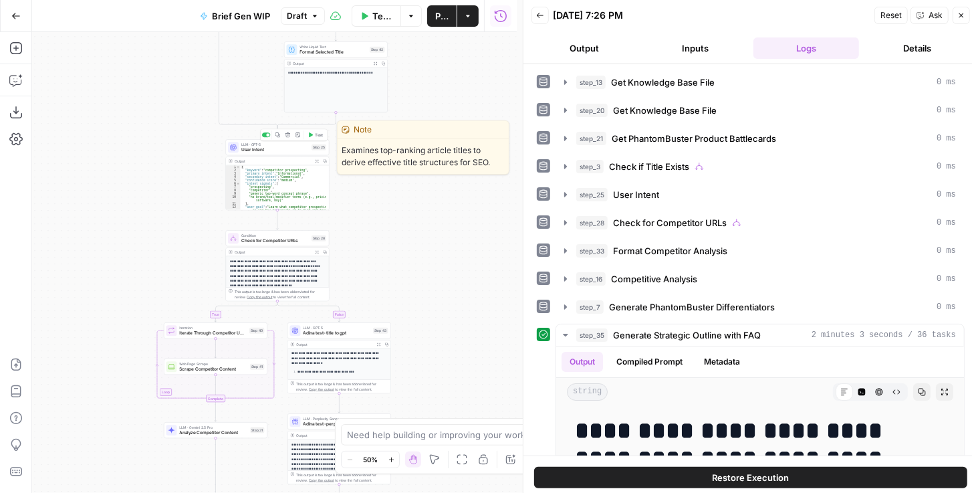
click at [278, 148] on span "User Intent" at bounding box center [275, 149] width 68 height 7
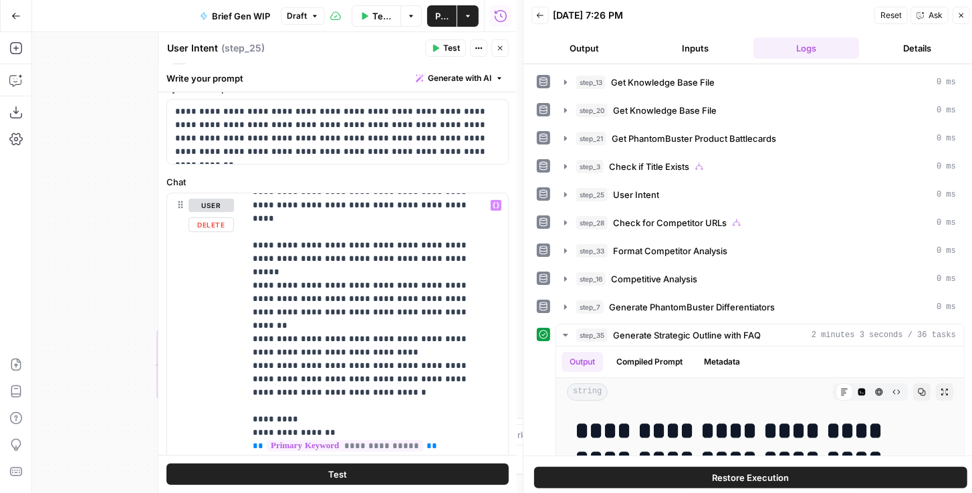
scroll to position [38, 0]
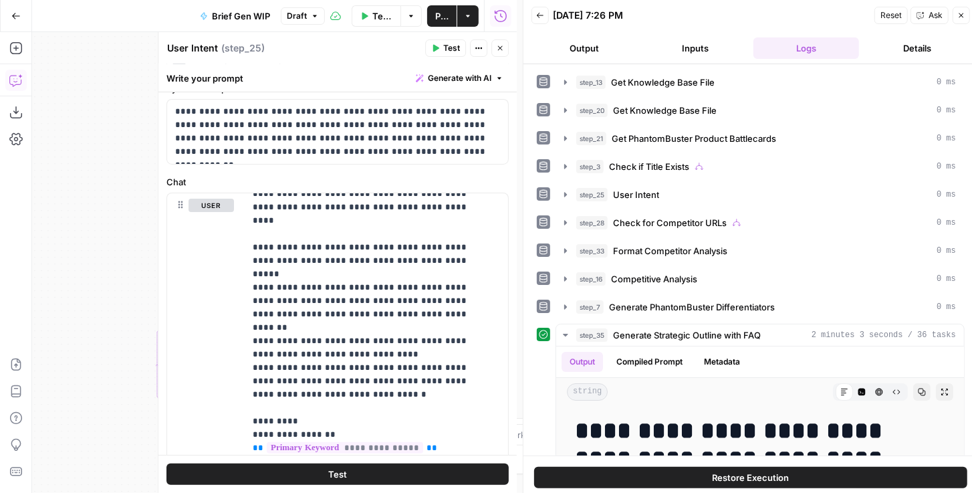
click at [11, 80] on icon "button" at bounding box center [15, 80] width 13 height 13
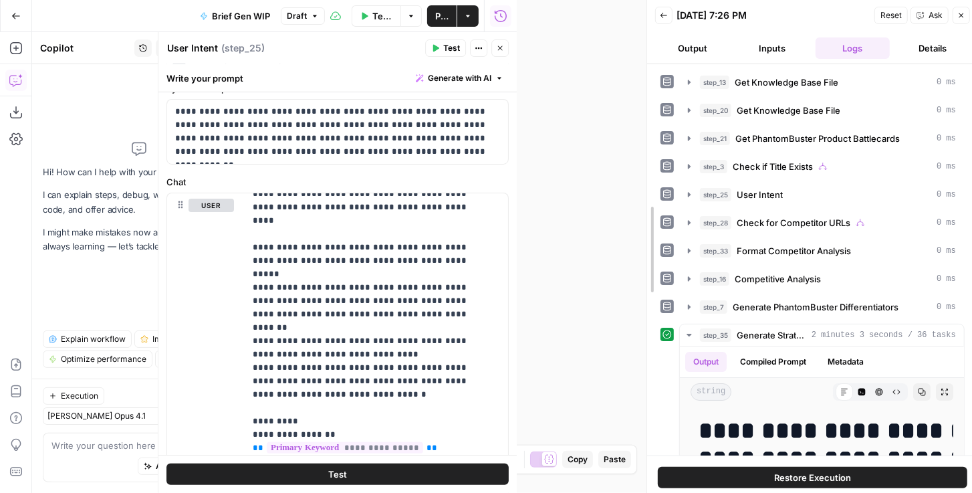
drag, startPoint x: 521, startPoint y: 116, endPoint x: 690, endPoint y: 114, distance: 169.2
click at [406, 114] on div at bounding box center [647, 249] width 13 height 499
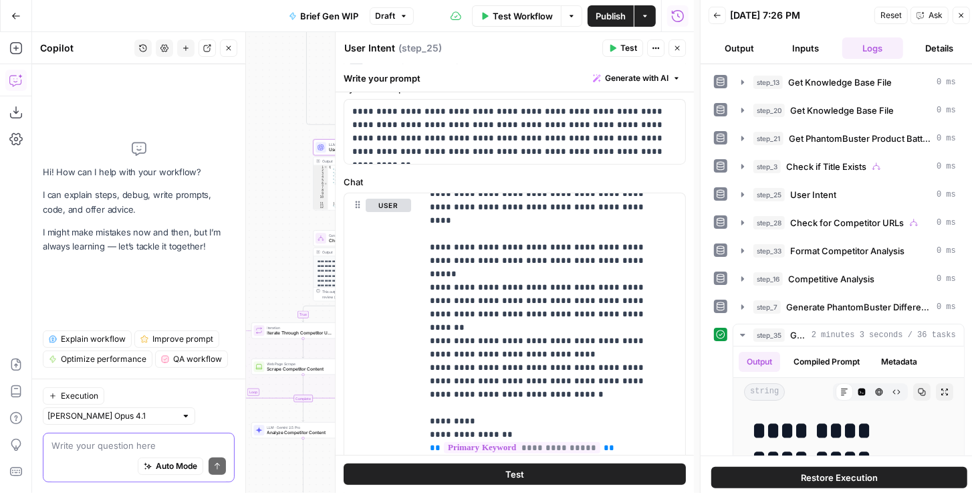
click at [75, 415] on textarea at bounding box center [138, 445] width 175 height 13
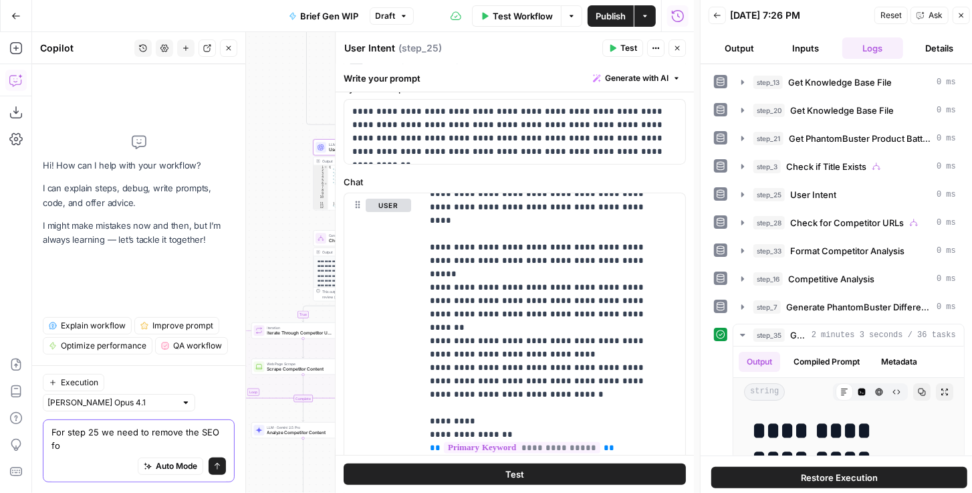
scroll to position [0, 0]
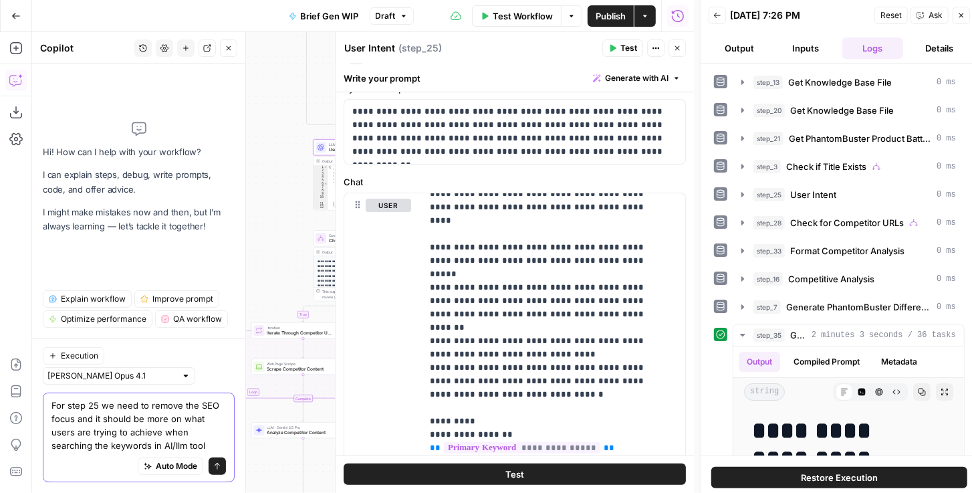
type textarea "For step 25 we need to remove the SEO focus and it should be more on what users…"
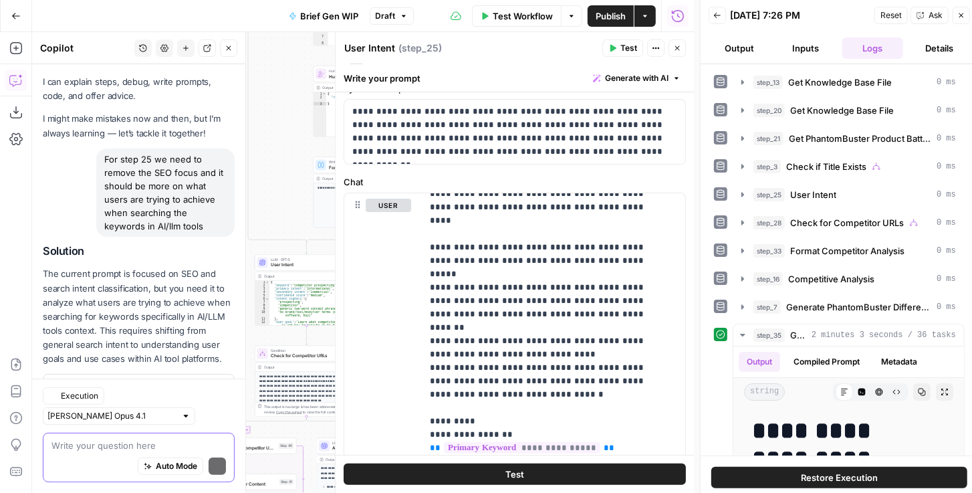
scroll to position [81, 0]
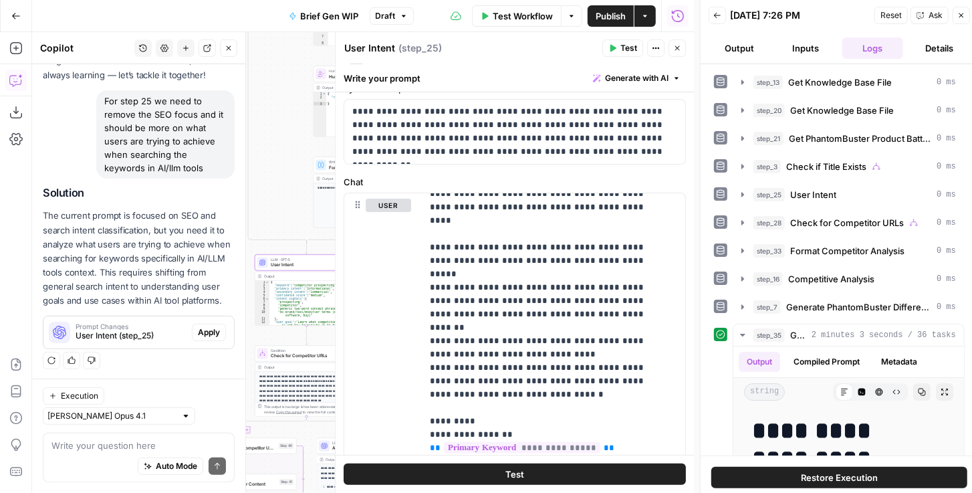
click at [207, 328] on span "Apply" at bounding box center [209, 332] width 22 height 12
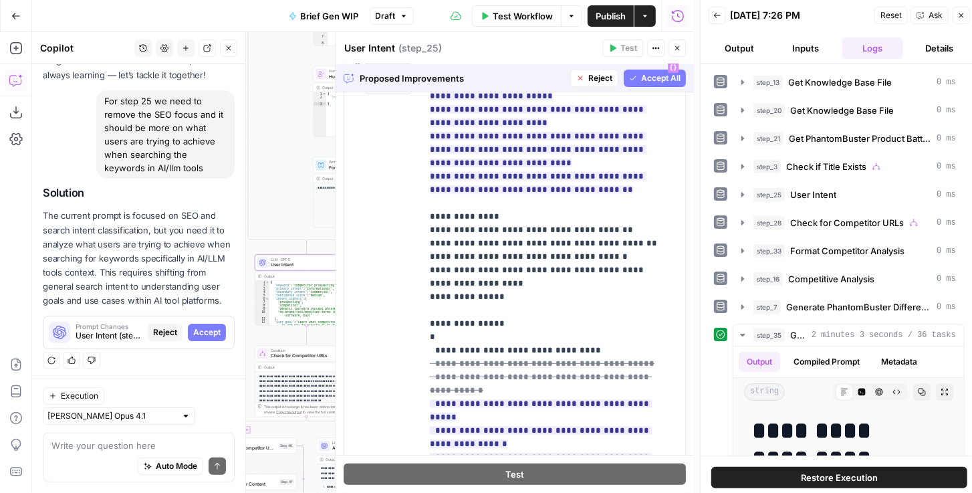
scroll to position [1111, 0]
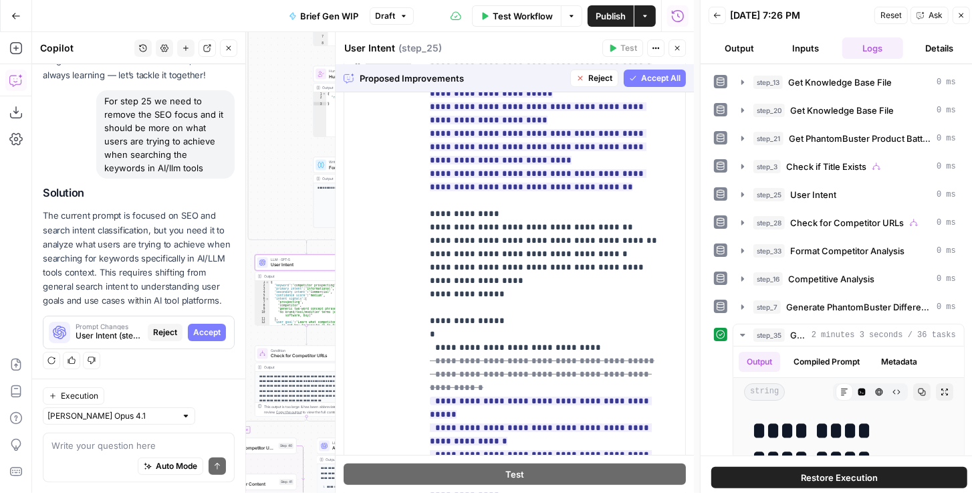
click at [406, 80] on span "Accept All" at bounding box center [660, 78] width 39 height 12
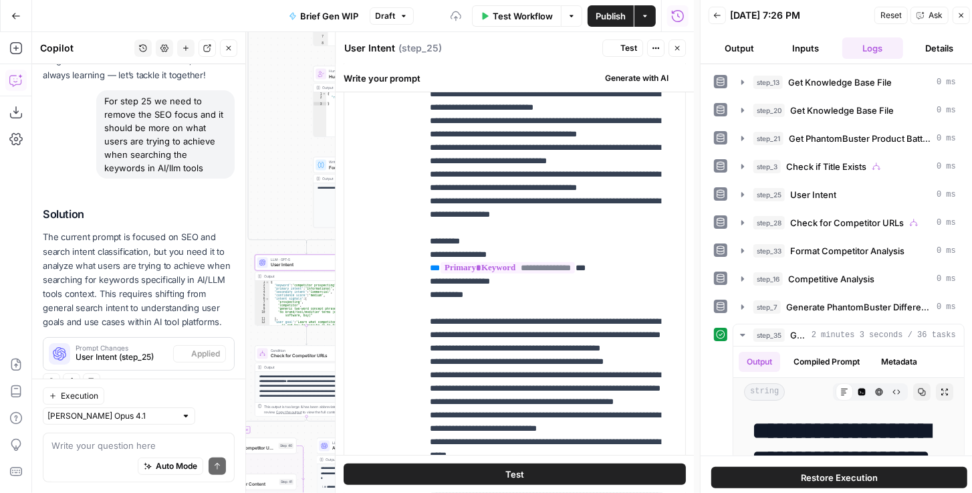
scroll to position [0, 0]
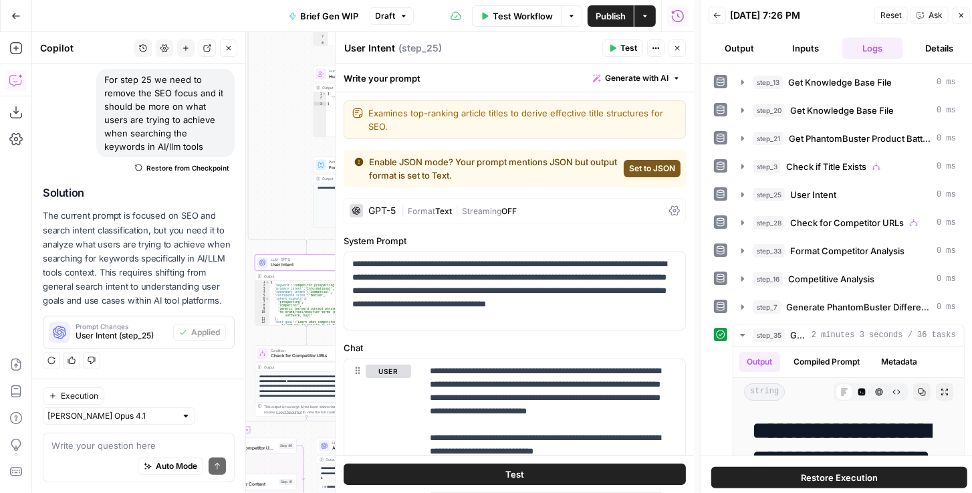
click at [406, 51] on span "Test" at bounding box center [629, 48] width 17 height 12
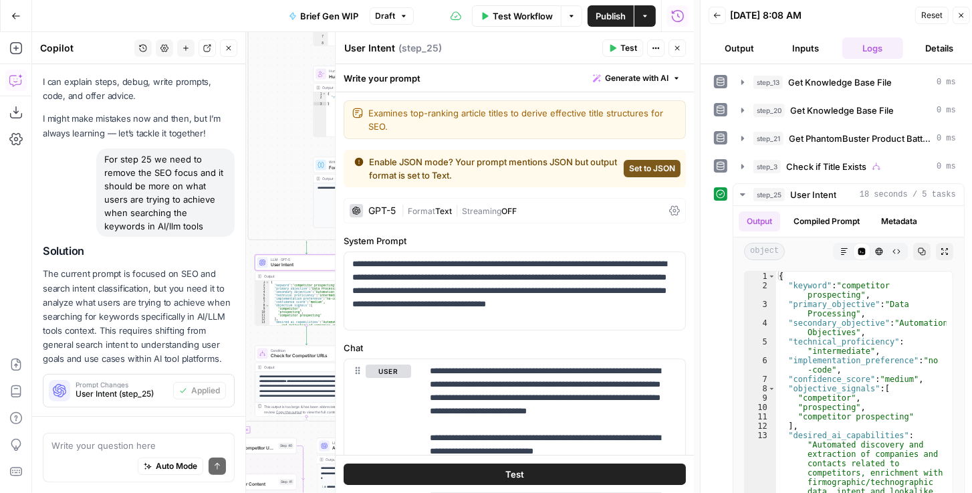
scroll to position [102, 0]
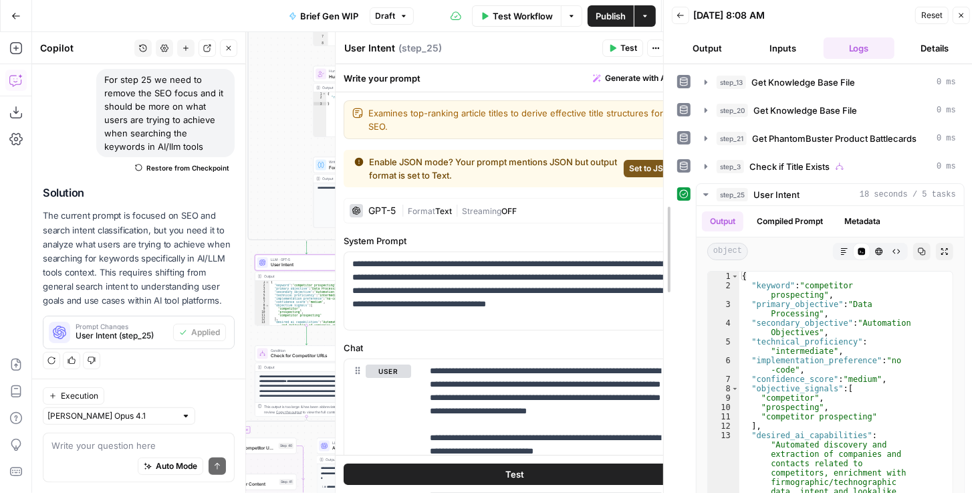
drag, startPoint x: 698, startPoint y: 223, endPoint x: 661, endPoint y: 225, distance: 36.9
click at [406, 225] on div at bounding box center [663, 249] width 13 height 499
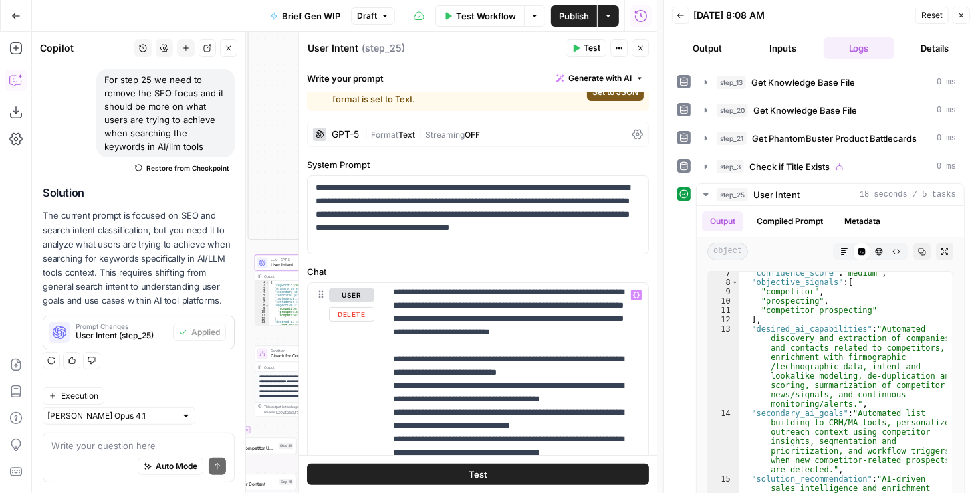
scroll to position [0, 0]
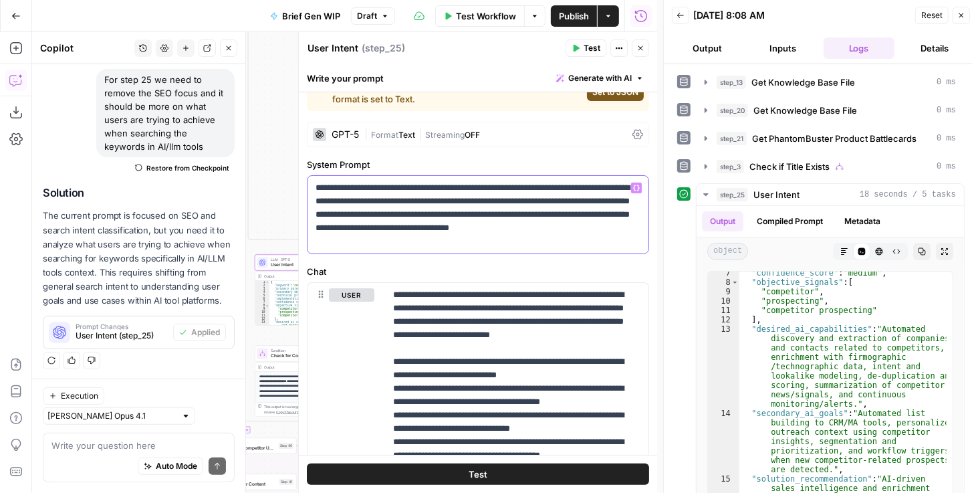
drag, startPoint x: 395, startPoint y: 187, endPoint x: 375, endPoint y: 188, distance: 19.4
click at [375, 188] on p "**********" at bounding box center [476, 214] width 320 height 67
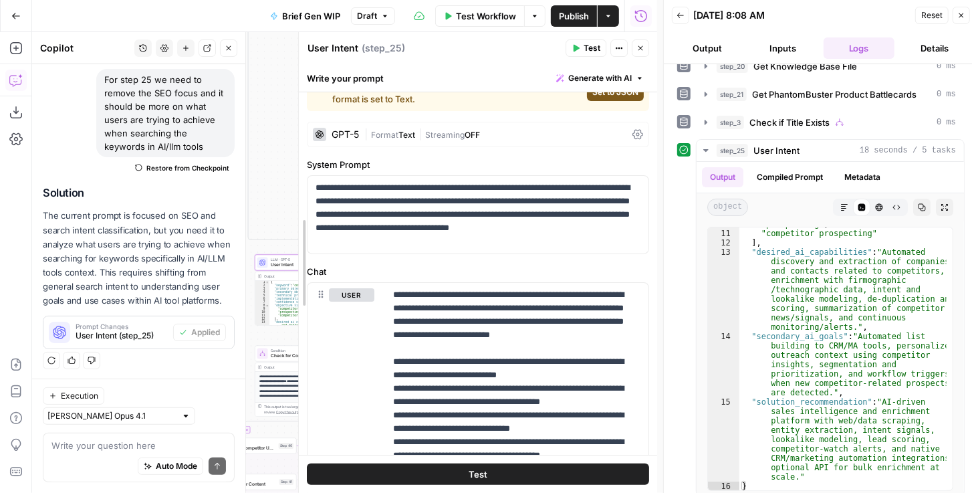
scroll to position [63, 0]
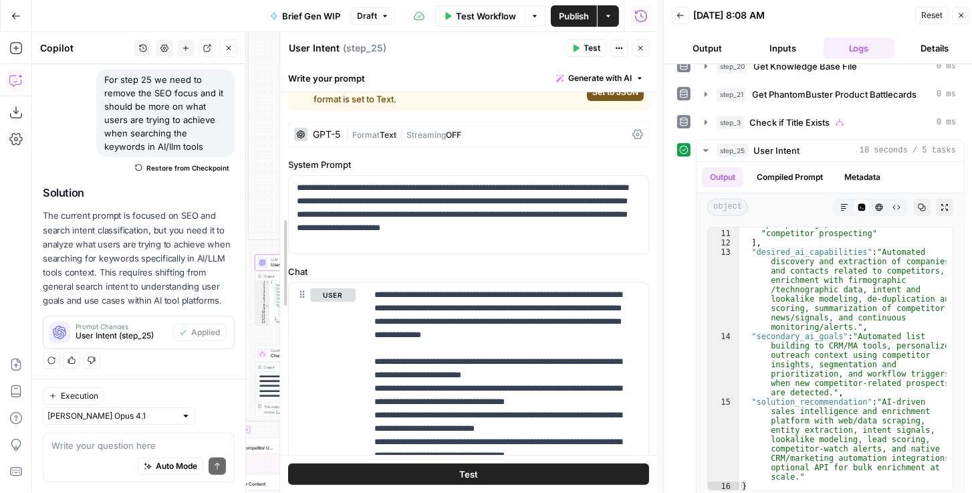
drag, startPoint x: 297, startPoint y: 214, endPoint x: 278, endPoint y: 208, distance: 20.3
click at [278, 208] on div at bounding box center [280, 262] width 13 height 461
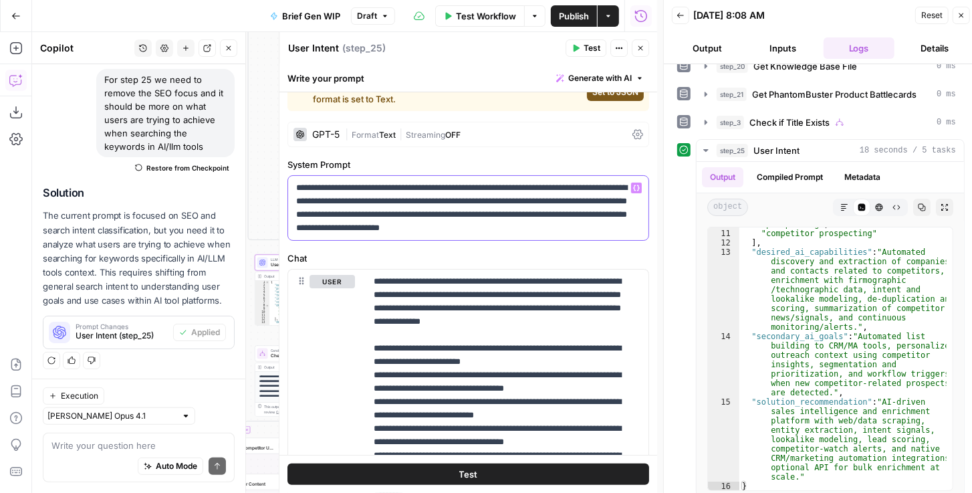
click at [406, 201] on p "**********" at bounding box center [466, 208] width 340 height 54
click at [406, 213] on p "**********" at bounding box center [466, 208] width 340 height 54
drag, startPoint x: 616, startPoint y: 229, endPoint x: 288, endPoint y: 183, distance: 330.9
click at [288, 183] on div "**********" at bounding box center [468, 208] width 360 height 64
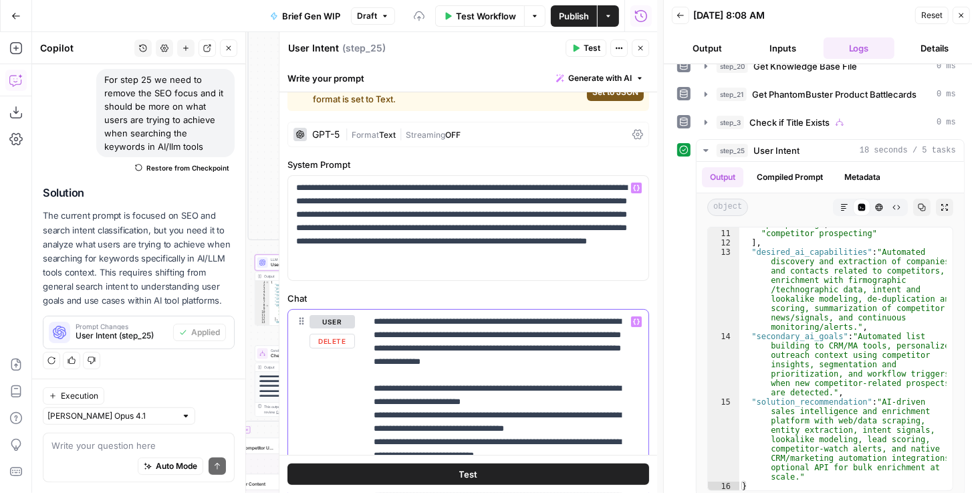
drag, startPoint x: 413, startPoint y: 262, endPoint x: 476, endPoint y: 253, distance: 64.2
click at [406, 253] on p "**********" at bounding box center [466, 228] width 340 height 94
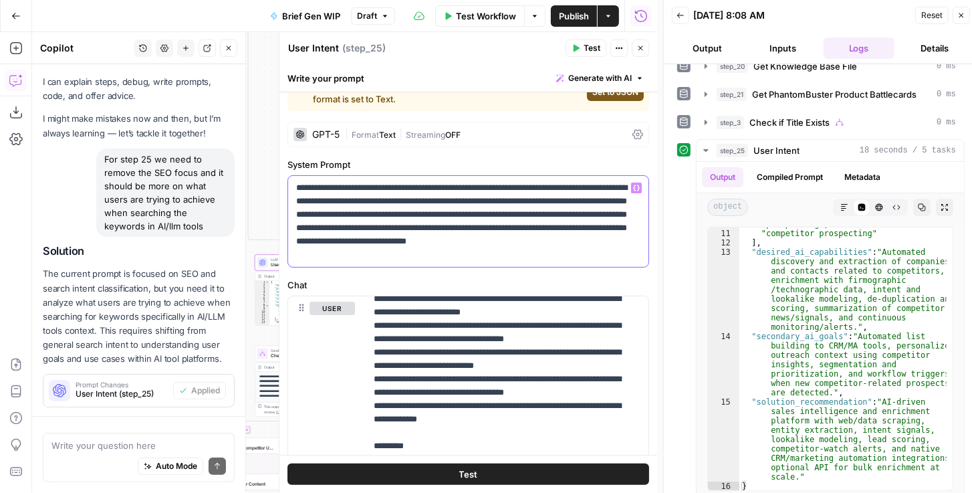
scroll to position [102, 0]
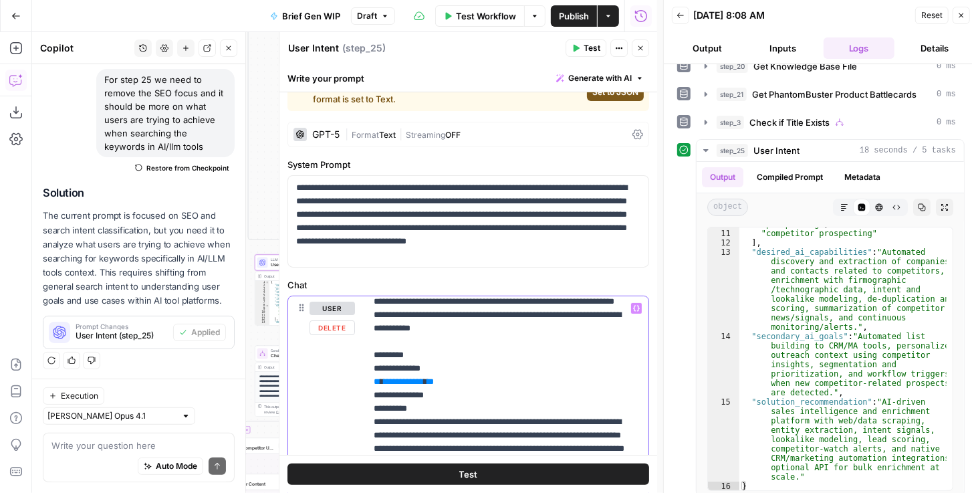
scroll to position [0, 0]
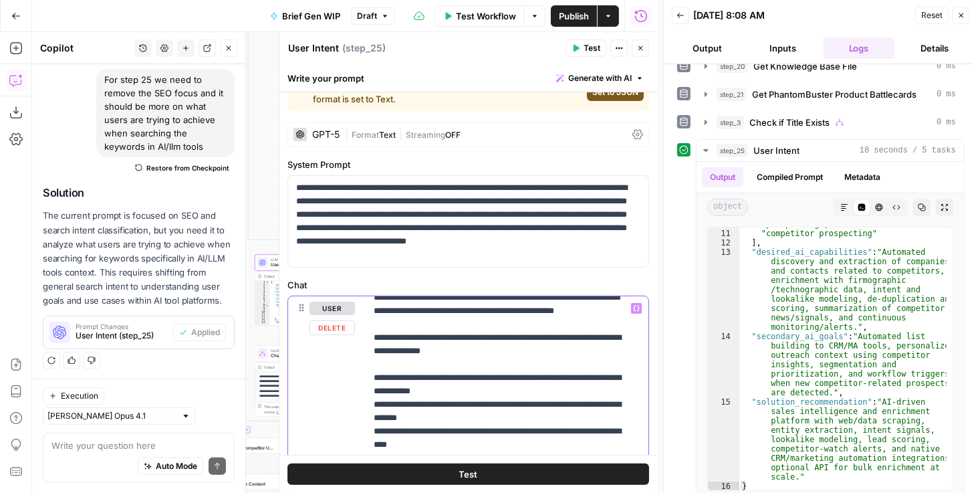
scroll to position [38, 0]
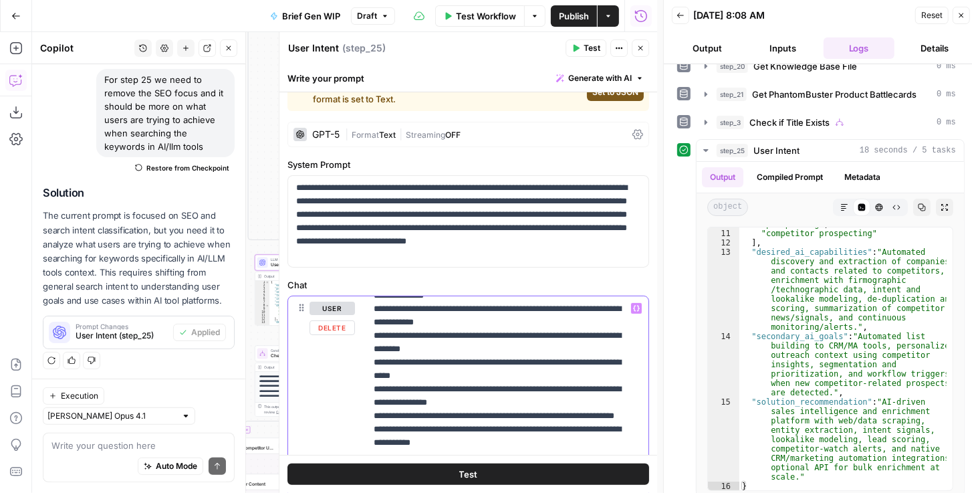
scroll to position [114, 0]
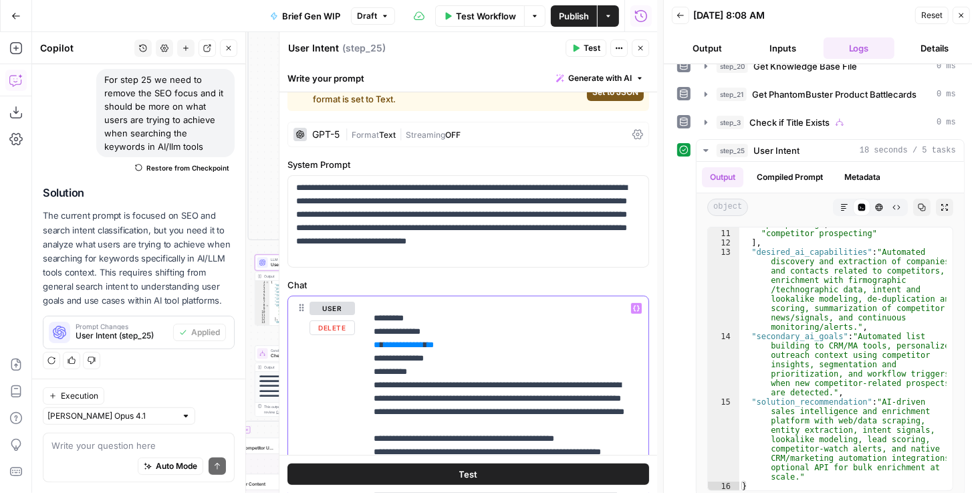
scroll to position [268, 0]
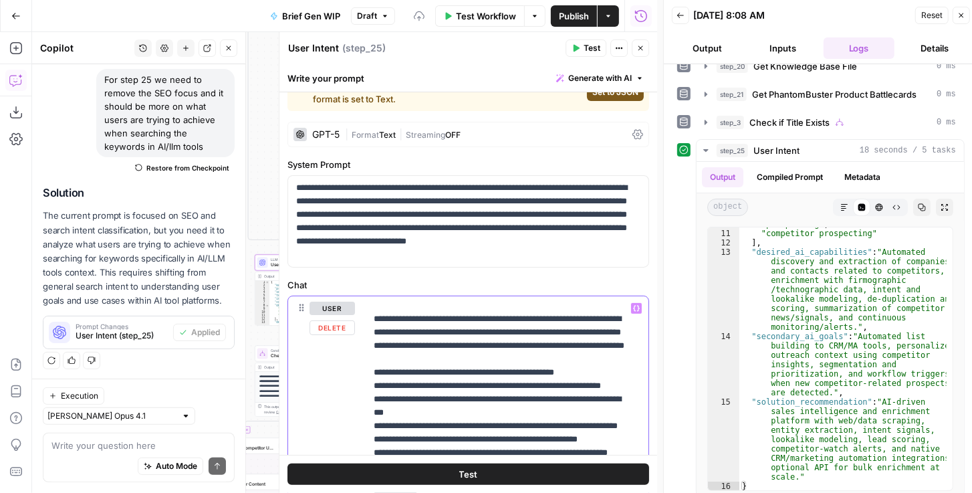
scroll to position [344, 0]
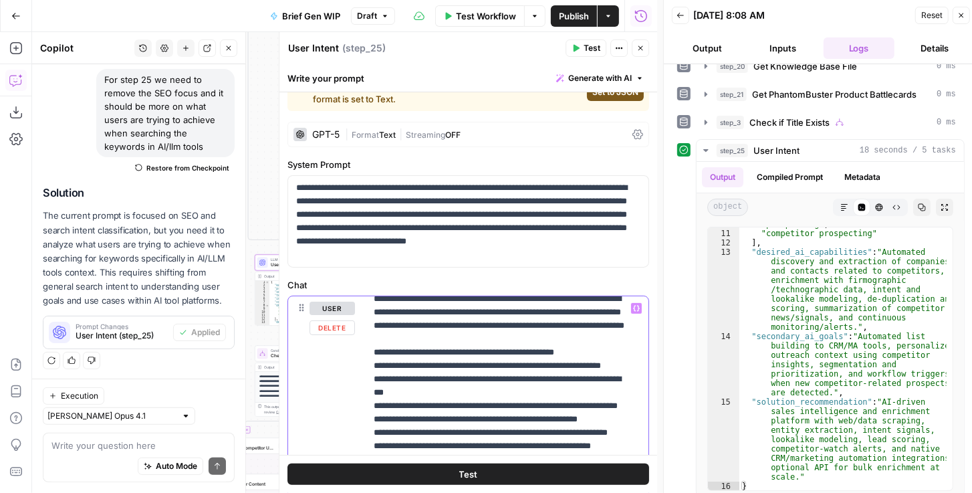
click at [375, 391] on p "**********" at bounding box center [502, 466] width 256 height 1017
click at [374, 415] on p "**********" at bounding box center [502, 466] width 256 height 1017
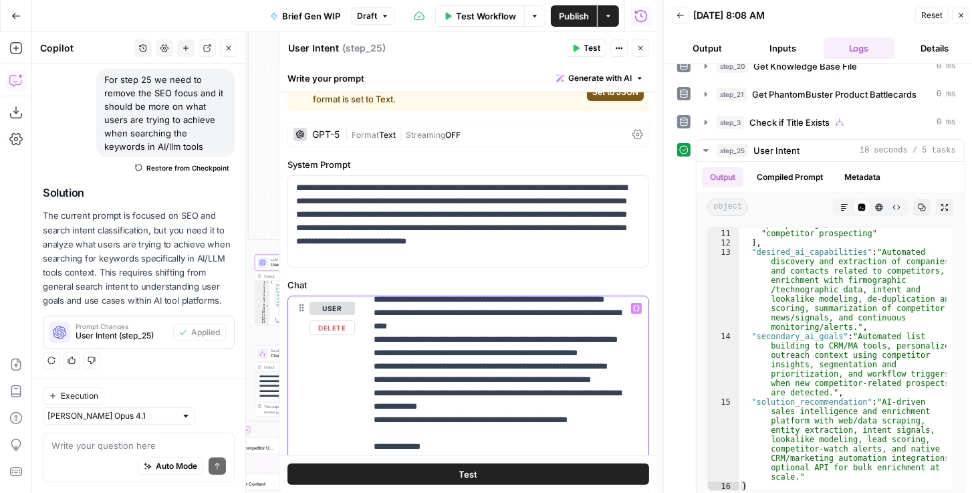
scroll to position [420, 0]
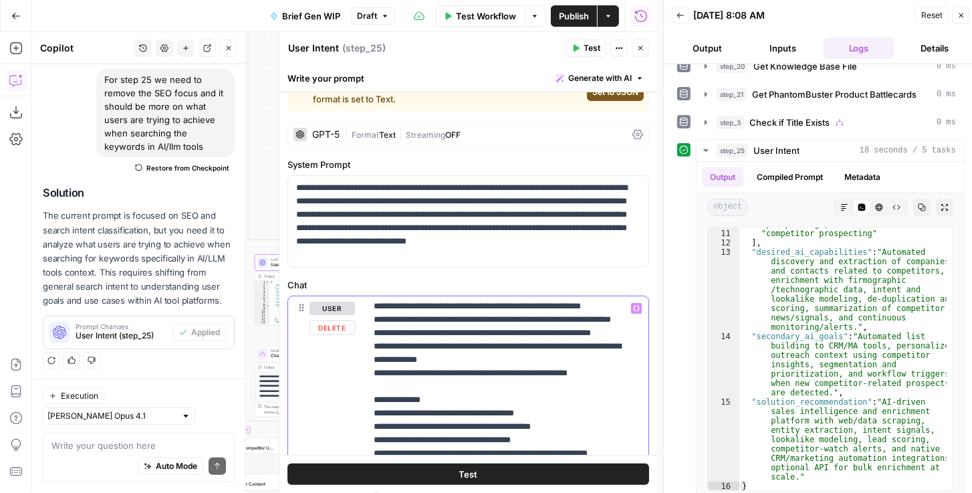
scroll to position [458, 0]
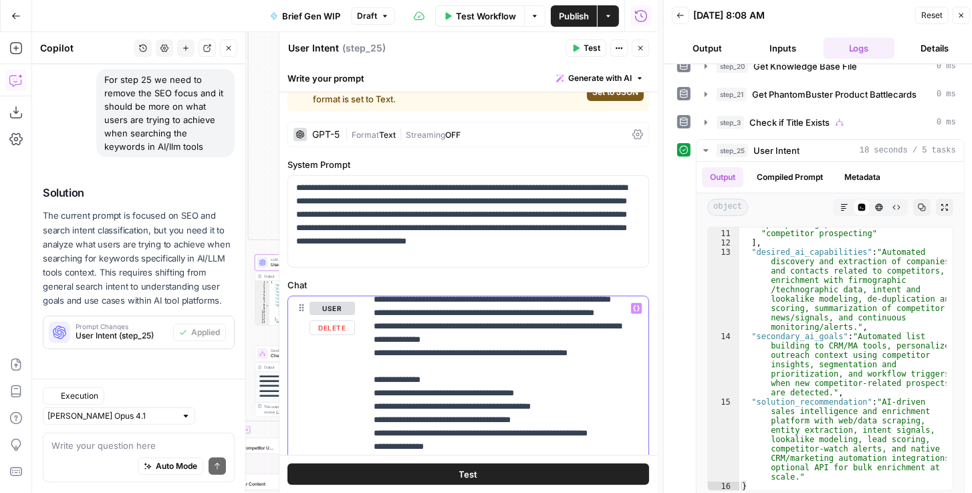
scroll to position [482, 0]
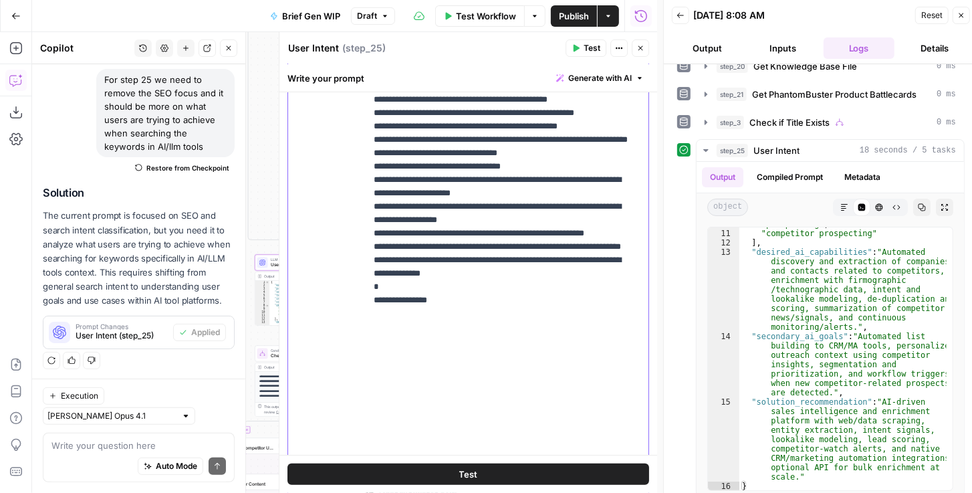
scroll to position [517, 0]
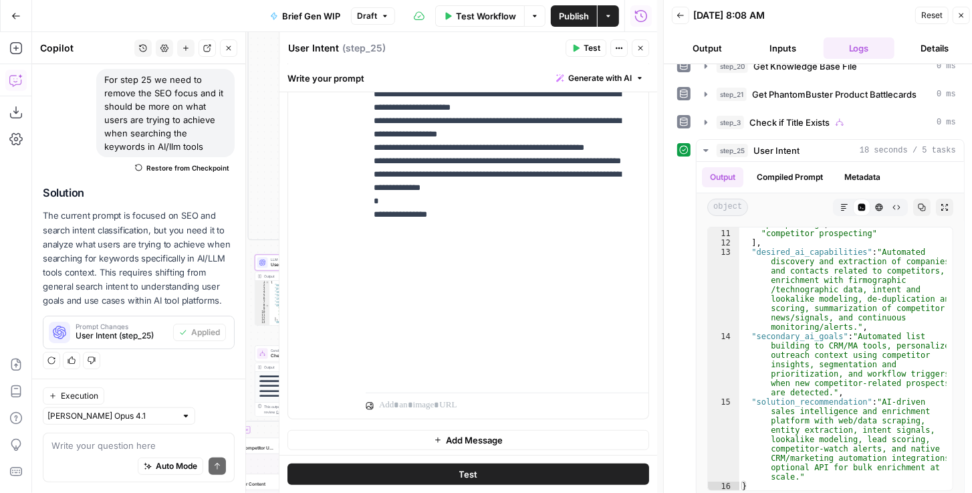
click at [406, 415] on button "Test" at bounding box center [469, 473] width 362 height 21
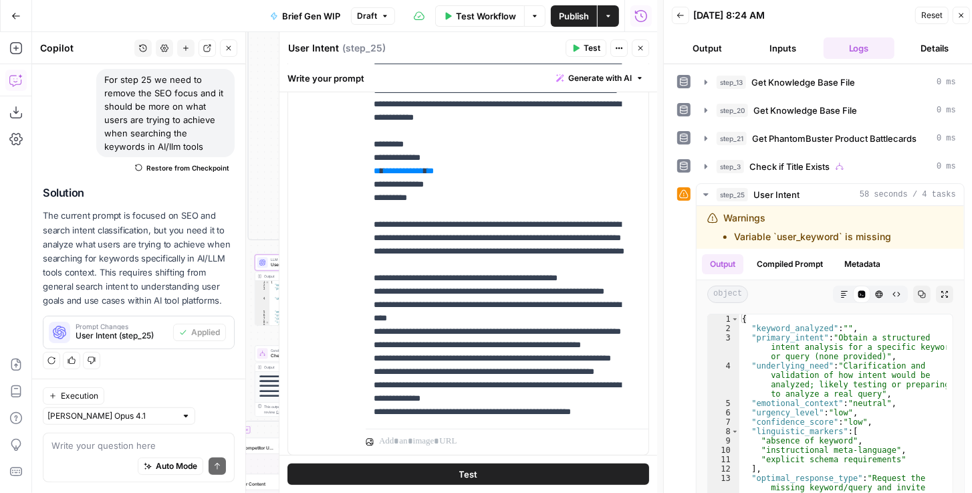
scroll to position [479, 0]
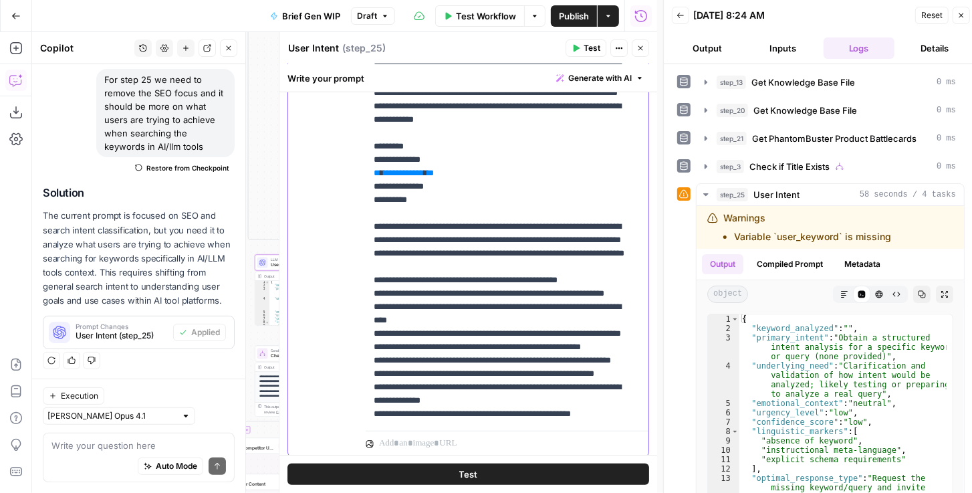
drag, startPoint x: 476, startPoint y: 197, endPoint x: 362, endPoint y: 199, distance: 113.7
click at [362, 199] on div "**********" at bounding box center [468, 168] width 360 height 577
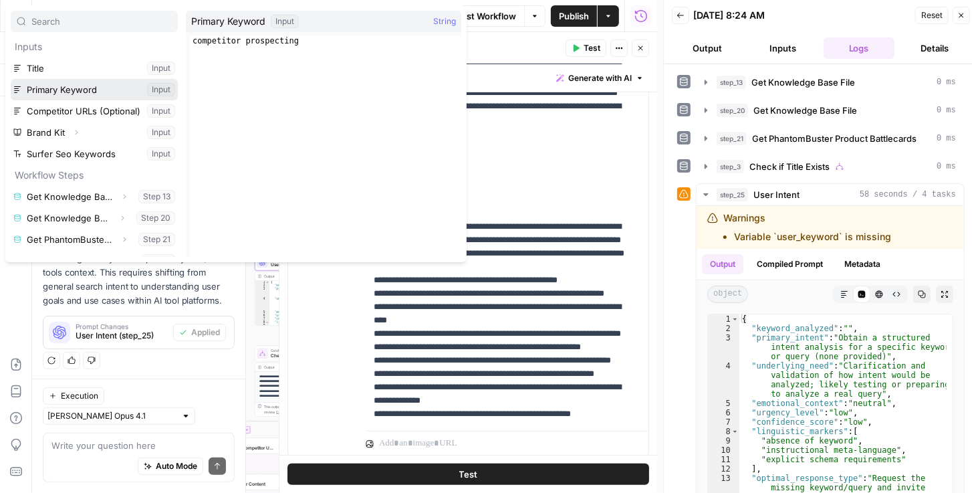
click at [54, 92] on button "Select variable Primary Keyword" at bounding box center [94, 89] width 167 height 21
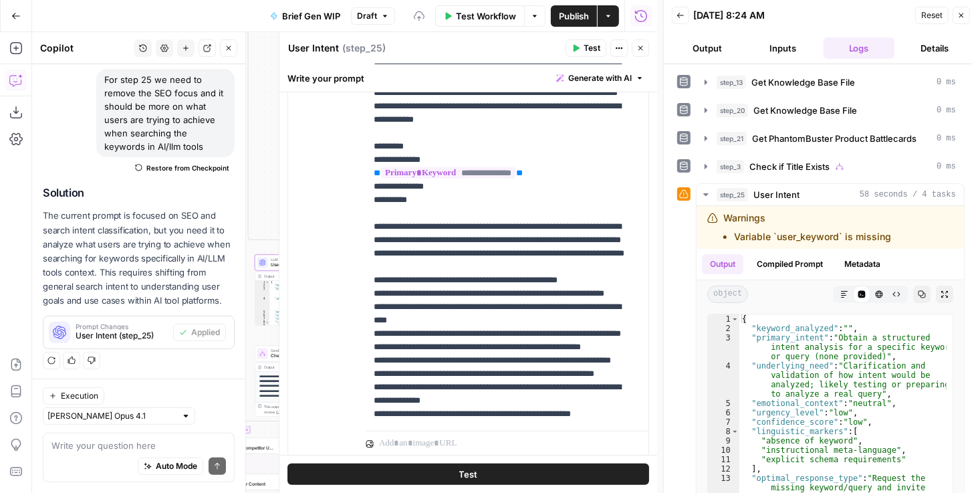
click at [406, 49] on button "Test" at bounding box center [586, 47] width 41 height 17
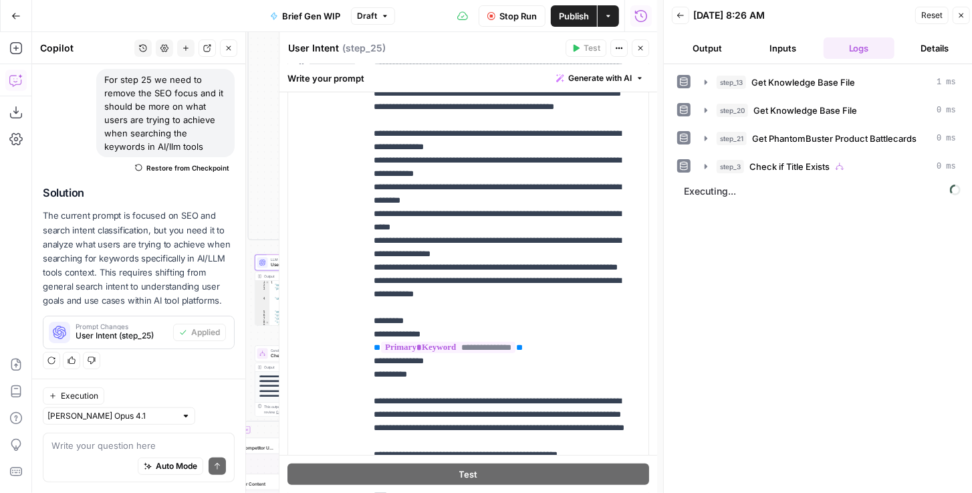
scroll to position [306, 0]
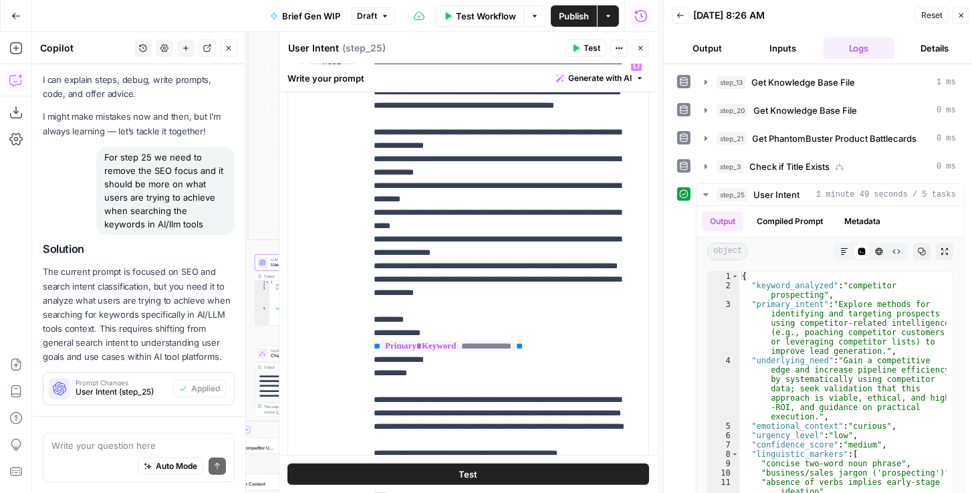
scroll to position [102, 0]
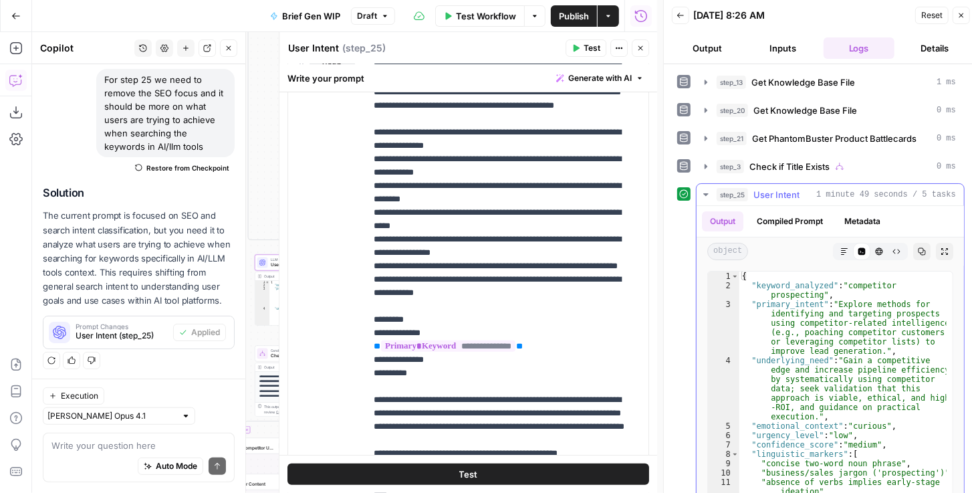
click at [942, 249] on icon "button" at bounding box center [945, 251] width 7 height 7
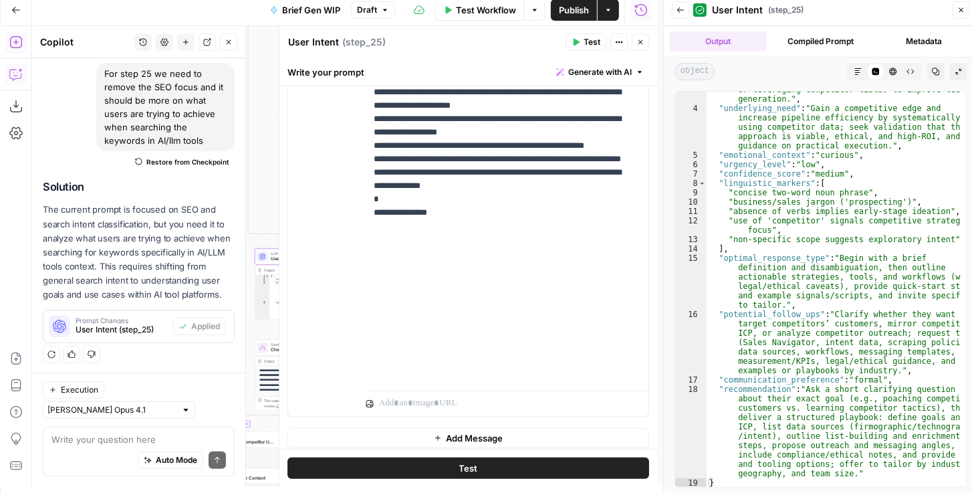
scroll to position [517, 0]
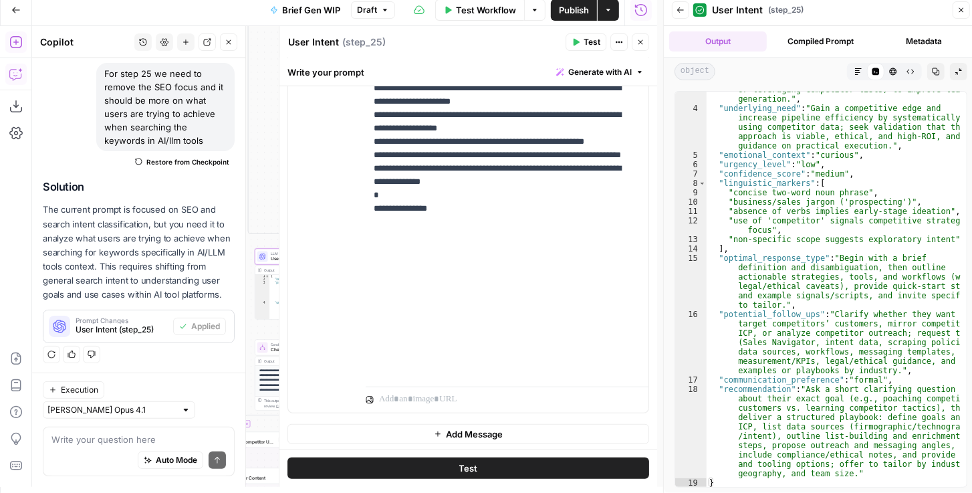
click at [635, 46] on button "Close" at bounding box center [640, 41] width 17 height 17
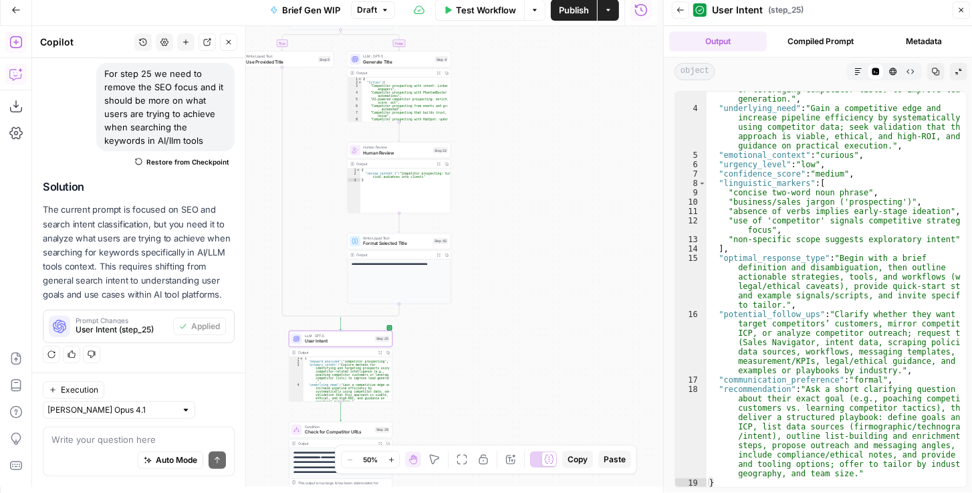
drag, startPoint x: 476, startPoint y: 268, endPoint x: 522, endPoint y: 310, distance: 63.0
click at [510, 356] on div "true false true false Workflow Set Inputs Inputs Get Knowledge Base File Get Kn…" at bounding box center [344, 256] width 625 height 461
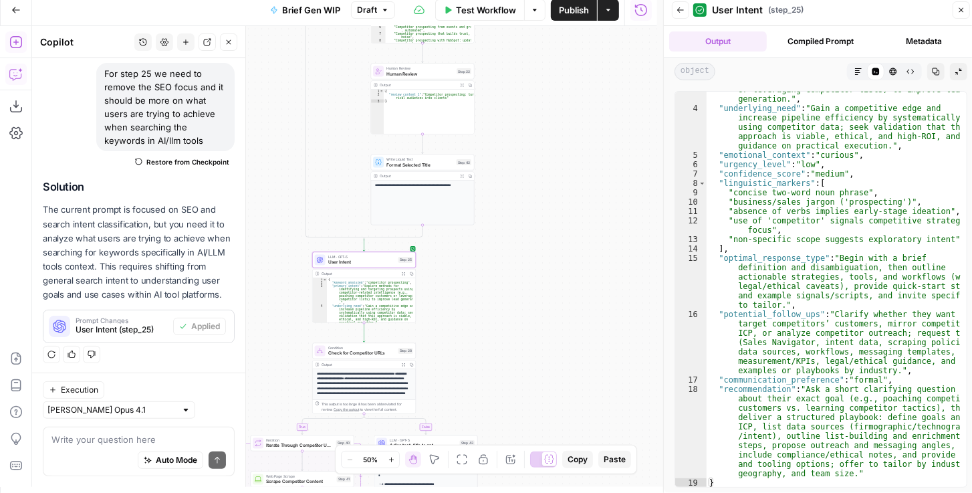
drag, startPoint x: 528, startPoint y: 252, endPoint x: 555, endPoint y: 162, distance: 94.4
click at [554, 163] on div "true false true false Workflow Set Inputs Inputs Get Knowledge Base File Get Kn…" at bounding box center [344, 256] width 625 height 461
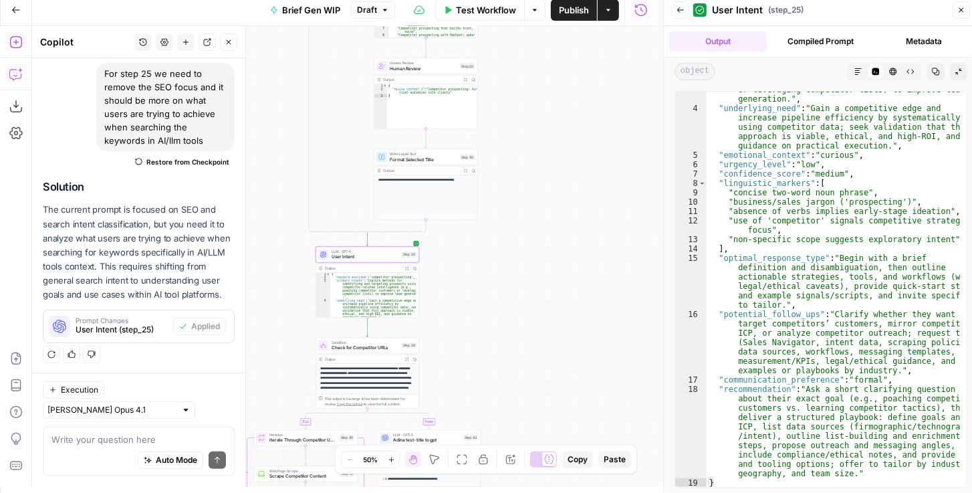
click at [584, 154] on div "true false true false Workflow Set Inputs Inputs Get Knowledge Base File Get Kn…" at bounding box center [344, 256] width 625 height 461
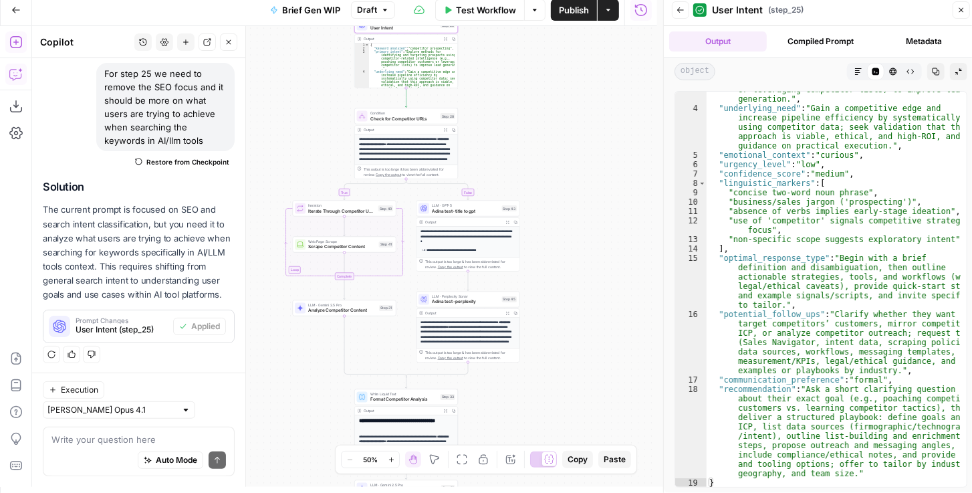
click at [569, 169] on div "true false true false Workflow Set Inputs Inputs Get Knowledge Base File Get Kn…" at bounding box center [344, 256] width 625 height 461
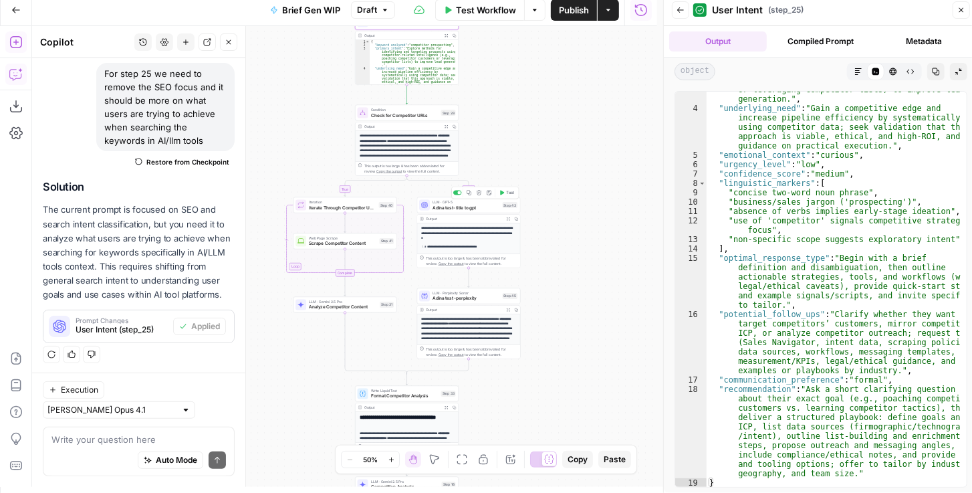
click at [460, 211] on div "LLM · GPT-5 Adina test- title to gpt Step 43 Copy step Delete step Add Note Test" at bounding box center [469, 205] width 104 height 16
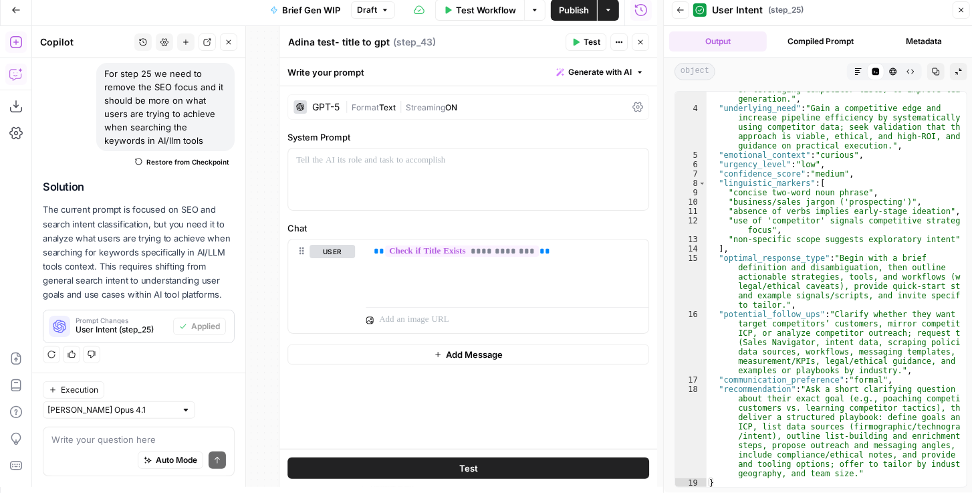
click at [643, 45] on icon "button" at bounding box center [641, 42] width 8 height 8
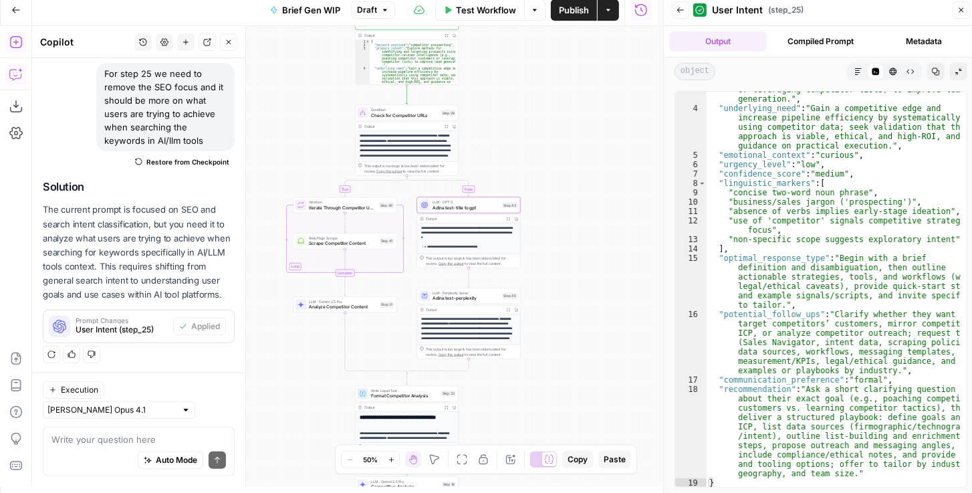
click at [674, 15] on button "Back" at bounding box center [680, 9] width 17 height 17
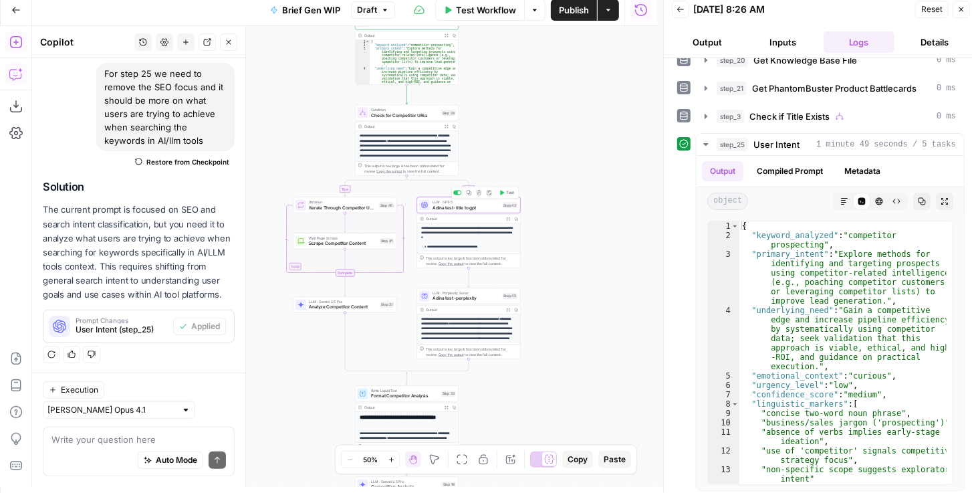
click at [481, 210] on span "Adina test- title to gpt" at bounding box center [467, 207] width 68 height 7
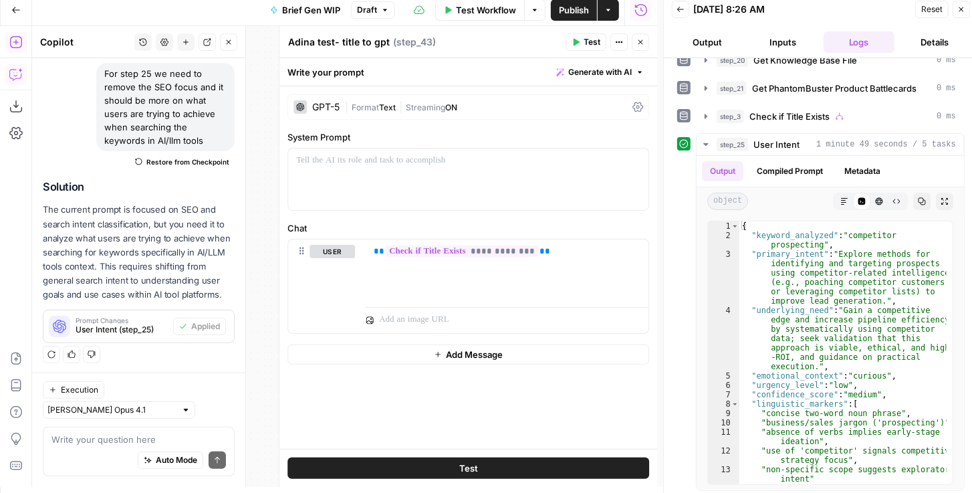
click at [644, 52] on header "Adina test- title to gpt Adina test- title to gpt ( step_43 ) Test Actions Close" at bounding box center [469, 42] width 378 height 32
click at [643, 45] on icon "button" at bounding box center [641, 42] width 8 height 8
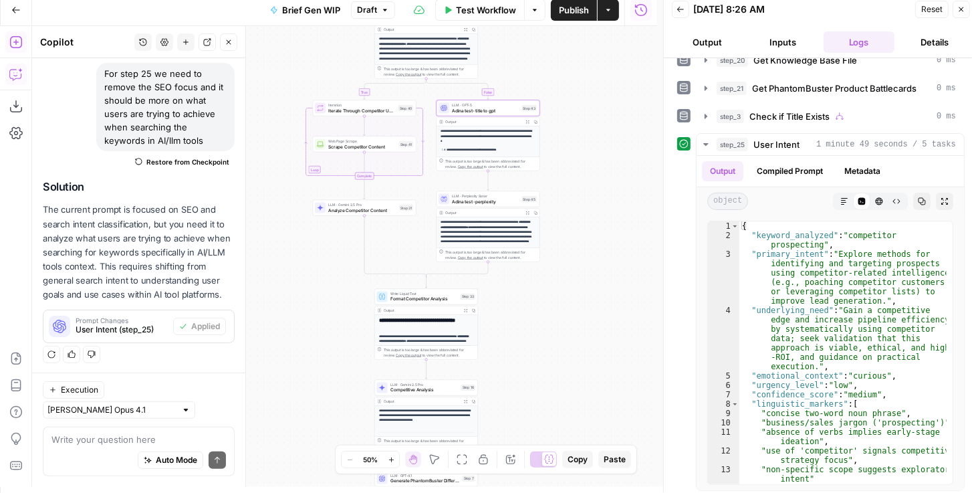
drag, startPoint x: 547, startPoint y: 152, endPoint x: 550, endPoint y: 142, distance: 11.0
click at [549, 142] on div "true false true false Workflow Set Inputs Inputs Get Knowledge Base File Get Kn…" at bounding box center [344, 256] width 625 height 461
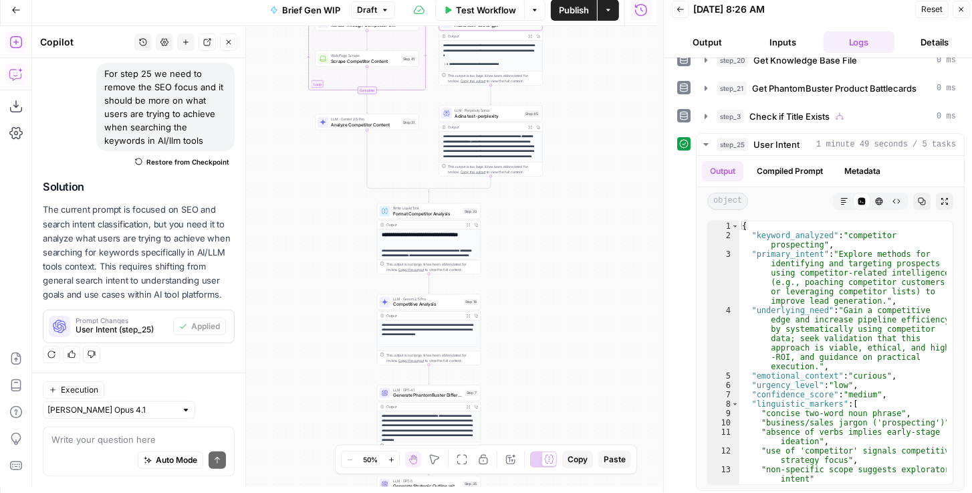
click at [576, 153] on div "true false true false Workflow Set Inputs Inputs Get Knowledge Base File Get Kn…" at bounding box center [344, 256] width 625 height 461
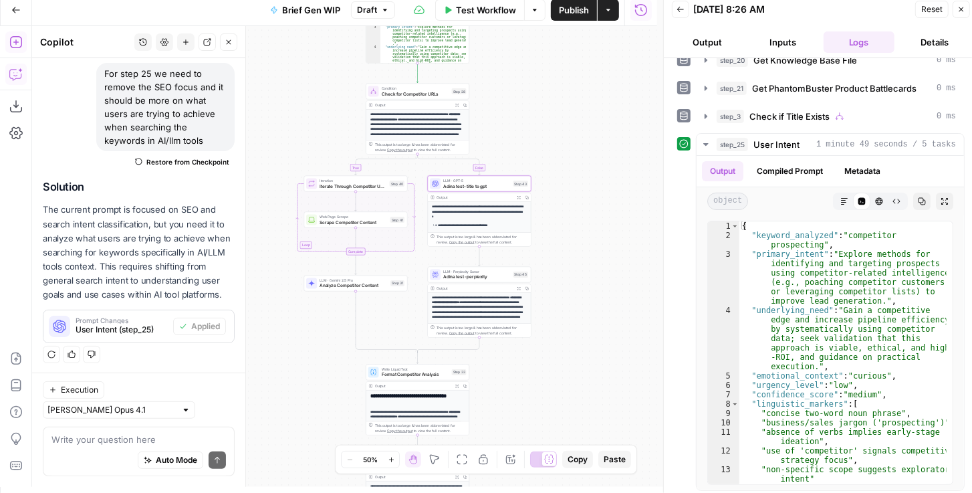
drag, startPoint x: 576, startPoint y: 153, endPoint x: 564, endPoint y: 316, distance: 162.9
click at [564, 316] on div "true false true false Workflow Set Inputs Inputs Get Knowledge Base File Get Kn…" at bounding box center [344, 256] width 625 height 461
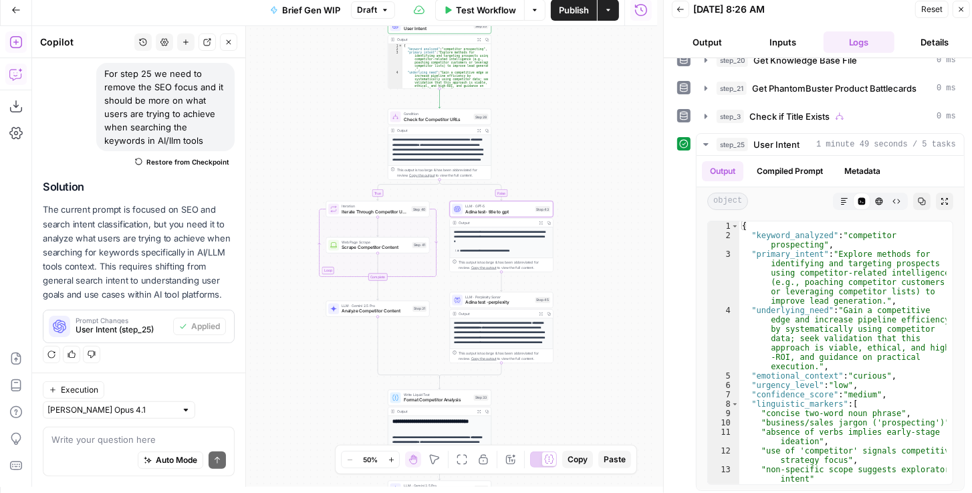
drag, startPoint x: 564, startPoint y: 298, endPoint x: 587, endPoint y: 314, distance: 27.5
click at [586, 324] on div "true false true false Workflow Set Inputs Inputs Get Knowledge Base File Get Kn…" at bounding box center [344, 256] width 625 height 461
click at [558, 271] on div "true false true false Workflow Set Inputs Inputs Get Knowledge Base File Get Kn…" at bounding box center [344, 256] width 625 height 461
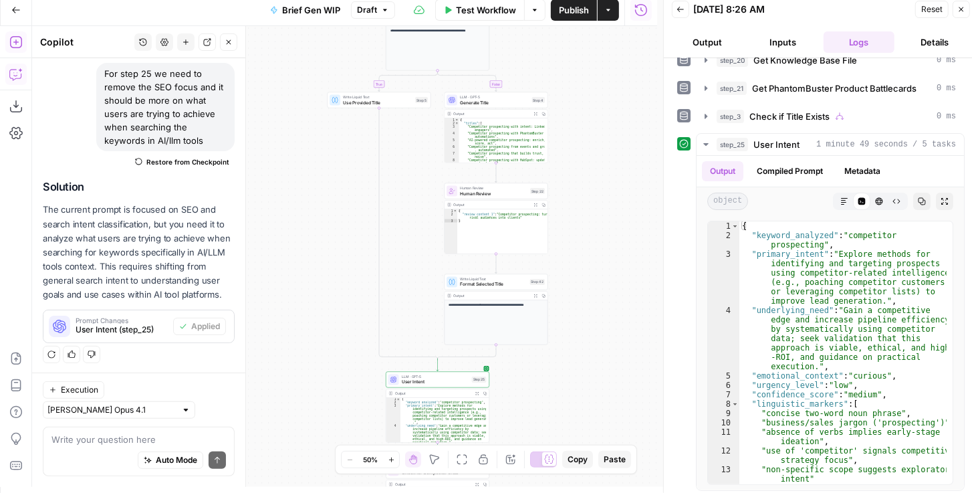
drag, startPoint x: 578, startPoint y: 163, endPoint x: 589, endPoint y: 345, distance: 182.3
click at [578, 373] on div "true false true false Workflow Set Inputs Inputs Get Knowledge Base File Get Kn…" at bounding box center [344, 256] width 625 height 461
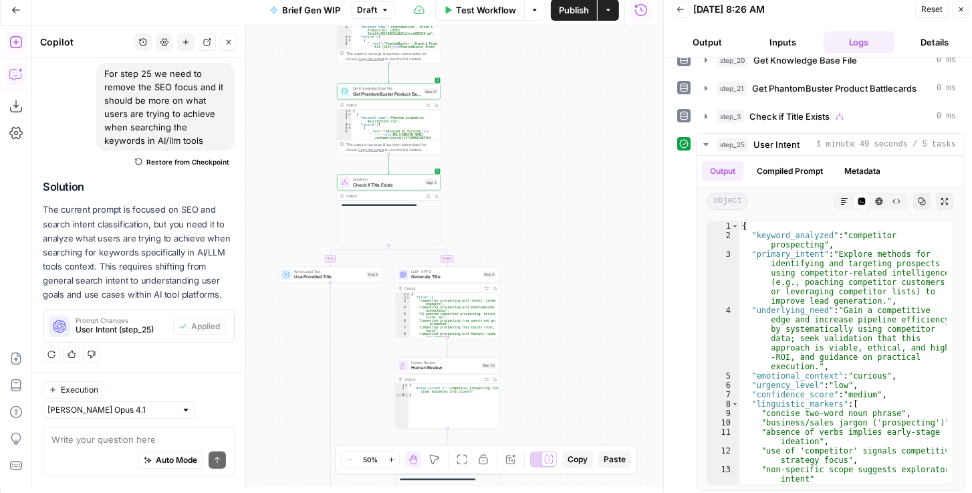
drag, startPoint x: 572, startPoint y: 397, endPoint x: 589, endPoint y: 263, distance: 135.4
click at [575, 379] on div "true false true false Workflow Set Inputs Inputs Get Knowledge Base File Get Kn…" at bounding box center [344, 256] width 625 height 461
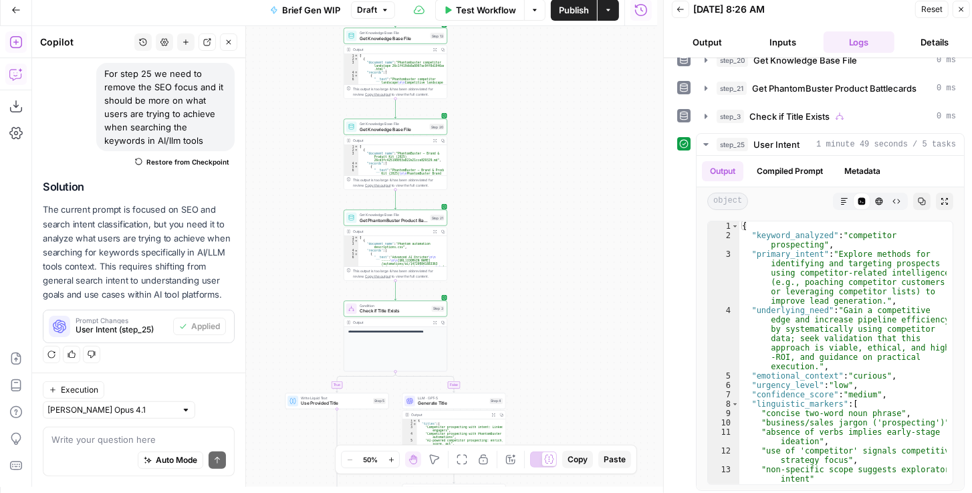
click at [592, 258] on div "true false true false Workflow Set Inputs Inputs Get Knowledge Base File Get Kn…" at bounding box center [344, 256] width 625 height 461
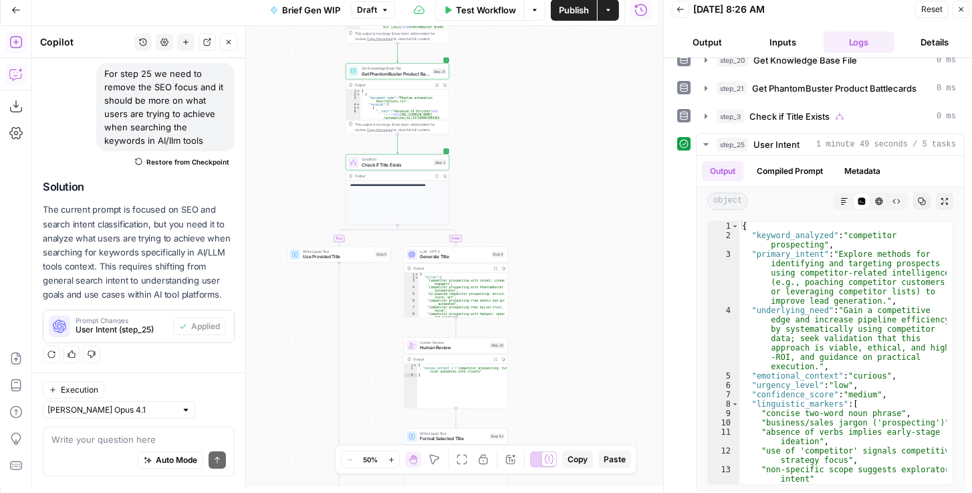
click at [593, 197] on div "true false true false Workflow Set Inputs Inputs Get Knowledge Base File Get Kn…" at bounding box center [344, 256] width 625 height 461
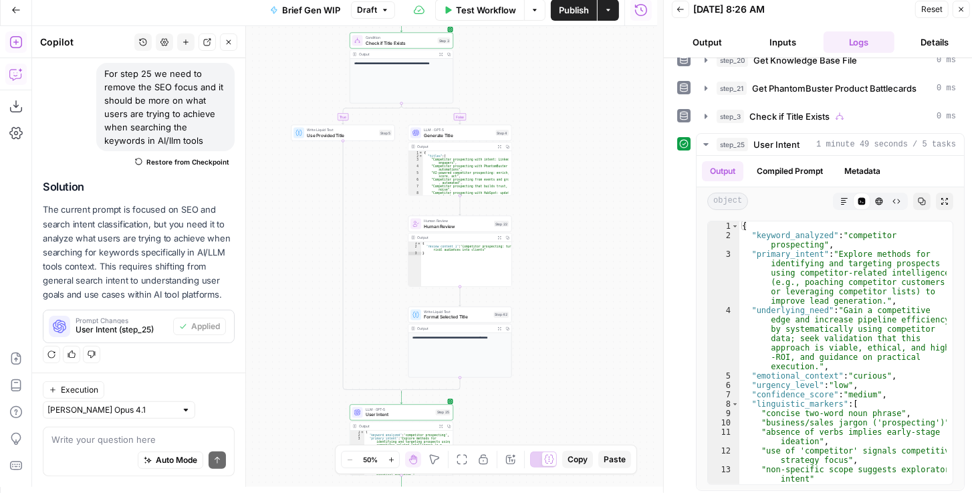
click at [582, 186] on div "true false true false Workflow Set Inputs Inputs Get Knowledge Base File Get Kn…" at bounding box center [344, 256] width 625 height 461
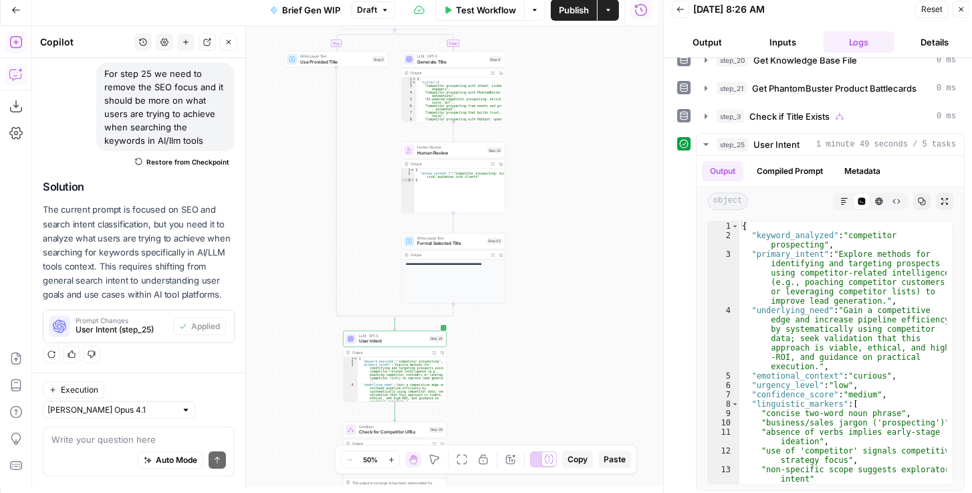
click at [584, 231] on div "true false true false Workflow Set Inputs Inputs Get Knowledge Base File Get Kn…" at bounding box center [344, 256] width 625 height 461
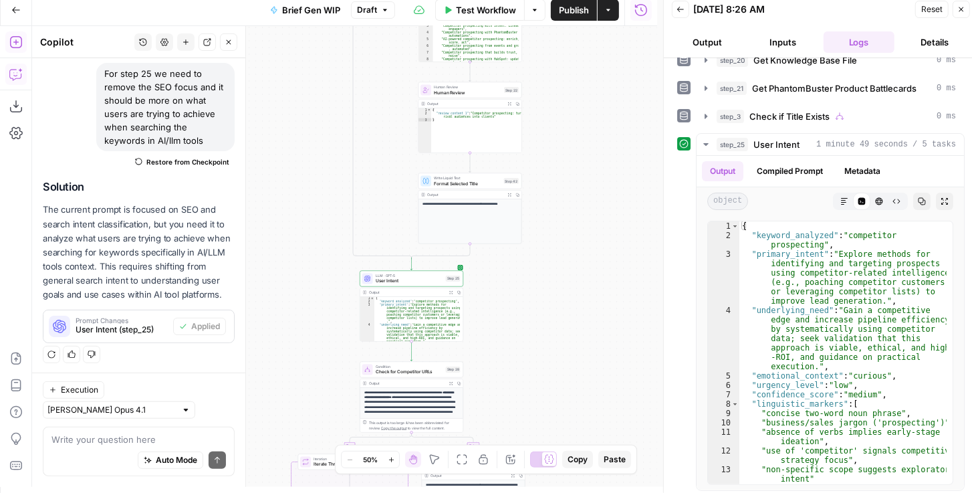
click at [579, 230] on div "true false true false Workflow Set Inputs Inputs Get Knowledge Base File Get Kn…" at bounding box center [344, 256] width 625 height 461
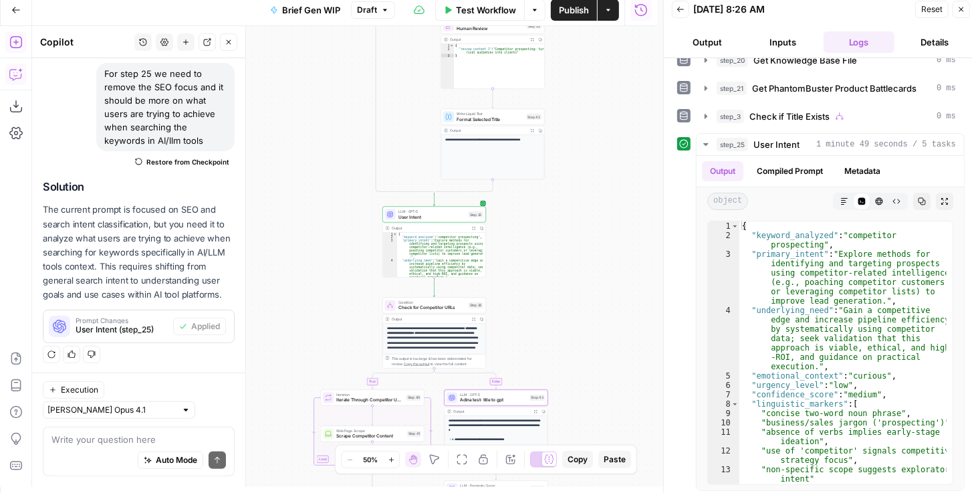
click at [416, 218] on span "User Intent" at bounding box center [433, 216] width 68 height 7
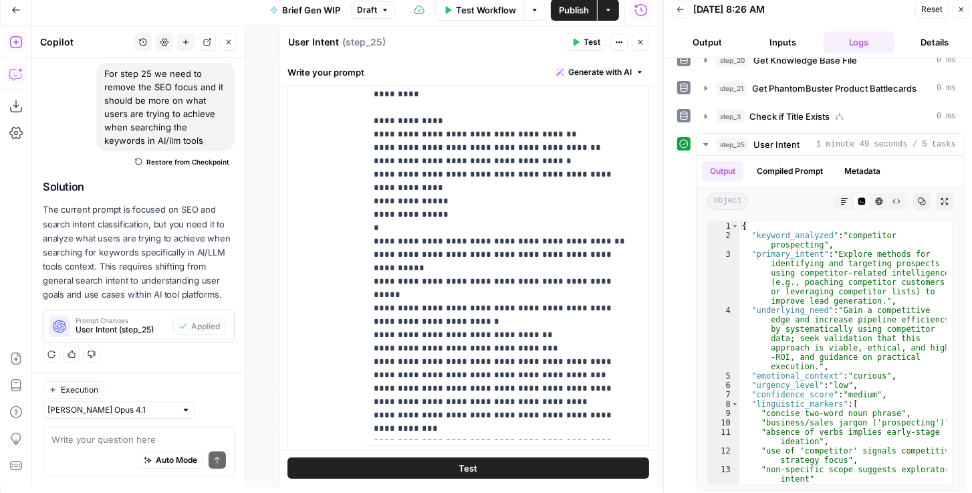
scroll to position [496, 0]
click at [645, 43] on icon "button" at bounding box center [641, 42] width 8 height 8
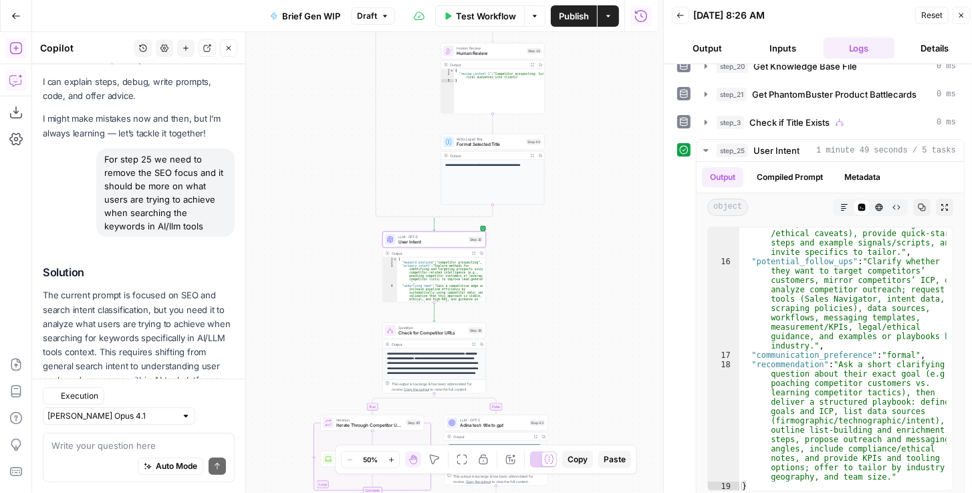
scroll to position [102, 0]
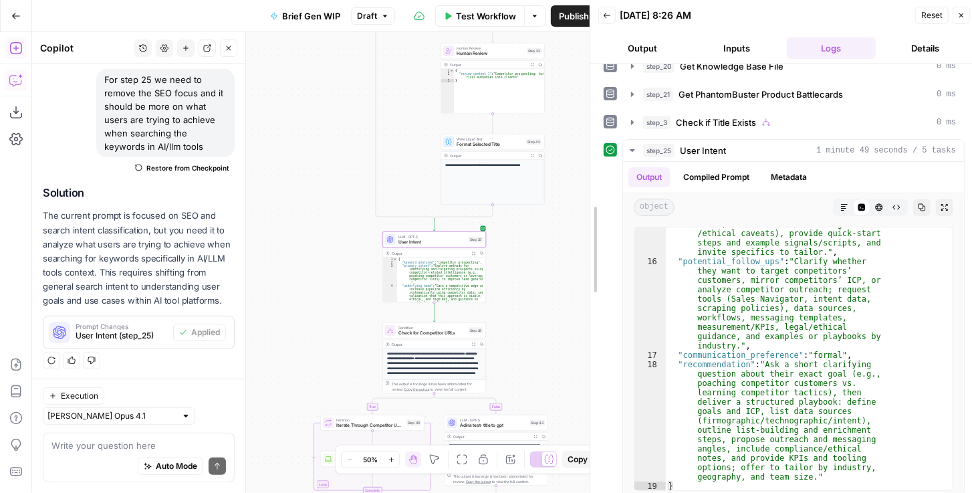
drag, startPoint x: 657, startPoint y: 151, endPoint x: 579, endPoint y: 153, distance: 77.6
click at [584, 153] on div at bounding box center [590, 249] width 13 height 499
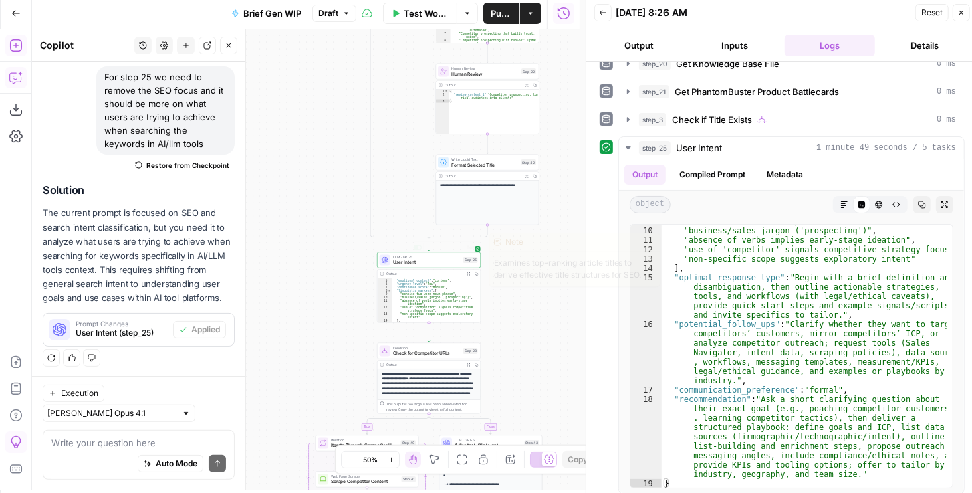
scroll to position [6, 0]
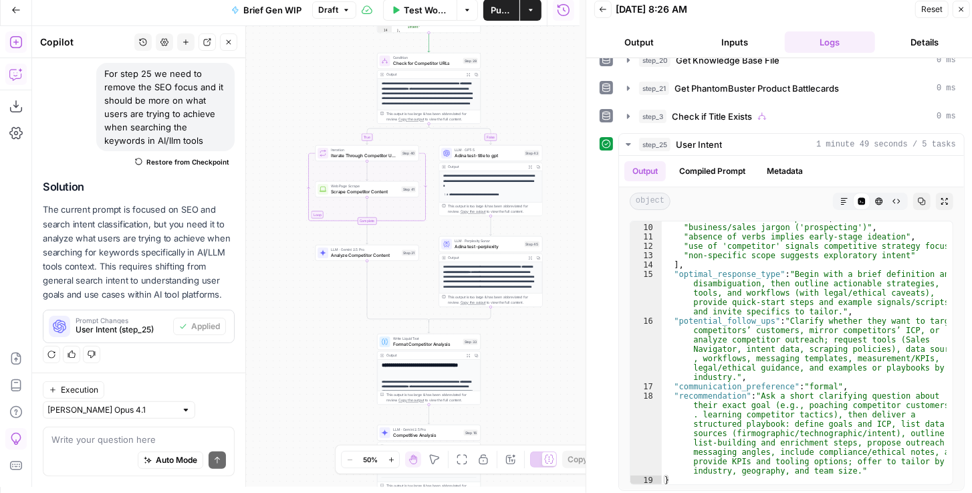
click at [532, 166] on button "Expand Output" at bounding box center [530, 167] width 8 height 8
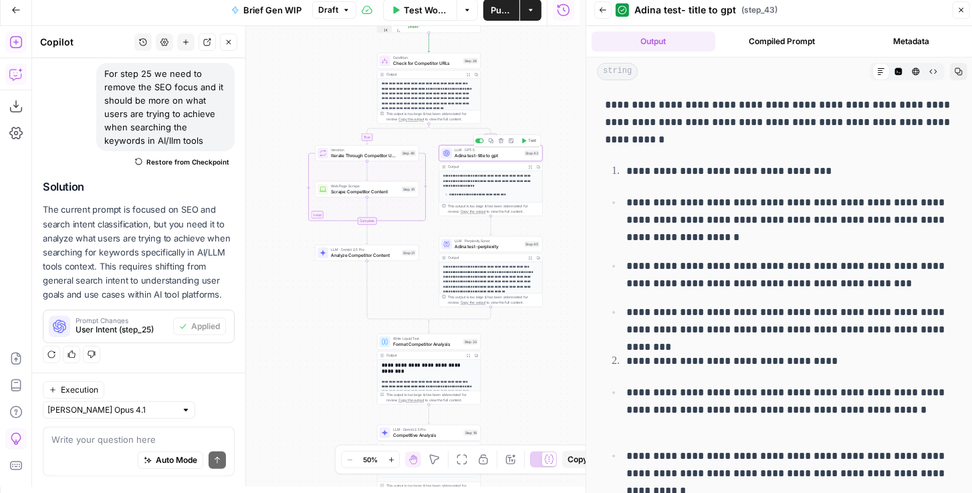
click at [486, 156] on span "Adina test- title to gpt" at bounding box center [489, 155] width 68 height 7
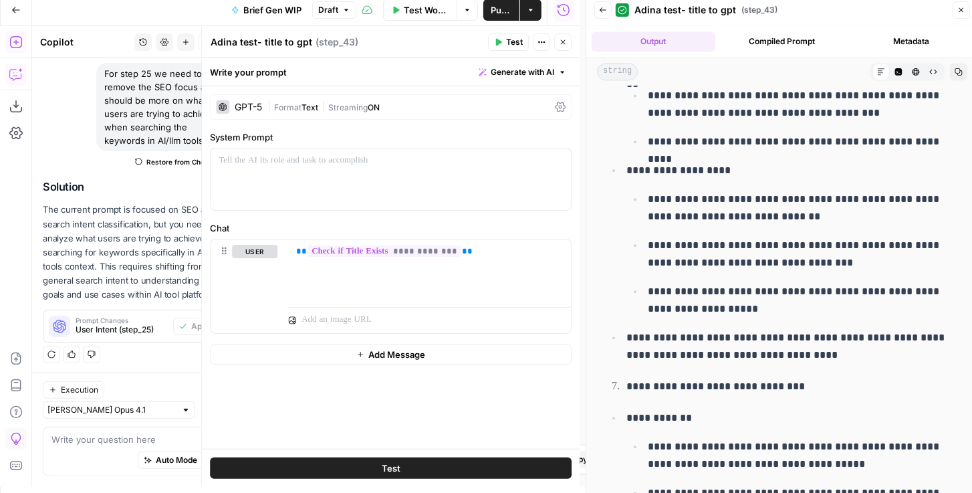
scroll to position [2063, 0]
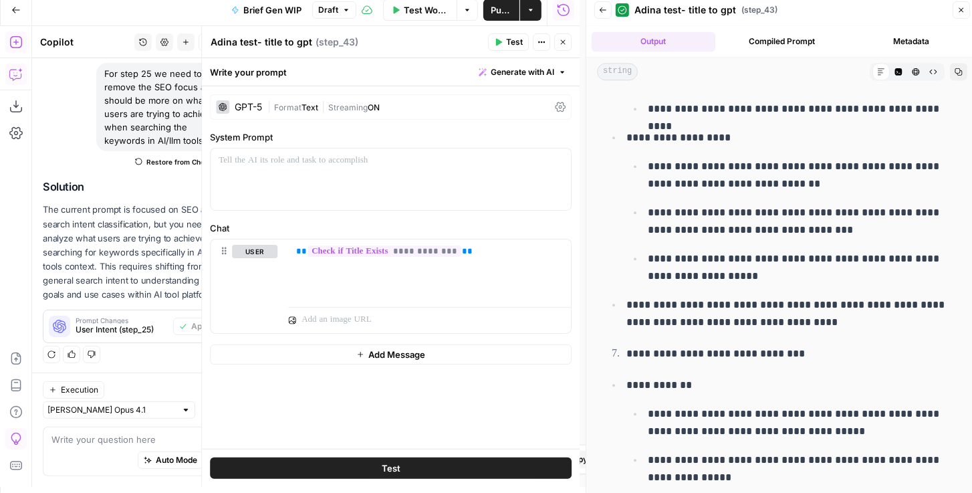
click at [560, 39] on icon "button" at bounding box center [563, 42] width 8 height 8
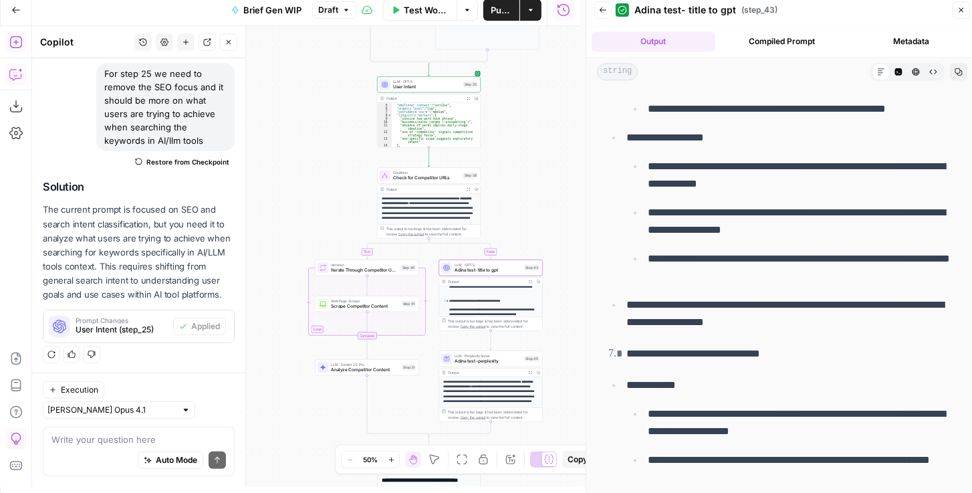
scroll to position [191, 0]
click at [501, 363] on span "Adina test -perplexity" at bounding box center [489, 361] width 68 height 7
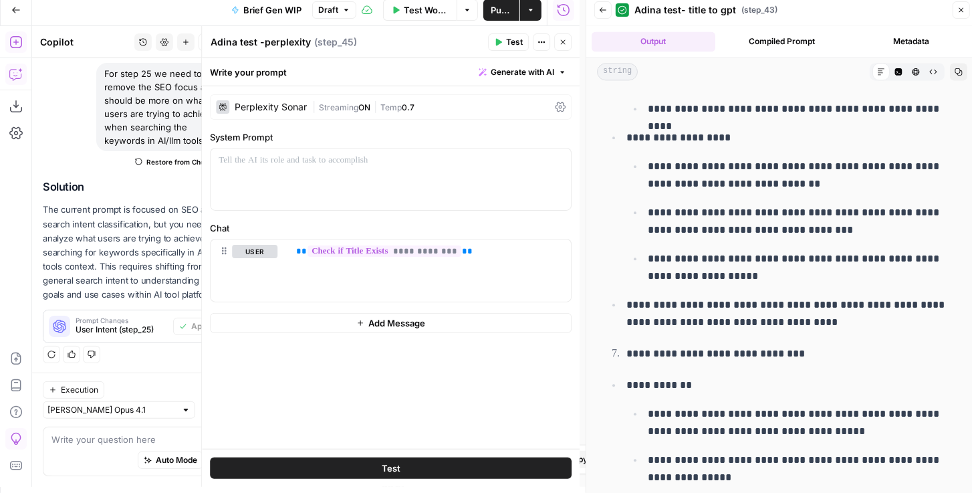
click at [563, 47] on button "Close" at bounding box center [562, 41] width 17 height 17
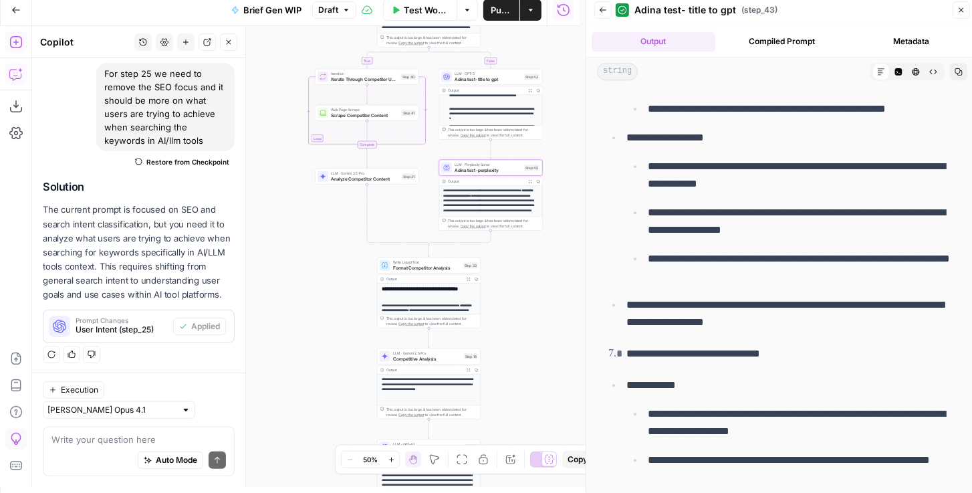
click at [530, 180] on icon "button" at bounding box center [530, 181] width 3 height 3
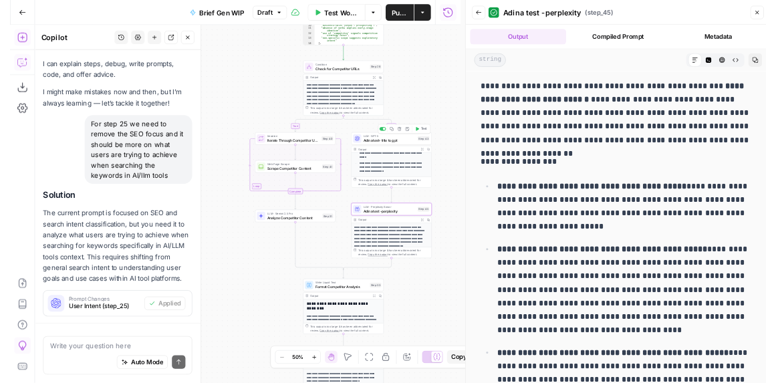
scroll to position [102, 0]
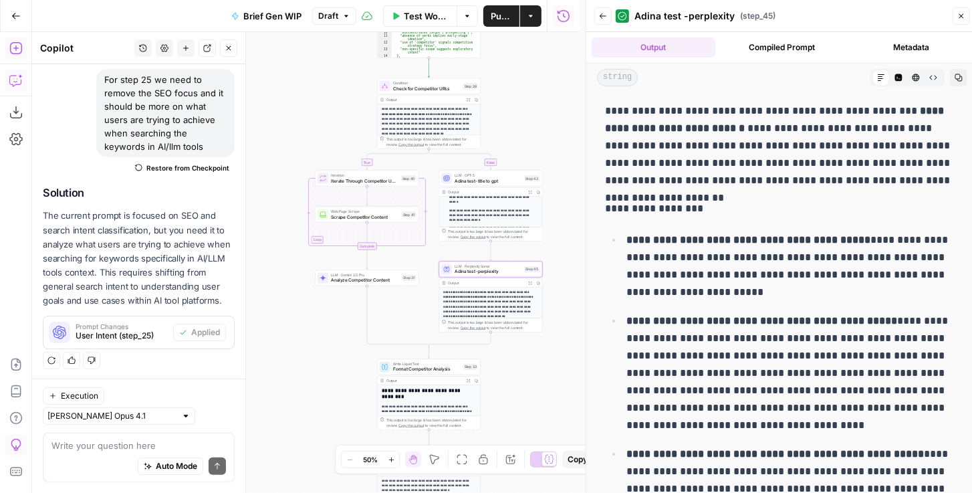
click at [605, 17] on icon "button" at bounding box center [603, 16] width 8 height 8
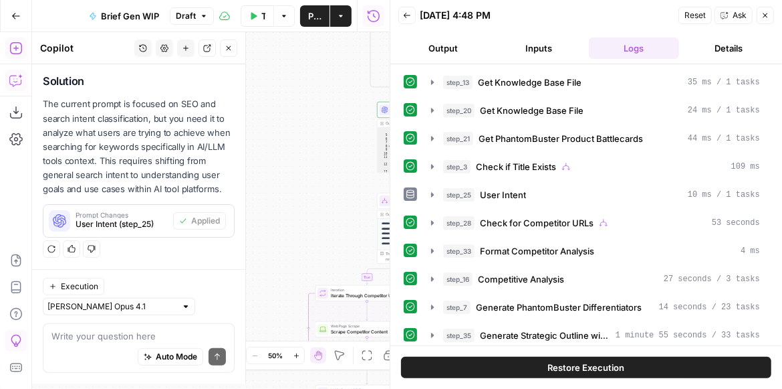
scroll to position [208, 0]
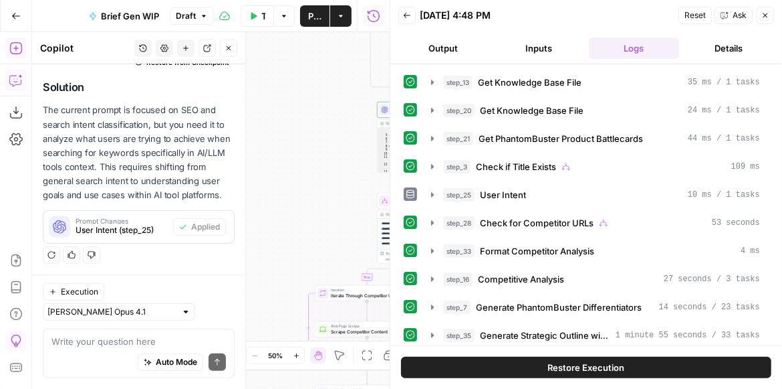
click at [763, 15] on icon "button" at bounding box center [766, 15] width 8 height 8
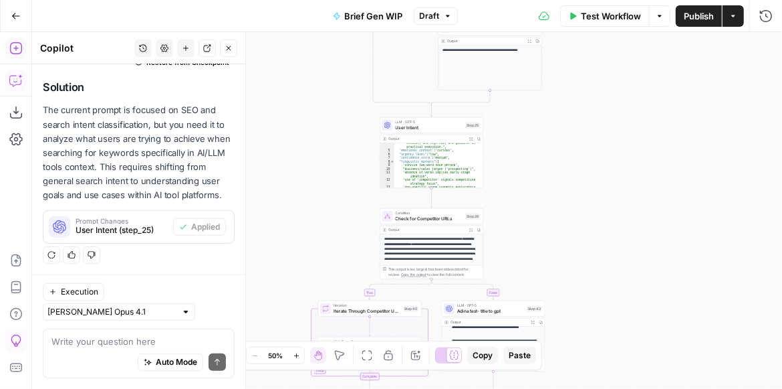
drag, startPoint x: 524, startPoint y: 135, endPoint x: 527, endPoint y: 151, distance: 16.4
click at [527, 151] on div "true false true false Workflow Set Inputs Inputs Get Knowledge Base File Get Kn…" at bounding box center [407, 210] width 750 height 356
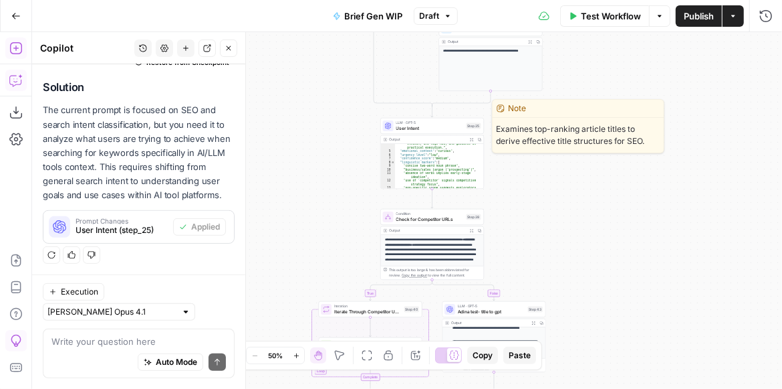
click at [443, 127] on span "User Intent" at bounding box center [431, 127] width 68 height 7
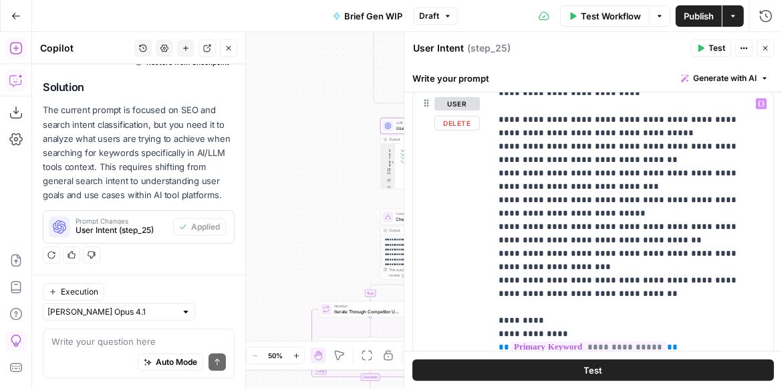
scroll to position [76, 0]
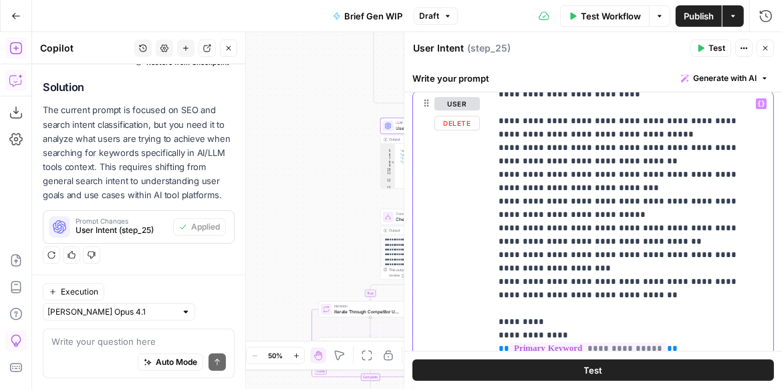
drag, startPoint x: 641, startPoint y: 286, endPoint x: 569, endPoint y: 253, distance: 78.4
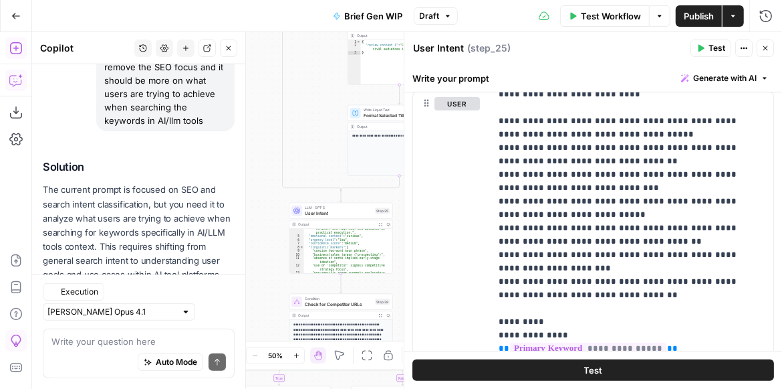
scroll to position [208, 0]
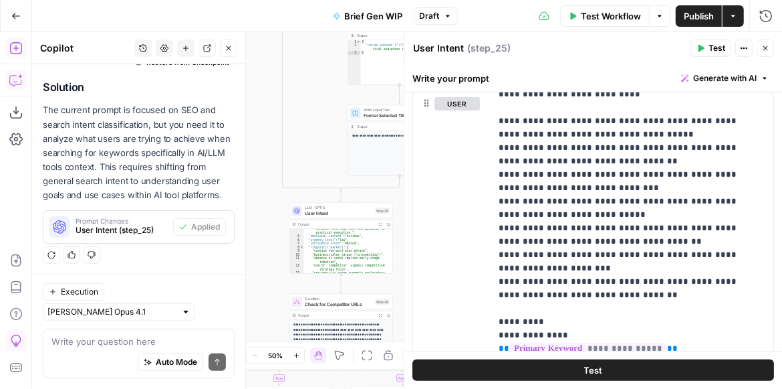
drag, startPoint x: 769, startPoint y: 50, endPoint x: 725, endPoint y: 68, distance: 47.4
click at [768, 50] on icon "button" at bounding box center [766, 48] width 8 height 8
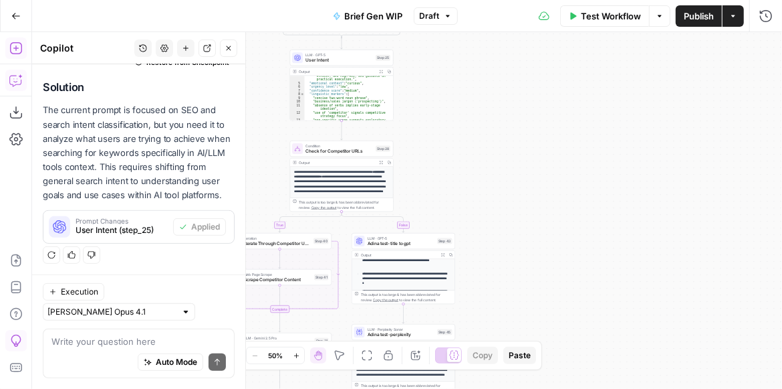
drag, startPoint x: 457, startPoint y: 165, endPoint x: 487, endPoint y: 173, distance: 30.7
click at [487, 173] on div "true false true false Workflow Set Inputs Inputs Get Knowledge Base File Get Kn…" at bounding box center [407, 210] width 750 height 356
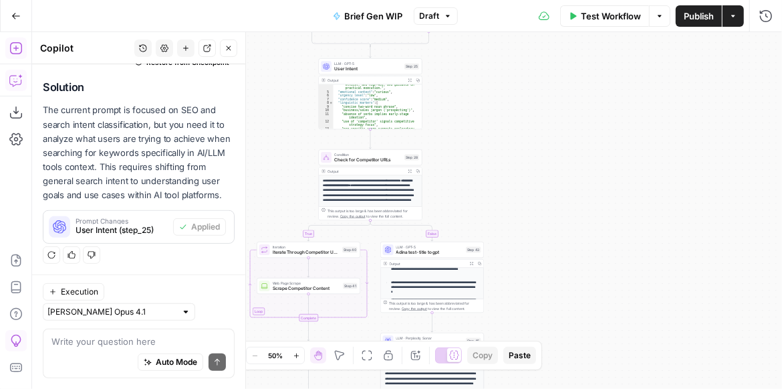
click at [410, 81] on icon "button" at bounding box center [410, 80] width 4 height 4
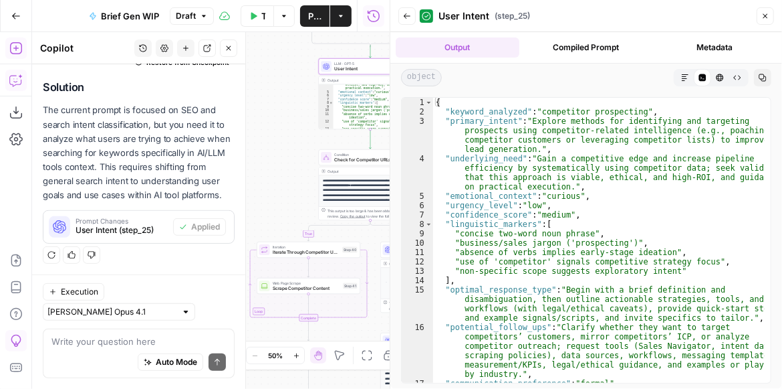
click at [407, 19] on icon "button" at bounding box center [407, 16] width 8 height 8
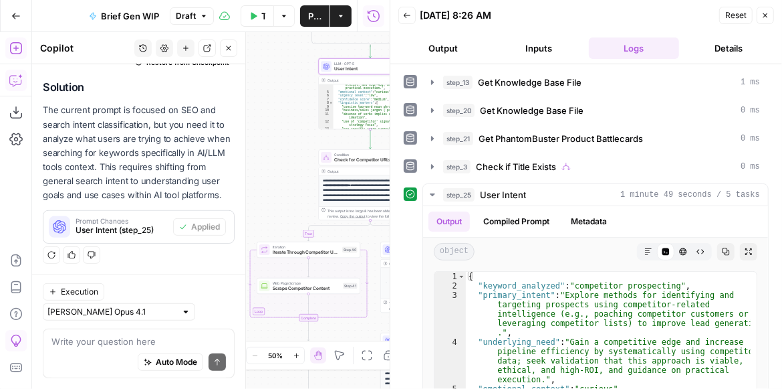
click at [762, 11] on icon "button" at bounding box center [766, 15] width 8 height 8
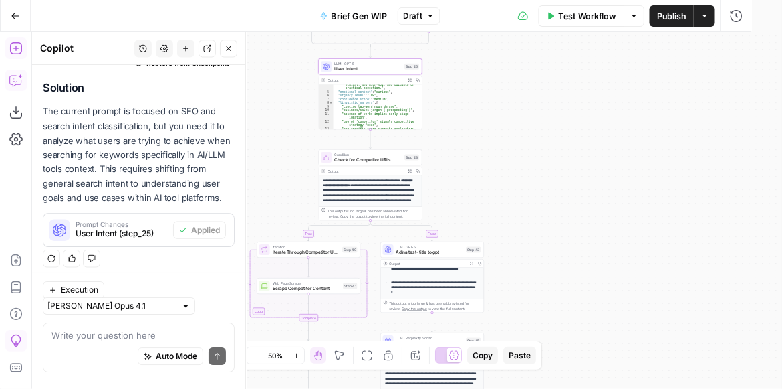
scroll to position [208, 0]
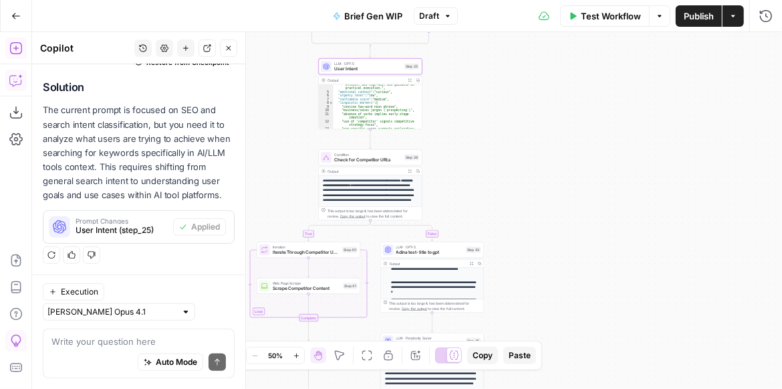
click at [373, 70] on span "User Intent" at bounding box center [368, 69] width 68 height 7
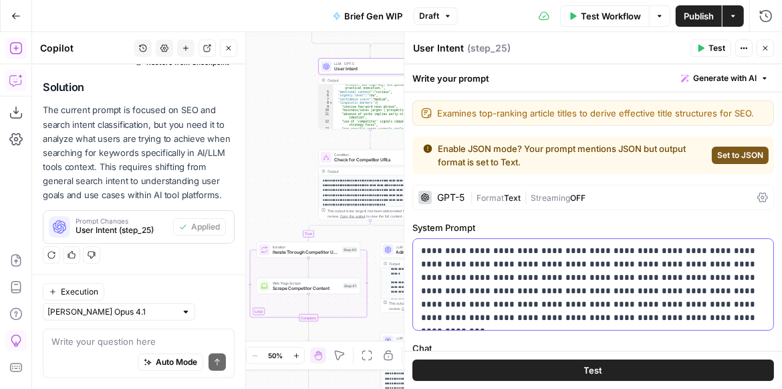
click at [587, 277] on p "**********" at bounding box center [590, 284] width 339 height 80
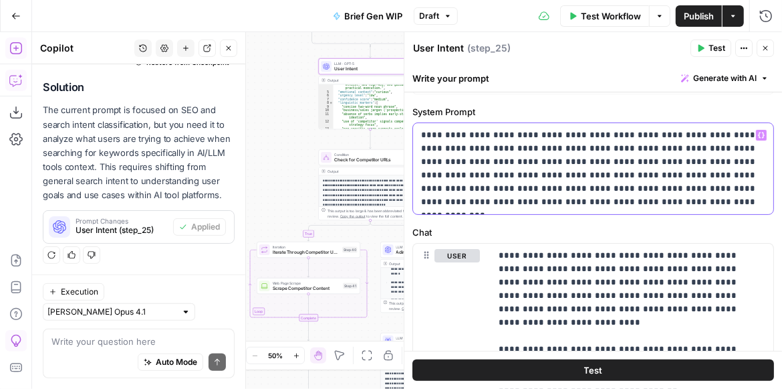
scroll to position [152, 0]
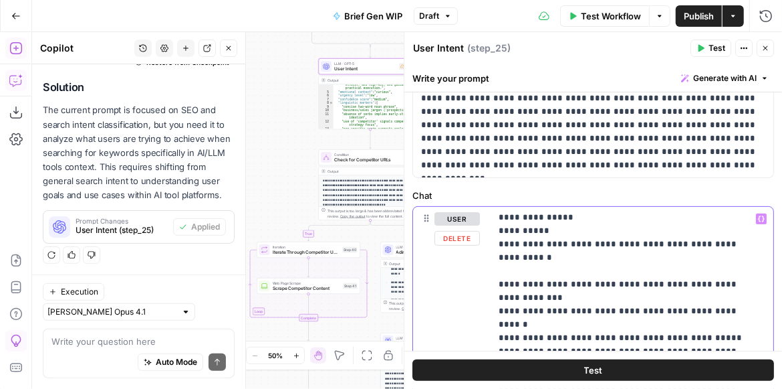
scroll to position [127, 0]
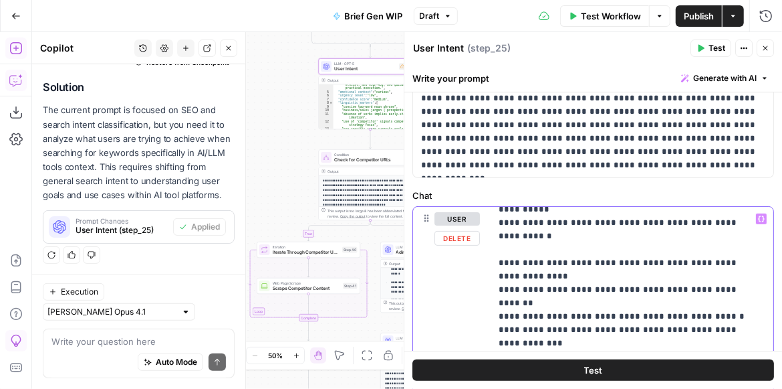
scroll to position [165, 0]
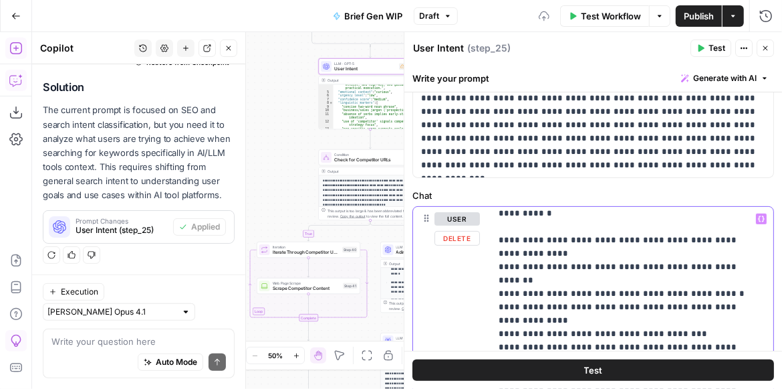
scroll to position [203, 0]
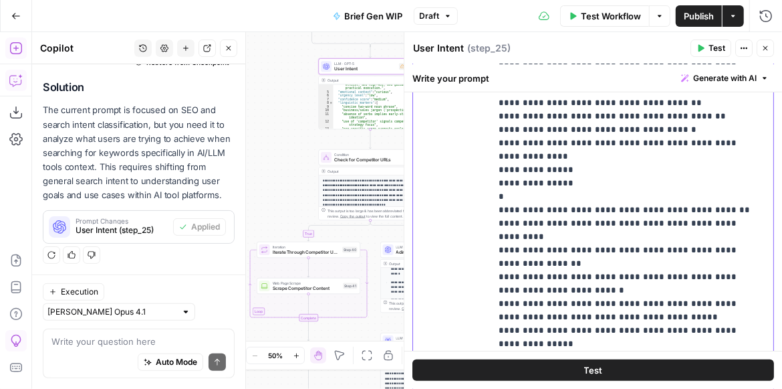
scroll to position [496, 0]
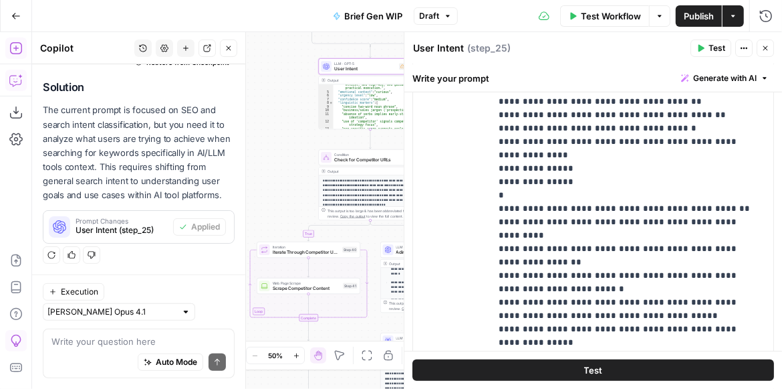
click at [703, 44] on icon "button" at bounding box center [701, 48] width 8 height 8
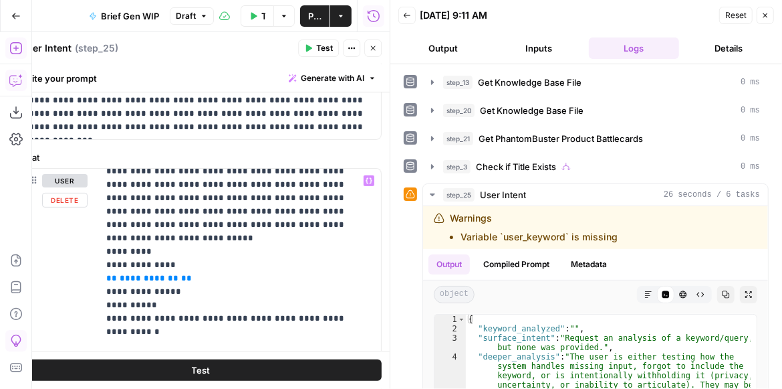
scroll to position [12, 0]
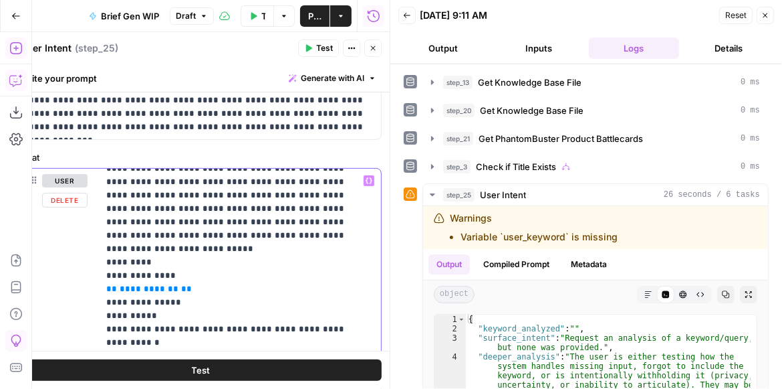
drag, startPoint x: 189, startPoint y: 272, endPoint x: 107, endPoint y: 274, distance: 82.3
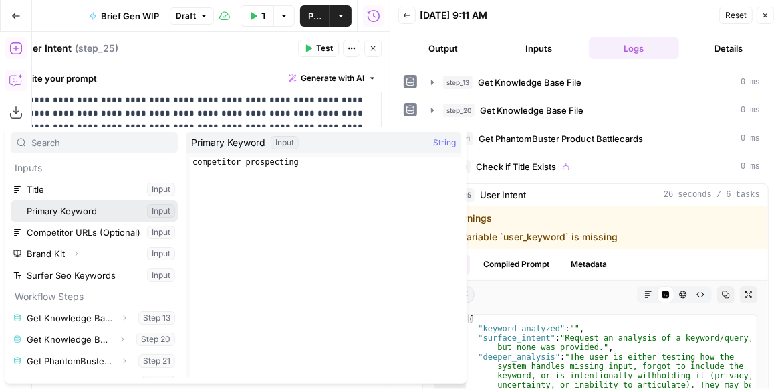
click at [82, 218] on button "Select variable Primary Keyword" at bounding box center [94, 210] width 167 height 21
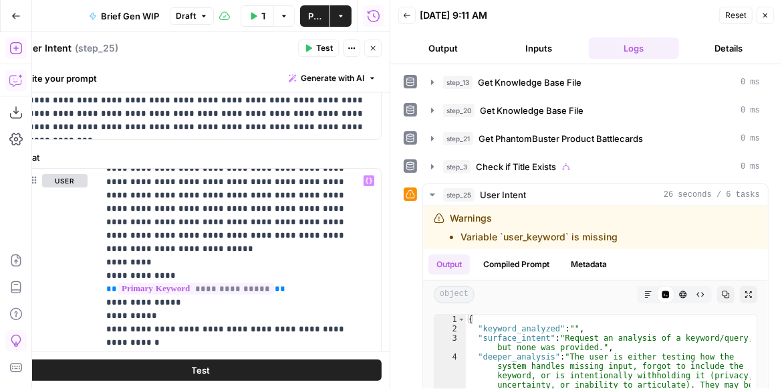
click at [316, 49] on button "Test" at bounding box center [318, 47] width 41 height 17
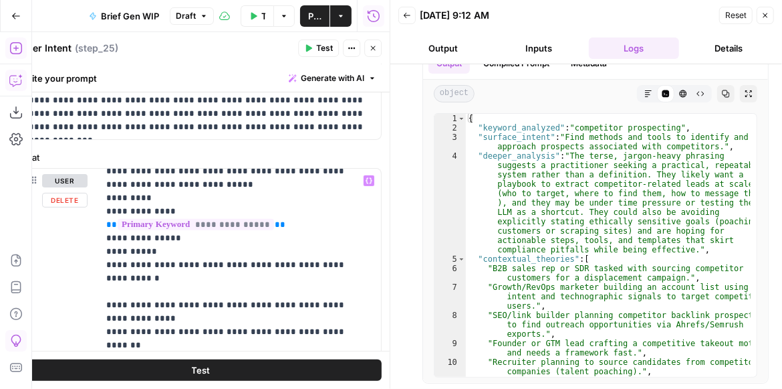
scroll to position [89, 0]
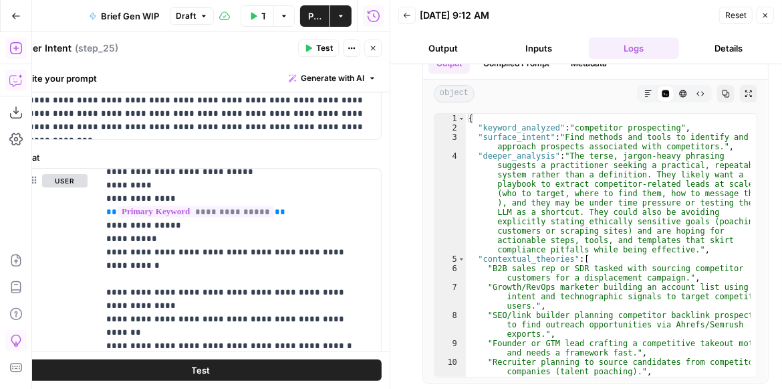
click at [374, 46] on icon "button" at bounding box center [373, 48] width 8 height 8
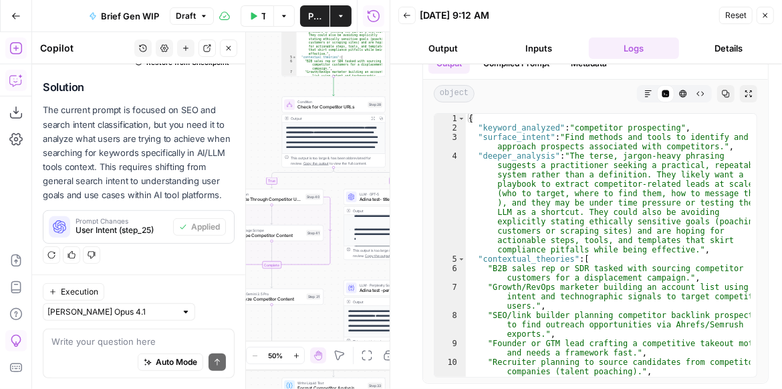
drag, startPoint x: 303, startPoint y: 150, endPoint x: 266, endPoint y: 98, distance: 64.4
click at [266, 98] on div "true false true false Workflow Set Inputs Inputs Get Knowledge Base File Get Kn…" at bounding box center [211, 210] width 358 height 356
click at [763, 24] on div "Reset Close" at bounding box center [747, 15] width 55 height 20
click at [765, 21] on button "Close" at bounding box center [765, 15] width 17 height 17
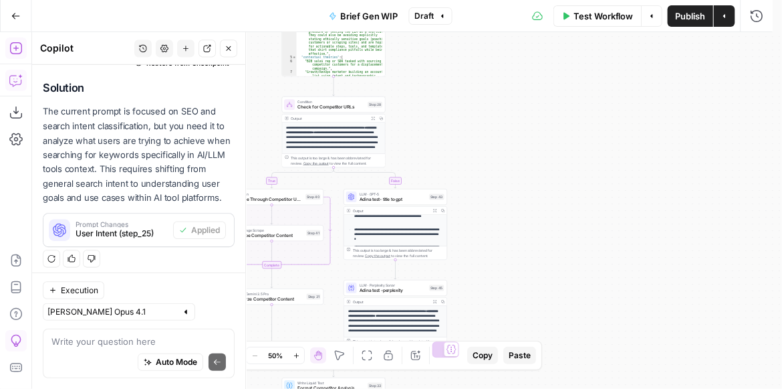
scroll to position [208, 0]
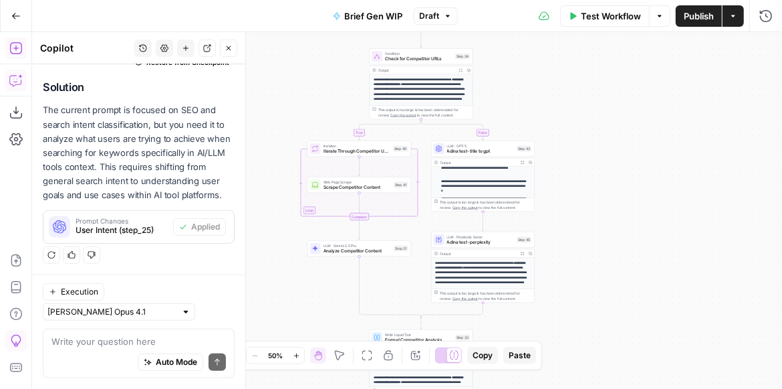
drag, startPoint x: 624, startPoint y: 177, endPoint x: 645, endPoint y: 166, distance: 24.2
click at [645, 166] on div "true false true false Workflow Set Inputs Inputs Get Knowledge Base File Get Kn…" at bounding box center [407, 210] width 750 height 356
click at [474, 151] on span "Adina test- title to gpt" at bounding box center [481, 151] width 68 height 7
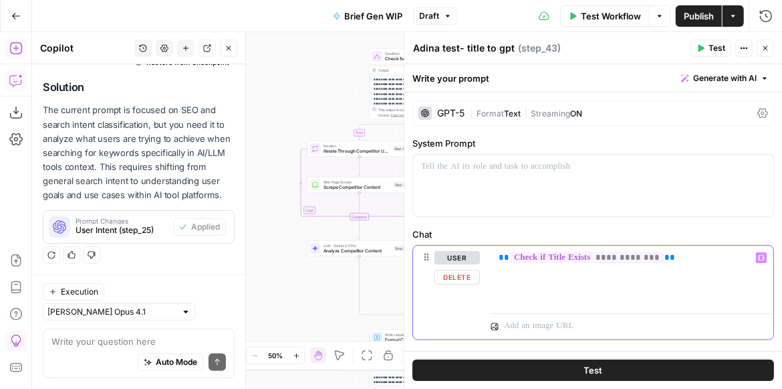
click at [492, 257] on div "**********" at bounding box center [632, 276] width 283 height 62
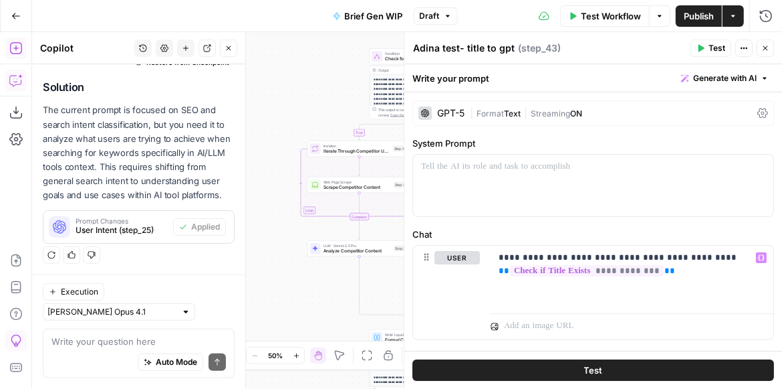
click at [662, 375] on button "Test" at bounding box center [594, 369] width 362 height 21
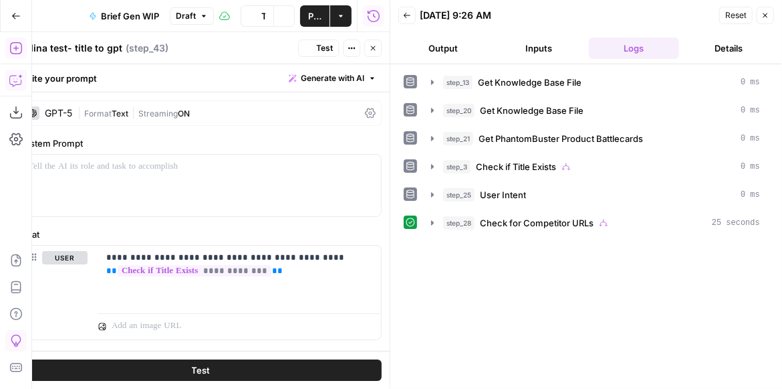
scroll to position [208, 0]
click at [430, 221] on icon "button" at bounding box center [432, 222] width 11 height 11
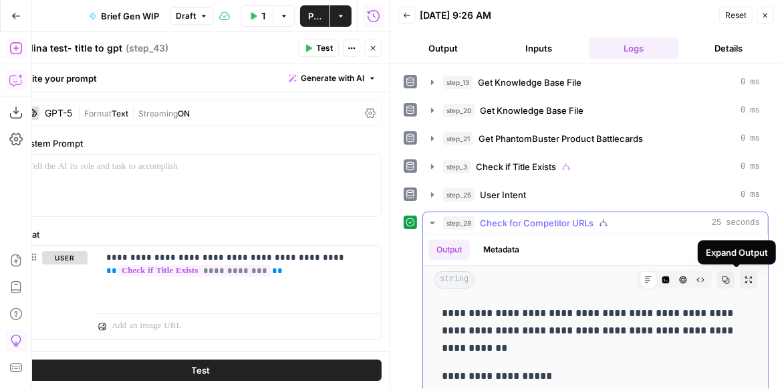
click at [745, 279] on icon "button" at bounding box center [749, 280] width 8 height 8
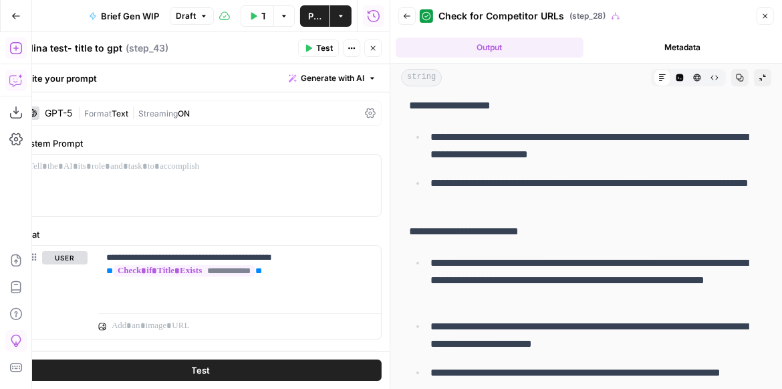
scroll to position [0, 0]
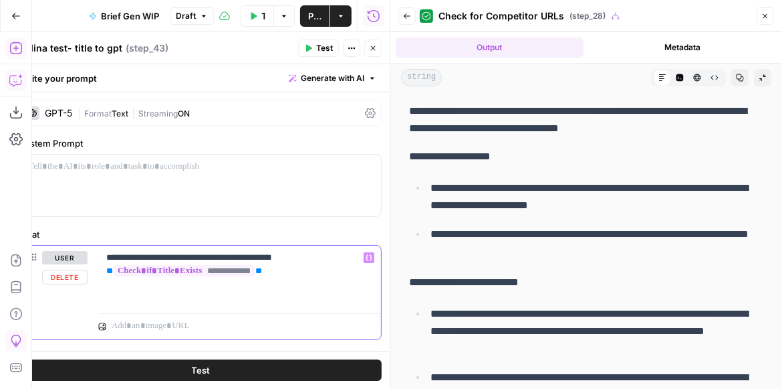
click at [108, 259] on p "**********" at bounding box center [237, 264] width 262 height 27
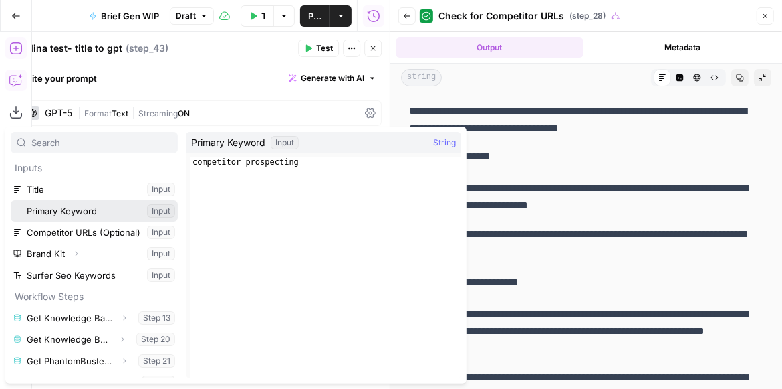
click at [39, 217] on button "Select variable Primary Keyword" at bounding box center [94, 210] width 167 height 21
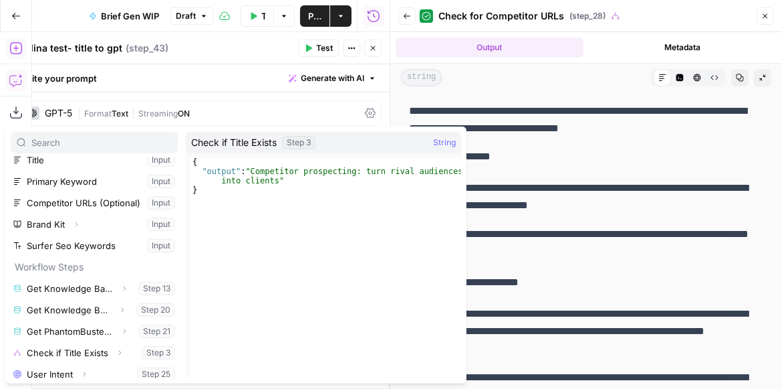
scroll to position [35, 0]
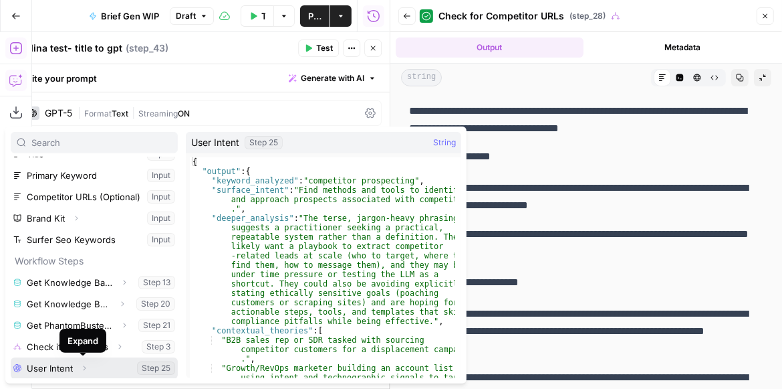
click at [82, 368] on icon "button" at bounding box center [84, 368] width 8 height 8
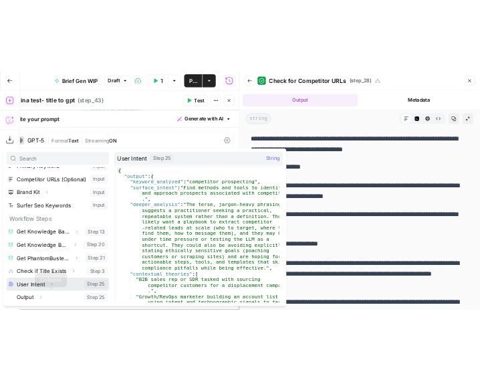
scroll to position [57, 0]
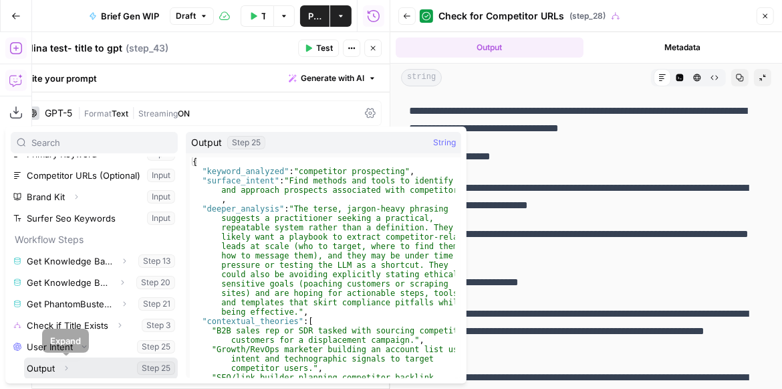
click at [53, 367] on button "Select variable Output" at bounding box center [101, 367] width 154 height 21
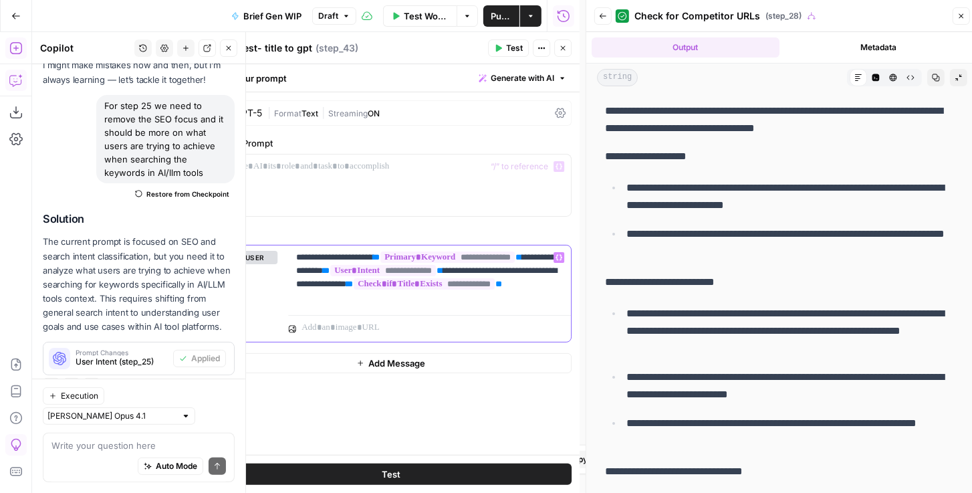
scroll to position [64, 0]
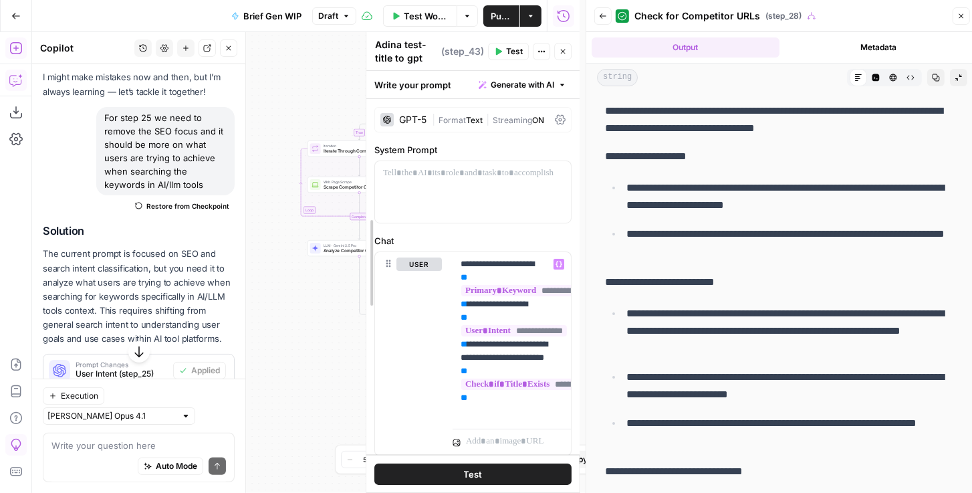
drag, startPoint x: 204, startPoint y: 148, endPoint x: 451, endPoint y: 157, distance: 247.0
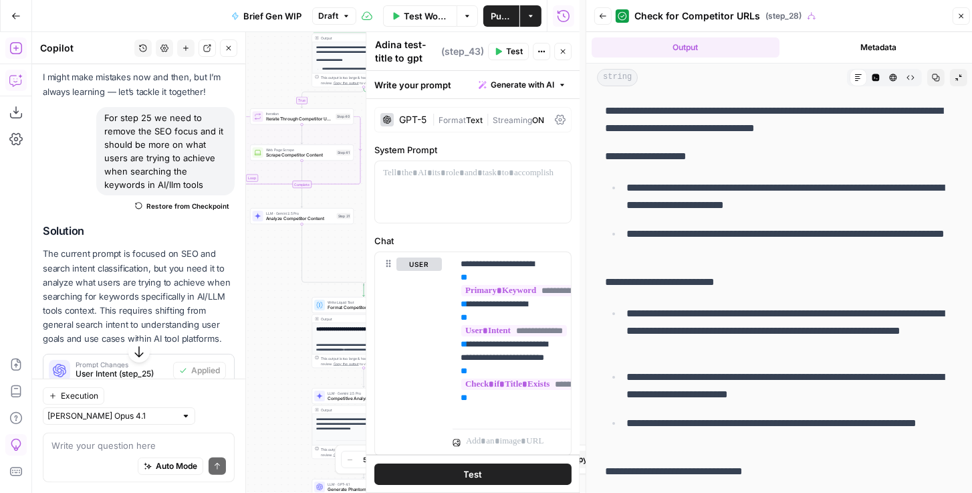
drag, startPoint x: 323, startPoint y: 300, endPoint x: 266, endPoint y: 268, distance: 65.9
click at [266, 268] on div "true false true false Workflow Set Inputs Inputs Get Knowledge Base File Get Kn…" at bounding box center [306, 262] width 548 height 461
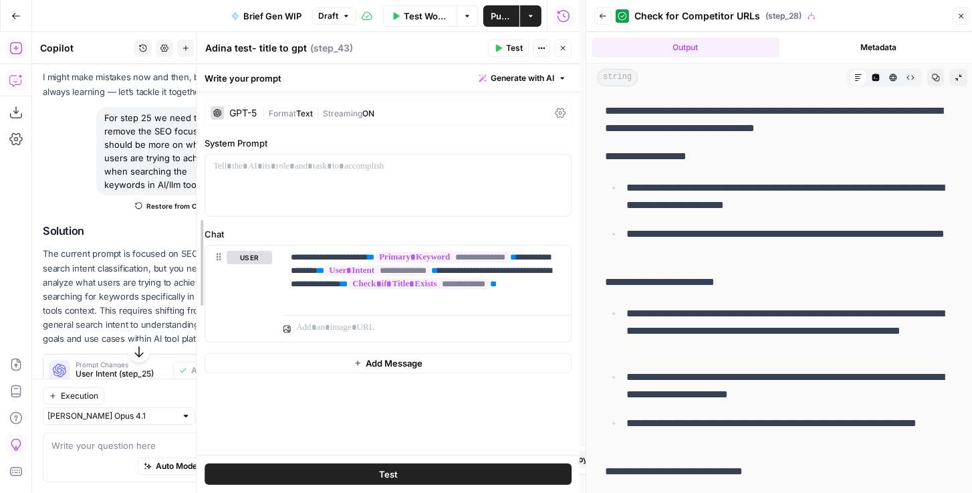
drag, startPoint x: 373, startPoint y: 276, endPoint x: 195, endPoint y: 270, distance: 177.3
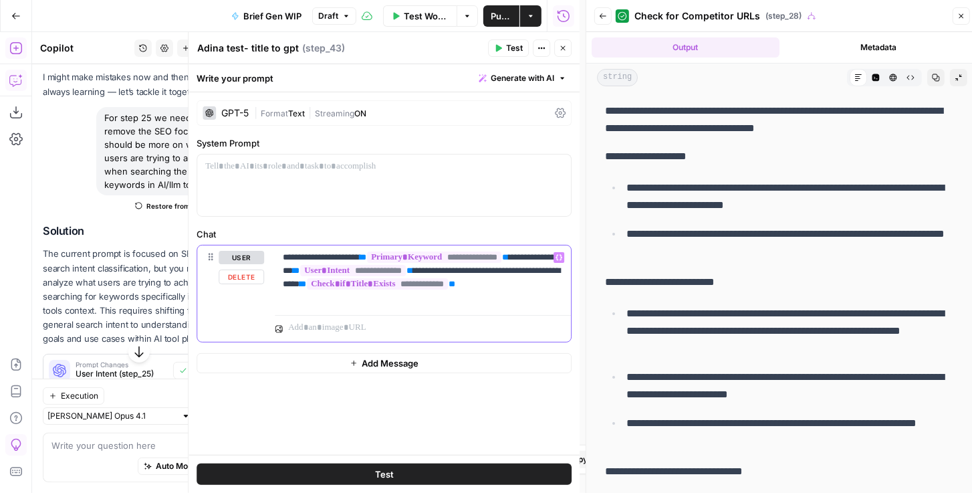
click at [413, 272] on span "**" at bounding box center [410, 270] width 7 height 9
click at [469, 272] on p "**********" at bounding box center [423, 278] width 281 height 54
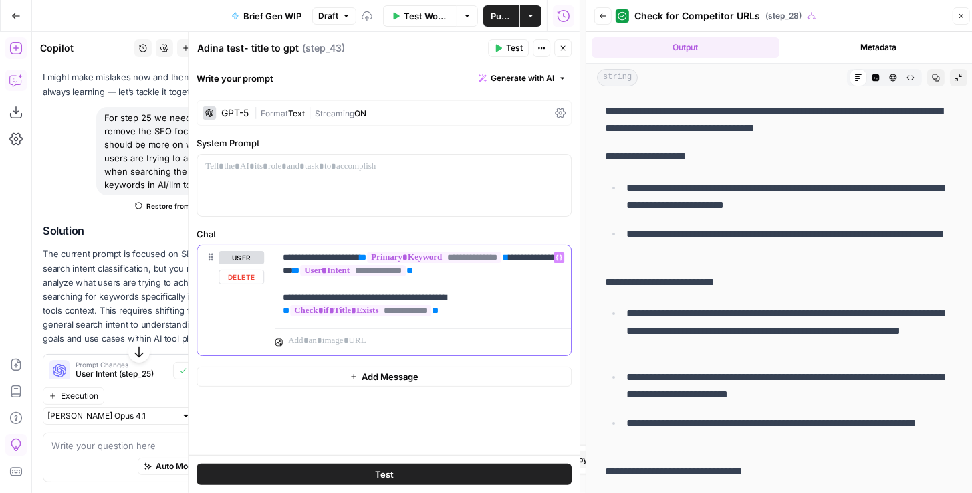
click at [502, 298] on p "**********" at bounding box center [423, 284] width 281 height 67
click at [429, 388] on button "Test" at bounding box center [384, 473] width 375 height 21
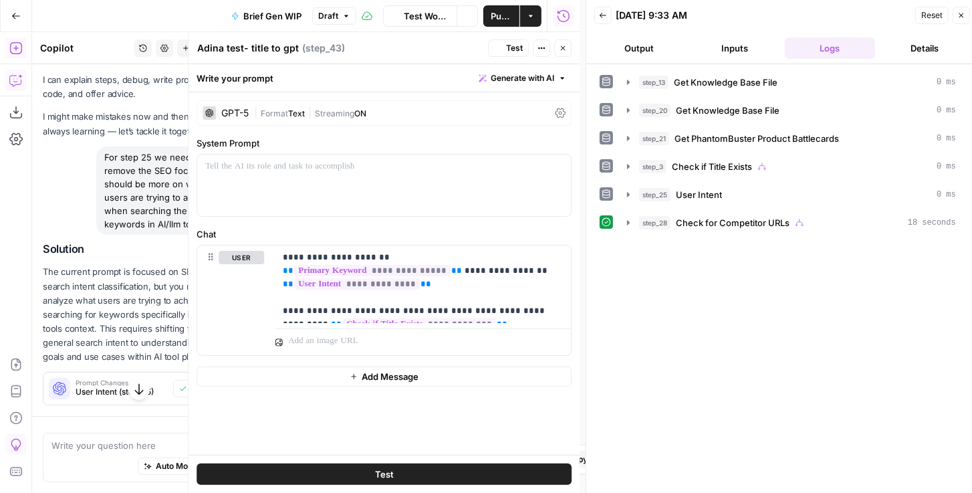
scroll to position [102, 0]
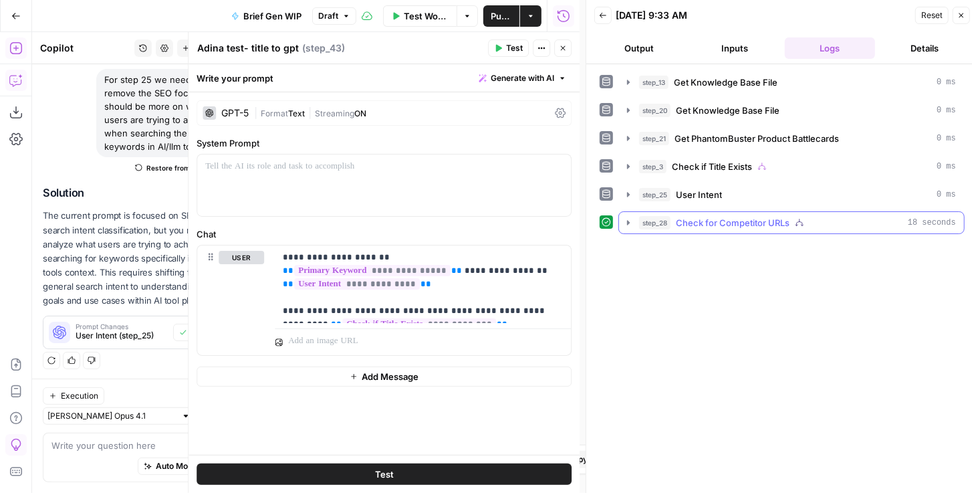
click at [631, 218] on icon "button" at bounding box center [628, 222] width 11 height 11
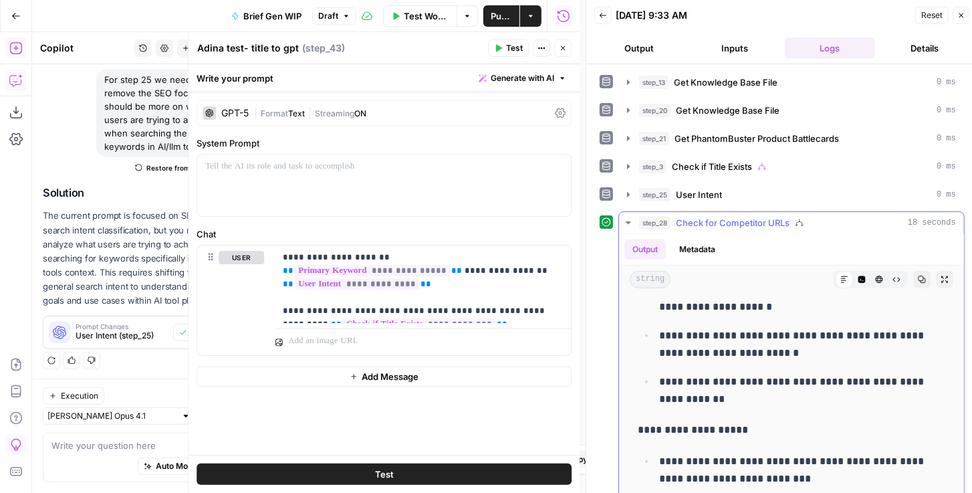
scroll to position [611, 0]
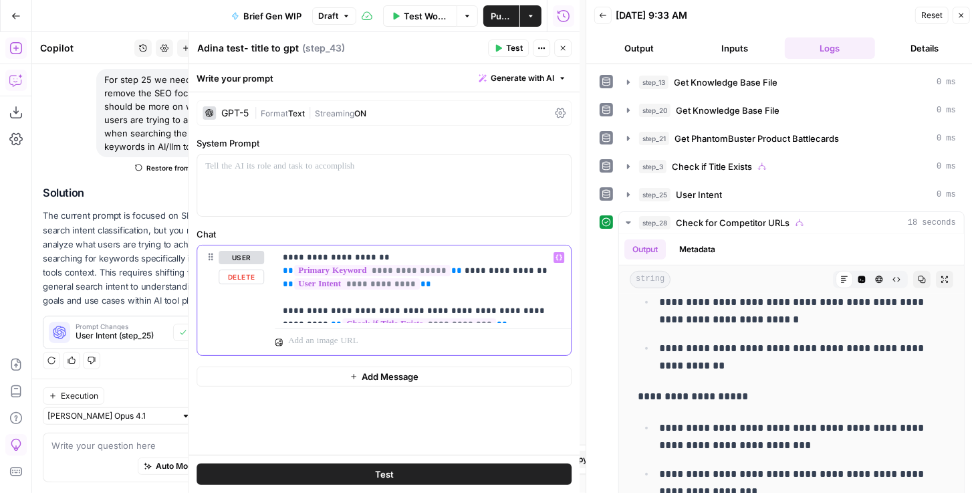
drag, startPoint x: 299, startPoint y: 309, endPoint x: 367, endPoint y: 300, distance: 68.2
click at [367, 300] on p "**********" at bounding box center [423, 284] width 281 height 67
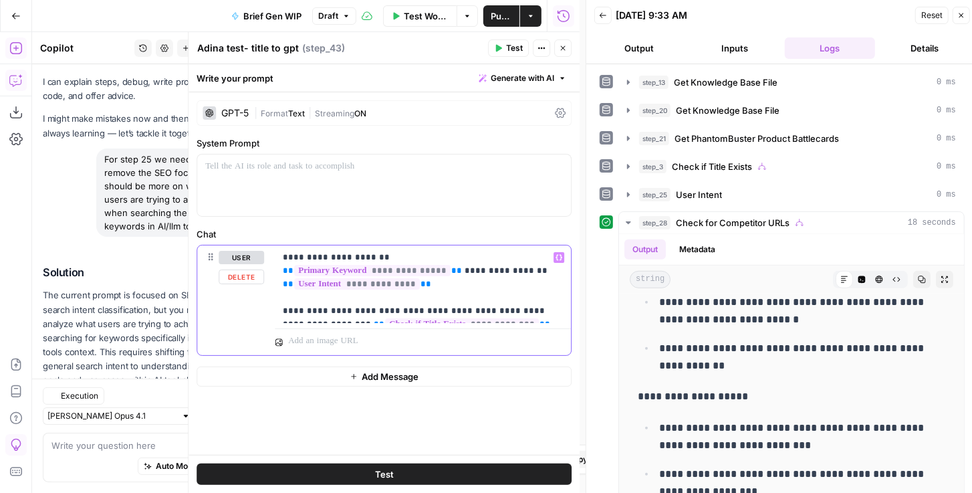
scroll to position [102, 0]
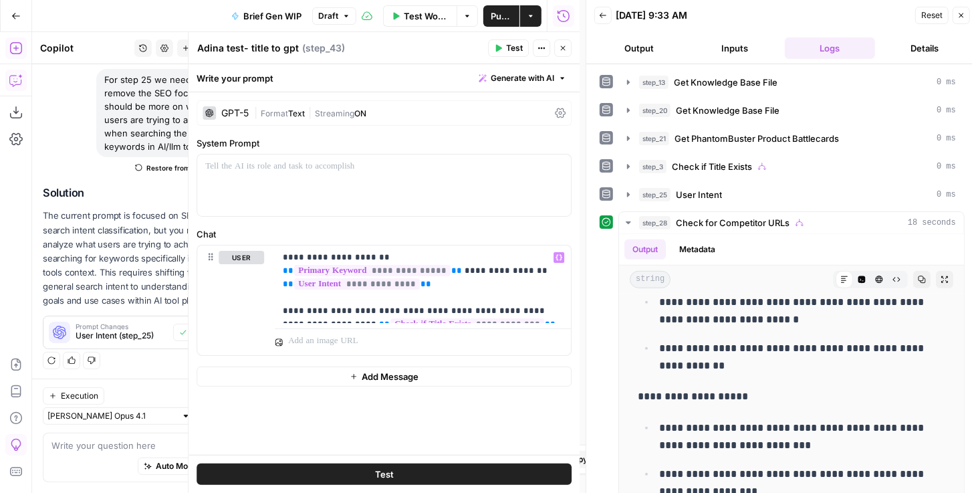
click at [423, 388] on button "Test" at bounding box center [384, 473] width 375 height 21
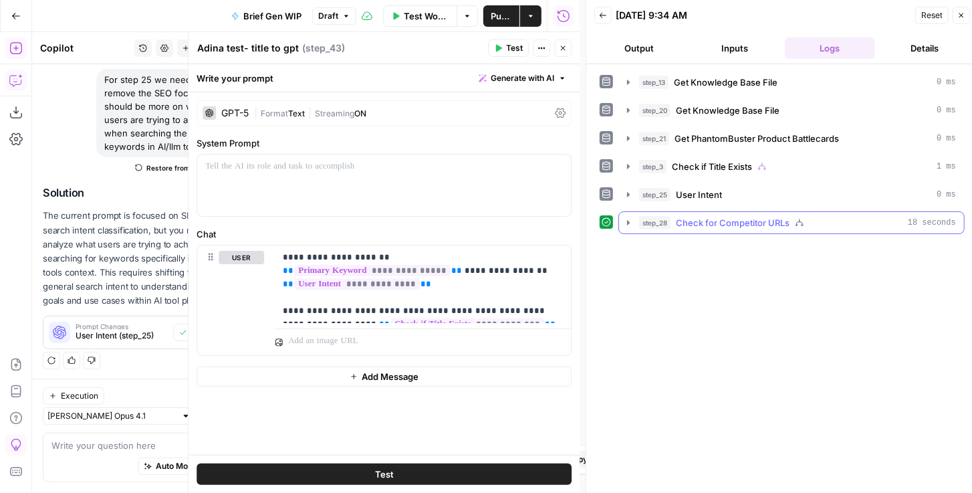
click at [627, 220] on icon "button" at bounding box center [628, 222] width 3 height 5
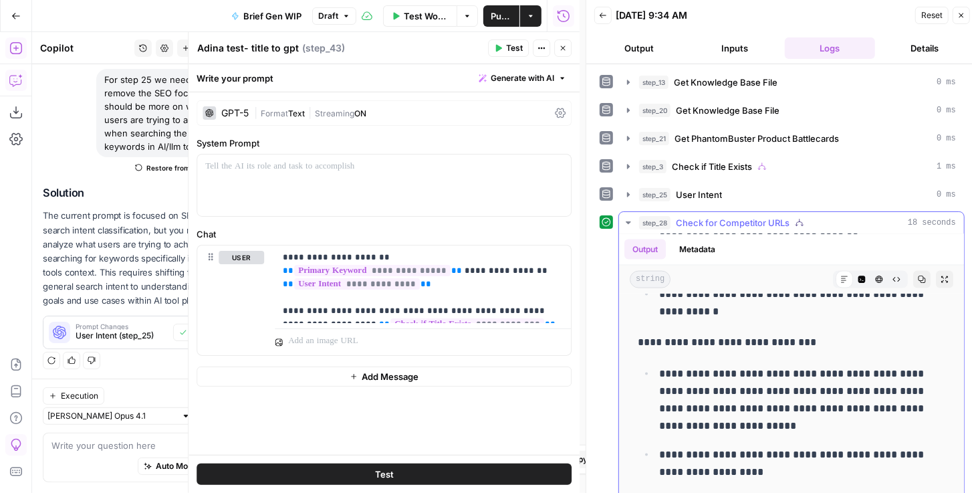
scroll to position [1376, 0]
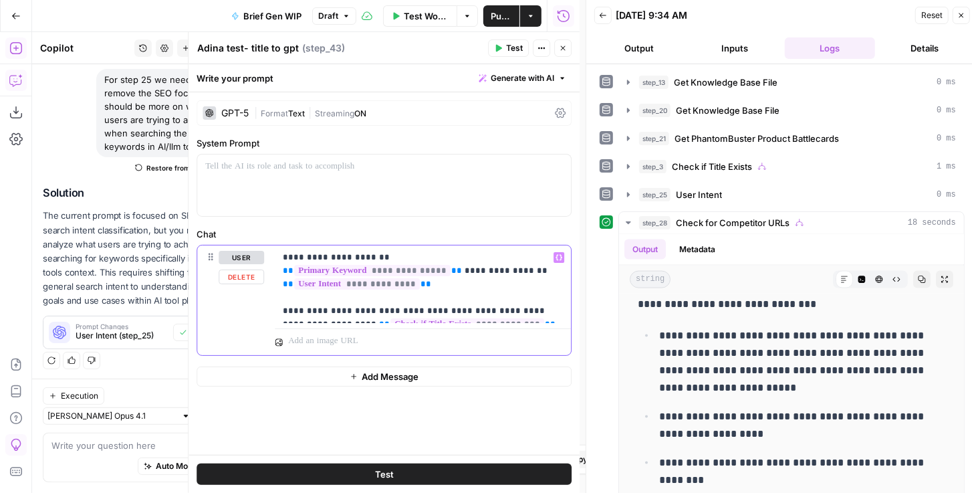
click at [297, 269] on p "**********" at bounding box center [423, 284] width 281 height 67
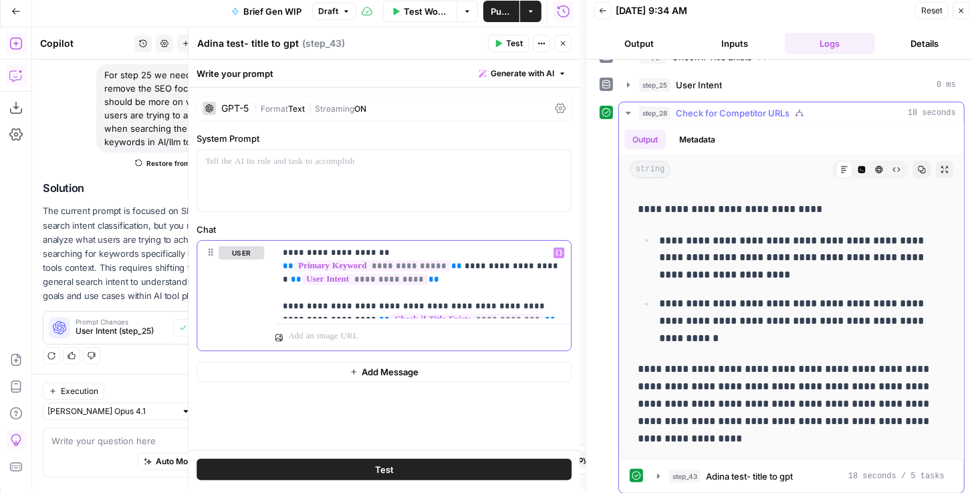
scroll to position [6, 0]
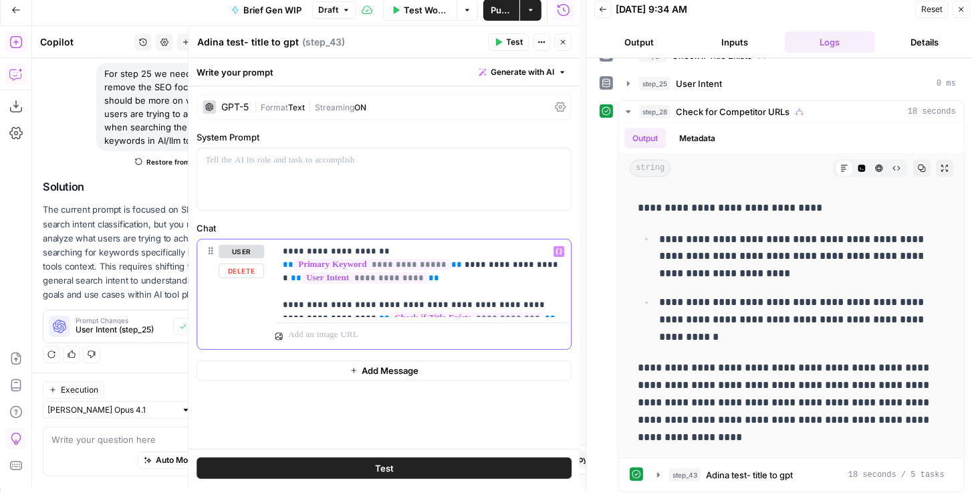
drag, startPoint x: 501, startPoint y: 303, endPoint x: 268, endPoint y: 251, distance: 239.0
click at [268, 251] on div "**********" at bounding box center [384, 294] width 374 height 110
copy p "**********"
click at [498, 310] on p "**********" at bounding box center [423, 278] width 281 height 67
drag, startPoint x: 498, startPoint y: 310, endPoint x: 265, endPoint y: 221, distance: 249.2
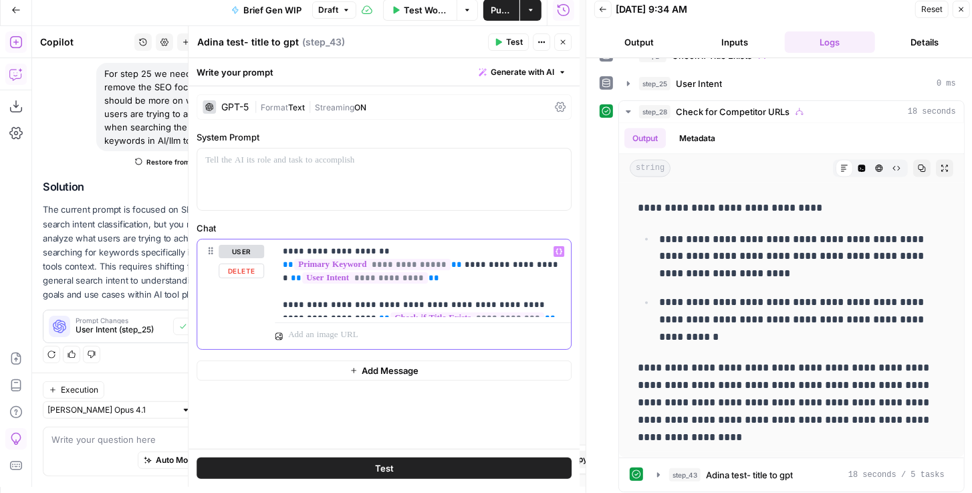
click at [265, 221] on div "**********" at bounding box center [384, 285] width 375 height 128
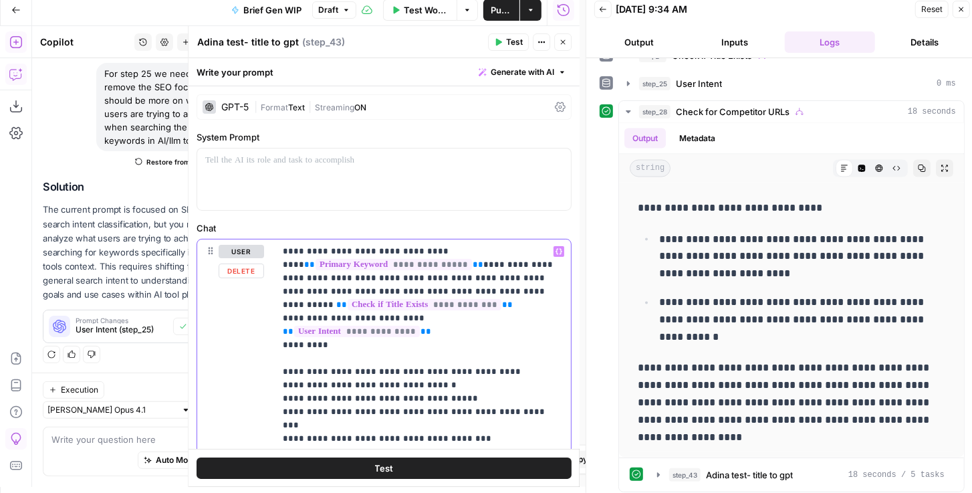
click at [283, 344] on p "**********" at bounding box center [421, 358] width 276 height 227
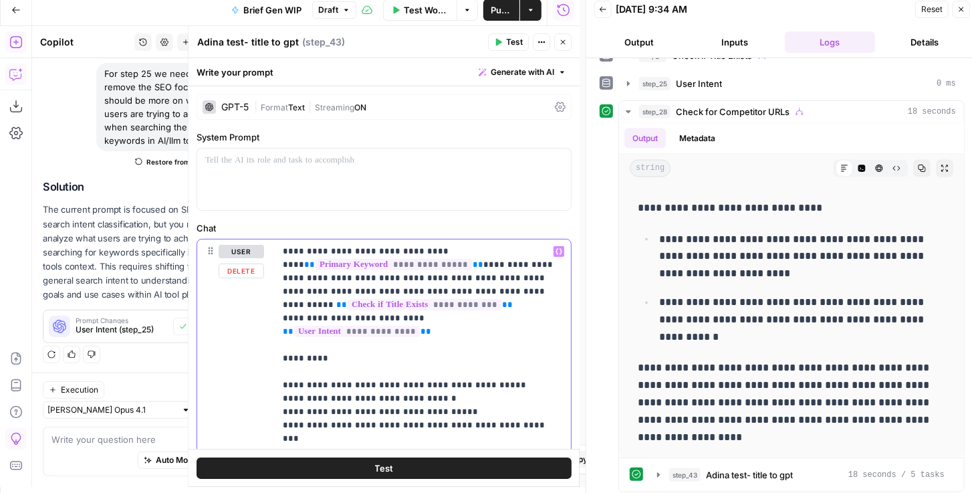
click at [275, 388] on div "**********" at bounding box center [423, 364] width 296 height 251
click at [281, 388] on div "**********" at bounding box center [423, 364] width 296 height 251
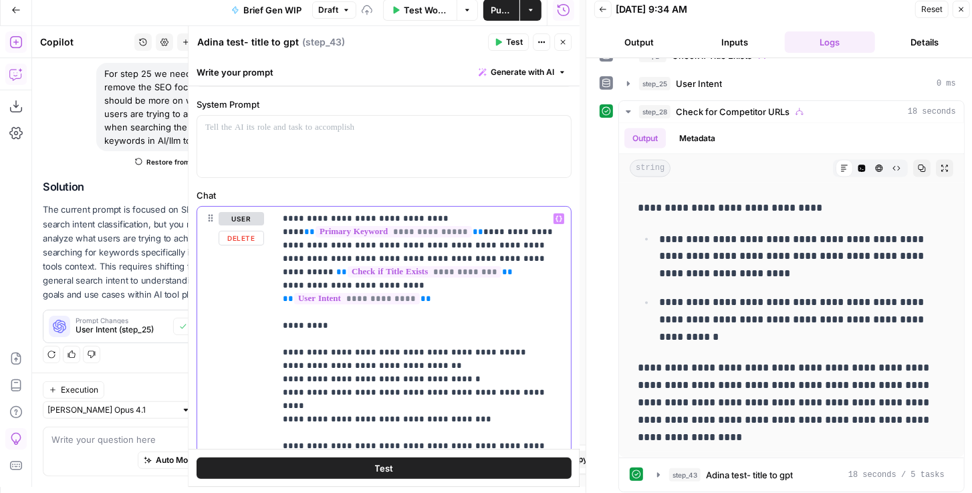
scroll to position [76, 0]
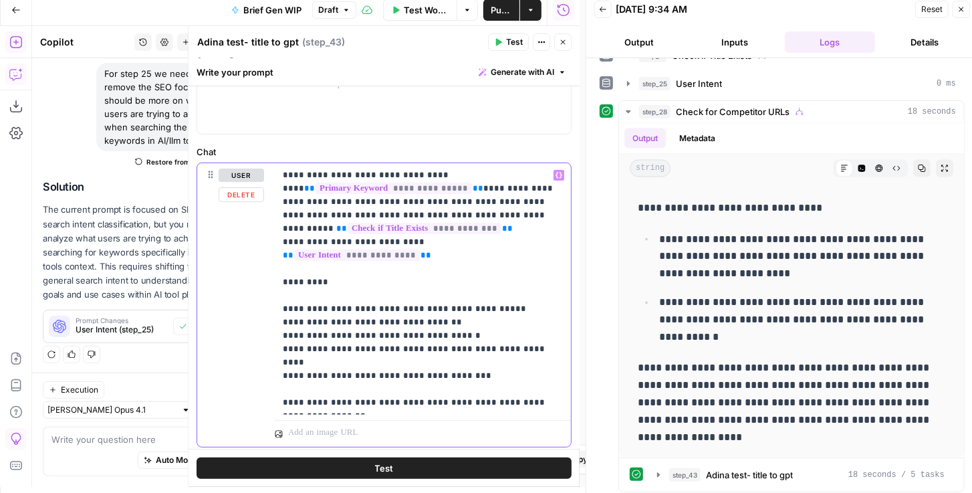
click at [278, 364] on div "**********" at bounding box center [423, 288] width 296 height 251
click at [391, 388] on button "Test" at bounding box center [384, 467] width 375 height 21
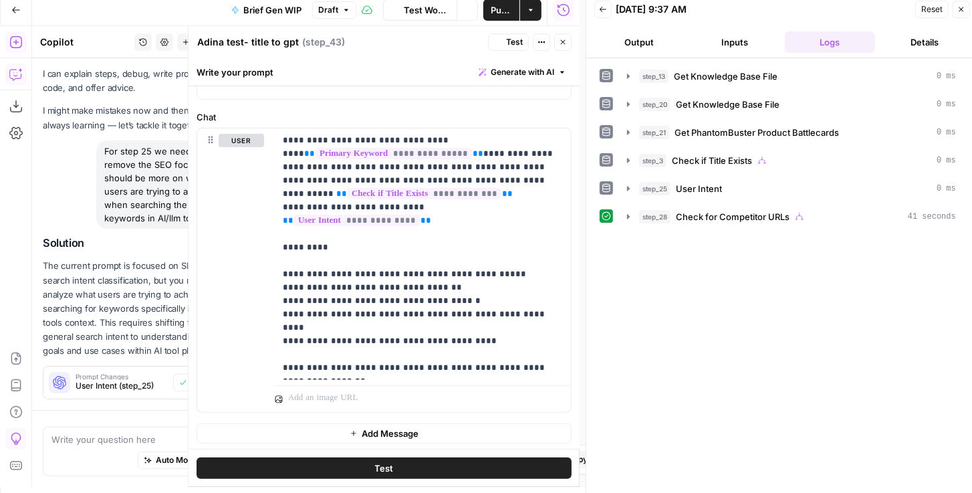
scroll to position [102, 0]
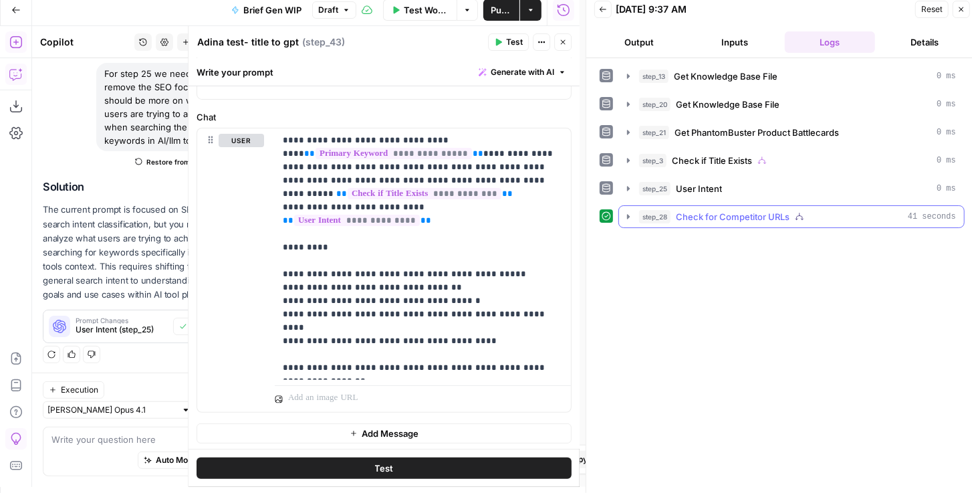
click at [632, 213] on icon "button" at bounding box center [628, 216] width 11 height 11
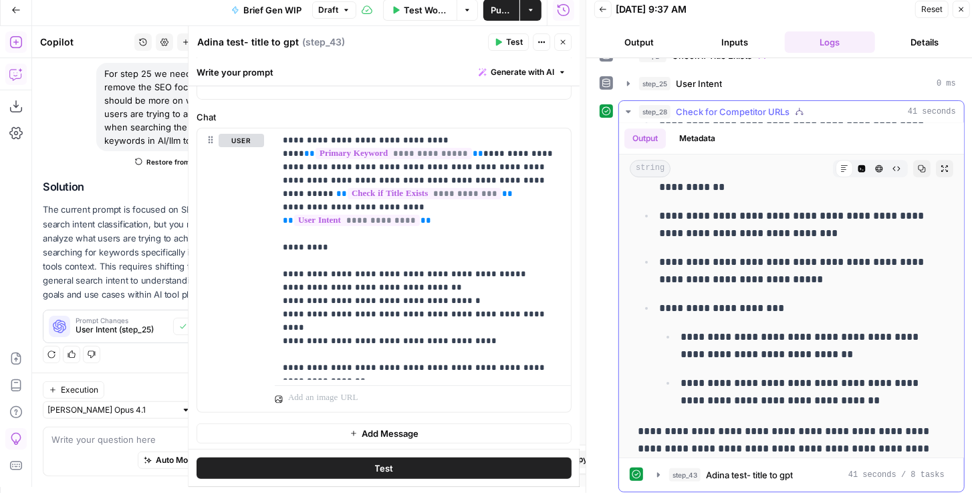
scroll to position [2981, 0]
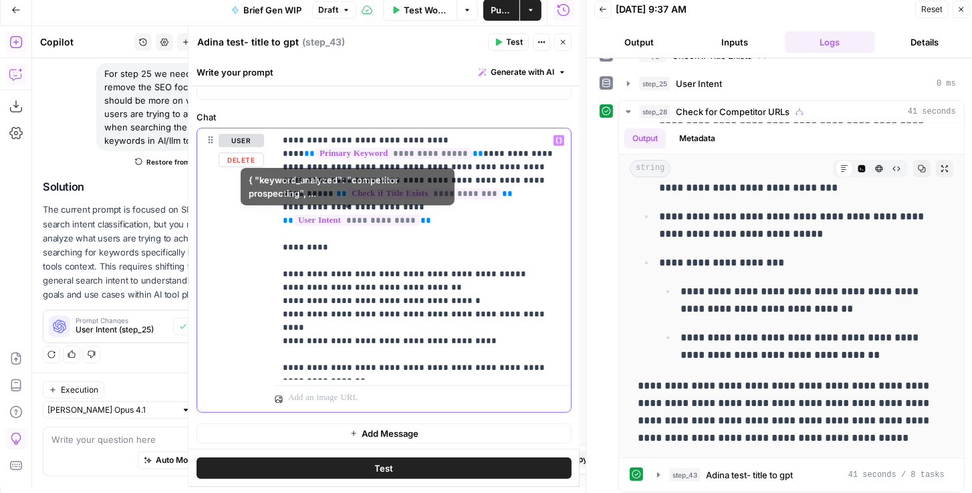
click at [462, 265] on p "**********" at bounding box center [421, 254] width 276 height 241
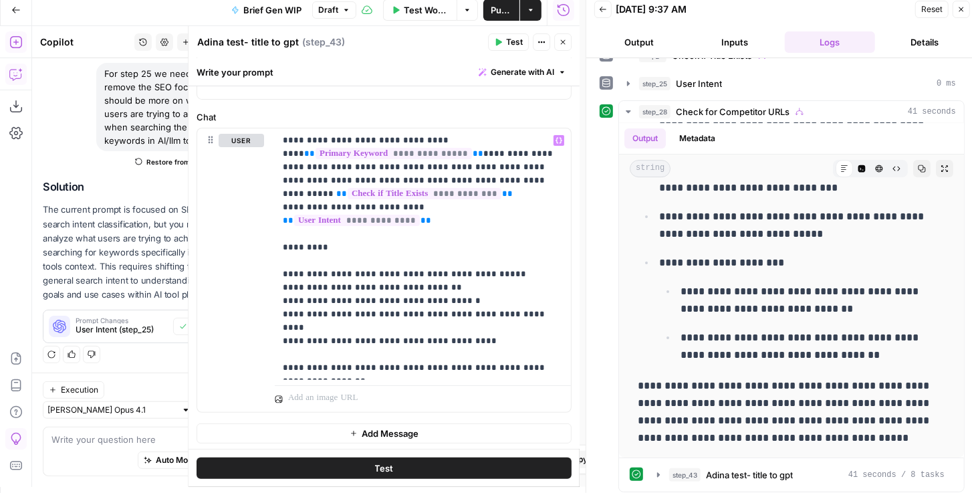
click at [568, 41] on button "Close" at bounding box center [562, 41] width 17 height 17
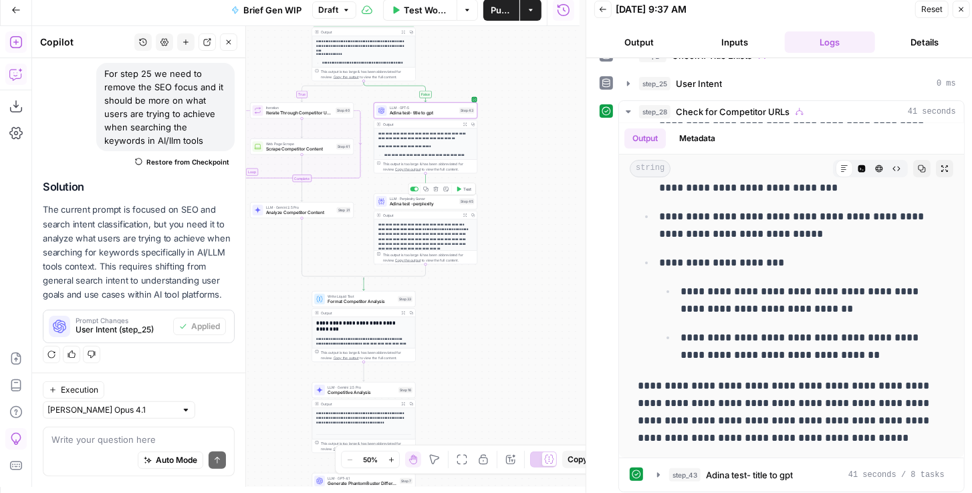
click at [445, 208] on div "LLM · Perplexity Sonar Adina test -perplexity Step 45 Copy step Delete step Add…" at bounding box center [426, 201] width 104 height 16
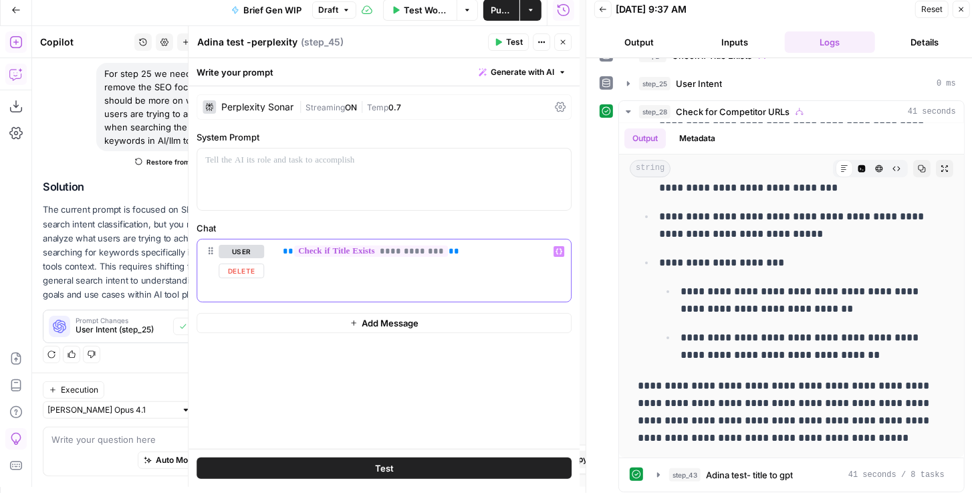
drag, startPoint x: 479, startPoint y: 249, endPoint x: 276, endPoint y: 239, distance: 202.9
click at [276, 239] on div "**********" at bounding box center [423, 270] width 296 height 62
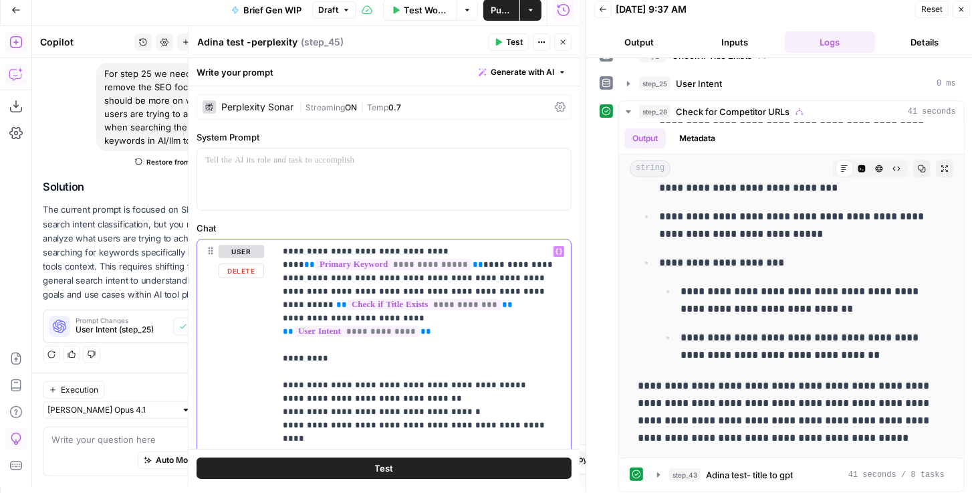
scroll to position [79, 0]
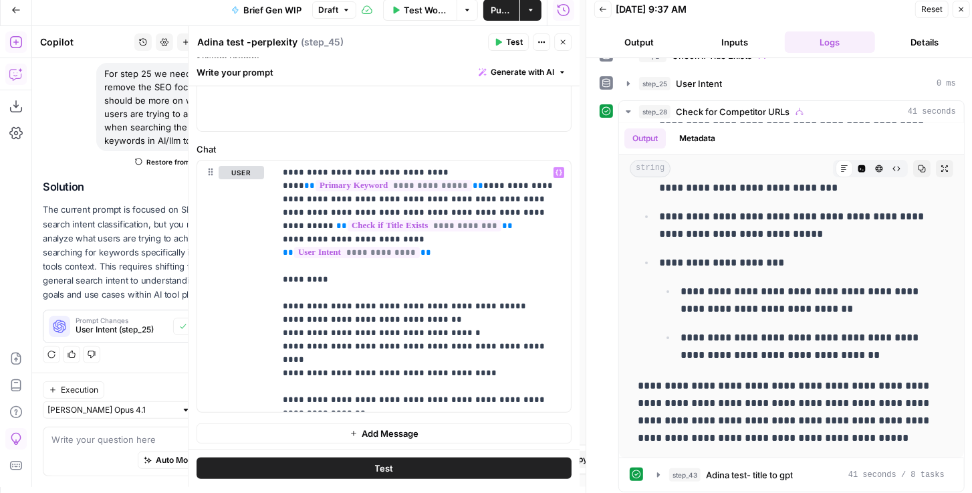
click at [506, 43] on button "Test" at bounding box center [508, 41] width 41 height 17
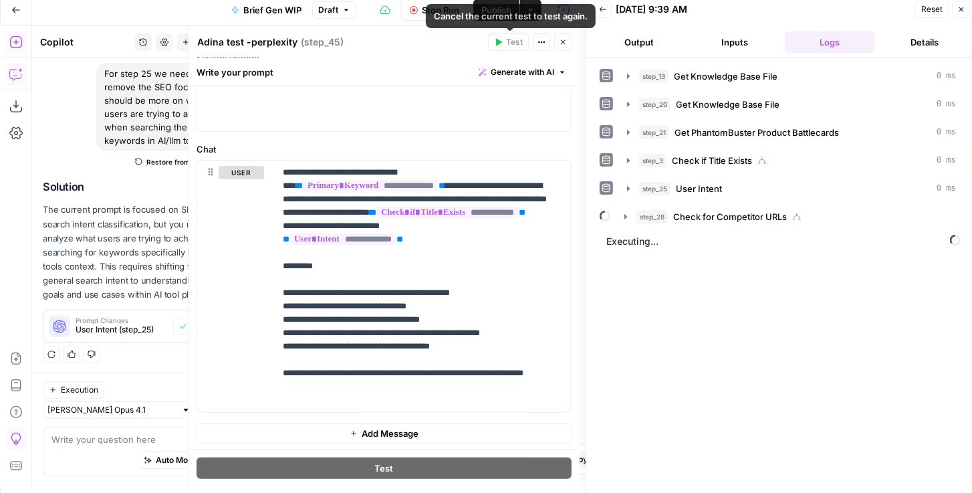
click at [445, 12] on span "Stop Run" at bounding box center [440, 9] width 37 height 13
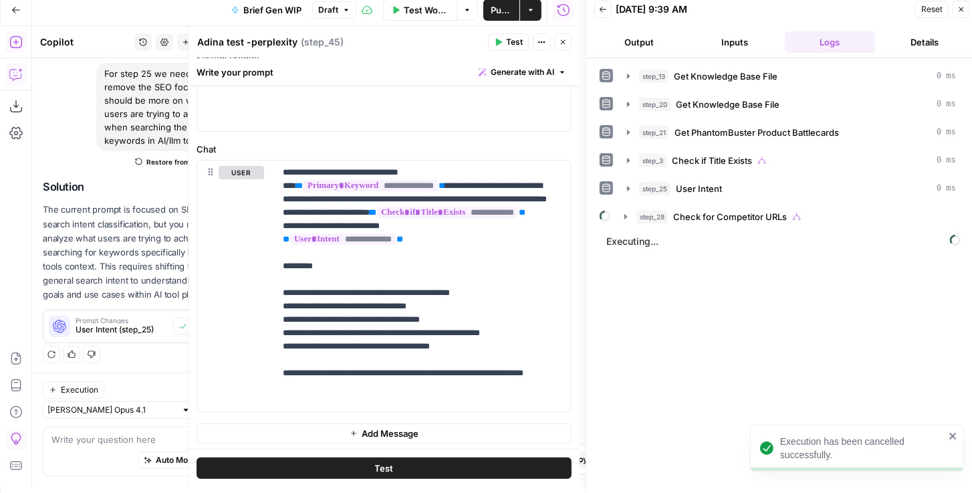
click at [566, 42] on button "Close" at bounding box center [562, 41] width 17 height 17
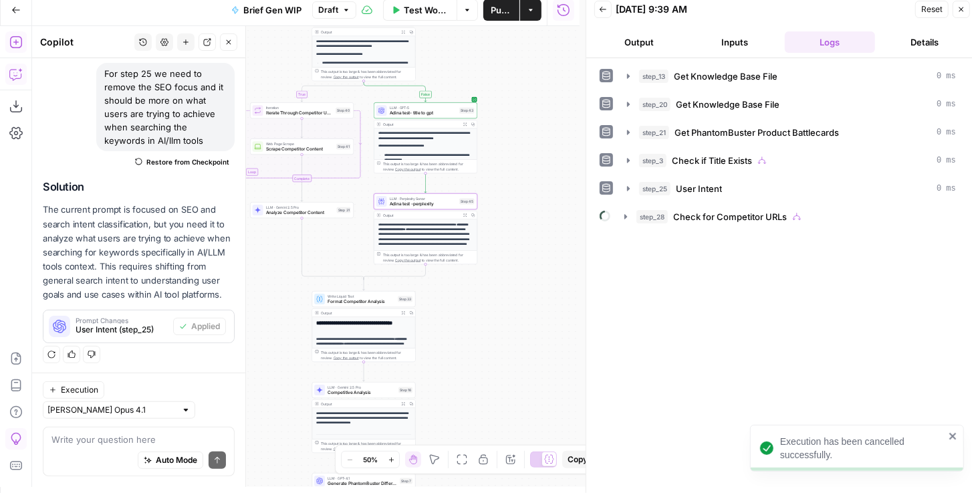
click at [427, 112] on span "Adina test- title to gpt" at bounding box center [424, 113] width 68 height 7
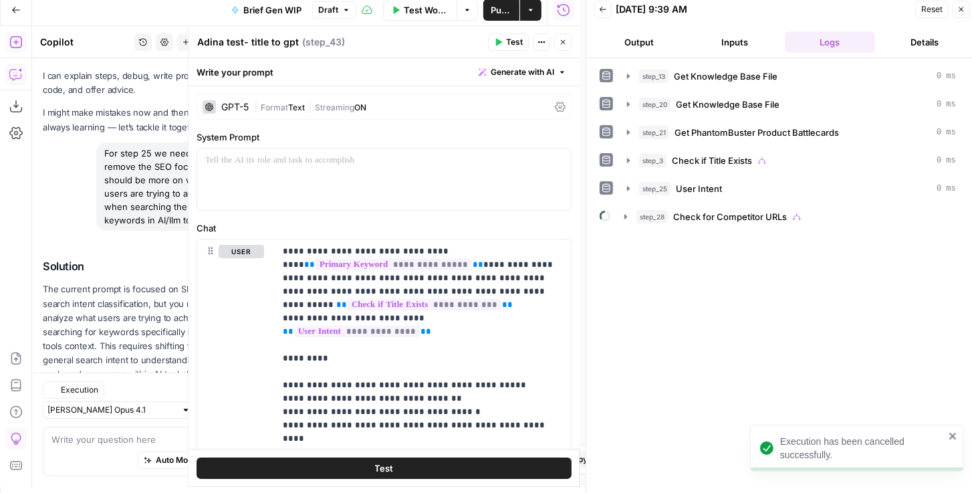
scroll to position [102, 0]
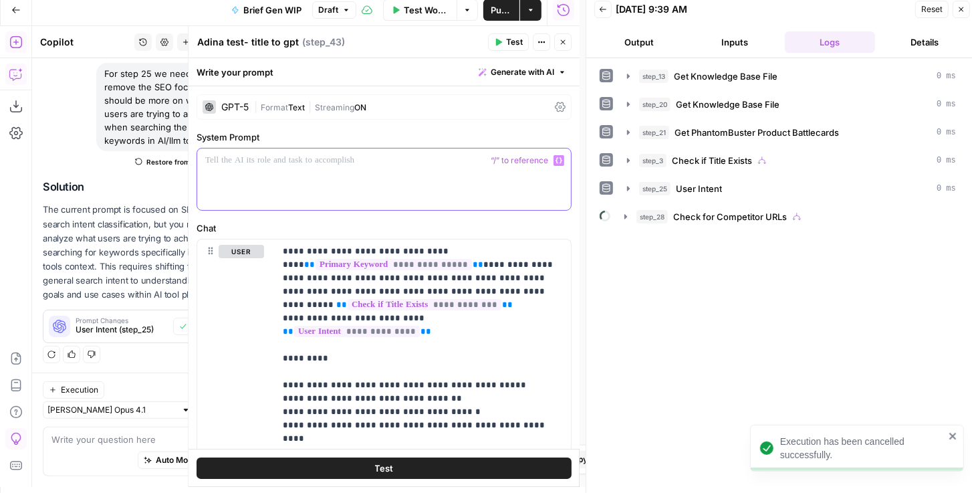
click at [338, 163] on p at bounding box center [384, 160] width 358 height 13
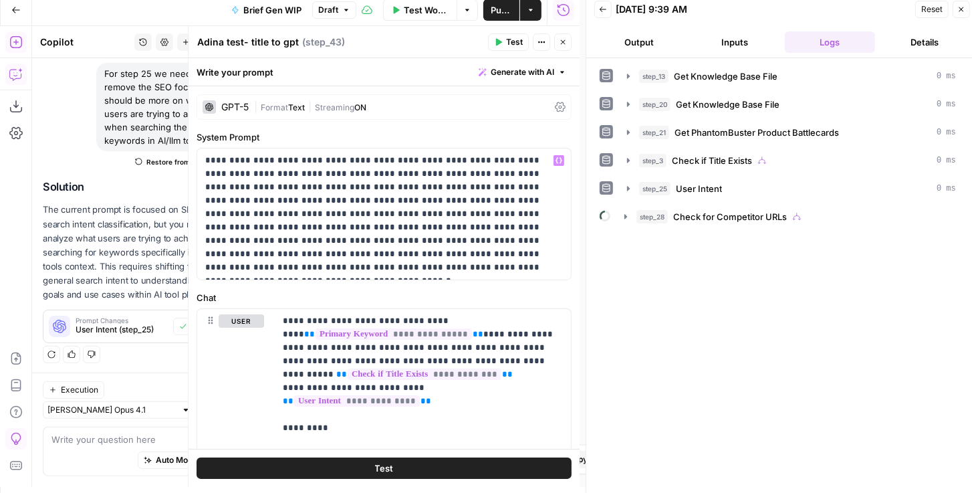
click at [506, 43] on button "Test" at bounding box center [508, 41] width 41 height 17
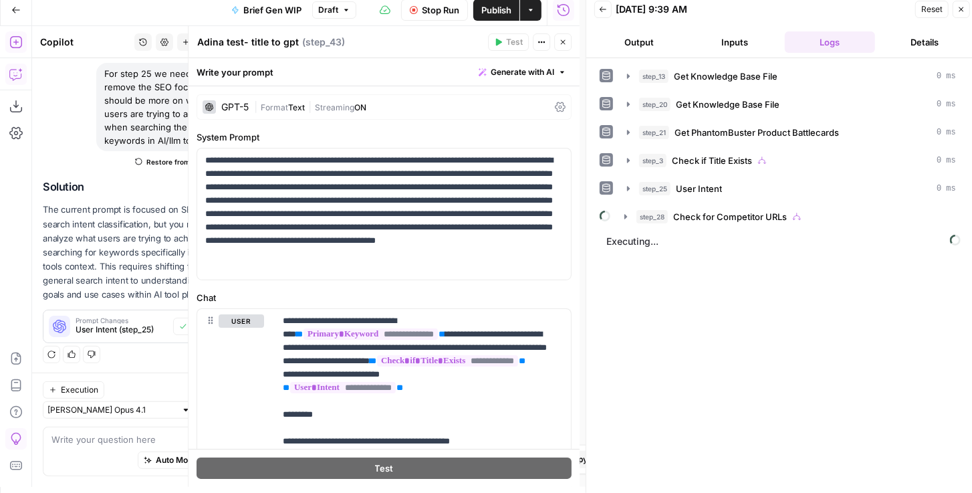
click at [566, 43] on icon "button" at bounding box center [563, 42] width 8 height 8
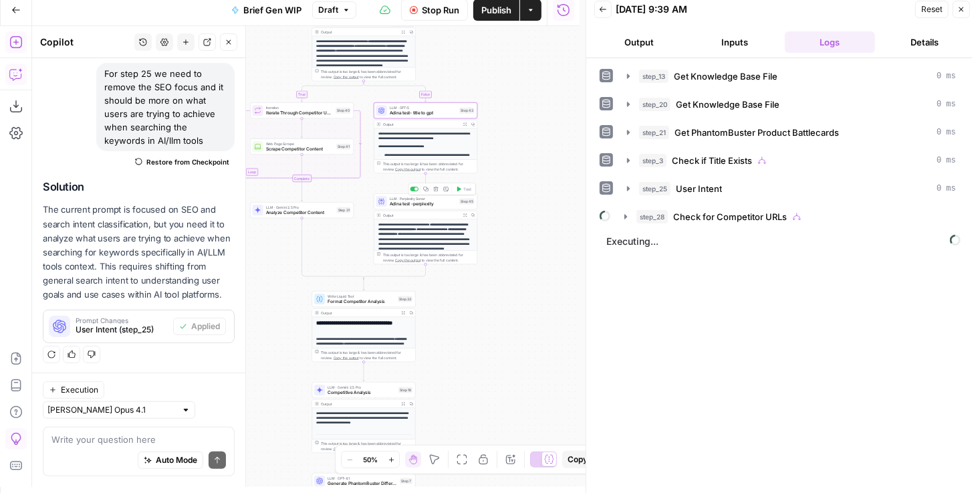
click at [431, 205] on span "Adina test -perplexity" at bounding box center [424, 204] width 68 height 7
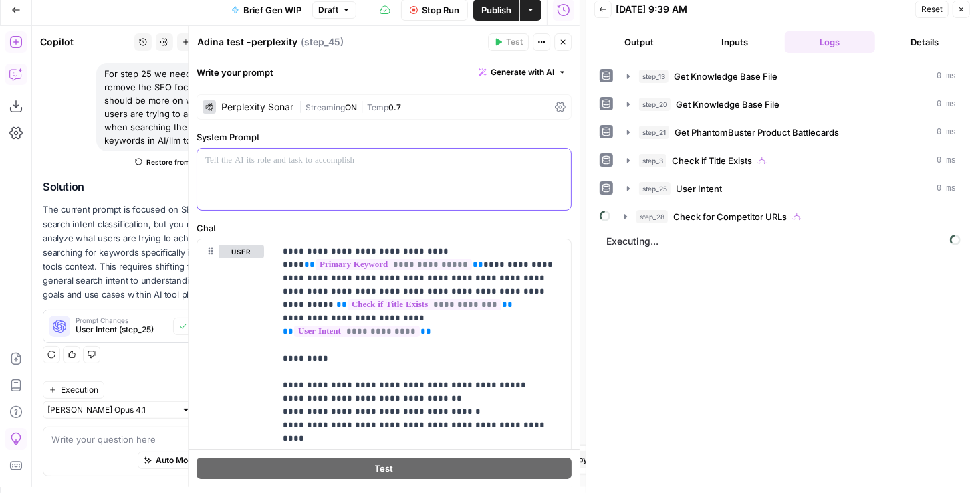
click at [367, 167] on div at bounding box center [384, 179] width 374 height 62
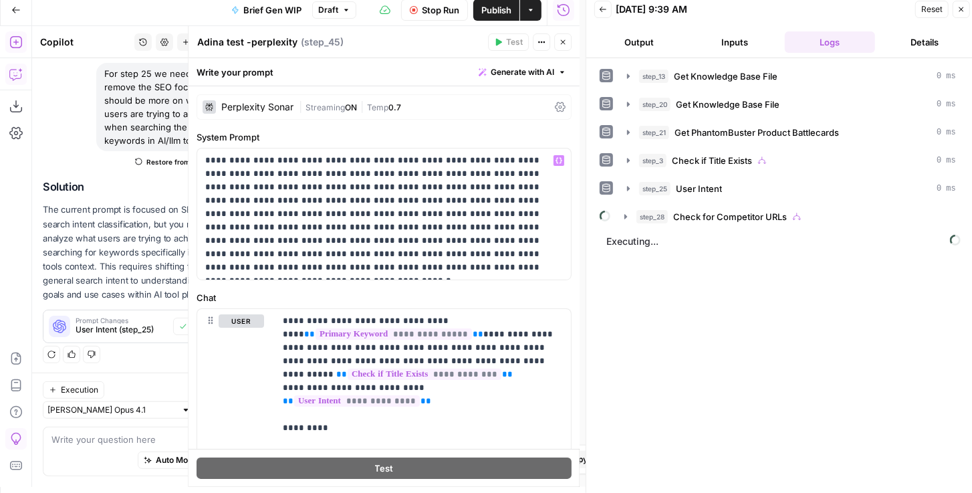
click at [566, 46] on button "Close" at bounding box center [562, 41] width 17 height 17
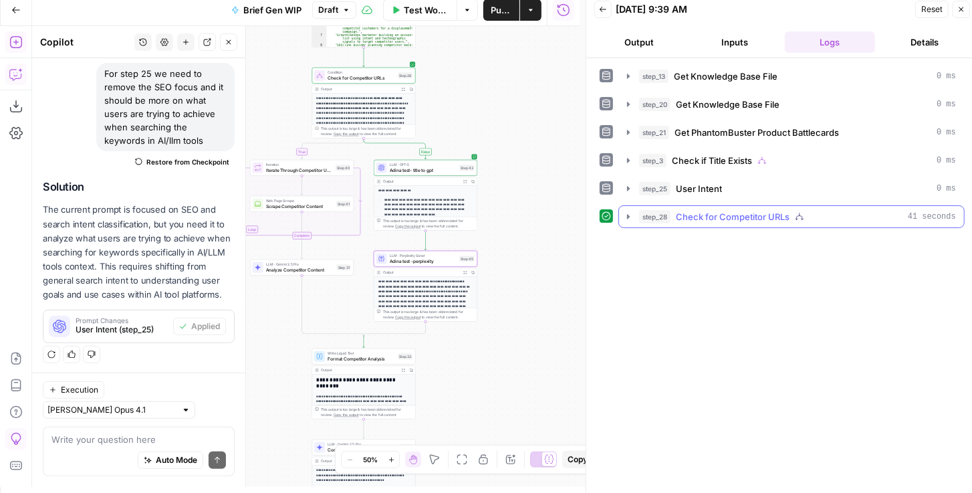
click at [630, 214] on icon "button" at bounding box center [628, 216] width 11 height 11
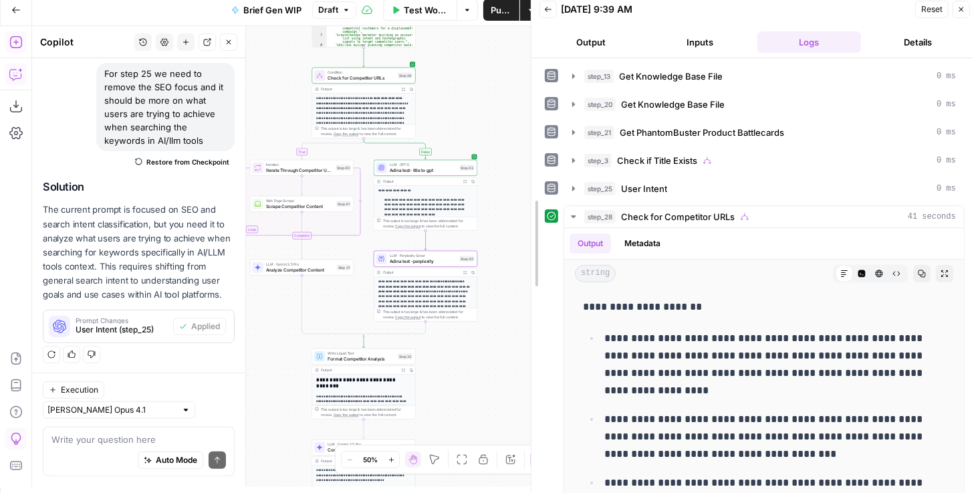
drag, startPoint x: 587, startPoint y: 292, endPoint x: 532, endPoint y: 288, distance: 55.0
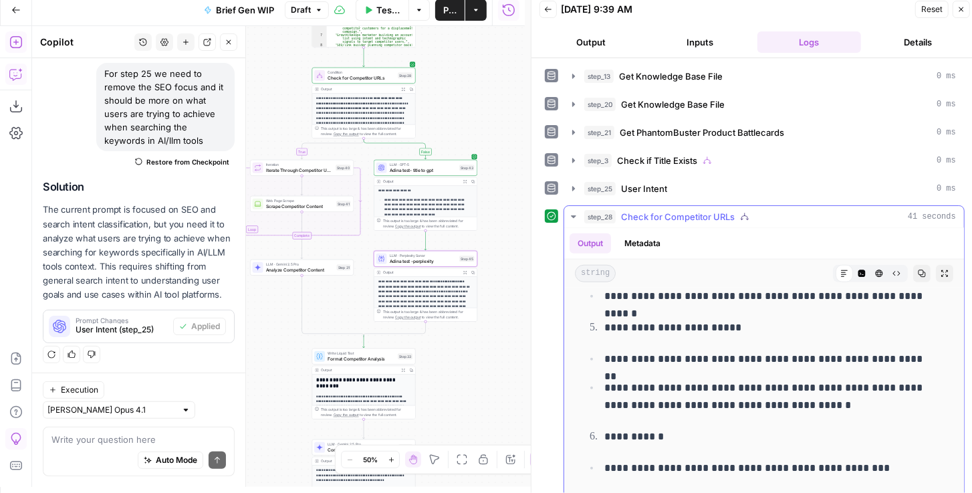
scroll to position [917, 0]
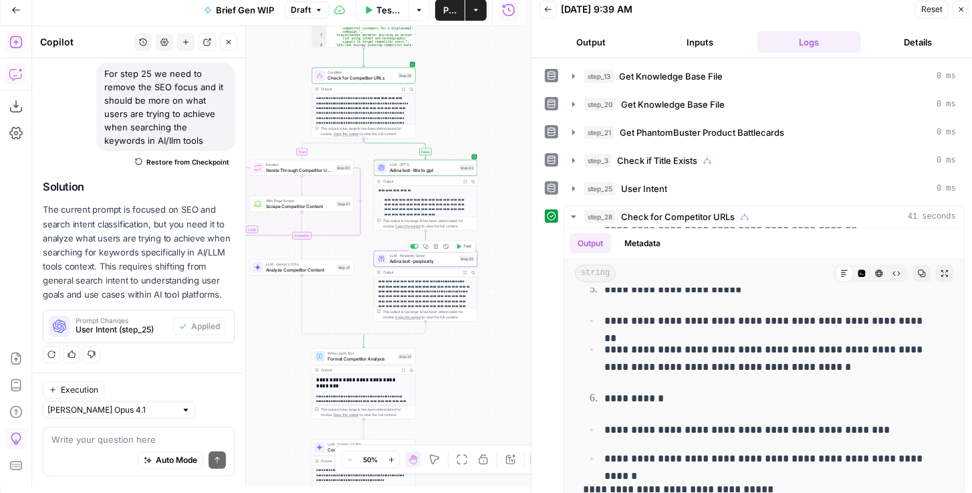
click at [464, 249] on button "Test" at bounding box center [463, 246] width 21 height 9
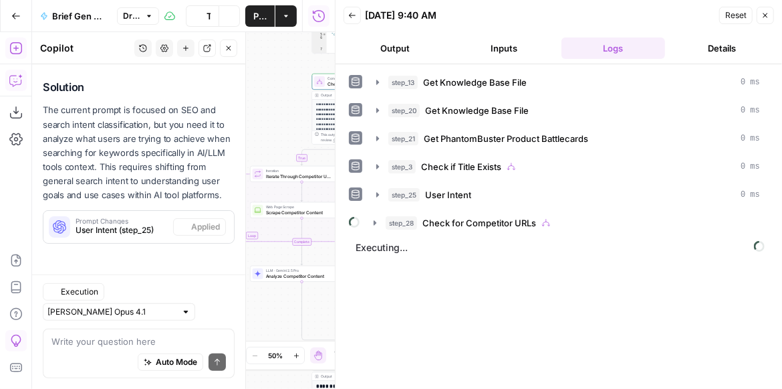
scroll to position [208, 0]
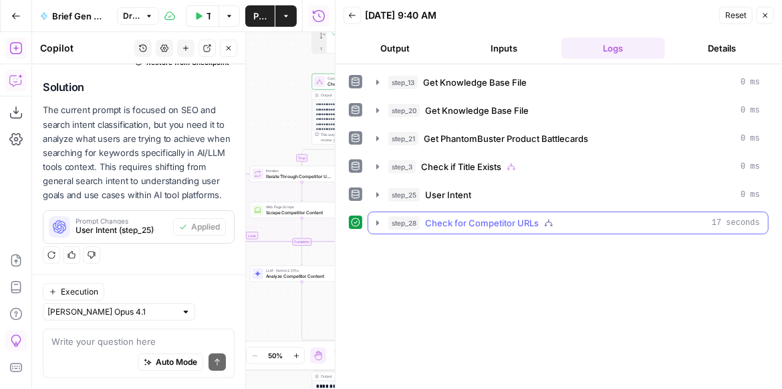
click at [375, 224] on icon "button" at bounding box center [378, 222] width 11 height 11
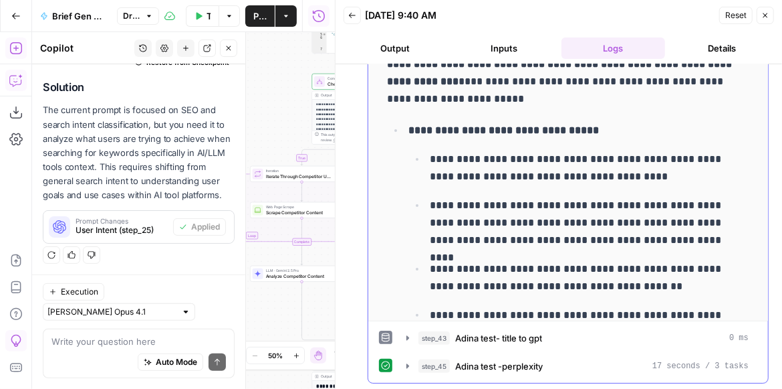
scroll to position [76, 0]
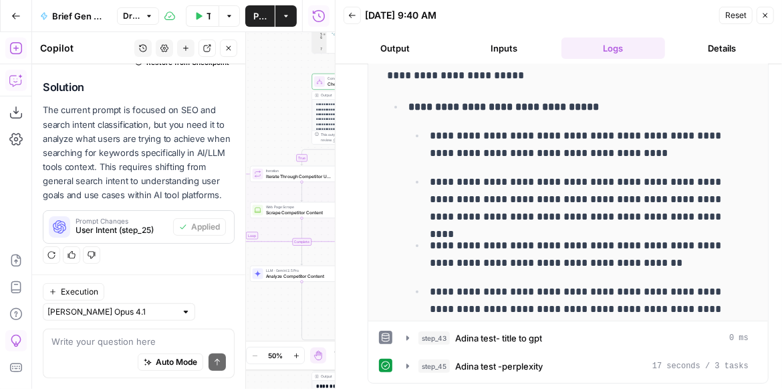
click at [762, 20] on button "Close" at bounding box center [765, 15] width 17 height 17
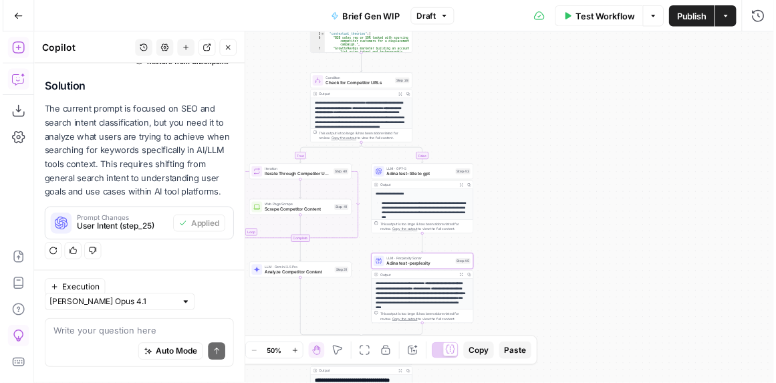
scroll to position [208, 0]
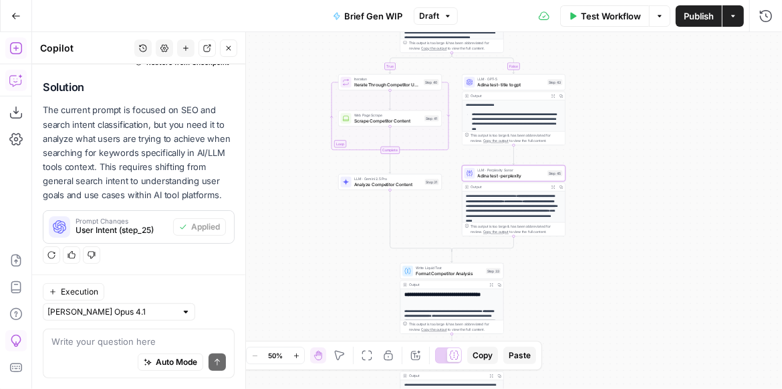
drag, startPoint x: 549, startPoint y: 247, endPoint x: 689, endPoint y: 110, distance: 195.3
click at [685, 113] on div "true false true false Workflow Set Inputs Inputs Get Knowledge Base File Get Kn…" at bounding box center [407, 210] width 750 height 356
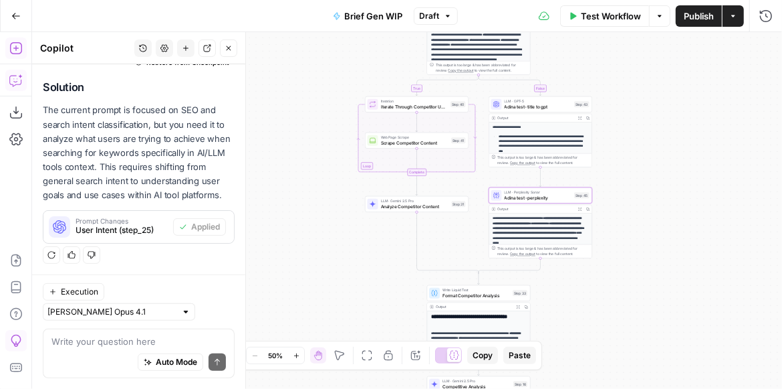
drag, startPoint x: 676, startPoint y: 138, endPoint x: 655, endPoint y: 204, distance: 68.7
click at [655, 204] on div "true false true false Workflow Set Inputs Inputs Get Knowledge Base File Get Kn…" at bounding box center [407, 210] width 750 height 356
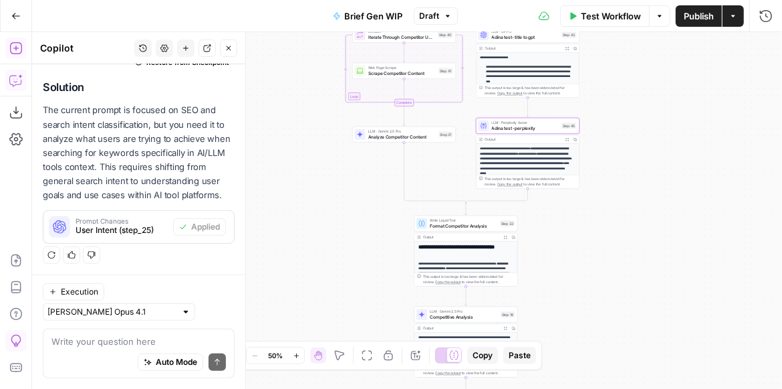
drag, startPoint x: 661, startPoint y: 224, endPoint x: 641, endPoint y: 192, distance: 38.2
click at [641, 192] on div "true false true false Workflow Set Inputs Inputs Get Knowledge Base File Get Kn…" at bounding box center [407, 210] width 750 height 356
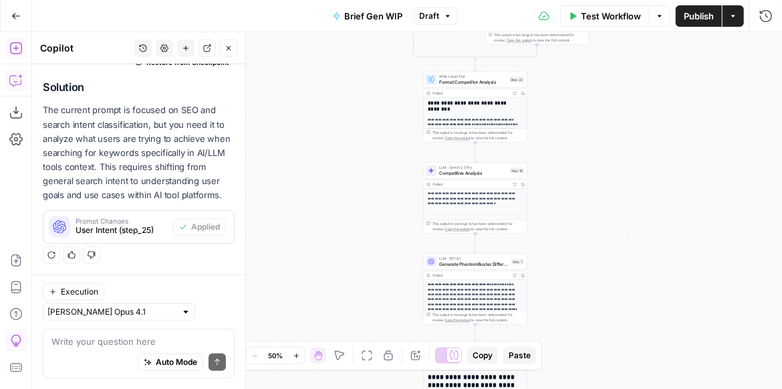
drag, startPoint x: 593, startPoint y: 257, endPoint x: 607, endPoint y: 120, distance: 137.8
click at [607, 120] on div "true false true false Workflow Set Inputs Inputs Get Knowledge Base File Get Kn…" at bounding box center [407, 210] width 750 height 356
click at [492, 82] on span "Format Competitor Analysis" at bounding box center [473, 81] width 68 height 7
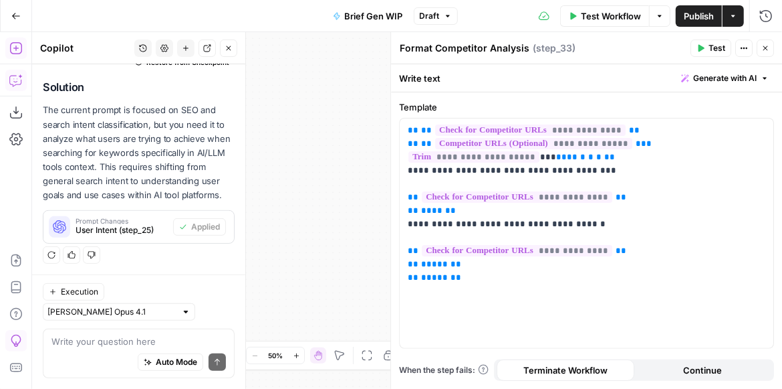
click at [762, 43] on button "Close" at bounding box center [765, 47] width 17 height 17
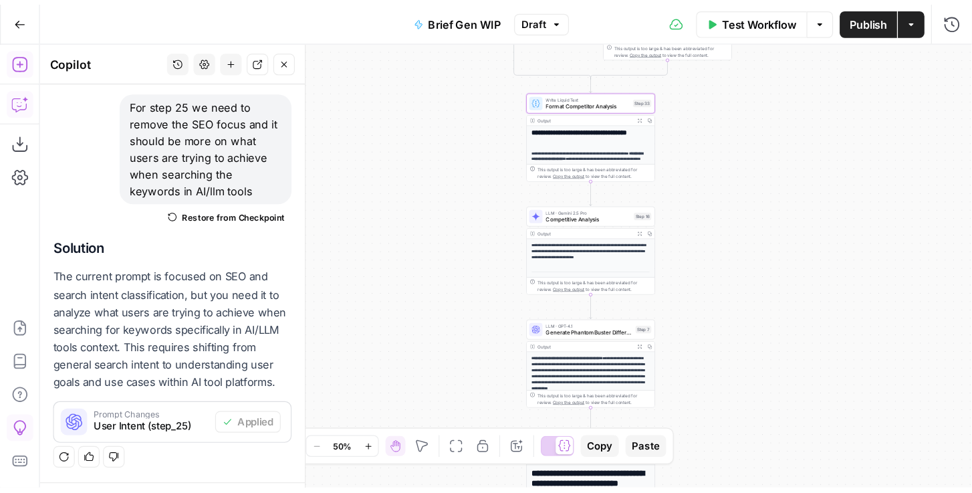
scroll to position [92, 0]
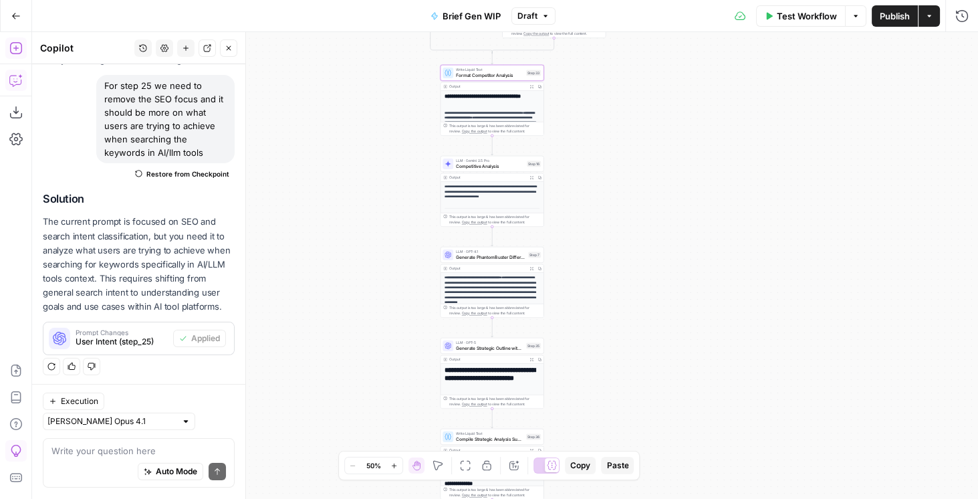
drag, startPoint x: 367, startPoint y: 160, endPoint x: 383, endPoint y: 153, distance: 18.0
click at [383, 153] on div "true false true false Workflow Set Inputs Inputs Get Knowledge Base File Get Kn…" at bounding box center [505, 265] width 946 height 467
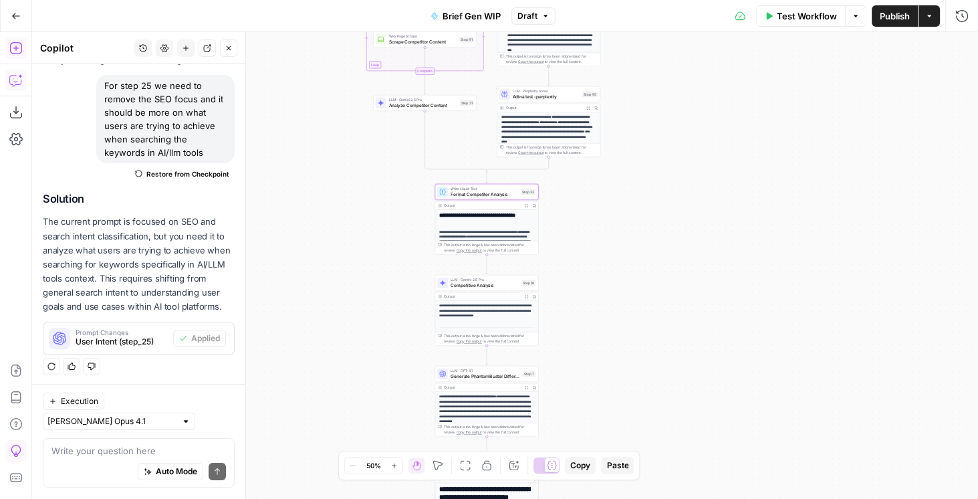
drag, startPoint x: 645, startPoint y: 157, endPoint x: 637, endPoint y: 264, distance: 106.7
click at [637, 261] on div "true false true false Workflow Set Inputs Inputs Get Knowledge Base File Get Kn…" at bounding box center [505, 265] width 946 height 467
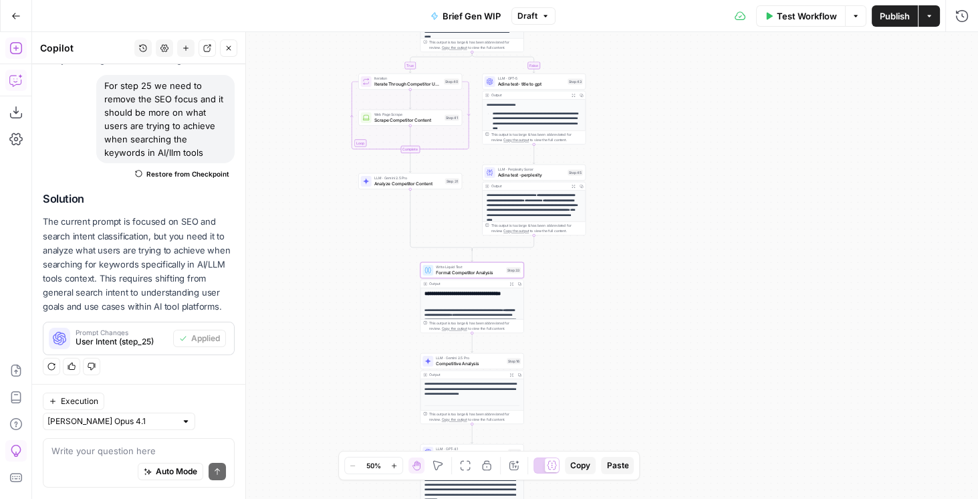
drag, startPoint x: 627, startPoint y: 225, endPoint x: 621, endPoint y: 241, distance: 17.8
click at [621, 241] on div "true false true false Workflow Set Inputs Inputs Get Knowledge Base File Get Kn…" at bounding box center [505, 265] width 946 height 467
click at [536, 176] on span "Adina test -perplexity" at bounding box center [532, 175] width 68 height 7
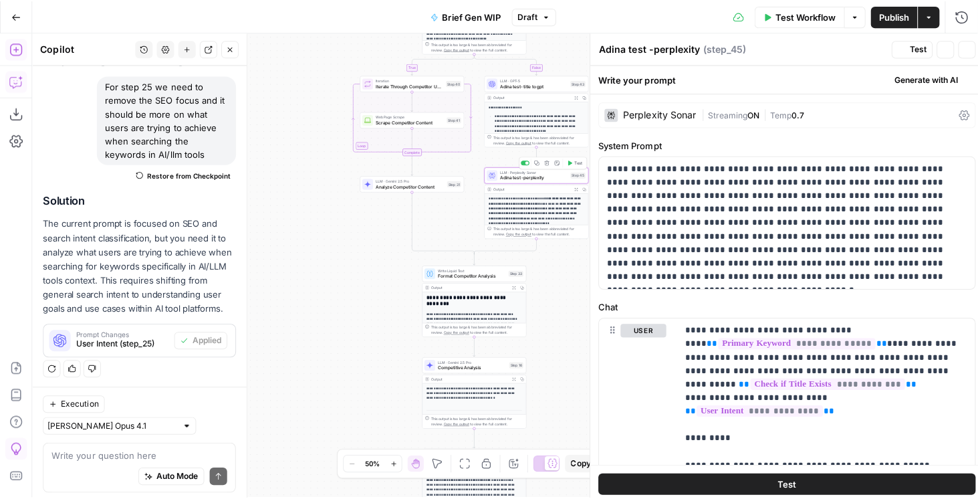
scroll to position [96, 0]
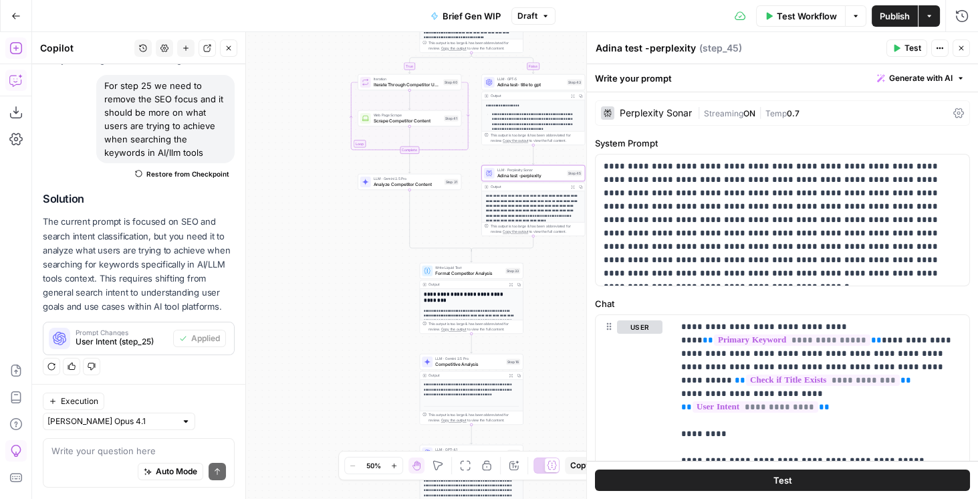
drag, startPoint x: 688, startPoint y: 49, endPoint x: 593, endPoint y: 52, distance: 95.0
click at [593, 52] on div "**********" at bounding box center [783, 265] width 392 height 467
type textarea "A"
type textarea "P"
type textarea "Title Research - Perplexity"
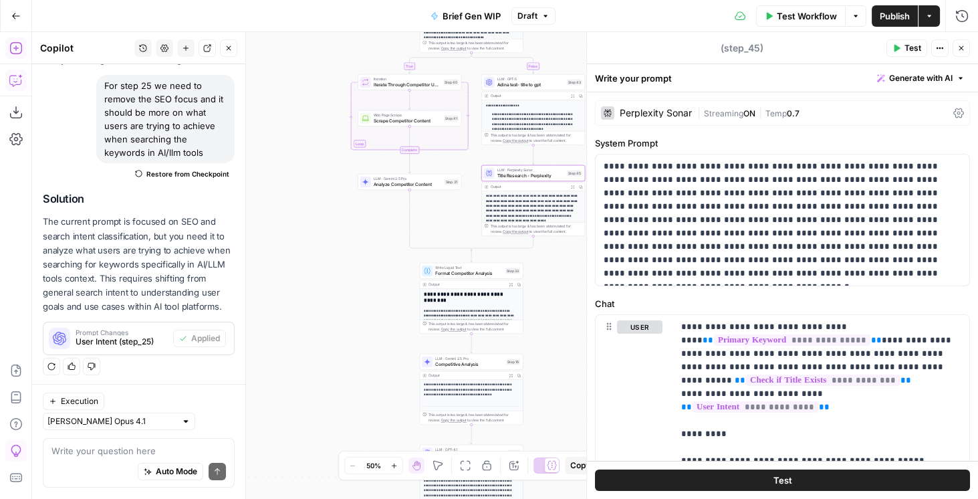
type textarea "Title Research - Perplexity"
click at [549, 87] on span "Adina test- title to gpt" at bounding box center [532, 84] width 68 height 7
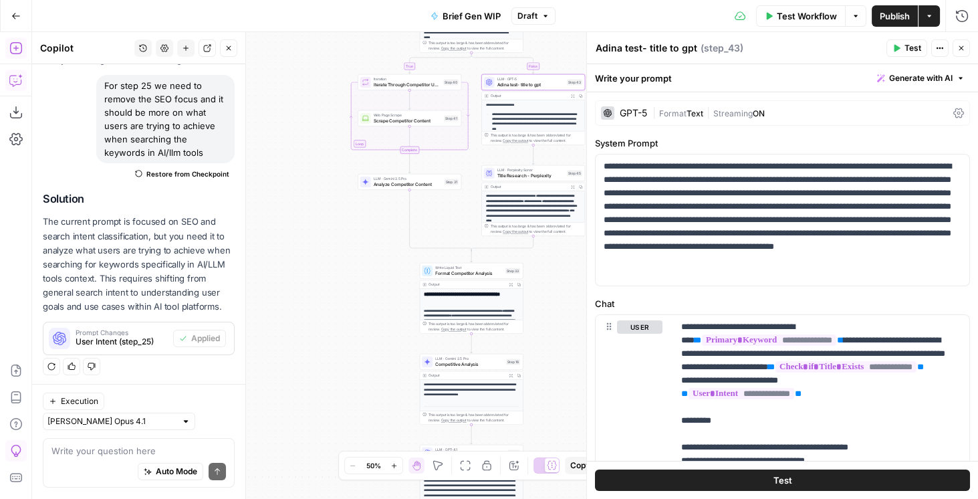
click at [674, 50] on textarea "Adina test- title to gpt" at bounding box center [647, 47] width 102 height 13
drag, startPoint x: 694, startPoint y: 49, endPoint x: 576, endPoint y: 53, distance: 117.8
click at [576, 53] on body "PhantomBuster New Home Browse Insights Opportunities Your Data Recent Grids Wri…" at bounding box center [489, 249] width 978 height 499
click at [625, 47] on textarea "Adina test- title to gpt" at bounding box center [647, 47] width 102 height 13
click at [634, 47] on textarea "Adina test- title to gpt" at bounding box center [647, 47] width 102 height 13
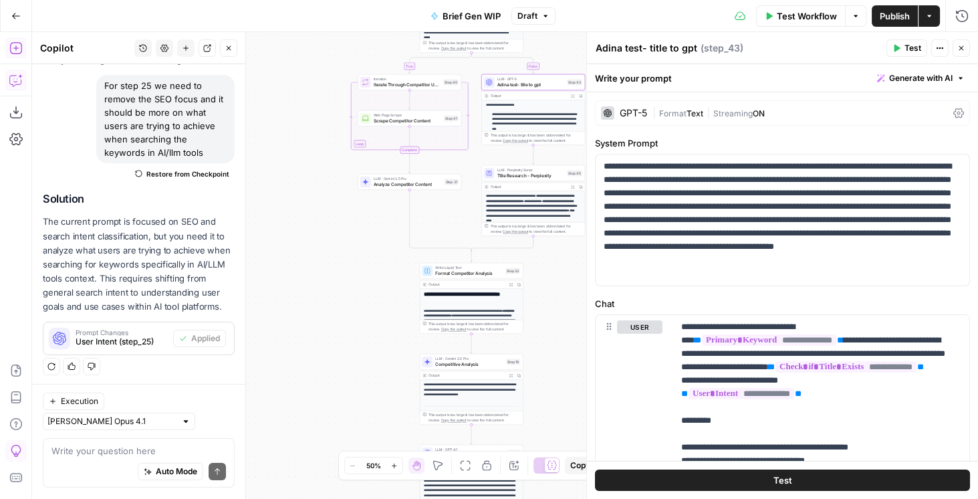
drag, startPoint x: 598, startPoint y: 47, endPoint x: 716, endPoint y: 47, distance: 117.7
click at [716, 47] on div "Adina test- title to gpt Adina test- title to gpt ( step_43 )" at bounding box center [739, 48] width 288 height 15
paste textarea "Title Research - Perplexity"
drag, startPoint x: 669, startPoint y: 47, endPoint x: 724, endPoint y: 47, distance: 54.2
click at [724, 47] on div "Title Research - Perplexity Title Research - Perplexity ( step_43 )" at bounding box center [739, 48] width 288 height 15
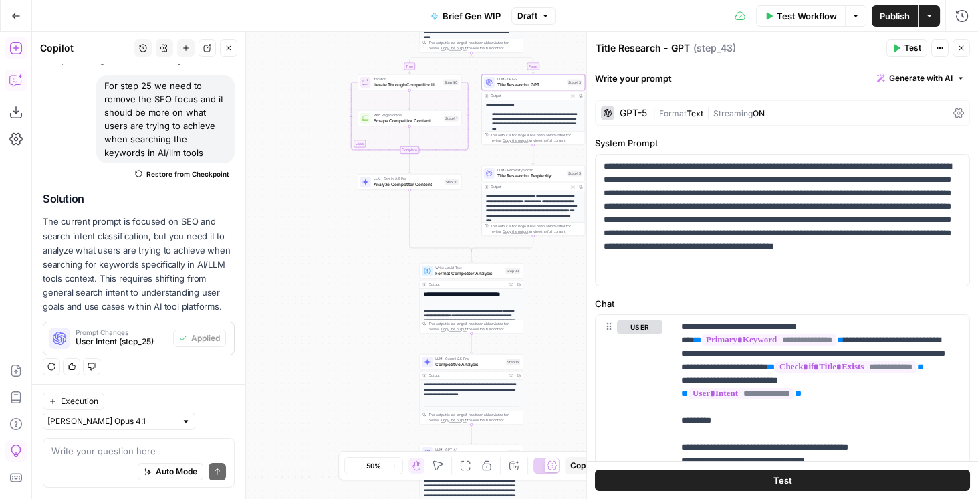
type textarea "Title Research - GPT"
click at [747, 49] on div "Title Research - GPT Title Research - GPT ( step_43 )" at bounding box center [739, 48] width 288 height 15
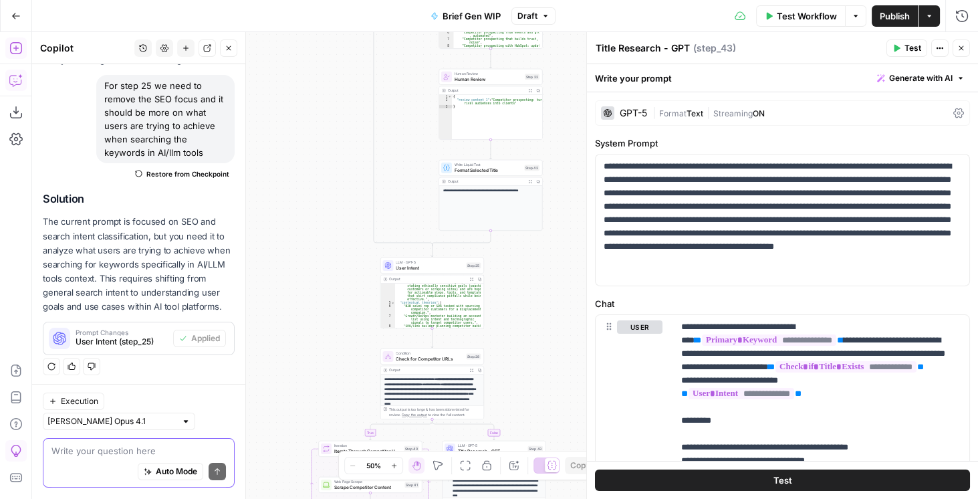
click at [99, 388] on textarea at bounding box center [138, 451] width 175 height 13
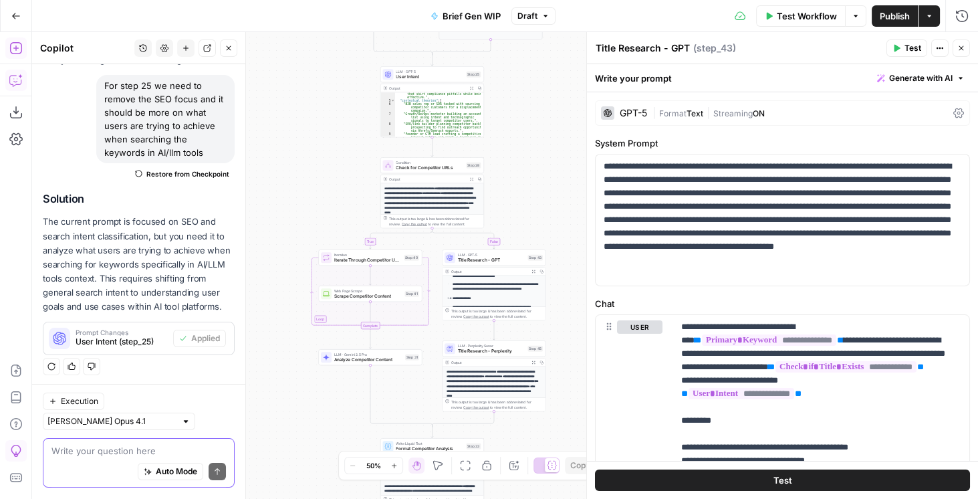
scroll to position [229, 0]
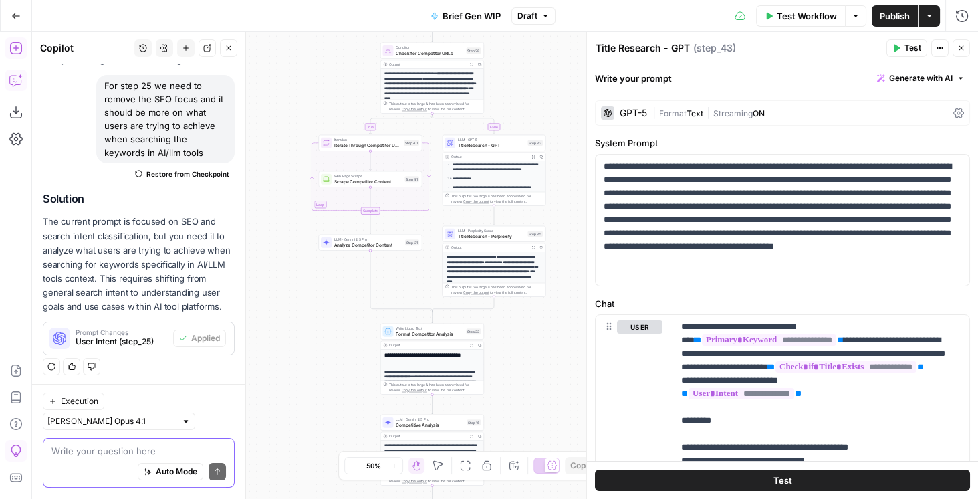
click at [146, 388] on textarea at bounding box center [138, 451] width 175 height 13
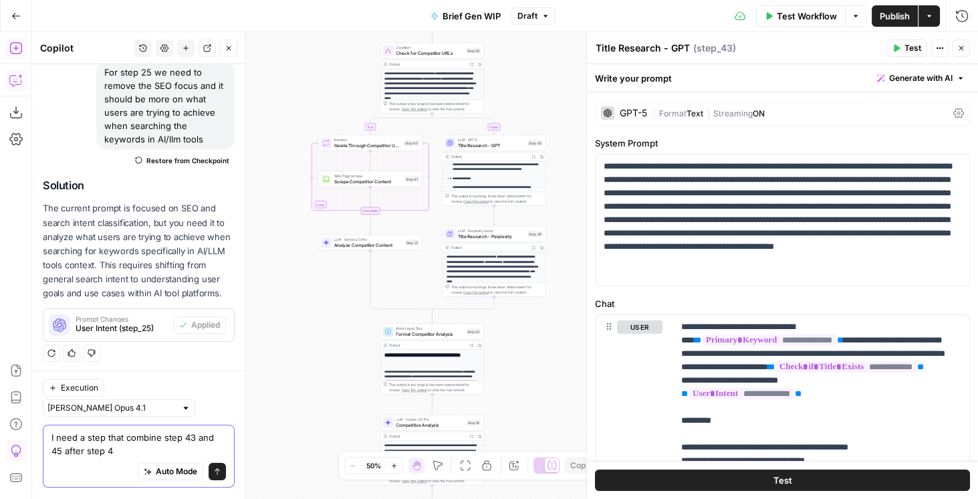
type textarea "I need a step that combine step 43 and 45 after step 45"
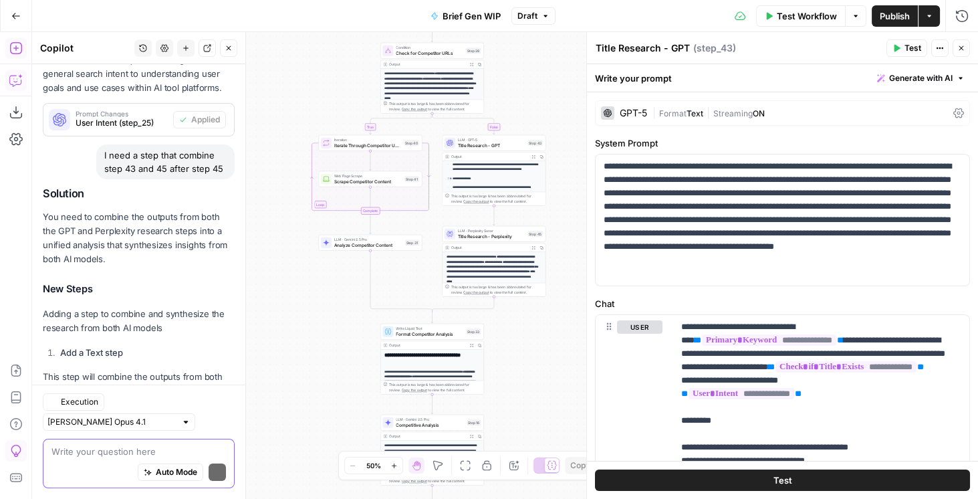
scroll to position [399, 0]
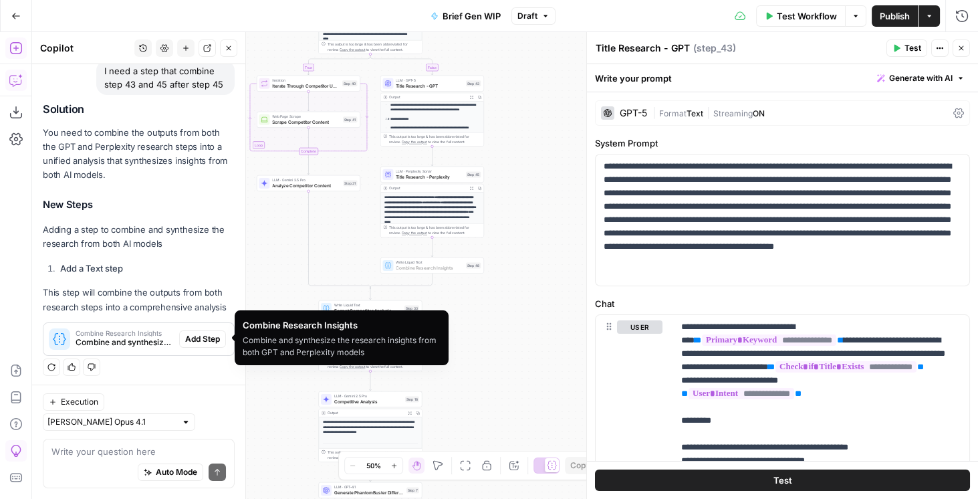
click at [185, 337] on span "Add Step" at bounding box center [202, 339] width 35 height 12
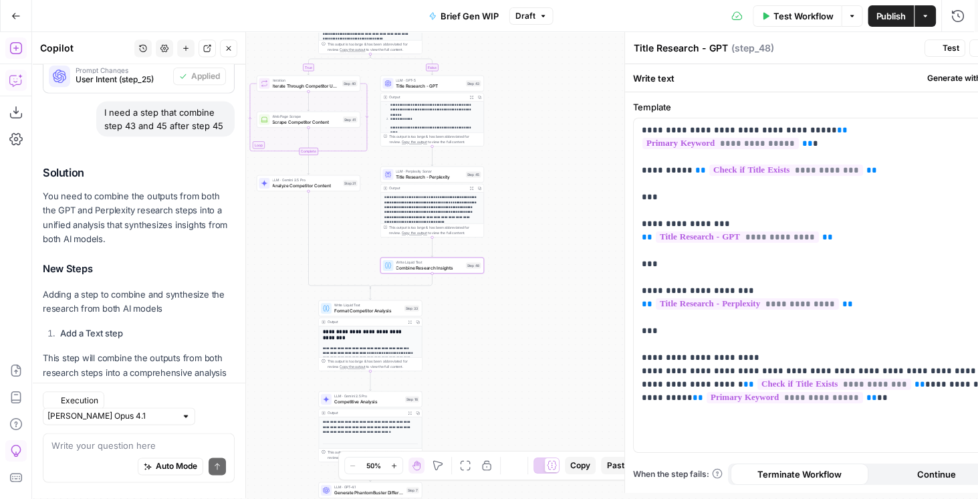
type textarea "Combine Research Insights"
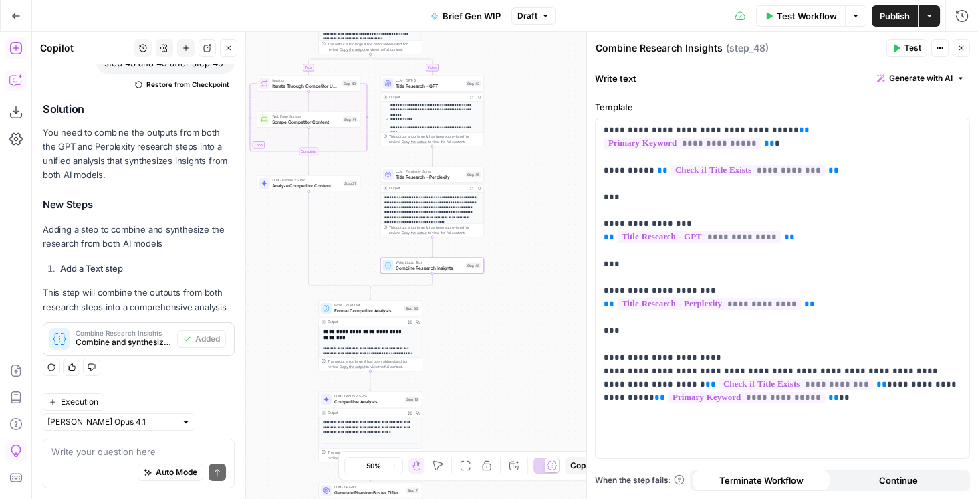
click at [782, 45] on icon "button" at bounding box center [897, 48] width 8 height 8
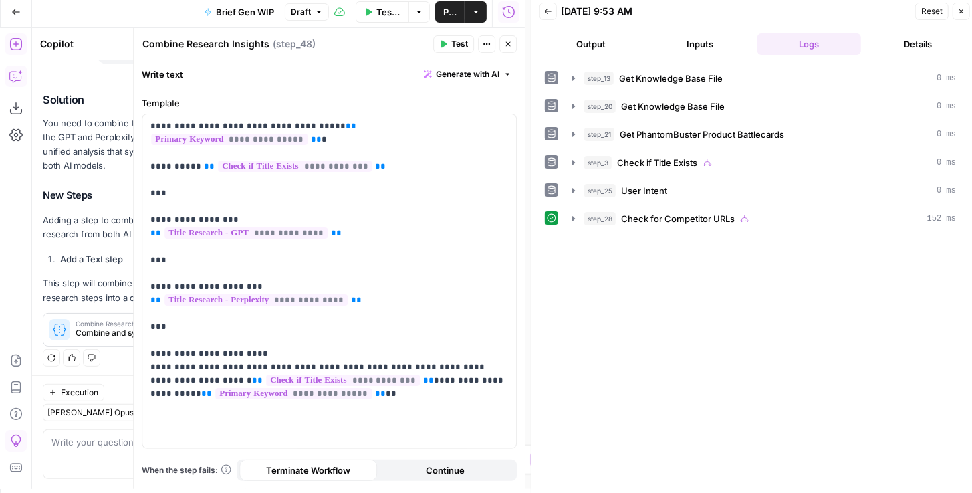
scroll to position [6, 0]
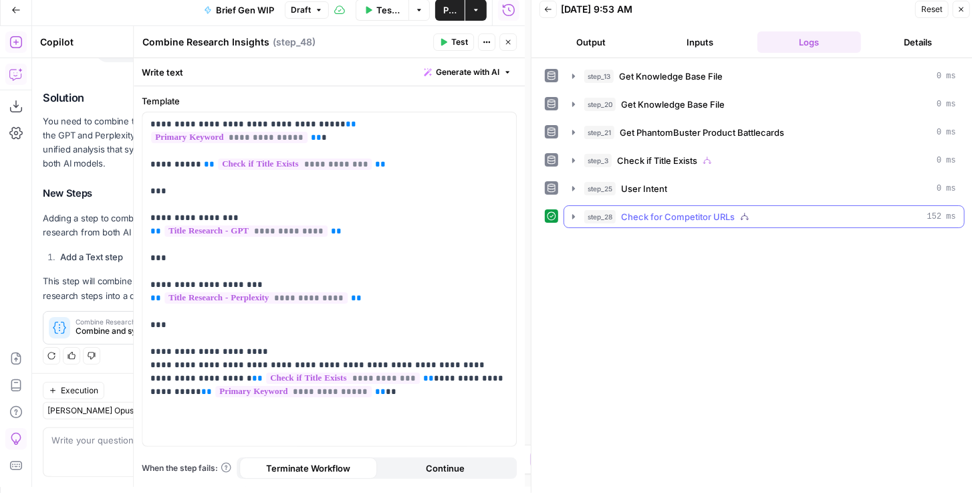
click at [576, 214] on icon "button" at bounding box center [573, 216] width 11 height 11
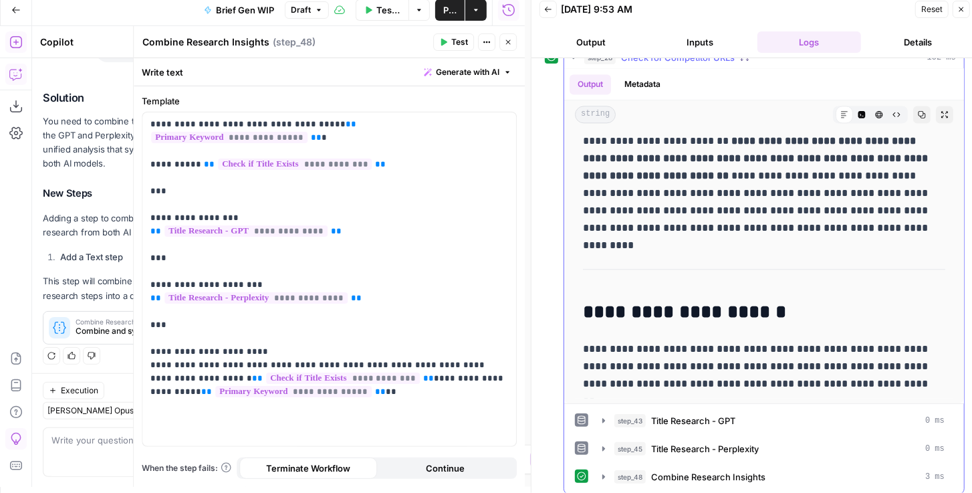
scroll to position [161, 0]
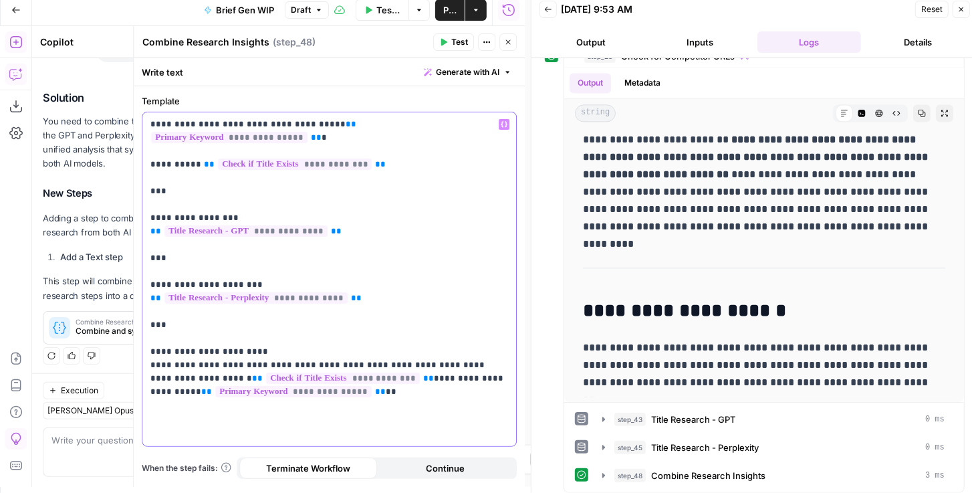
drag, startPoint x: 321, startPoint y: 381, endPoint x: 142, endPoint y: 315, distance: 190.4
click at [142, 315] on div "**********" at bounding box center [329, 279] width 374 height 334
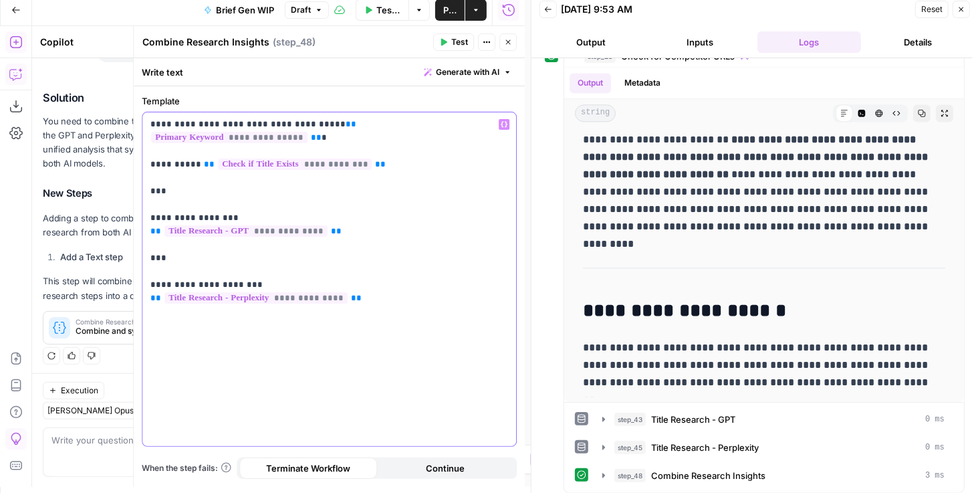
drag, startPoint x: 492, startPoint y: 124, endPoint x: 146, endPoint y: 124, distance: 346.4
click at [146, 124] on div "**********" at bounding box center [329, 279] width 374 height 334
click at [464, 171] on p "**********" at bounding box center [329, 211] width 358 height 187
click at [493, 127] on p "**********" at bounding box center [329, 211] width 358 height 187
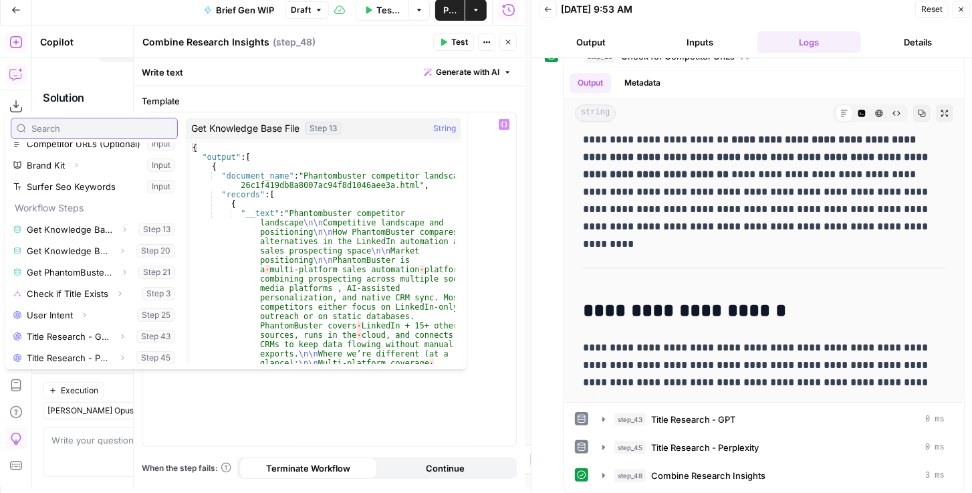
scroll to position [78, 0]
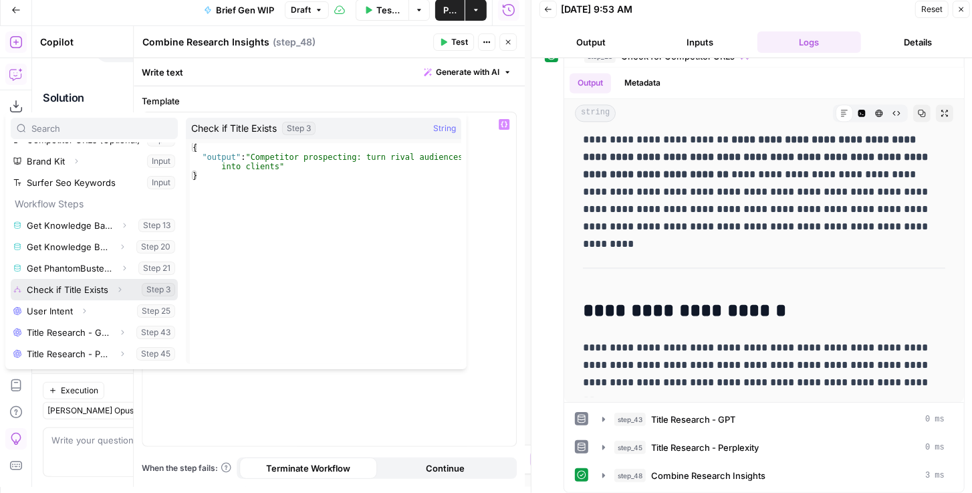
click at [111, 290] on button "Expand" at bounding box center [119, 289] width 17 height 17
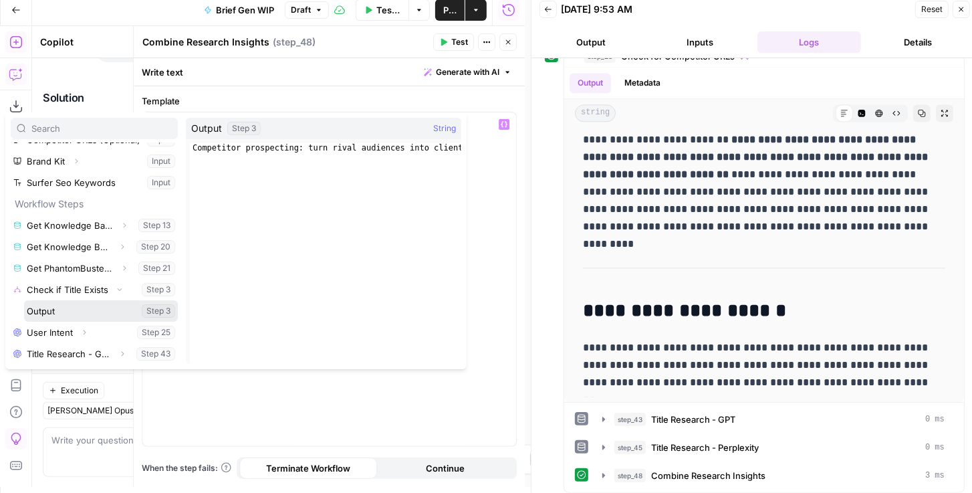
click at [81, 307] on button "Select variable Output" at bounding box center [101, 310] width 154 height 21
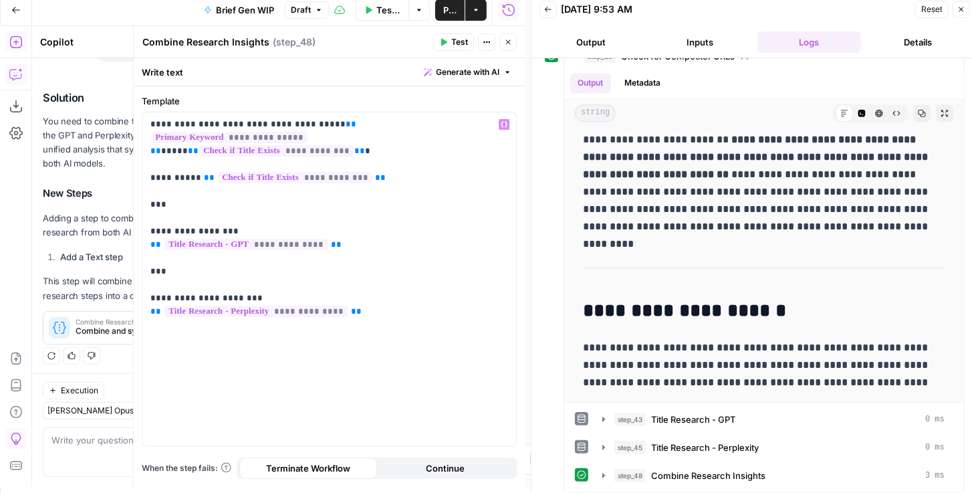
click at [453, 47] on span "Test" at bounding box center [459, 42] width 17 height 12
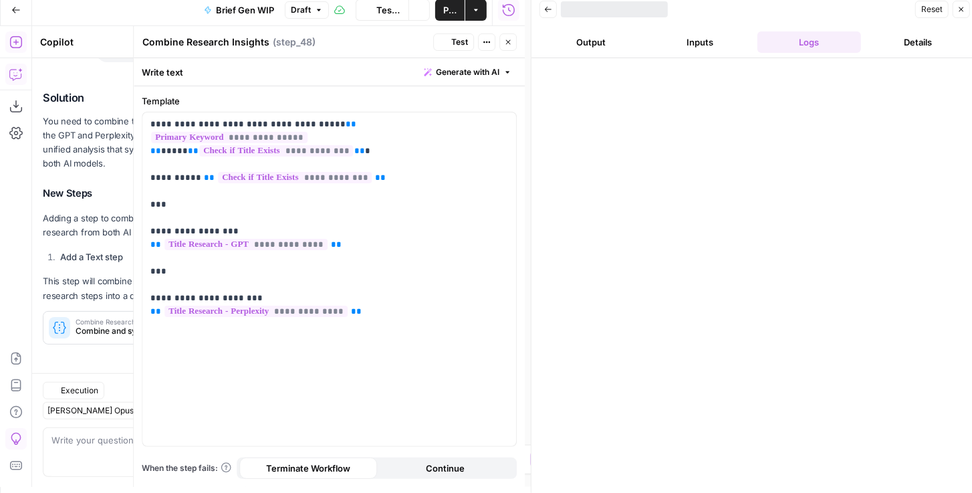
scroll to position [426, 0]
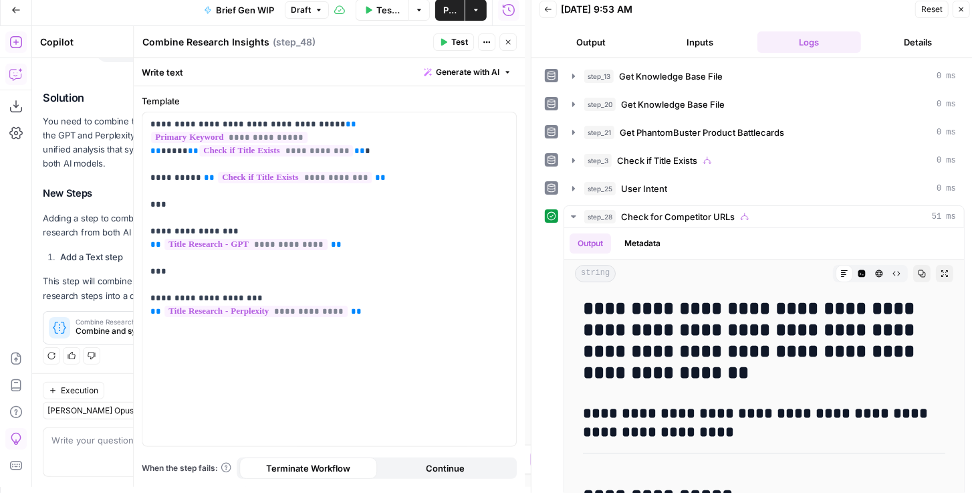
click at [514, 41] on button "Close" at bounding box center [508, 41] width 17 height 17
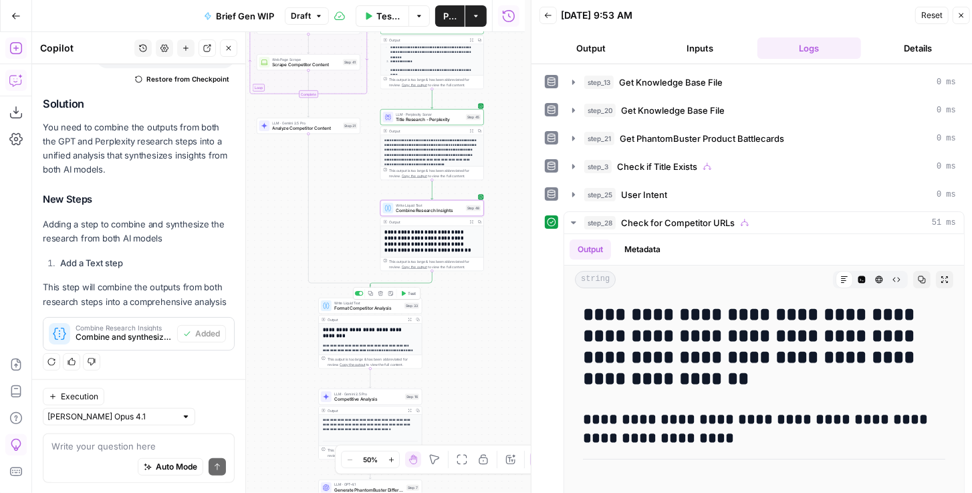
click at [407, 297] on button "Test" at bounding box center [408, 293] width 21 height 9
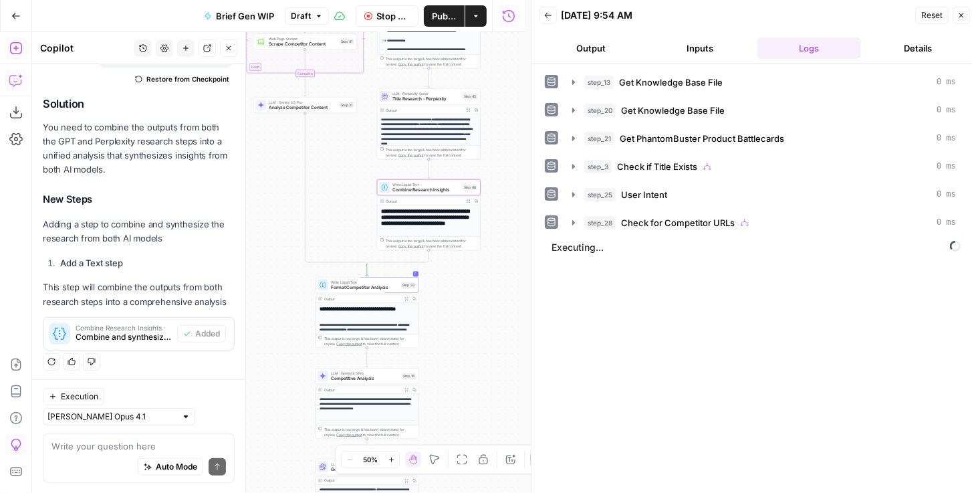
drag, startPoint x: 447, startPoint y: 312, endPoint x: 439, endPoint y: 273, distance: 40.3
click at [440, 275] on div "true false true false Workflow Set Inputs Inputs Get Knowledge Base File Get Kn…" at bounding box center [278, 262] width 493 height 461
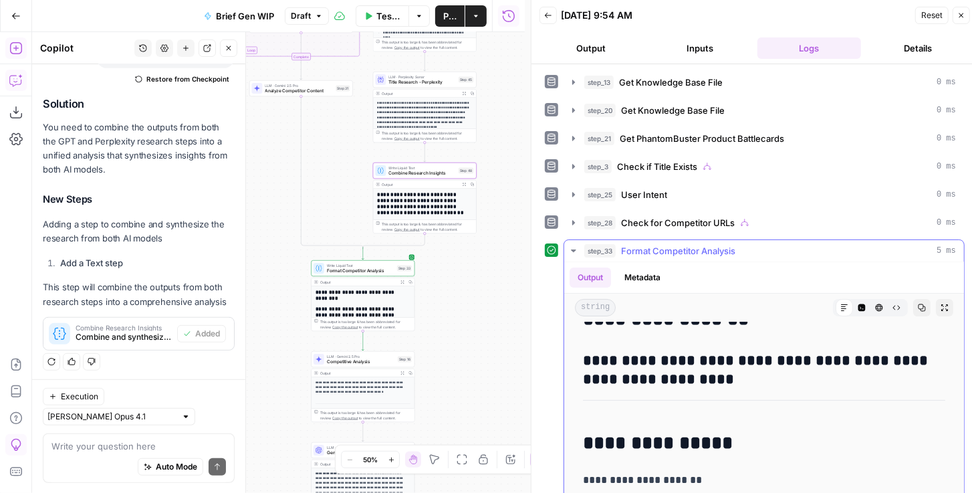
scroll to position [152, 0]
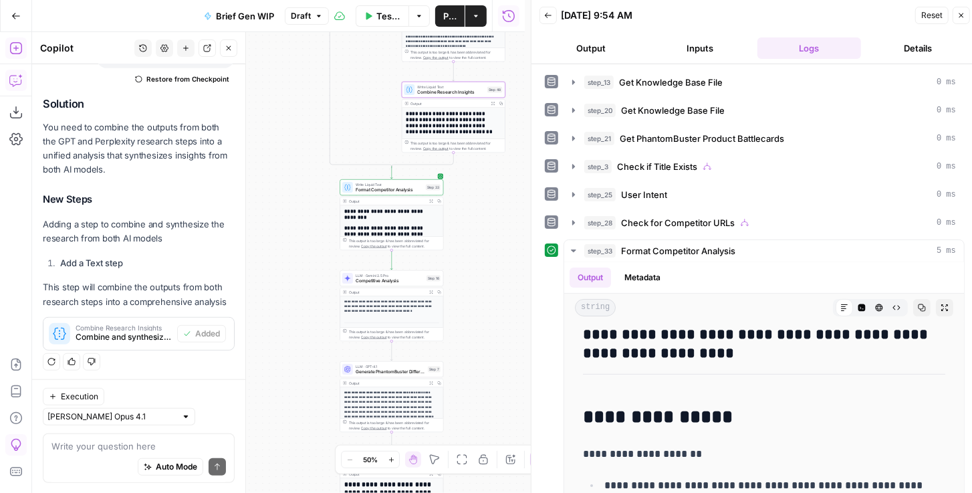
drag, startPoint x: 484, startPoint y: 324, endPoint x: 514, endPoint y: 240, distance: 88.9
click at [514, 238] on div "true false true false Workflow Set Inputs Inputs Get Knowledge Base File Get Kn…" at bounding box center [278, 262] width 493 height 461
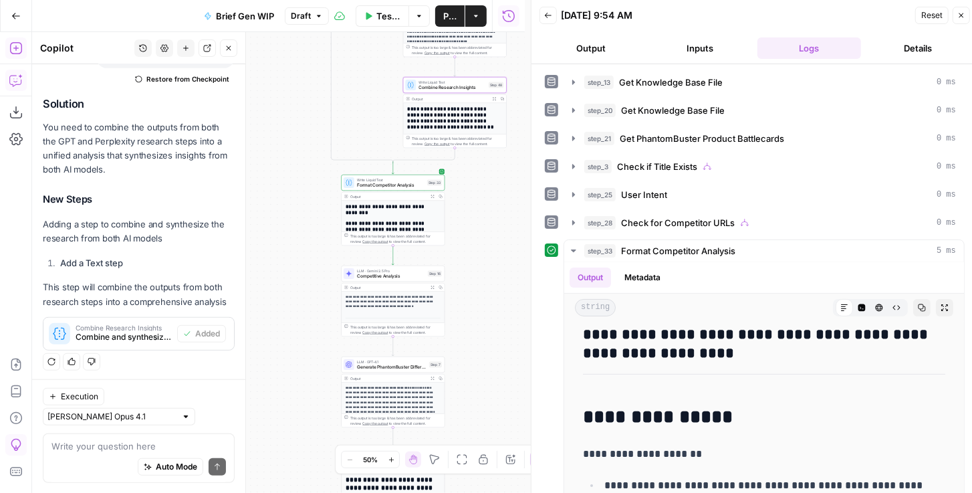
click at [416, 278] on span "Competitive Analysis" at bounding box center [391, 276] width 68 height 7
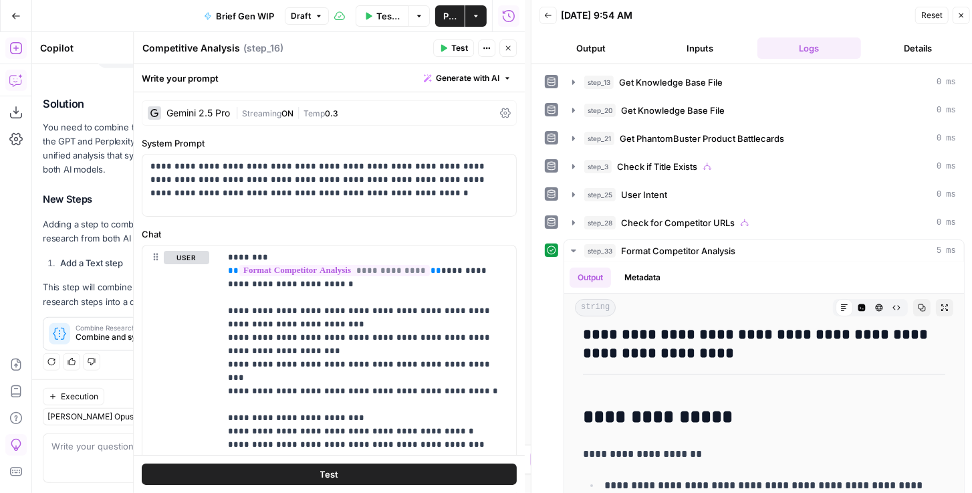
click at [512, 51] on button "Close" at bounding box center [508, 47] width 17 height 17
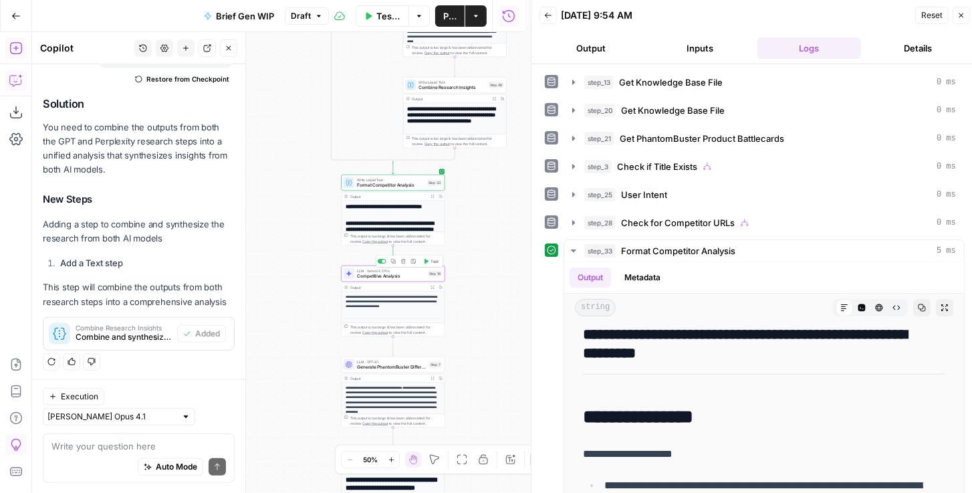
click at [431, 262] on span "Test" at bounding box center [435, 261] width 8 height 6
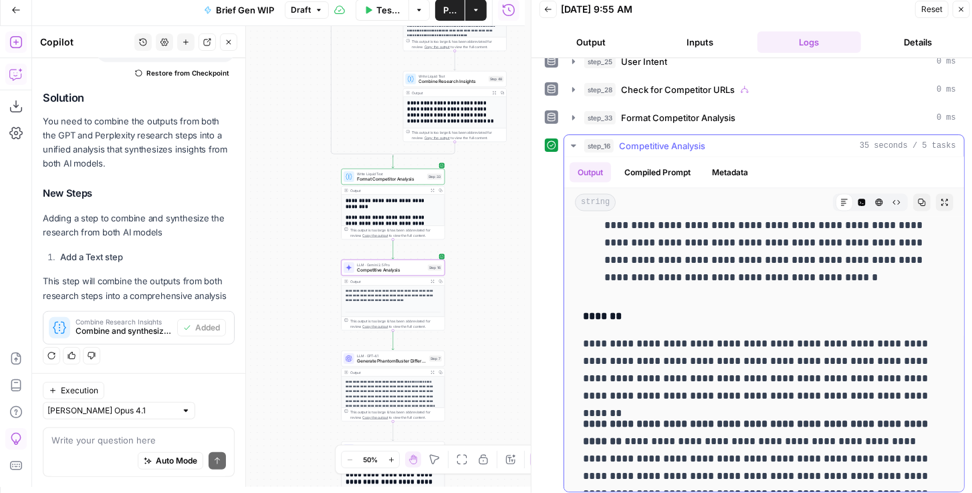
scroll to position [1560, 0]
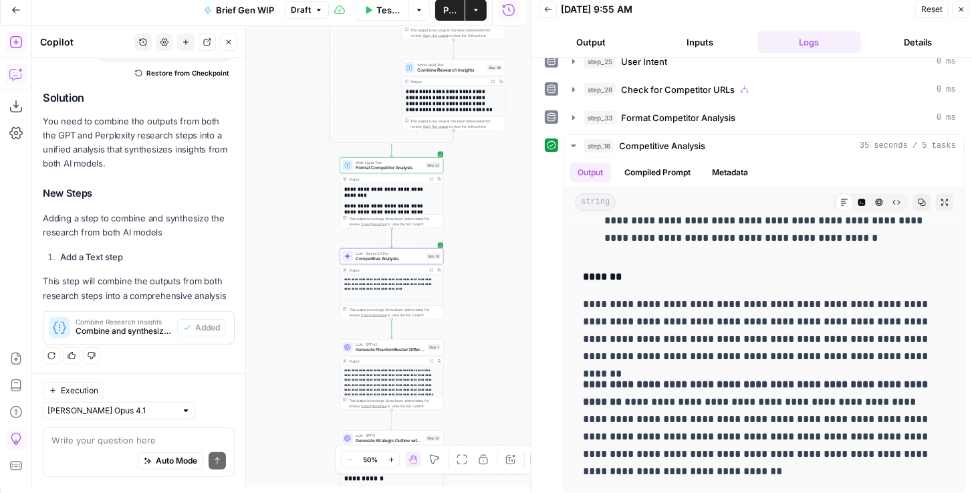
drag, startPoint x: 509, startPoint y: 272, endPoint x: 495, endPoint y: 194, distance: 79.5
click at [496, 189] on div "true false true false Workflow Set Inputs Inputs Get Knowledge Base File Get Kn…" at bounding box center [278, 256] width 493 height 461
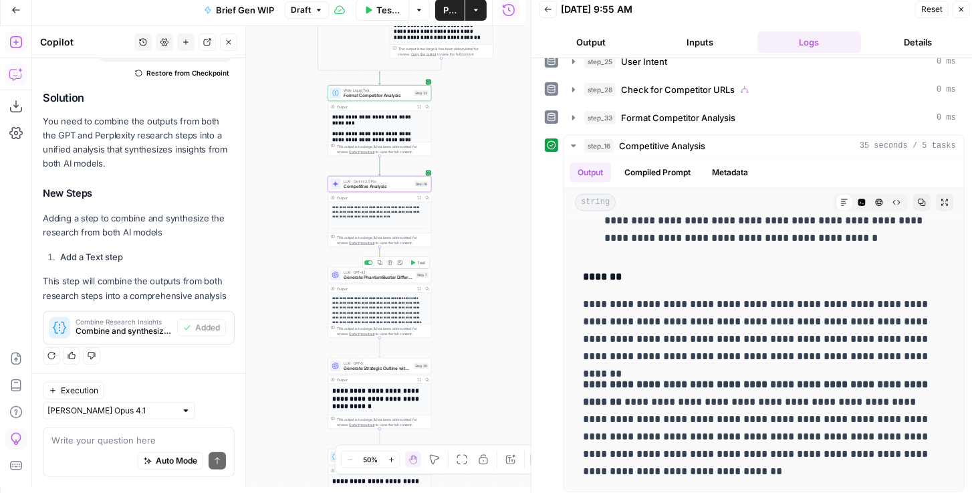
click at [382, 277] on span "Generate PhantomBuster Differentiators" at bounding box center [379, 277] width 70 height 7
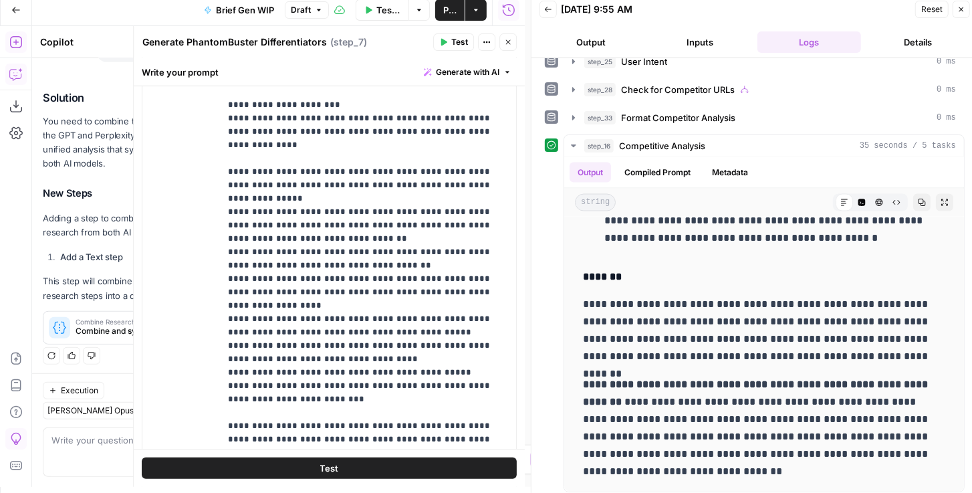
scroll to position [407, 0]
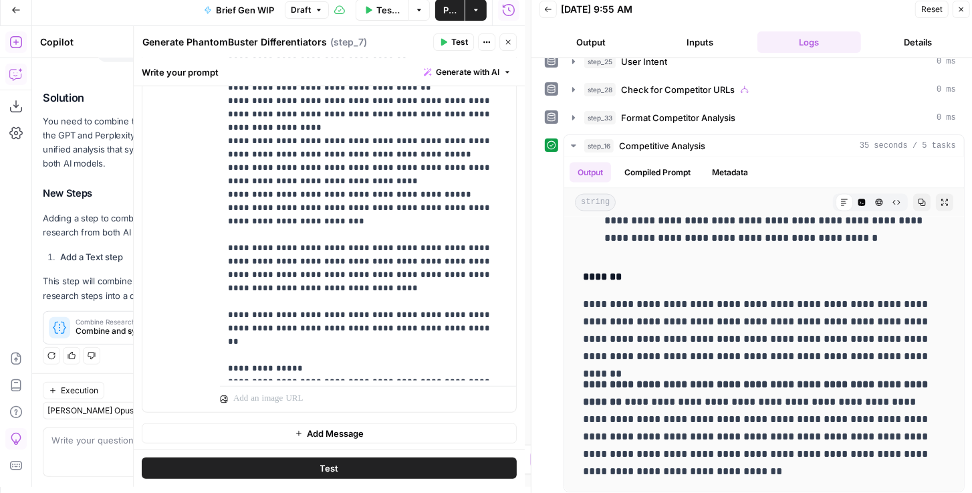
click at [457, 41] on span "Test" at bounding box center [459, 42] width 17 height 12
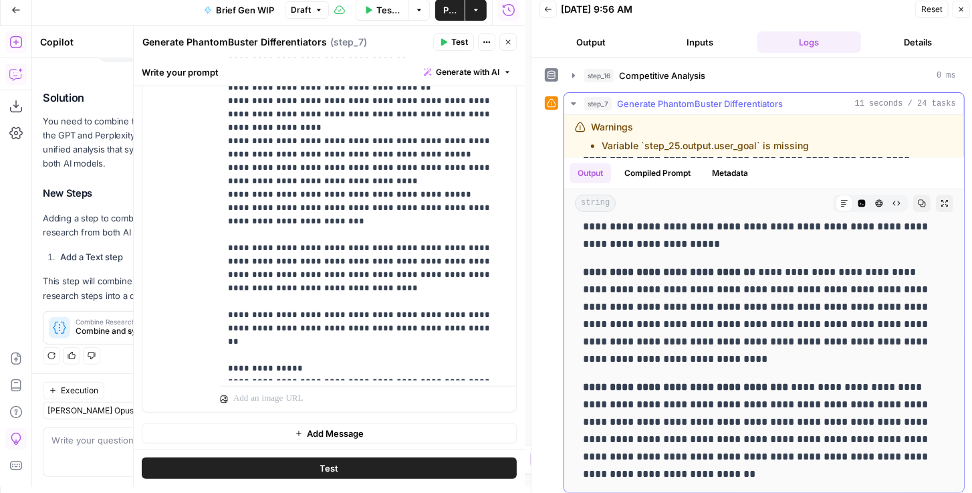
scroll to position [328, 0]
click at [506, 45] on icon "button" at bounding box center [508, 42] width 8 height 8
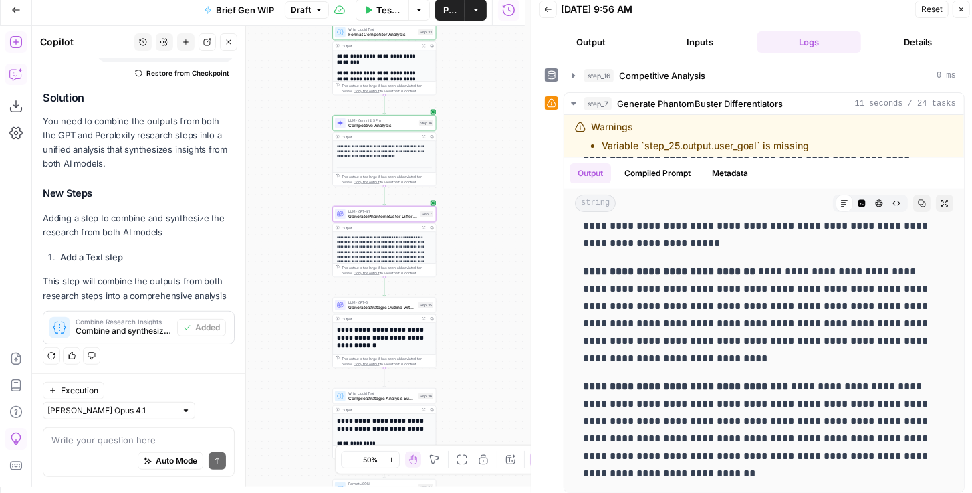
drag, startPoint x: 471, startPoint y: 203, endPoint x: 494, endPoint y: 124, distance: 82.3
click at [494, 132] on div "true false true false Workflow Set Inputs Inputs Get Knowledge Base File Get Kn…" at bounding box center [278, 256] width 493 height 461
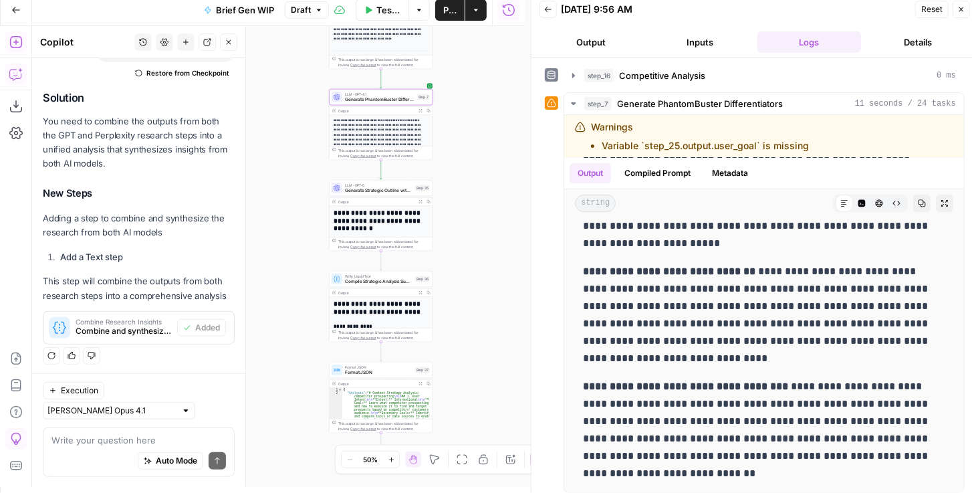
drag, startPoint x: 484, startPoint y: 235, endPoint x: 457, endPoint y: 189, distance: 53.9
click at [457, 189] on div "true false true false Workflow Set Inputs Inputs Get Knowledge Base File Get Kn…" at bounding box center [278, 256] width 493 height 461
click at [399, 190] on span "Generate Strategic Outline with FAQ" at bounding box center [378, 190] width 68 height 7
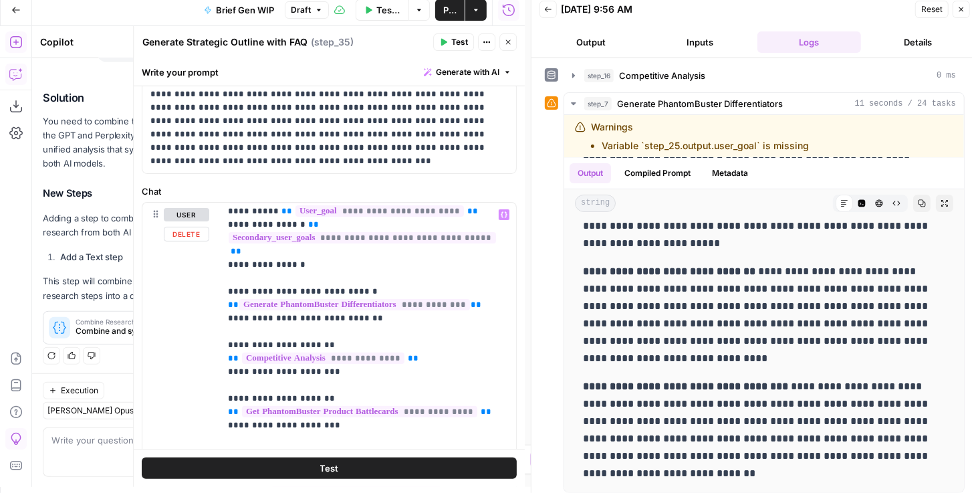
scroll to position [191, 0]
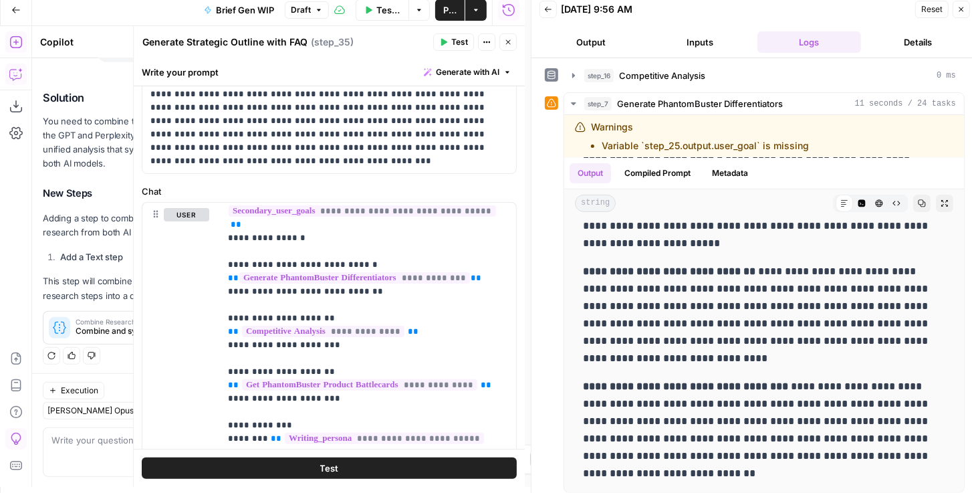
click at [509, 44] on icon "button" at bounding box center [508, 42] width 8 height 8
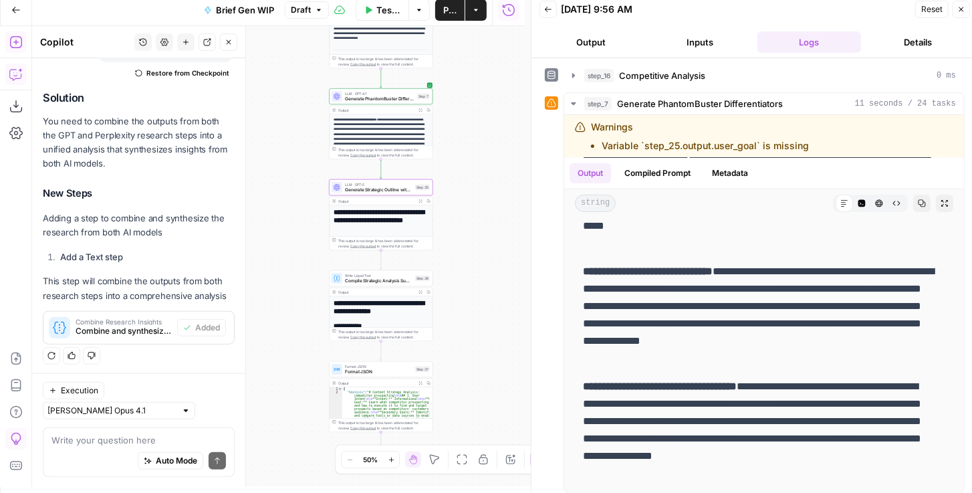
drag, startPoint x: 468, startPoint y: 118, endPoint x: 466, endPoint y: 207, distance: 89.6
click at [466, 207] on div "true false true false Workflow Set Inputs Inputs Get Knowledge Base File Get Kn…" at bounding box center [278, 256] width 493 height 461
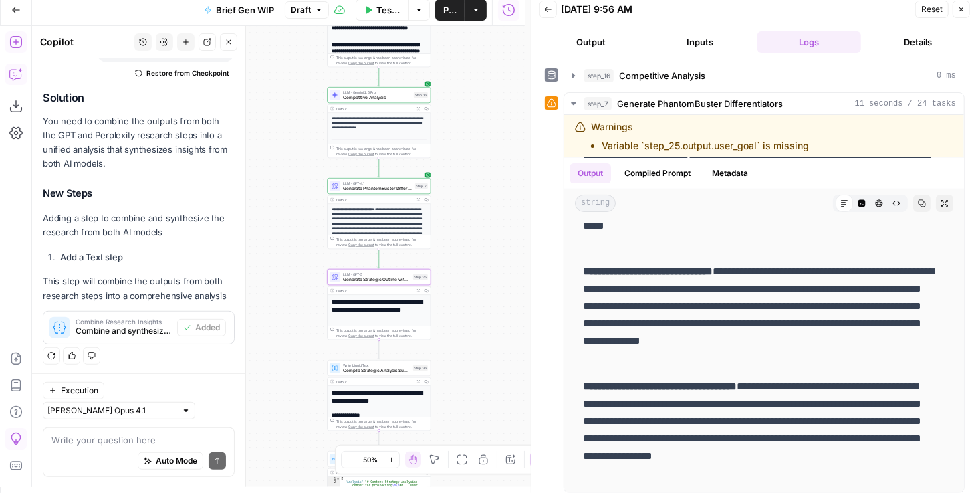
click at [445, 15] on span "Publish" at bounding box center [449, 9] width 13 height 13
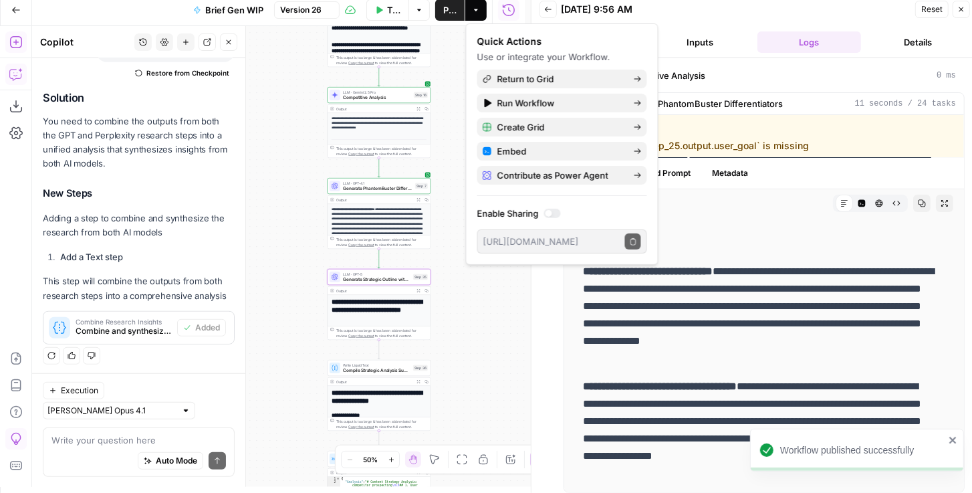
click at [455, 124] on div "true false true false Workflow Set Inputs Inputs Get Knowledge Base File Get Kn…" at bounding box center [278, 256] width 493 height 461
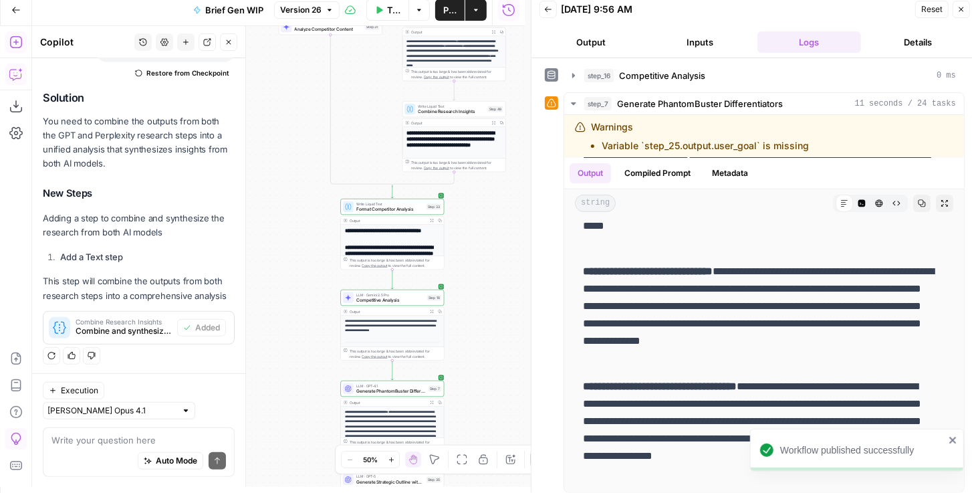
drag, startPoint x: 466, startPoint y: 134, endPoint x: 469, endPoint y: 356, distance: 221.4
click at [469, 356] on div "true false true false Workflow Set Inputs Inputs Get Knowledge Base File Get Kn…" at bounding box center [278, 256] width 493 height 461
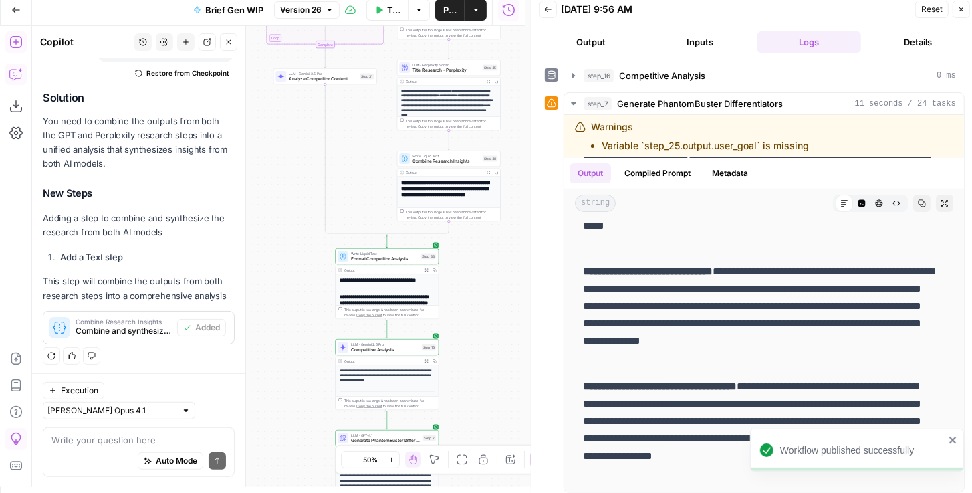
drag, startPoint x: 492, startPoint y: 262, endPoint x: 467, endPoint y: 373, distance: 114.4
click at [464, 374] on div "true false true false Workflow Set Inputs Inputs Get Knowledge Base File Get Kn…" at bounding box center [278, 256] width 493 height 461
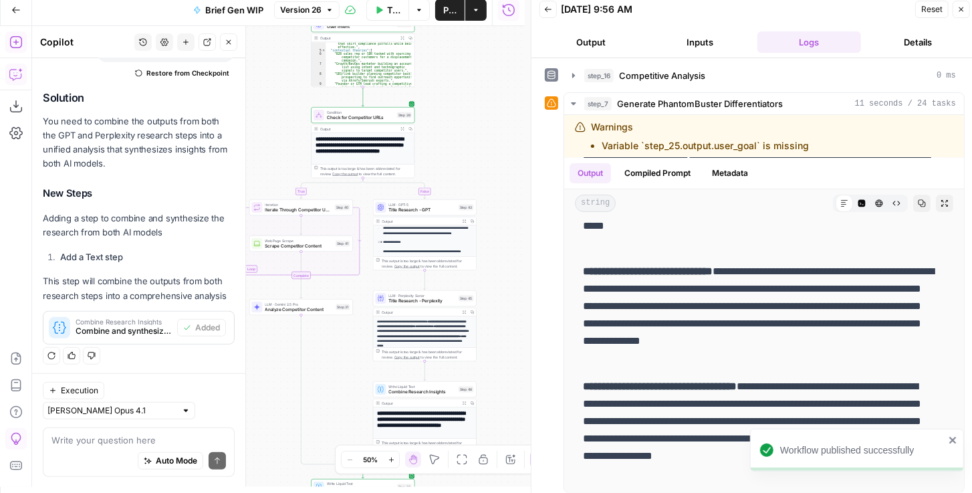
drag, startPoint x: 502, startPoint y: 181, endPoint x: 505, endPoint y: 299, distance: 118.4
click at [505, 299] on div "true false true false Workflow Set Inputs Inputs Get Knowledge Base File Get Kn…" at bounding box center [278, 256] width 493 height 461
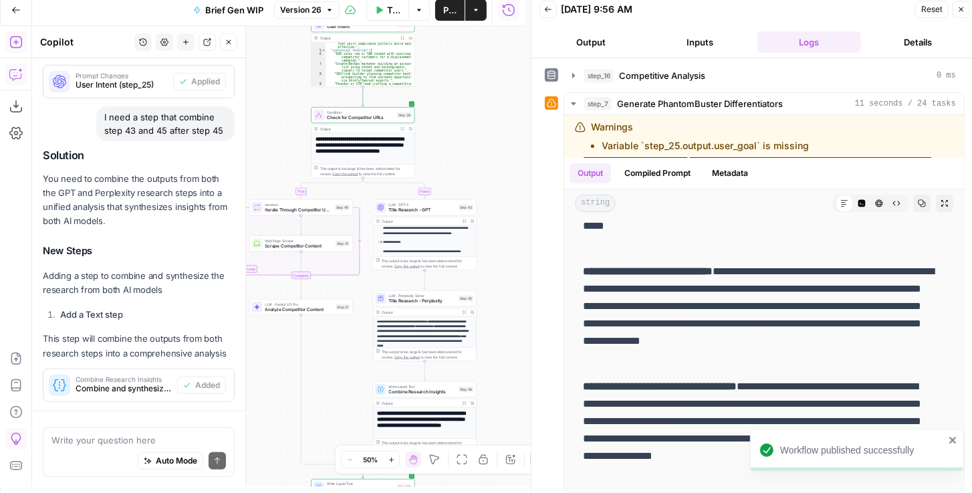
scroll to position [426, 0]
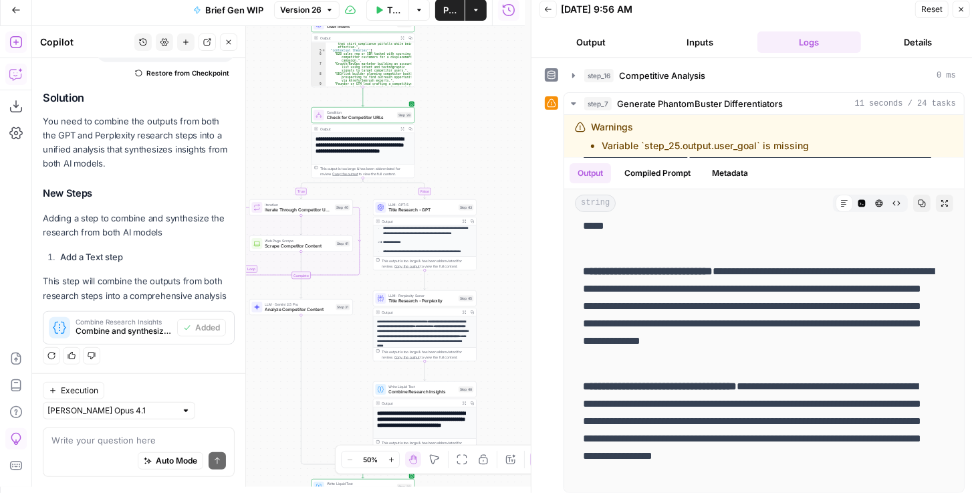
click at [305, 307] on span "Analyze Competitor Content" at bounding box center [299, 309] width 68 height 7
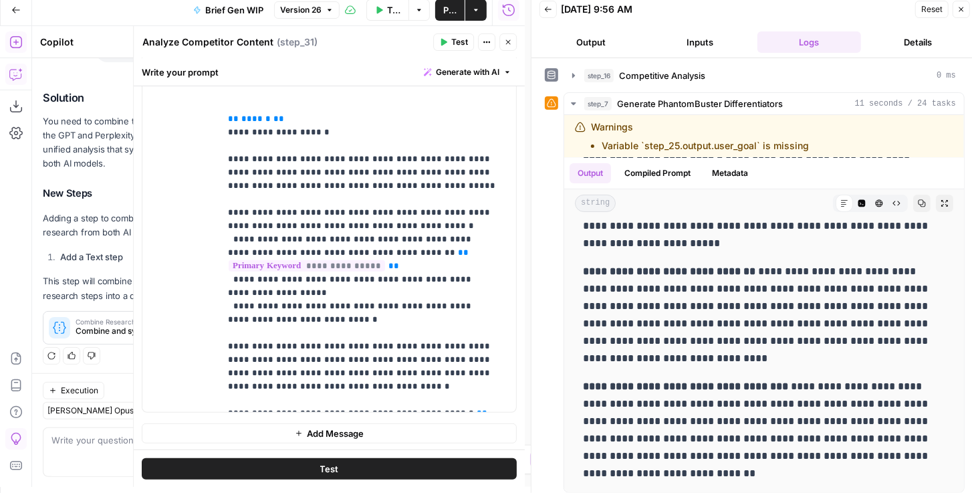
scroll to position [0, 0]
click at [511, 49] on button "Close" at bounding box center [508, 41] width 17 height 17
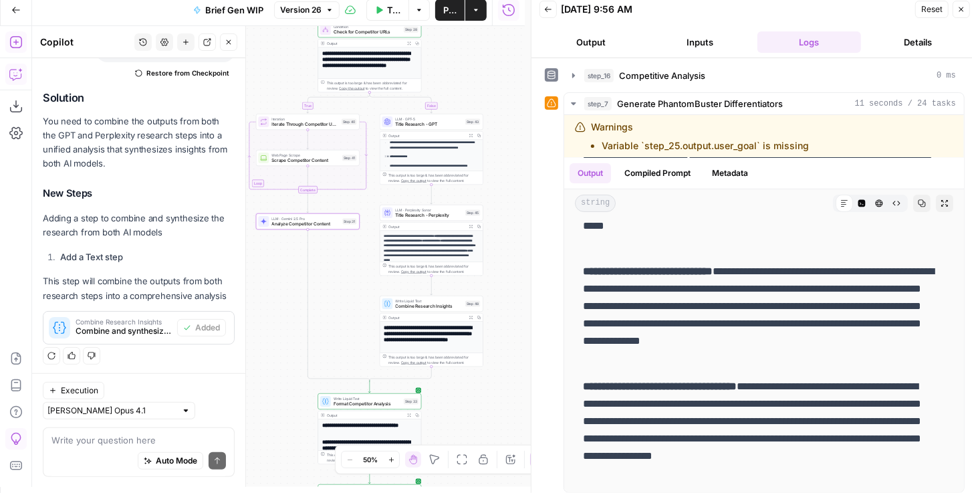
drag, startPoint x: 503, startPoint y: 251, endPoint x: 529, endPoint y: 165, distance: 90.1
click at [529, 166] on body "PhantomBuster New Home Browse Insights Opportunities Your Data Recent Grids Wri…" at bounding box center [486, 240] width 972 height 493
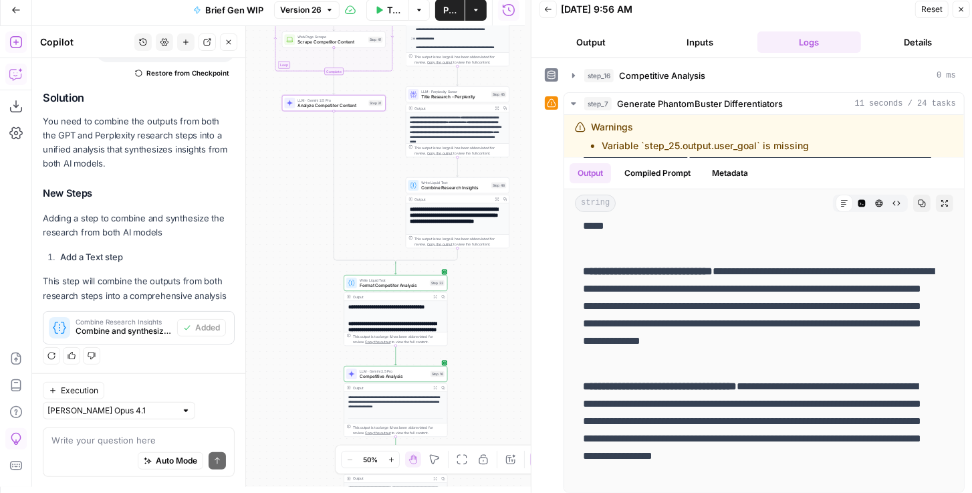
drag, startPoint x: 514, startPoint y: 306, endPoint x: 512, endPoint y: 284, distance: 22.8
click at [513, 286] on div "true false true false Workflow Set Inputs Inputs Get Knowledge Base File Get Kn…" at bounding box center [278, 256] width 493 height 461
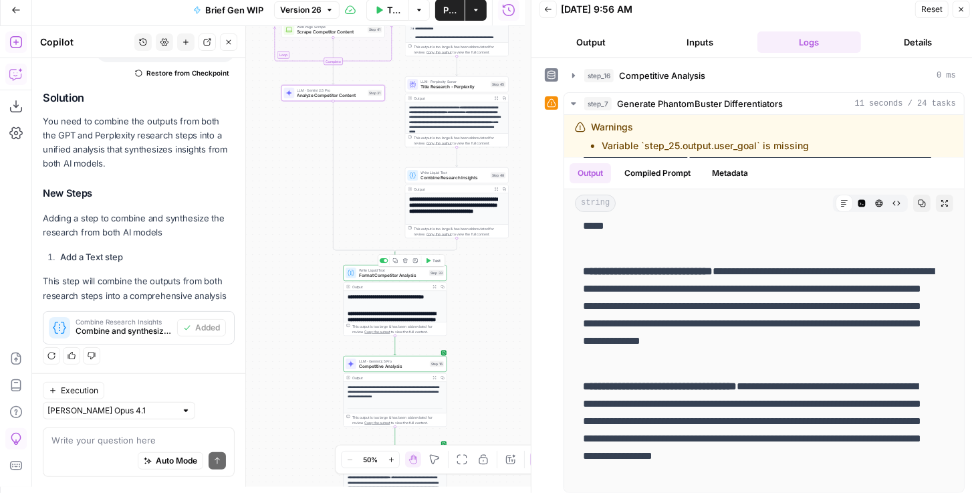
click at [385, 277] on span "Format Competitor Analysis" at bounding box center [393, 275] width 68 height 7
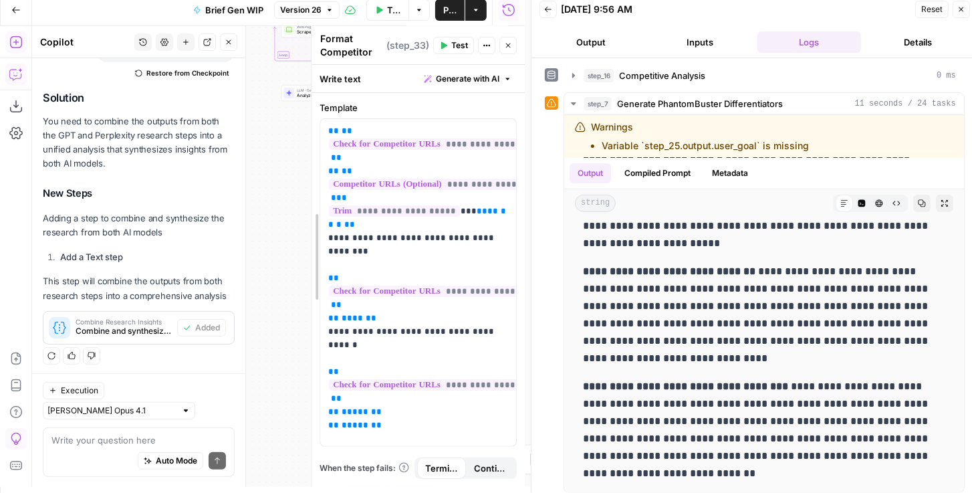
drag, startPoint x: 138, startPoint y: 193, endPoint x: 335, endPoint y: 190, distance: 197.3
click at [512, 43] on icon "button" at bounding box center [508, 45] width 8 height 8
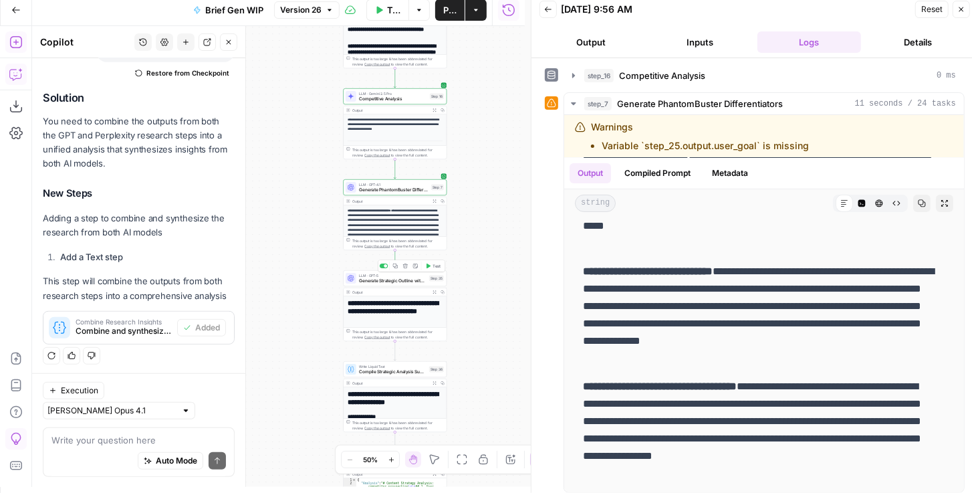
click at [415, 280] on span "Generate Strategic Outline with FAQ" at bounding box center [393, 281] width 68 height 7
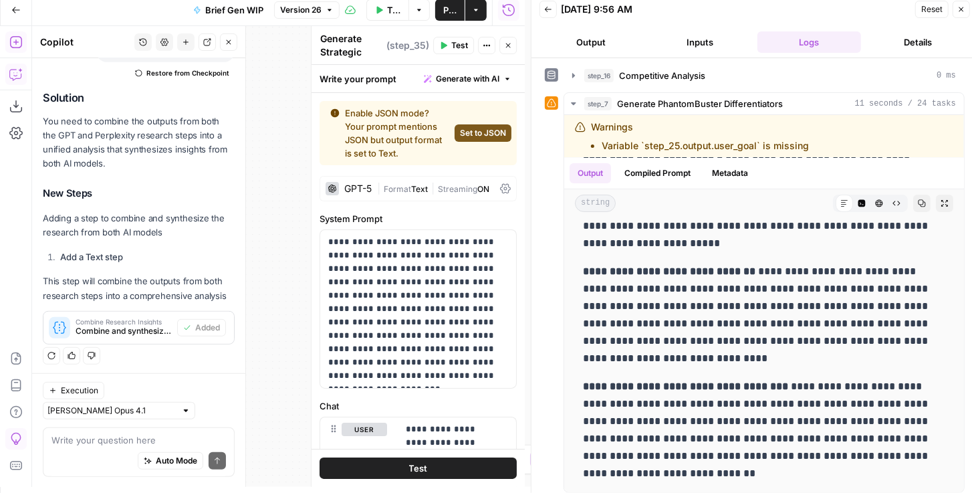
click at [512, 50] on button "Close" at bounding box center [508, 45] width 17 height 17
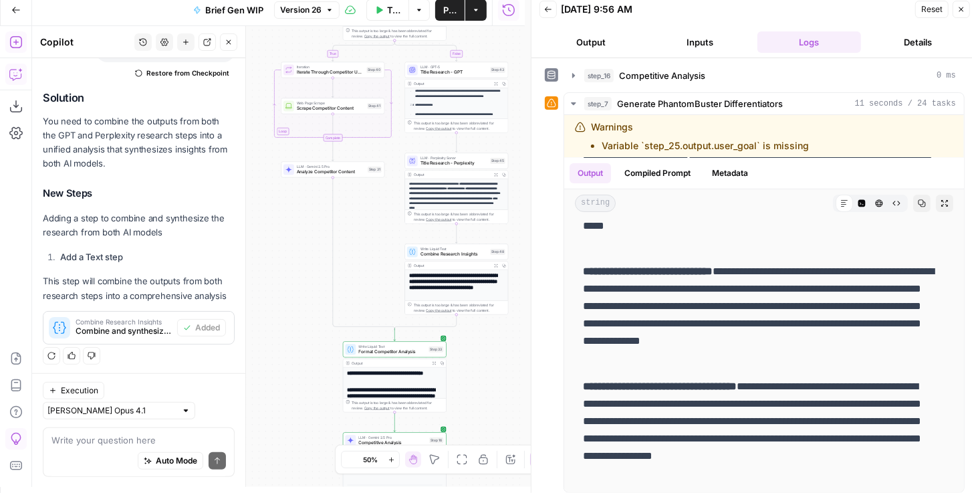
scroll to position [388, 0]
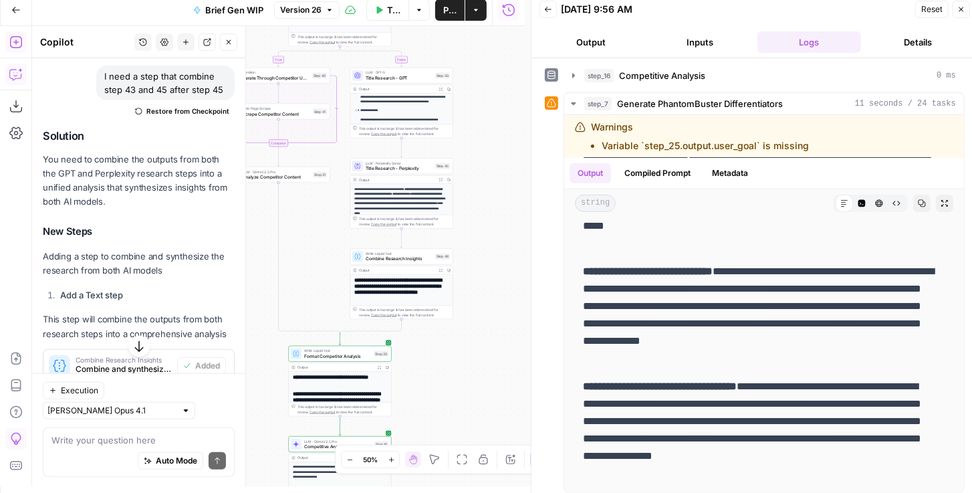
click at [183, 43] on icon "button" at bounding box center [186, 42] width 8 height 8
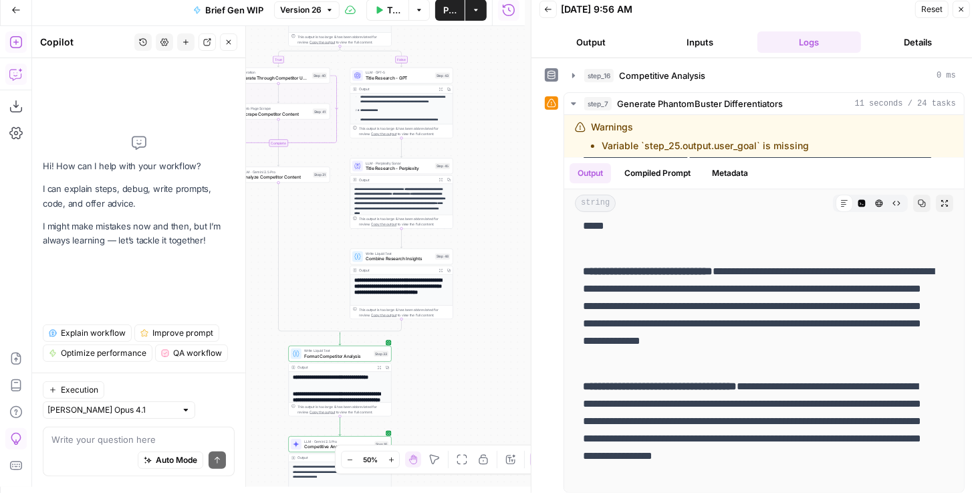
click at [115, 454] on div "Auto Mode Send" at bounding box center [138, 460] width 175 height 29
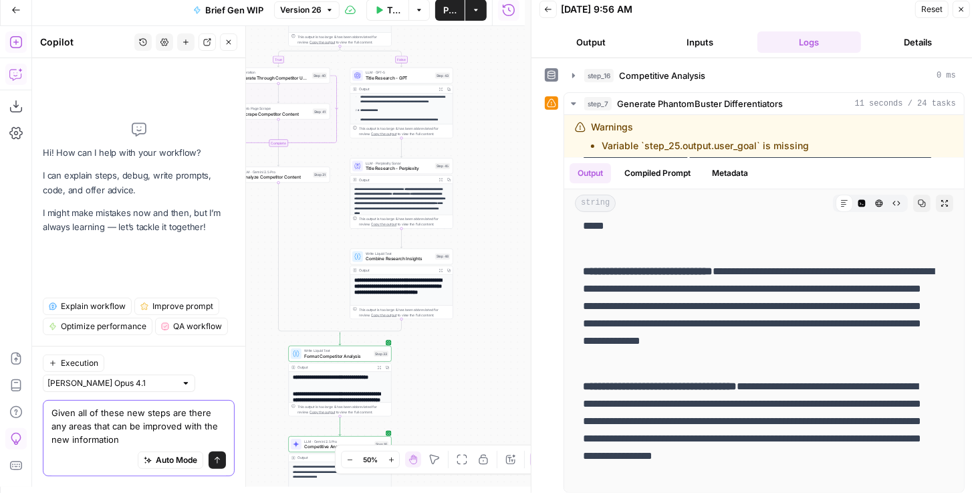
type textarea "Given all of these new steps are there any areas that can be improved with the …"
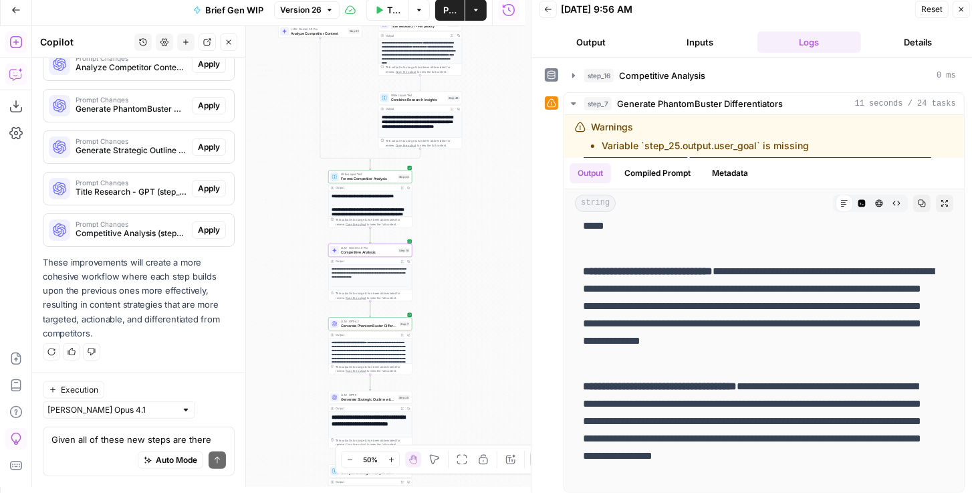
scroll to position [770, 0]
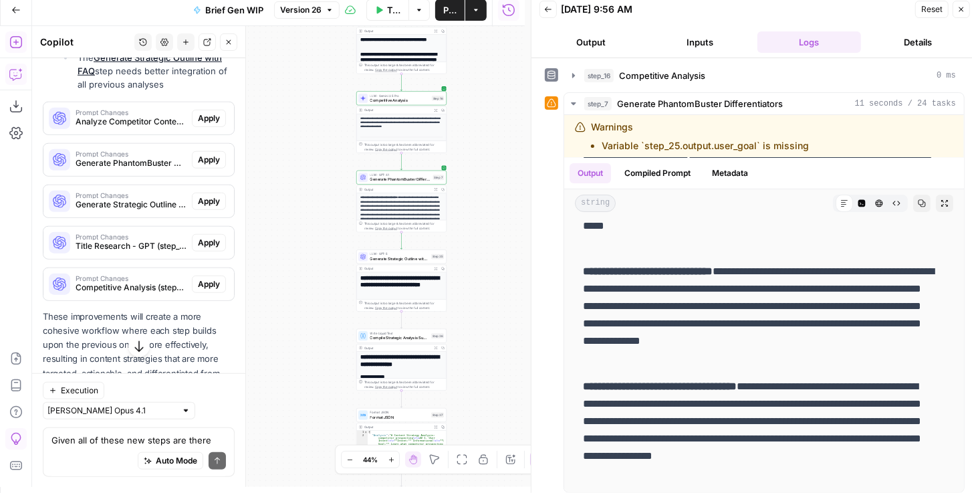
click at [206, 124] on span "Apply" at bounding box center [209, 118] width 22 height 12
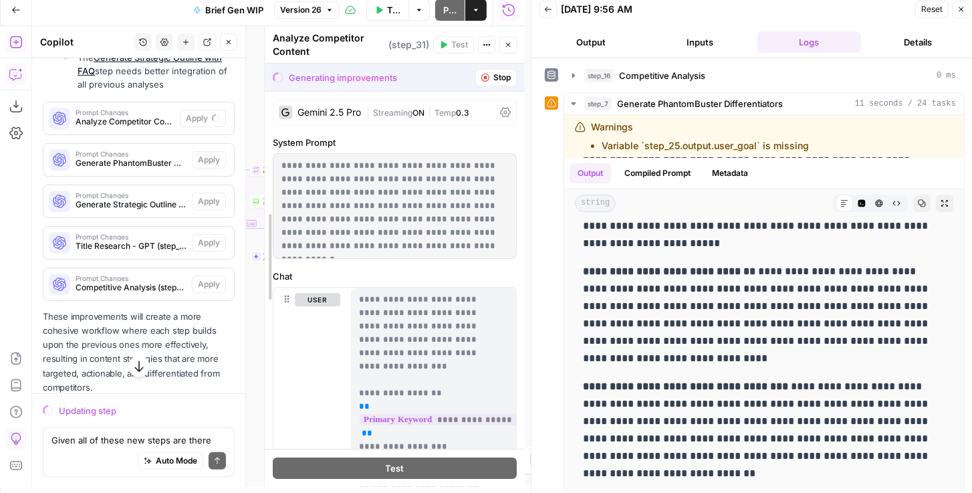
drag, startPoint x: 314, startPoint y: 169, endPoint x: 337, endPoint y: 161, distance: 24.5
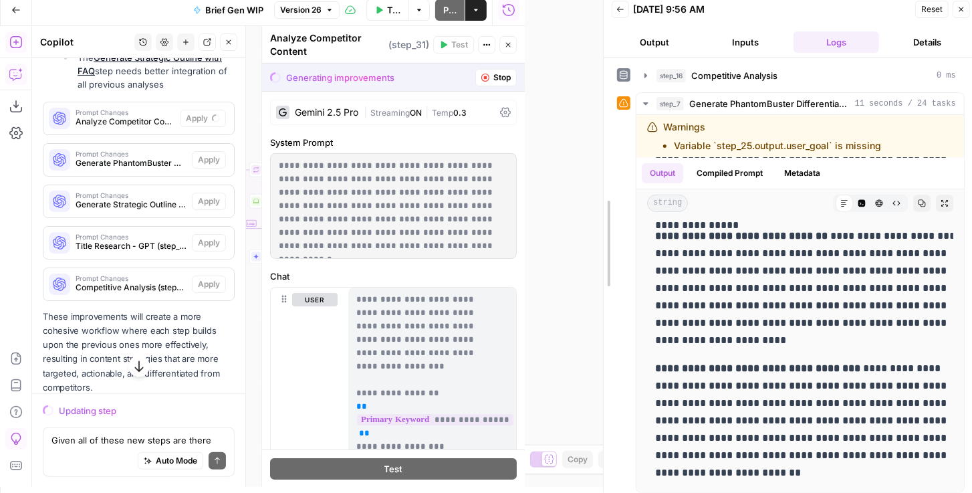
drag, startPoint x: 534, startPoint y: 148, endPoint x: 709, endPoint y: 148, distance: 175.2
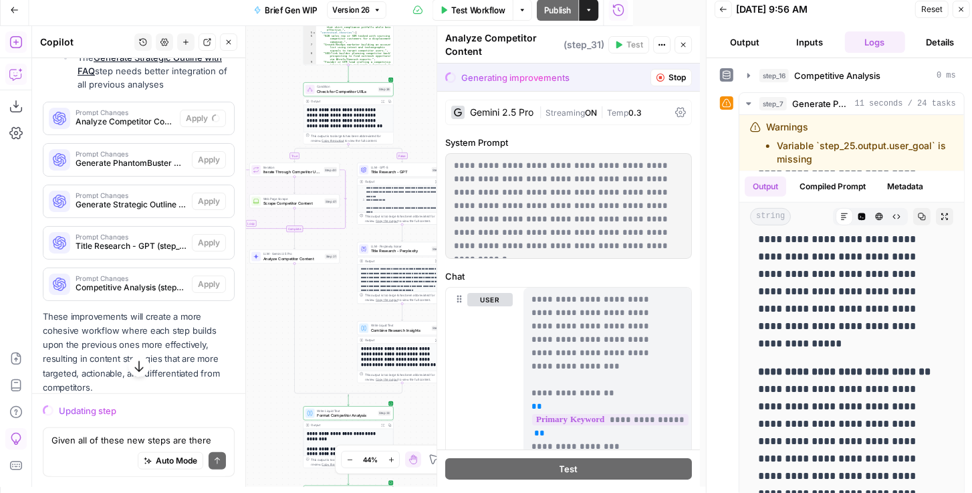
scroll to position [832, 0]
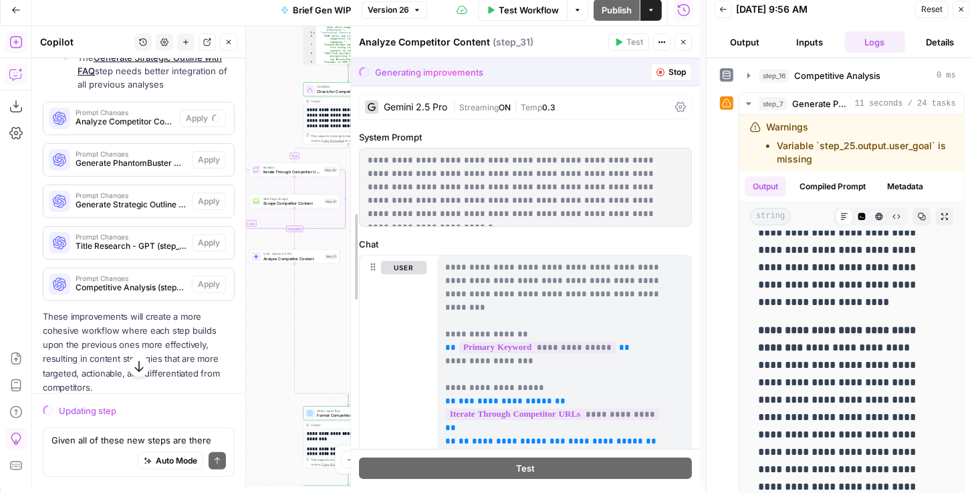
drag, startPoint x: 437, startPoint y: 199, endPoint x: 326, endPoint y: 202, distance: 111.1
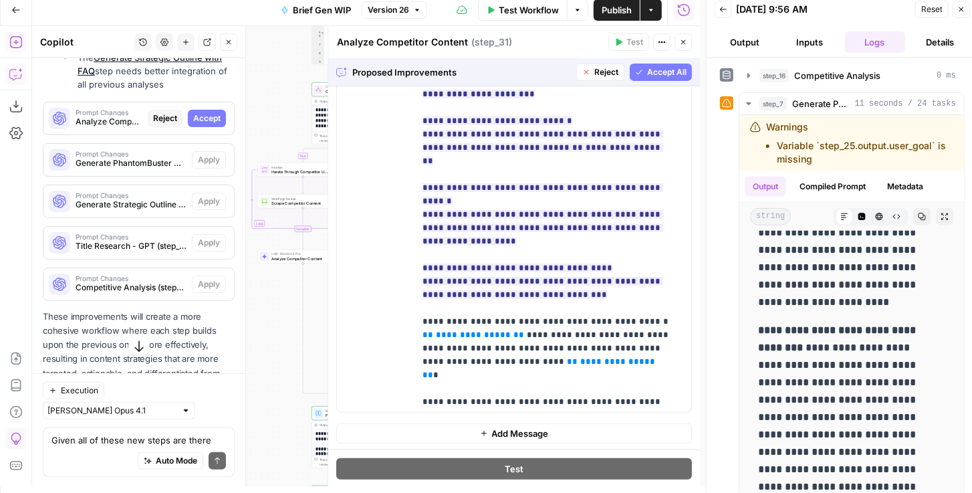
scroll to position [660, 0]
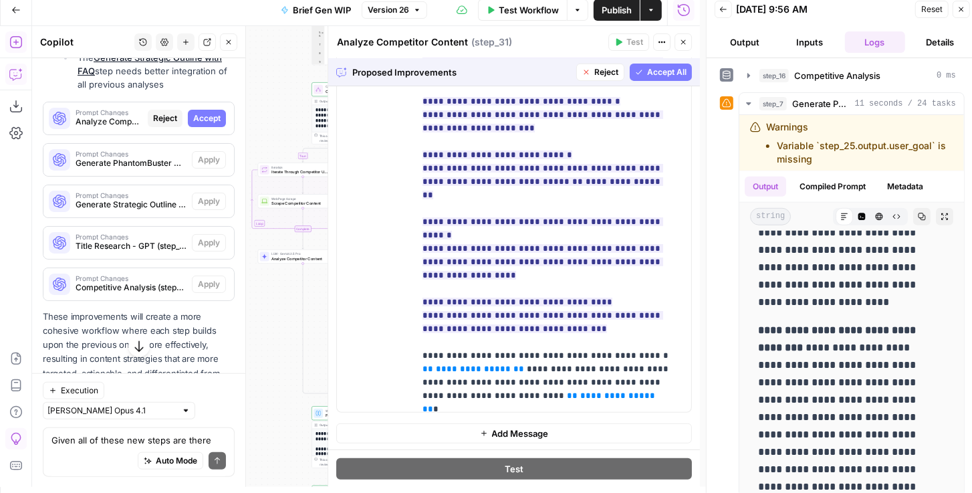
click at [656, 75] on span "Accept All" at bounding box center [666, 72] width 39 height 12
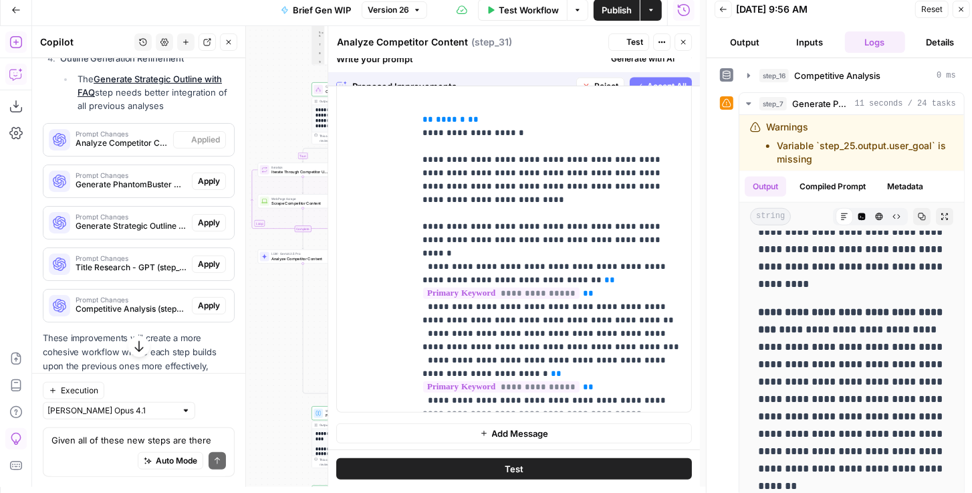
scroll to position [0, 0]
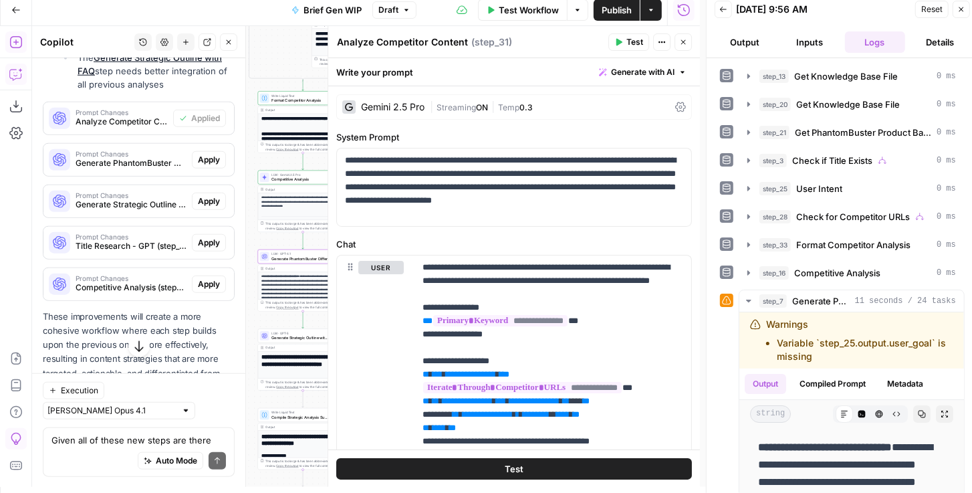
click at [201, 166] on span "Apply" at bounding box center [209, 160] width 22 height 12
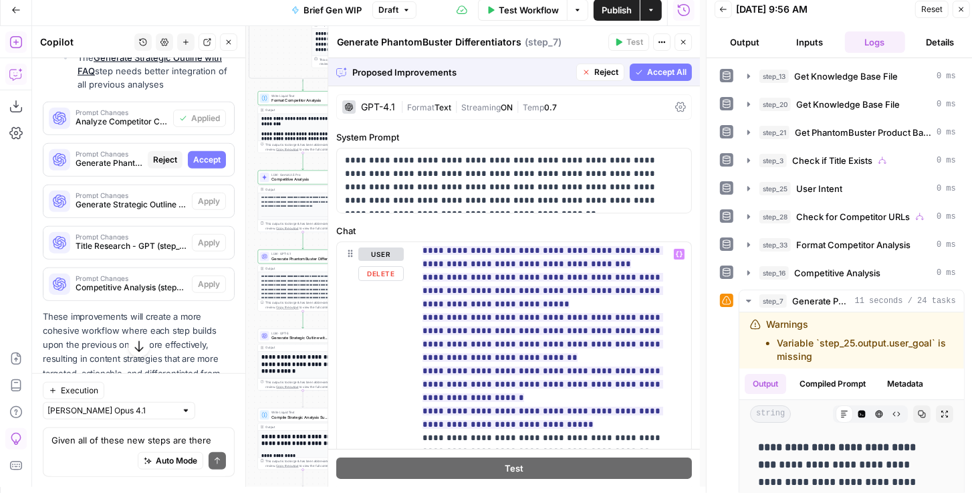
scroll to position [817, 0]
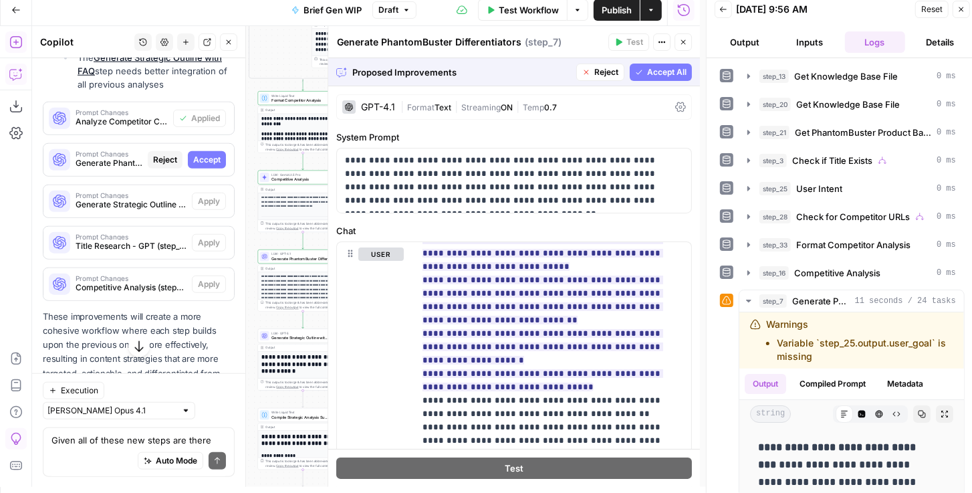
click at [652, 70] on span "Accept All" at bounding box center [666, 72] width 39 height 12
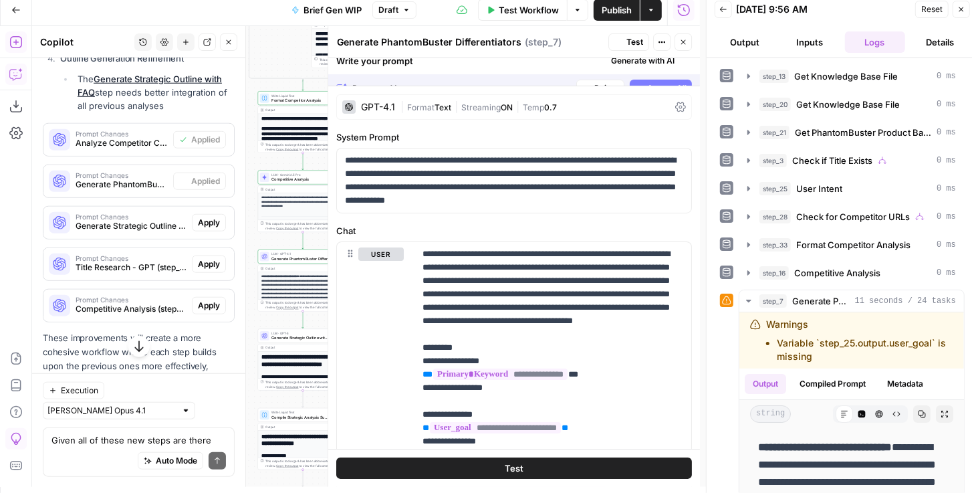
scroll to position [791, 0]
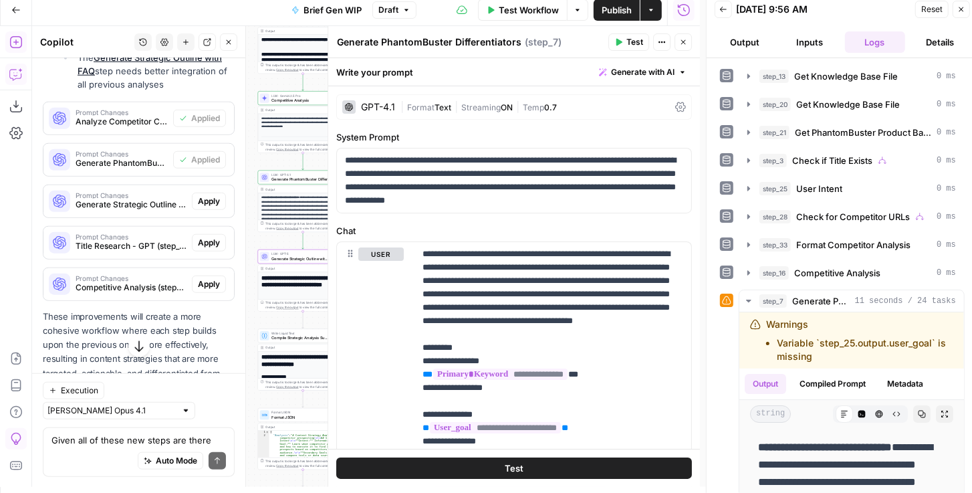
click at [207, 207] on span "Apply" at bounding box center [209, 201] width 22 height 12
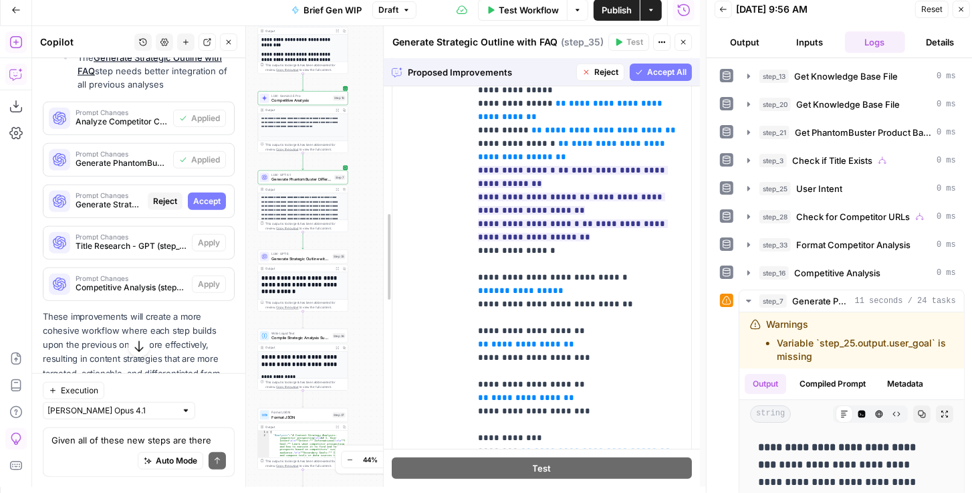
scroll to position [321, 0]
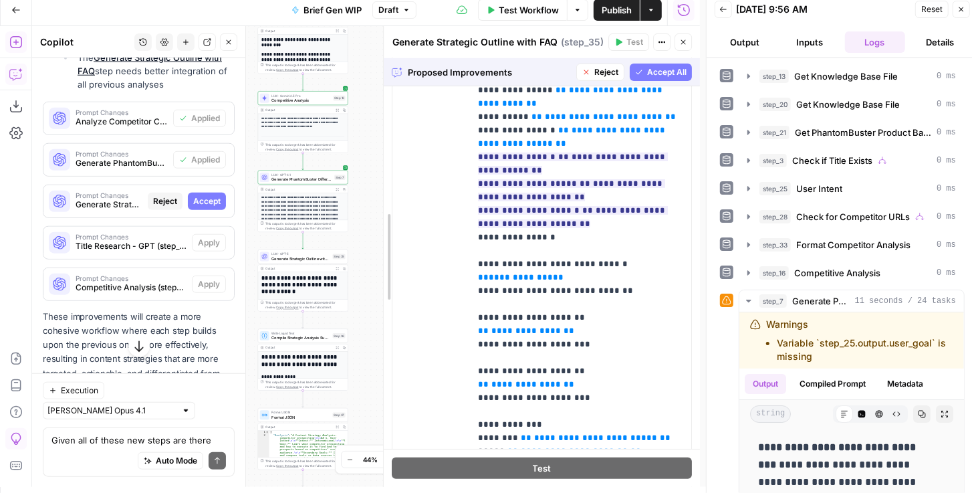
drag, startPoint x: 330, startPoint y: 201, endPoint x: 439, endPoint y: 195, distance: 109.8
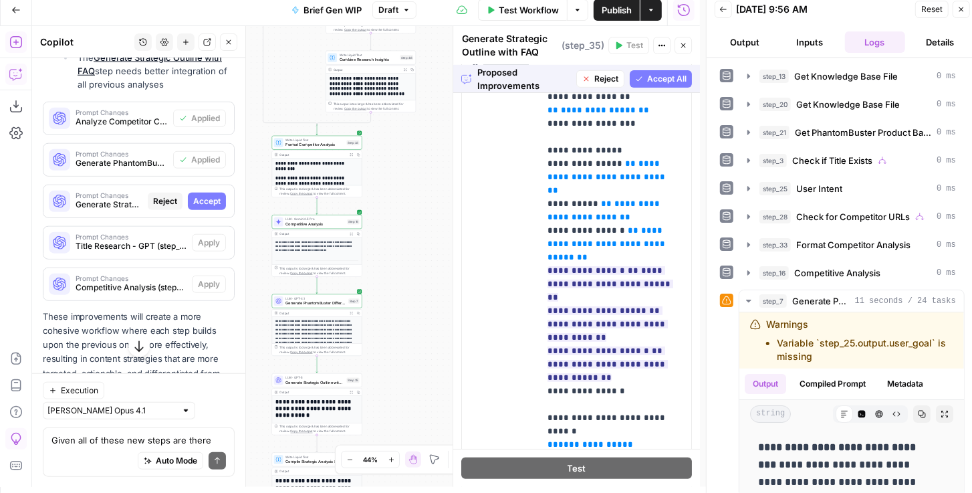
drag, startPoint x: 405, startPoint y: 165, endPoint x: 425, endPoint y: 306, distance: 142.5
click at [425, 306] on div "true false true false Workflow Set Inputs Inputs Get Knowledge Base File Get Kn…" at bounding box center [366, 256] width 668 height 461
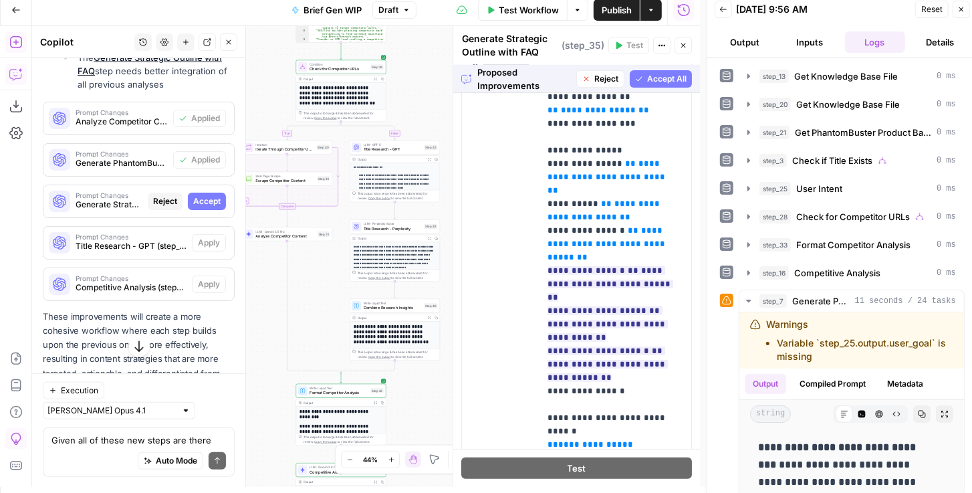
drag, startPoint x: 415, startPoint y: 213, endPoint x: 433, endPoint y: 447, distance: 234.1
click at [433, 451] on body "PhantomBuster New Home Browse Insights Opportunities Your Data Recent Grids Wri…" at bounding box center [486, 240] width 972 height 493
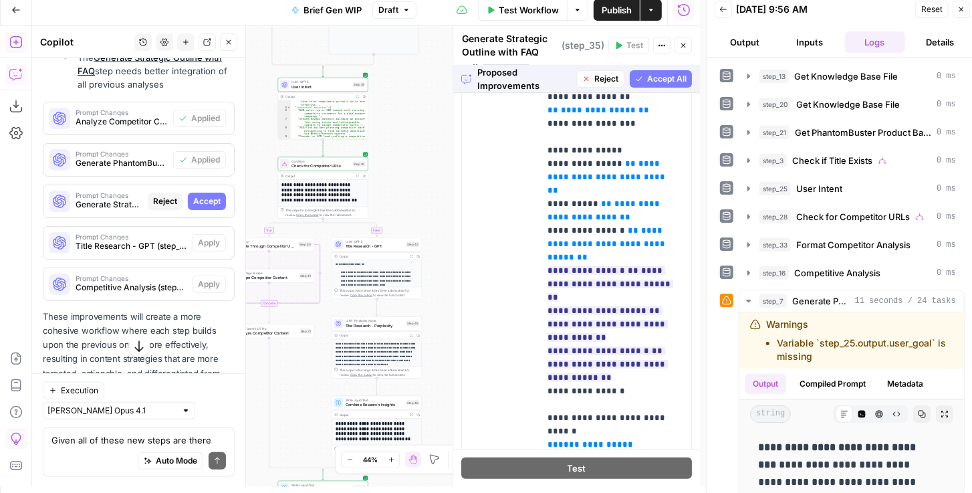
drag, startPoint x: 420, startPoint y: 84, endPoint x: 402, endPoint y: 175, distance: 92.1
click at [402, 175] on div "true false true false Workflow Set Inputs Inputs Get Knowledge Base File Get Kn…" at bounding box center [366, 256] width 668 height 461
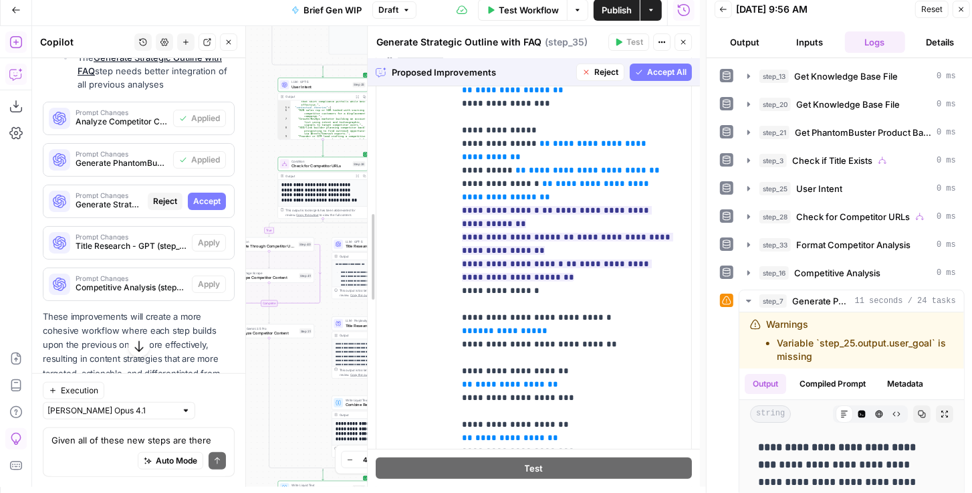
scroll to position [268, 0]
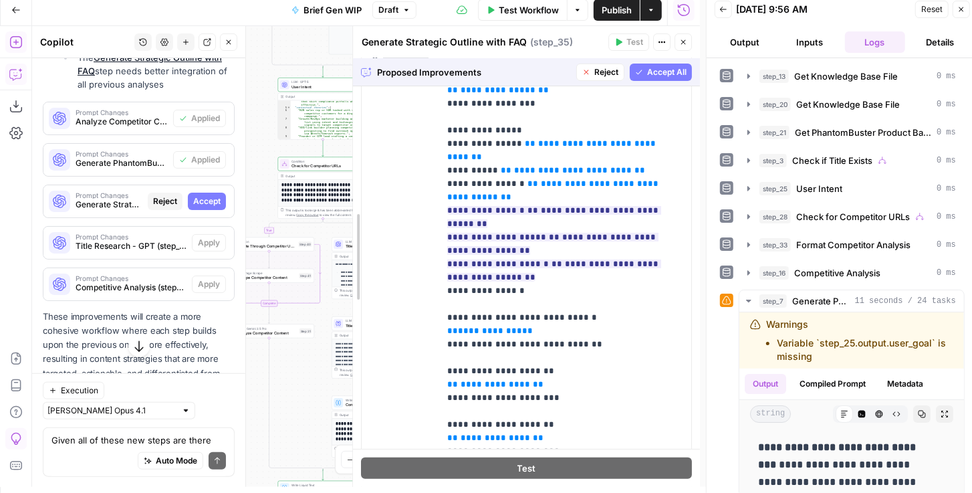
drag, startPoint x: 453, startPoint y: 193, endPoint x: 353, endPoint y: 198, distance: 100.5
click at [651, 70] on span "Accept All" at bounding box center [666, 72] width 39 height 12
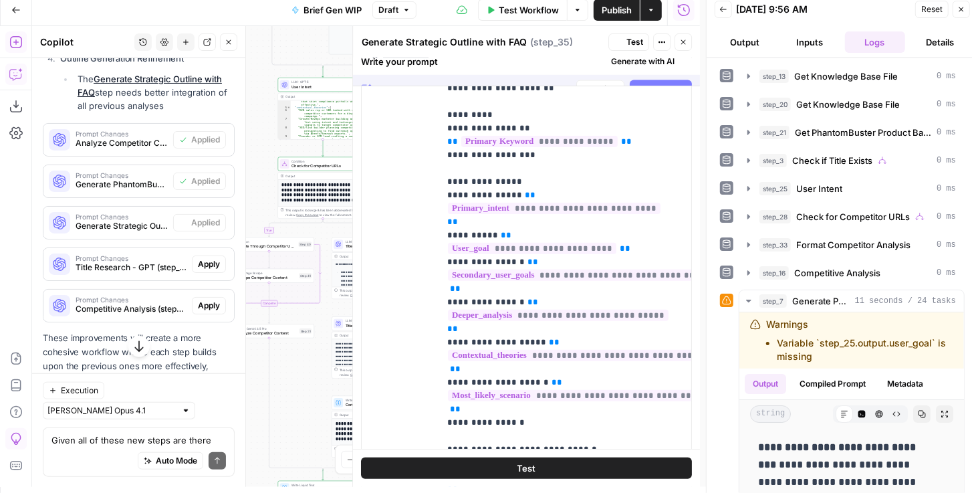
scroll to position [0, 0]
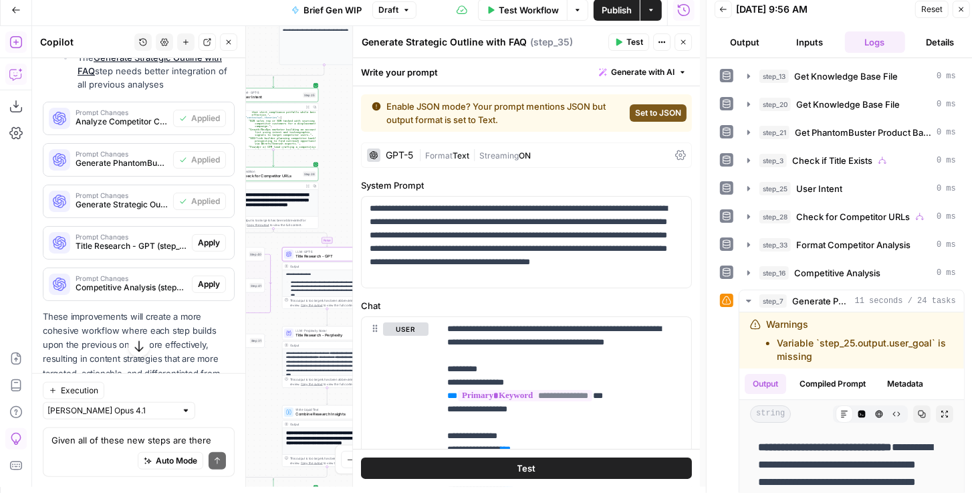
click at [213, 249] on span "Apply" at bounding box center [209, 243] width 22 height 12
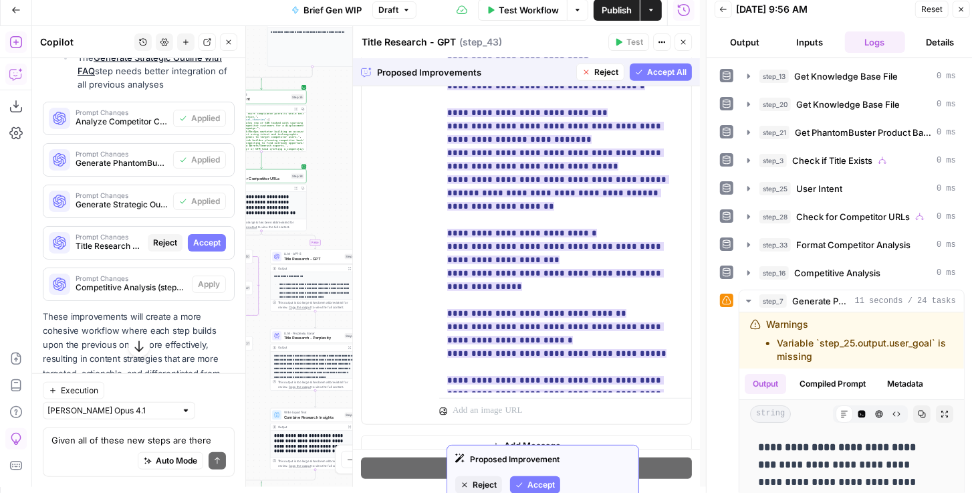
scroll to position [487, 0]
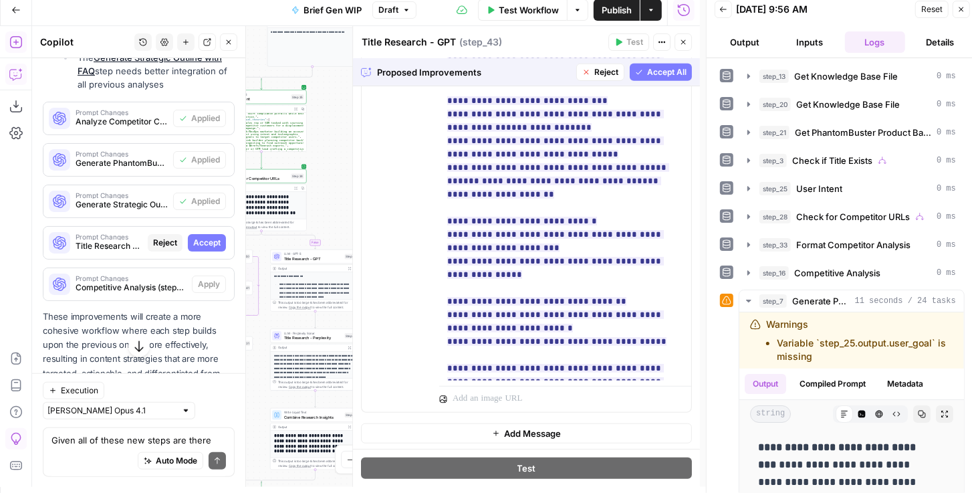
drag, startPoint x: 649, startPoint y: 74, endPoint x: 593, endPoint y: 132, distance: 80.9
click at [649, 74] on span "Accept All" at bounding box center [666, 72] width 39 height 12
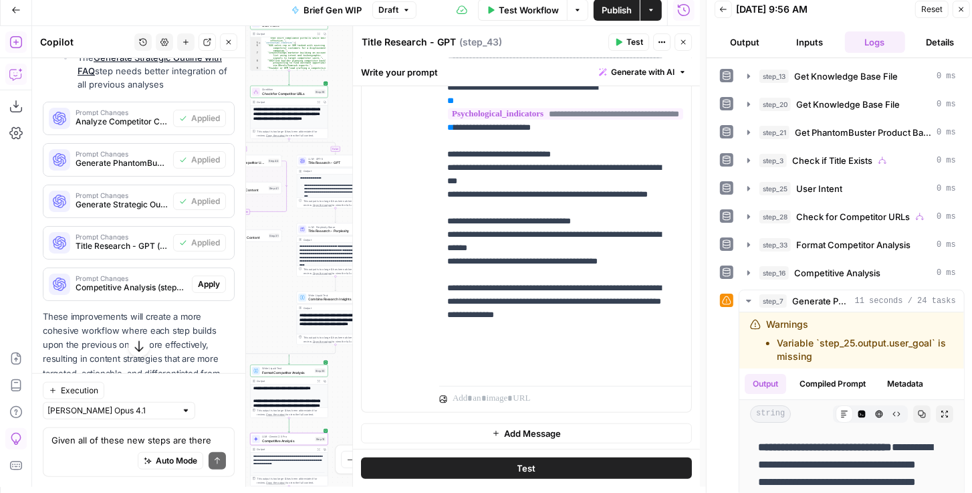
click at [207, 290] on span "Apply" at bounding box center [209, 284] width 22 height 12
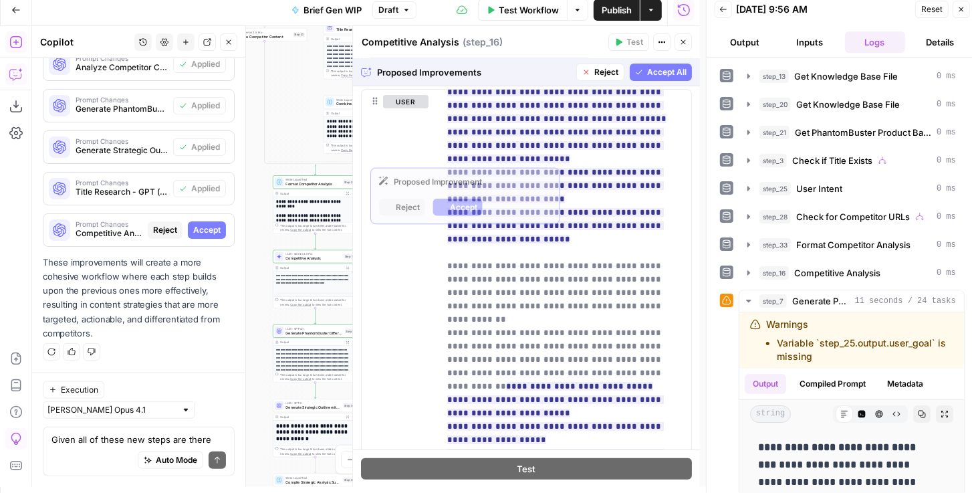
scroll to position [268, 0]
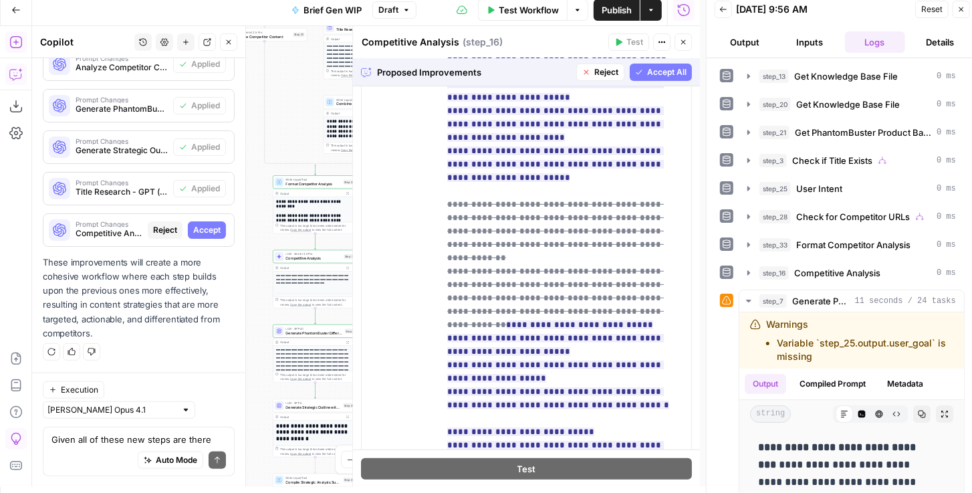
click at [661, 70] on span "Accept All" at bounding box center [666, 72] width 39 height 12
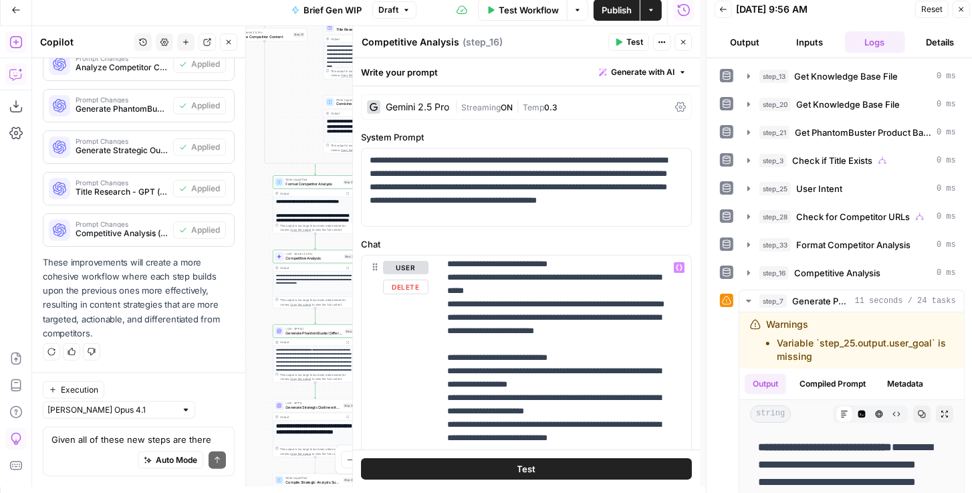
scroll to position [849, 0]
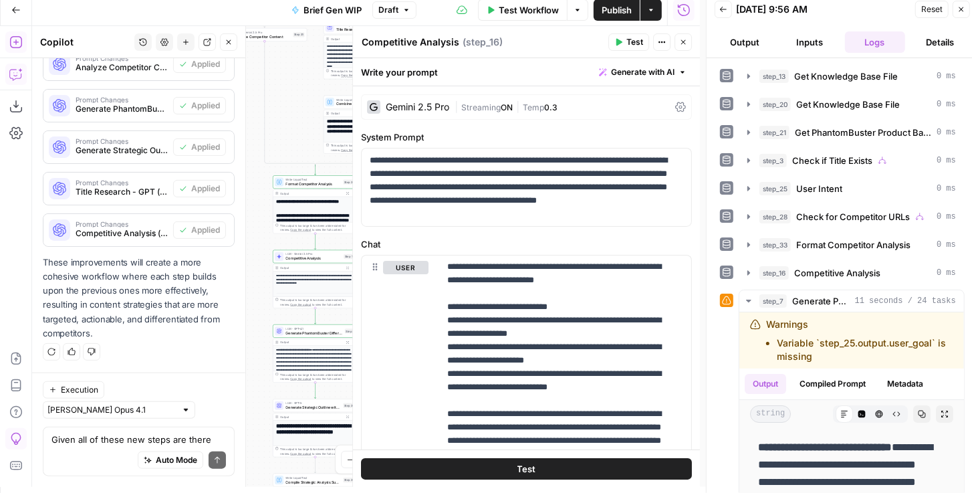
click at [686, 39] on icon "button" at bounding box center [683, 42] width 8 height 8
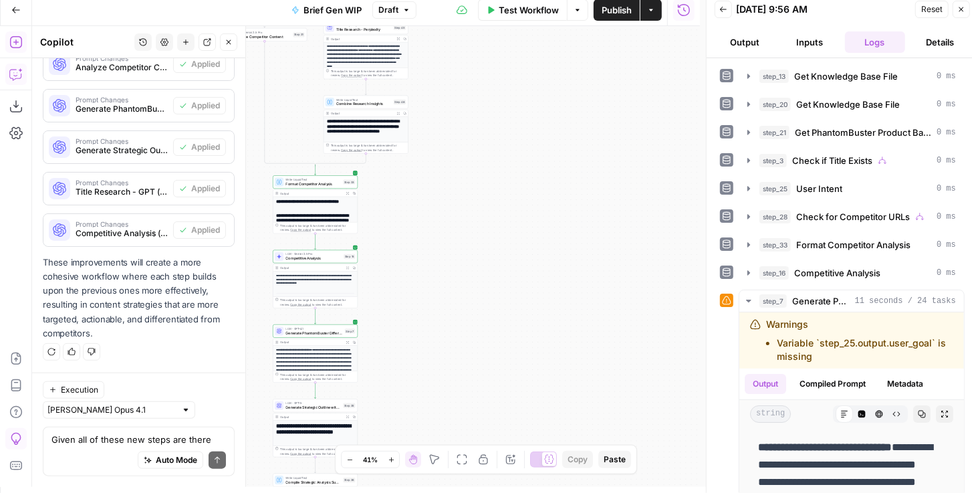
drag, startPoint x: 507, startPoint y: 155, endPoint x: 574, endPoint y: 229, distance: 100.4
click at [570, 226] on div "true false true false Workflow Set Inputs Inputs Get Knowledge Base File Get Kn…" at bounding box center [366, 256] width 668 height 461
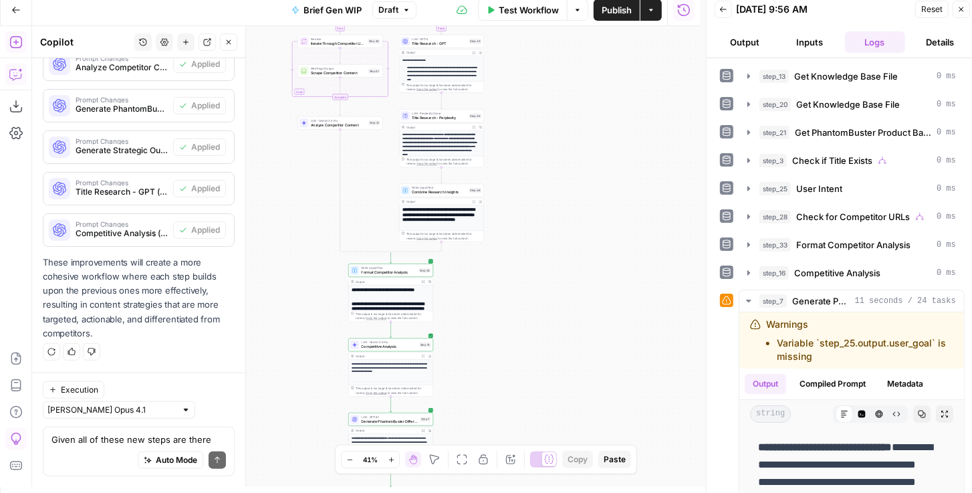
drag, startPoint x: 589, startPoint y: 145, endPoint x: 579, endPoint y: 239, distance: 94.2
click at [580, 231] on div "true false true false Workflow Set Inputs Inputs Get Knowledge Base File Get Kn…" at bounding box center [366, 256] width 668 height 461
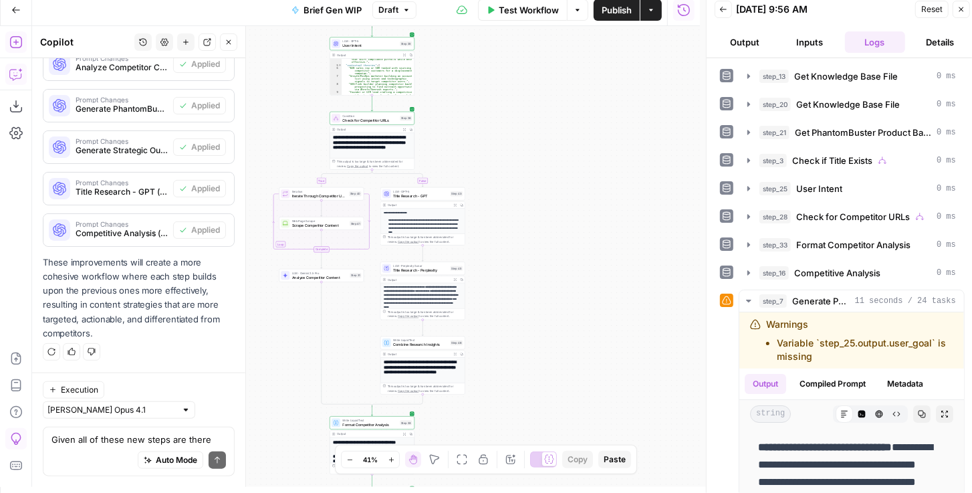
drag, startPoint x: 571, startPoint y: 221, endPoint x: 561, endPoint y: 238, distance: 20.1
click at [568, 233] on div "true false true false Workflow Set Inputs Inputs Get Knowledge Base File Get Kn…" at bounding box center [366, 256] width 668 height 461
click at [422, 276] on div "**********" at bounding box center [423, 293] width 85 height 58
click at [421, 274] on div "LLM · Perplexity Sonar Title Research - Perplexity Step 45 Copy step Delete ste…" at bounding box center [423, 270] width 85 height 13
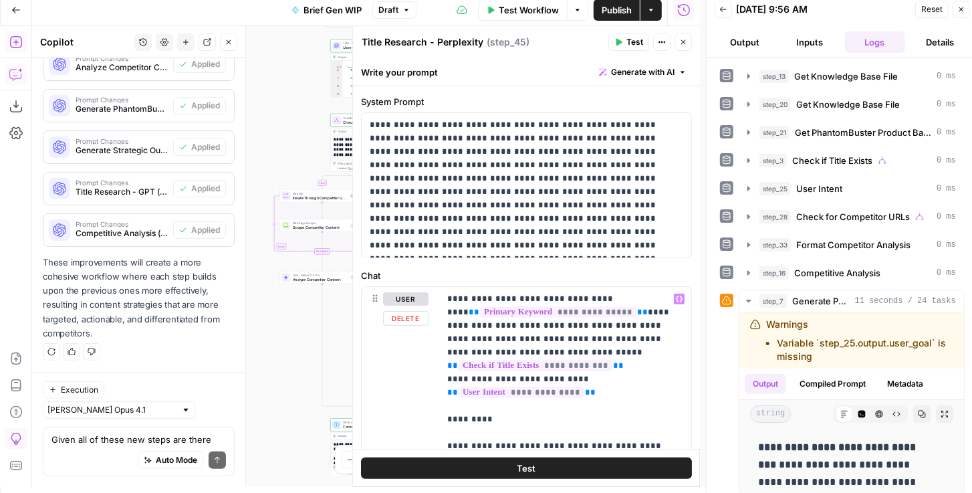
scroll to position [175, 0]
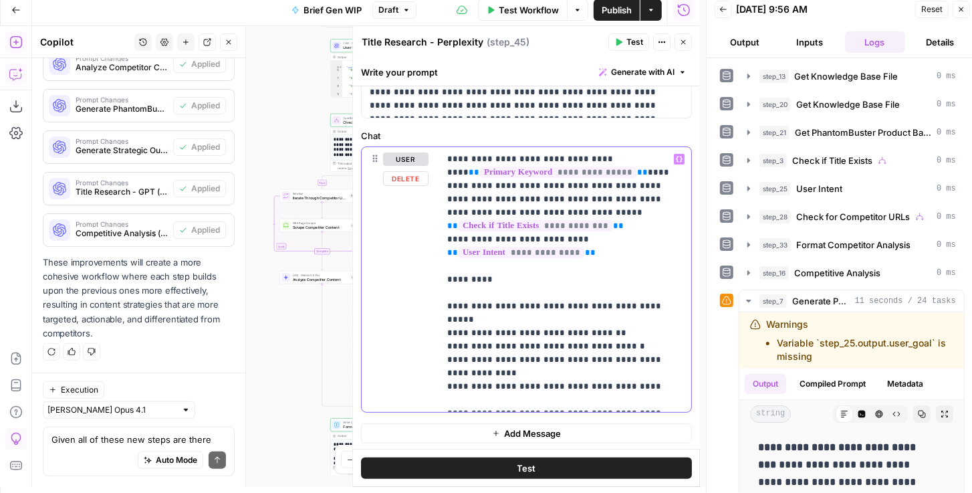
click at [585, 282] on p "**********" at bounding box center [562, 279] width 231 height 254
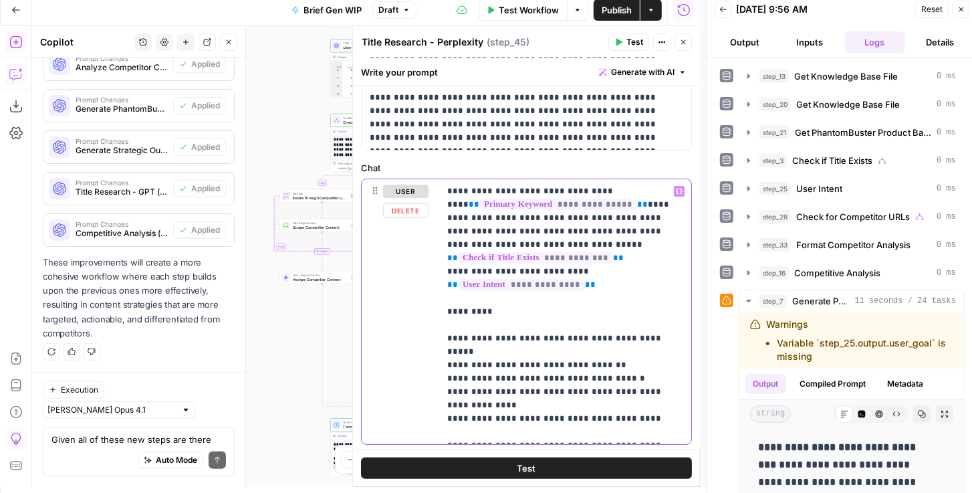
scroll to position [0, 0]
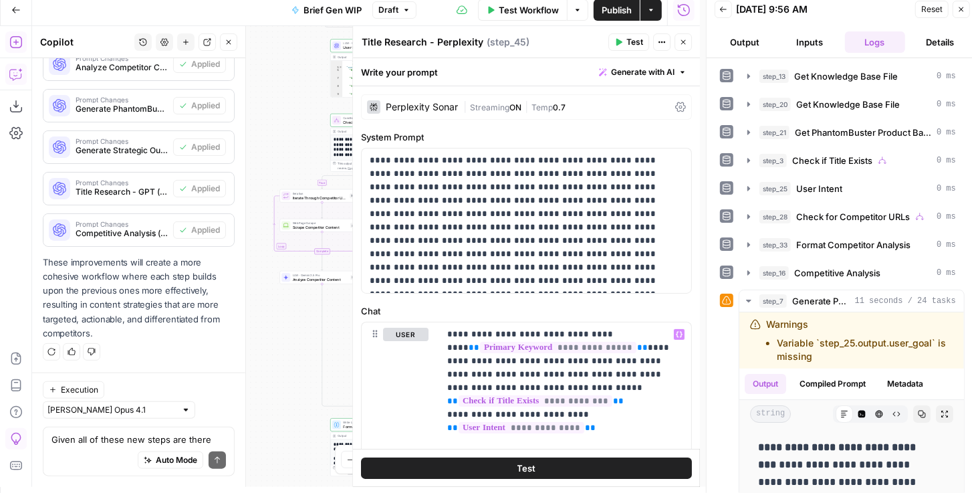
click at [682, 41] on icon "button" at bounding box center [683, 42] width 8 height 8
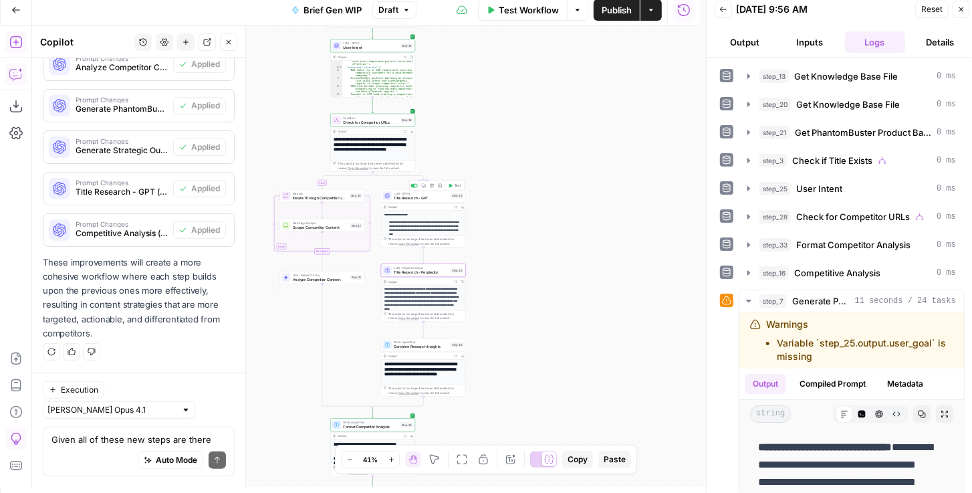
click at [421, 201] on div "LLM · GPT-5 Title Research - GPT Step 43 Copy step Delete step Add Note Test" at bounding box center [423, 195] width 85 height 13
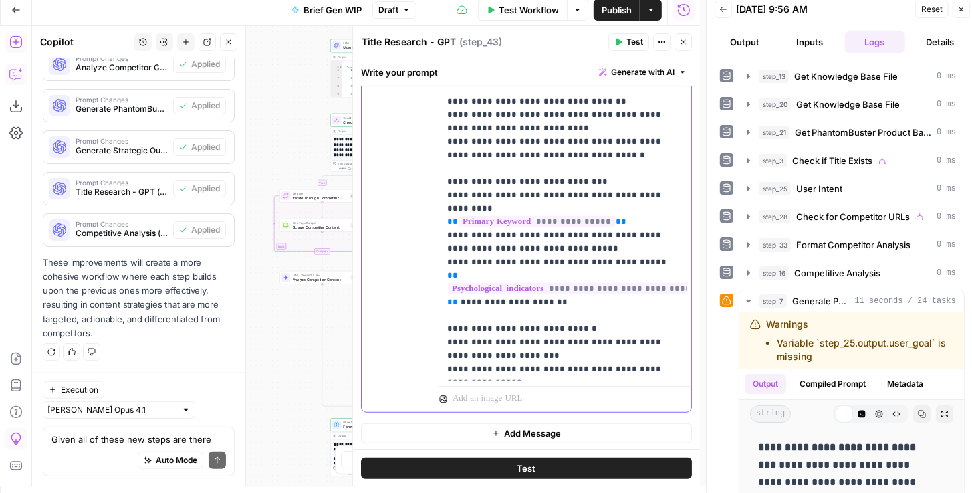
click at [635, 177] on p "**********" at bounding box center [559, 168] width 225 height 655
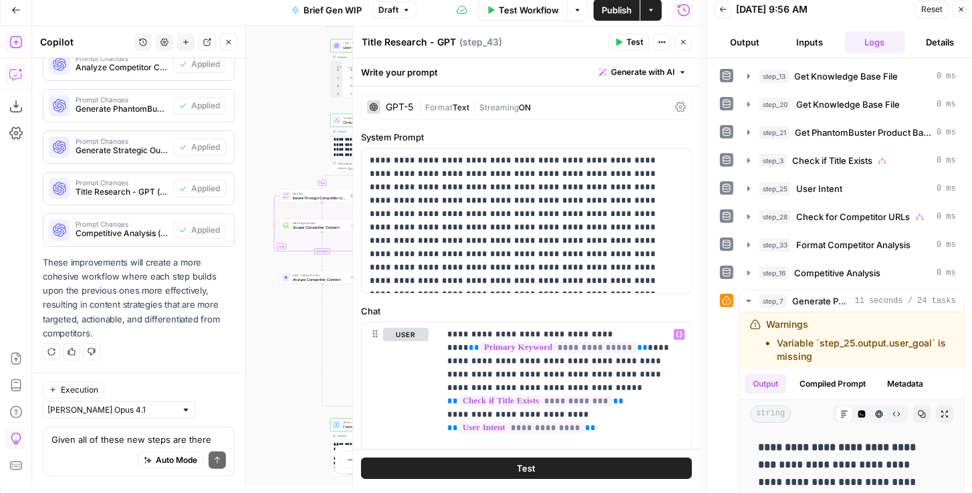
click at [688, 46] on button "Close" at bounding box center [683, 41] width 17 height 17
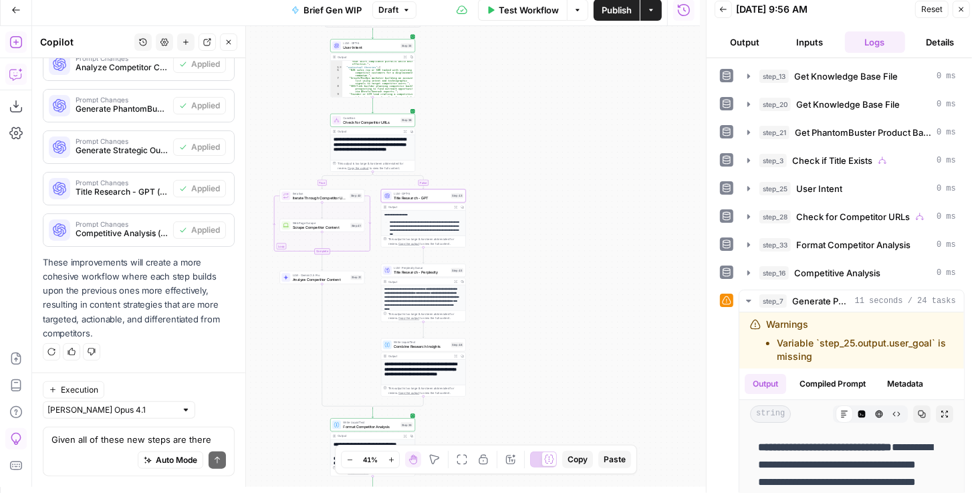
click at [611, 14] on span "Publish" at bounding box center [617, 9] width 30 height 13
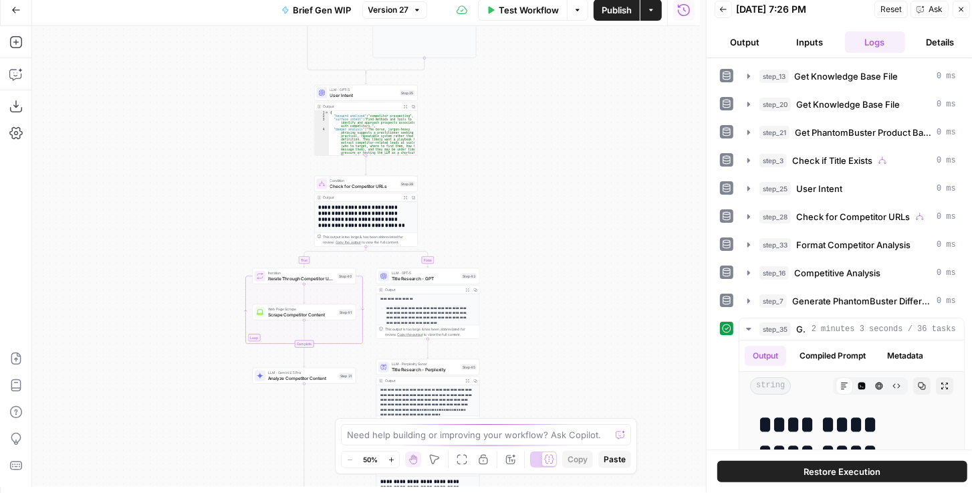
click at [12, 13] on icon "button" at bounding box center [15, 9] width 9 height 9
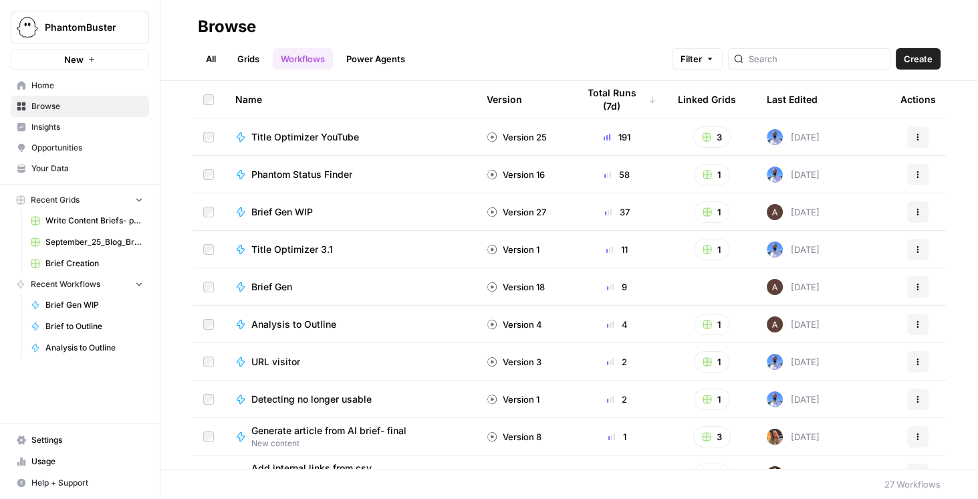
click at [84, 258] on span "Brief Creation" at bounding box center [94, 263] width 98 height 12
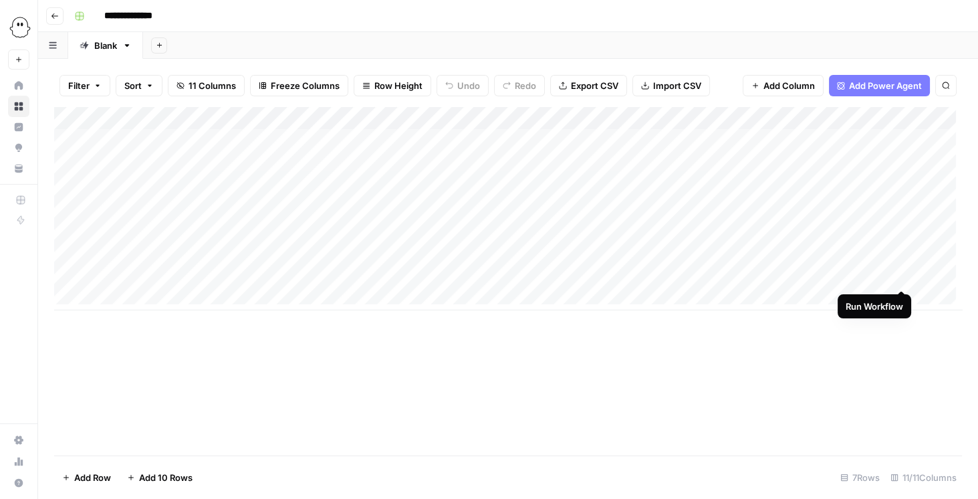
click at [900, 278] on div "Add Column" at bounding box center [508, 208] width 908 height 203
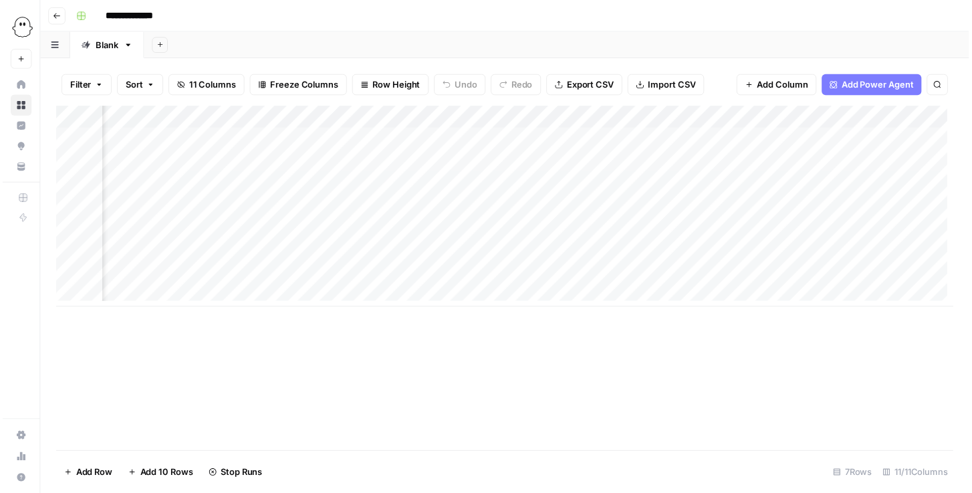
scroll to position [0, 170]
click at [734, 275] on div "Add Column" at bounding box center [508, 208] width 908 height 203
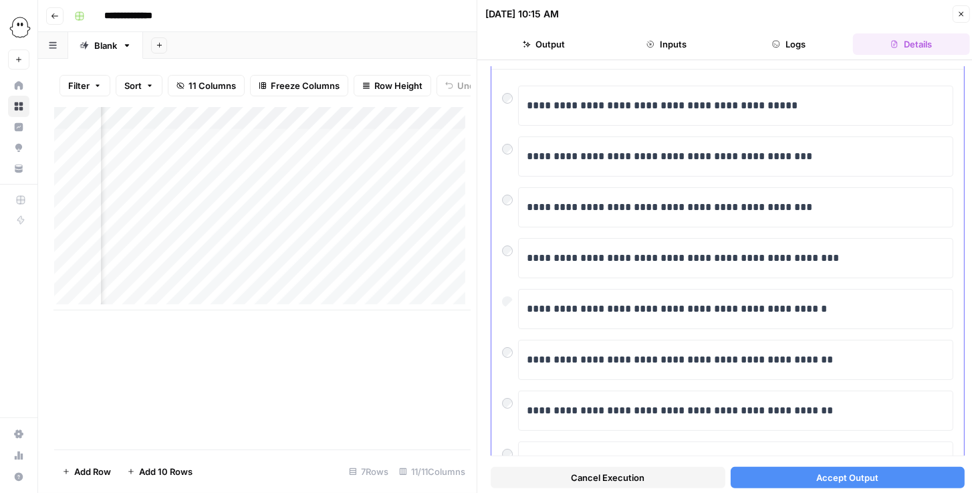
scroll to position [31, 0]
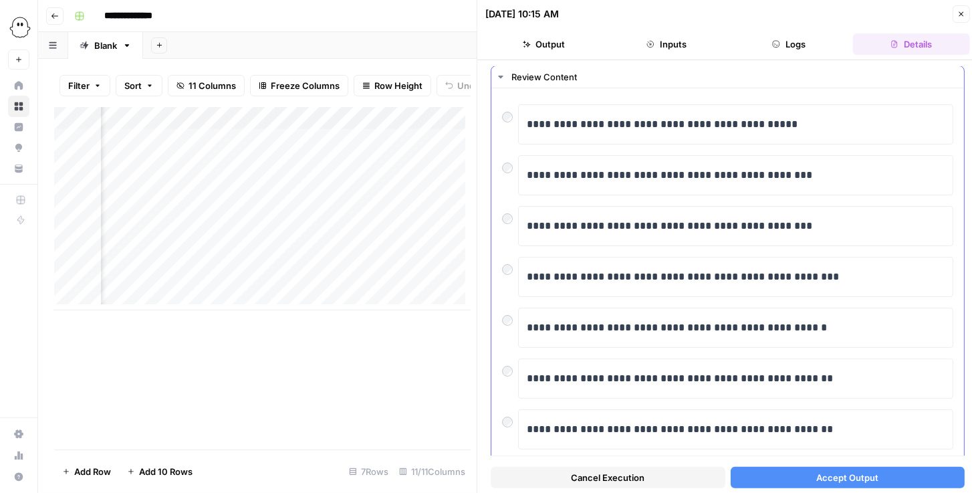
click at [516, 116] on div at bounding box center [510, 113] width 16 height 19
click at [841, 483] on span "Accept Output" at bounding box center [848, 477] width 62 height 13
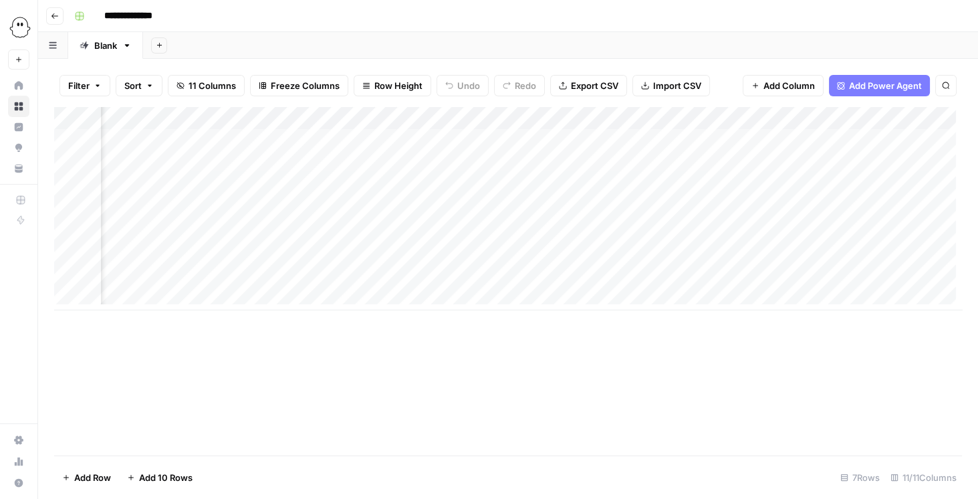
click at [717, 116] on div "Add Column" at bounding box center [508, 208] width 908 height 203
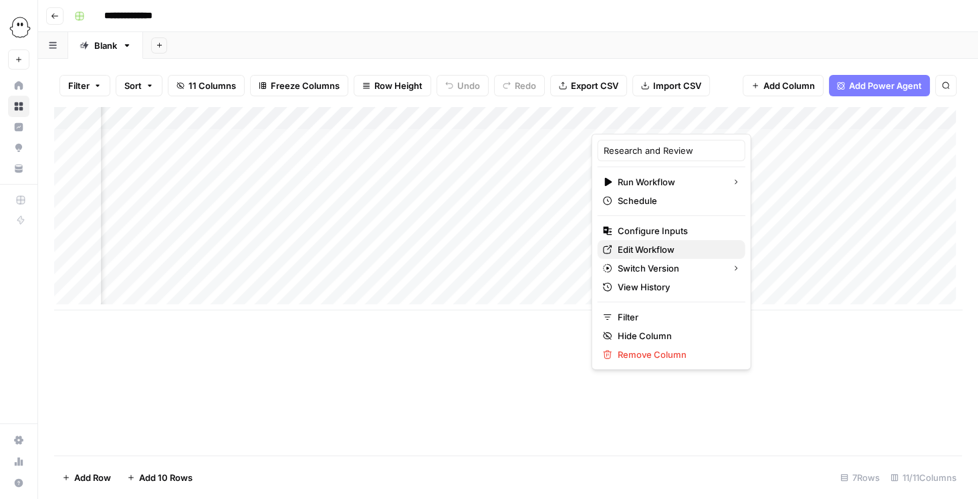
click at [651, 246] on span "Edit Workflow" at bounding box center [676, 249] width 117 height 13
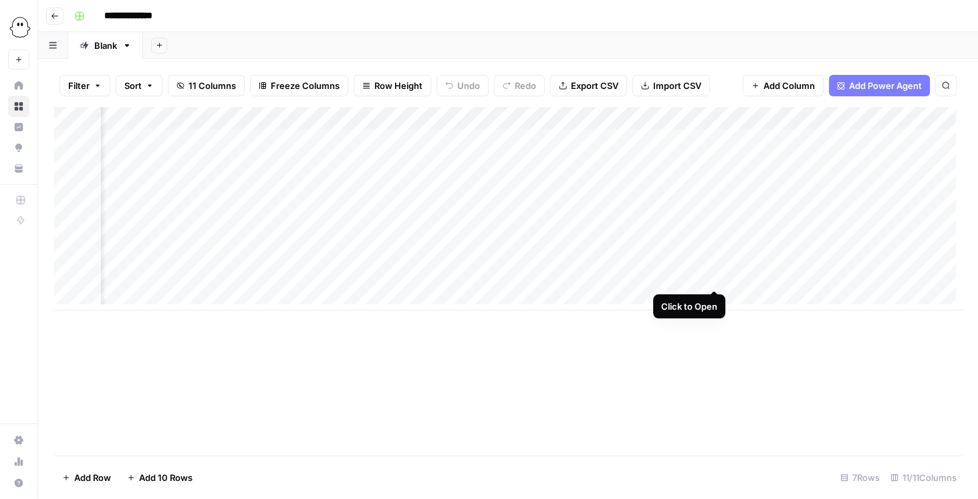
click at [715, 274] on div "Add Column" at bounding box center [508, 208] width 908 height 203
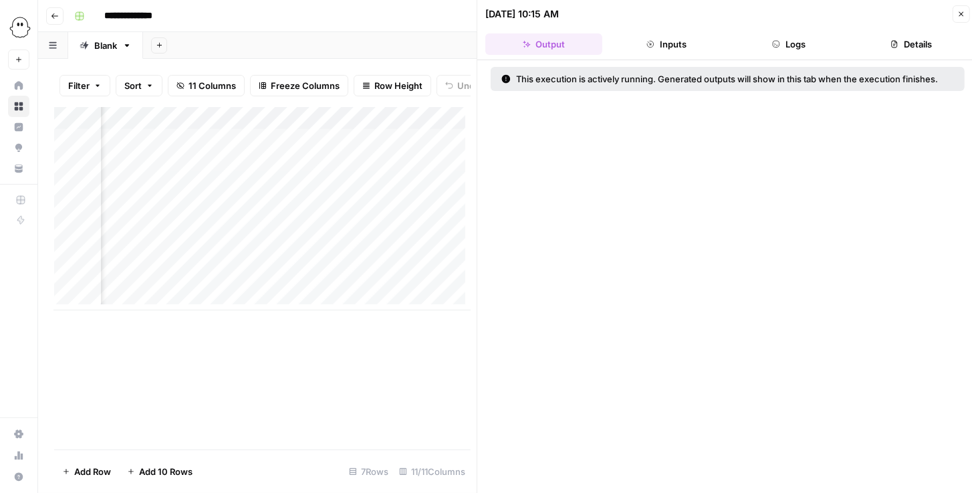
click at [787, 40] on button "Logs" at bounding box center [789, 43] width 117 height 21
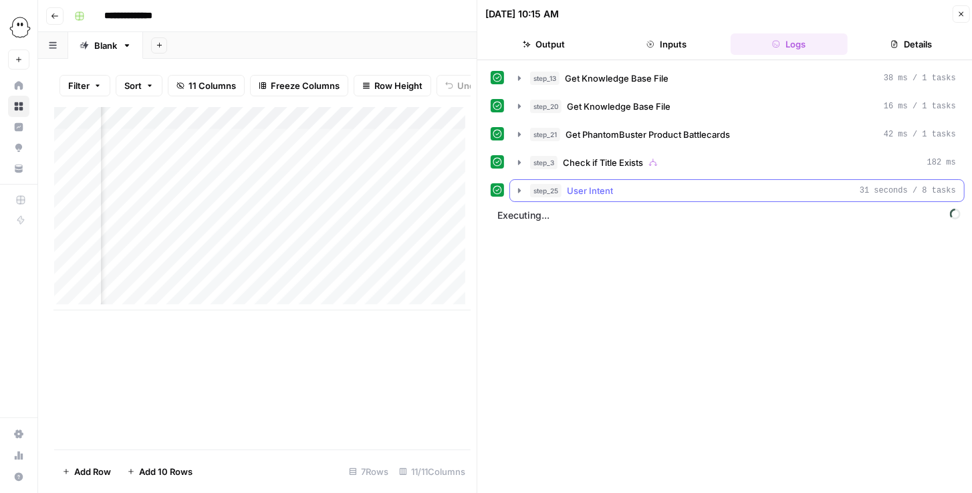
click at [517, 186] on icon "button" at bounding box center [519, 190] width 11 height 11
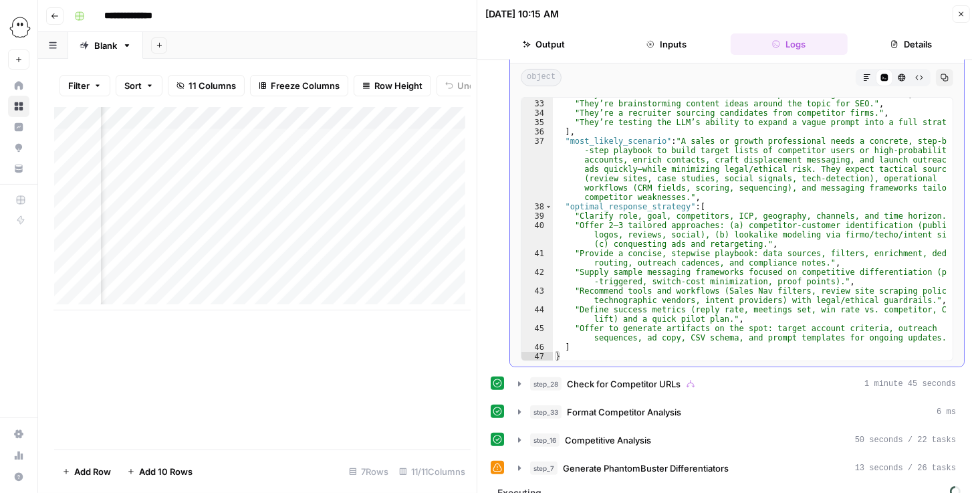
scroll to position [175, 0]
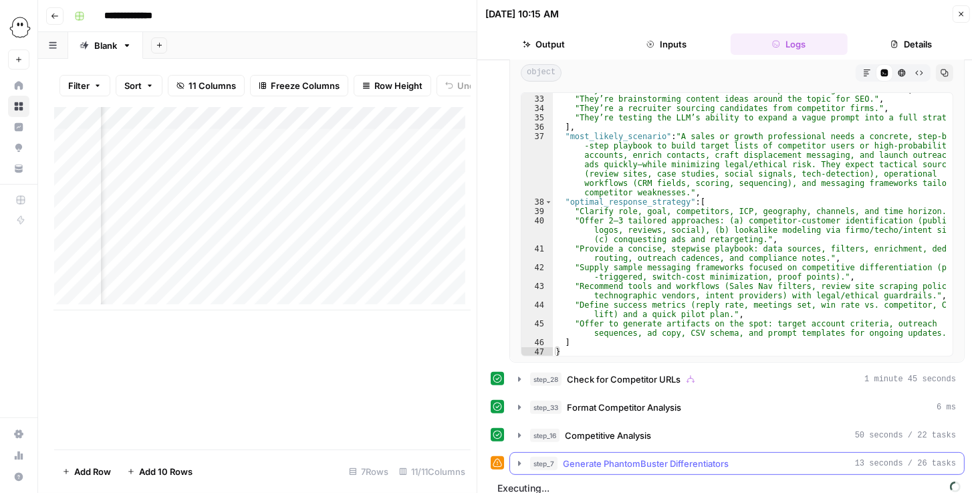
click at [520, 461] on icon "button" at bounding box center [519, 463] width 3 height 5
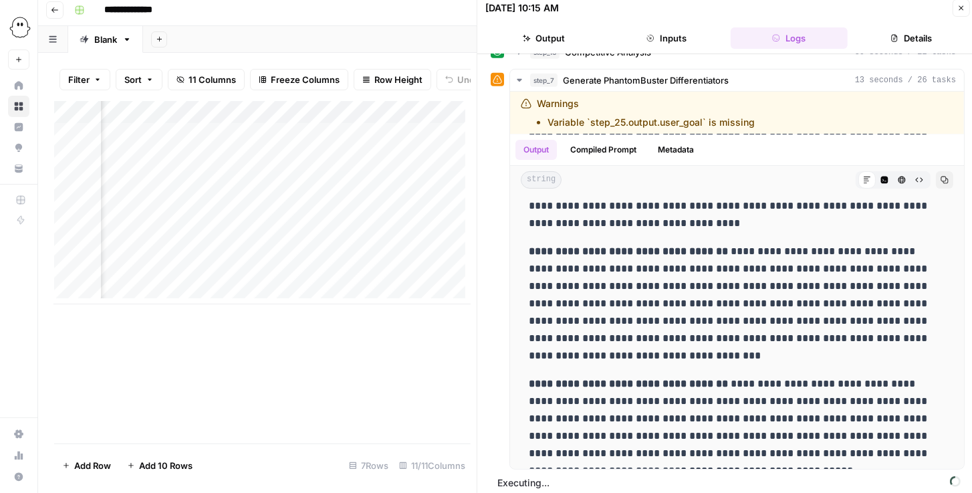
scroll to position [0, 569]
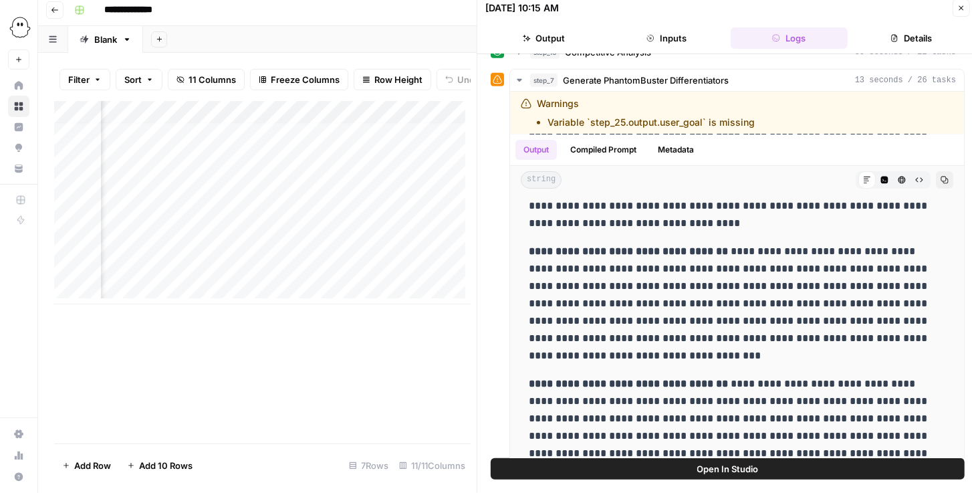
drag, startPoint x: 237, startPoint y: 310, endPoint x: 184, endPoint y: 305, distance: 53.7
click at [184, 305] on div "Add Column" at bounding box center [262, 272] width 417 height 342
click at [321, 267] on div "Add Column" at bounding box center [262, 202] width 417 height 203
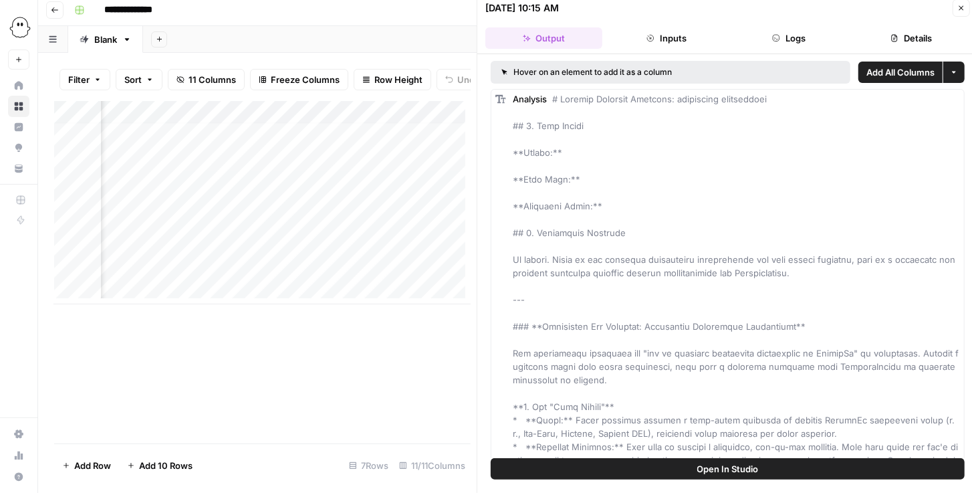
scroll to position [5, 797]
click at [346, 269] on div "Add Column" at bounding box center [262, 202] width 417 height 203
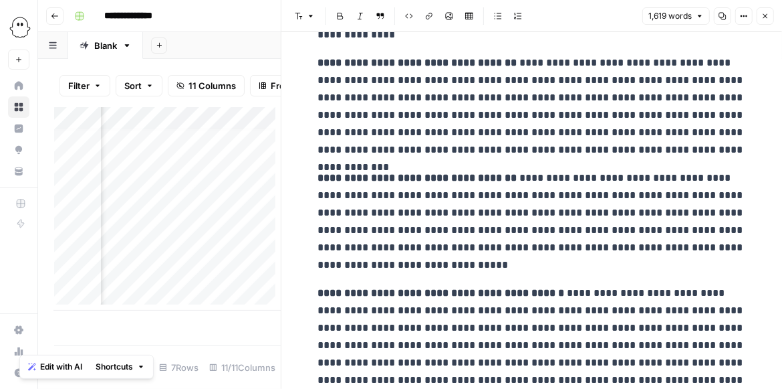
scroll to position [4028, 0]
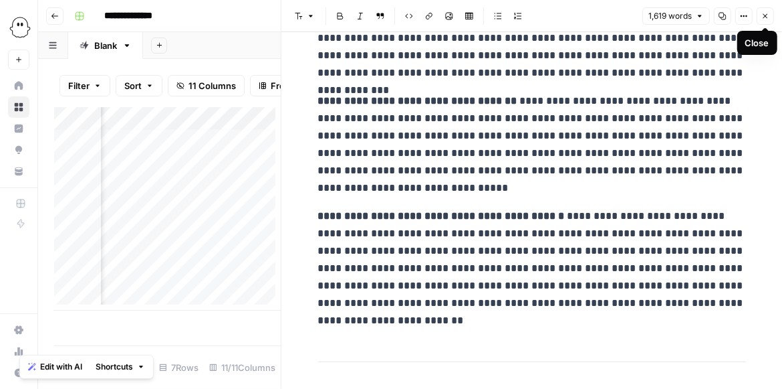
click at [769, 21] on button "Close" at bounding box center [765, 15] width 17 height 17
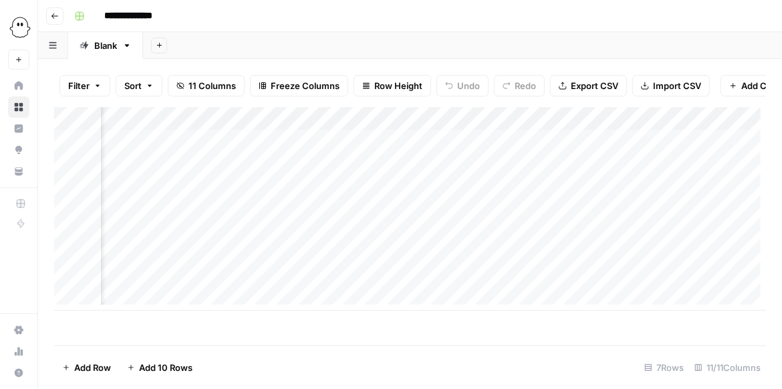
click at [469, 279] on div "Add Column" at bounding box center [410, 208] width 712 height 203
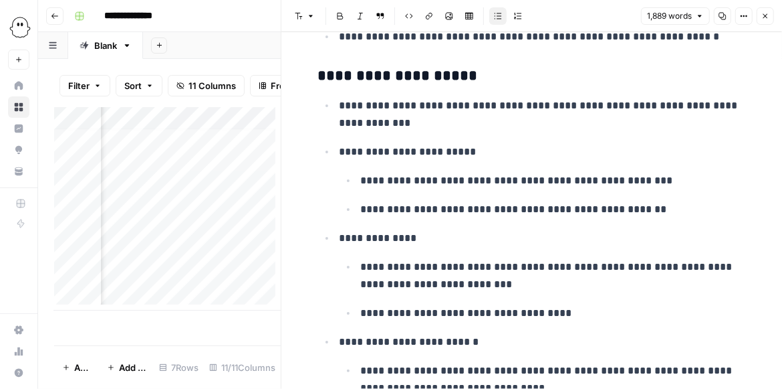
scroll to position [4395, 0]
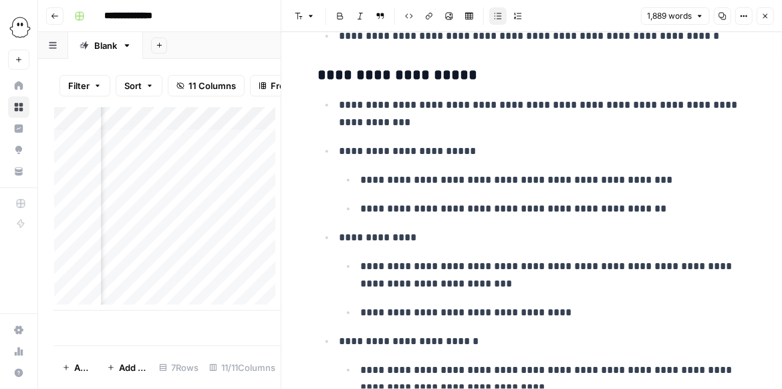
click at [769, 15] on icon "button" at bounding box center [766, 16] width 8 height 8
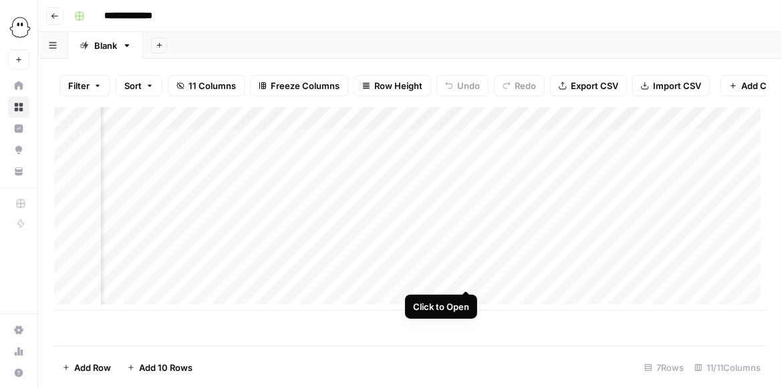
click at [465, 272] on div "Add Column" at bounding box center [410, 208] width 712 height 203
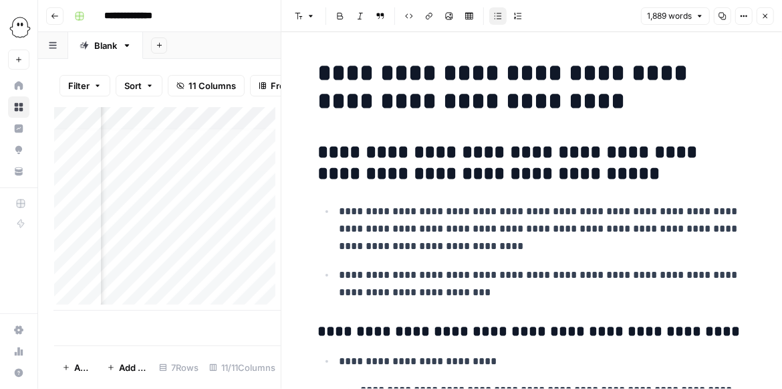
click at [762, 19] on icon "button" at bounding box center [766, 16] width 8 height 8
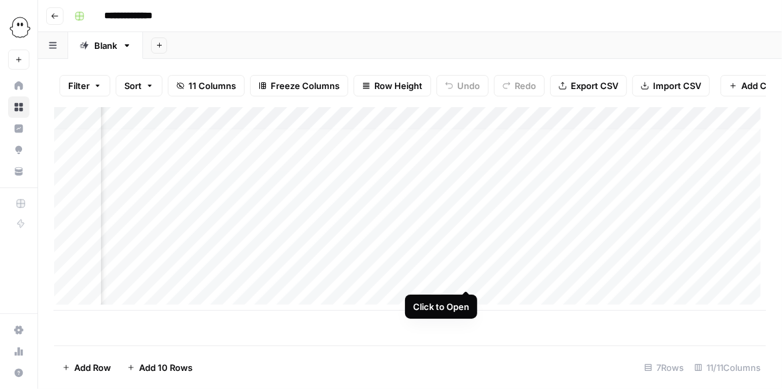
click at [469, 276] on div "Add Column" at bounding box center [410, 208] width 712 height 203
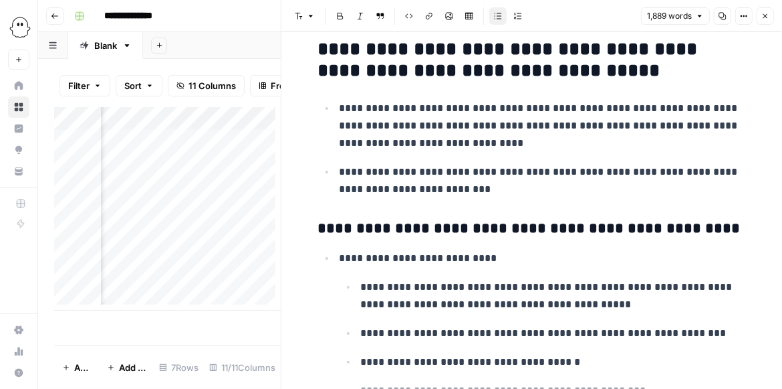
scroll to position [38, 0]
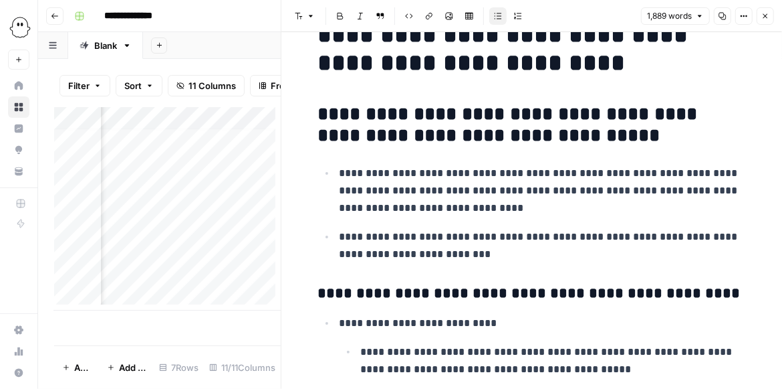
click at [770, 19] on button "Close" at bounding box center [765, 15] width 17 height 17
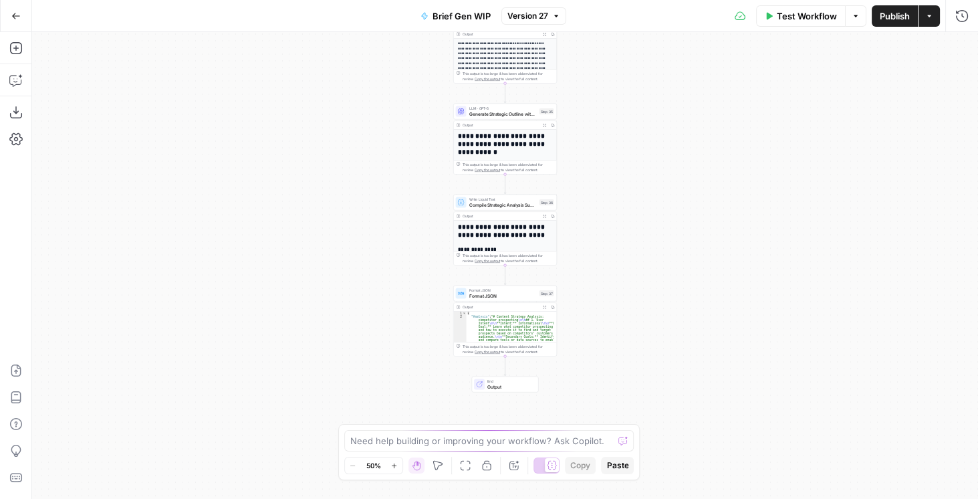
click at [482, 108] on span "LLM · GPT-5" at bounding box center [503, 108] width 68 height 5
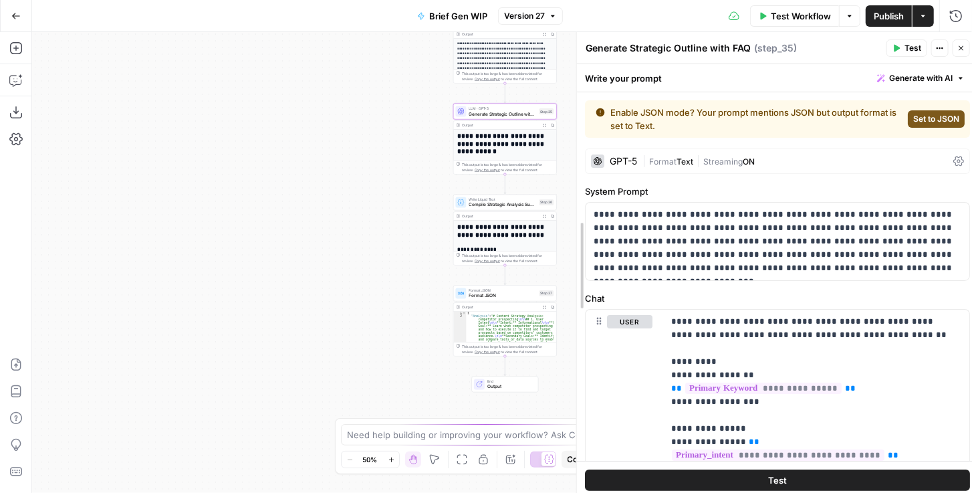
drag, startPoint x: 630, startPoint y: 220, endPoint x: 601, endPoint y: 227, distance: 30.3
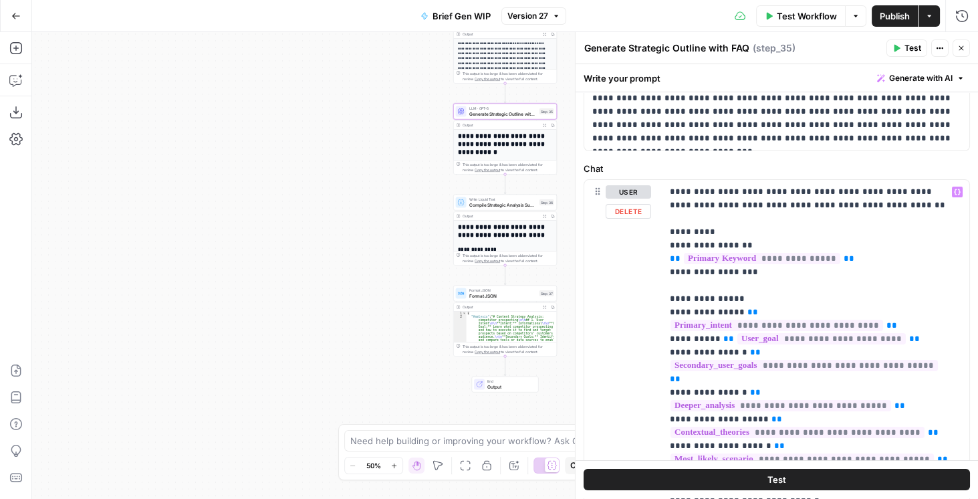
scroll to position [152, 0]
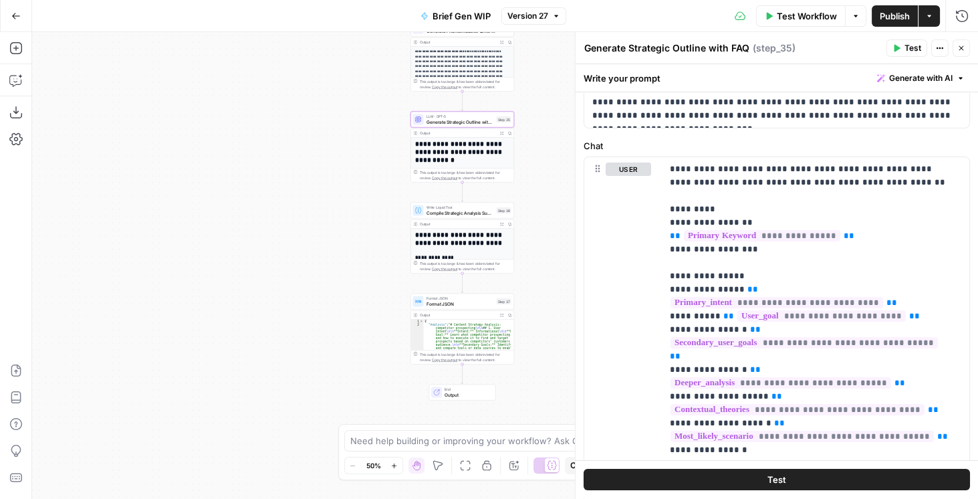
drag, startPoint x: 402, startPoint y: 272, endPoint x: 316, endPoint y: 302, distance: 91.6
click at [316, 302] on div "true false true false Workflow Set Inputs Inputs Get Knowledge Base File Get Kn…" at bounding box center [505, 265] width 946 height 467
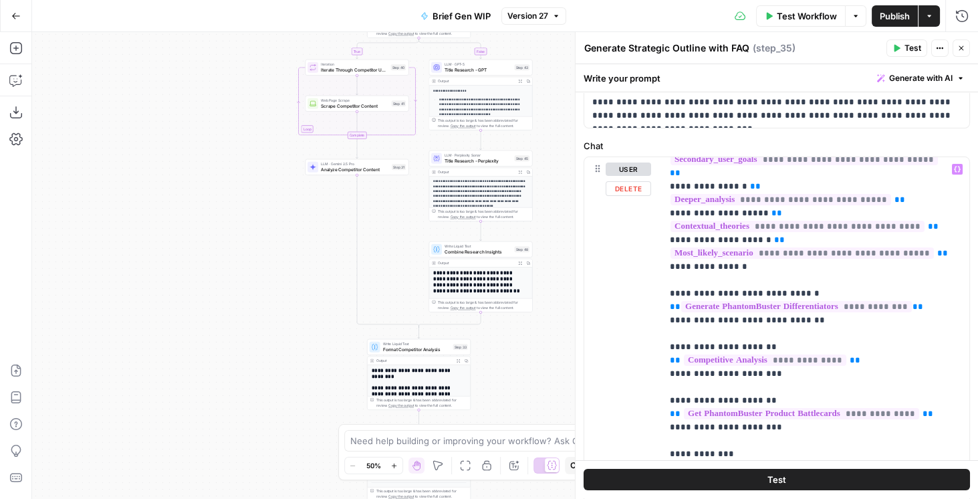
scroll to position [191, 0]
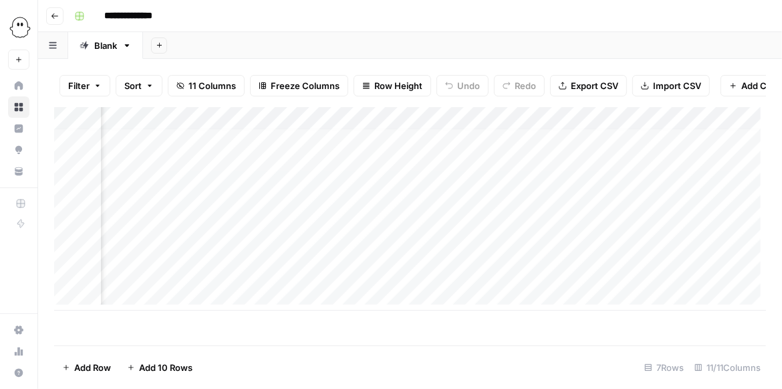
scroll to position [5, 797]
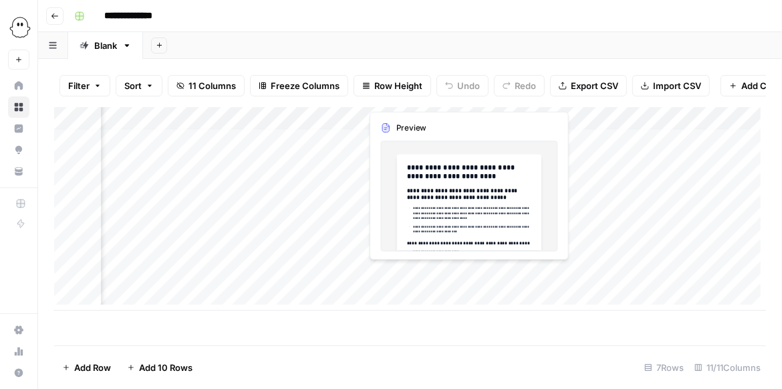
click at [460, 276] on div "Add Column" at bounding box center [410, 208] width 712 height 203
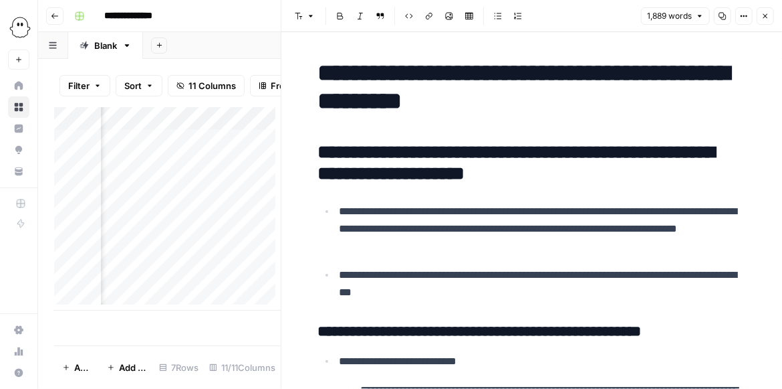
click at [764, 20] on button "Close" at bounding box center [765, 15] width 17 height 17
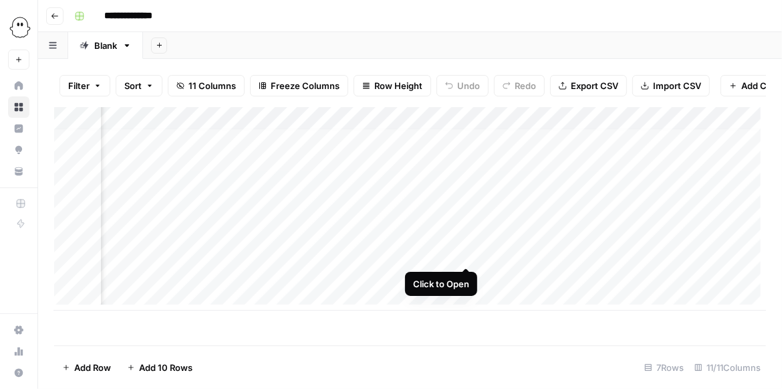
click at [468, 252] on div "Add Column" at bounding box center [410, 208] width 712 height 203
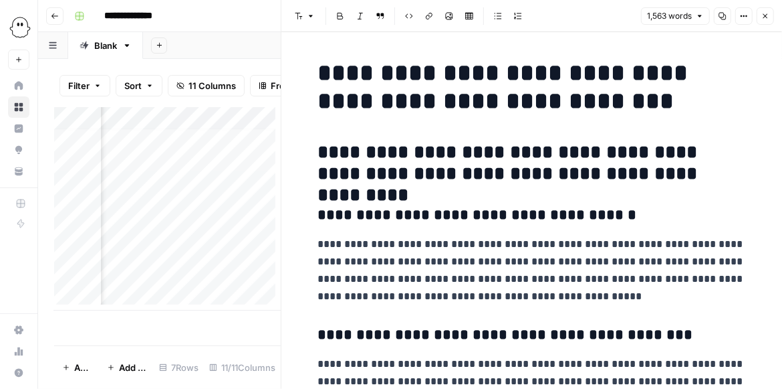
click at [763, 17] on icon "button" at bounding box center [766, 16] width 8 height 8
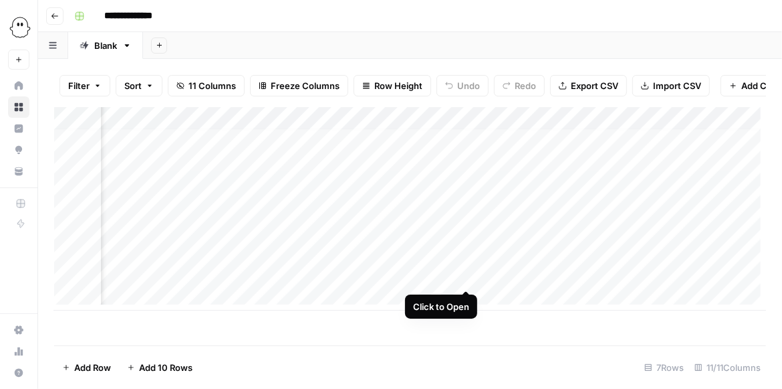
click at [466, 278] on div "Add Column" at bounding box center [410, 208] width 712 height 203
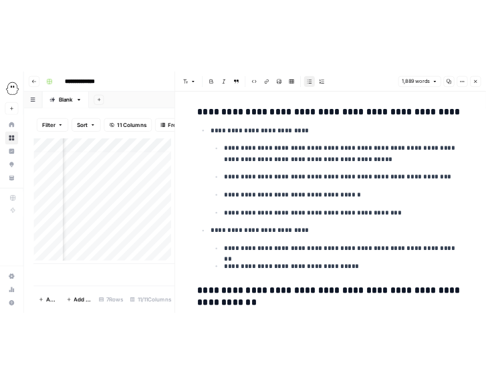
scroll to position [306, 0]
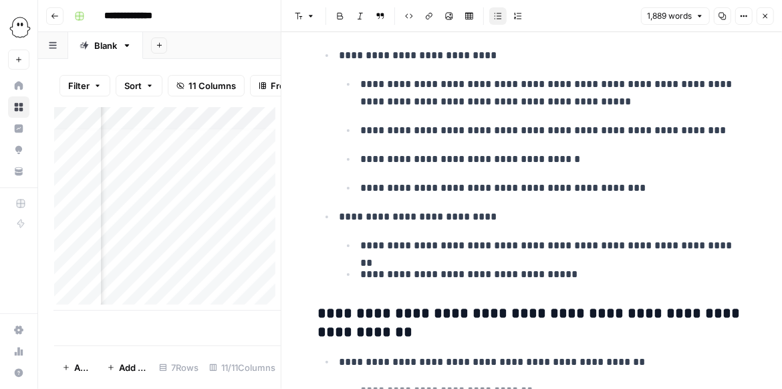
click at [763, 21] on button "Close" at bounding box center [765, 15] width 17 height 17
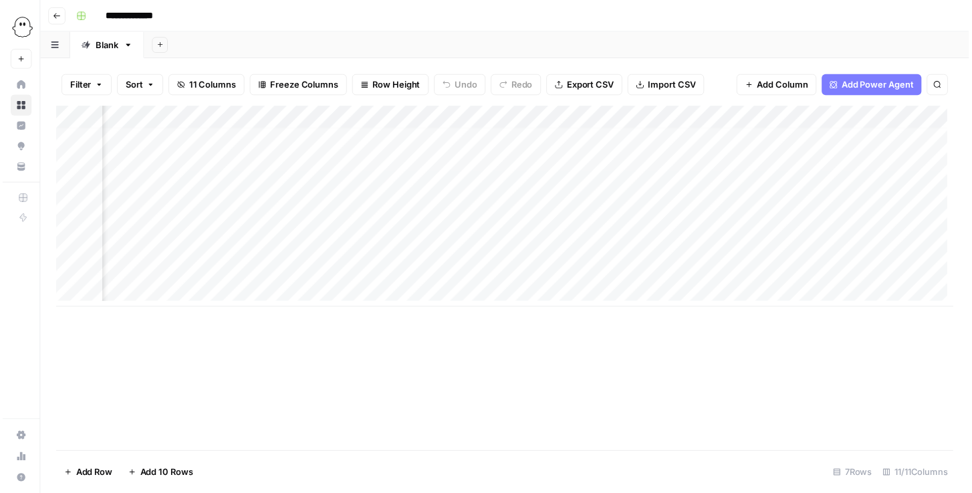
scroll to position [5, 506]
click at [382, 267] on div "Add Column" at bounding box center [508, 208] width 908 height 203
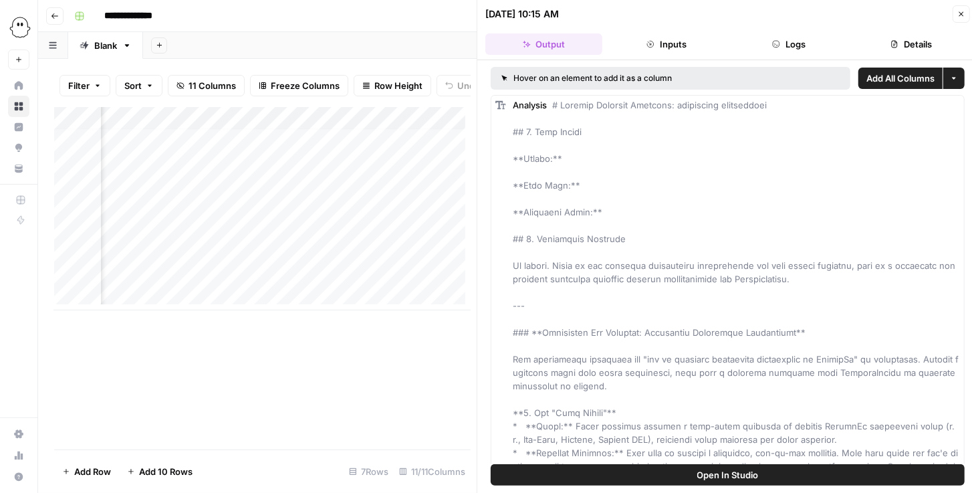
click at [669, 388] on button "Open In Studio" at bounding box center [728, 474] width 474 height 21
click at [395, 276] on div "Add Column" at bounding box center [262, 208] width 417 height 203
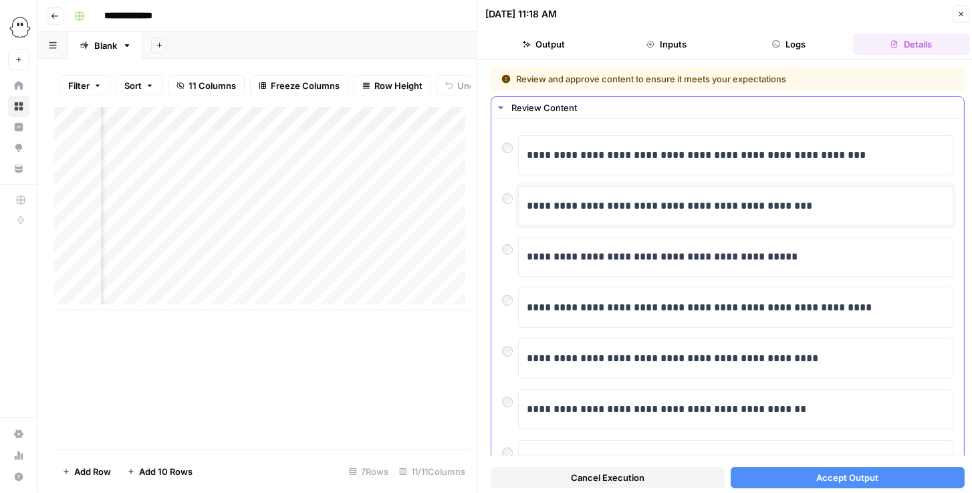
click at [582, 207] on p "**********" at bounding box center [734, 205] width 414 height 17
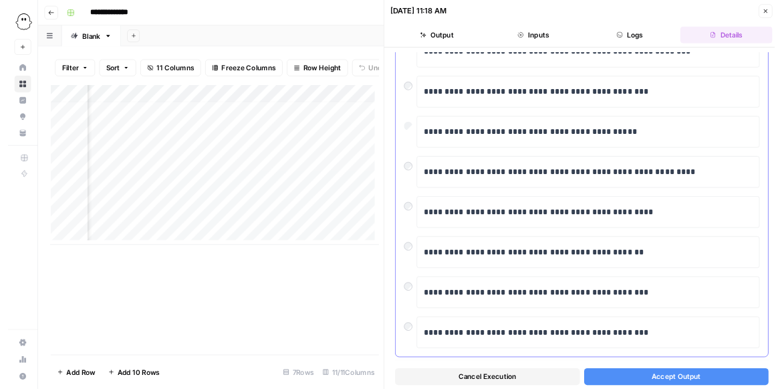
scroll to position [108, 0]
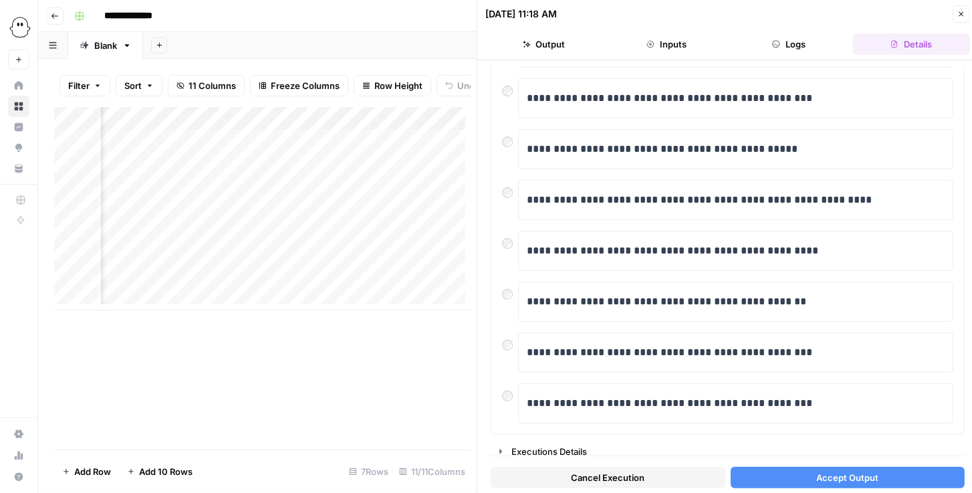
click at [782, 388] on span "Accept Output" at bounding box center [848, 477] width 62 height 13
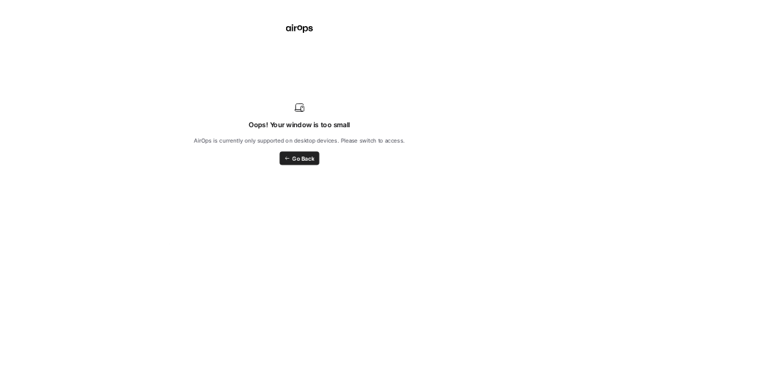
scroll to position [5, 506]
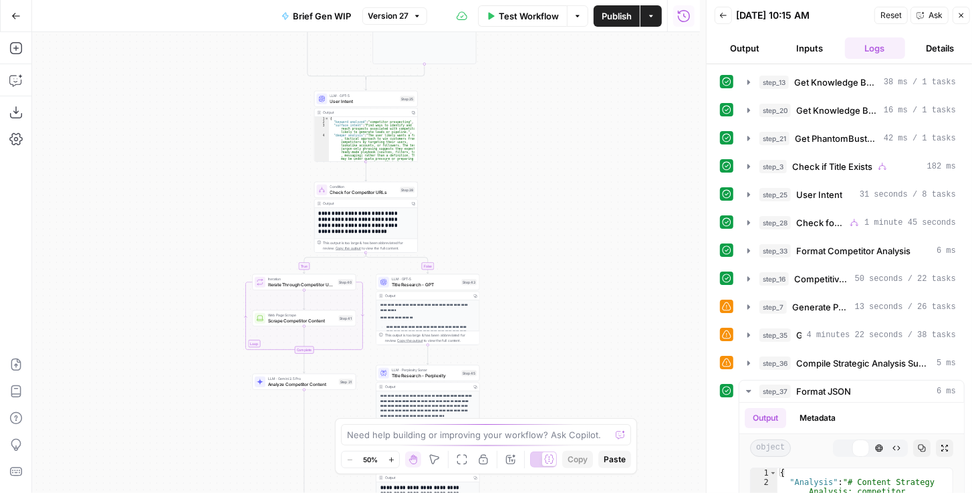
click at [749, 306] on icon "button" at bounding box center [749, 307] width 11 height 11
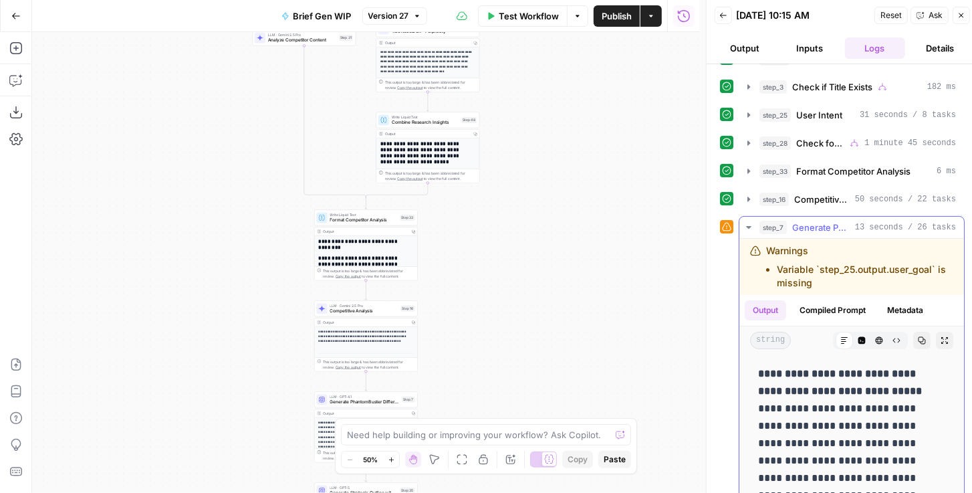
scroll to position [76, 0]
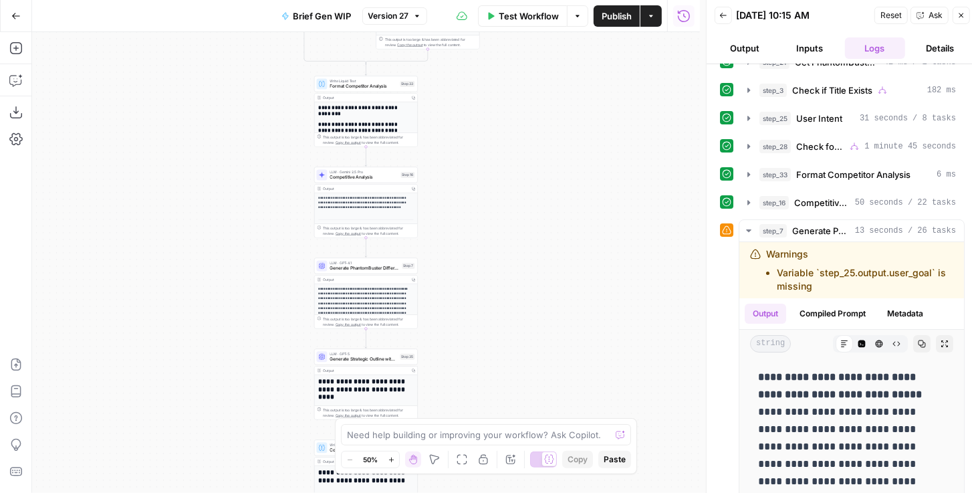
click at [378, 268] on div "LLM · GPT-4.1 Generate PhantomBuster Differentiators Step 7 Copy step Delete st…" at bounding box center [366, 265] width 98 height 11
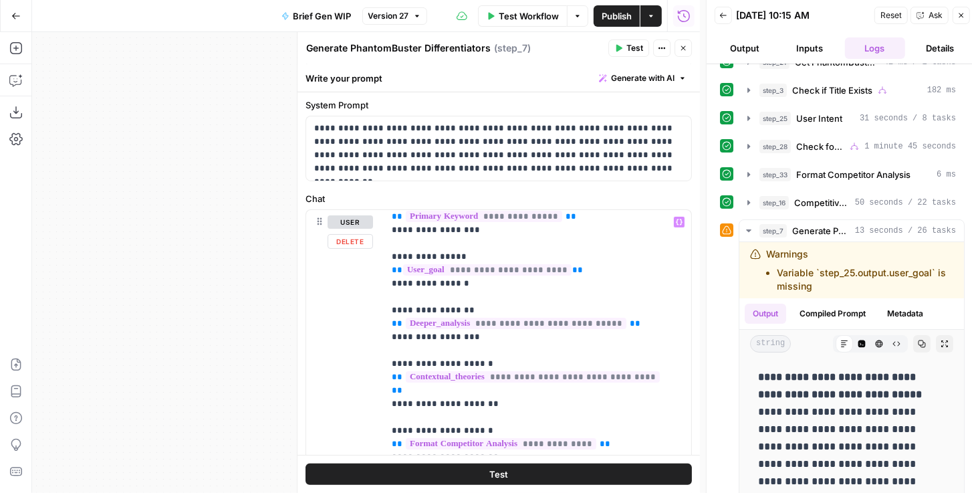
scroll to position [114, 0]
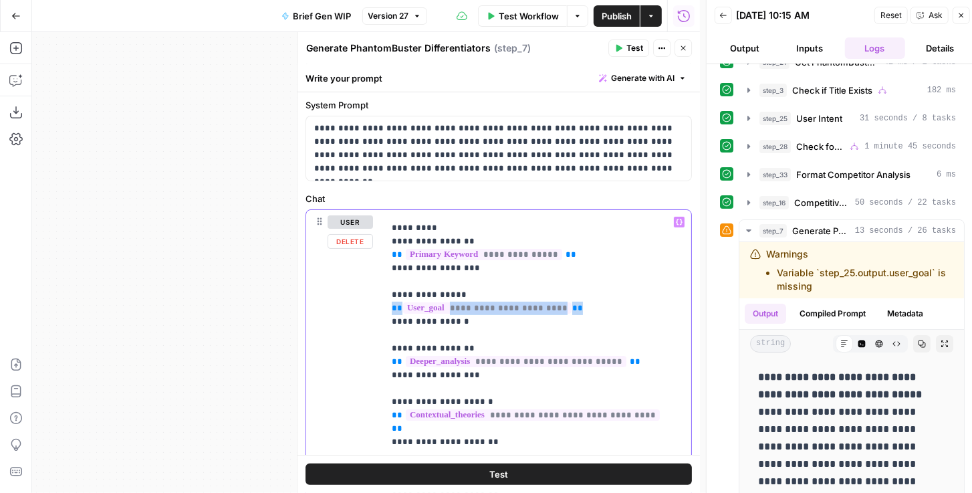
drag, startPoint x: 563, startPoint y: 295, endPoint x: 383, endPoint y: 291, distance: 180.6
click at [383, 291] on div "**********" at bounding box center [498, 498] width 385 height 577
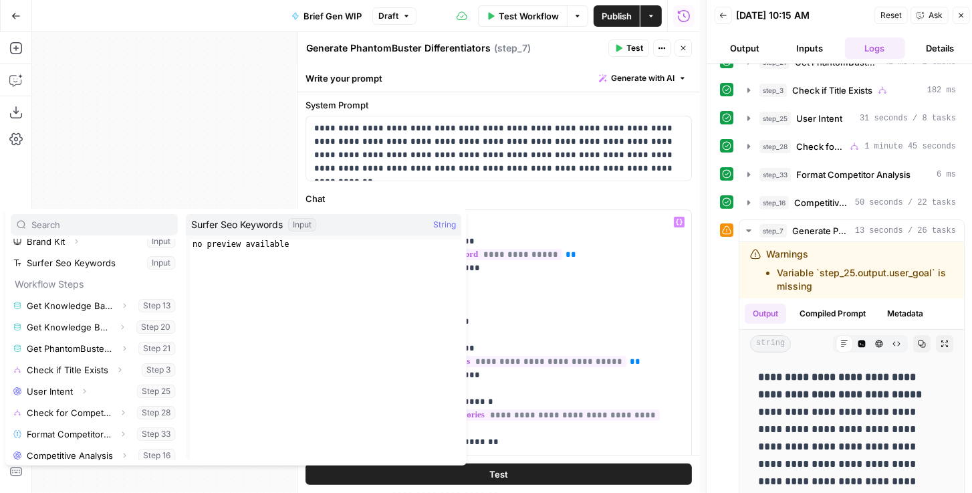
scroll to position [100, 0]
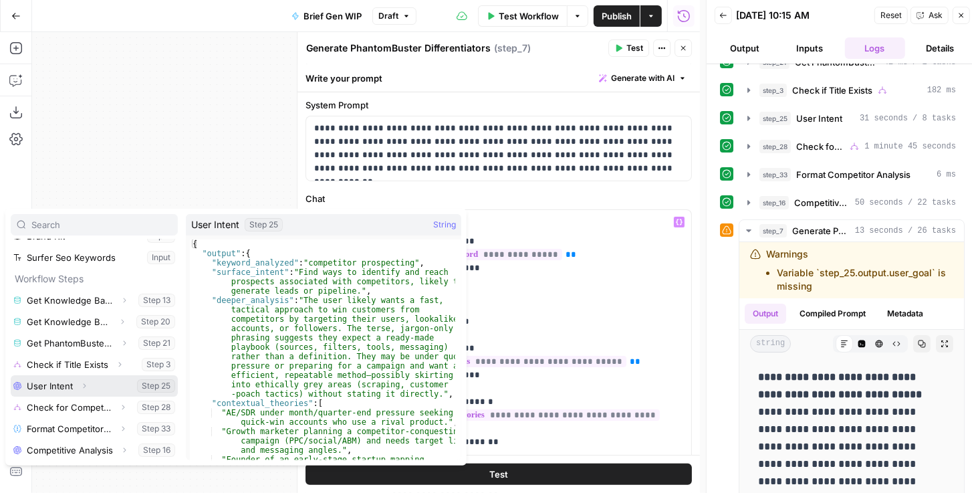
click at [96, 387] on button "Select variable User Intent" at bounding box center [94, 385] width 167 height 21
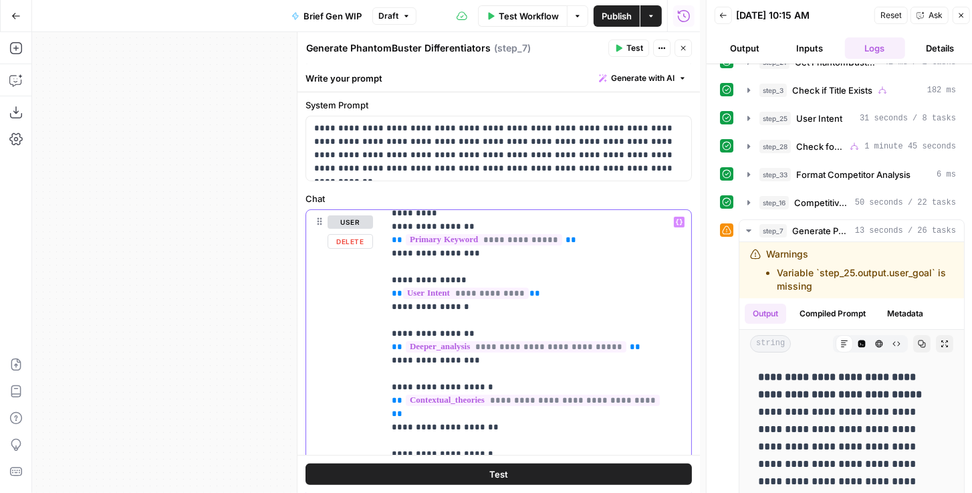
scroll to position [119, 0]
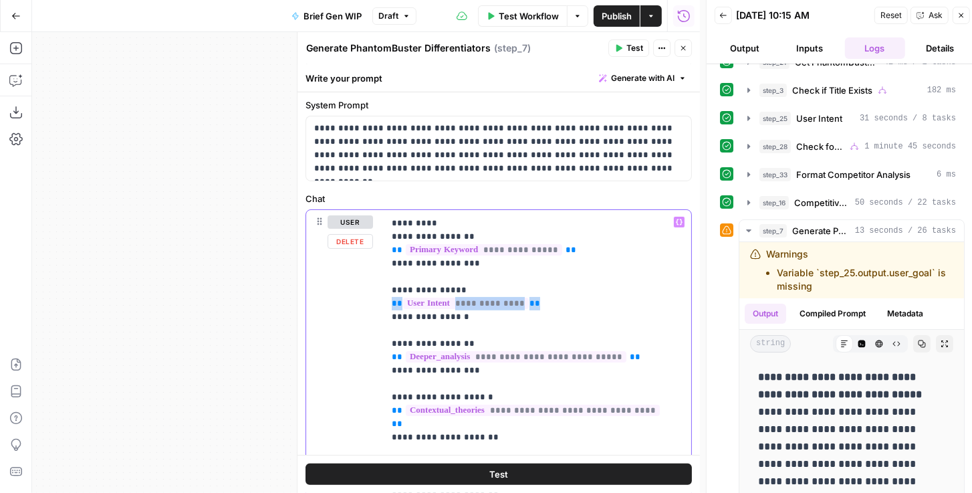
drag, startPoint x: 533, startPoint y: 286, endPoint x: 369, endPoint y: 289, distance: 163.9
click at [369, 289] on div "**********" at bounding box center [498, 498] width 385 height 577
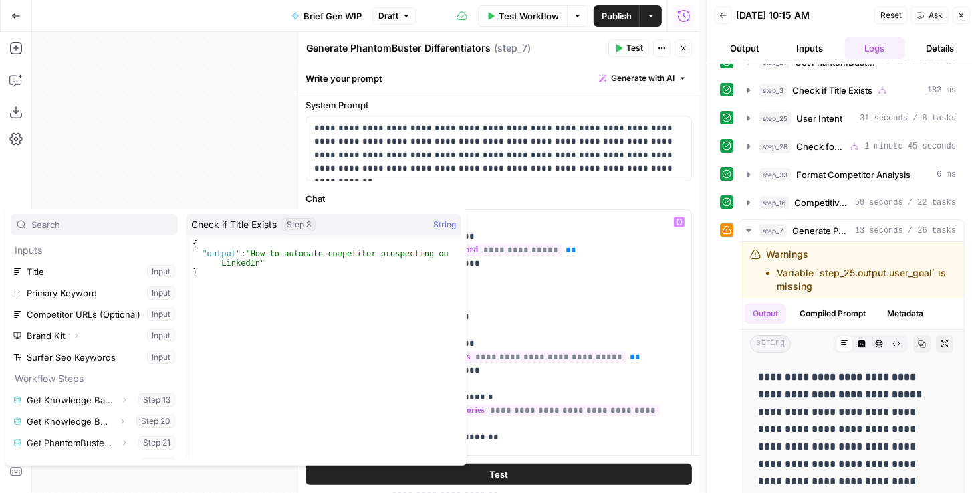
scroll to position [100, 0]
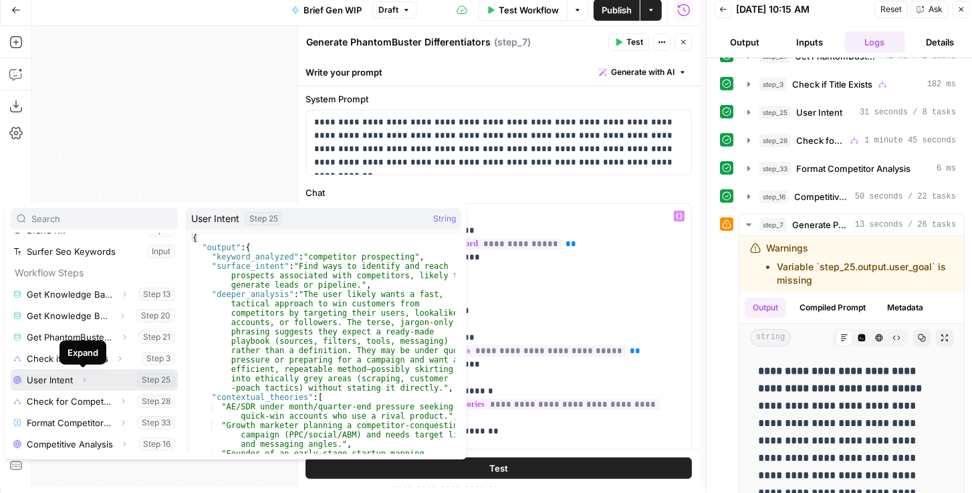
click at [82, 380] on icon "button" at bounding box center [84, 380] width 8 height 8
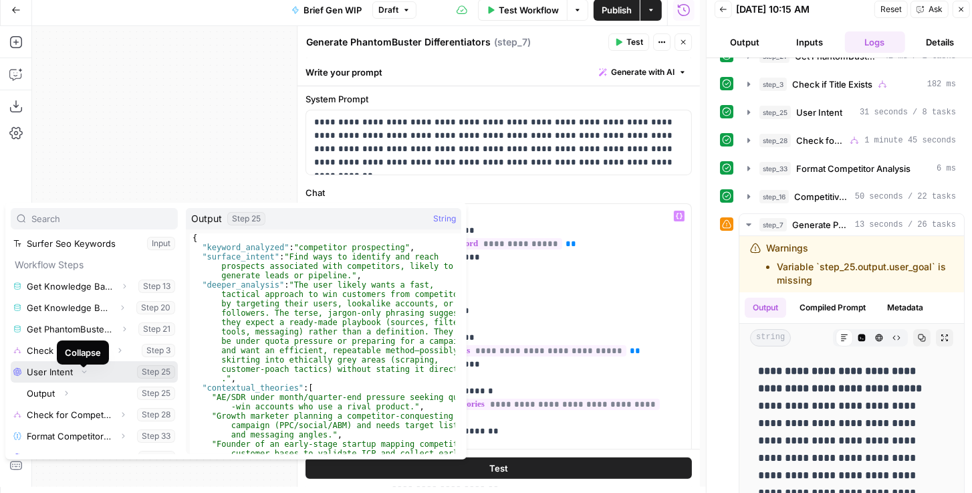
scroll to position [121, 0]
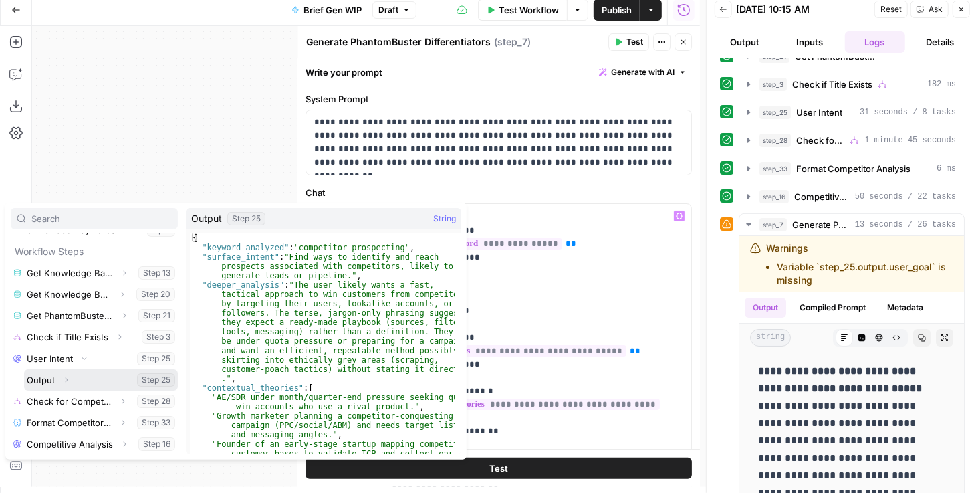
click at [67, 376] on icon "button" at bounding box center [66, 380] width 8 height 8
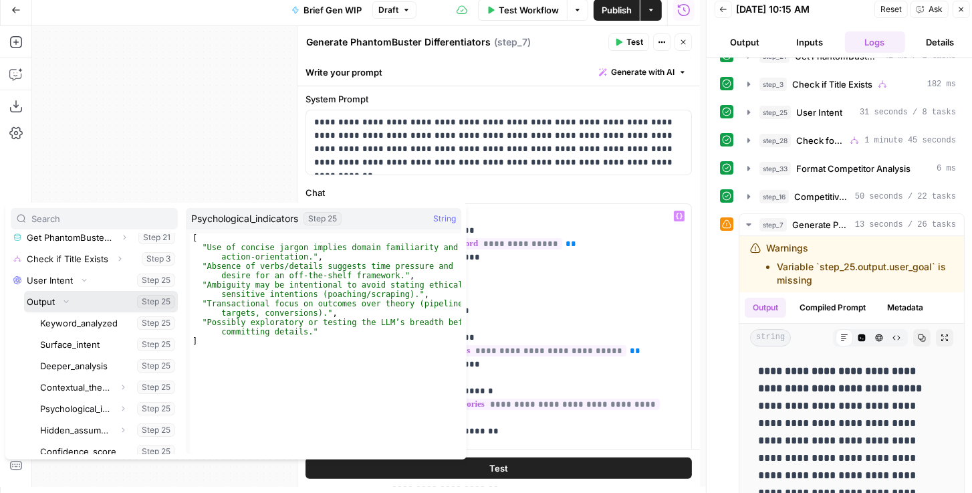
scroll to position [197, 0]
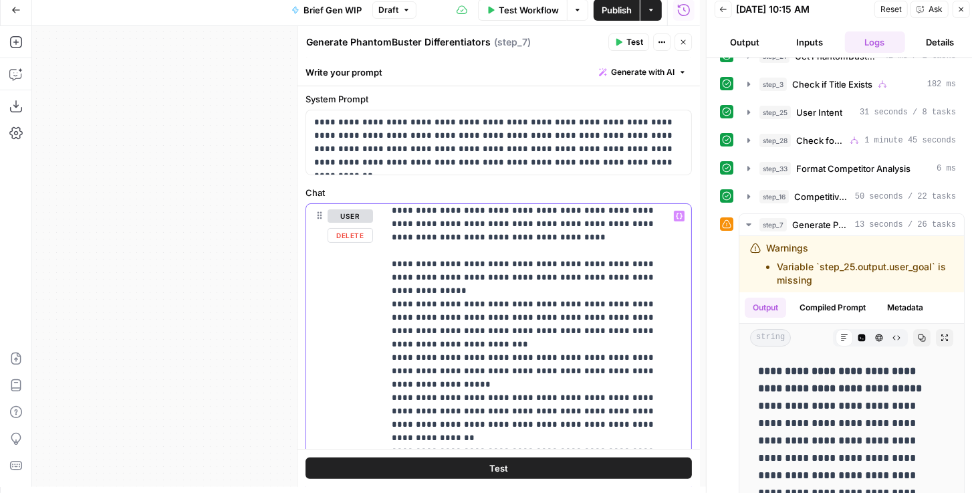
scroll to position [616, 0]
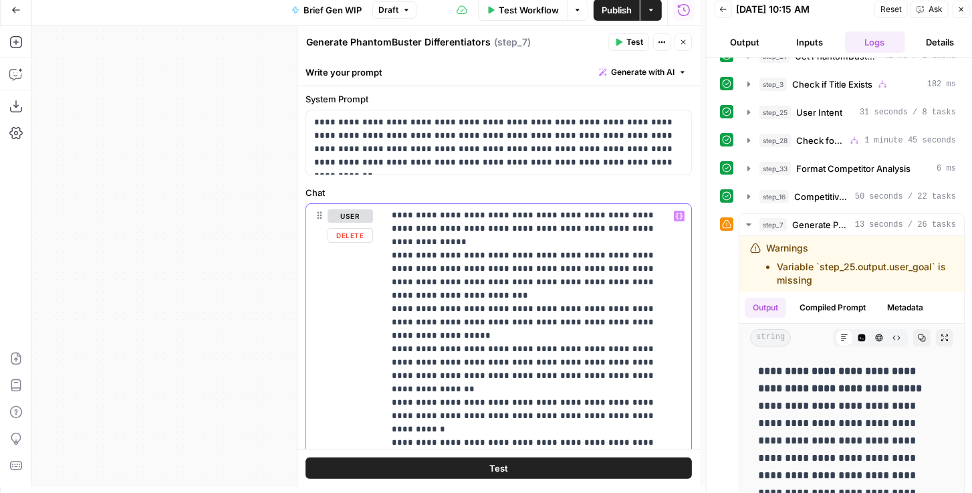
drag, startPoint x: 663, startPoint y: 443, endPoint x: 637, endPoint y: 421, distance: 33.2
click at [637, 421] on p "**********" at bounding box center [532, 168] width 281 height 1150
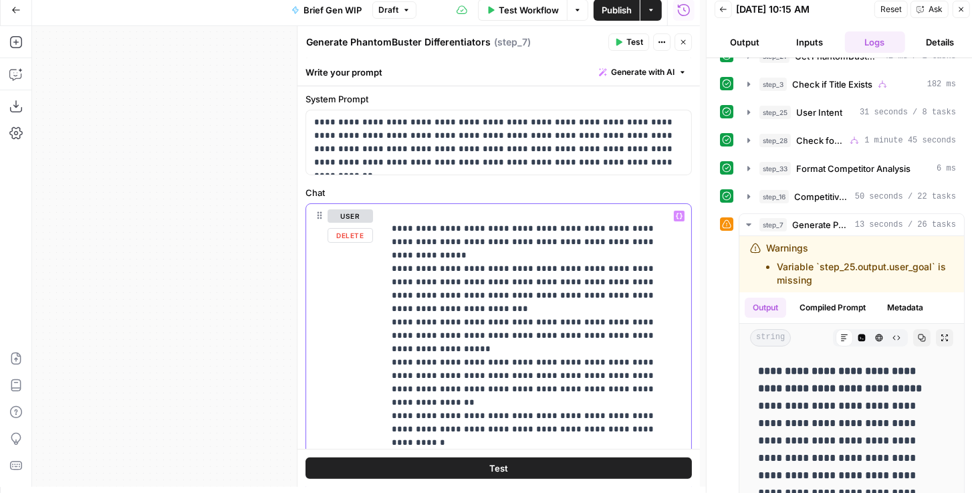
drag, startPoint x: 605, startPoint y: 431, endPoint x: 371, endPoint y: 414, distance: 235.4
click at [371, 414] on div "**********" at bounding box center [498, 492] width 385 height 577
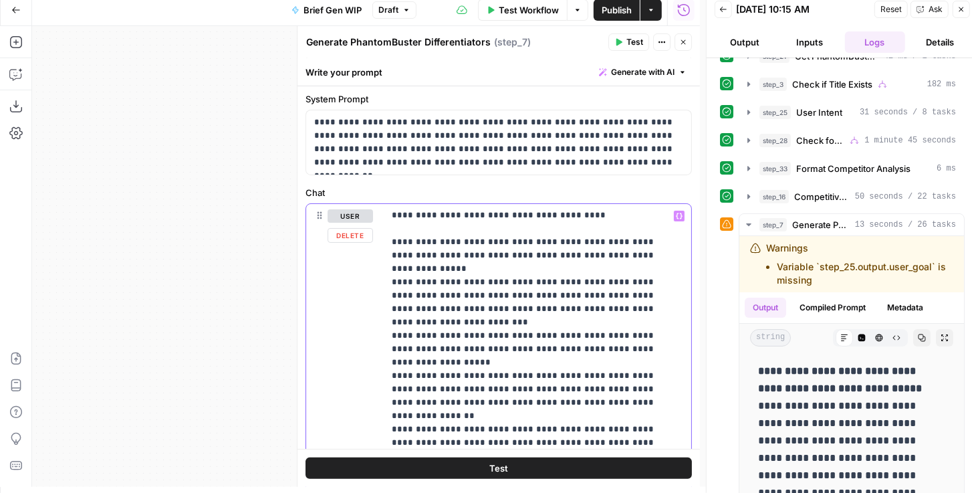
drag, startPoint x: 396, startPoint y: 428, endPoint x: 369, endPoint y: 377, distance: 58.0
click at [369, 377] on div "**********" at bounding box center [498, 492] width 385 height 577
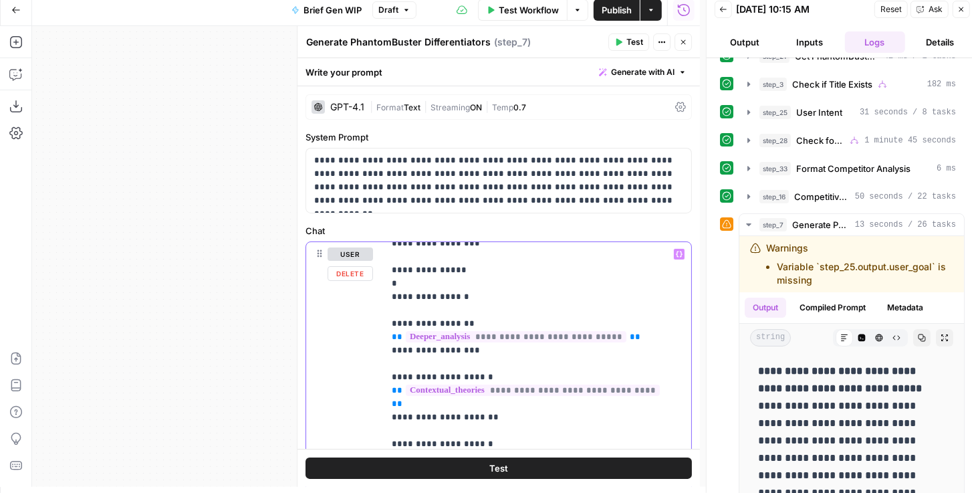
scroll to position [66, 0]
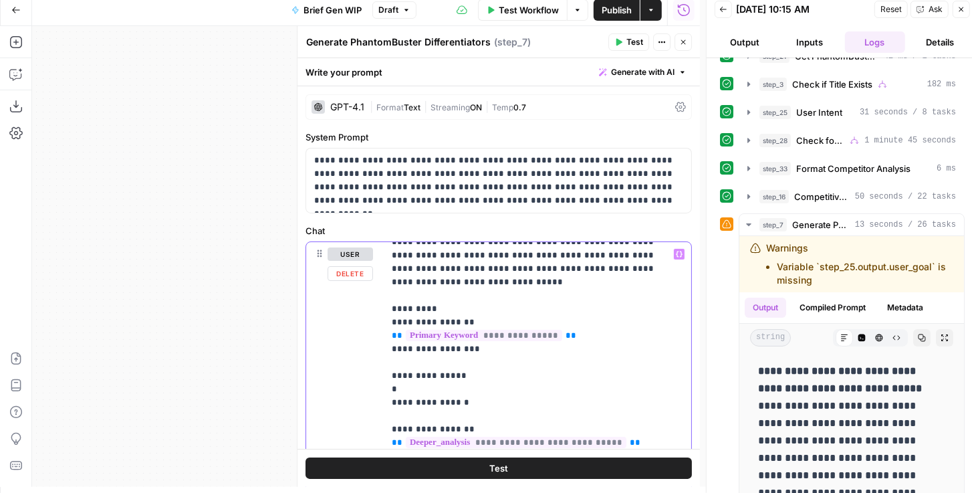
drag, startPoint x: 501, startPoint y: 371, endPoint x: 386, endPoint y: 354, distance: 116.3
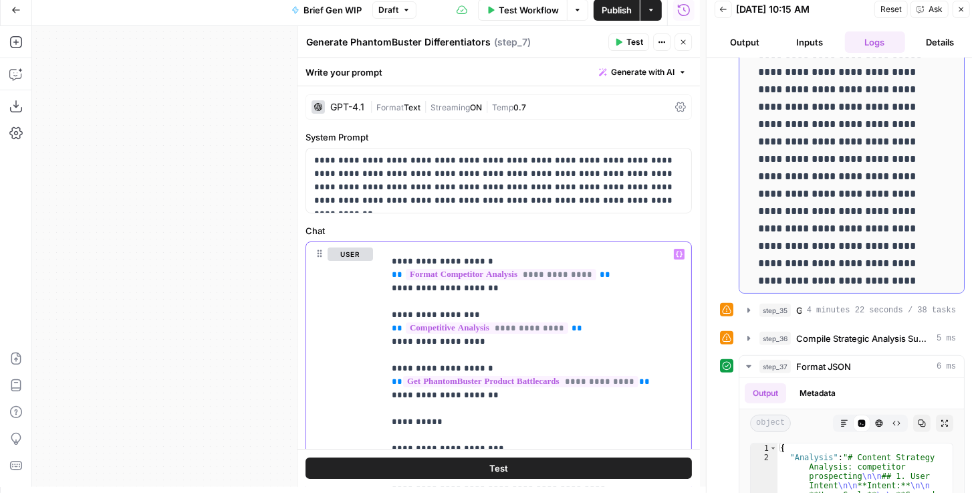
scroll to position [420, 0]
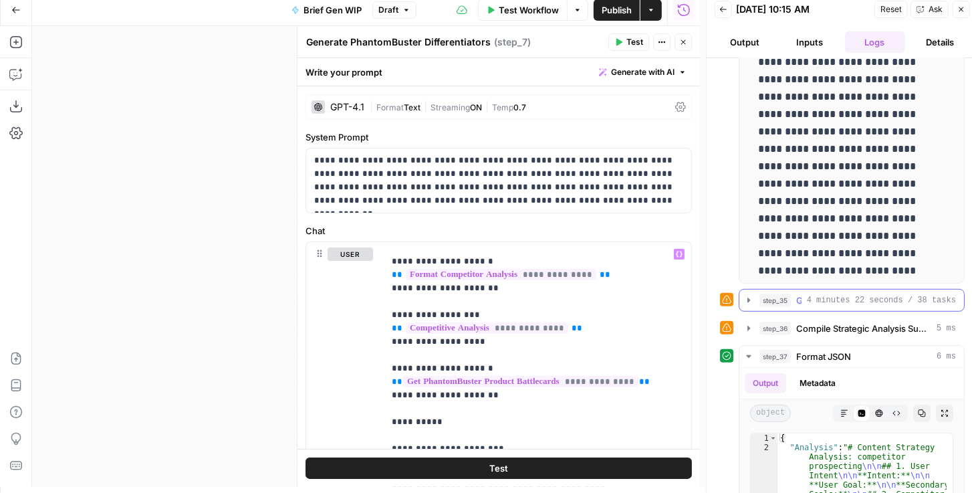
click at [748, 298] on icon "button" at bounding box center [749, 300] width 3 height 5
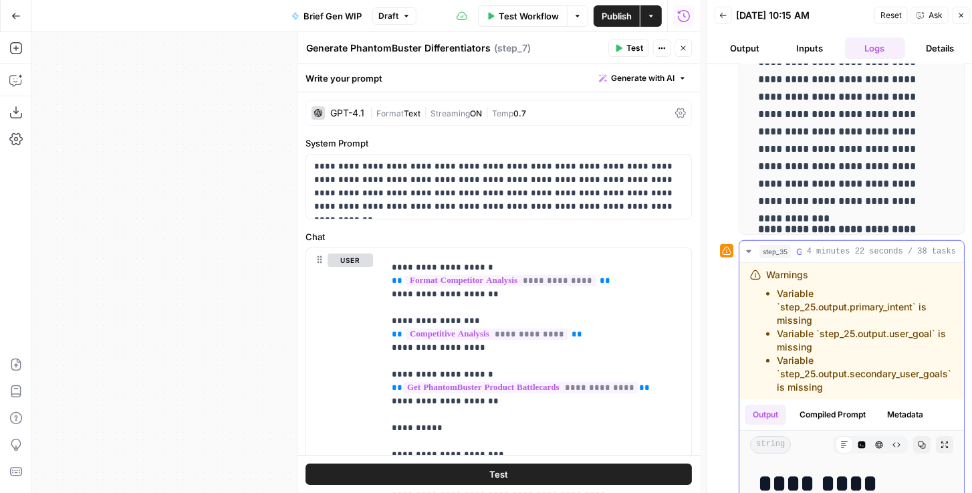
scroll to position [496, 0]
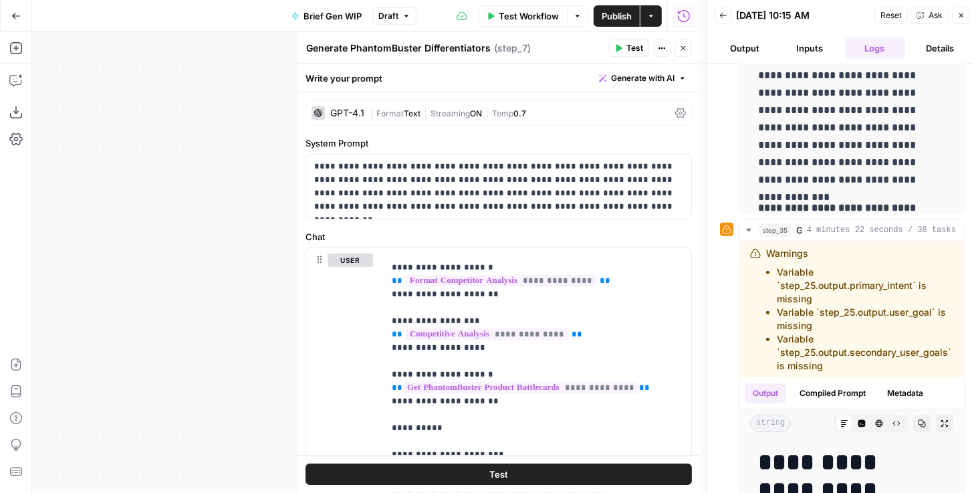
click at [681, 48] on icon "button" at bounding box center [683, 48] width 8 height 8
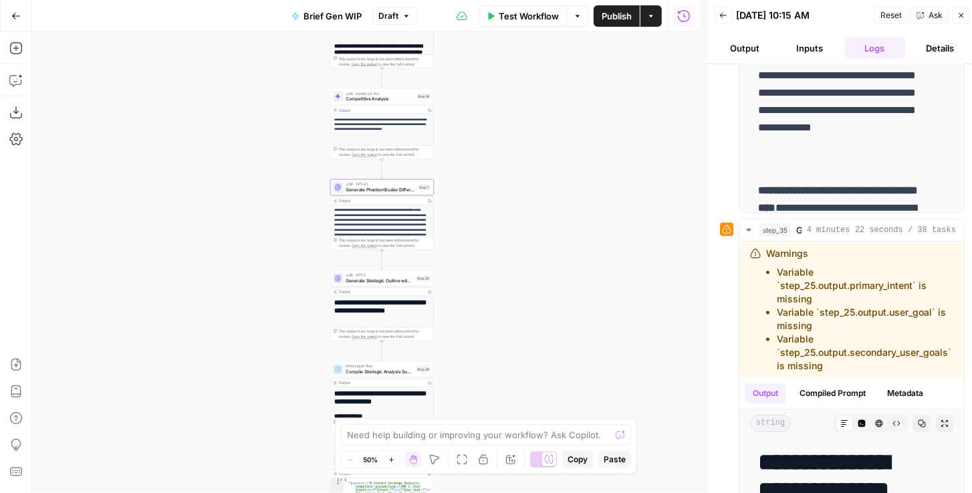
drag, startPoint x: 488, startPoint y: 265, endPoint x: 504, endPoint y: 165, distance: 101.6
click at [504, 166] on div "true false true false Workflow Set Inputs Inputs Get Knowledge Base File Get Kn…" at bounding box center [366, 262] width 668 height 461
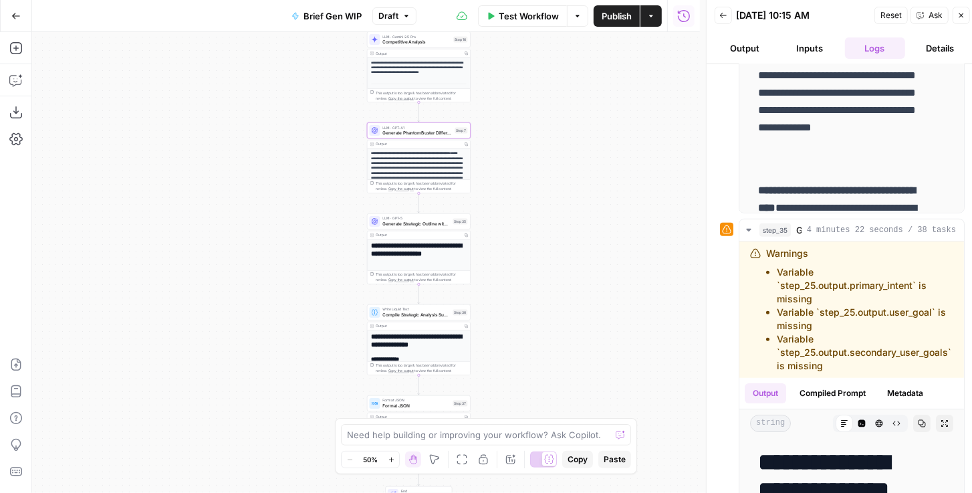
drag, startPoint x: 496, startPoint y: 220, endPoint x: 546, endPoint y: 165, distance: 74.8
click at [536, 162] on div "true false true false Workflow Set Inputs Inputs Get Knowledge Base File Get Kn…" at bounding box center [366, 262] width 668 height 461
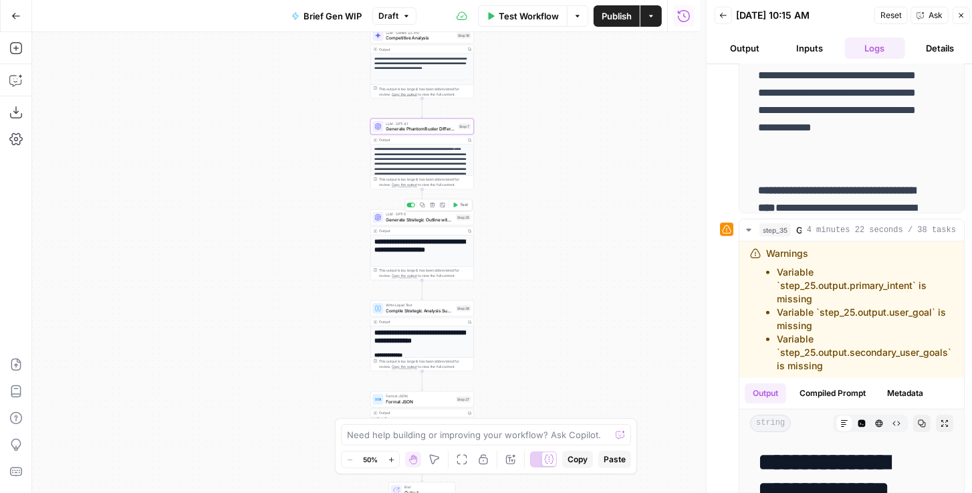
click at [427, 219] on span "Generate Strategic Outline with FAQ" at bounding box center [421, 220] width 68 height 7
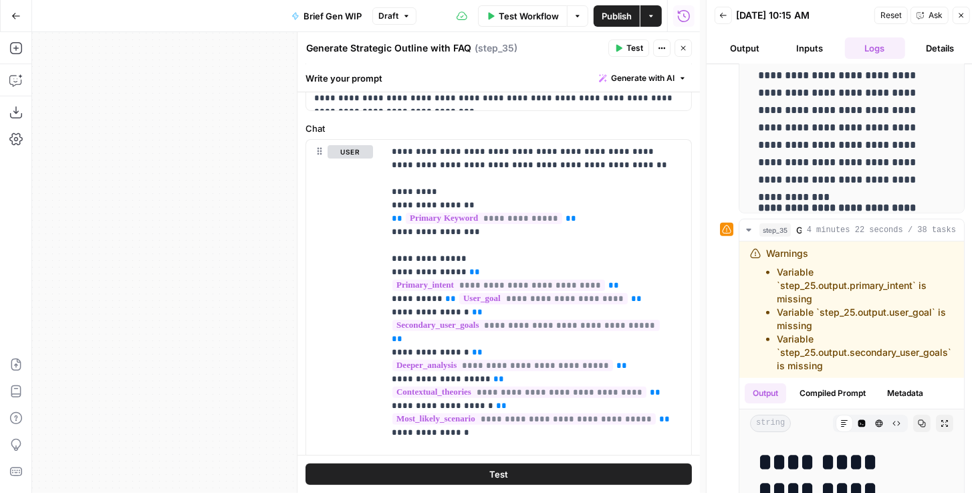
scroll to position [229, 0]
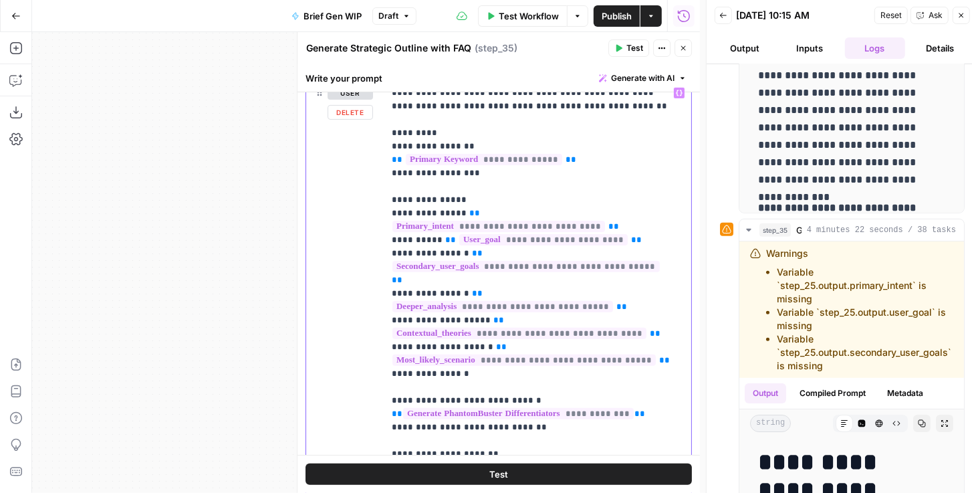
drag, startPoint x: 659, startPoint y: 211, endPoint x: 453, endPoint y: 207, distance: 206.7
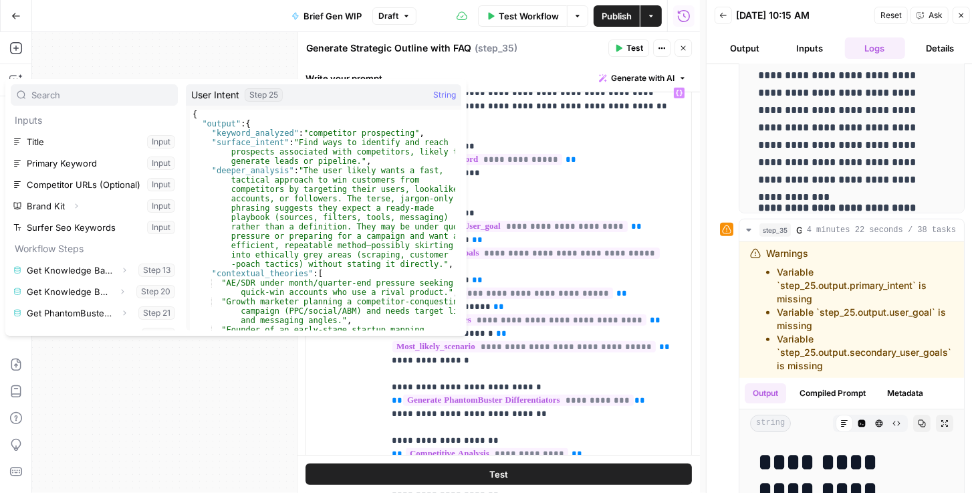
scroll to position [114, 0]
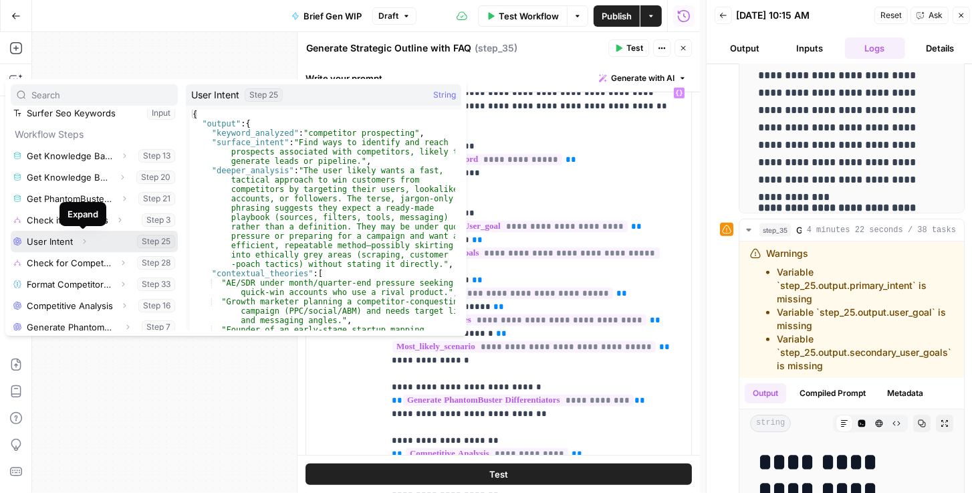
click at [85, 242] on icon "button" at bounding box center [84, 241] width 8 height 8
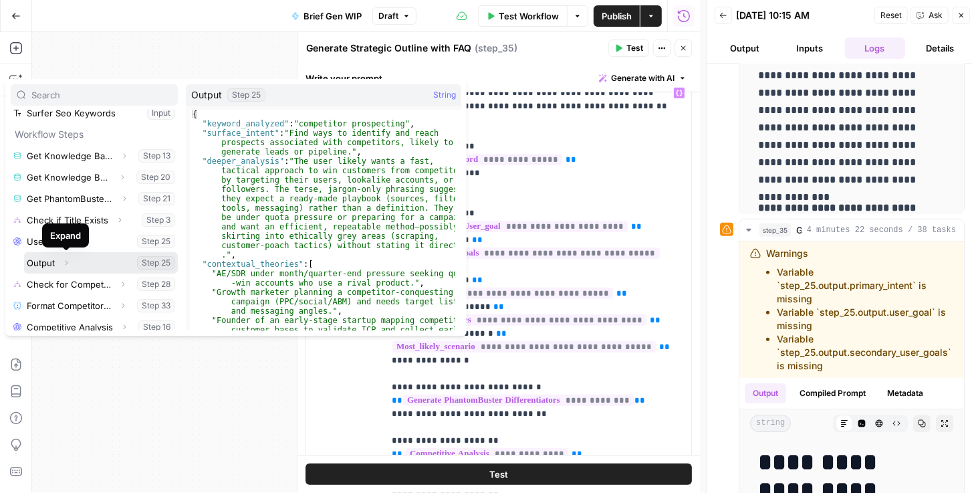
click at [70, 263] on button "Expand" at bounding box center [66, 262] width 17 height 17
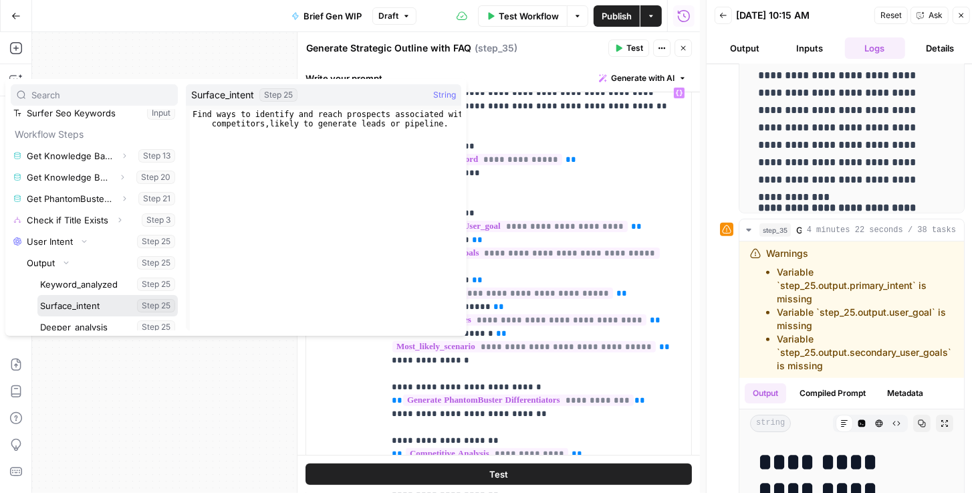
click at [89, 313] on button "Select variable Surface_intent" at bounding box center [107, 305] width 140 height 21
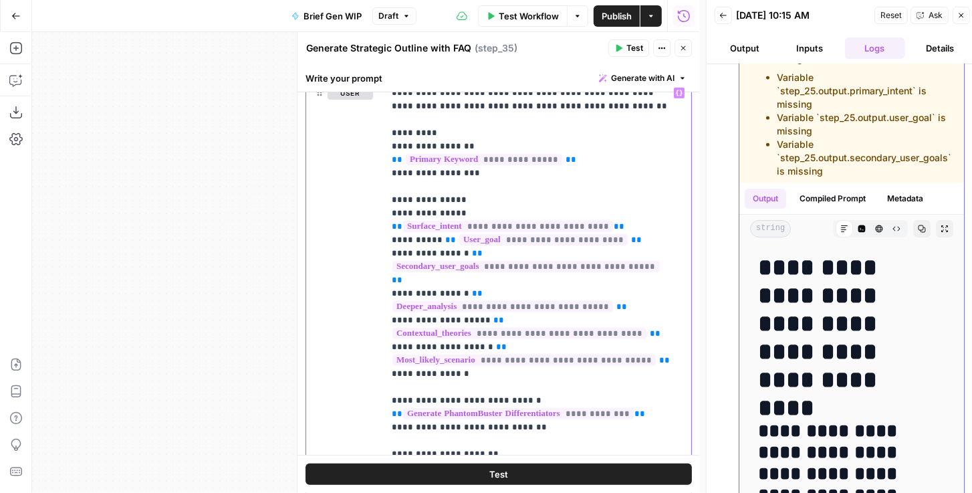
scroll to position [688, 0]
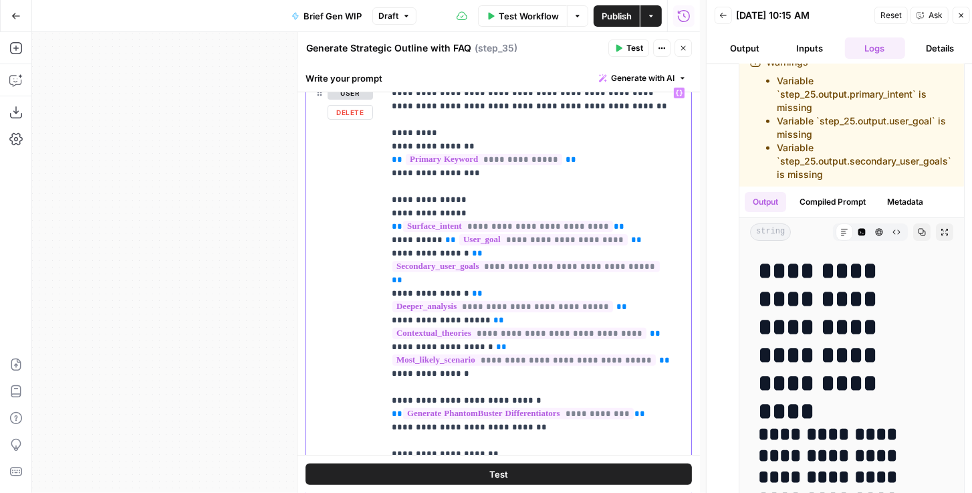
drag, startPoint x: 602, startPoint y: 227, endPoint x: 437, endPoint y: 225, distance: 164.5
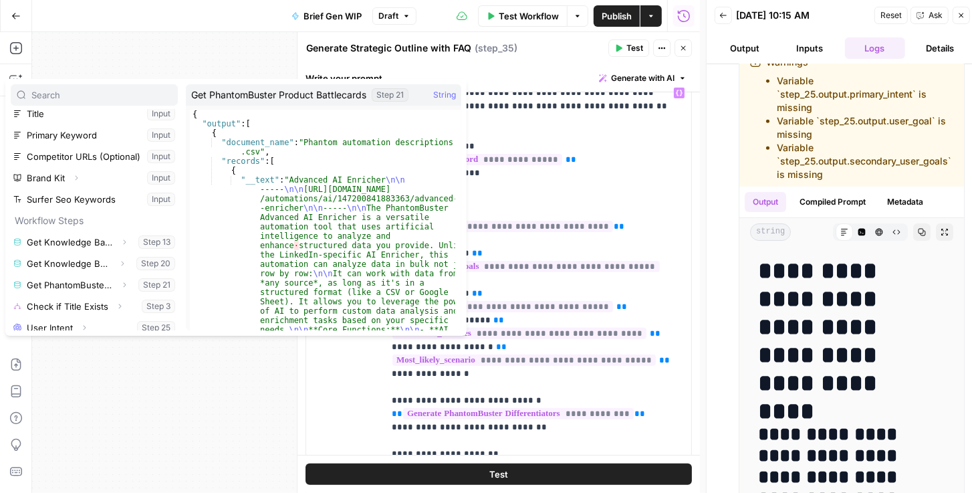
scroll to position [114, 0]
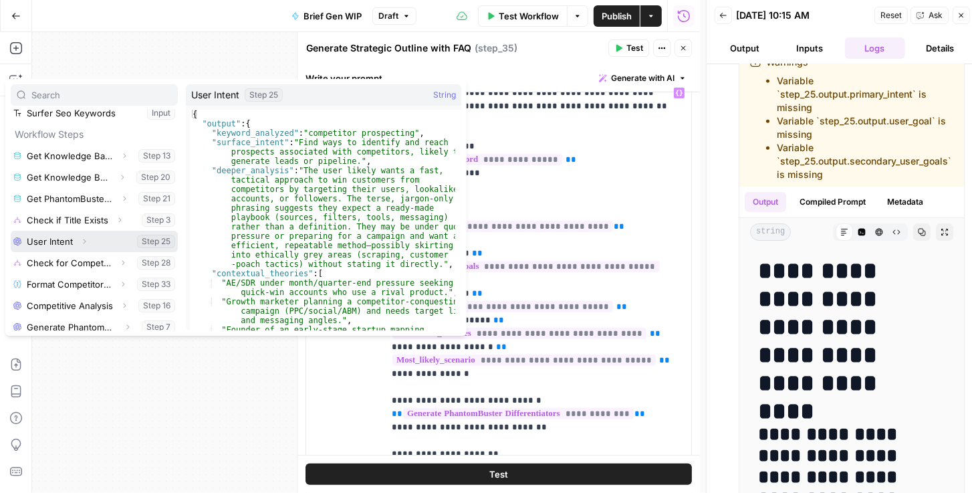
click at [84, 241] on icon "button" at bounding box center [85, 241] width 3 height 5
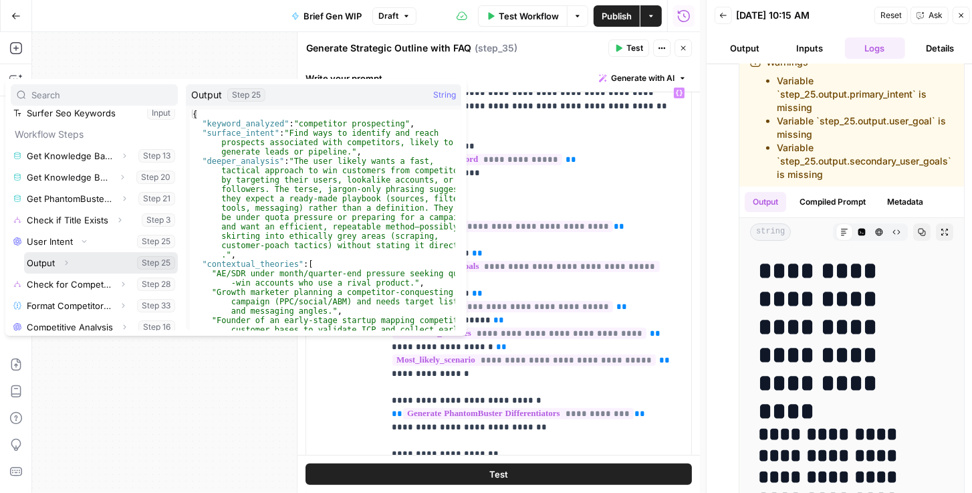
click at [64, 263] on icon "button" at bounding box center [66, 263] width 8 height 8
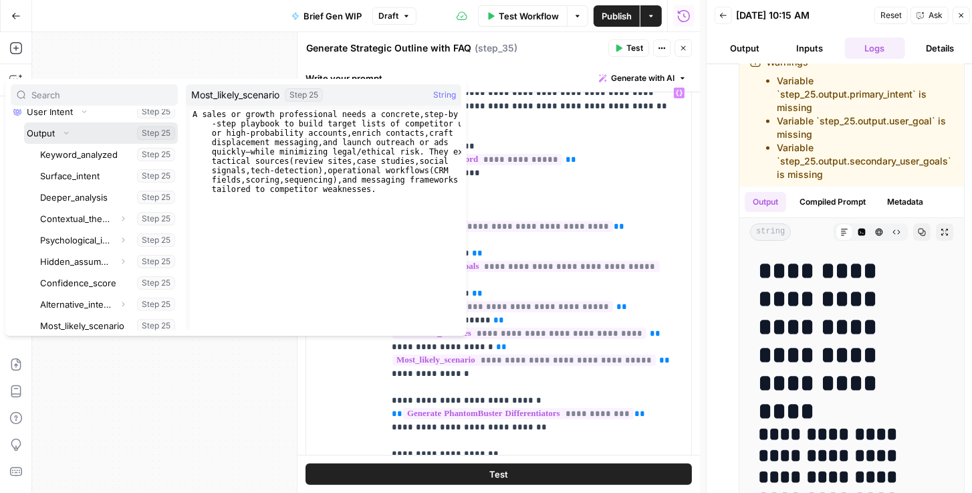
scroll to position [268, 0]
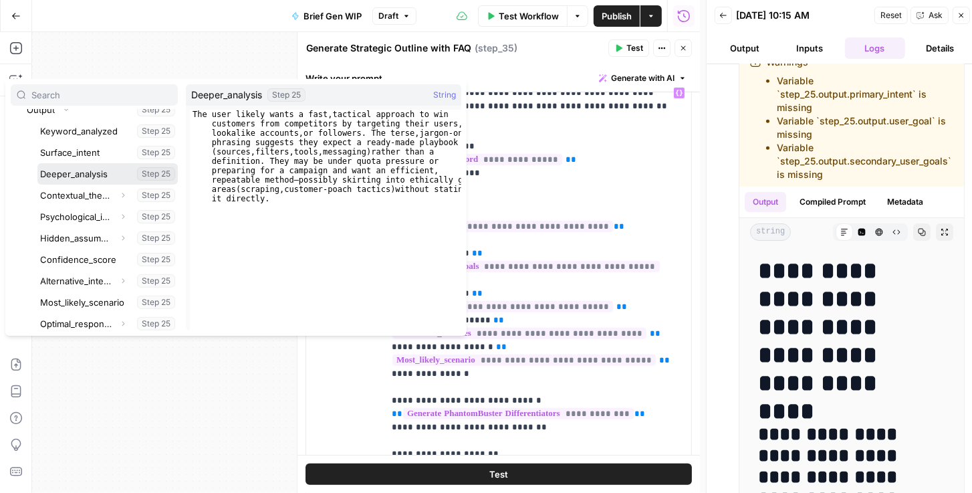
click at [89, 174] on button "Select variable Deeper_analysis" at bounding box center [107, 173] width 140 height 21
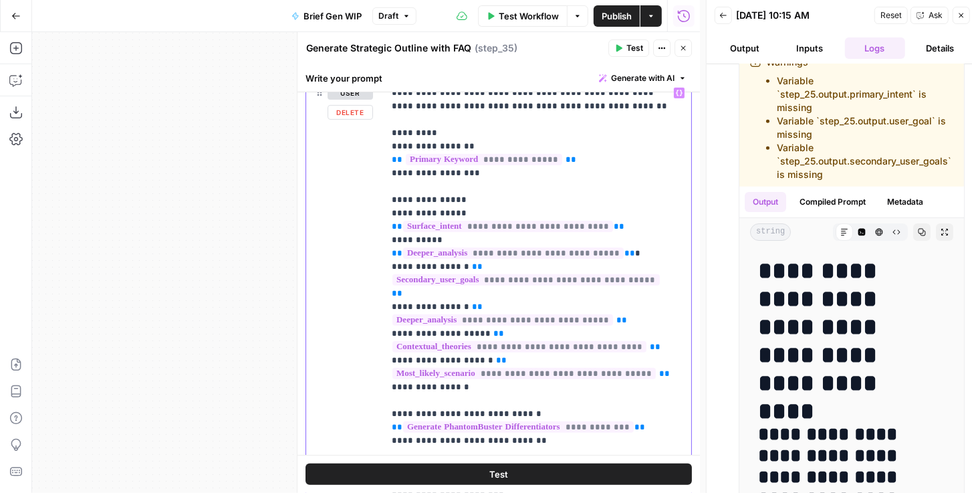
drag, startPoint x: 641, startPoint y: 249, endPoint x: 371, endPoint y: 222, distance: 271.6
click at [371, 222] on div "**********" at bounding box center [498, 369] width 385 height 577
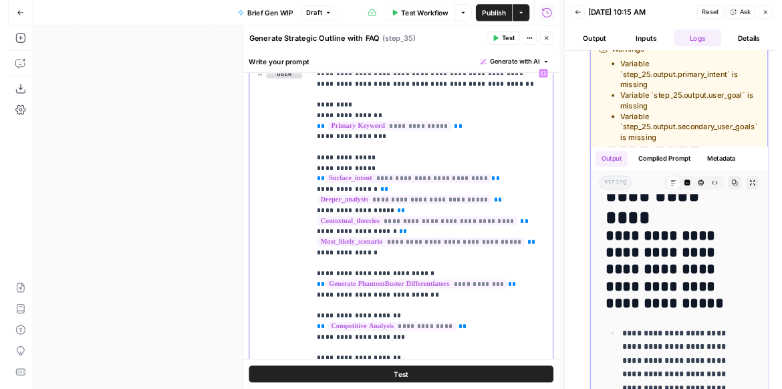
scroll to position [76, 0]
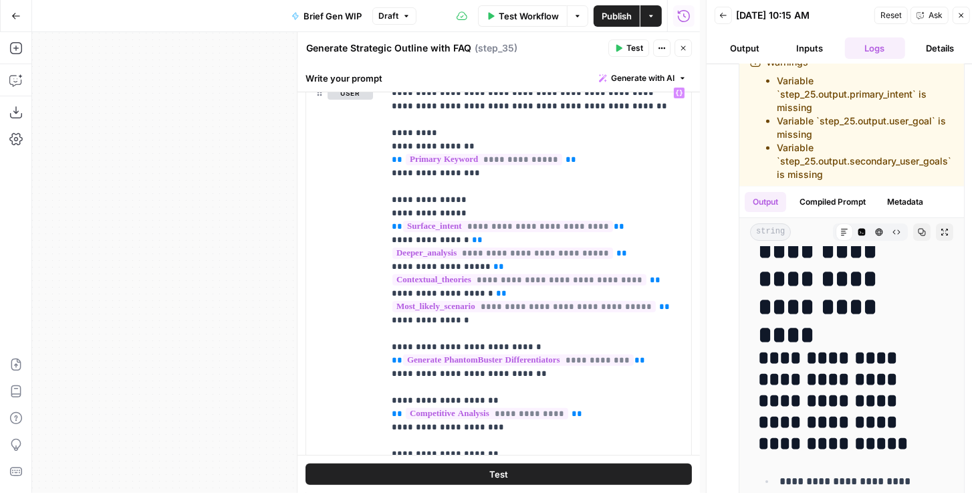
click at [635, 50] on span "Test" at bounding box center [635, 48] width 17 height 12
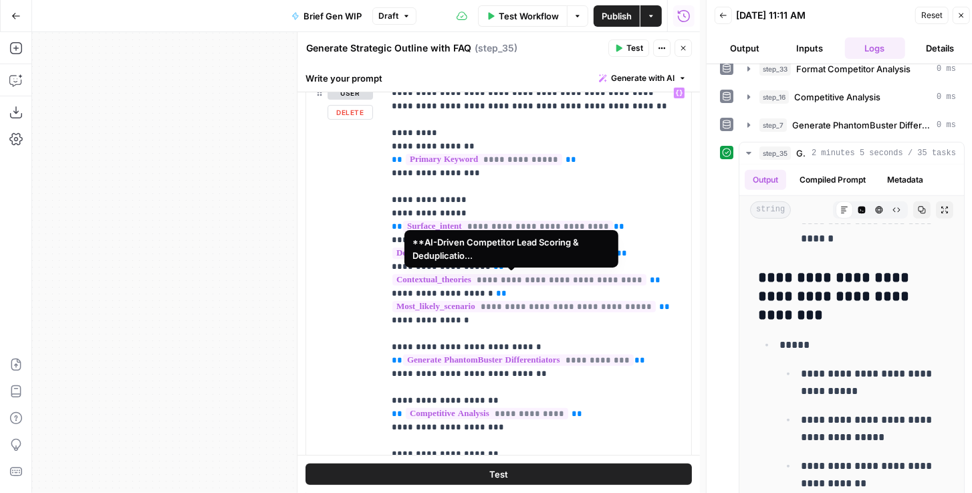
scroll to position [0, 0]
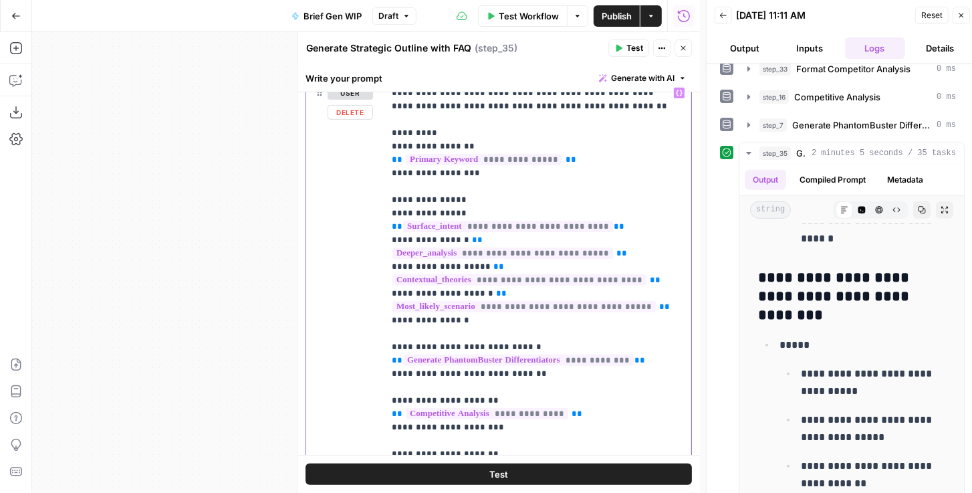
drag, startPoint x: 482, startPoint y: 305, endPoint x: 385, endPoint y: 204, distance: 139.5
click at [385, 204] on div "**********" at bounding box center [535, 353] width 303 height 545
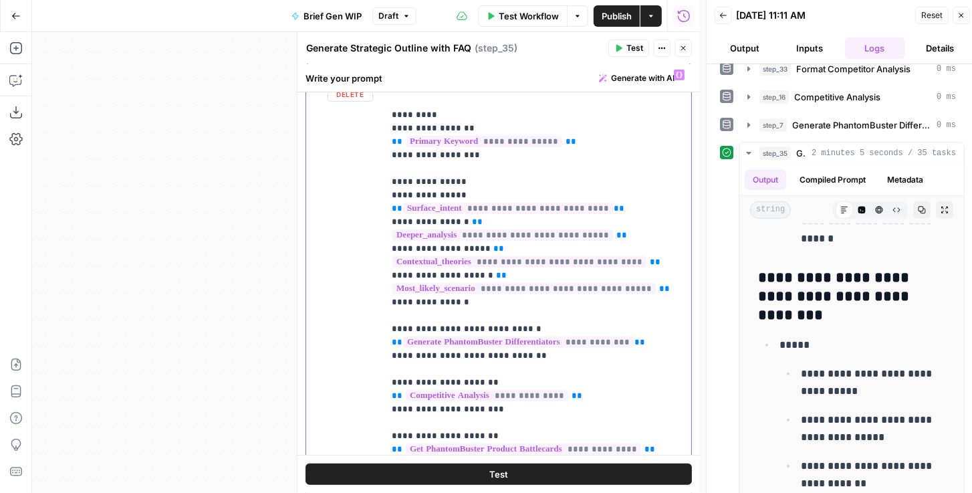
scroll to position [268, 0]
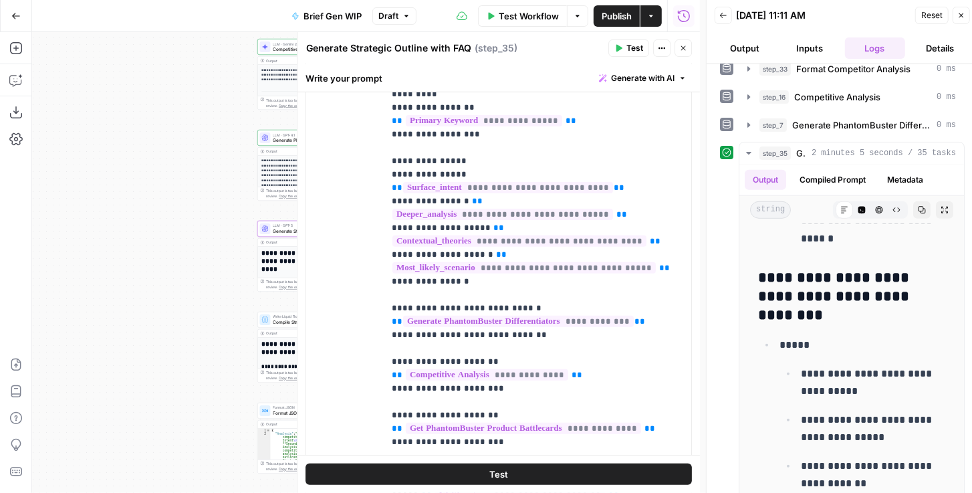
drag, startPoint x: 251, startPoint y: 177, endPoint x: 135, endPoint y: 190, distance: 117.1
click at [138, 189] on div "true false true false Workflow Set Inputs Inputs Get Knowledge Base File Get Kn…" at bounding box center [366, 262] width 668 height 461
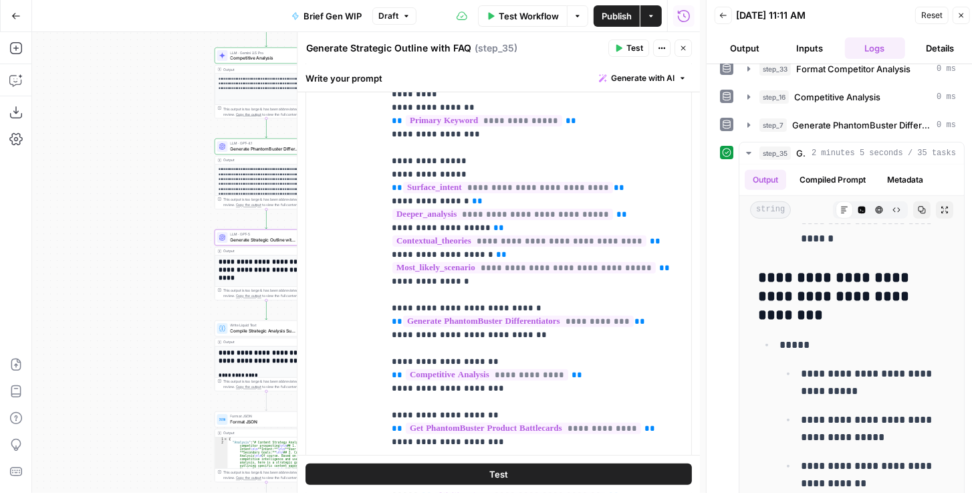
drag, startPoint x: 191, startPoint y: 201, endPoint x: 135, endPoint y: 229, distance: 62.5
click at [135, 229] on div "true false true false Workflow Set Inputs Inputs Get Knowledge Base File Get Kn…" at bounding box center [366, 262] width 668 height 461
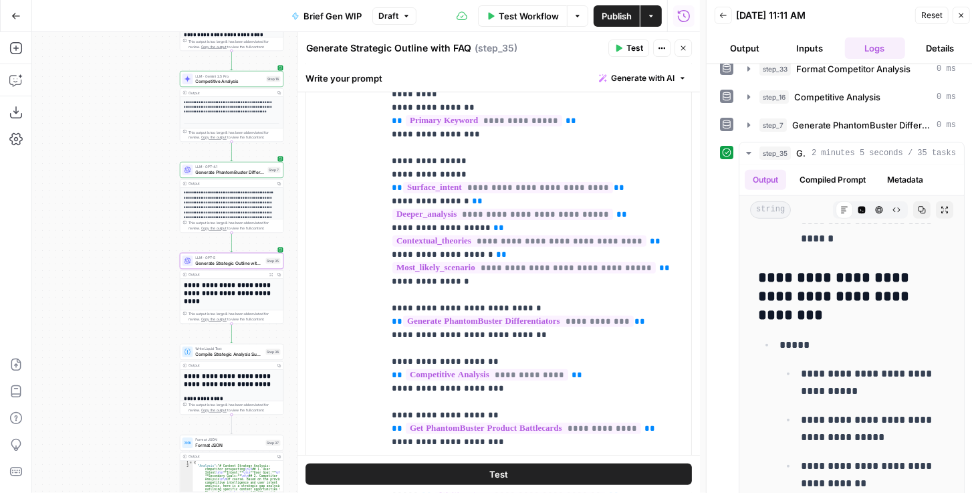
drag, startPoint x: 144, startPoint y: 173, endPoint x: 155, endPoint y: 282, distance: 109.5
click at [155, 282] on div "true false true false Workflow Set Inputs Inputs Get Knowledge Base File Get Kn…" at bounding box center [366, 262] width 668 height 461
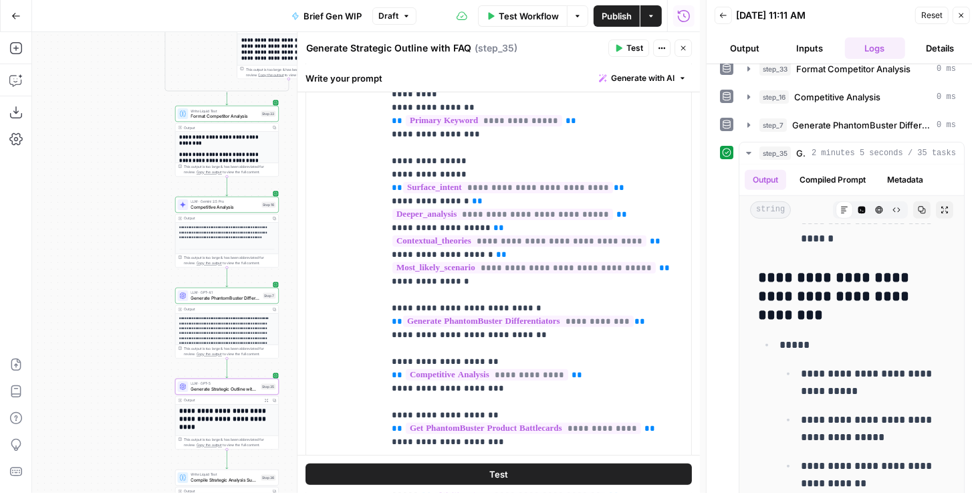
drag, startPoint x: 148, startPoint y: 229, endPoint x: 112, endPoint y: 268, distance: 53.0
click at [112, 268] on div "true false true false Workflow Set Inputs Inputs Get Knowledge Base File Get Kn…" at bounding box center [366, 262] width 668 height 461
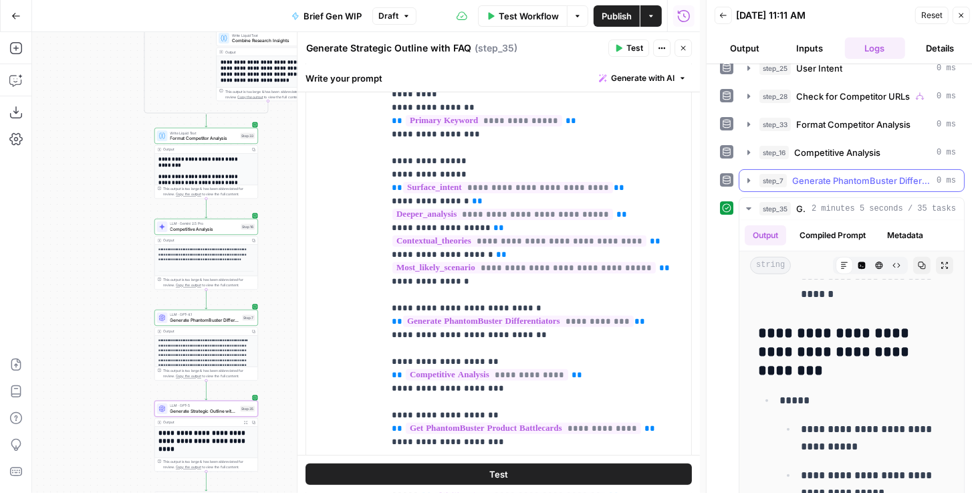
scroll to position [106, 0]
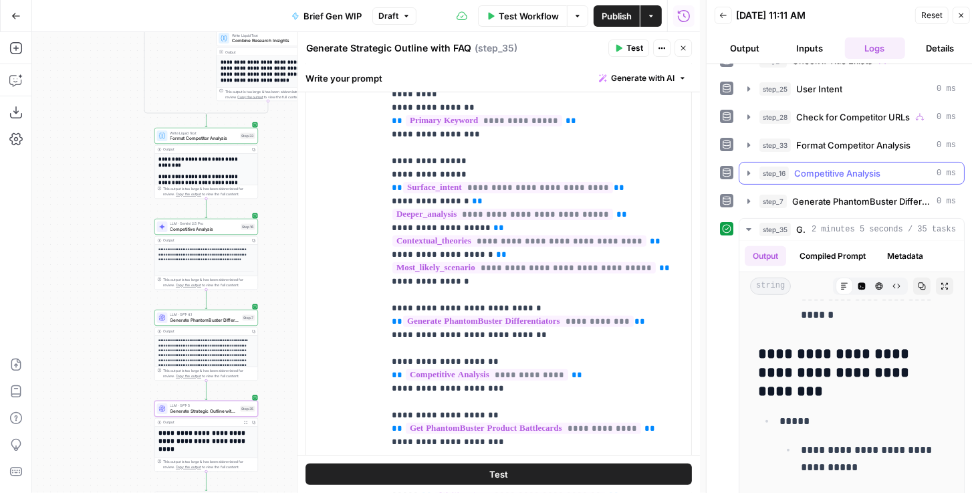
click at [752, 168] on icon "button" at bounding box center [749, 173] width 11 height 11
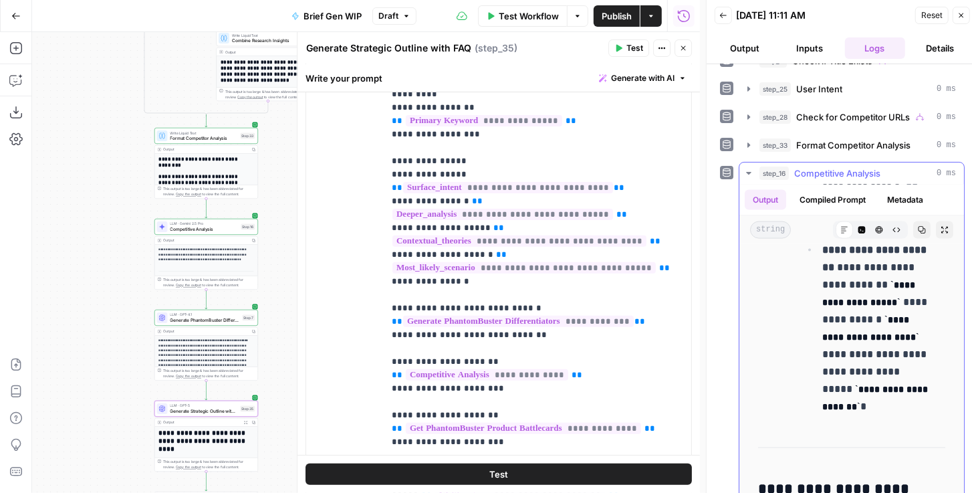
scroll to position [4777, 0]
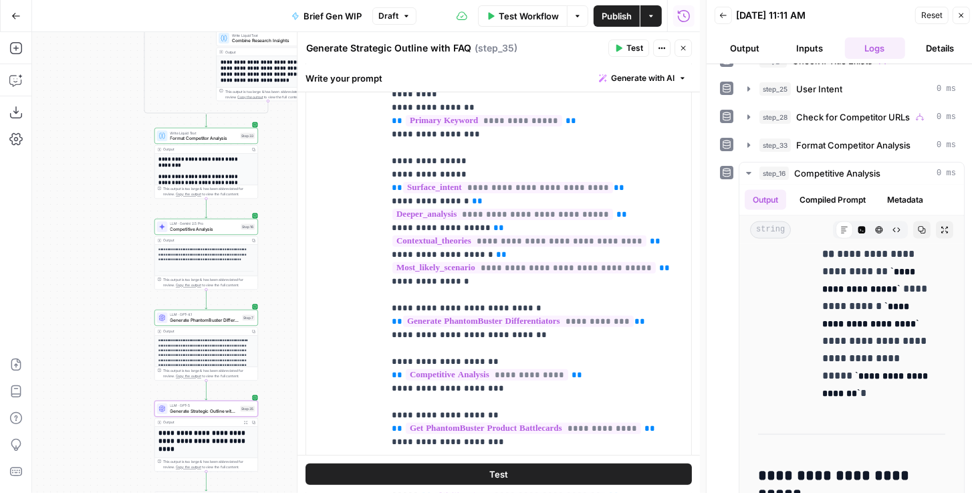
click at [617, 14] on span "Publish" at bounding box center [617, 15] width 30 height 13
click at [583, 62] on header "Generate Strategic Outline with FAQ Generate Strategic Outline with FAQ ( step_…" at bounding box center [499, 48] width 403 height 32
click at [675, 52] on button "Close" at bounding box center [683, 47] width 17 height 17
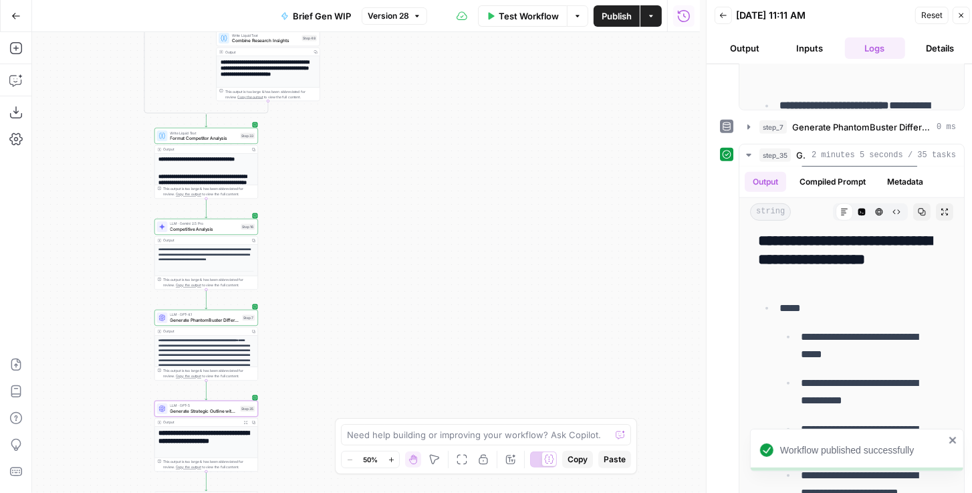
scroll to position [517, 0]
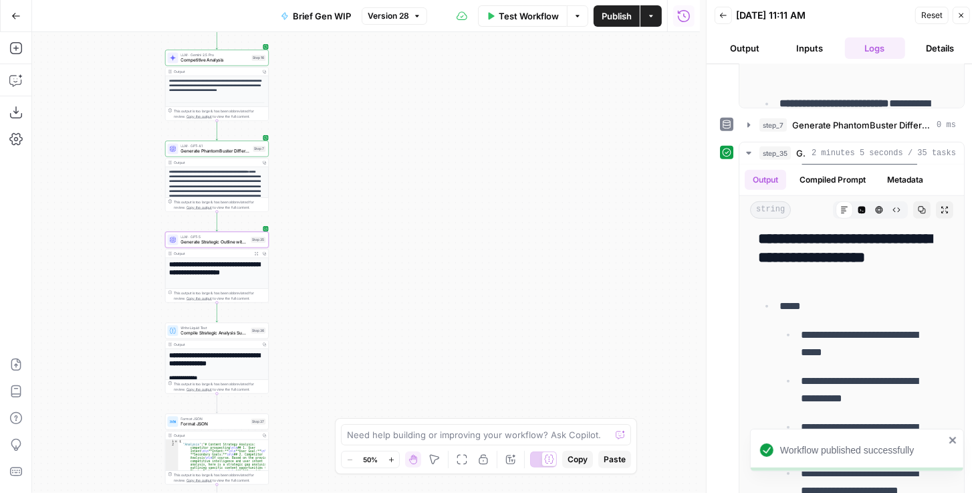
drag, startPoint x: 351, startPoint y: 271, endPoint x: 397, endPoint y: 222, distance: 67.2
click at [397, 222] on div "true false true false Workflow Set Inputs Inputs Get Knowledge Base File Get Kn…" at bounding box center [366, 262] width 668 height 461
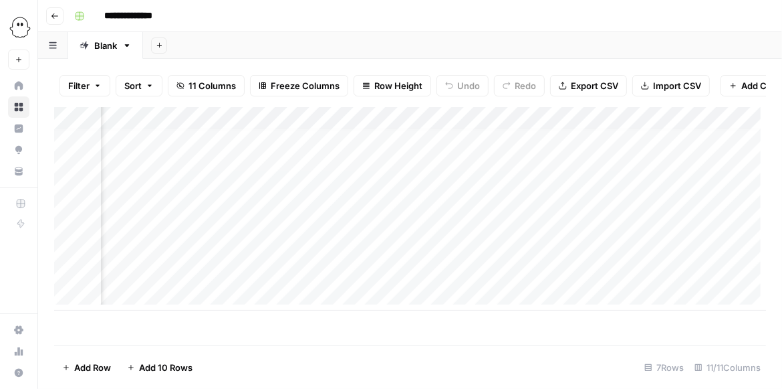
scroll to position [5, 506]
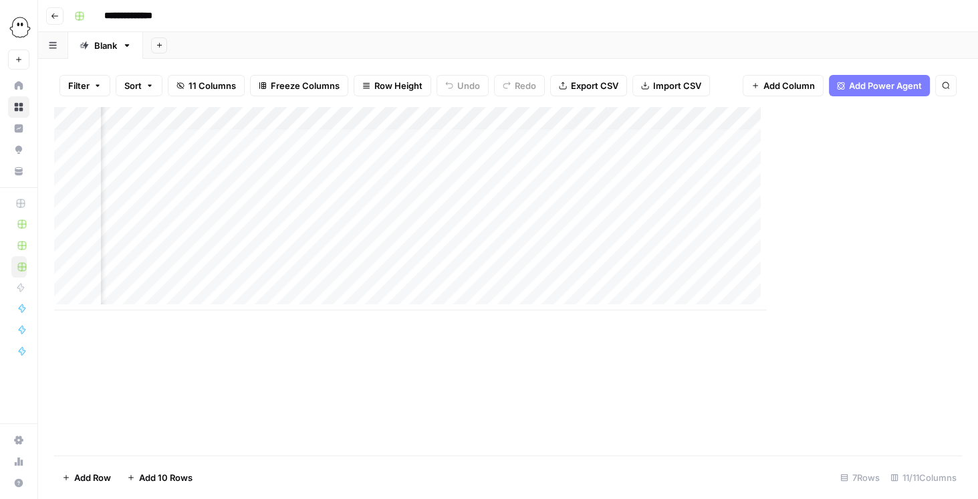
scroll to position [5, 506]
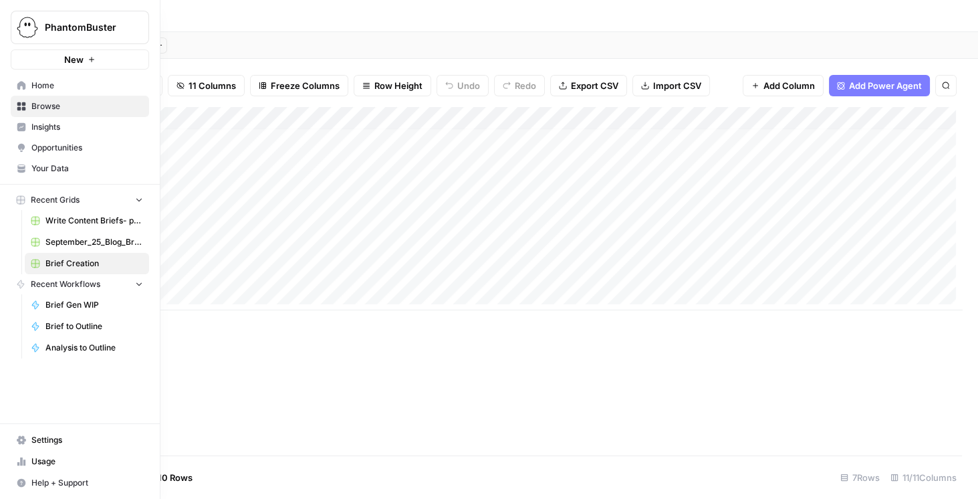
click at [27, 27] on img "Workspace: PhantomBuster" at bounding box center [27, 27] width 24 height 24
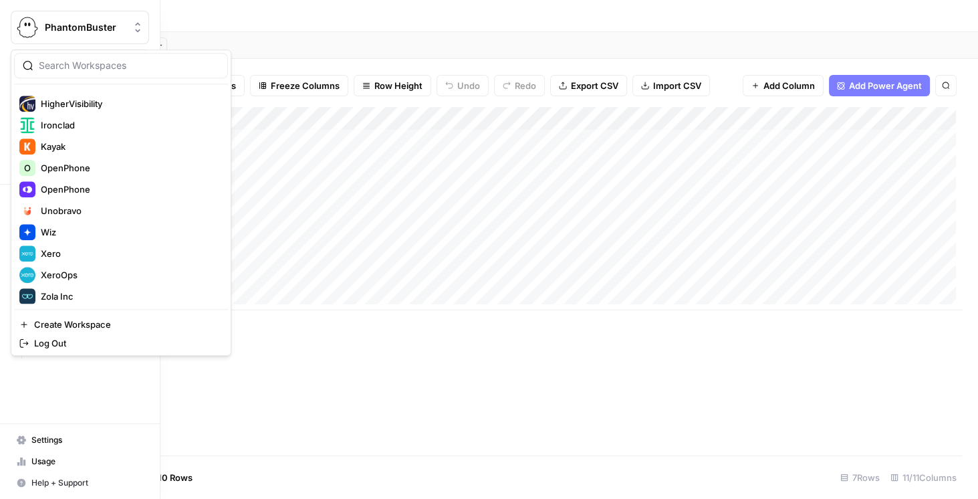
scroll to position [257, 0]
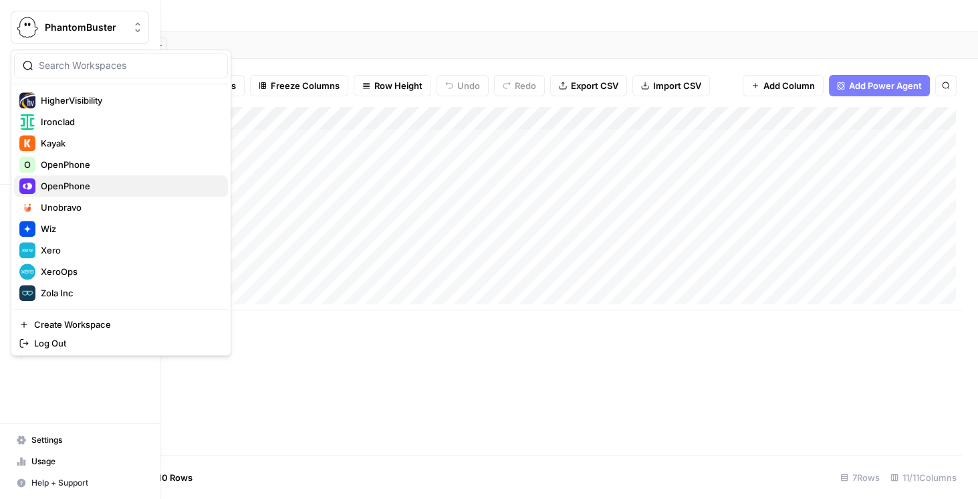
click at [79, 185] on span "OpenPhone" at bounding box center [129, 185] width 177 height 13
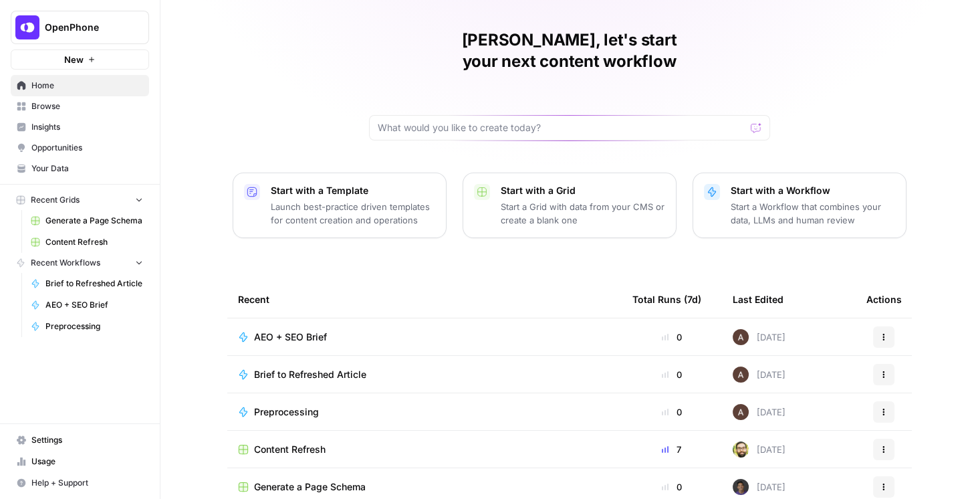
scroll to position [38, 0]
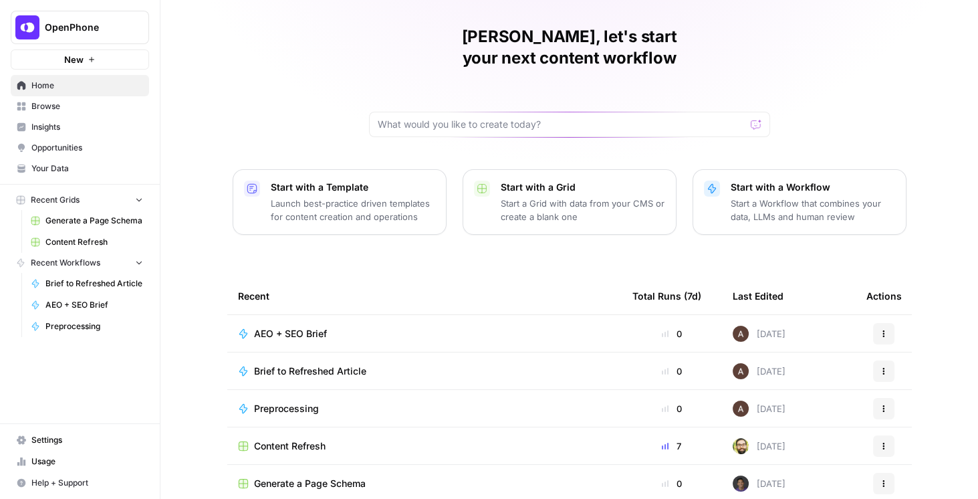
click at [98, 241] on span "Content Refresh" at bounding box center [94, 242] width 98 height 12
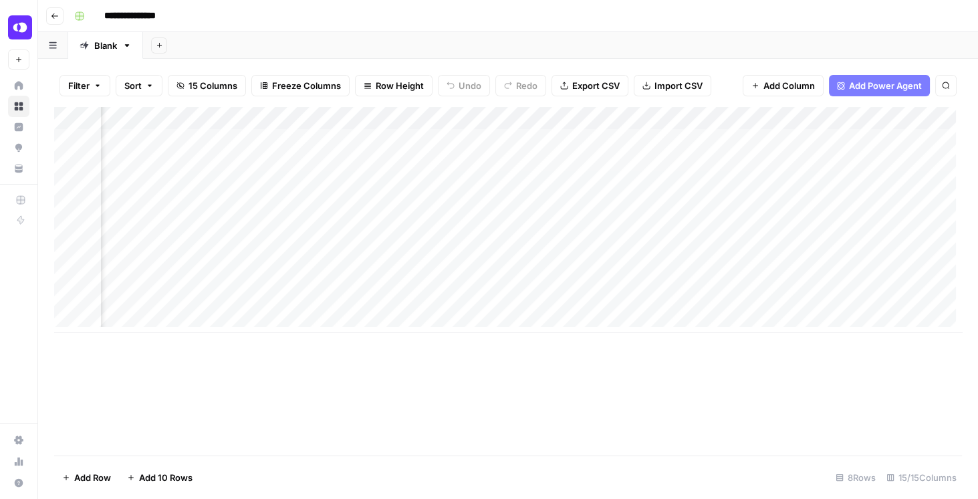
scroll to position [0, 1174]
click at [657, 139] on div "Add Column" at bounding box center [508, 220] width 908 height 226
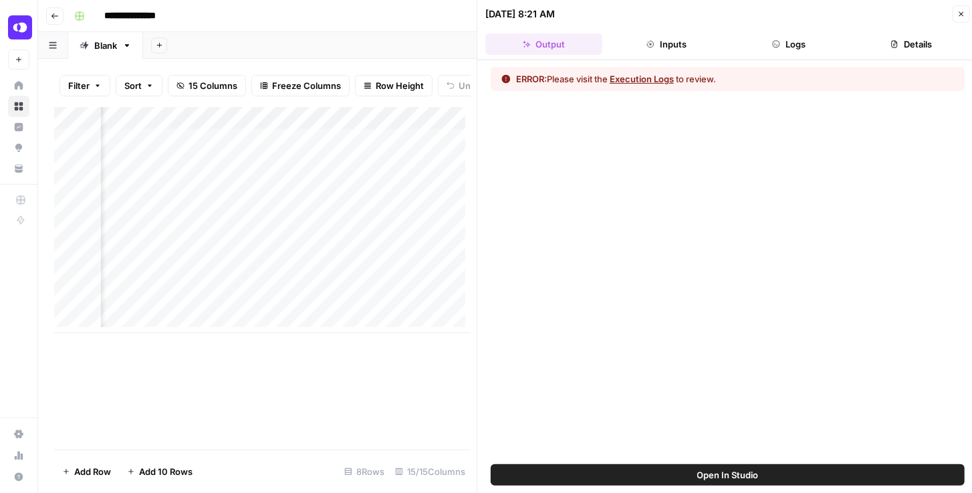
click at [792, 45] on button "Logs" at bounding box center [789, 43] width 117 height 21
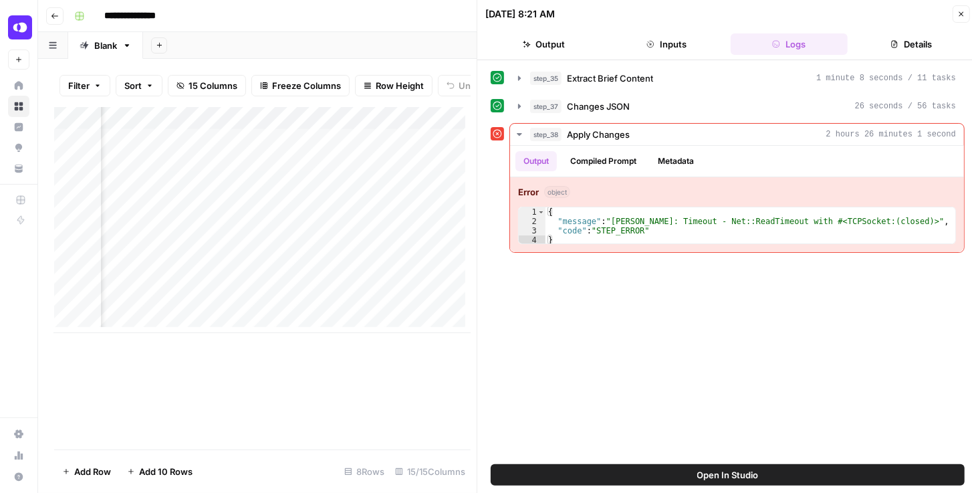
click at [962, 15] on icon "button" at bounding box center [962, 14] width 8 height 8
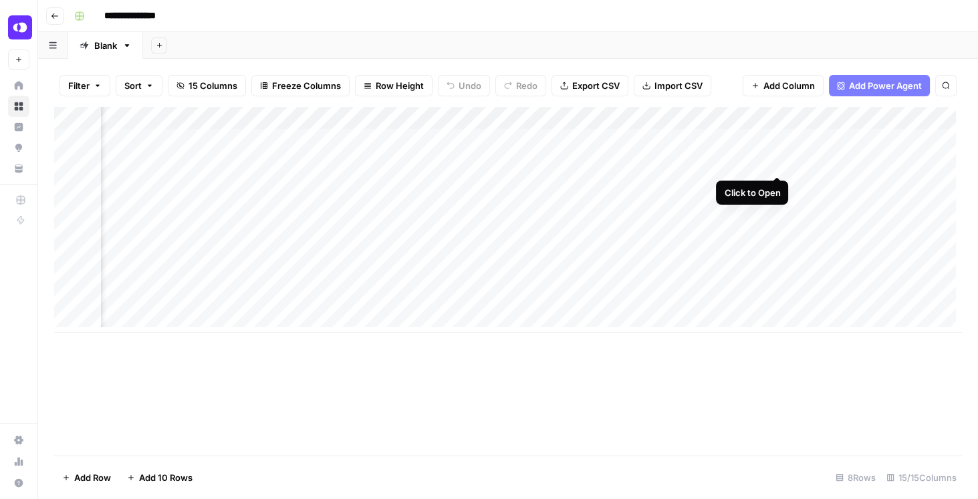
click at [776, 163] on div "Add Column" at bounding box center [508, 220] width 908 height 226
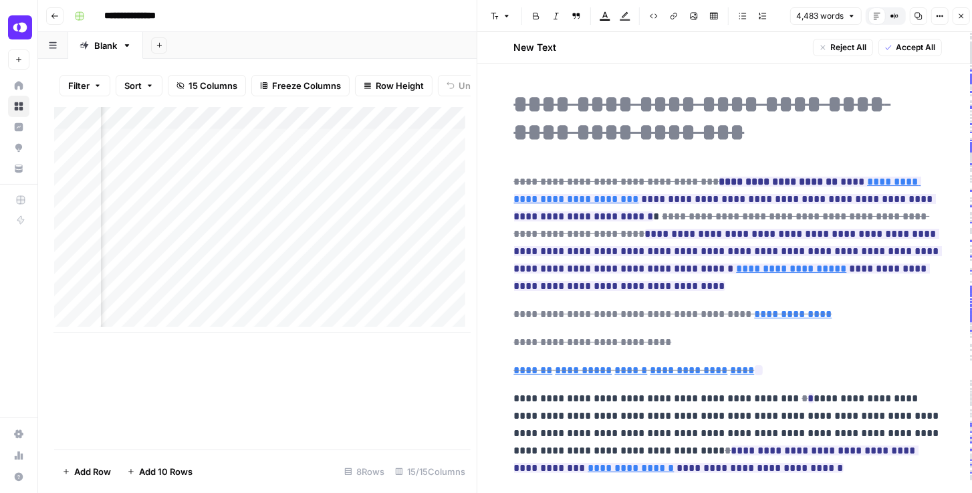
click at [960, 15] on icon "button" at bounding box center [962, 16] width 8 height 8
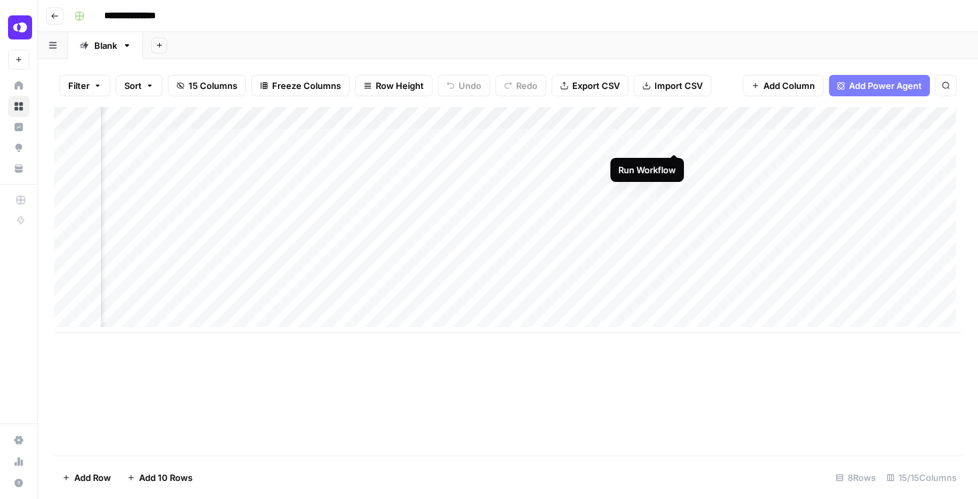
click at [677, 142] on div "Add Column" at bounding box center [508, 220] width 908 height 226
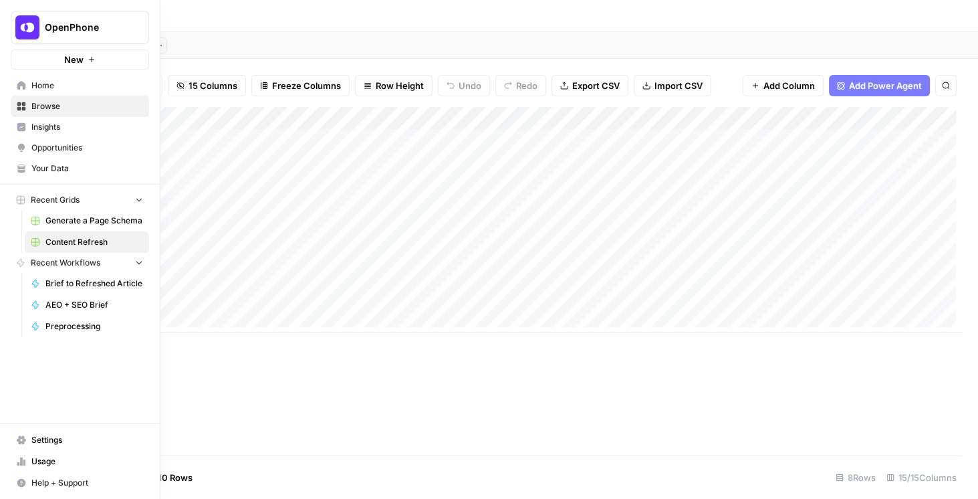
click at [64, 439] on span "Settings" at bounding box center [87, 440] width 112 height 12
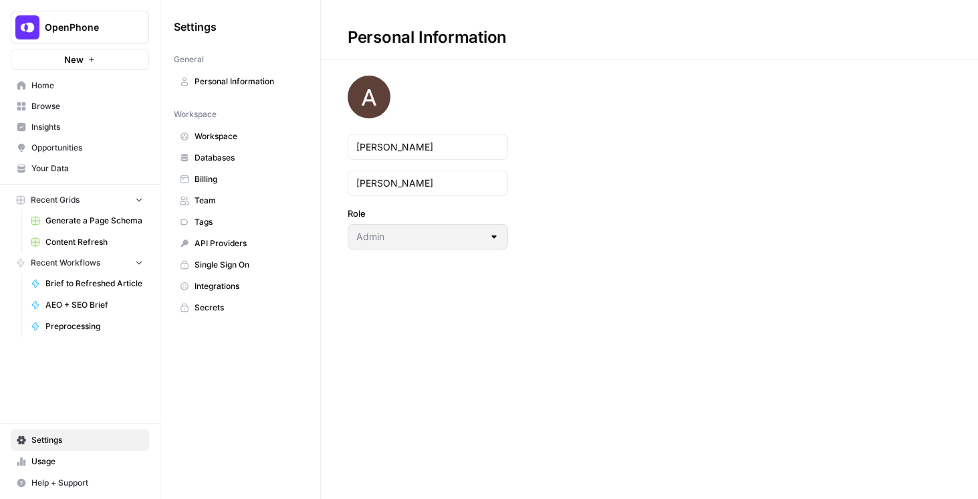
click at [221, 280] on span "Integrations" at bounding box center [248, 286] width 106 height 12
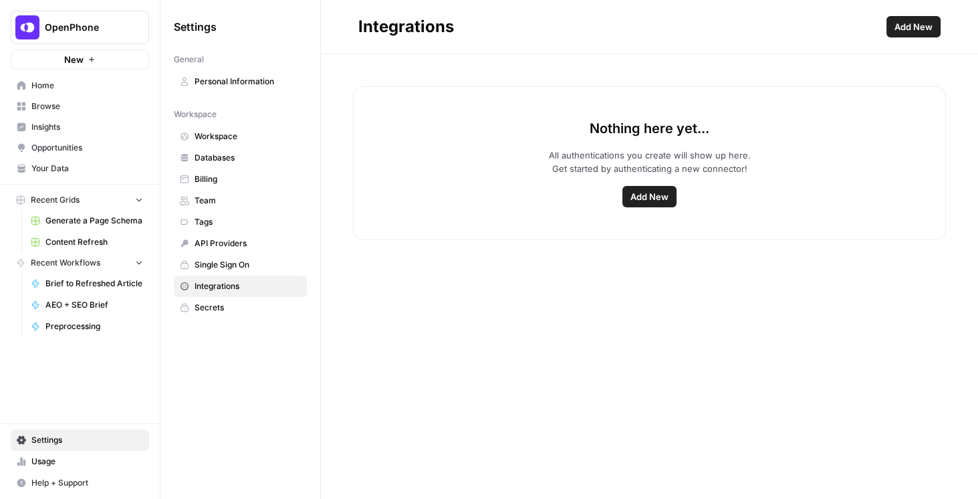
click at [60, 108] on span "Browse" at bounding box center [87, 106] width 112 height 12
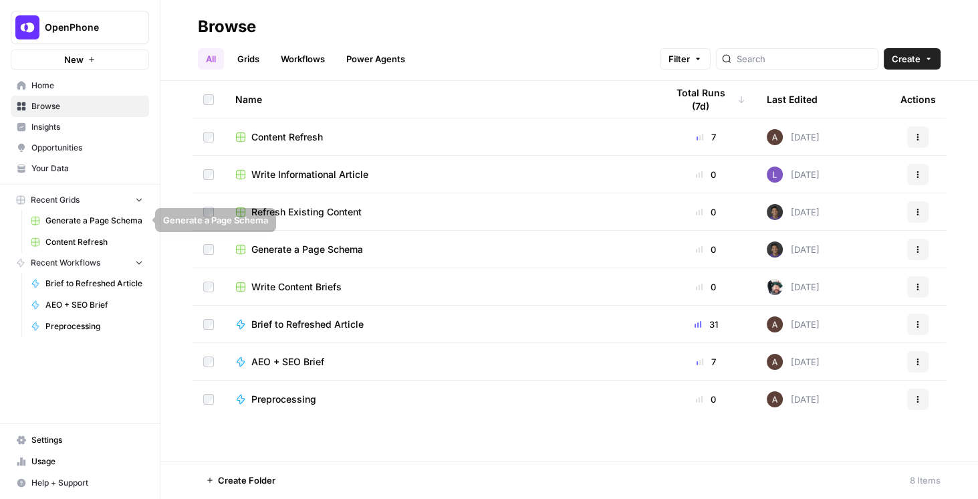
click at [96, 236] on span "Content Refresh" at bounding box center [94, 242] width 98 height 12
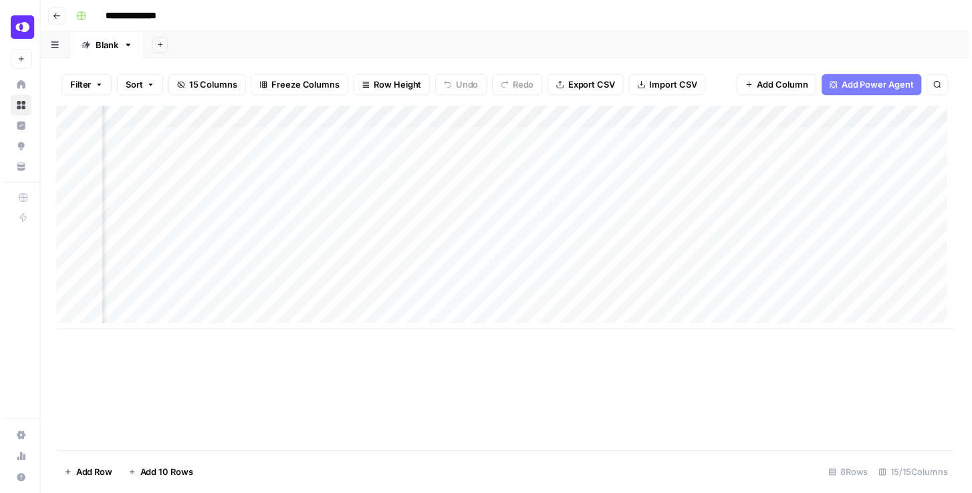
scroll to position [0, 1277]
click at [556, 164] on div "Add Column" at bounding box center [508, 220] width 908 height 226
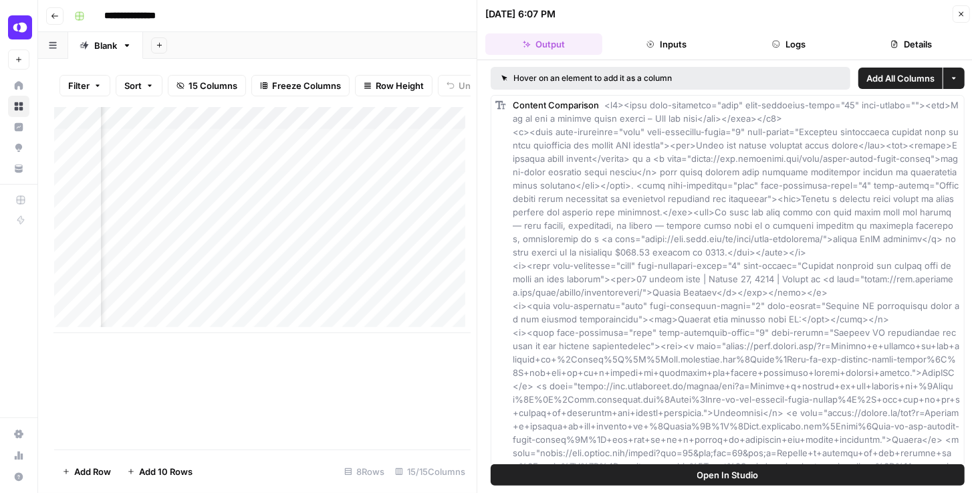
click at [789, 41] on button "Logs" at bounding box center [789, 43] width 117 height 21
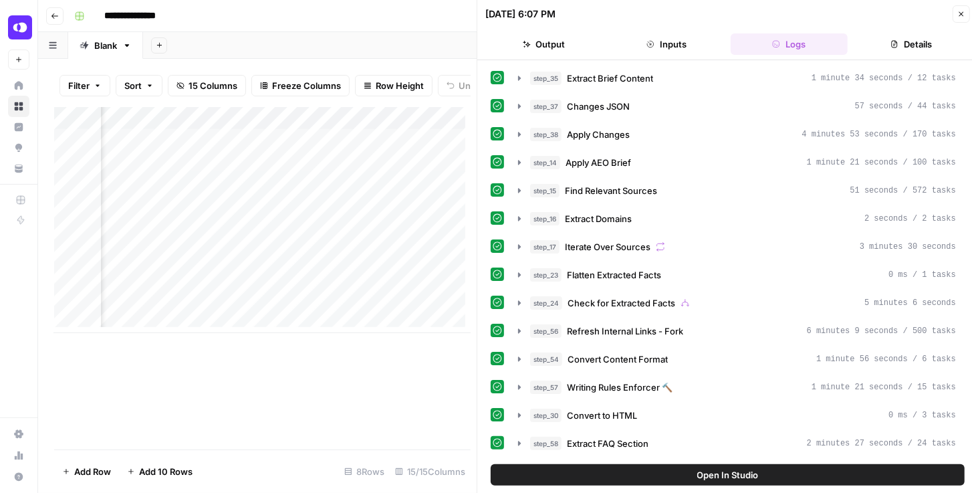
click at [956, 17] on button "Close" at bounding box center [961, 13] width 17 height 17
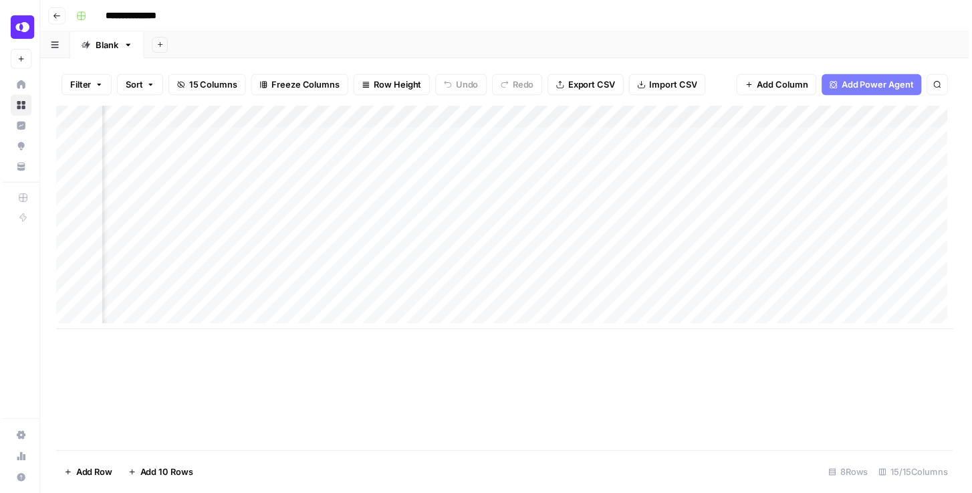
scroll to position [0, 656]
click at [528, 187] on div "Add Column" at bounding box center [508, 220] width 908 height 226
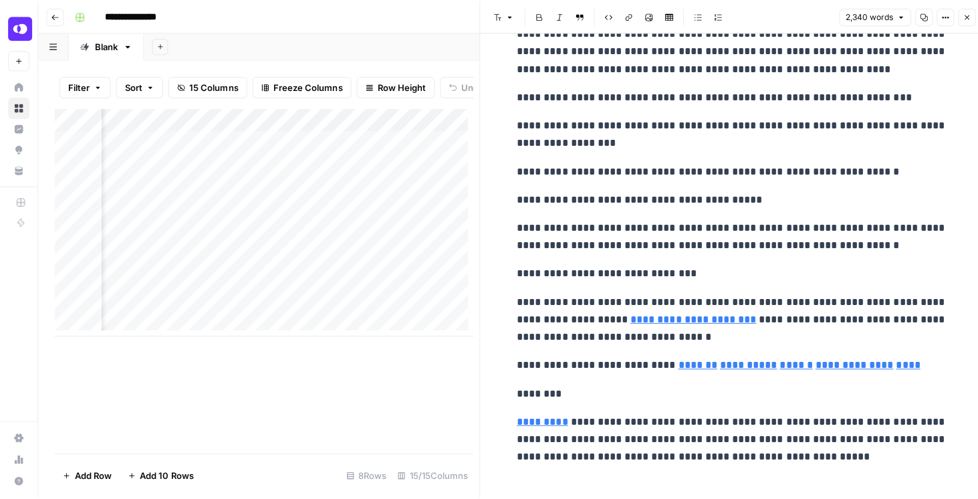
scroll to position [6574, 0]
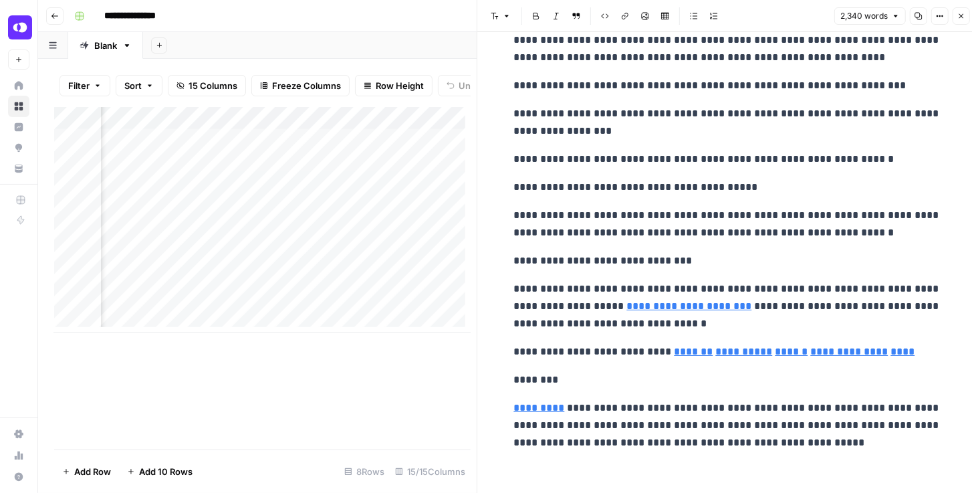
click at [958, 15] on icon "button" at bounding box center [962, 16] width 8 height 8
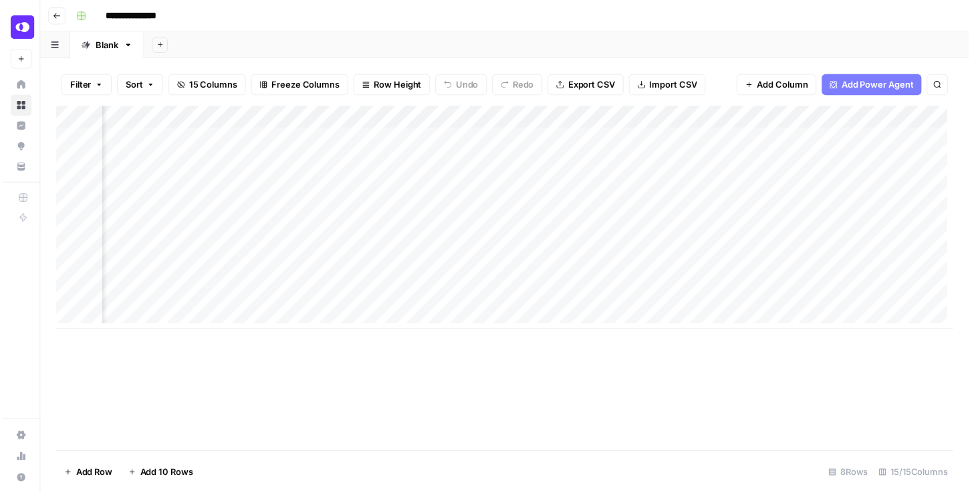
scroll to position [0, 952]
click at [610, 183] on div "Add Column" at bounding box center [508, 220] width 908 height 226
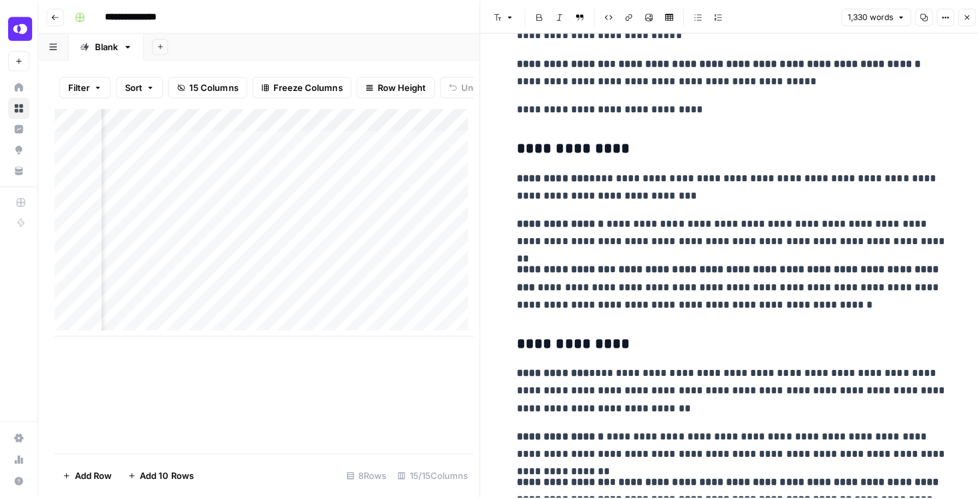
scroll to position [3183, 0]
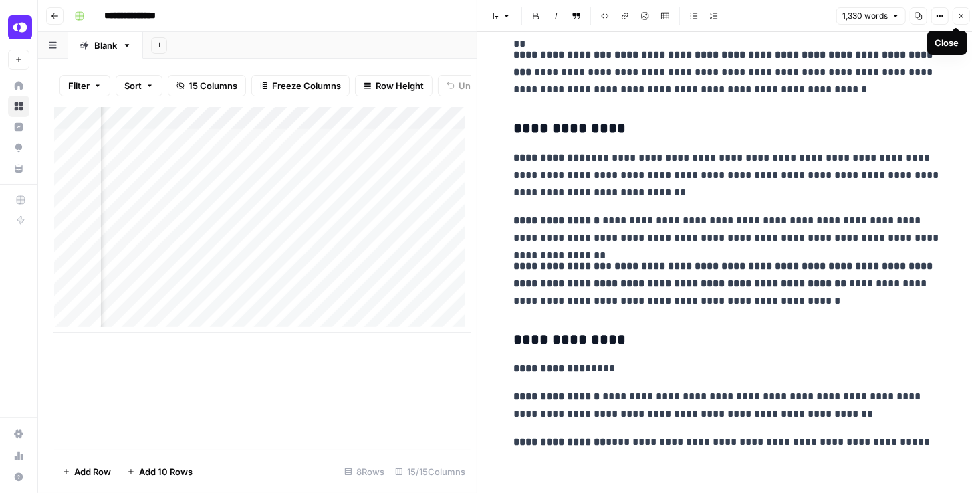
click at [964, 11] on button "Close" at bounding box center [961, 15] width 17 height 17
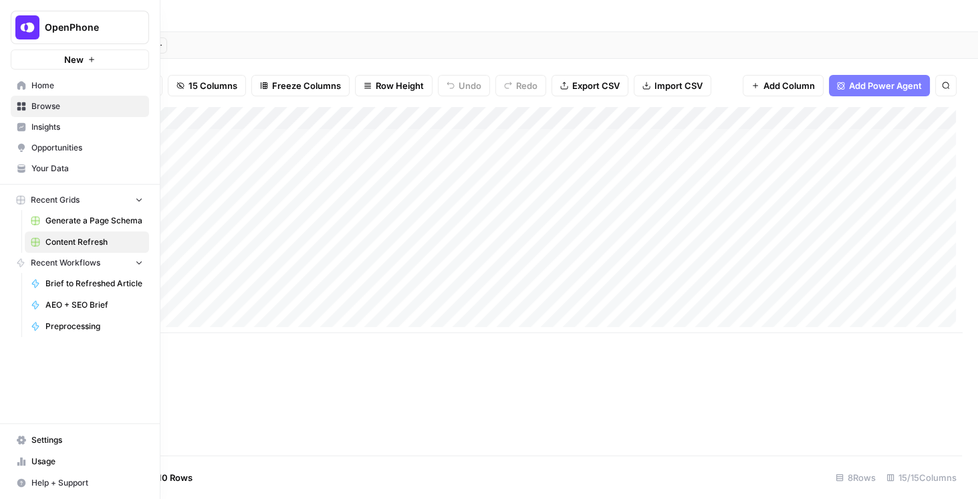
click at [49, 165] on span "Your Data" at bounding box center [87, 169] width 112 height 12
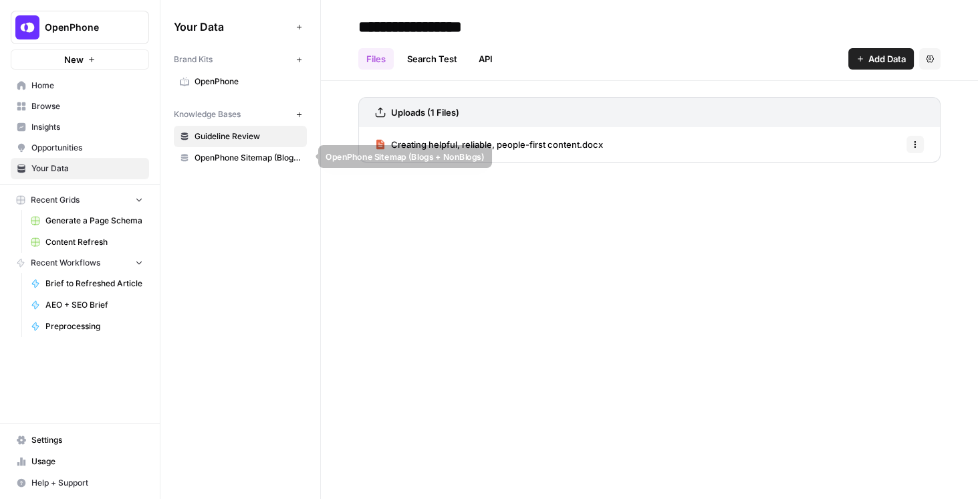
click at [198, 156] on span "OpenPhone Sitemap (Blogs + NonBlogs)" at bounding box center [248, 158] width 106 height 12
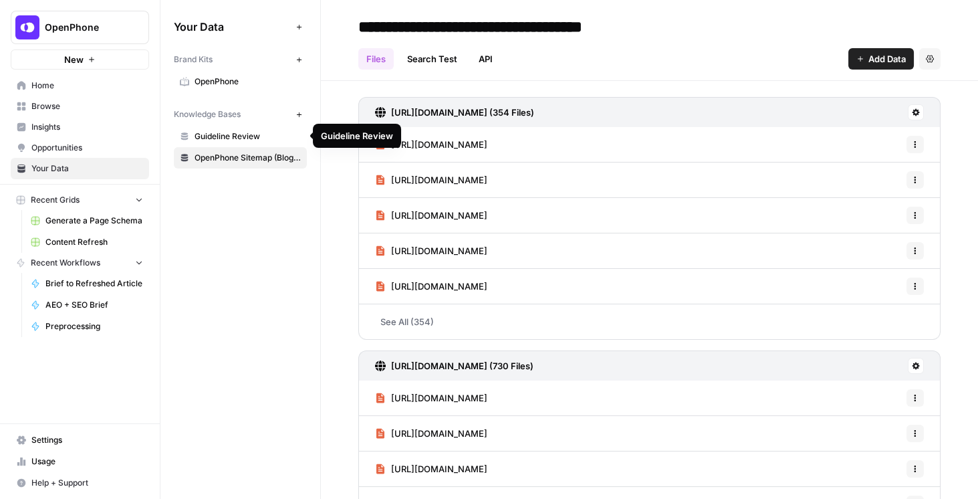
click at [233, 138] on span "Guideline Review" at bounding box center [248, 136] width 106 height 12
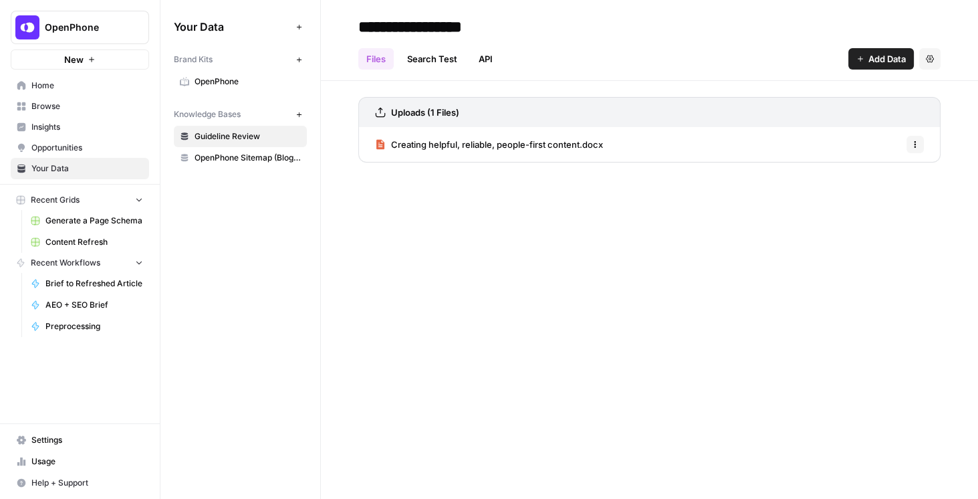
click at [211, 82] on span "OpenPhone" at bounding box center [248, 82] width 106 height 12
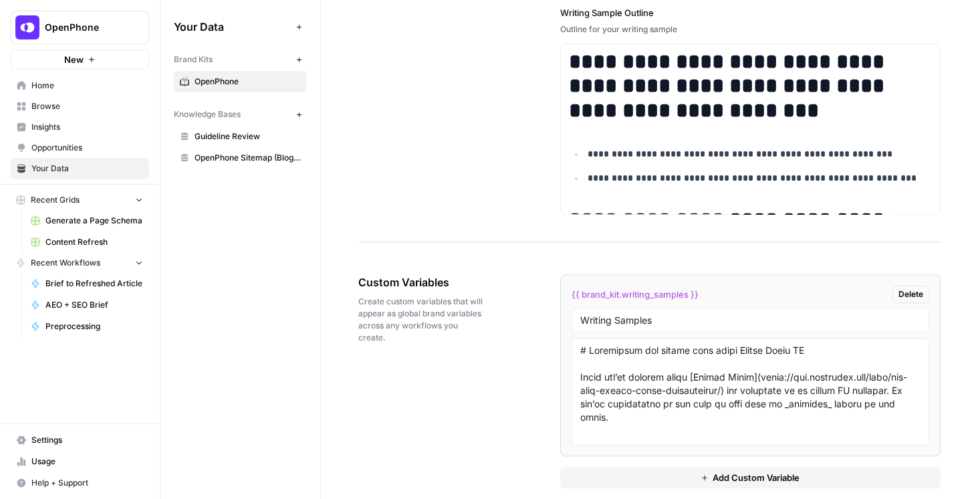
scroll to position [2239, 0]
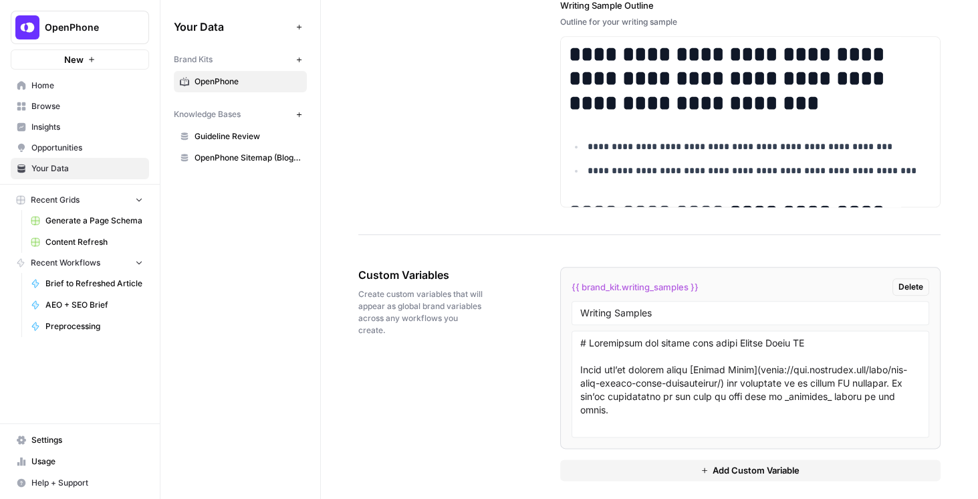
click at [233, 139] on span "Guideline Review" at bounding box center [248, 136] width 106 height 12
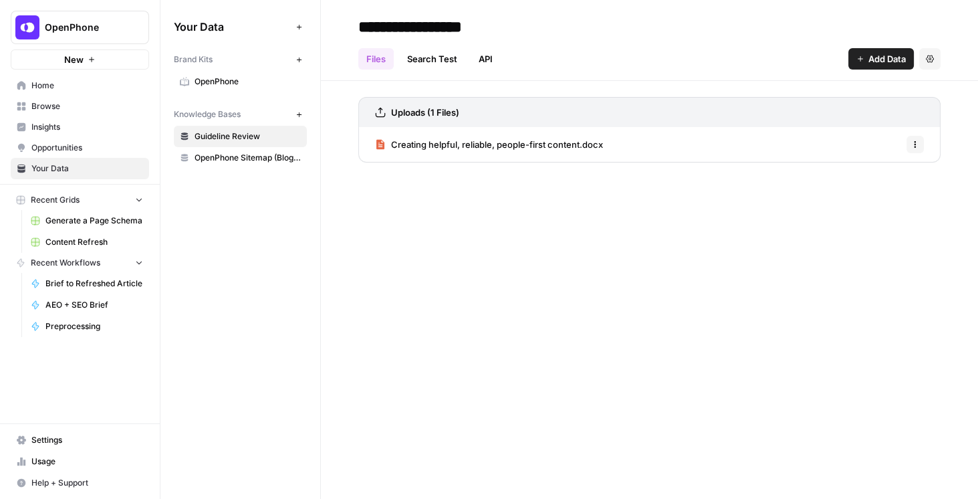
click at [245, 159] on span "OpenPhone Sitemap (Blogs + NonBlogs)" at bounding box center [248, 158] width 106 height 12
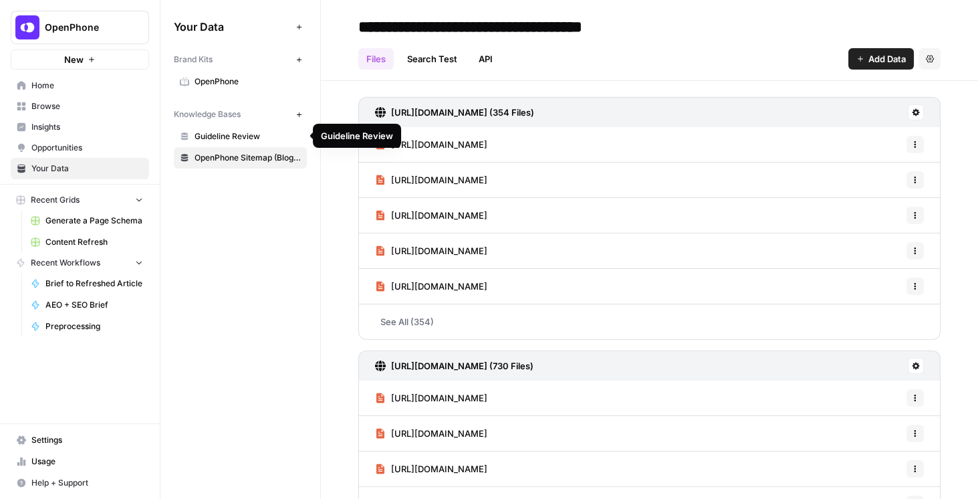
click at [221, 132] on span "Guideline Review" at bounding box center [248, 136] width 106 height 12
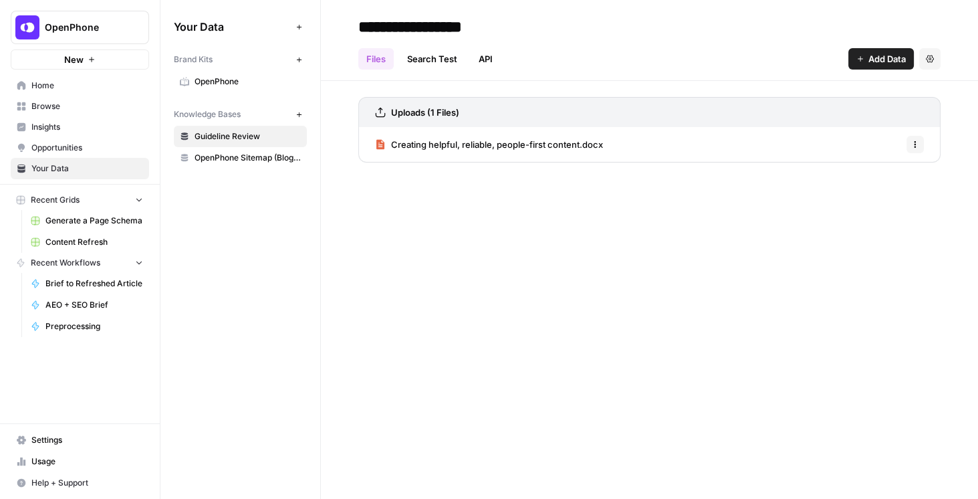
click at [207, 90] on link "OpenPhone" at bounding box center [240, 81] width 133 height 21
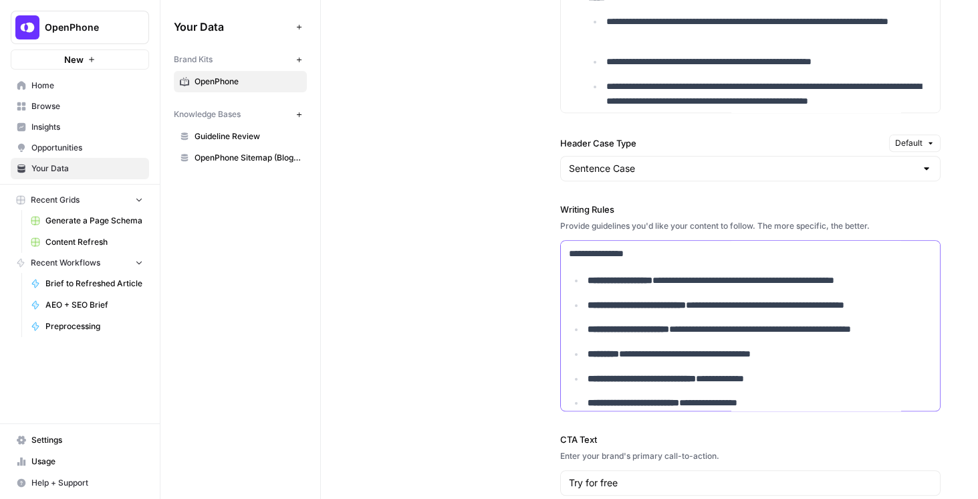
click at [718, 288] on ul "**********" at bounding box center [750, 342] width 363 height 138
copy div "**********"
click at [700, 273] on p "**********" at bounding box center [755, 280] width 335 height 15
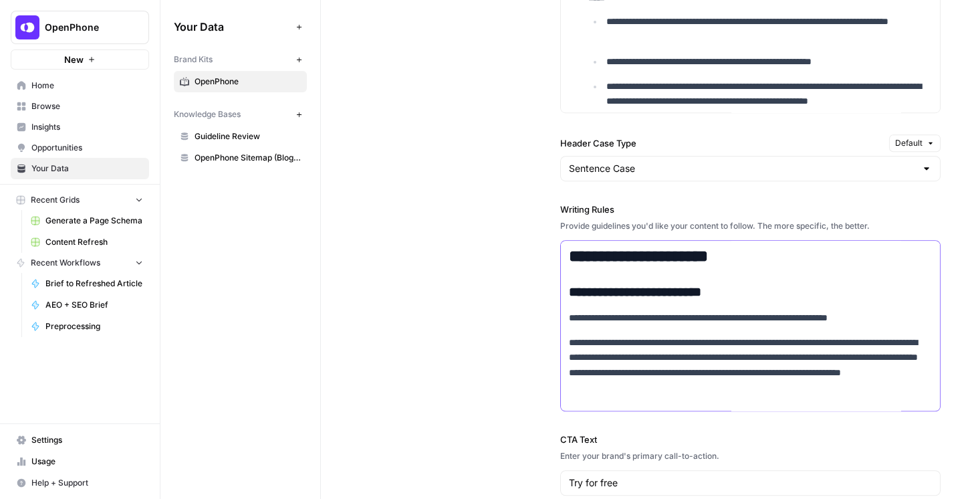
scroll to position [649, 0]
click at [518, 216] on div "**********" at bounding box center [649, 122] width 583 height 972
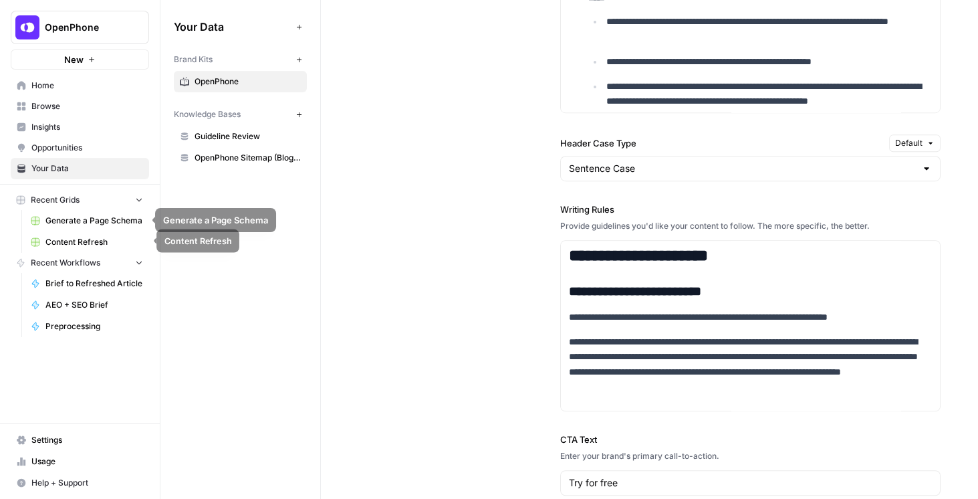
click at [81, 236] on span "Content Refresh" at bounding box center [94, 242] width 98 height 12
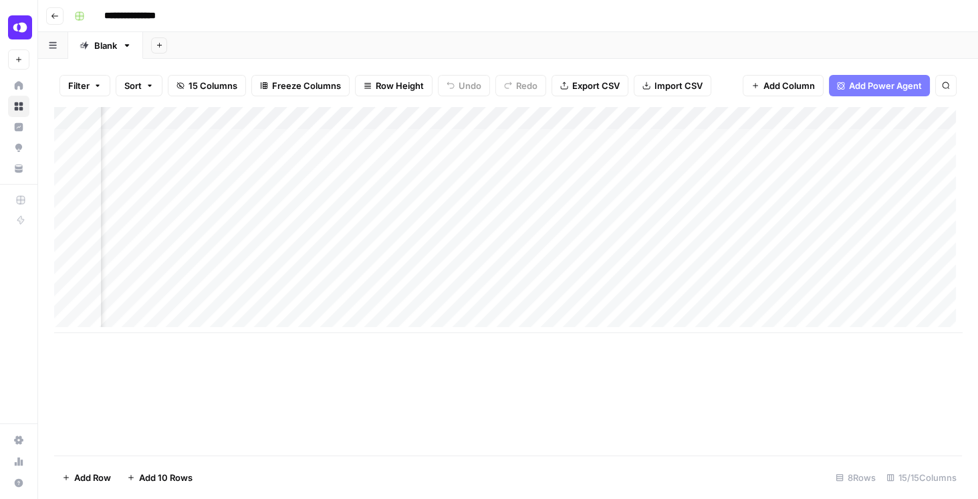
scroll to position [0, 1318]
click at [530, 139] on div "Add Column" at bounding box center [508, 220] width 908 height 226
click at [533, 140] on div "Add Column" at bounding box center [508, 220] width 908 height 226
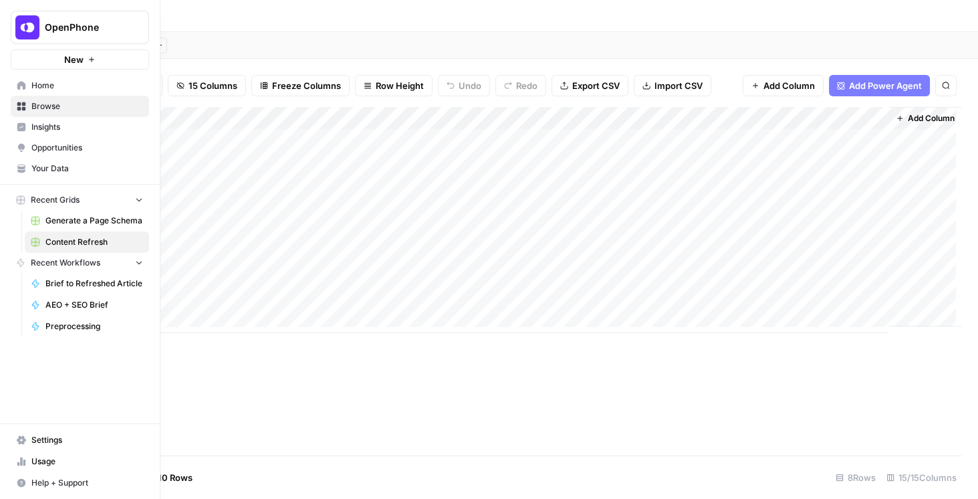
click at [51, 170] on span "Your Data" at bounding box center [87, 169] width 112 height 12
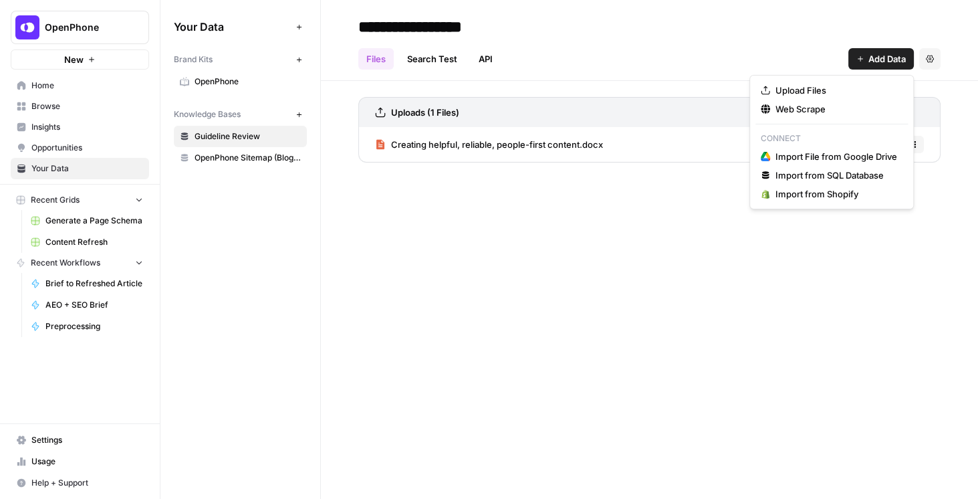
click at [858, 59] on icon "button" at bounding box center [860, 58] width 5 height 5
click at [819, 88] on span "Upload Files" at bounding box center [837, 90] width 122 height 13
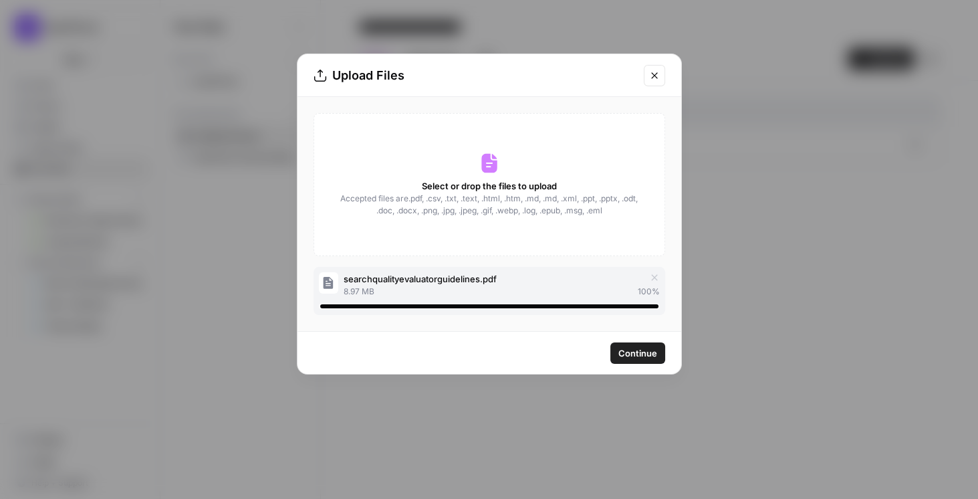
click at [649, 356] on span "Continue" at bounding box center [638, 352] width 39 height 13
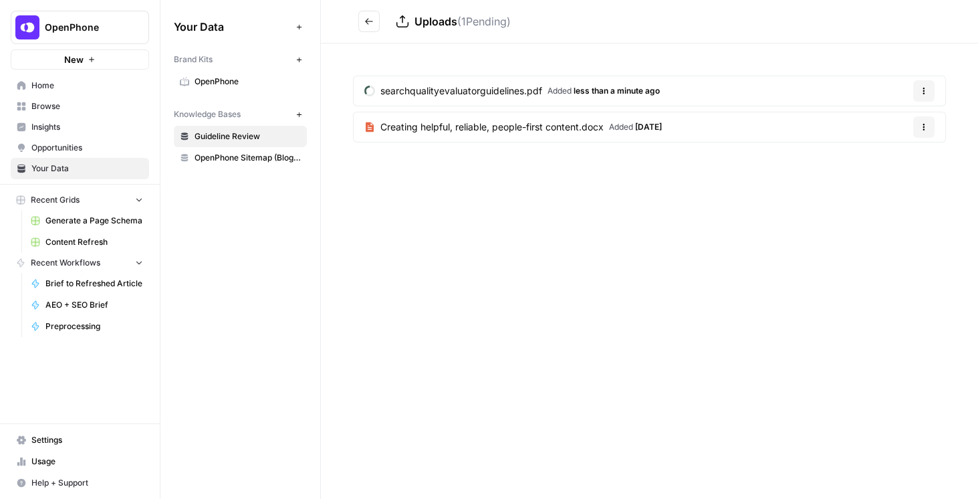
click at [80, 233] on link "Content Refresh" at bounding box center [87, 241] width 124 height 21
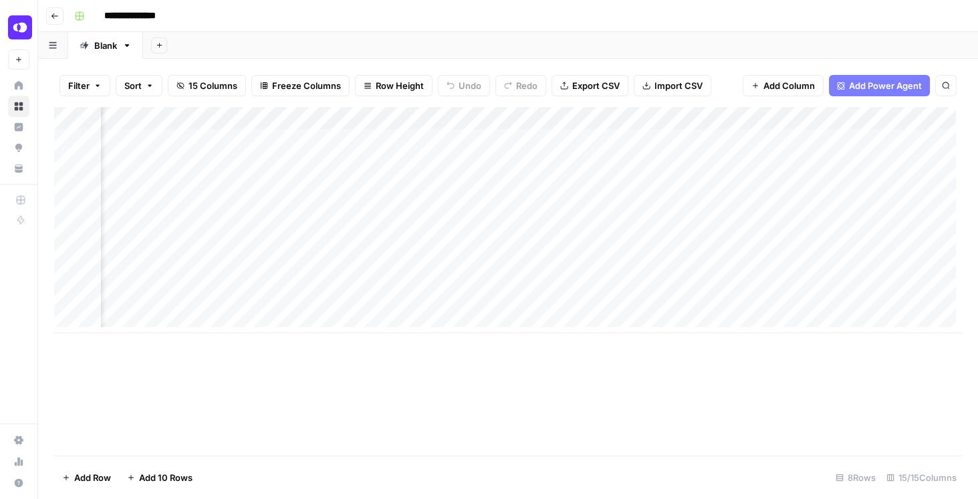
scroll to position [0, 1303]
click at [532, 112] on div "Add Column" at bounding box center [508, 220] width 908 height 226
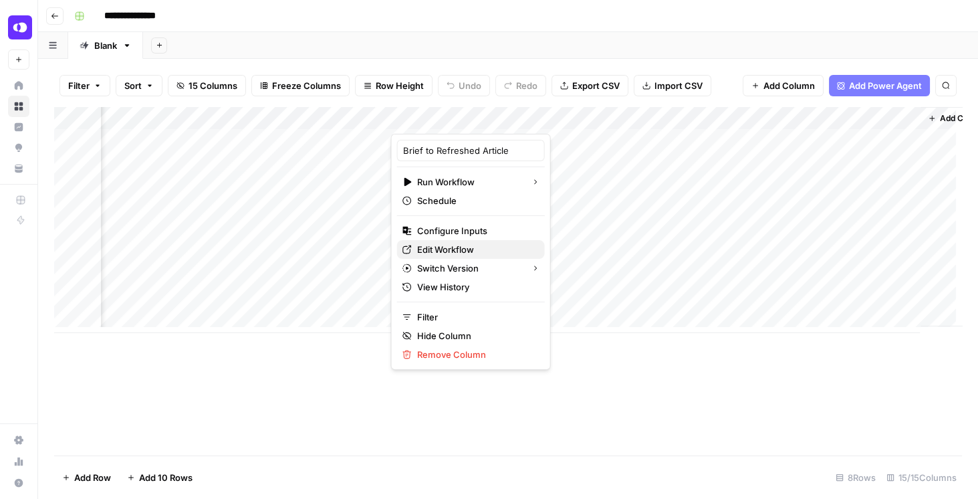
click at [461, 240] on link "Edit Workflow" at bounding box center [471, 249] width 148 height 19
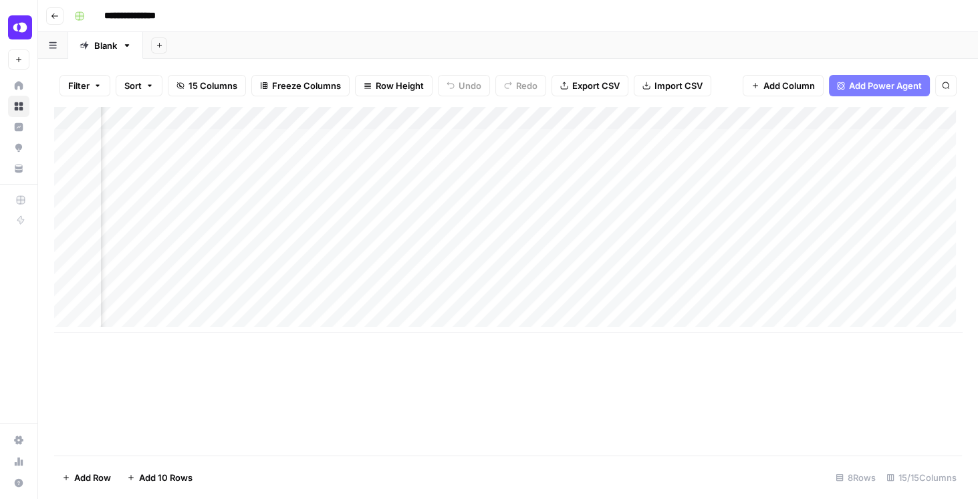
scroll to position [0, 980]
click at [326, 122] on div "Add Column" at bounding box center [508, 220] width 908 height 226
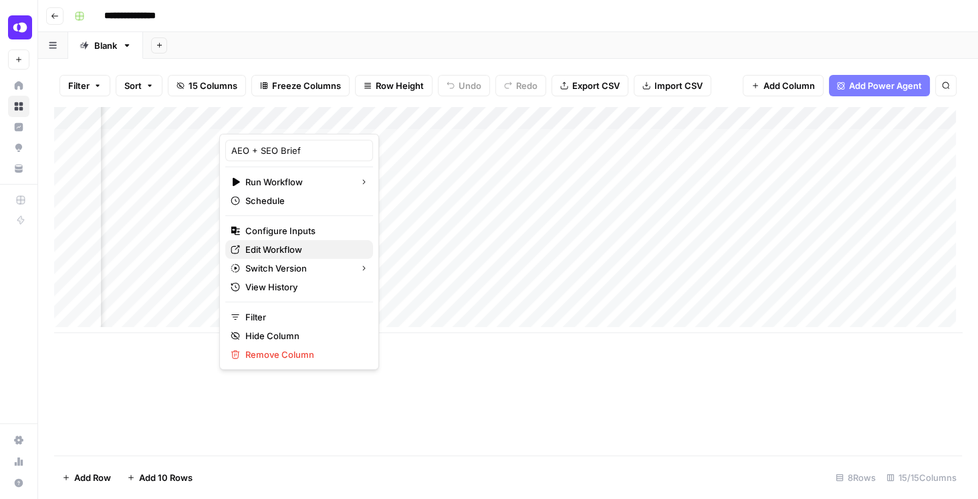
click at [286, 243] on span "Edit Workflow" at bounding box center [303, 249] width 117 height 13
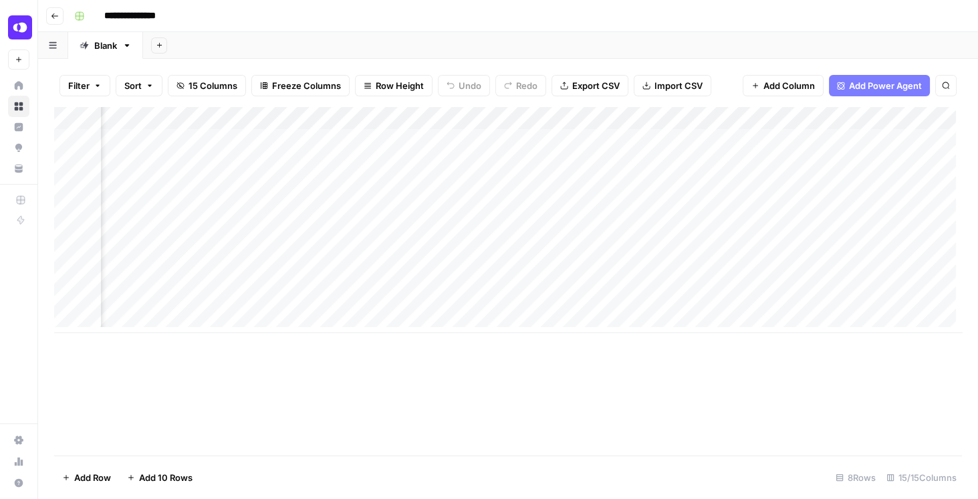
scroll to position [0, 138]
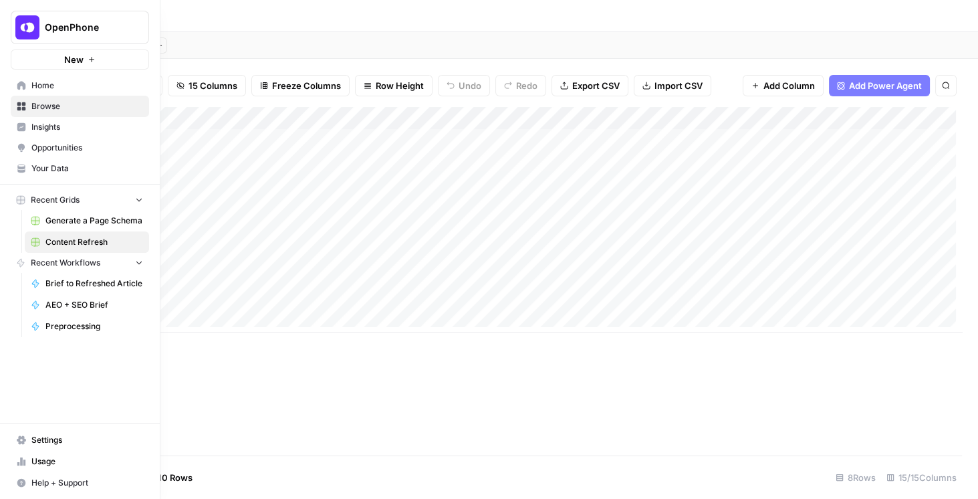
click at [73, 175] on link "Your Data" at bounding box center [80, 168] width 138 height 21
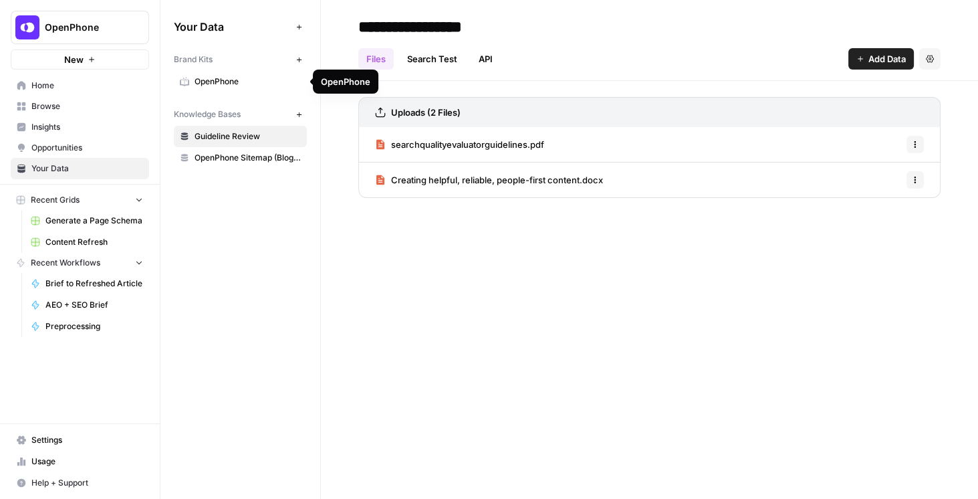
click at [232, 80] on span "OpenPhone" at bounding box center [248, 82] width 106 height 12
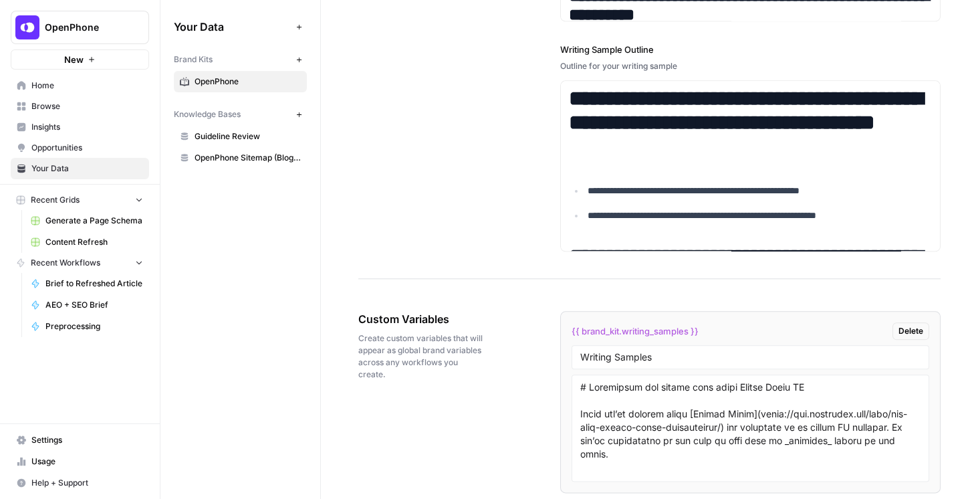
scroll to position [2216, 0]
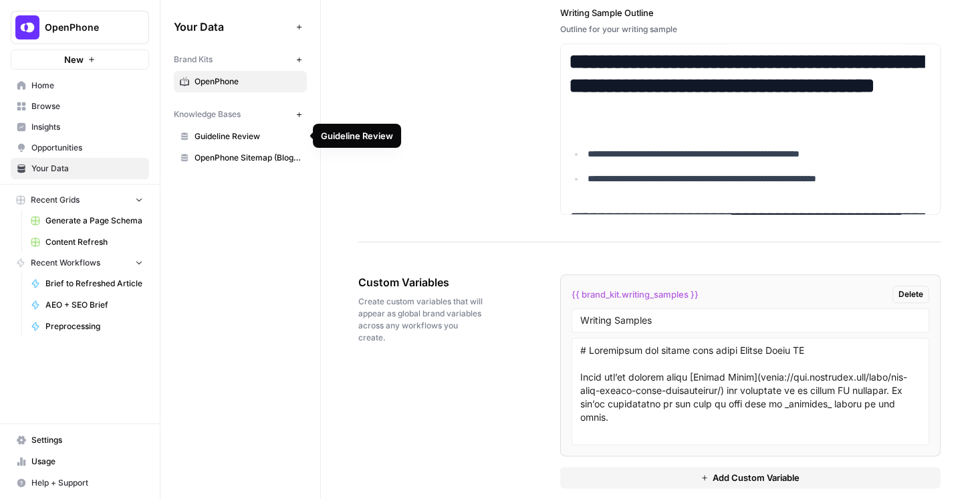
click at [246, 142] on link "Guideline Review" at bounding box center [240, 136] width 133 height 21
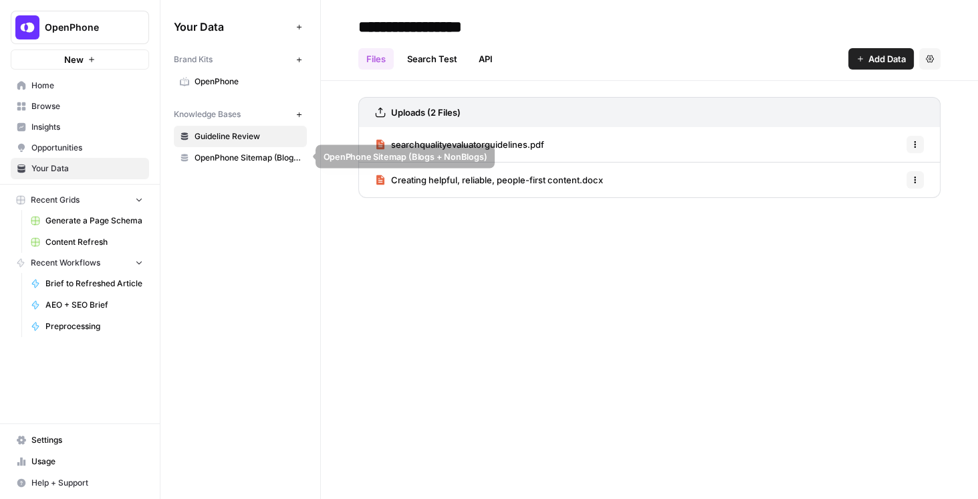
click at [251, 161] on span "OpenPhone Sitemap (Blogs + NonBlogs)" at bounding box center [248, 158] width 106 height 12
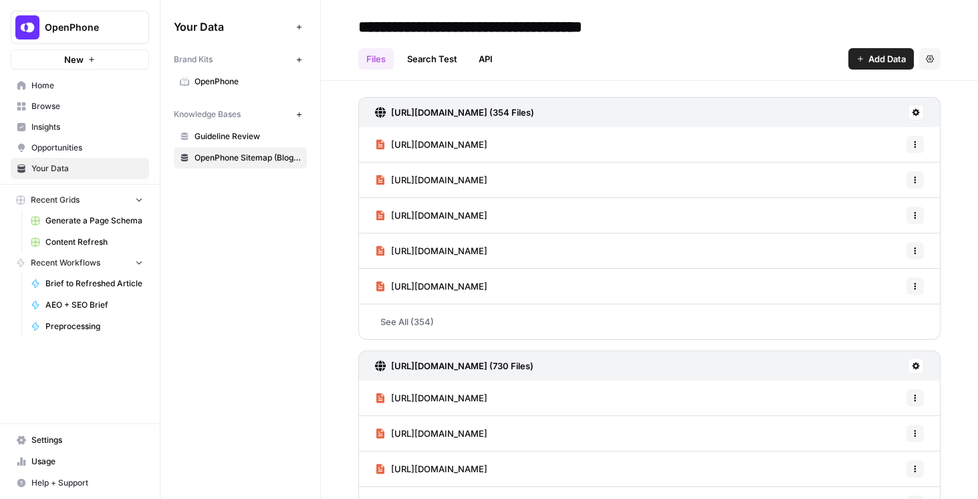
click at [223, 132] on span "Guideline Review" at bounding box center [248, 136] width 106 height 12
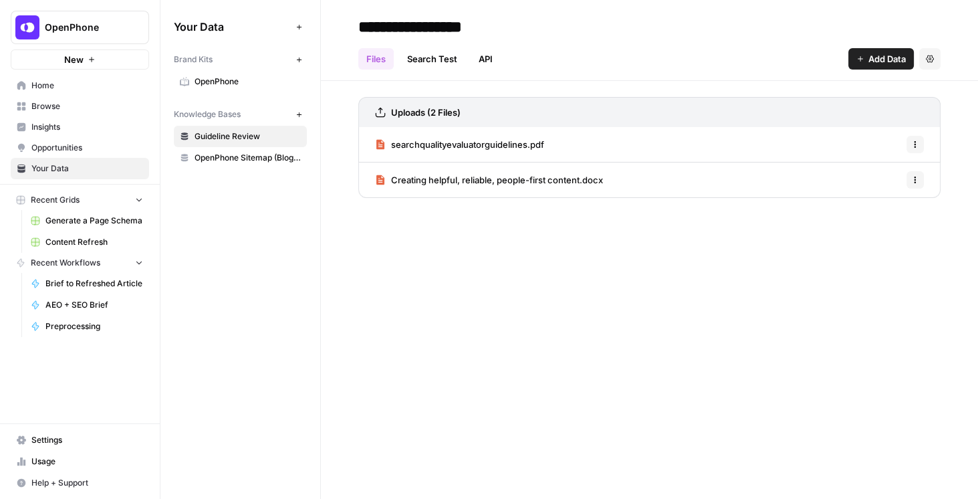
click at [276, 155] on span "OpenPhone Sitemap (Blogs + NonBlogs)" at bounding box center [248, 158] width 106 height 12
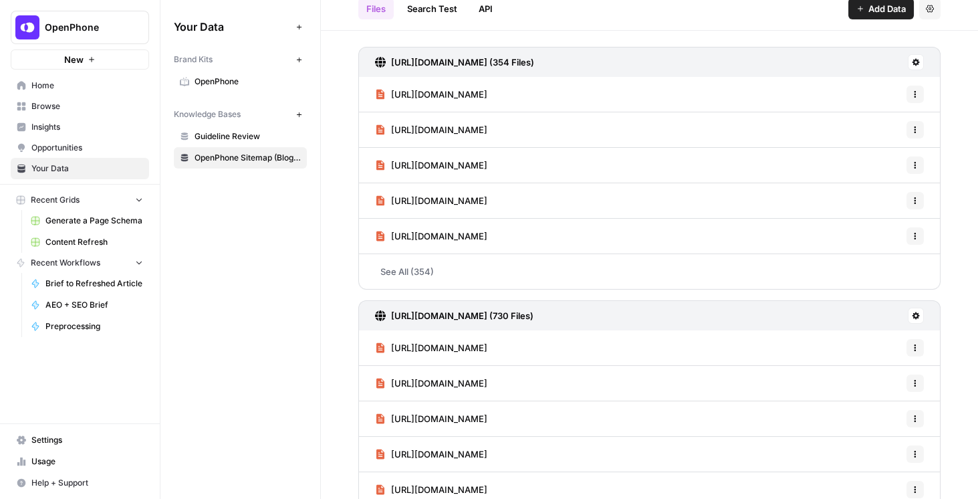
scroll to position [38, 0]
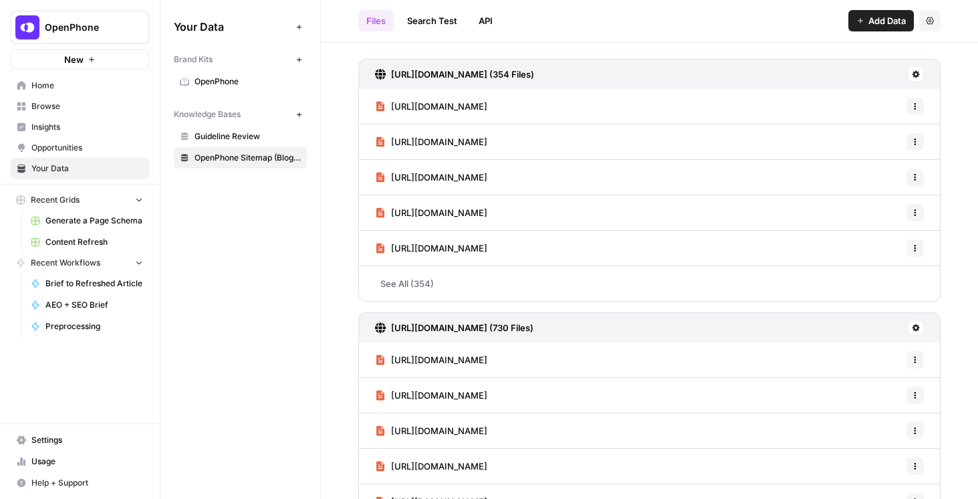
click at [913, 73] on icon at bounding box center [916, 74] width 7 height 7
click at [884, 116] on span "Schedule Data Sync" at bounding box center [860, 120] width 82 height 13
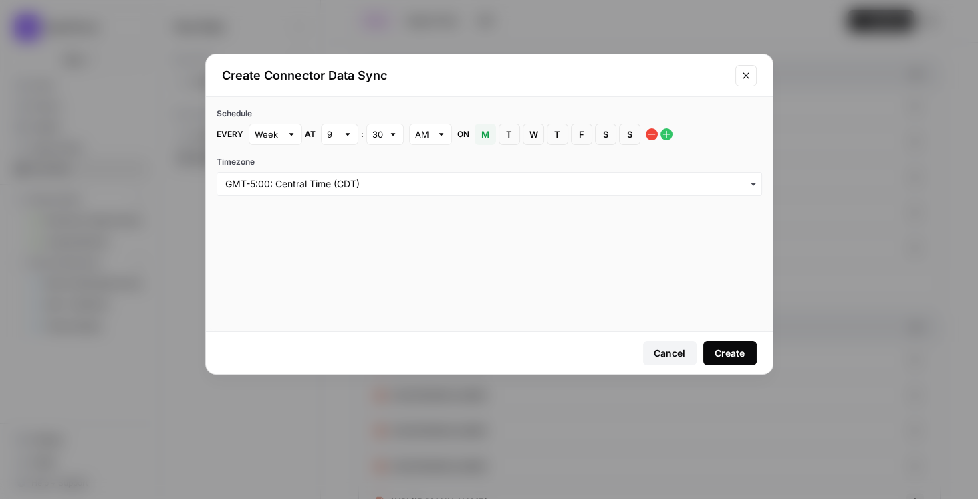
click at [756, 181] on icon "button" at bounding box center [753, 184] width 11 height 11
click at [742, 140] on div "Every Week at 9 : 30 AM on M Monday T Tuesday W Wednesday T Thursday F Friday S…" at bounding box center [490, 134] width 546 height 21
click at [742, 79] on icon "Close modal" at bounding box center [746, 75] width 11 height 11
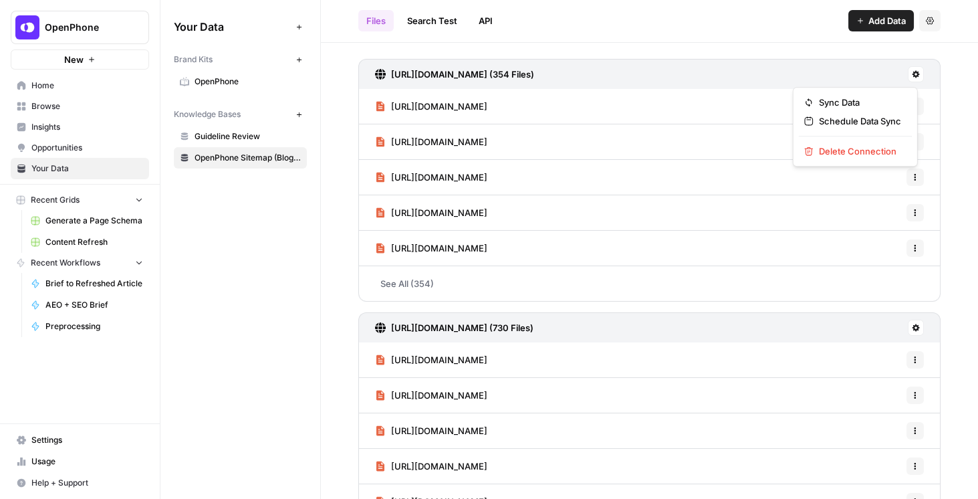
click at [913, 76] on icon at bounding box center [916, 74] width 7 height 7
click at [886, 118] on span "Schedule Data Sync" at bounding box center [860, 120] width 82 height 13
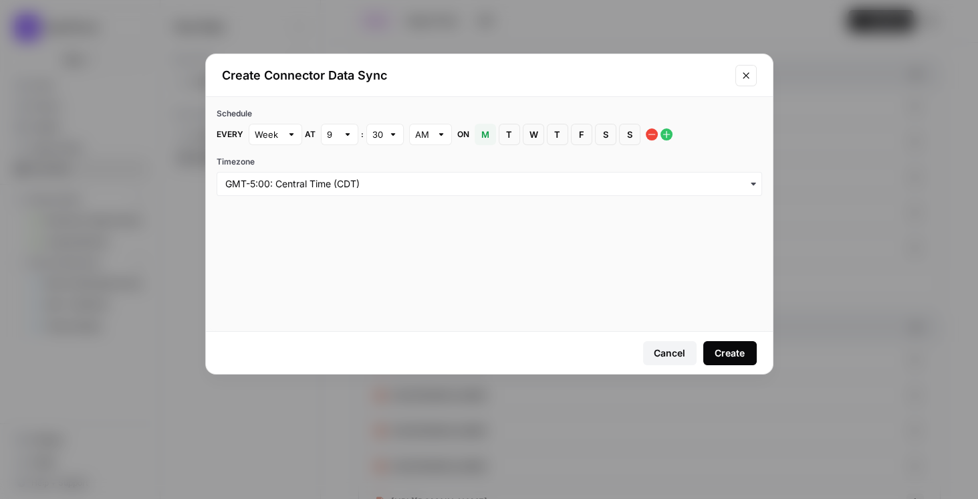
click at [749, 72] on icon "Close modal" at bounding box center [746, 75] width 11 height 11
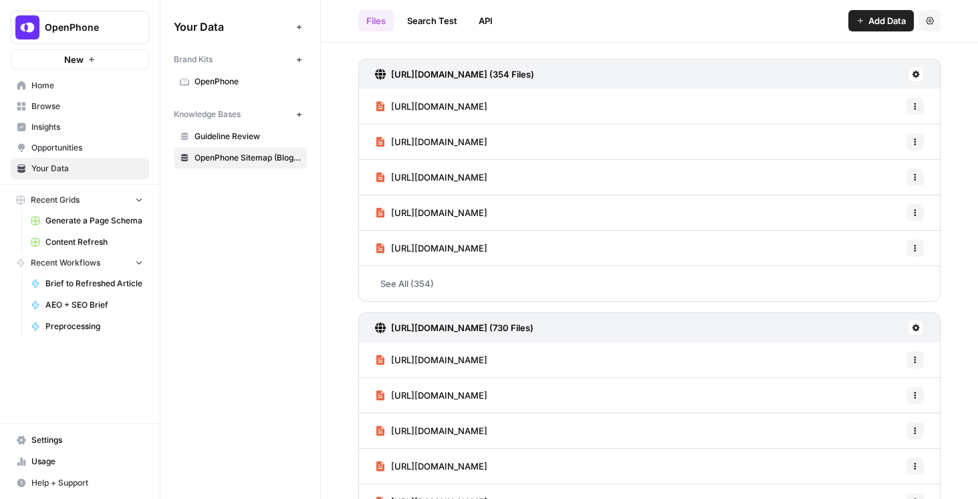
click at [98, 236] on span "Content Refresh" at bounding box center [94, 242] width 98 height 12
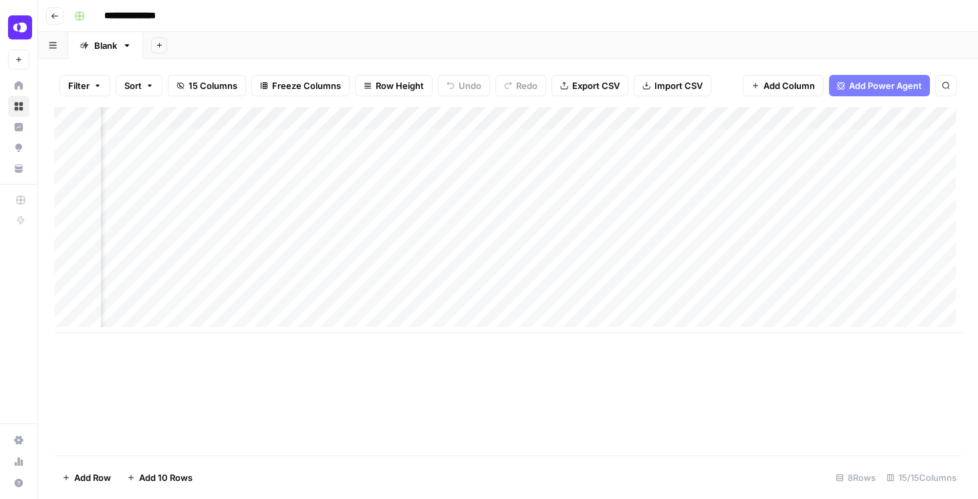
scroll to position [0, 528]
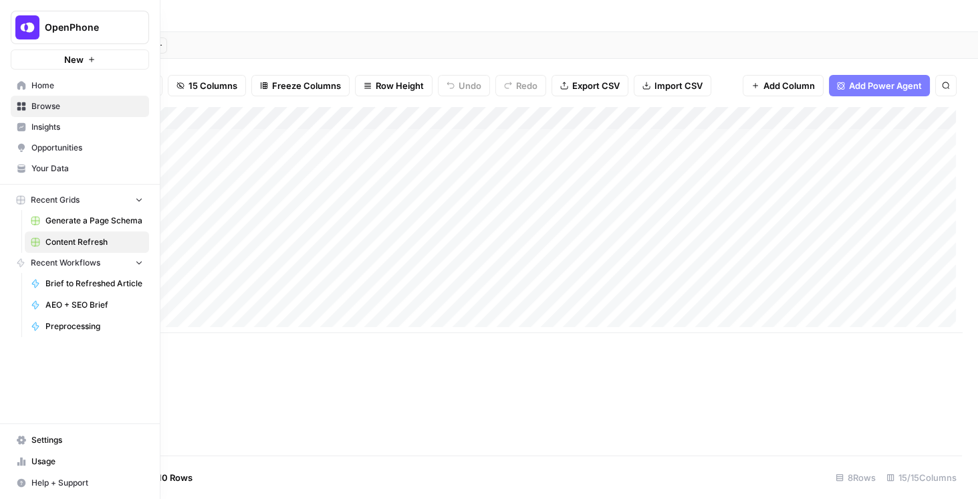
click at [71, 171] on span "Your Data" at bounding box center [87, 169] width 112 height 12
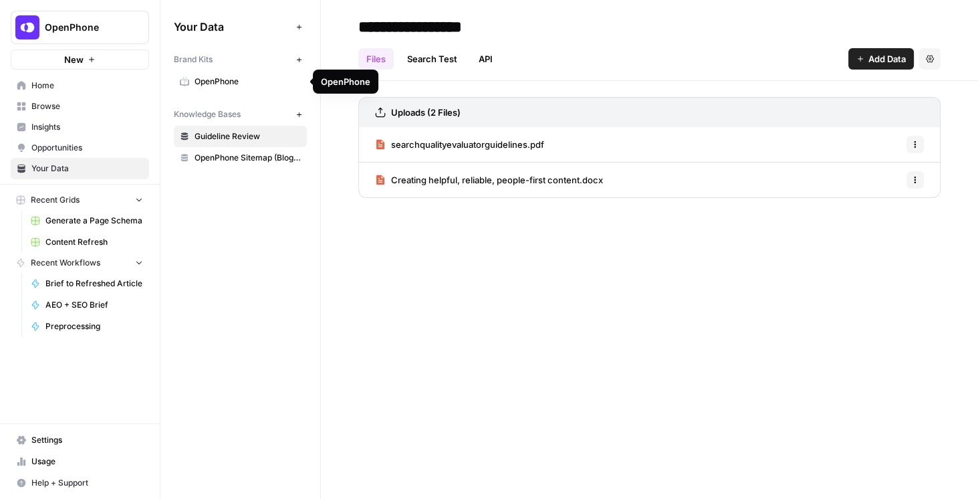
click at [262, 86] on span "OpenPhone" at bounding box center [248, 82] width 106 height 12
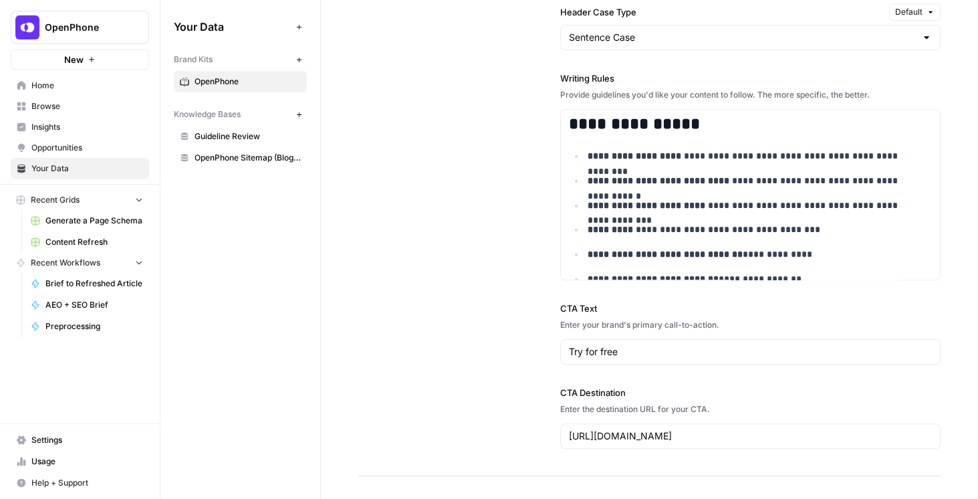
scroll to position [1338, 0]
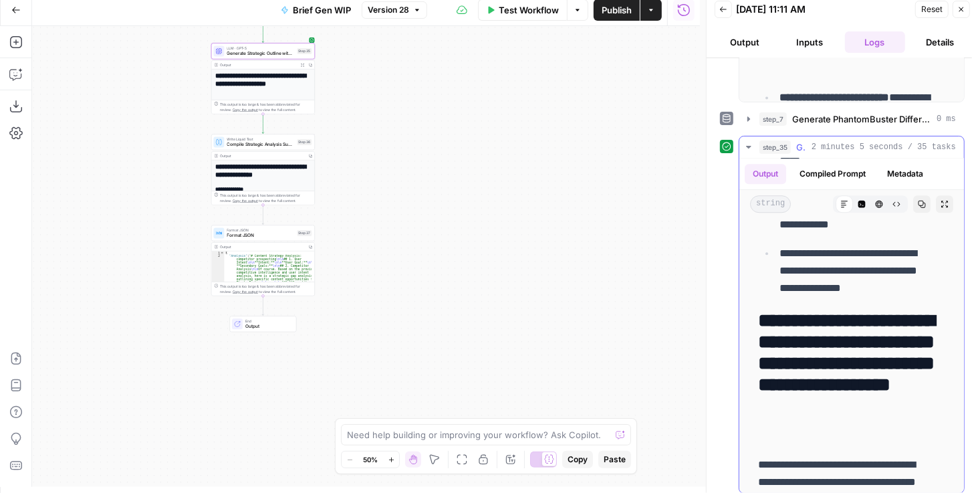
scroll to position [2560, 0]
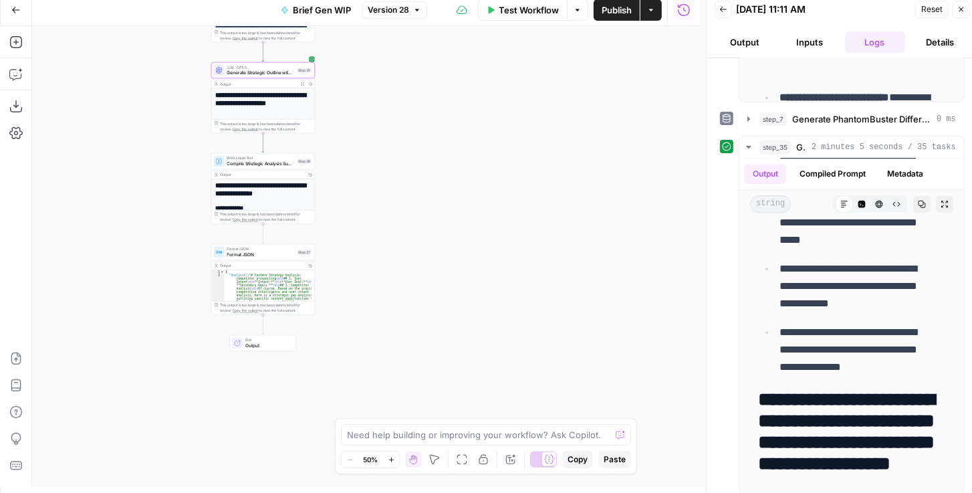
click at [19, 9] on icon "button" at bounding box center [15, 9] width 9 height 9
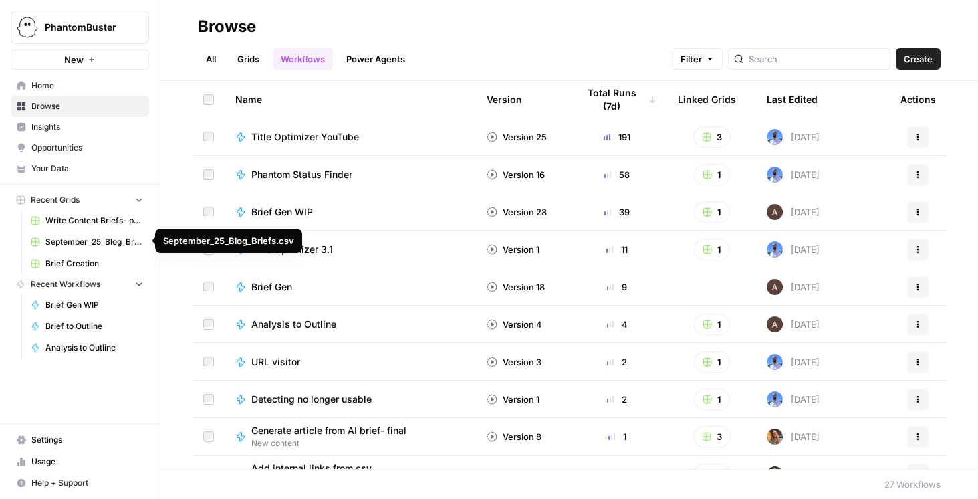
click at [99, 257] on span "Brief Creation" at bounding box center [94, 263] width 98 height 12
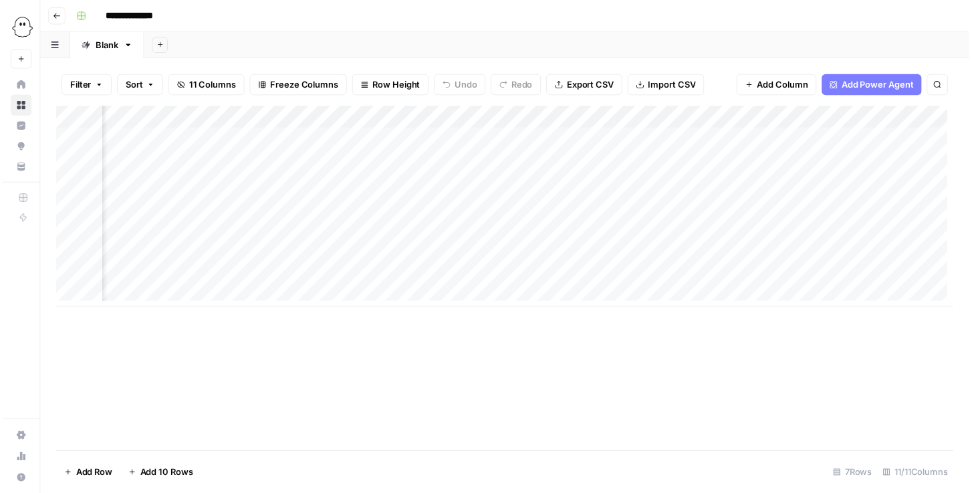
scroll to position [0, 573]
click at [686, 277] on div "Add Column" at bounding box center [508, 208] width 908 height 203
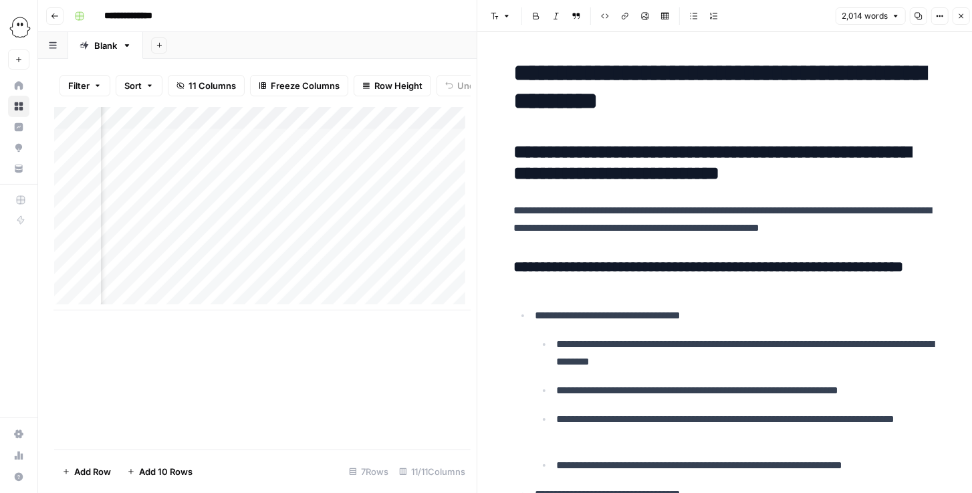
click at [959, 13] on icon "button" at bounding box center [962, 16] width 8 height 8
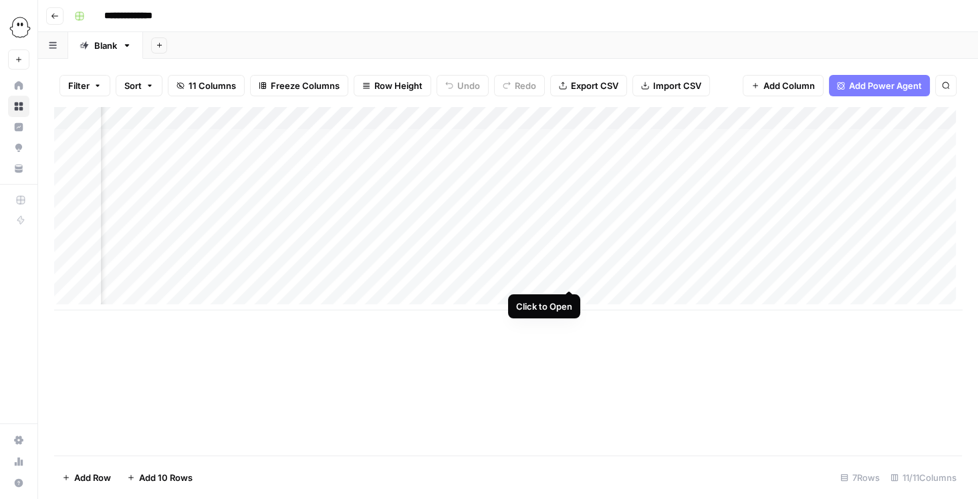
click at [570, 276] on div "Add Column" at bounding box center [508, 208] width 908 height 203
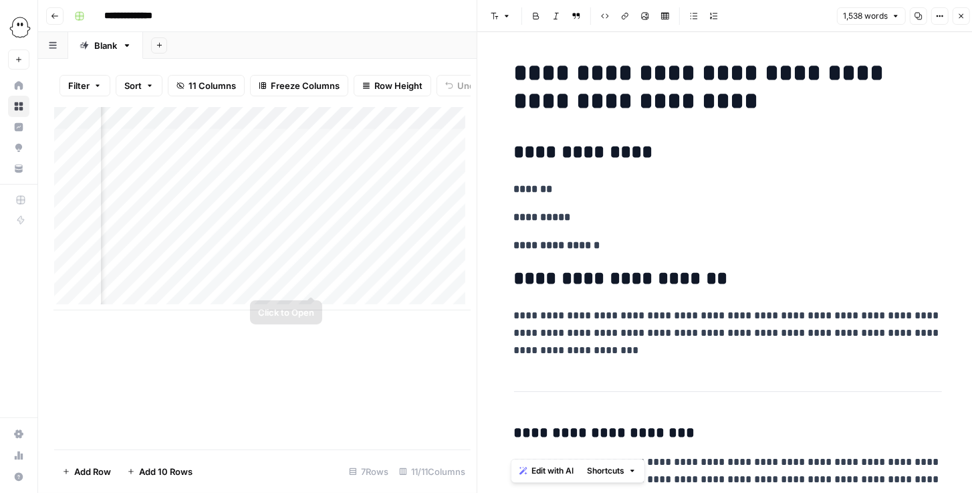
click at [330, 282] on div "Add Column" at bounding box center [262, 208] width 417 height 203
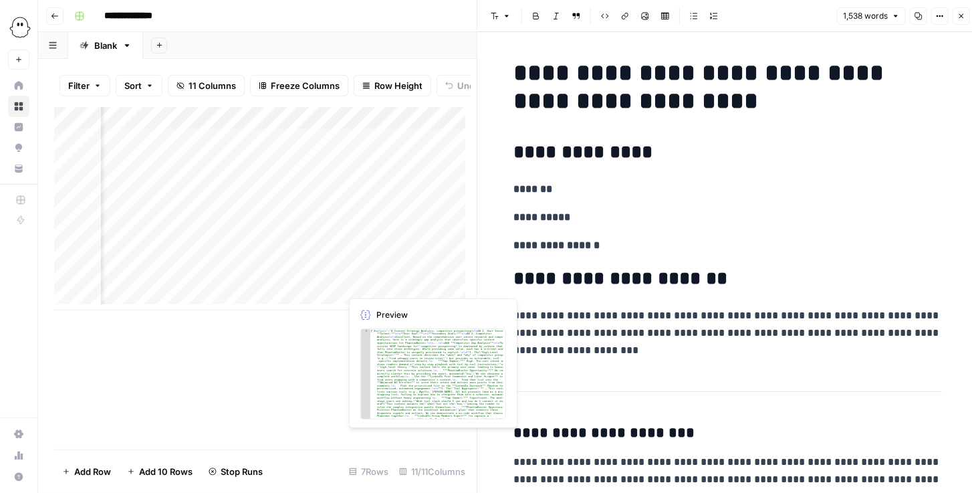
click at [964, 14] on icon "button" at bounding box center [962, 16] width 8 height 8
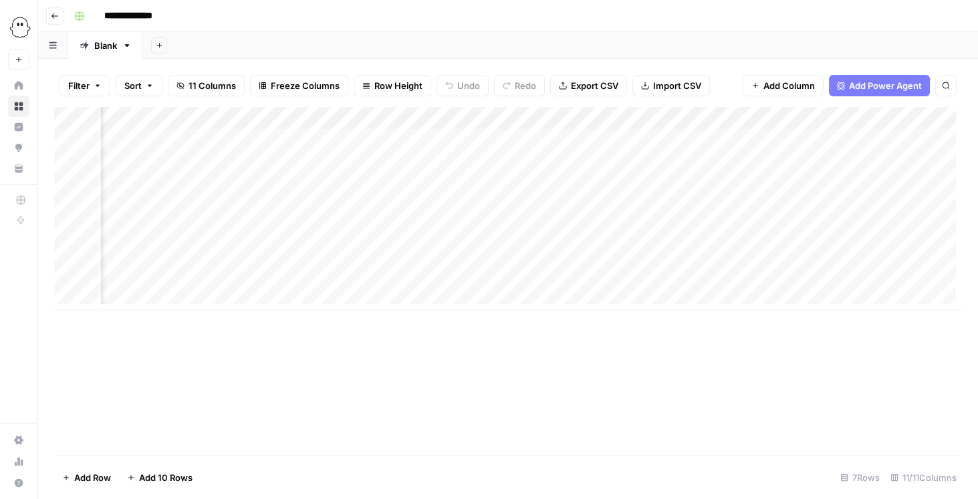
click at [329, 277] on div "Add Column" at bounding box center [508, 208] width 908 height 203
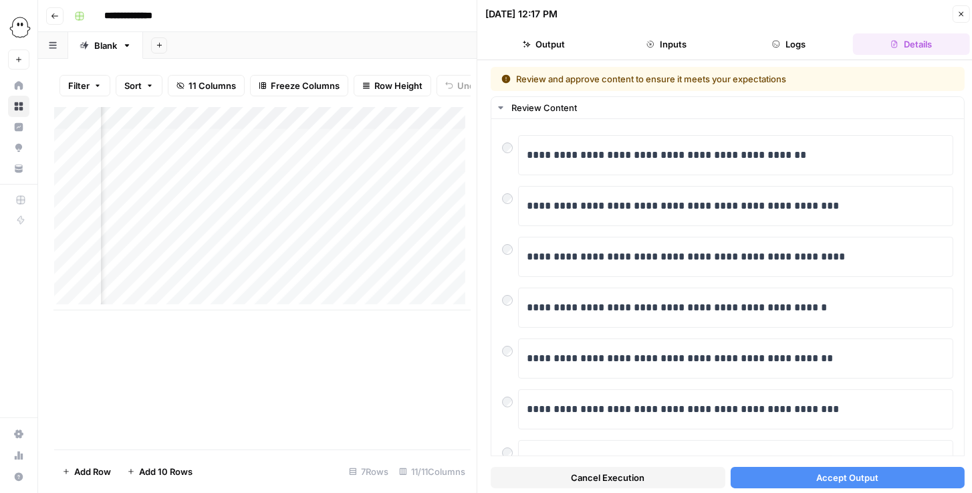
click at [801, 482] on button "Accept Output" at bounding box center [848, 477] width 235 height 21
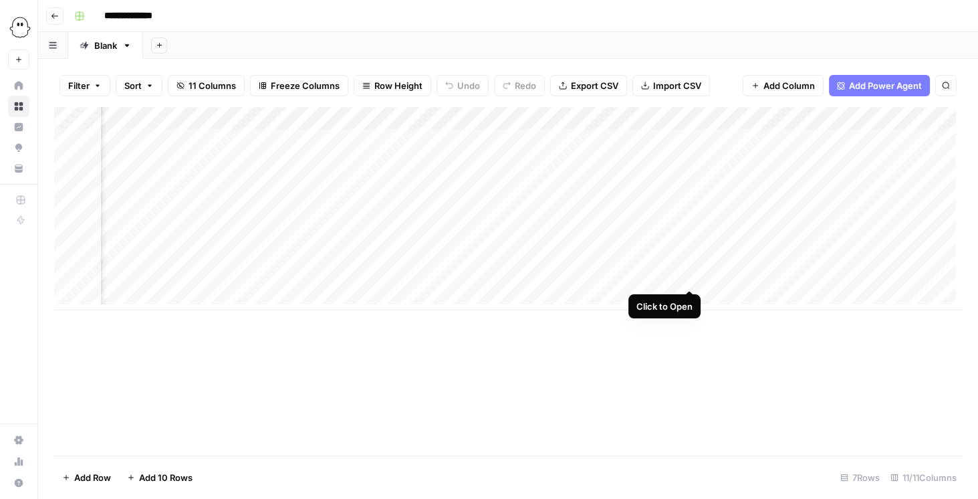
click at [692, 280] on div "Add Column" at bounding box center [508, 208] width 908 height 203
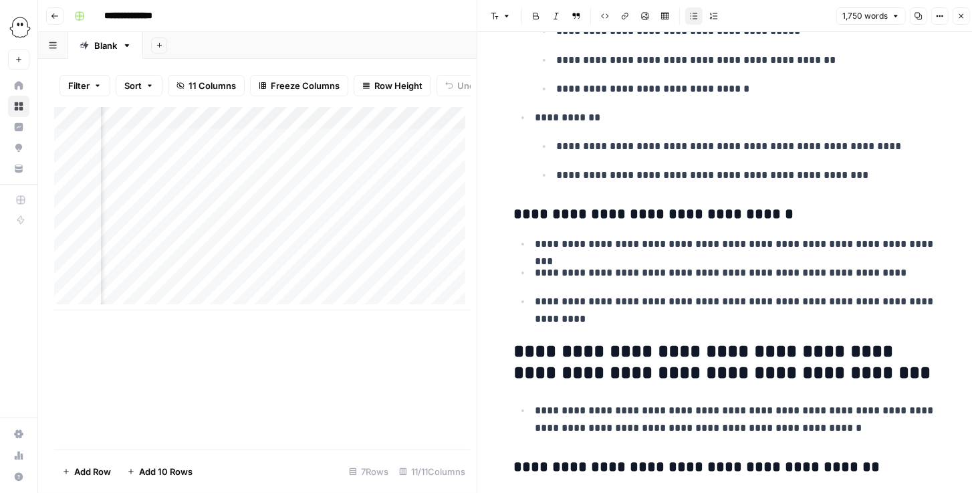
scroll to position [2904, 0]
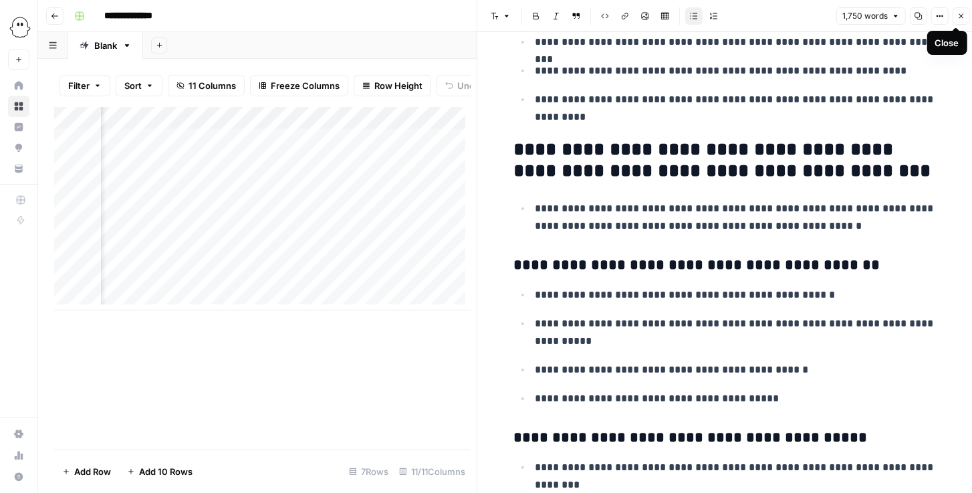
click at [961, 21] on button "Close" at bounding box center [961, 15] width 17 height 17
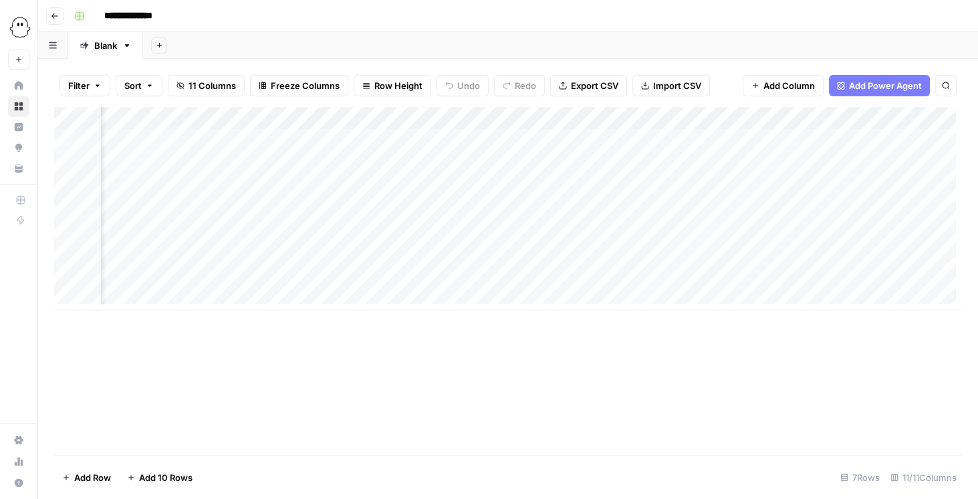
click at [568, 274] on div "Add Column" at bounding box center [508, 208] width 908 height 203
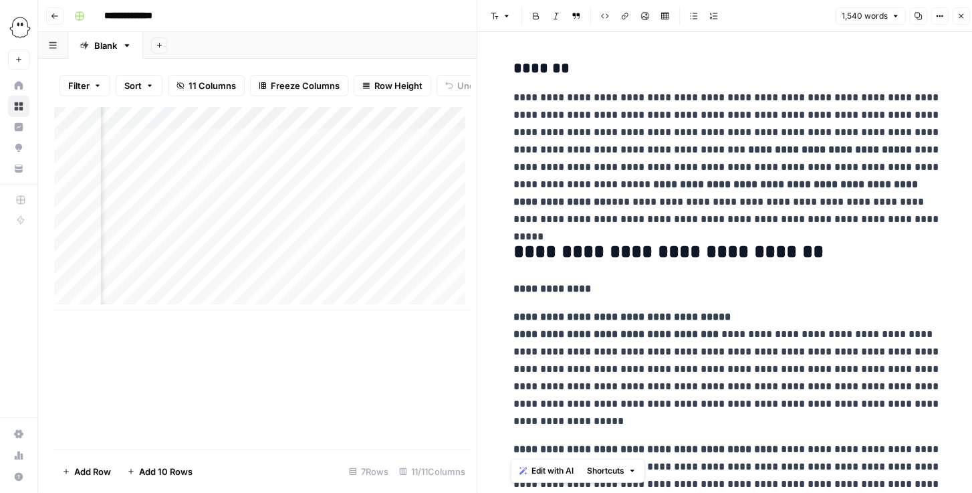
scroll to position [3400, 0]
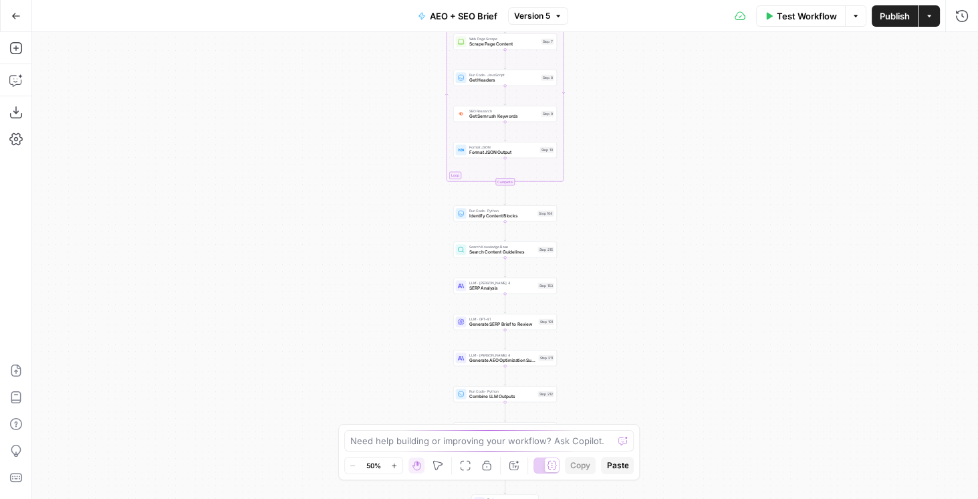
click at [499, 255] on div "Search Knowledge Base Search Content Guidelines Step 215 Copy step Delete step …" at bounding box center [505, 249] width 104 height 16
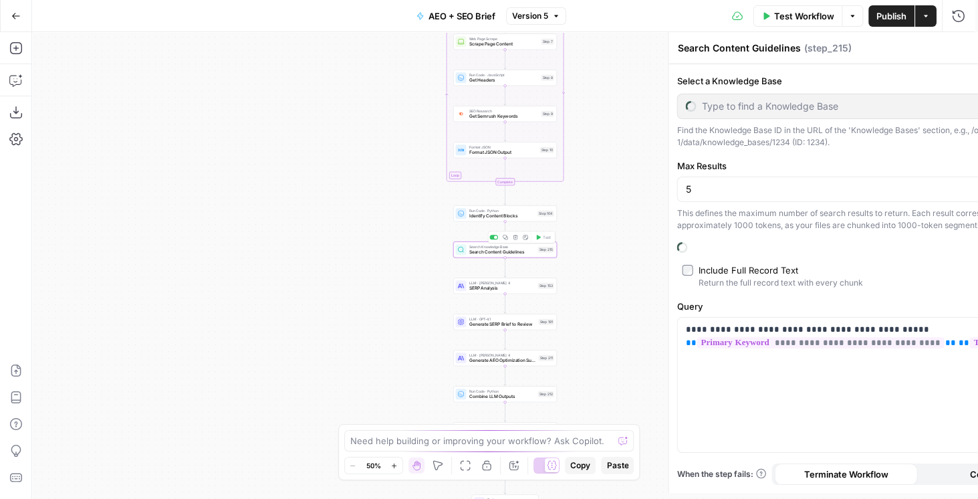
type input "Guideline Review"
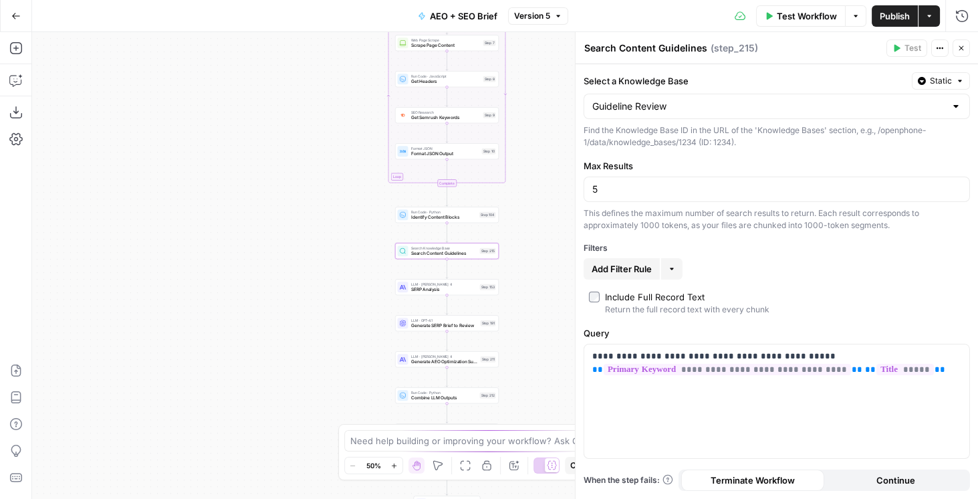
drag, startPoint x: 356, startPoint y: 231, endPoint x: 272, endPoint y: 234, distance: 84.3
click at [272, 234] on div "Workflow Set Inputs Inputs Power Agent Identify target keywords Step 148 Google…" at bounding box center [505, 265] width 946 height 467
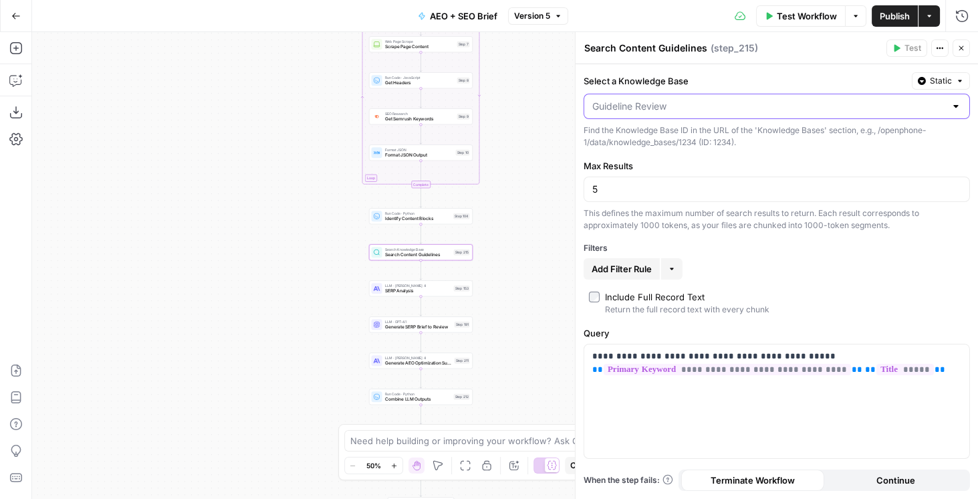
click at [761, 106] on input "Select a Knowledge Base" at bounding box center [769, 106] width 353 height 13
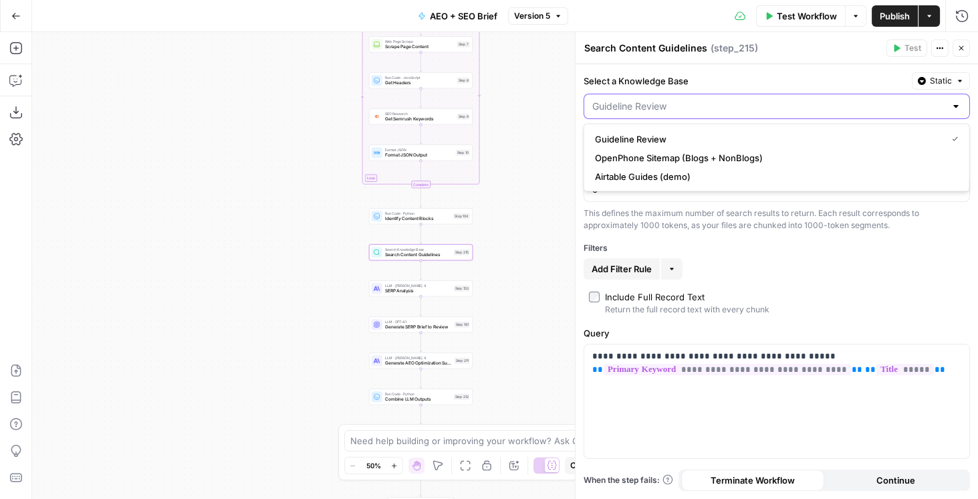
click at [761, 106] on input "Select a Knowledge Base" at bounding box center [769, 106] width 353 height 13
type input "Guideline Review"
click at [688, 81] on label "Select a Knowledge Base" at bounding box center [745, 80] width 323 height 13
click at [688, 100] on input "Guideline Review" at bounding box center [769, 106] width 353 height 13
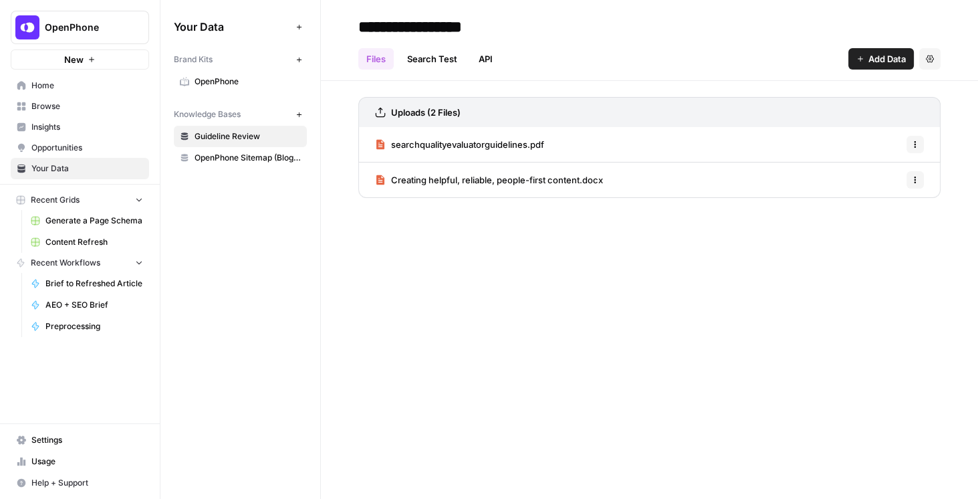
click at [72, 106] on span "Browse" at bounding box center [87, 106] width 112 height 12
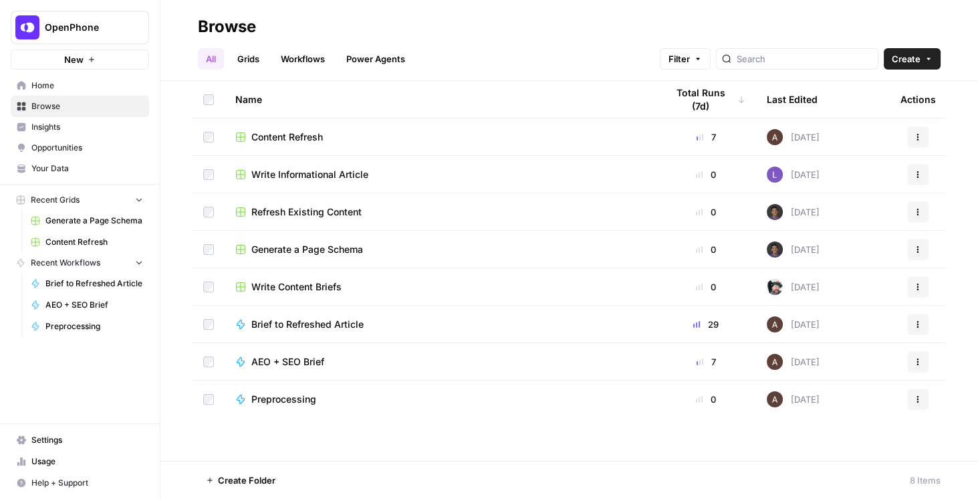
click at [284, 139] on span "Content Refresh" at bounding box center [287, 136] width 72 height 13
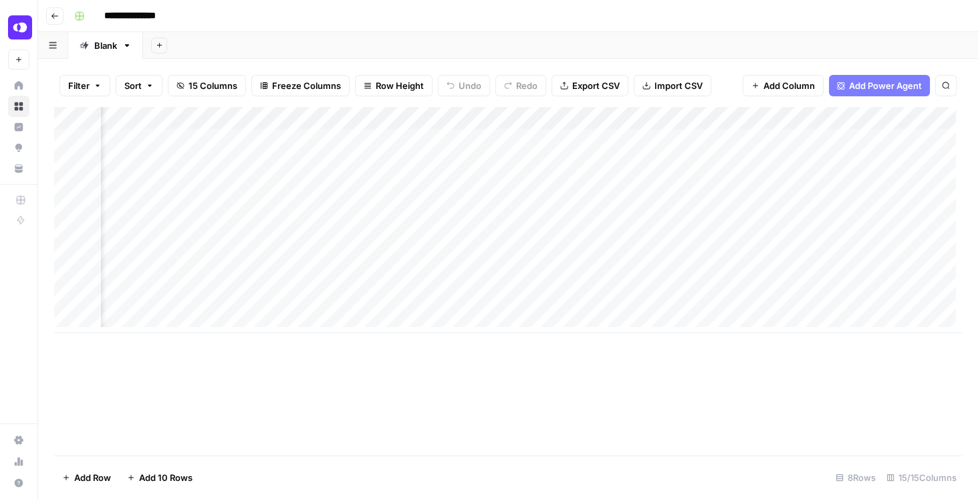
scroll to position [0, 682]
click at [625, 118] on div "Add Column" at bounding box center [508, 220] width 908 height 226
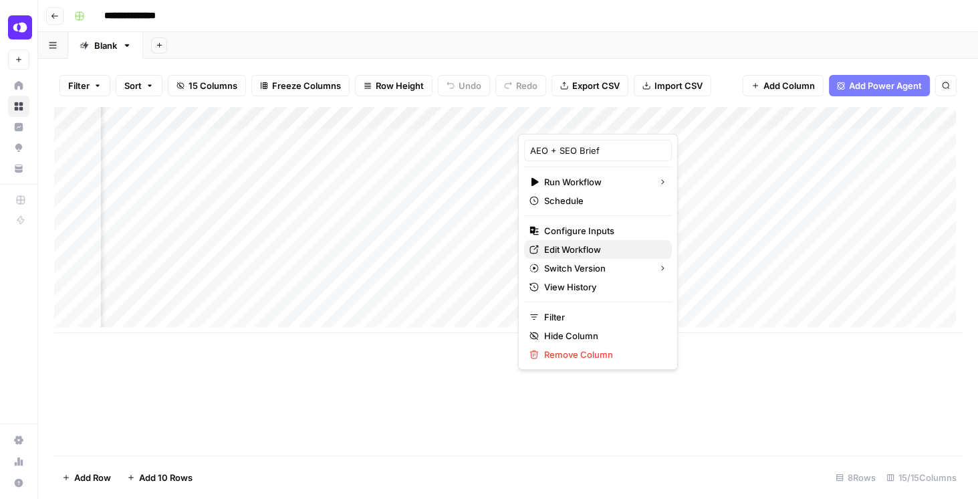
click at [594, 252] on span "Edit Workflow" at bounding box center [602, 249] width 117 height 13
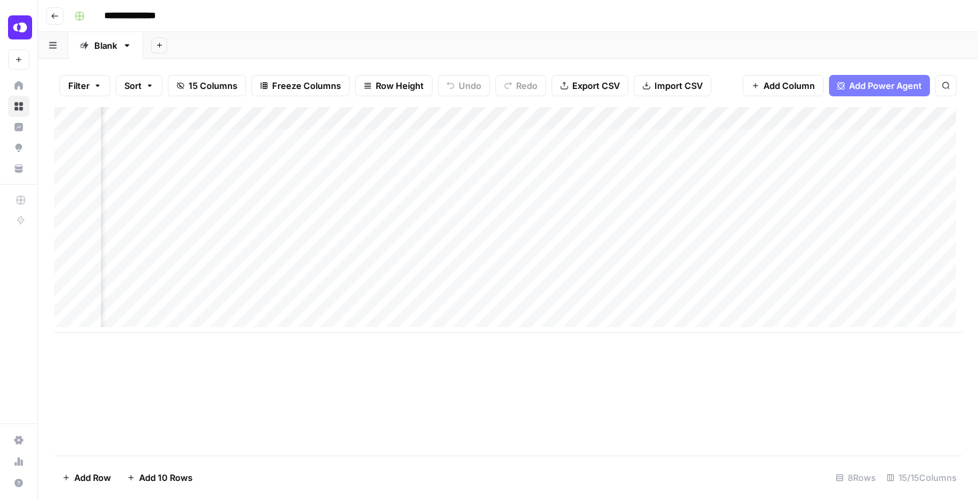
scroll to position [0, 0]
click at [708, 137] on div "Add Column" at bounding box center [508, 220] width 908 height 226
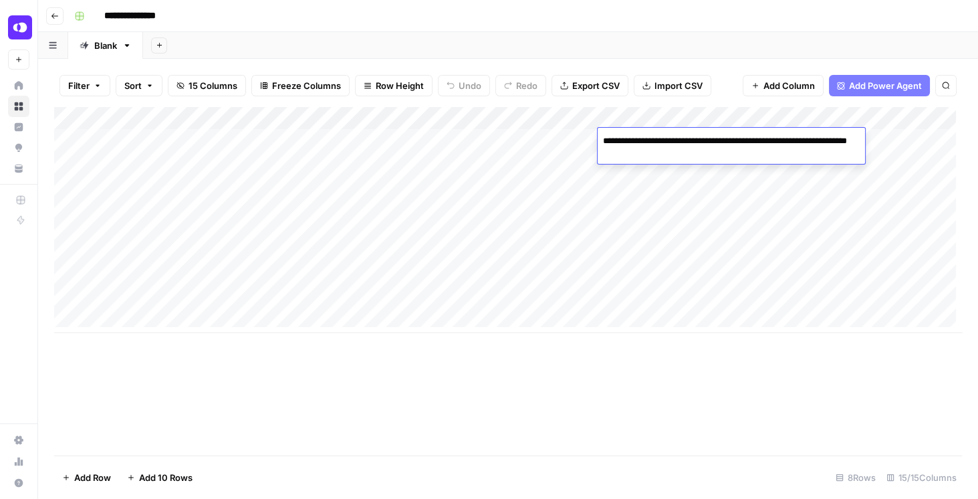
click at [760, 173] on div "Add Column" at bounding box center [508, 220] width 908 height 226
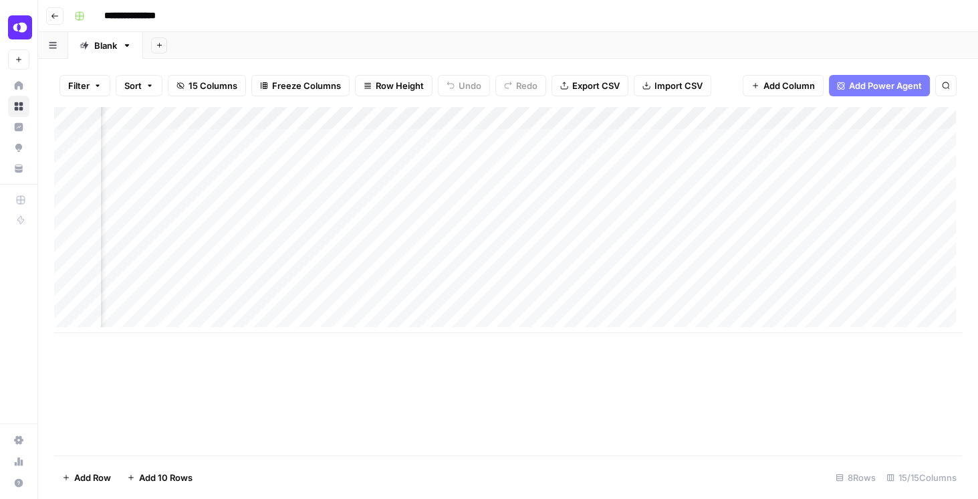
scroll to position [0, 72]
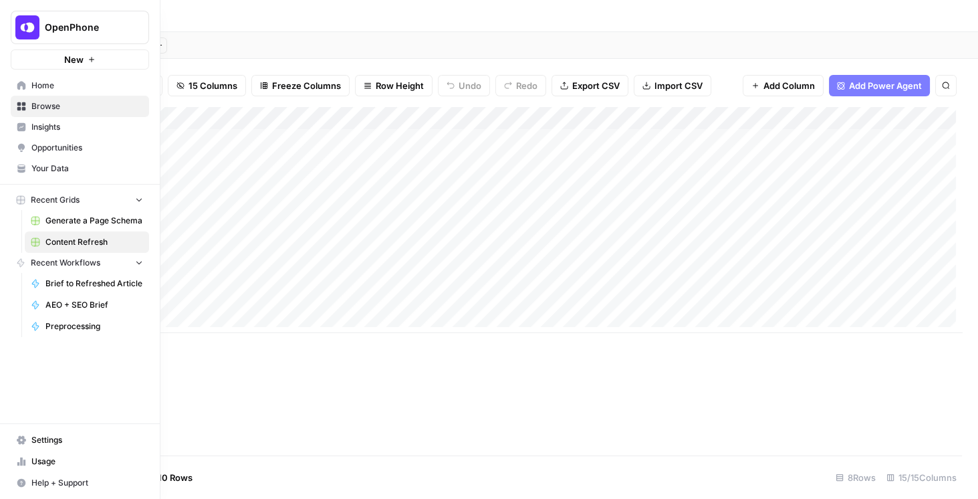
click at [62, 446] on span "Settings" at bounding box center [87, 440] width 112 height 12
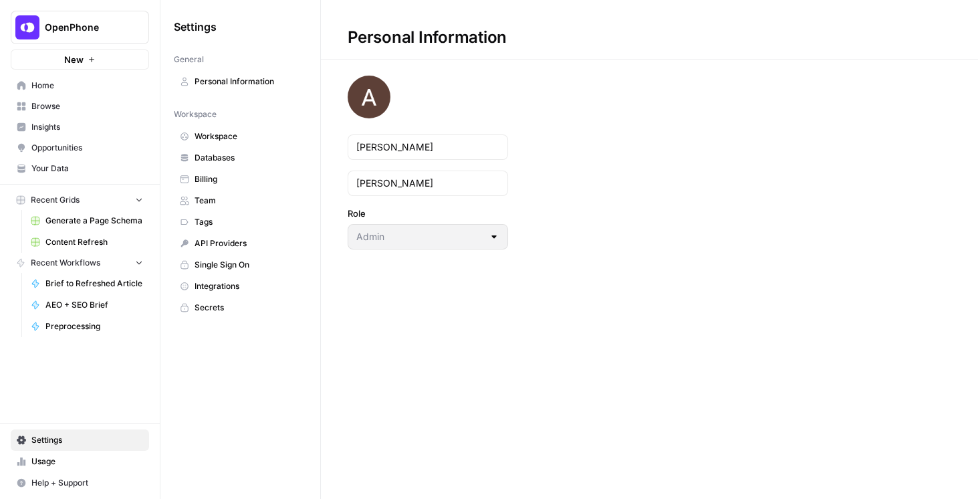
click at [239, 283] on span "Integrations" at bounding box center [248, 286] width 106 height 12
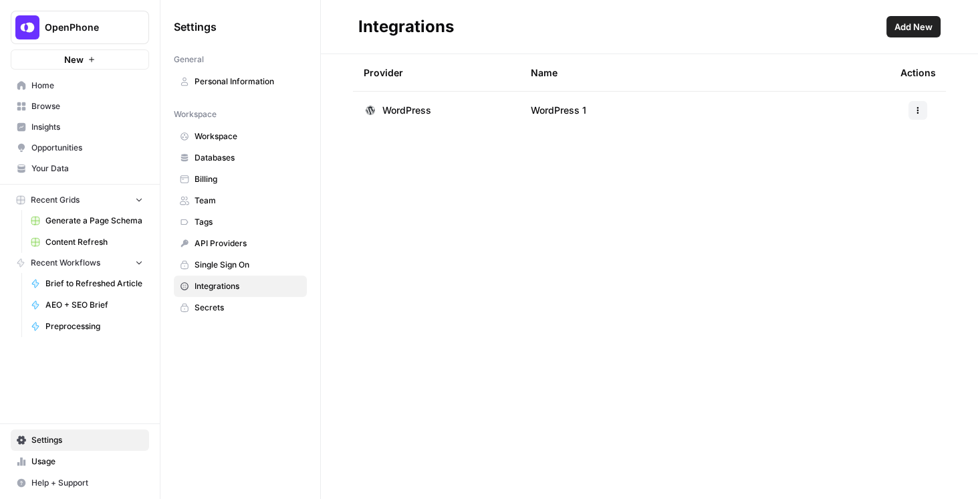
click at [65, 107] on span "Browse" at bounding box center [87, 106] width 112 height 12
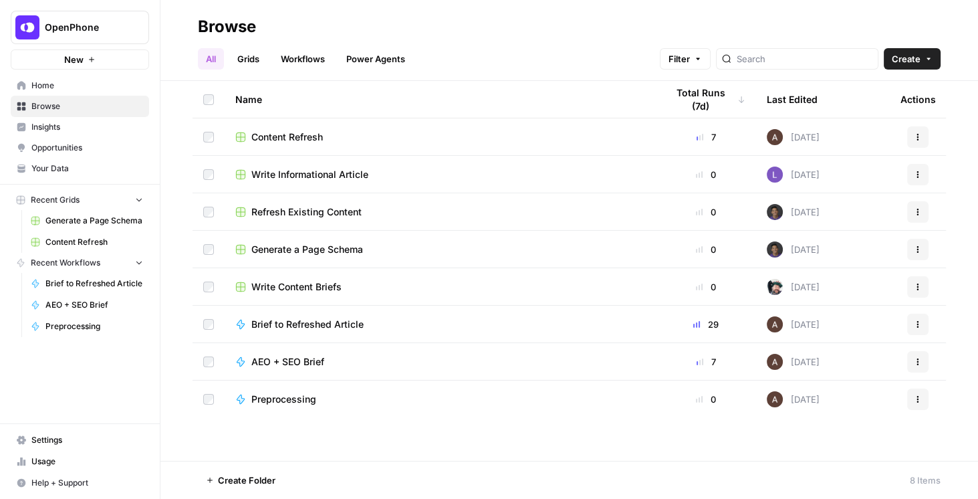
click at [288, 130] on span "Content Refresh" at bounding box center [287, 136] width 72 height 13
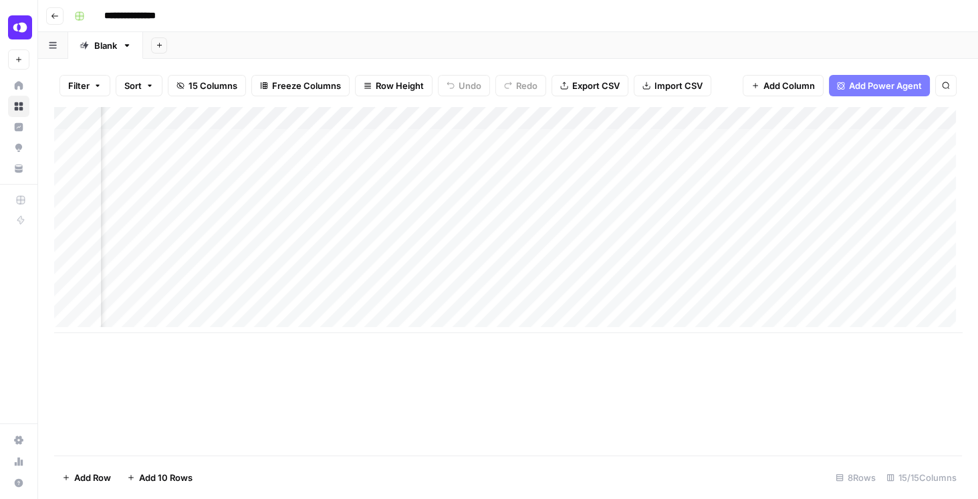
scroll to position [0, 413]
click at [891, 118] on div "Add Column" at bounding box center [508, 220] width 908 height 226
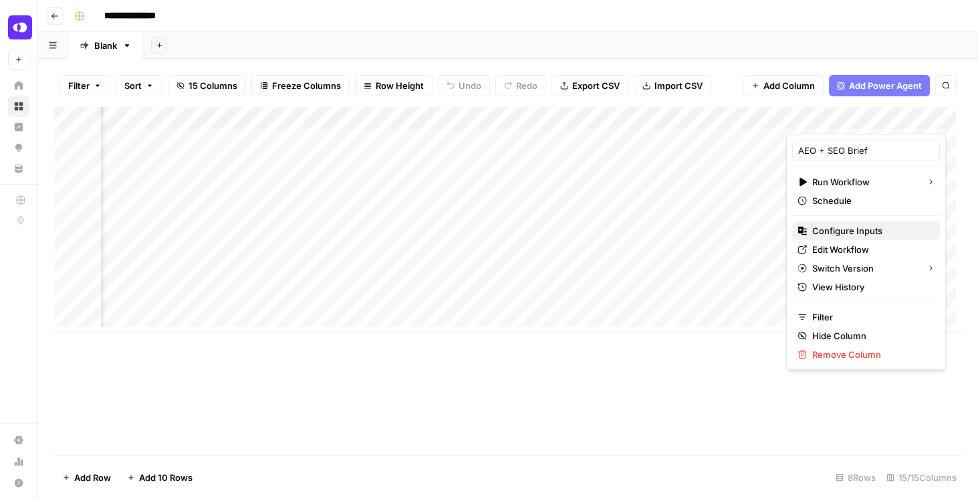
click at [871, 225] on span "Configure Inputs" at bounding box center [871, 230] width 117 height 13
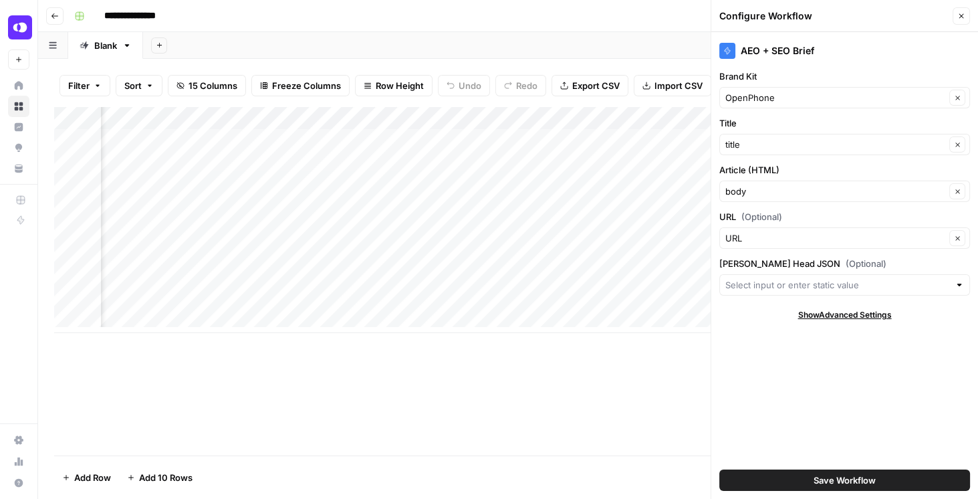
click at [962, 20] on button "Close" at bounding box center [961, 15] width 17 height 17
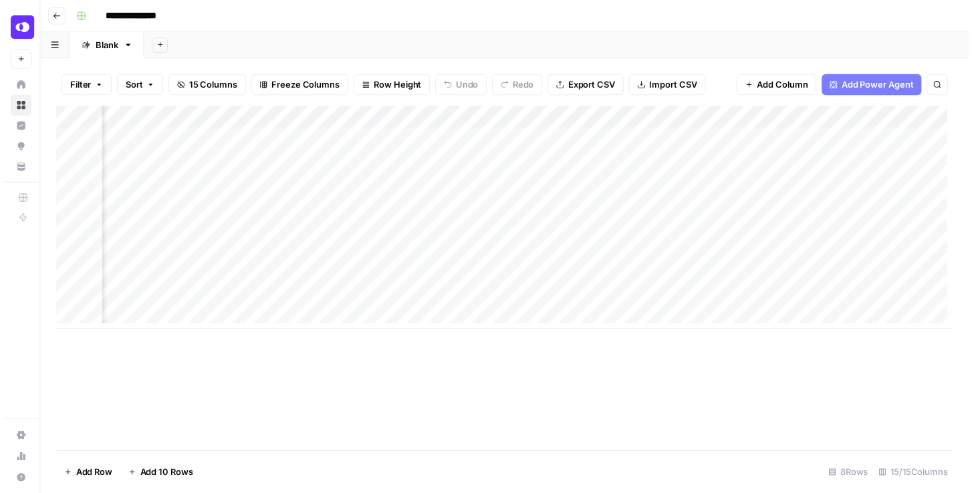
scroll to position [0, 910]
click at [651, 186] on div "Add Column" at bounding box center [508, 220] width 908 height 226
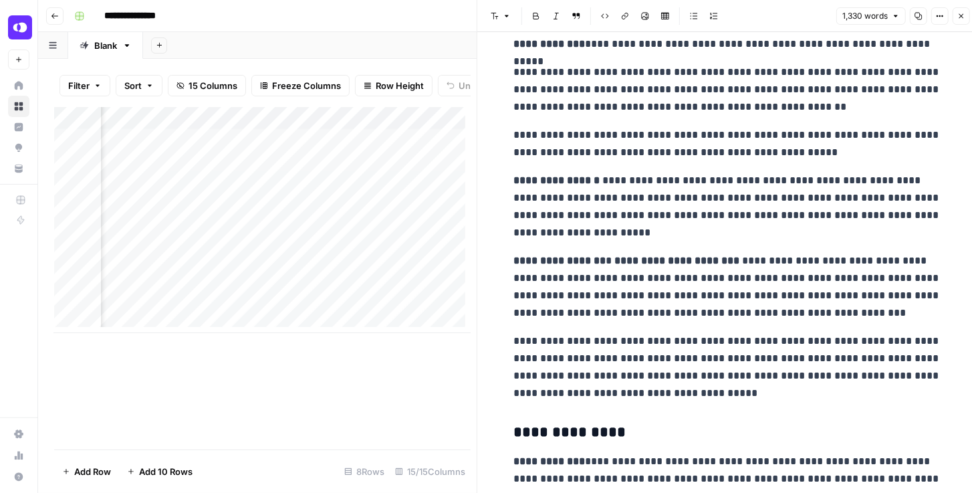
scroll to position [1299, 0]
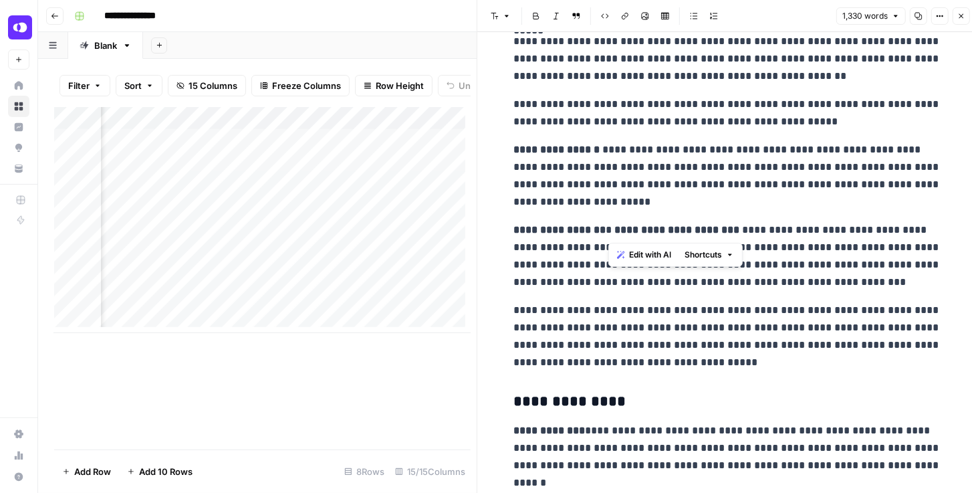
drag, startPoint x: 609, startPoint y: 233, endPoint x: 734, endPoint y: 228, distance: 125.8
click at [734, 228] on strong "**********" at bounding box center [677, 230] width 125 height 10
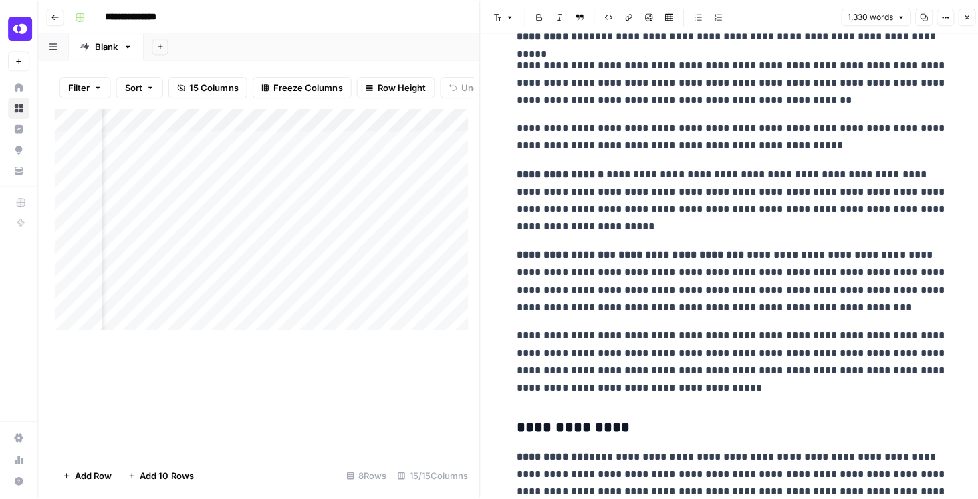
scroll to position [1261, 0]
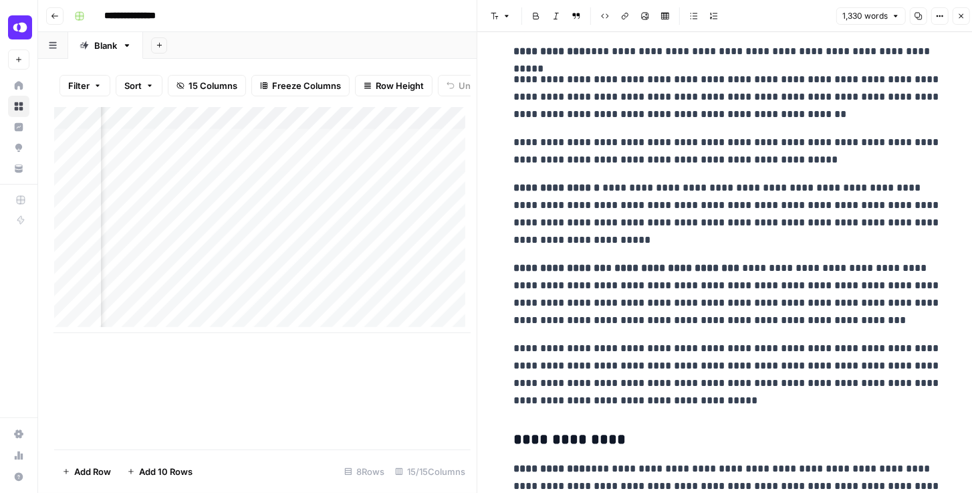
click at [960, 20] on button "Close" at bounding box center [961, 15] width 17 height 17
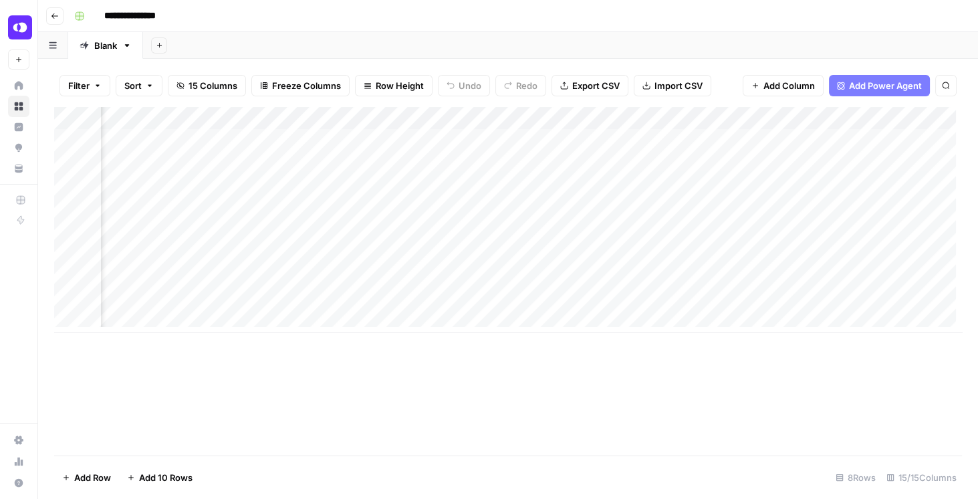
click at [516, 190] on div "Add Column" at bounding box center [508, 220] width 908 height 226
click at [526, 209] on div "Add Column" at bounding box center [508, 220] width 908 height 226
click at [514, 191] on div "Add Column" at bounding box center [508, 220] width 908 height 226
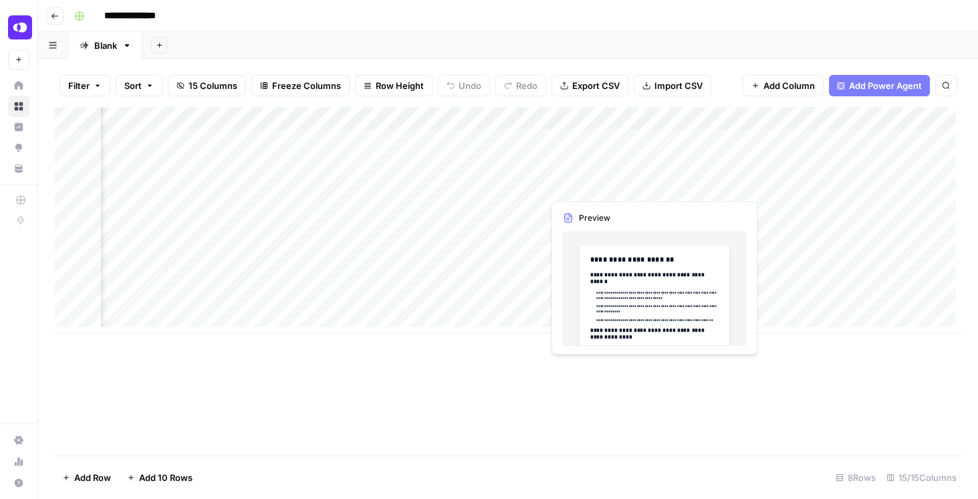
click at [605, 187] on div "Add Column" at bounding box center [508, 220] width 908 height 226
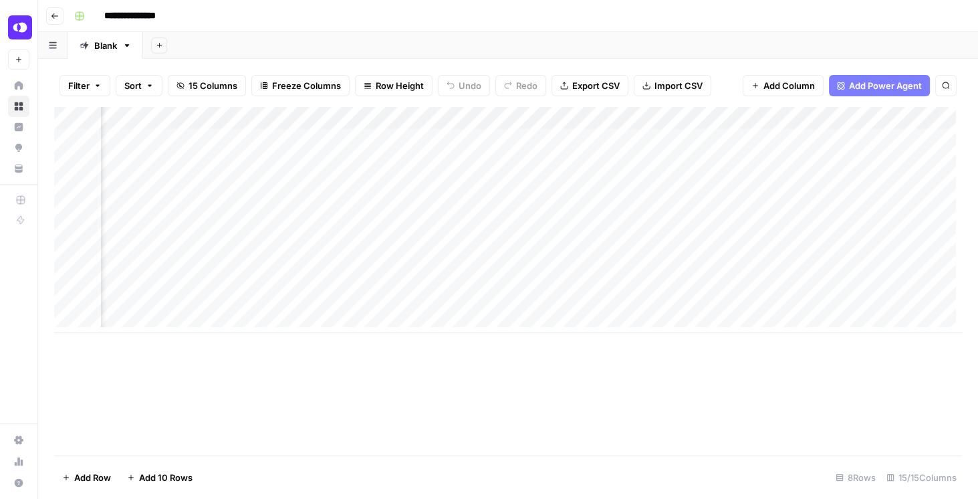
click at [490, 186] on div "Add Column" at bounding box center [508, 220] width 908 height 226
click at [492, 186] on div "Add Column" at bounding box center [508, 220] width 908 height 226
click at [501, 211] on div "Add Column" at bounding box center [508, 220] width 908 height 226
click at [516, 195] on div "Add Column" at bounding box center [508, 220] width 908 height 226
click at [518, 189] on div "Add Column" at bounding box center [508, 220] width 908 height 226
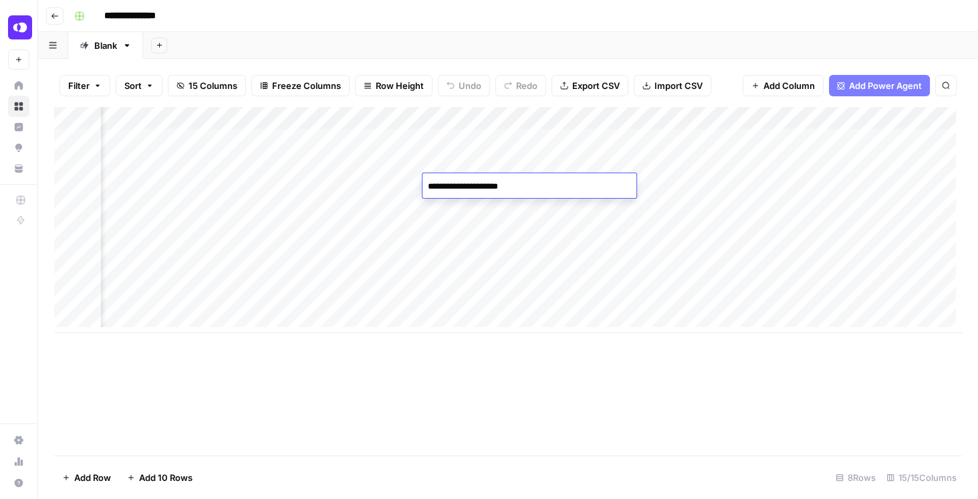
drag, startPoint x: 543, startPoint y: 185, endPoint x: 550, endPoint y: 181, distance: 7.8
click at [550, 181] on textarea "**********" at bounding box center [530, 186] width 214 height 19
click at [922, 114] on div "Add Column" at bounding box center [508, 220] width 908 height 226
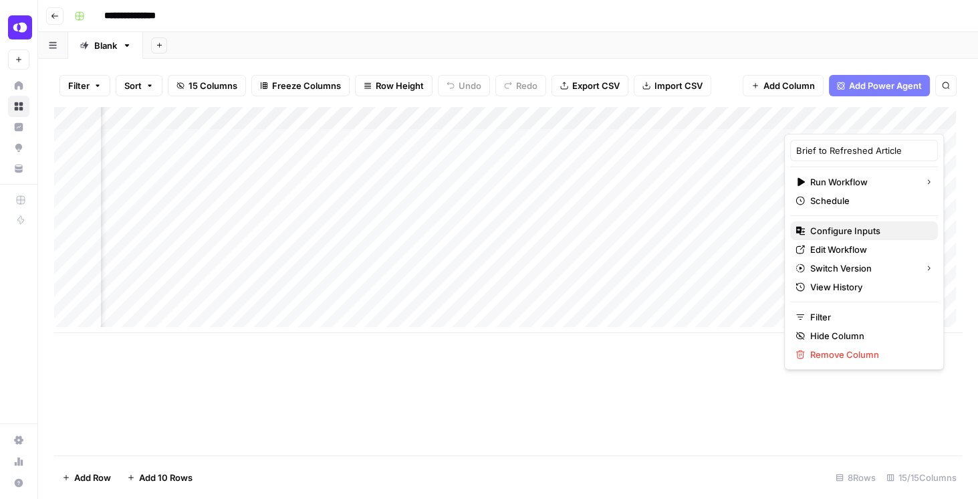
click at [845, 227] on span "Configure Inputs" at bounding box center [869, 230] width 117 height 13
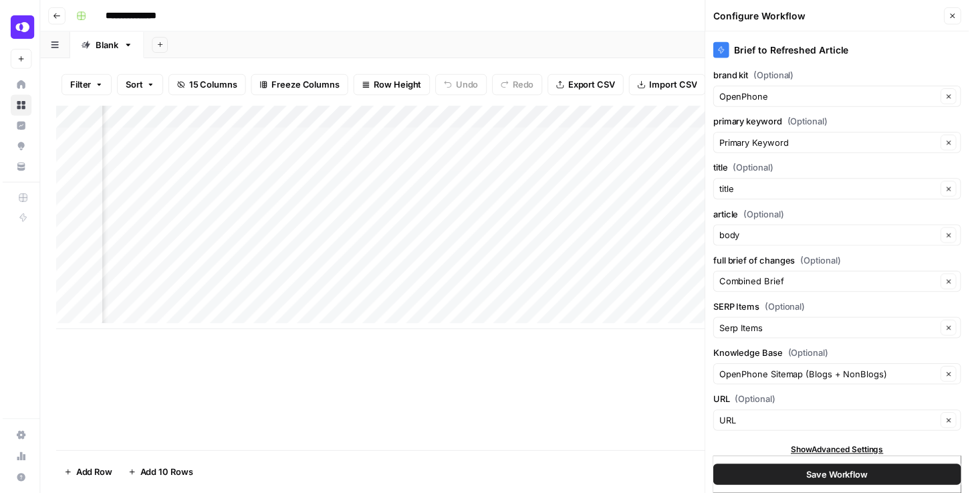
scroll to position [0, 1020]
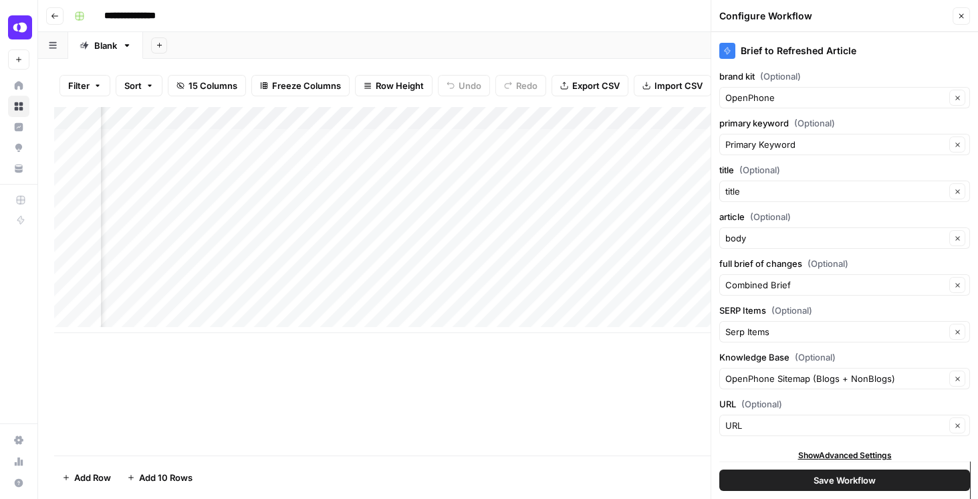
click at [282, 116] on div "Add Column" at bounding box center [508, 220] width 908 height 226
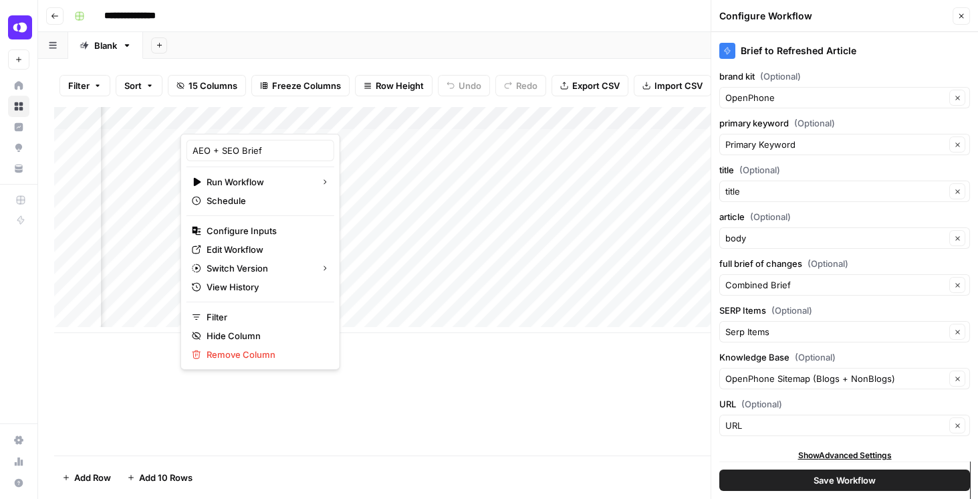
click at [498, 373] on div "Add Column" at bounding box center [508, 281] width 908 height 348
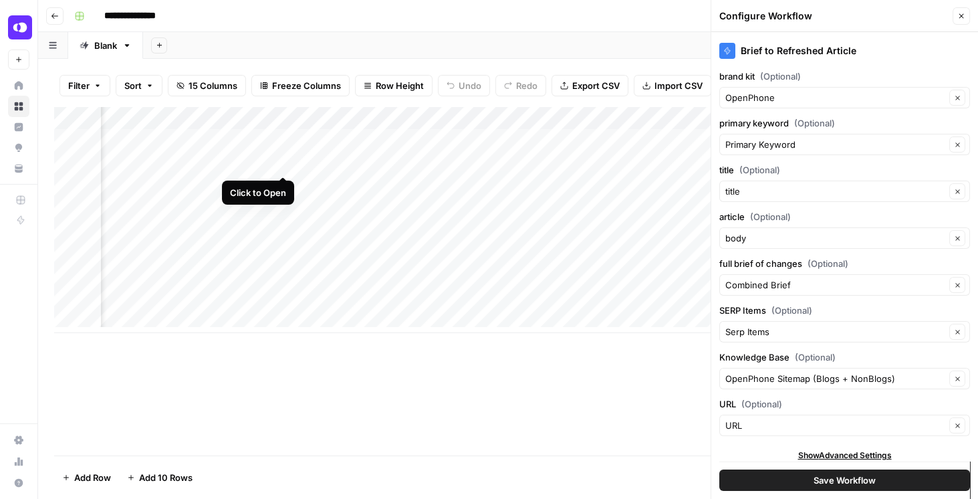
click at [283, 163] on div "Add Column" at bounding box center [508, 220] width 908 height 226
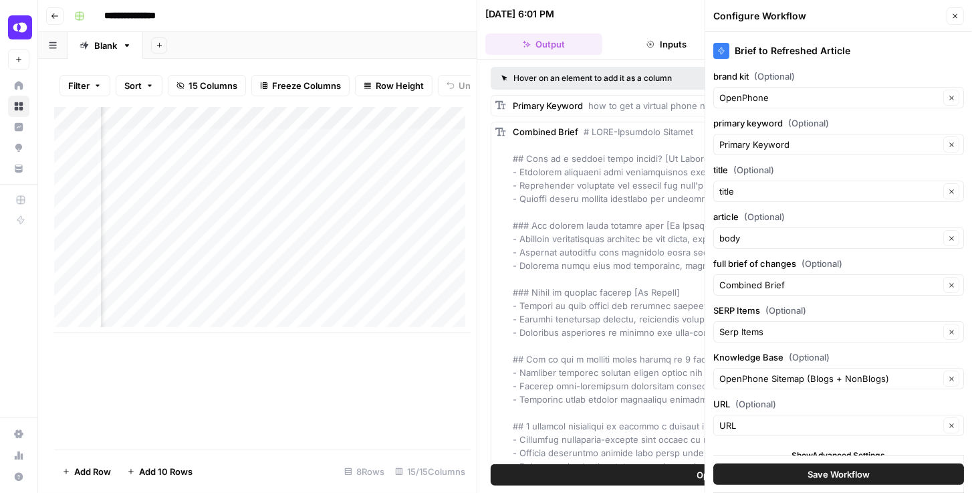
click at [958, 15] on icon "button" at bounding box center [956, 16] width 8 height 8
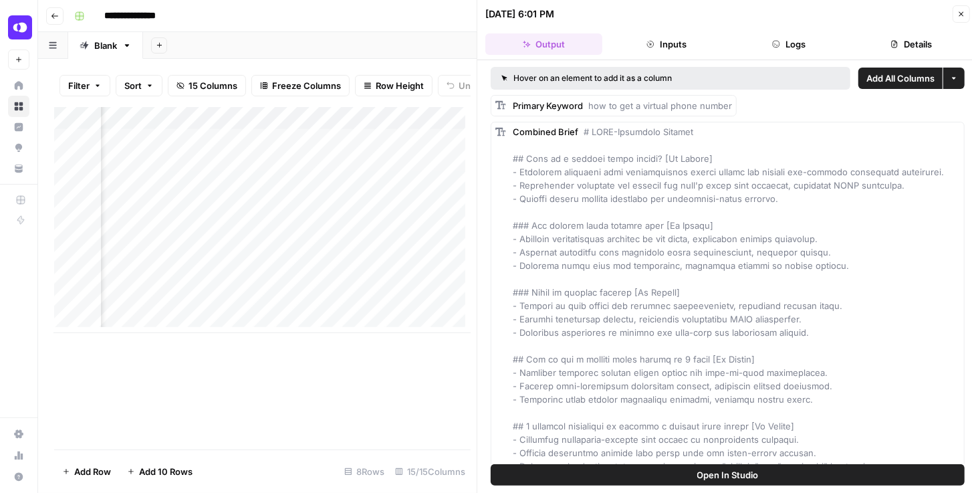
click at [809, 39] on button "Logs" at bounding box center [789, 43] width 117 height 21
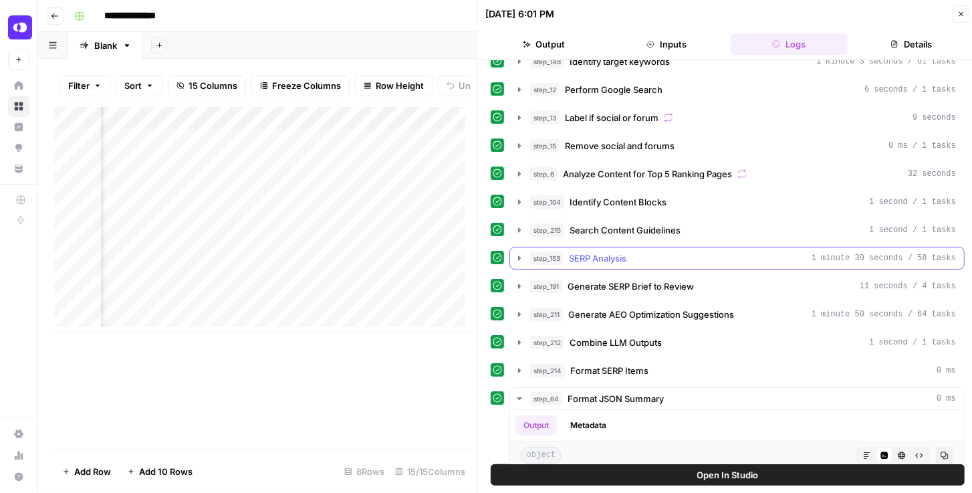
scroll to position [76, 0]
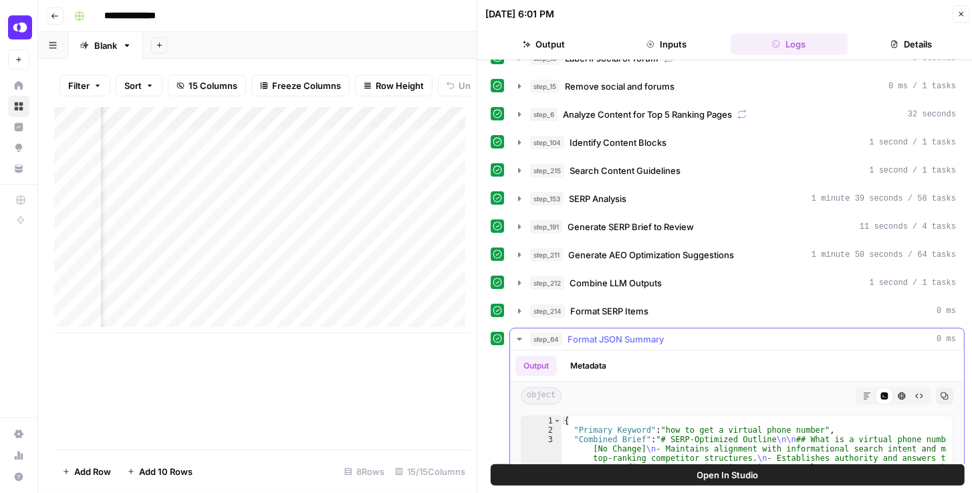
click at [520, 338] on icon "button" at bounding box center [519, 339] width 5 height 3
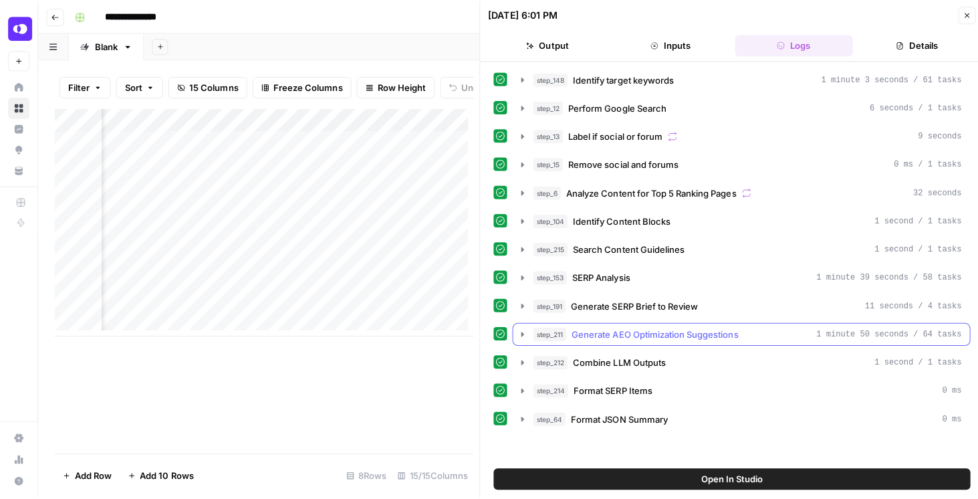
scroll to position [0, 0]
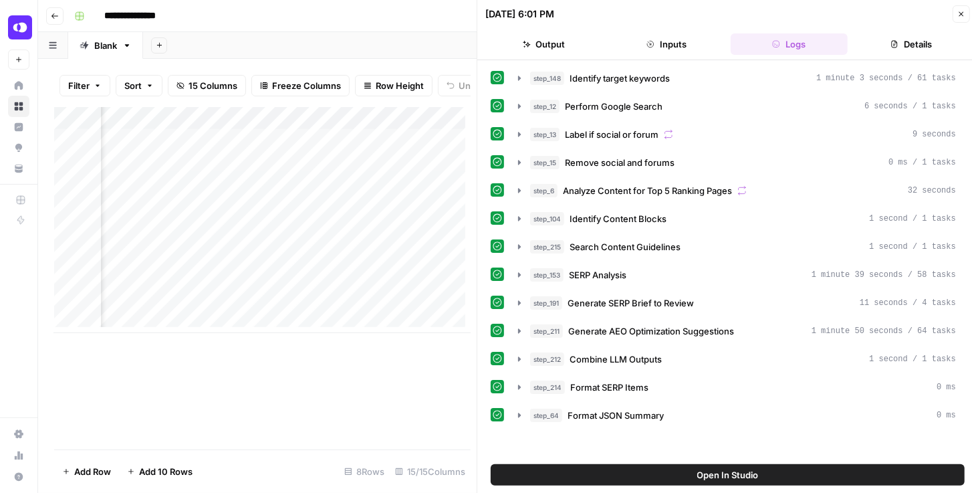
click at [958, 16] on icon "button" at bounding box center [962, 14] width 8 height 8
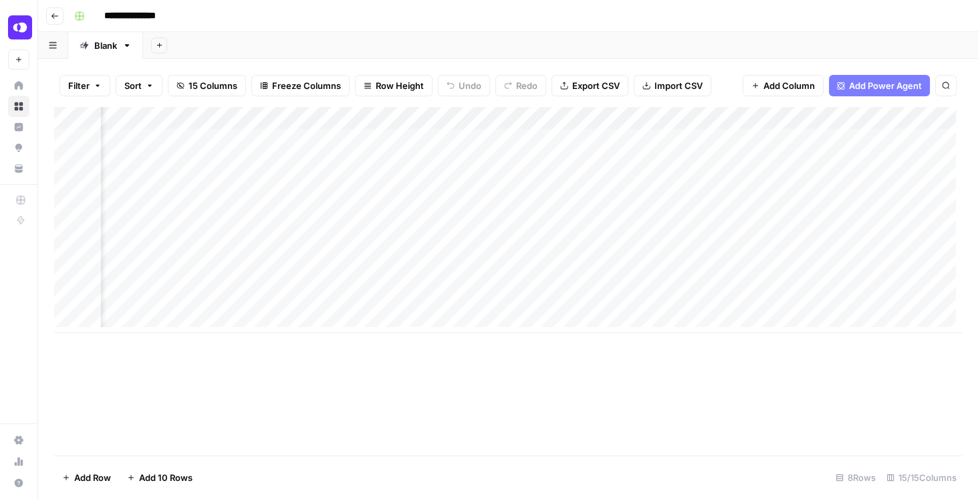
scroll to position [0, 934]
click at [366, 164] on div "Add Column" at bounding box center [508, 220] width 908 height 226
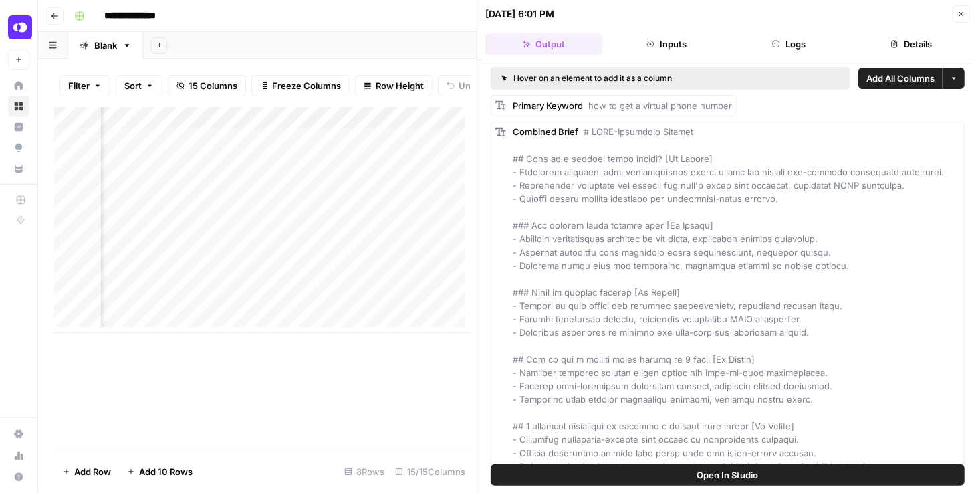
click at [793, 36] on button "Logs" at bounding box center [789, 43] width 117 height 21
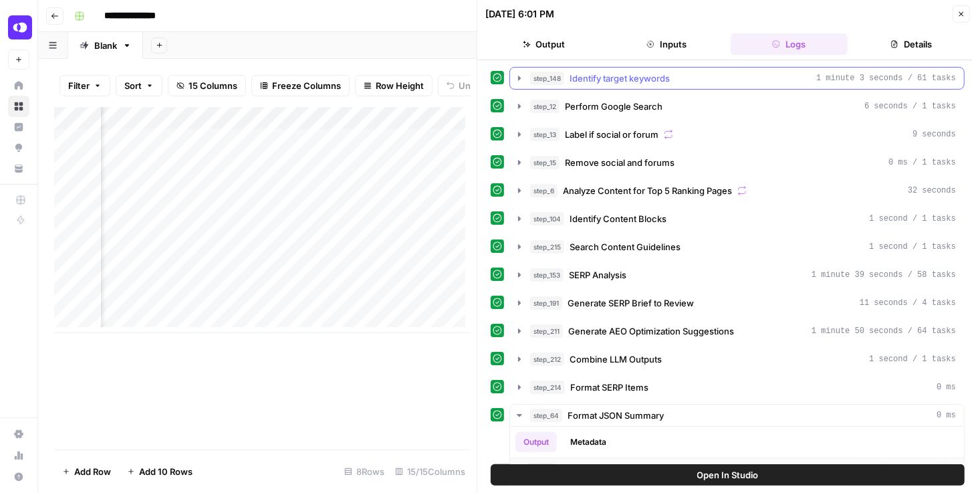
click at [521, 78] on icon "button" at bounding box center [519, 78] width 11 height 11
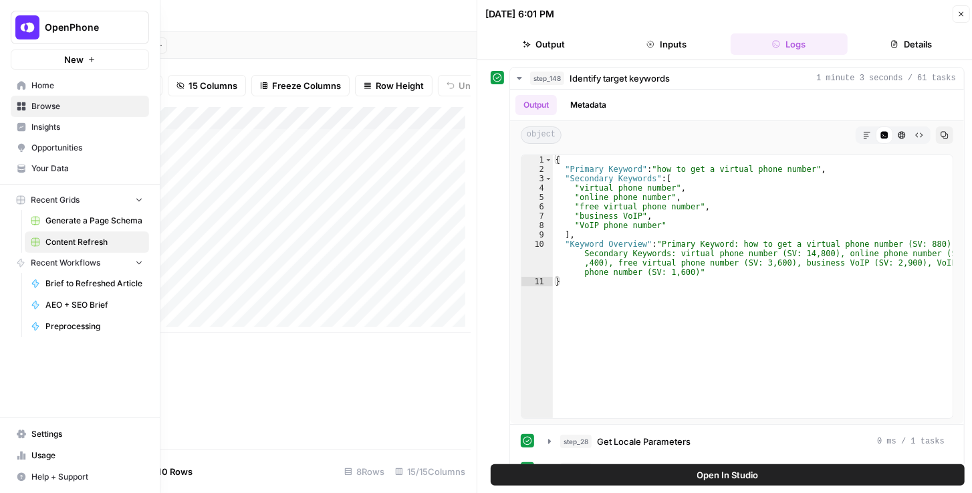
click at [66, 435] on span "Settings" at bounding box center [87, 434] width 112 height 12
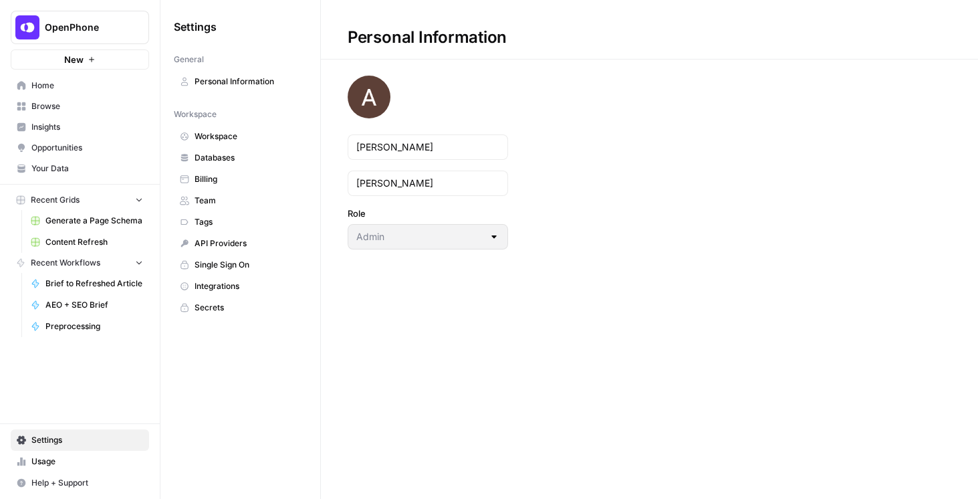
click at [229, 282] on span "Integrations" at bounding box center [248, 286] width 106 height 12
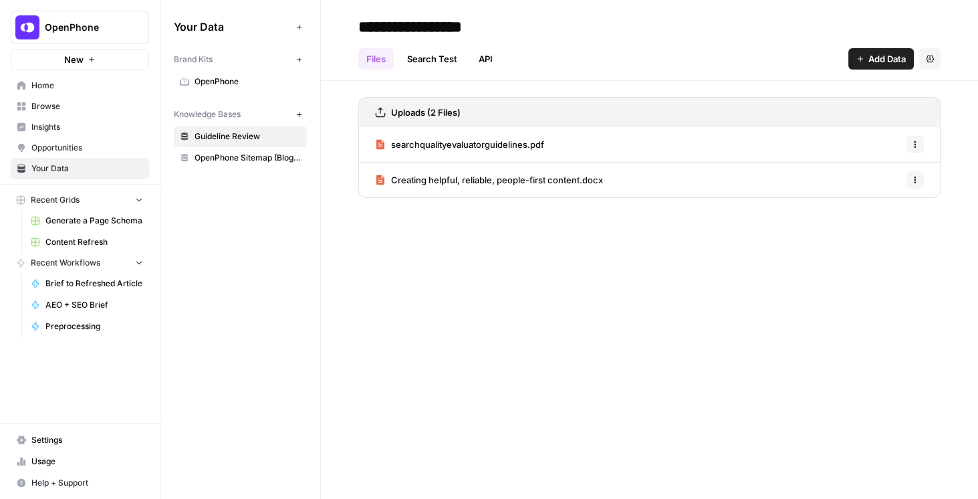
click at [83, 170] on span "Your Data" at bounding box center [87, 169] width 112 height 12
click at [79, 239] on span "Content Refresh" at bounding box center [94, 242] width 98 height 12
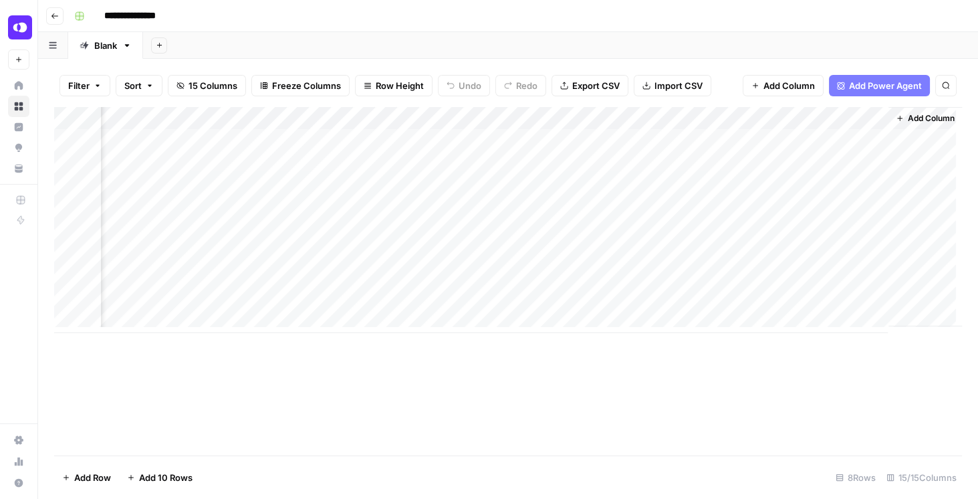
scroll to position [0, 1342]
click at [492, 115] on div "Add Column" at bounding box center [508, 220] width 908 height 226
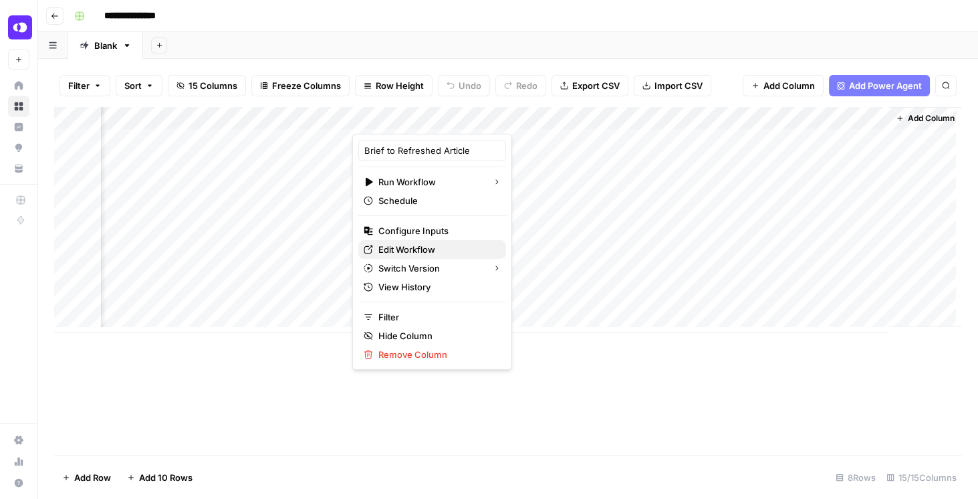
click at [429, 247] on span "Edit Workflow" at bounding box center [437, 249] width 117 height 13
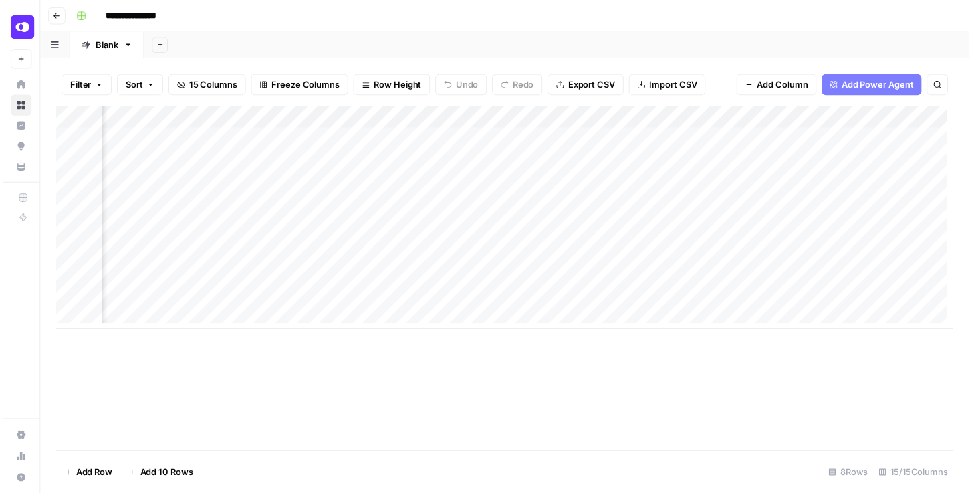
scroll to position [0, 1270]
click at [566, 116] on div "Add Column" at bounding box center [508, 220] width 908 height 226
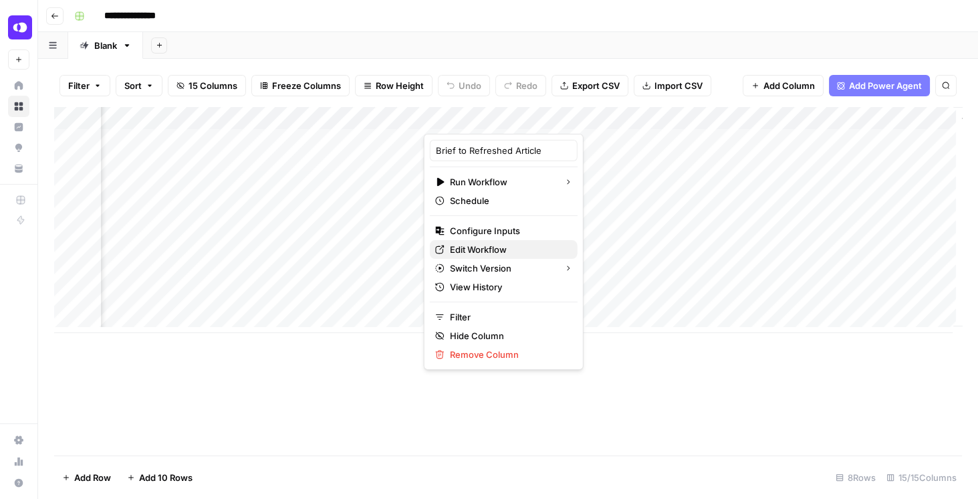
click at [517, 253] on span "Edit Workflow" at bounding box center [508, 249] width 117 height 13
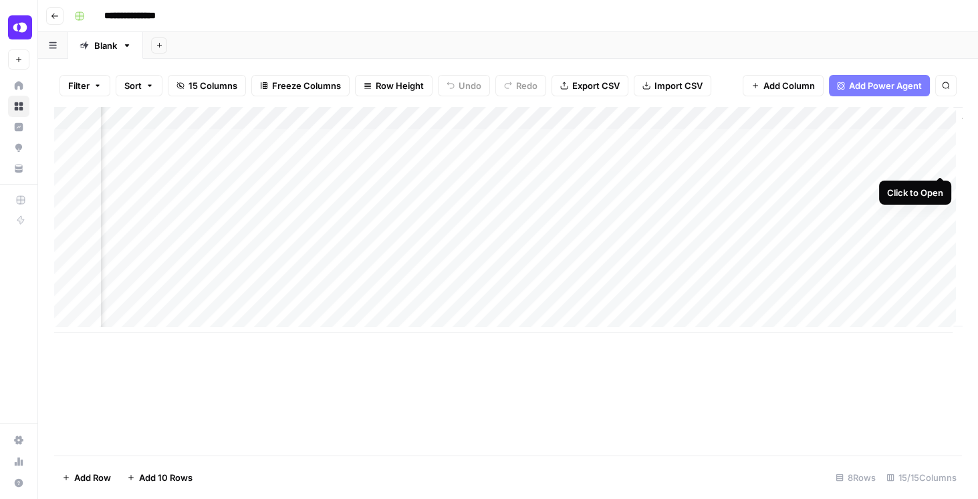
click at [939, 163] on div "Add Column" at bounding box center [508, 220] width 908 height 226
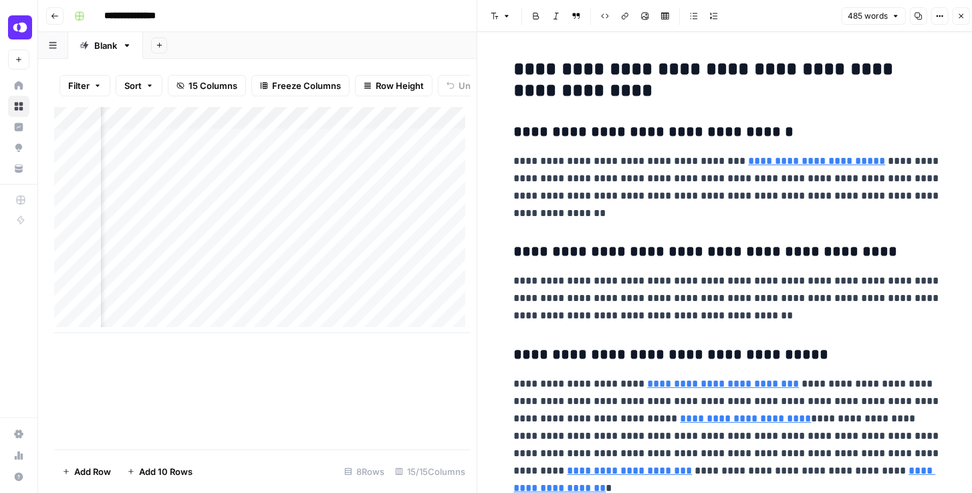
click at [964, 19] on icon "button" at bounding box center [962, 16] width 8 height 8
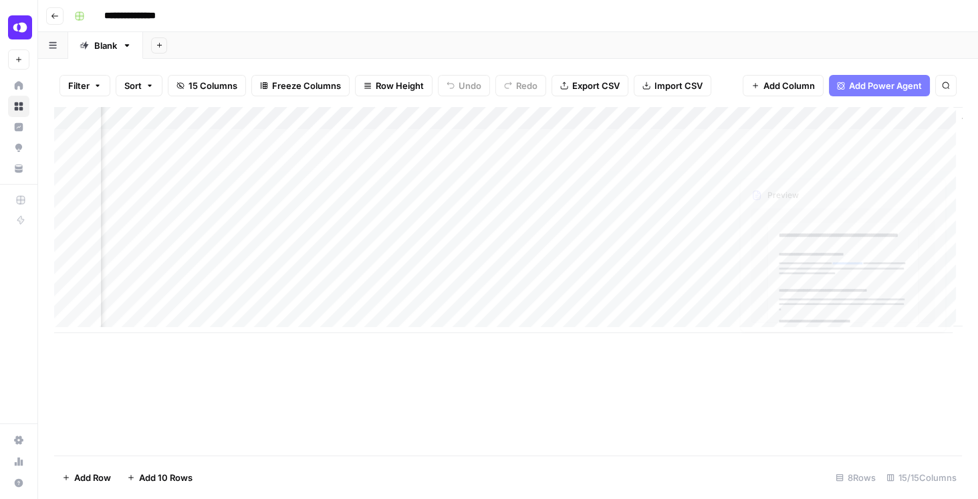
click at [821, 161] on div "Add Column" at bounding box center [508, 220] width 908 height 226
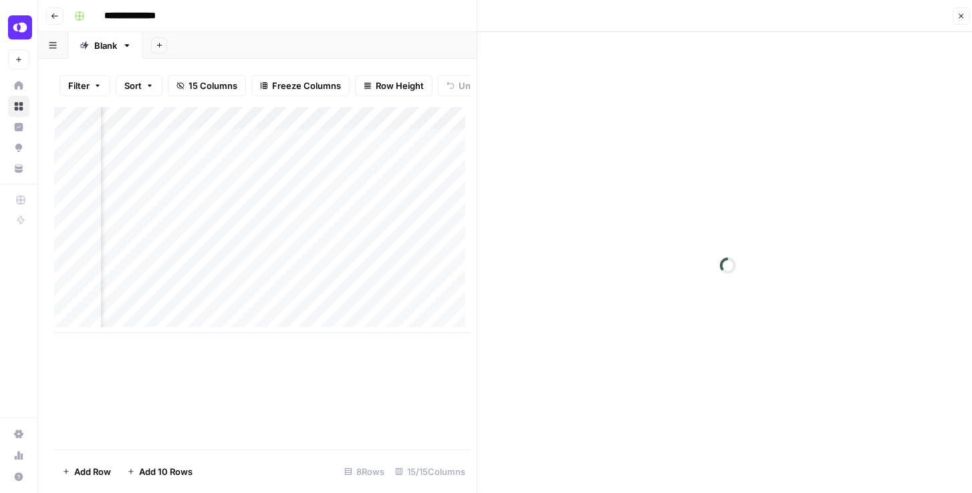
click at [964, 14] on icon "button" at bounding box center [962, 16] width 5 height 5
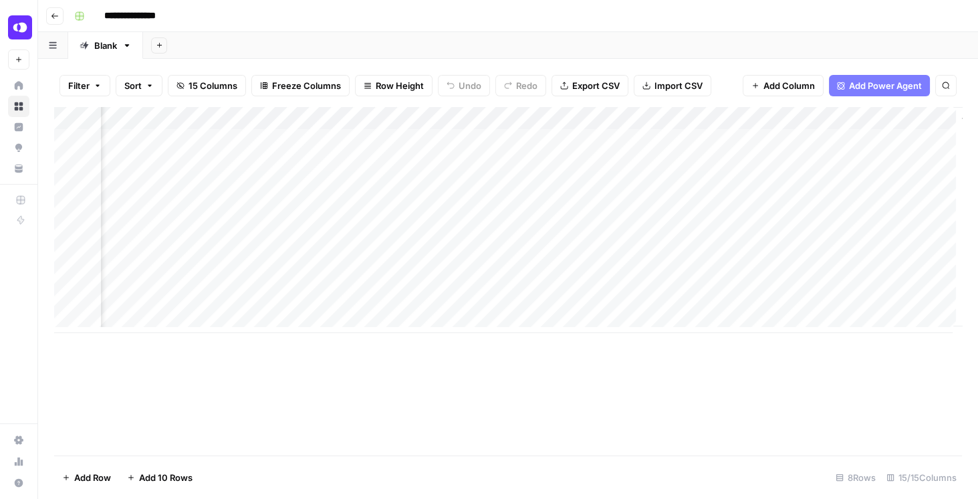
click at [802, 185] on div "Add Column" at bounding box center [508, 220] width 908 height 226
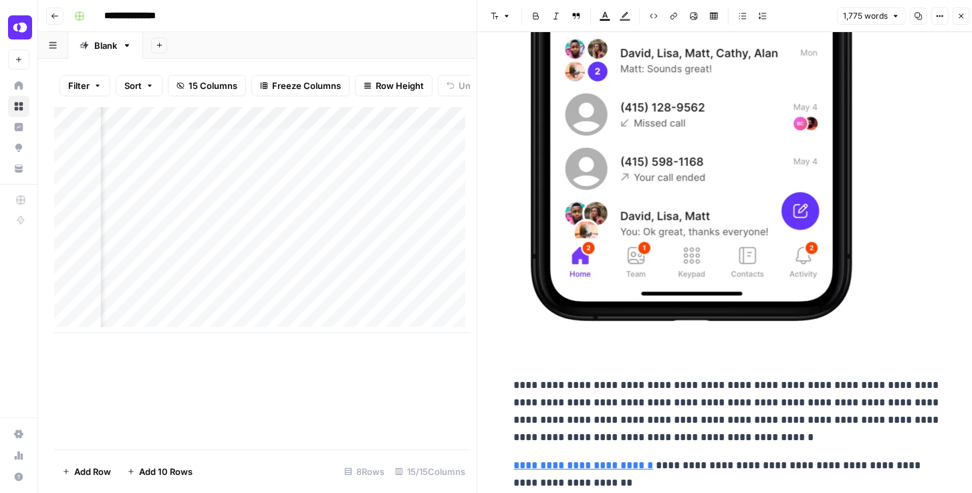
scroll to position [6143, 0]
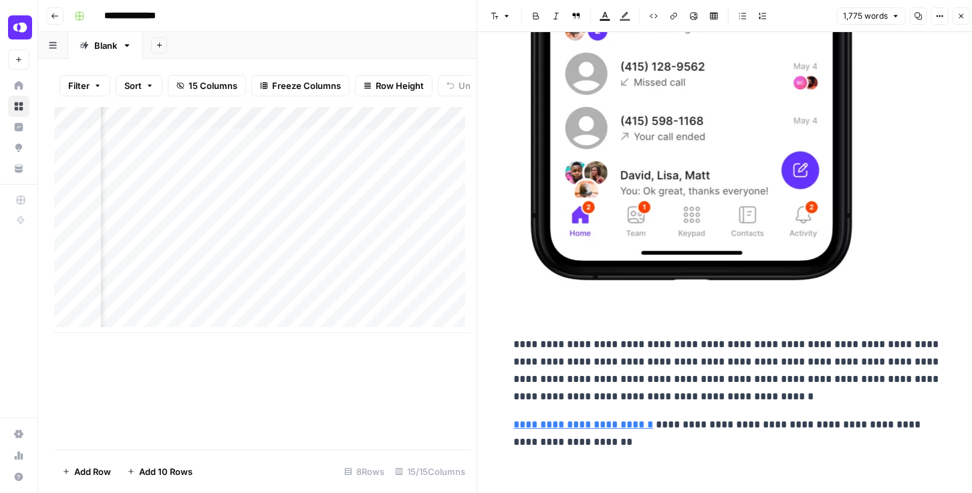
click at [958, 19] on icon "button" at bounding box center [962, 16] width 8 height 8
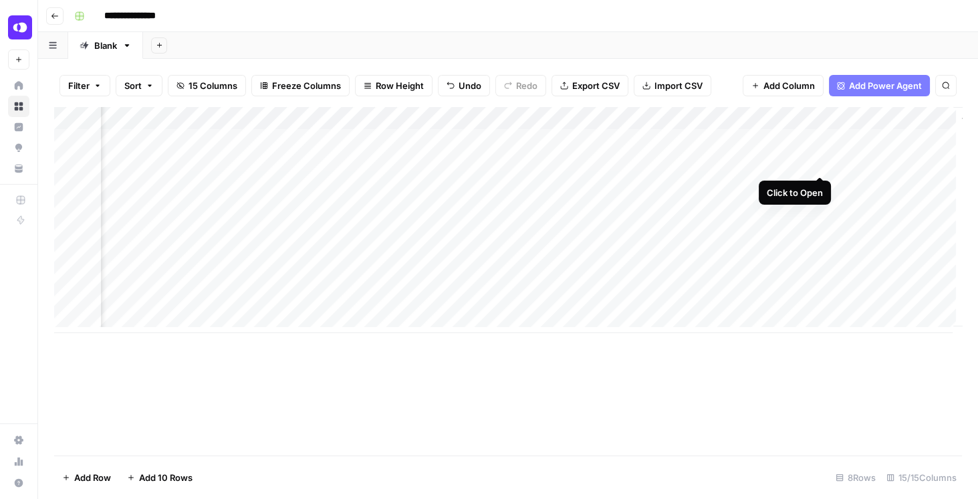
click at [820, 161] on div "Add Column" at bounding box center [508, 220] width 908 height 226
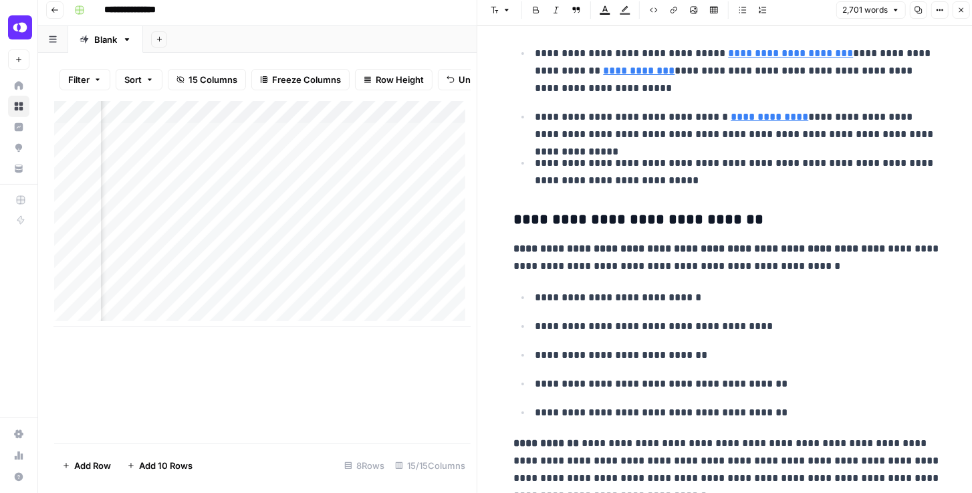
scroll to position [4695, 0]
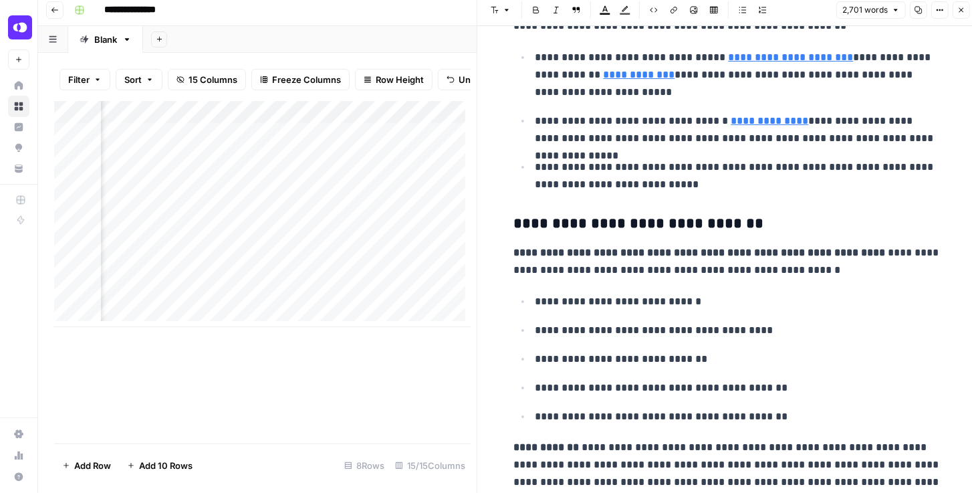
click at [960, 7] on icon "button" at bounding box center [962, 10] width 8 height 8
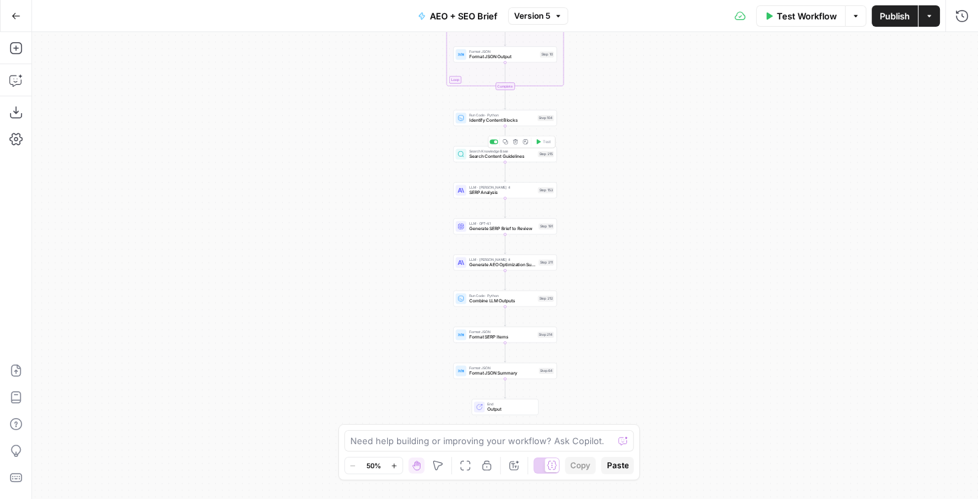
click at [511, 157] on span "Search Content Guidelines" at bounding box center [502, 156] width 66 height 7
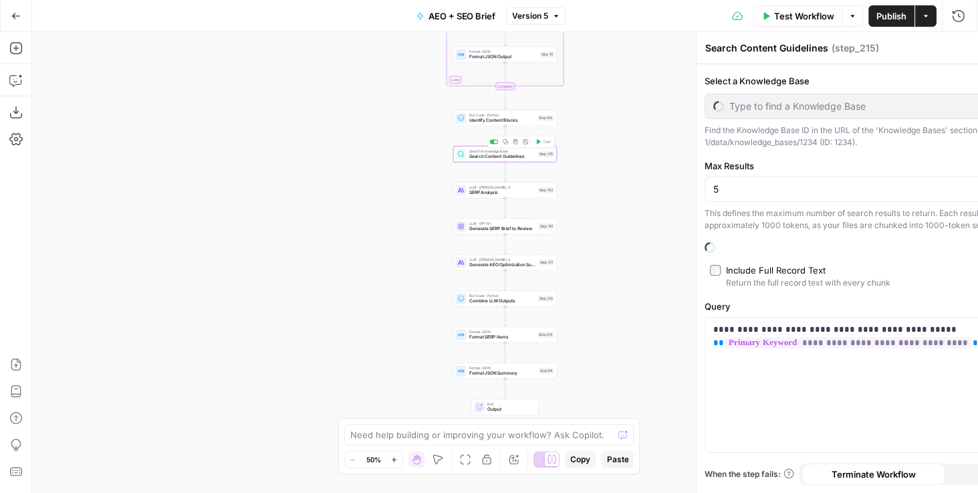
type input "Guideline Review"
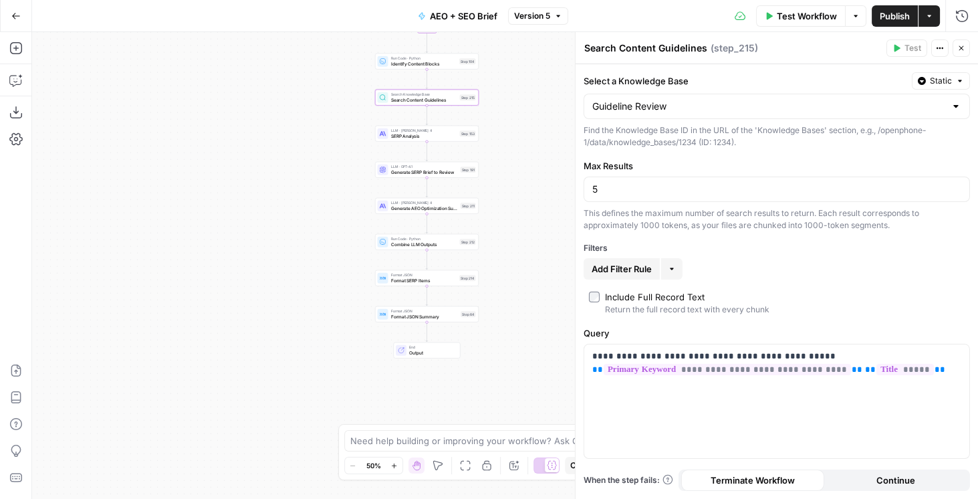
drag, startPoint x: 342, startPoint y: 173, endPoint x: 225, endPoint y: 192, distance: 119.2
click at [226, 189] on div "Workflow Set Inputs Inputs Power Agent Identify target keywords Step 148 Google…" at bounding box center [505, 265] width 946 height 467
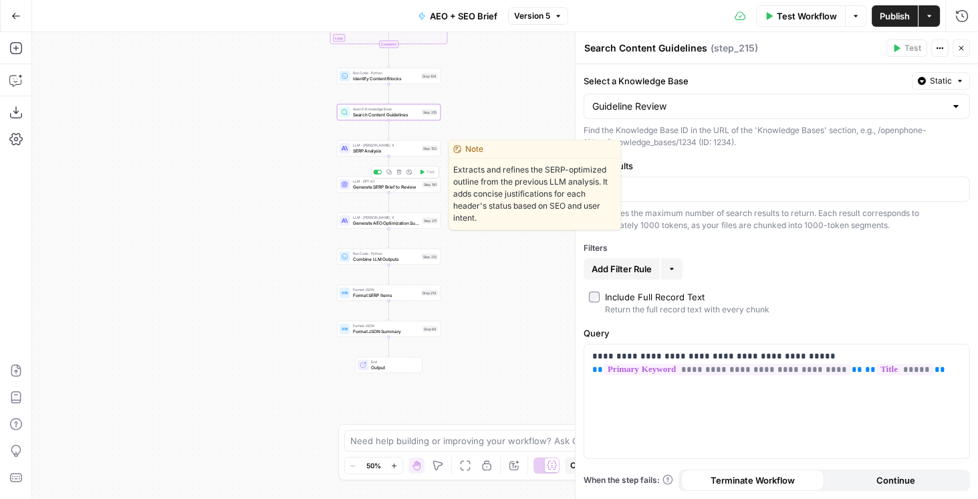
click at [360, 187] on span "Generate SERP Brief to Review" at bounding box center [386, 186] width 67 height 7
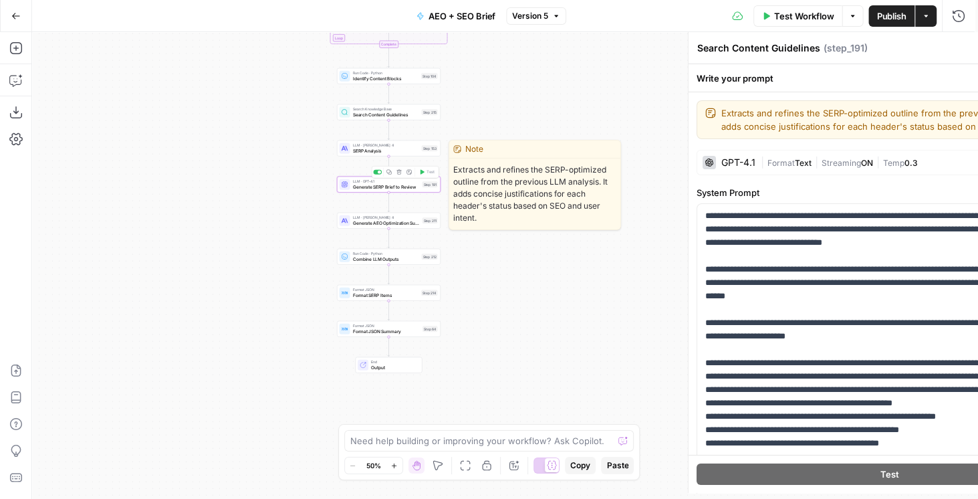
type textarea "Generate SERP Brief to Review"
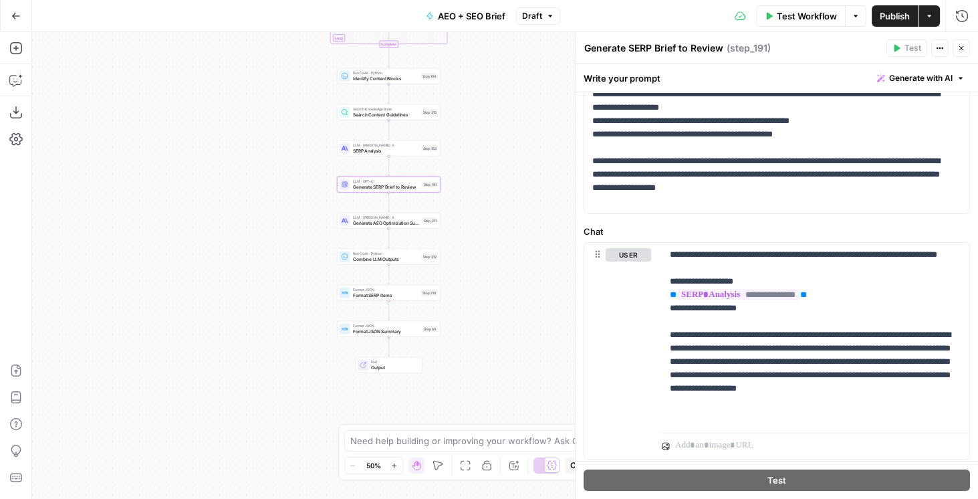
scroll to position [382, 0]
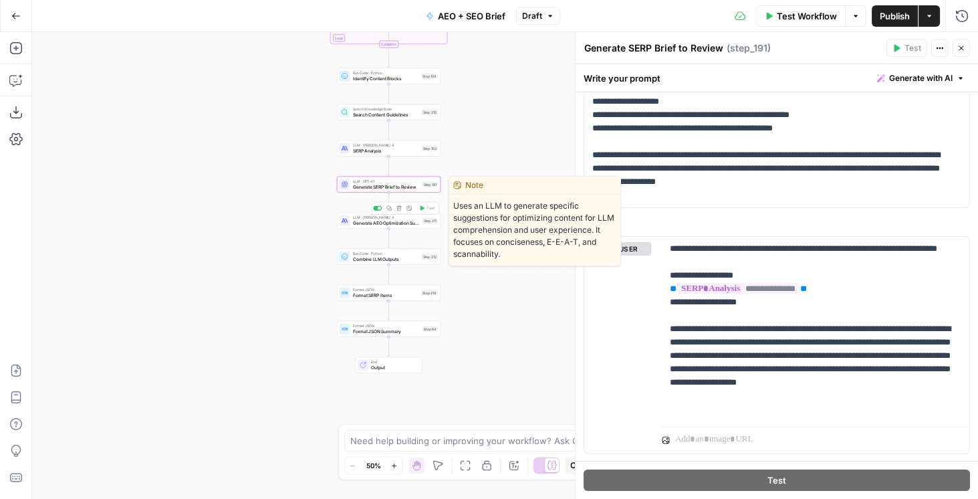
click at [407, 225] on span "Generate AEO Optimization Suggestions" at bounding box center [386, 222] width 67 height 7
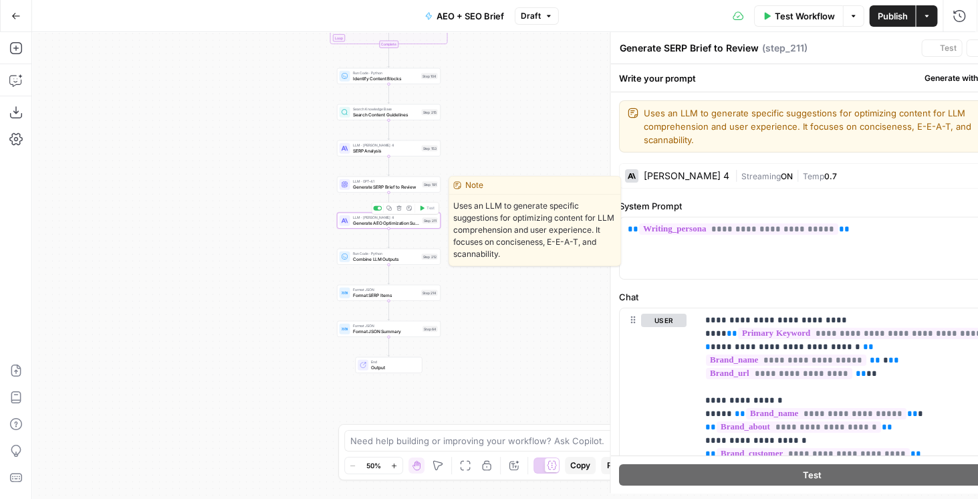
type textarea "Generate AEO Optimization Suggestions"
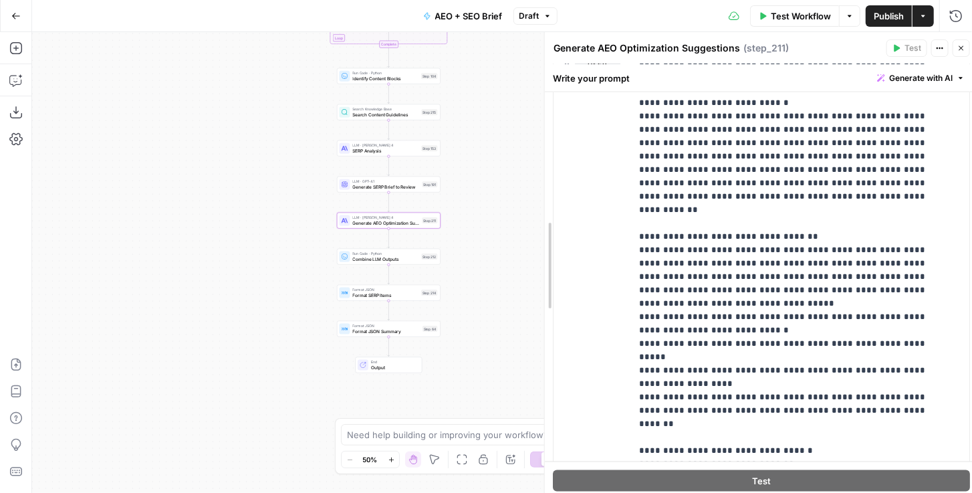
scroll to position [1247, 0]
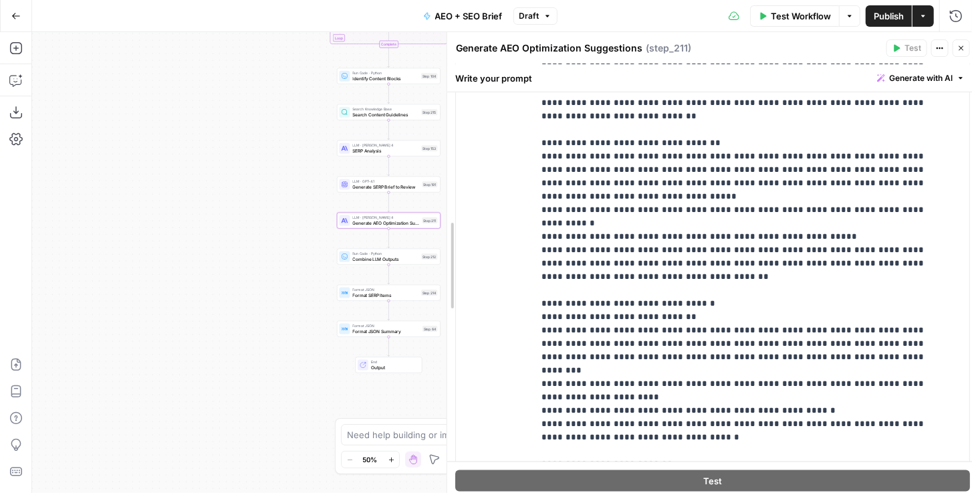
drag, startPoint x: 575, startPoint y: 207, endPoint x: 457, endPoint y: 225, distance: 119.7
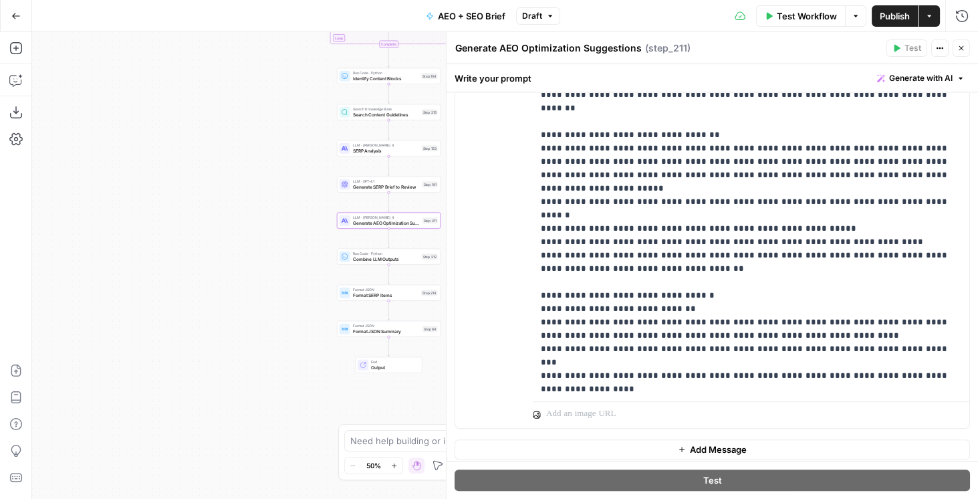
scroll to position [23, 0]
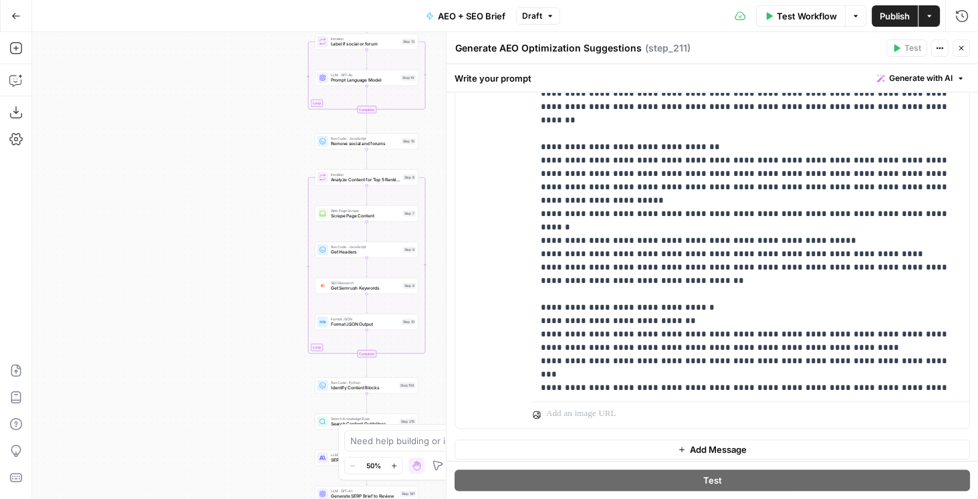
drag, startPoint x: 252, startPoint y: 213, endPoint x: 173, endPoint y: 329, distance: 140.4
click at [175, 326] on div "Workflow Set Inputs Inputs Power Agent Identify target keywords Step 148 Google…" at bounding box center [505, 265] width 946 height 467
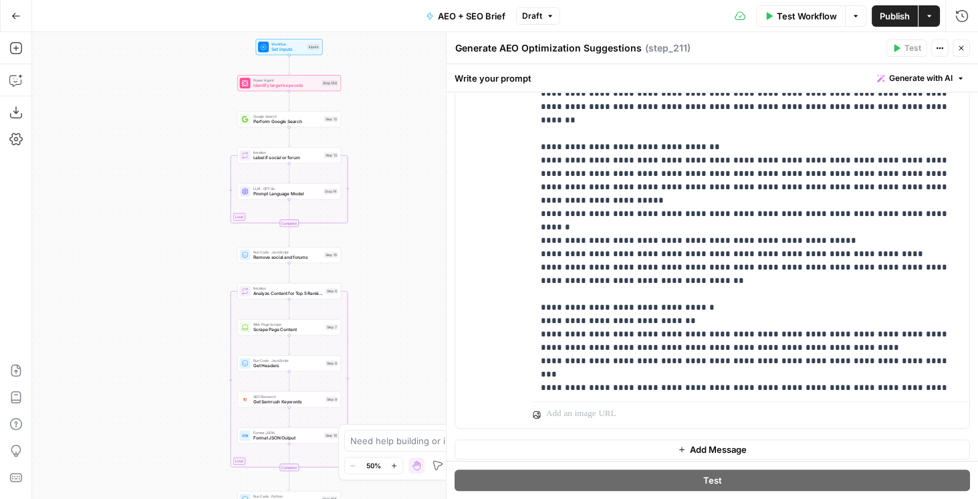
click at [196, 234] on div "Workflow Set Inputs Inputs Power Agent Identify target keywords Step 148 Google…" at bounding box center [505, 265] width 946 height 467
drag, startPoint x: 164, startPoint y: 145, endPoint x: 154, endPoint y: 164, distance: 21.2
click at [156, 164] on div "Workflow Set Inputs Inputs Power Agent Identify target keywords Step 148 Google…" at bounding box center [505, 265] width 946 height 467
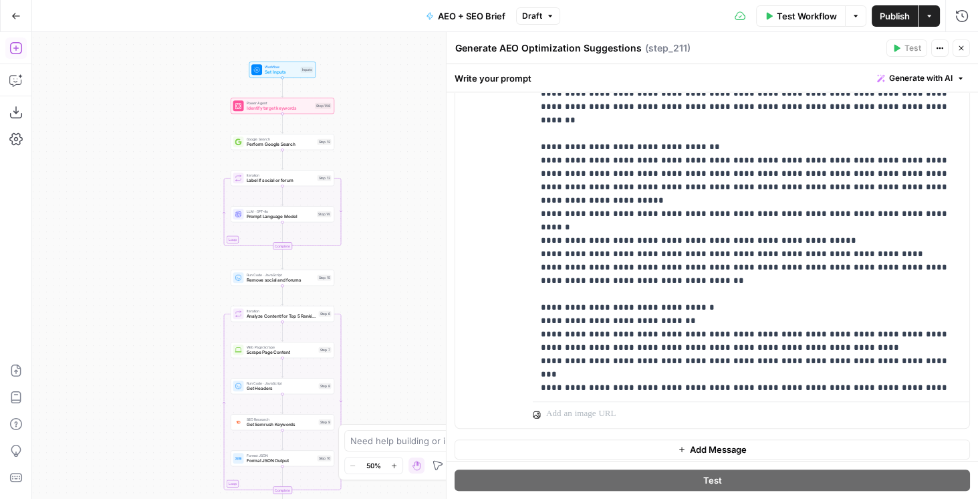
click at [17, 56] on button "Add Steps" at bounding box center [15, 47] width 21 height 21
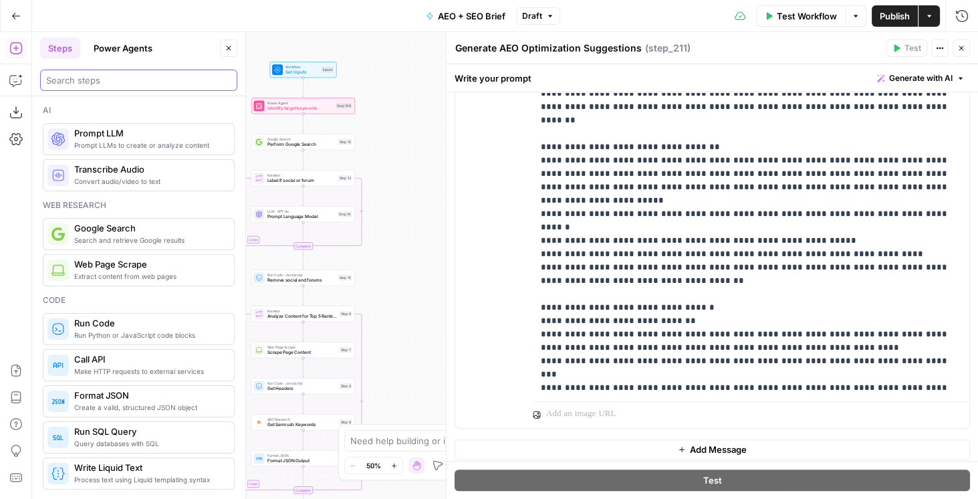
click at [60, 82] on input "search" at bounding box center [138, 80] width 185 height 13
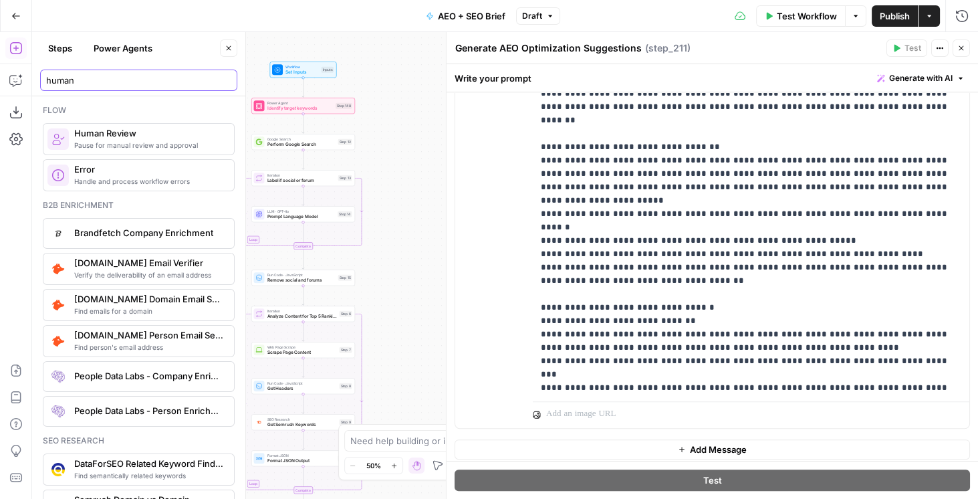
type input "human"
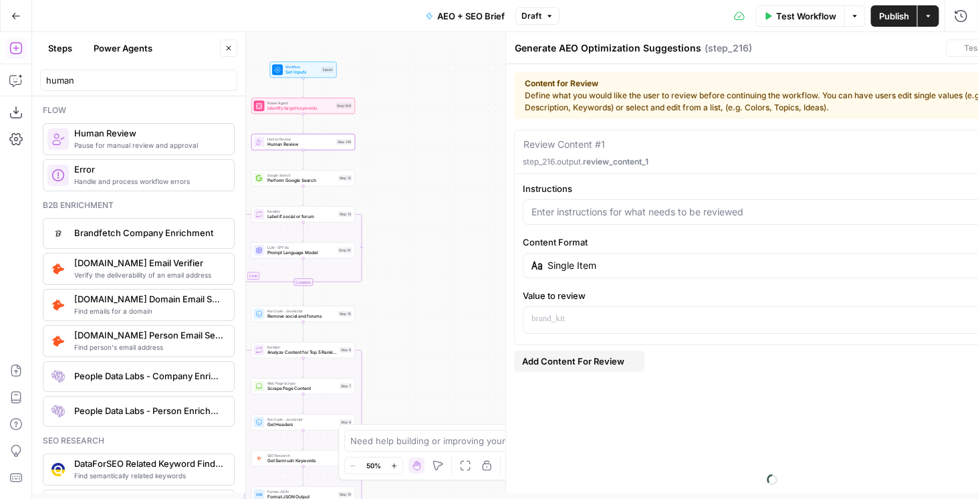
type textarea "Human Review"
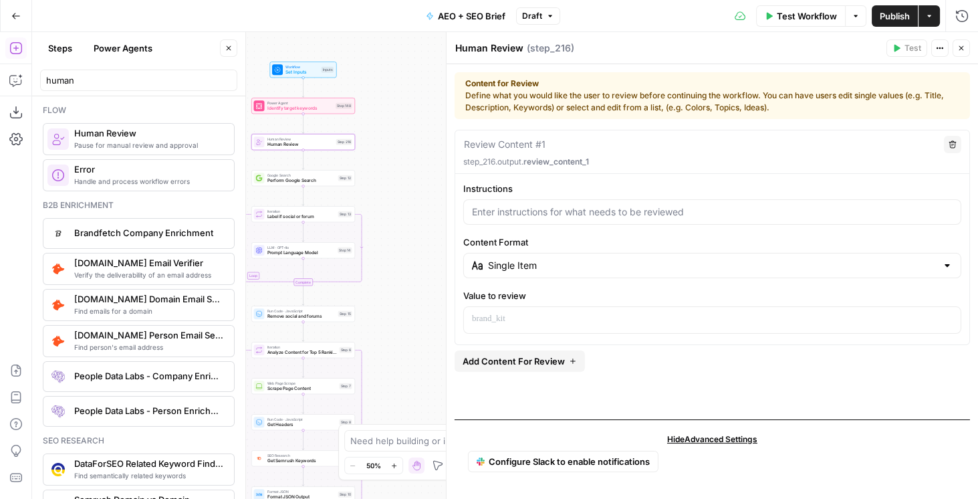
click at [223, 47] on button "Close" at bounding box center [228, 47] width 17 height 17
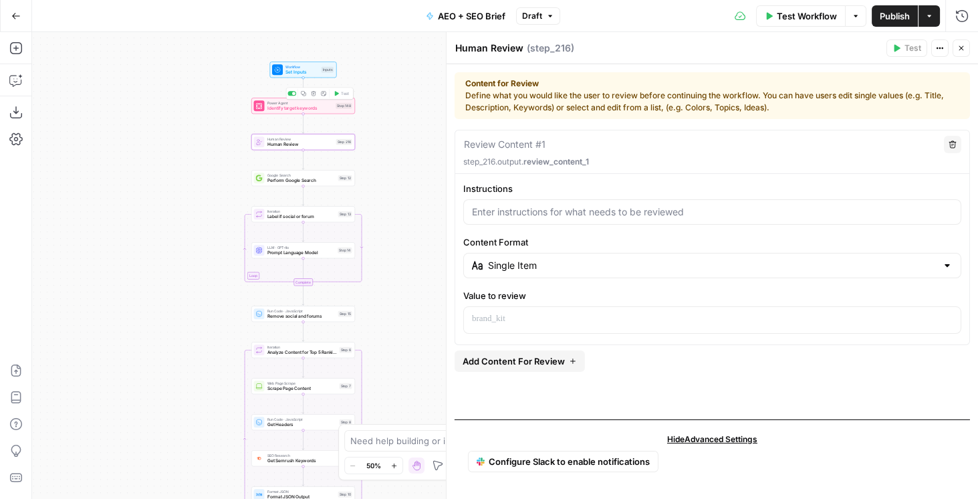
click at [298, 110] on span "Identify target keywords" at bounding box center [301, 108] width 66 height 7
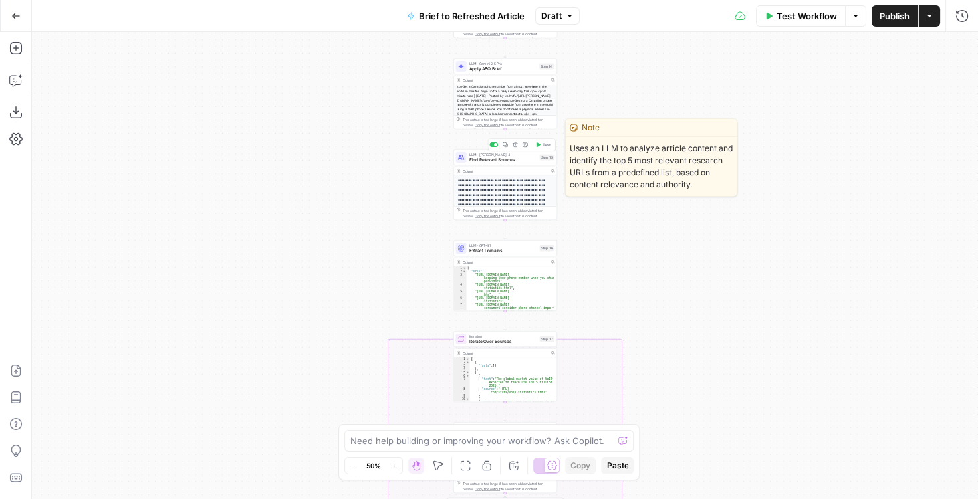
click at [481, 161] on span "Find Relevant Sources" at bounding box center [503, 159] width 68 height 7
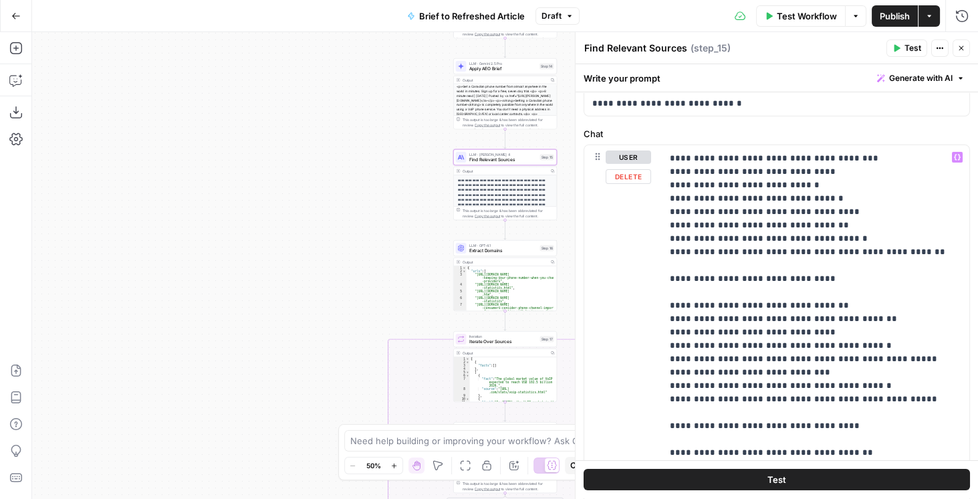
scroll to position [229, 0]
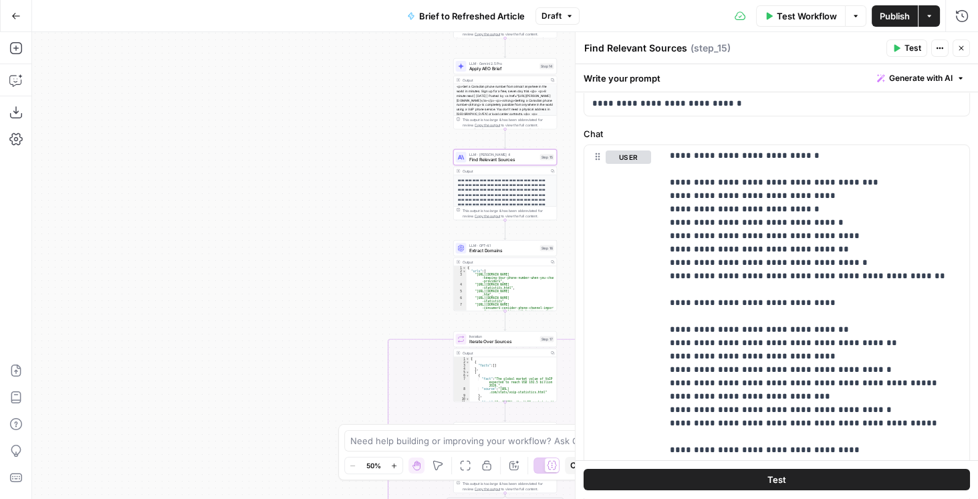
click at [960, 44] on icon "button" at bounding box center [962, 48] width 8 height 8
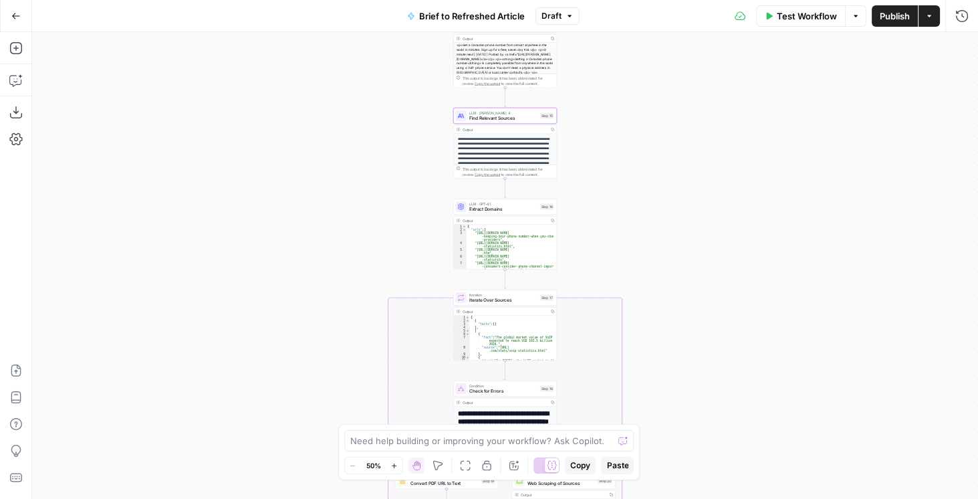
drag, startPoint x: 629, startPoint y: 191, endPoint x: 625, endPoint y: 136, distance: 55.0
click at [626, 138] on div "true false false true false true Workflow Set Inputs Inputs LLM · GPT-4.1 Extra…" at bounding box center [505, 265] width 946 height 467
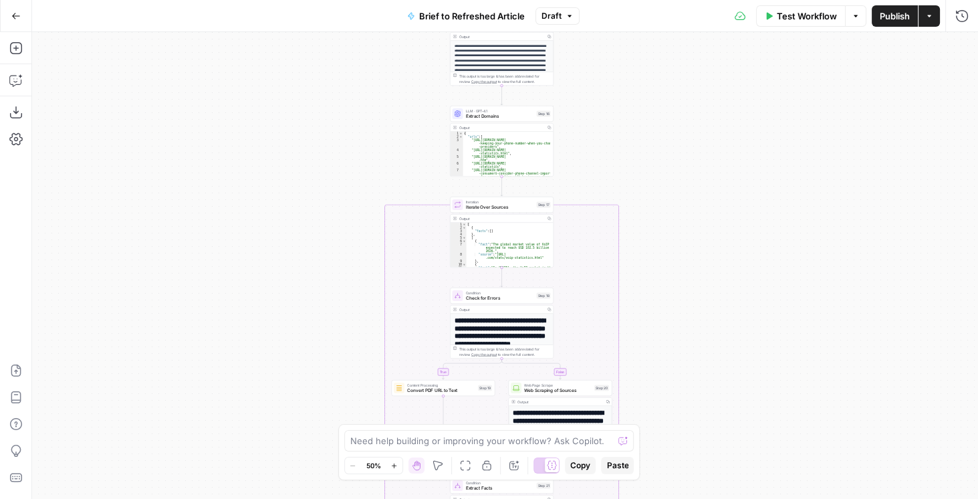
drag, startPoint x: 643, startPoint y: 207, endPoint x: 647, endPoint y: 123, distance: 84.4
click at [641, 128] on div "true false false true false true Workflow Set Inputs Inputs LLM · GPT-4.1 Extra…" at bounding box center [505, 265] width 946 height 467
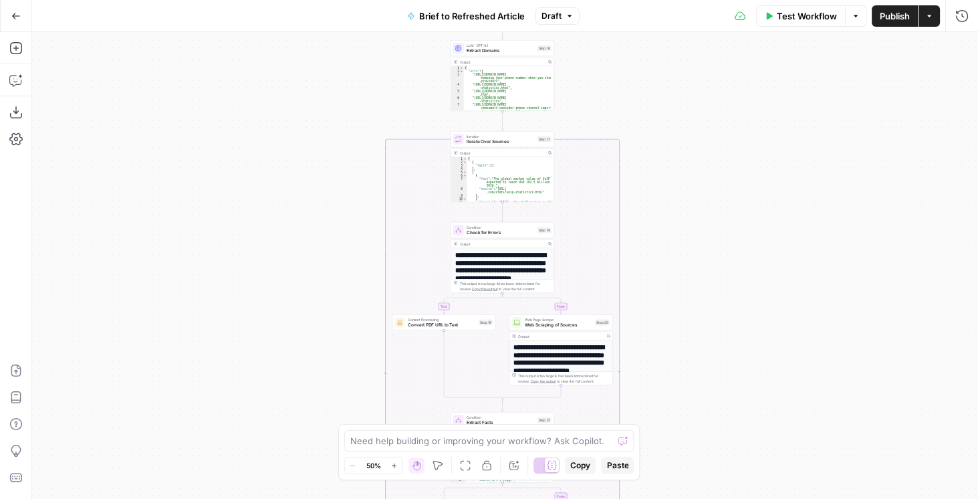
drag, startPoint x: 726, startPoint y: 266, endPoint x: 729, endPoint y: 194, distance: 71.6
click at [729, 195] on div "true false false true false true Workflow Set Inputs Inputs LLM · GPT-4.1 Extra…" at bounding box center [505, 265] width 946 height 467
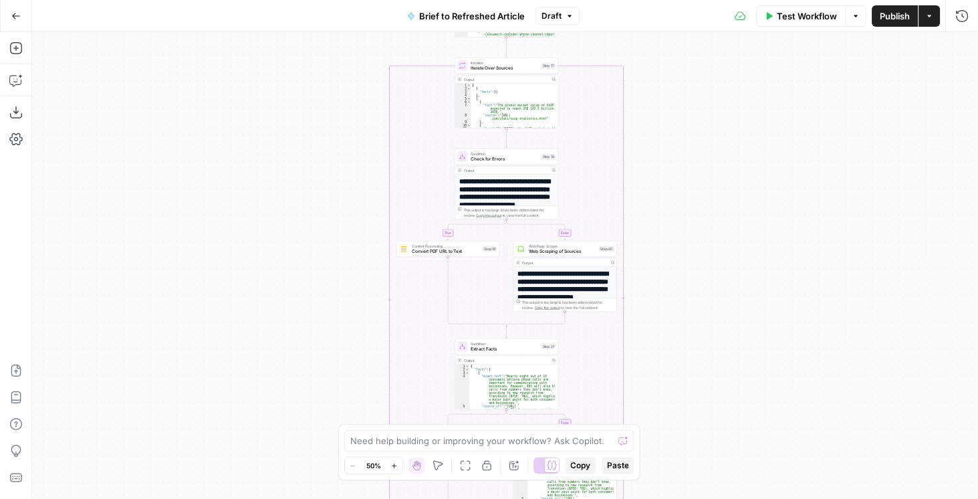
drag, startPoint x: 718, startPoint y: 235, endPoint x: 721, endPoint y: 169, distance: 66.3
click at [721, 169] on div "true false false true false true Workflow Set Inputs Inputs LLM · GPT-4.1 Extra…" at bounding box center [505, 265] width 946 height 467
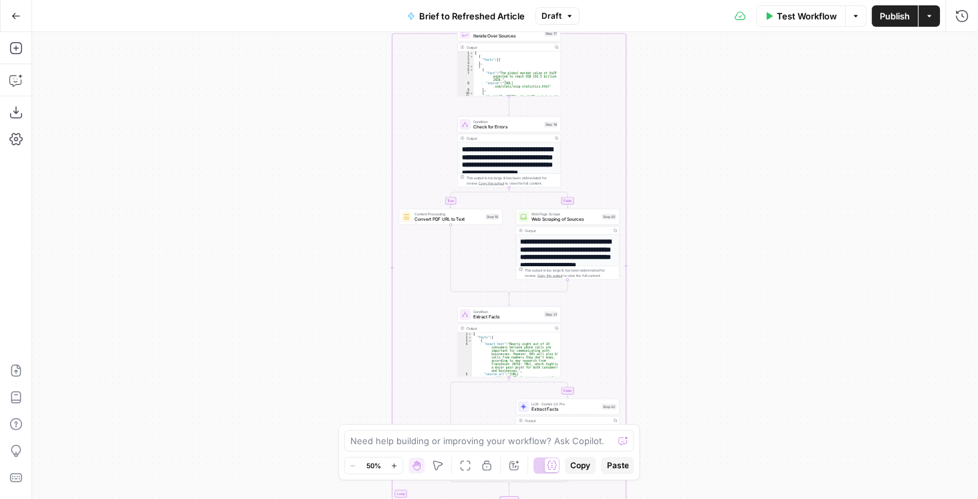
drag, startPoint x: 707, startPoint y: 252, endPoint x: 712, endPoint y: 223, distance: 29.1
click at [712, 225] on div "true false false true false true Workflow Set Inputs Inputs LLM · GPT-4.1 Extra…" at bounding box center [505, 265] width 946 height 467
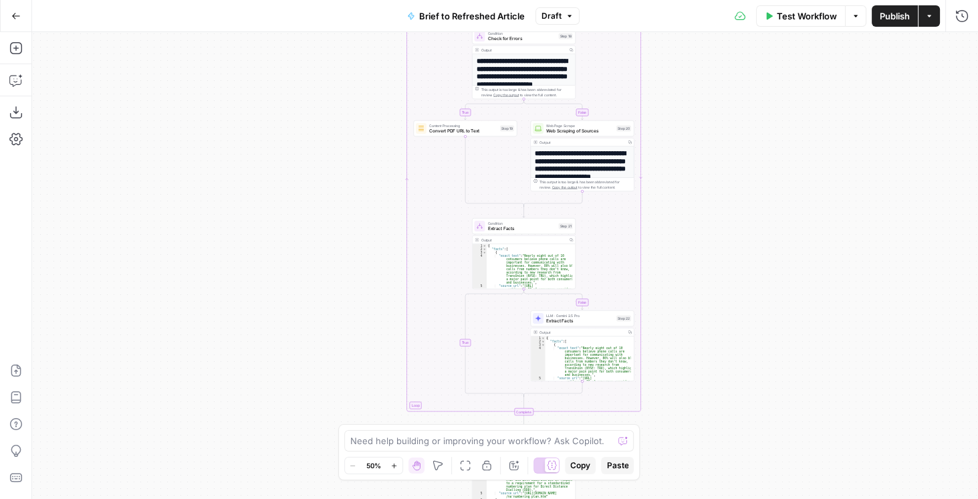
drag, startPoint x: 683, startPoint y: 258, endPoint x: 693, endPoint y: 203, distance: 56.4
click at [693, 197] on div "true false false true false true Workflow Set Inputs Inputs LLM · GPT-4.1 Extra…" at bounding box center [505, 265] width 946 height 467
drag, startPoint x: 720, startPoint y: 243, endPoint x: 716, endPoint y: 177, distance: 67.0
click at [717, 185] on div "true false false true false true Workflow Set Inputs Inputs LLM · GPT-4.1 Extra…" at bounding box center [505, 265] width 946 height 467
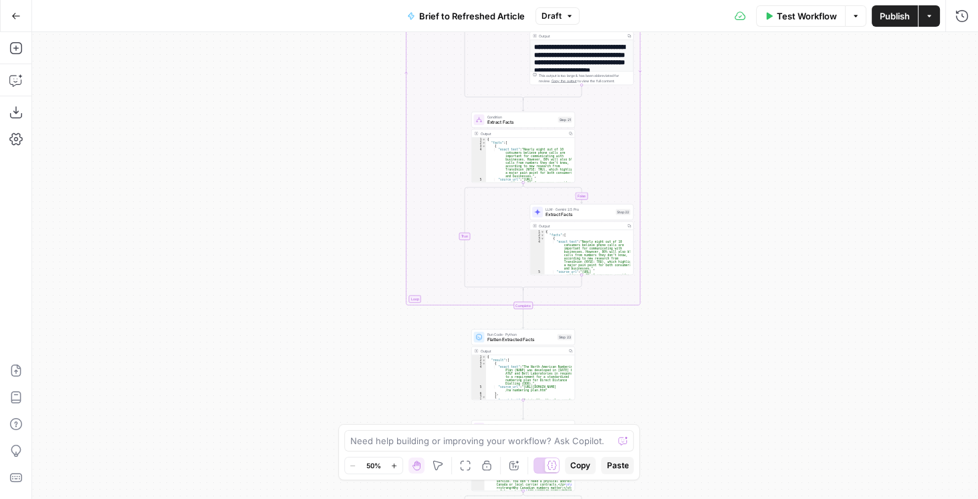
drag, startPoint x: 708, startPoint y: 300, endPoint x: 700, endPoint y: 239, distance: 60.6
click at [701, 239] on div "true false false true false true Workflow Set Inputs Inputs LLM · GPT-4.1 Extra…" at bounding box center [505, 265] width 946 height 467
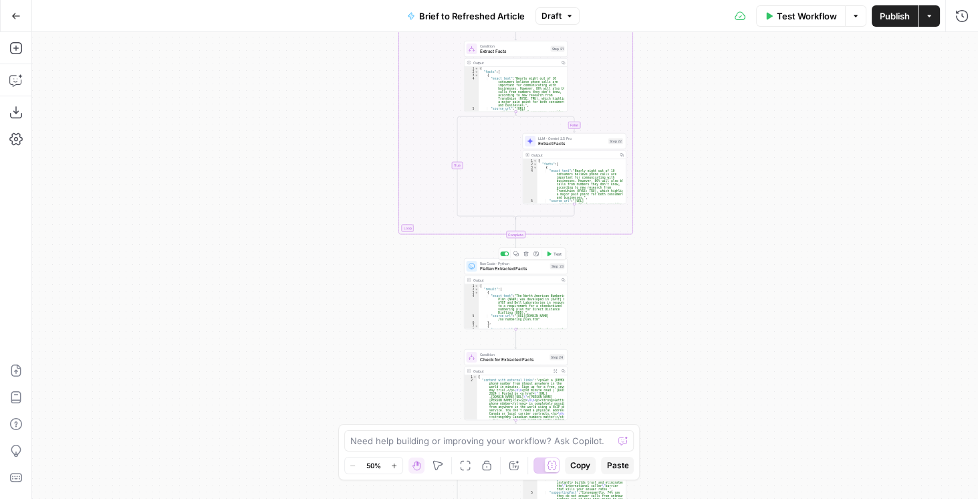
drag, startPoint x: 679, startPoint y: 329, endPoint x: 690, endPoint y: 227, distance: 102.2
click at [690, 234] on div "true false false true false true Workflow Set Inputs Inputs LLM · GPT-4.1 Extra…" at bounding box center [505, 265] width 946 height 467
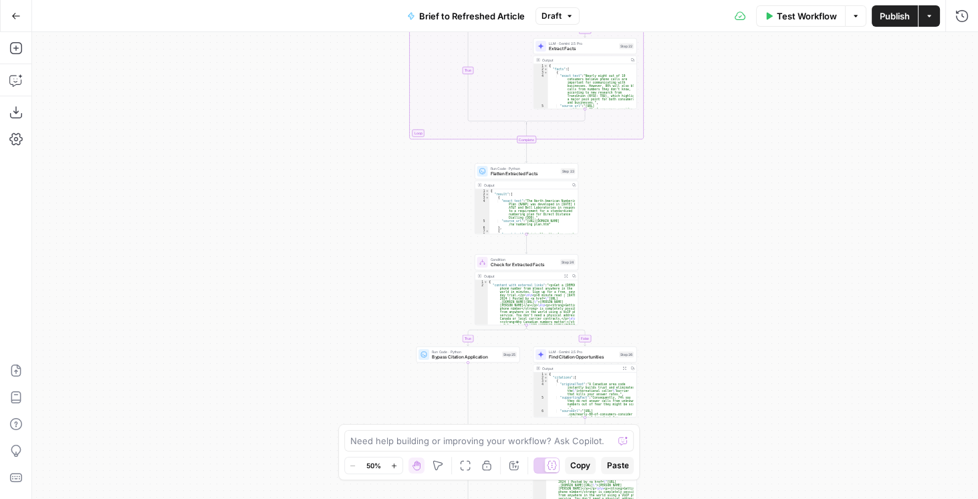
drag, startPoint x: 674, startPoint y: 309, endPoint x: 657, endPoint y: 180, distance: 130.2
click at [658, 183] on div "true false false true false true Workflow Set Inputs Inputs LLM · GPT-4.1 Extra…" at bounding box center [505, 265] width 946 height 467
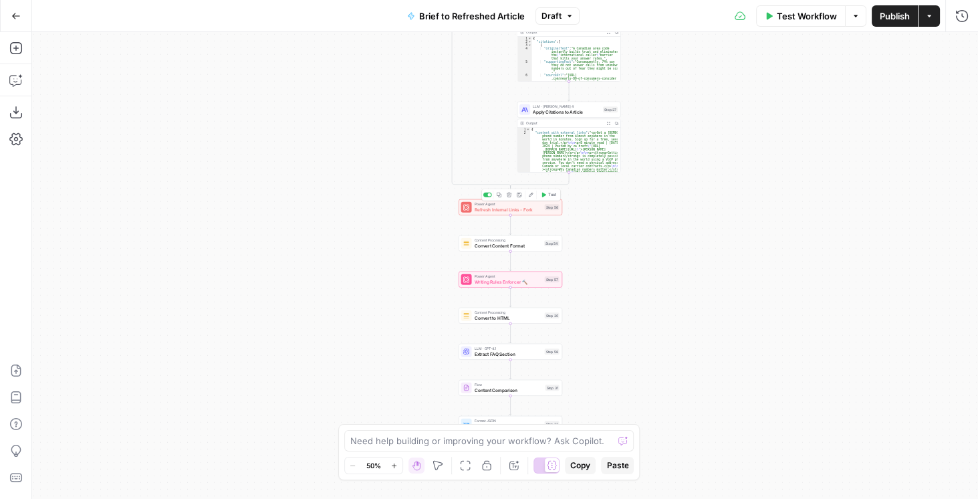
click at [485, 212] on span "Refresh Internal Links - Fork" at bounding box center [509, 209] width 68 height 7
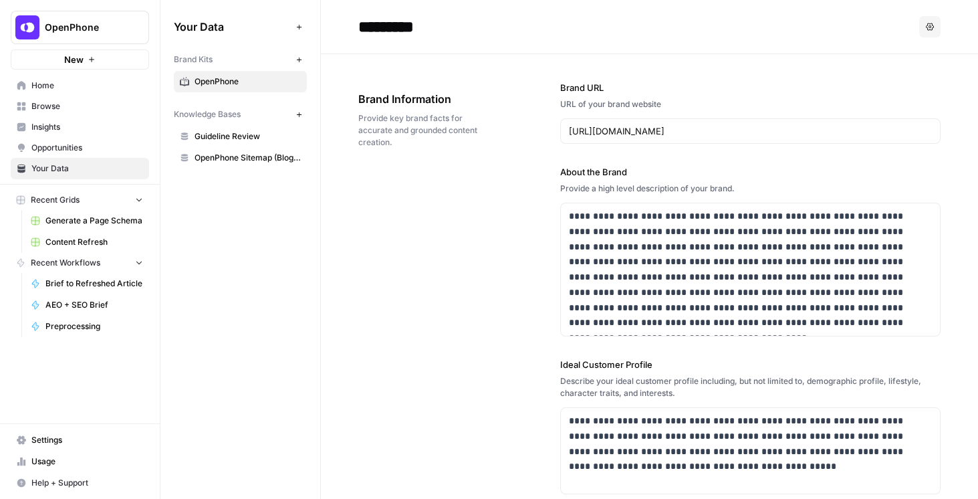
scroll to position [1376, 0]
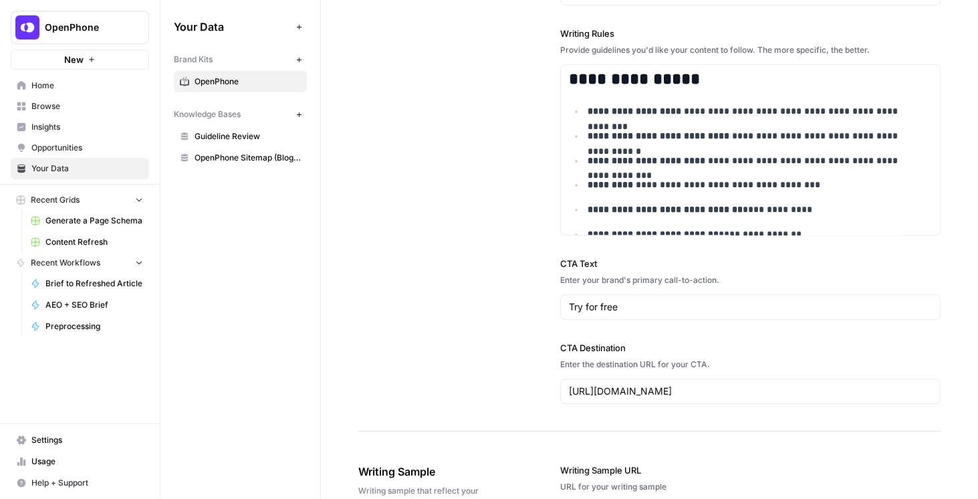
click at [246, 152] on span "OpenPhone Sitemap (Blogs + NonBlogs)" at bounding box center [248, 158] width 106 height 12
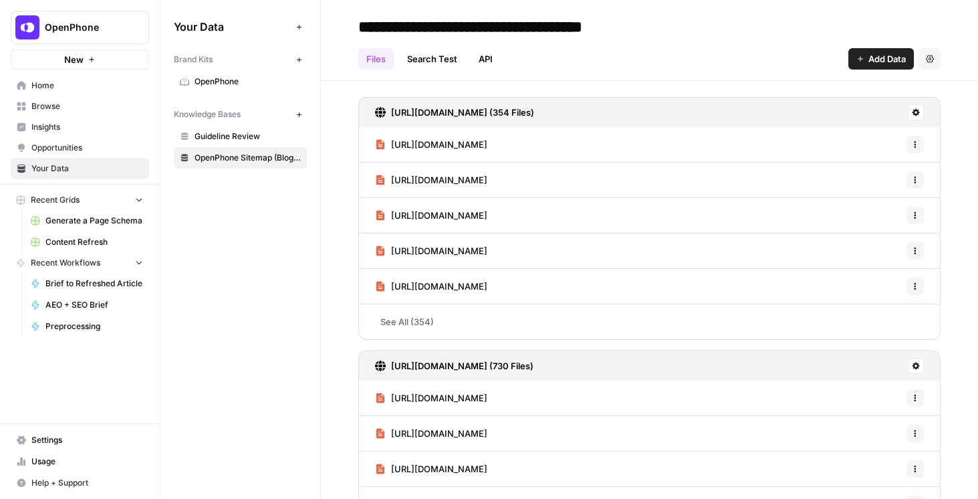
click at [300, 114] on icon "button" at bounding box center [298, 114] width 5 height 5
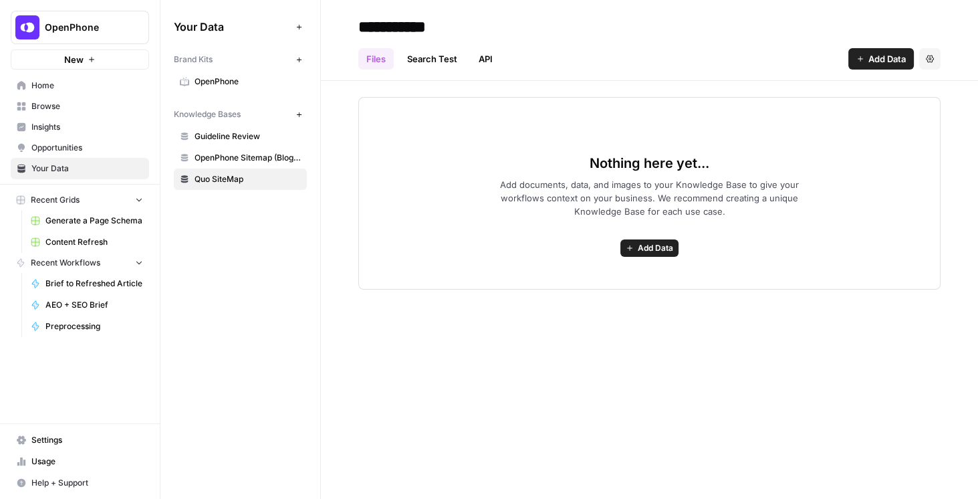
type input "**********"
click at [427, 183] on div "Nothing here yet... Add documents, data, and images to your Knowledge Base to g…" at bounding box center [649, 193] width 583 height 193
click at [858, 60] on icon "button" at bounding box center [861, 59] width 8 height 8
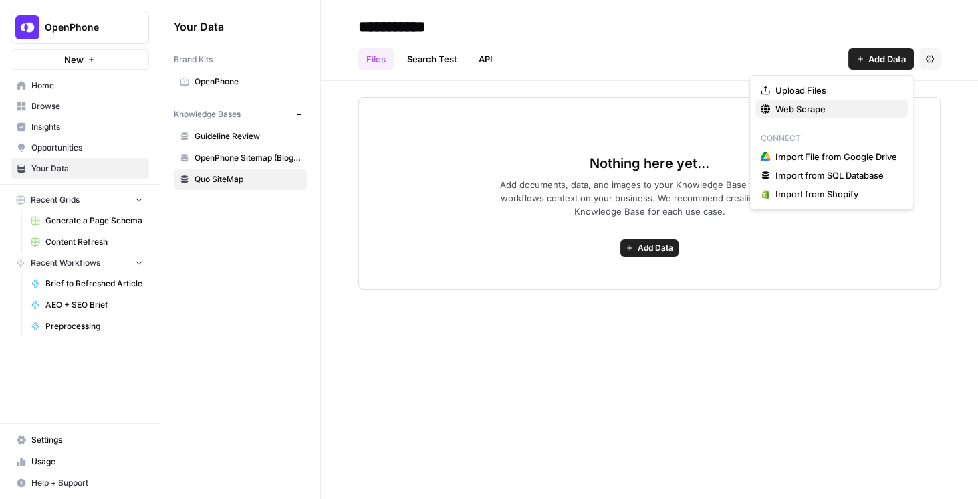
click at [815, 104] on span "Web Scrape" at bounding box center [837, 108] width 122 height 13
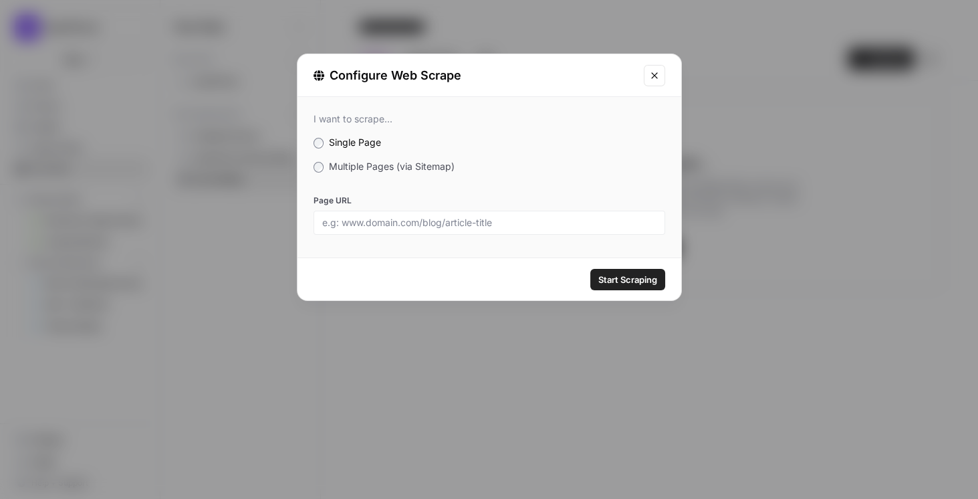
click at [373, 175] on div "I want to scrape... Single Page Multiple Pages (via Sitemap) Page URL" at bounding box center [490, 174] width 384 height 154
click at [371, 166] on span "Multiple Pages (via Sitemap)" at bounding box center [392, 166] width 126 height 11
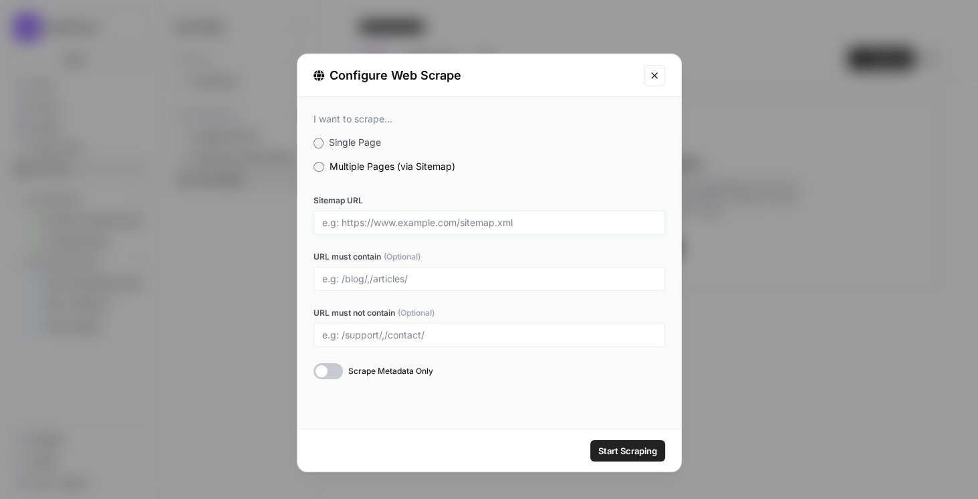
click at [397, 223] on input "Sitemap URL" at bounding box center [489, 223] width 334 height 12
paste input "[URL][DOMAIN_NAME]"
type input "[URL][DOMAIN_NAME]"
click at [455, 245] on div "Sitemap URL [URL][DOMAIN_NAME] URL must contain (Optional) URL must not contain…" at bounding box center [490, 287] width 352 height 185
click at [338, 374] on div at bounding box center [328, 371] width 29 height 16
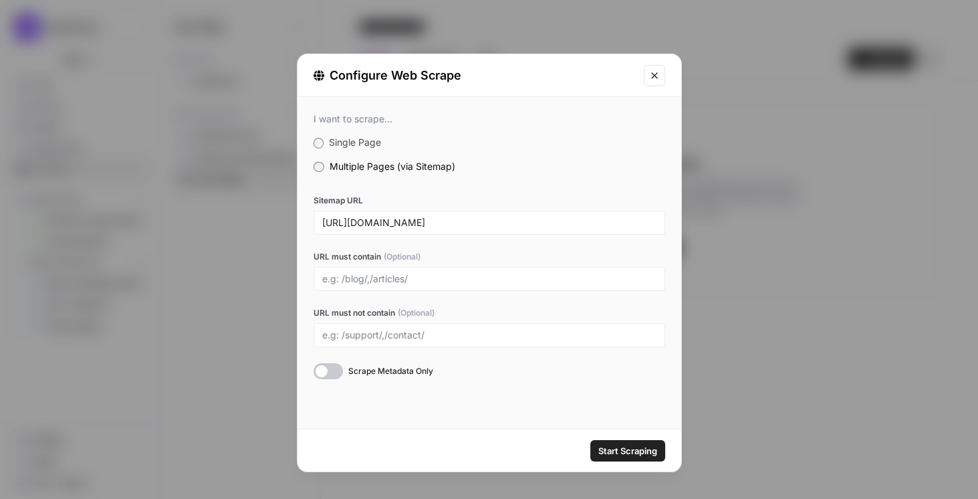
click at [324, 368] on div at bounding box center [328, 371] width 29 height 16
click at [612, 446] on span "Start Scraping" at bounding box center [628, 450] width 59 height 13
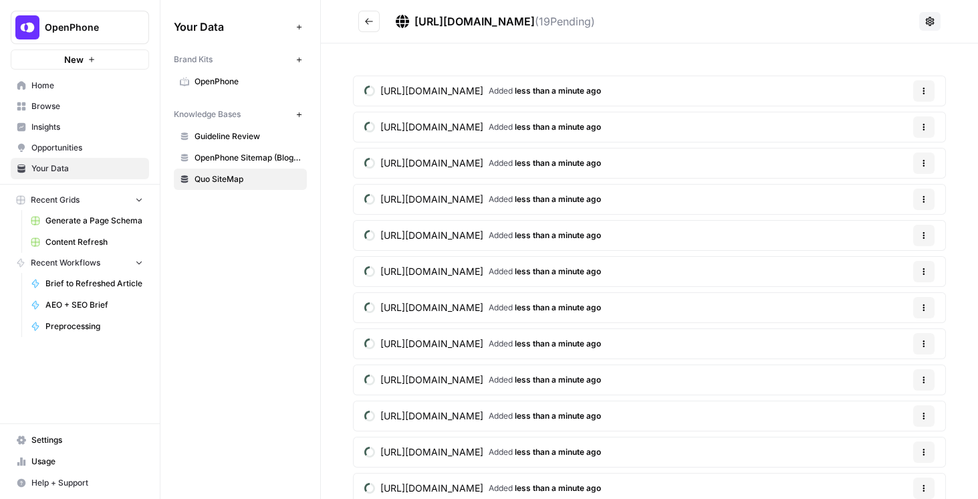
click at [371, 22] on icon "Go back" at bounding box center [368, 21] width 9 height 9
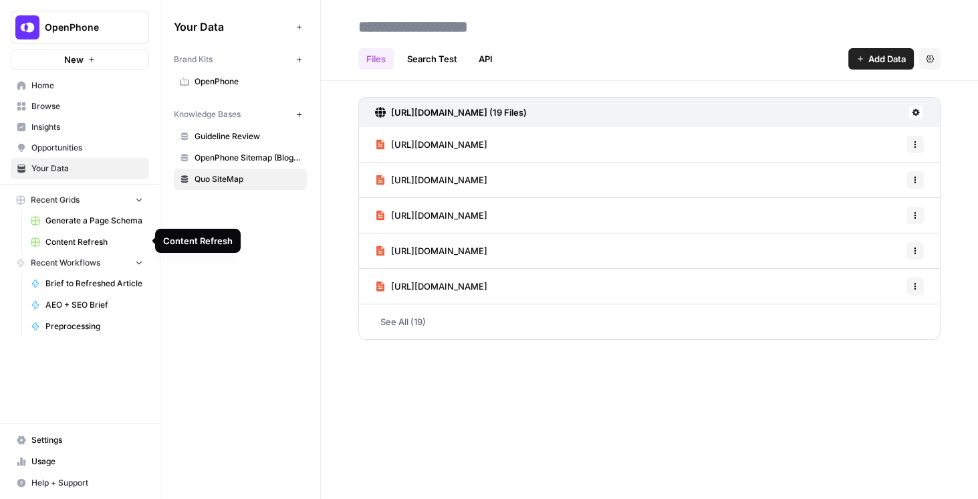
click at [83, 237] on span "Content Refresh" at bounding box center [94, 242] width 98 height 12
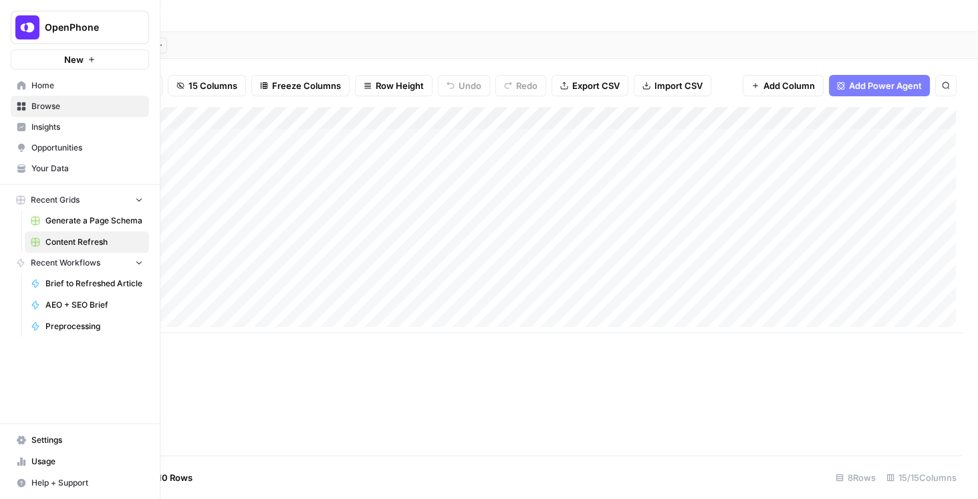
click at [66, 82] on span "Home" at bounding box center [87, 86] width 112 height 12
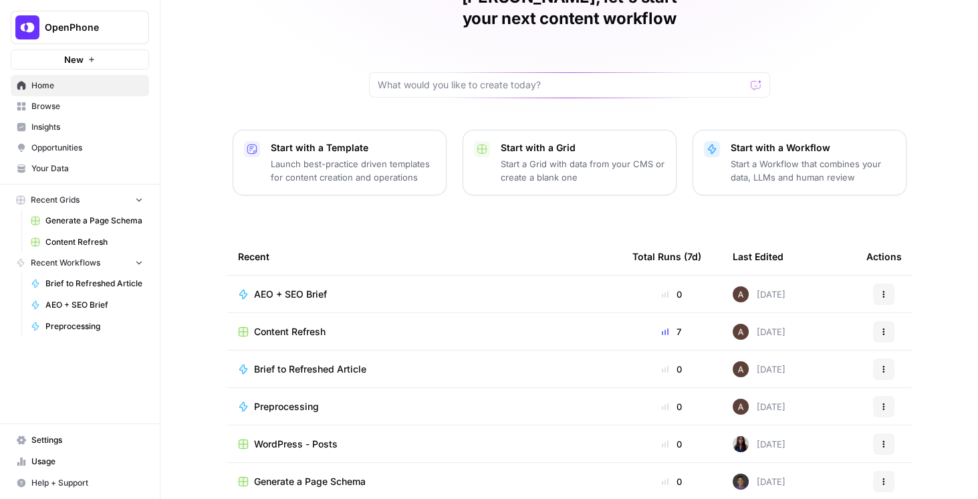
scroll to position [114, 0]
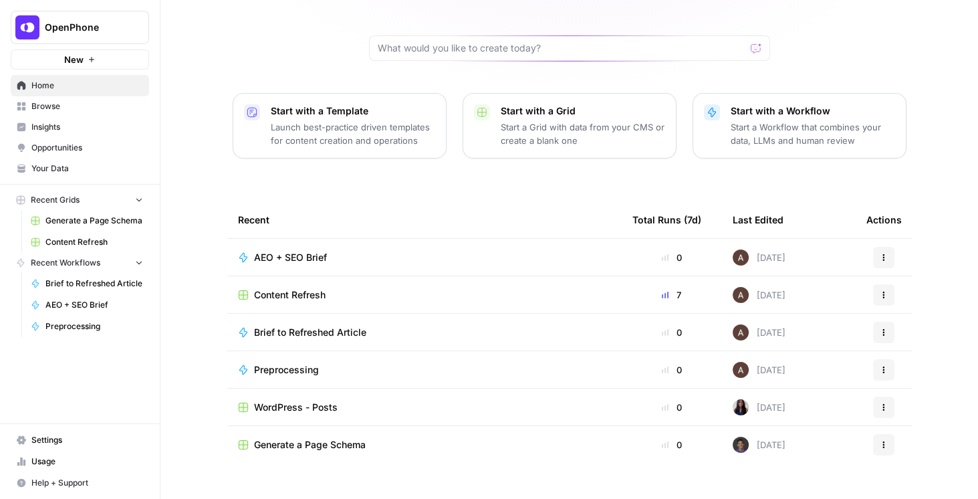
click at [304, 401] on span "WordPress - Posts" at bounding box center [296, 407] width 84 height 13
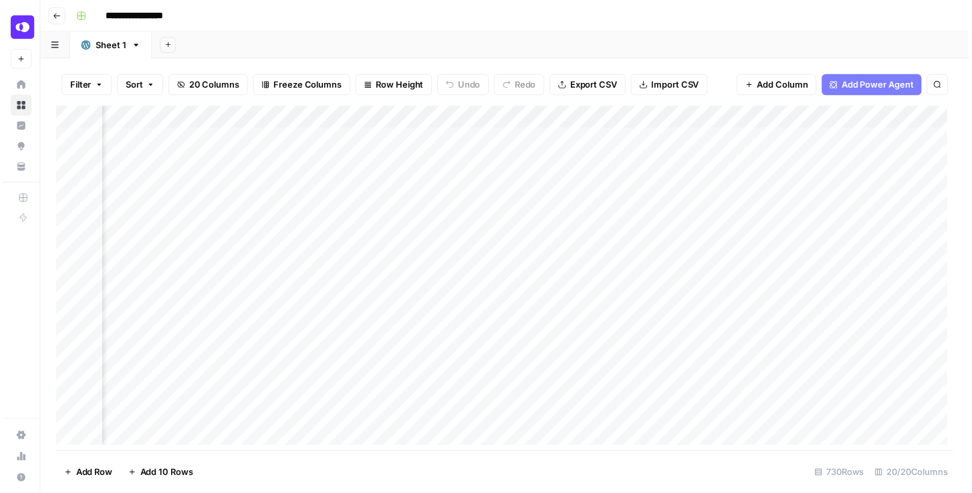
scroll to position [0, 251]
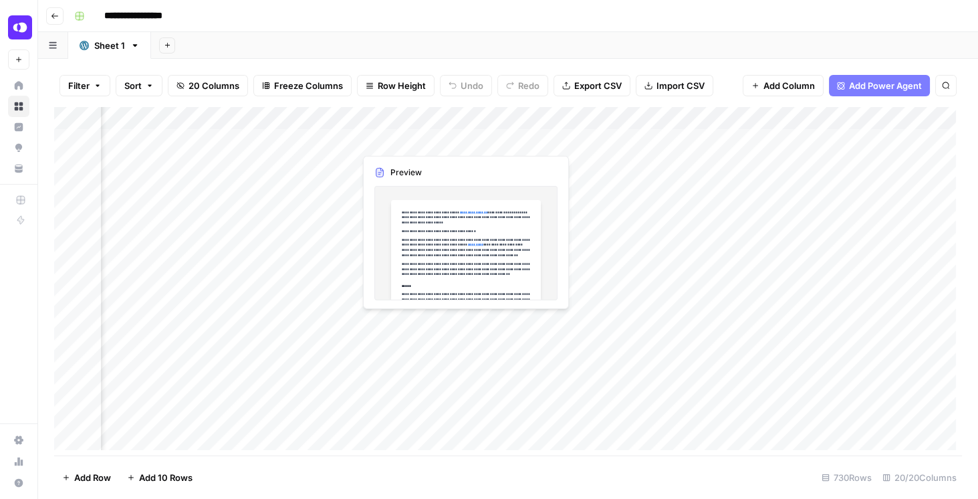
click at [475, 134] on div "Add Column" at bounding box center [508, 281] width 908 height 348
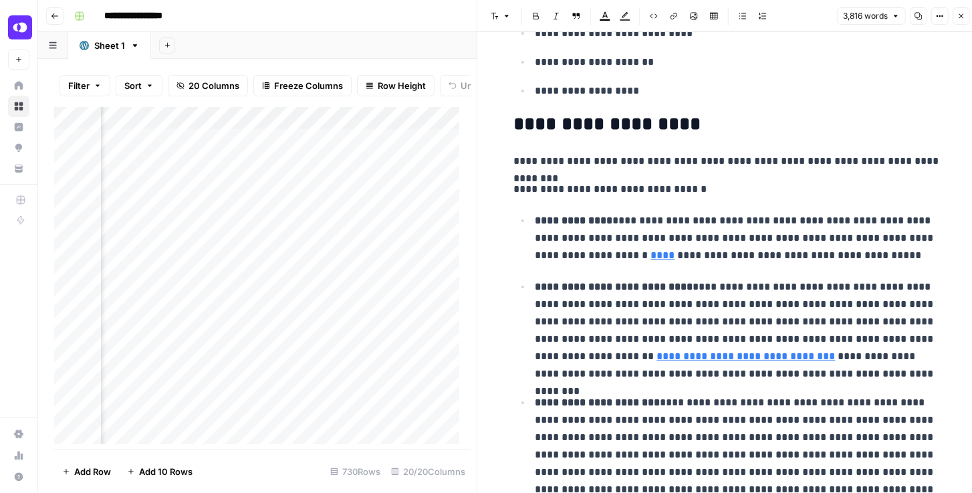
scroll to position [7070, 0]
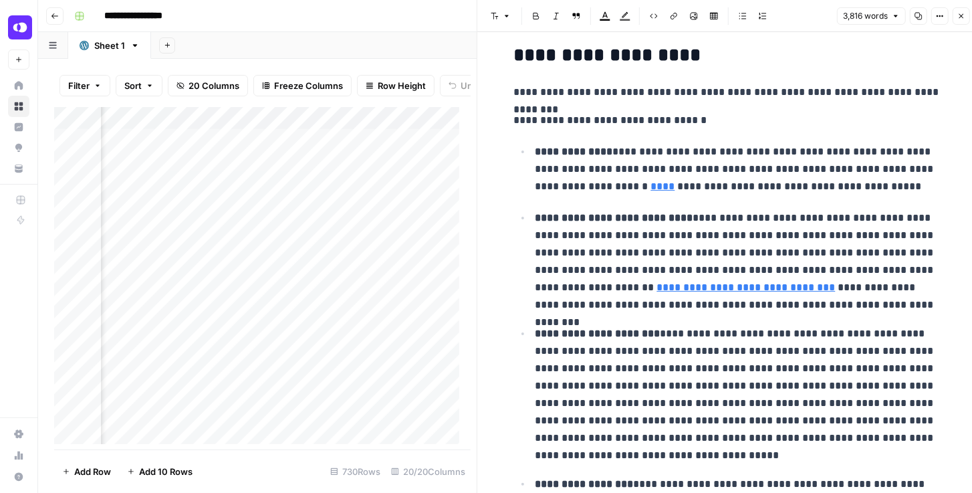
click at [961, 16] on icon "button" at bounding box center [962, 16] width 8 height 8
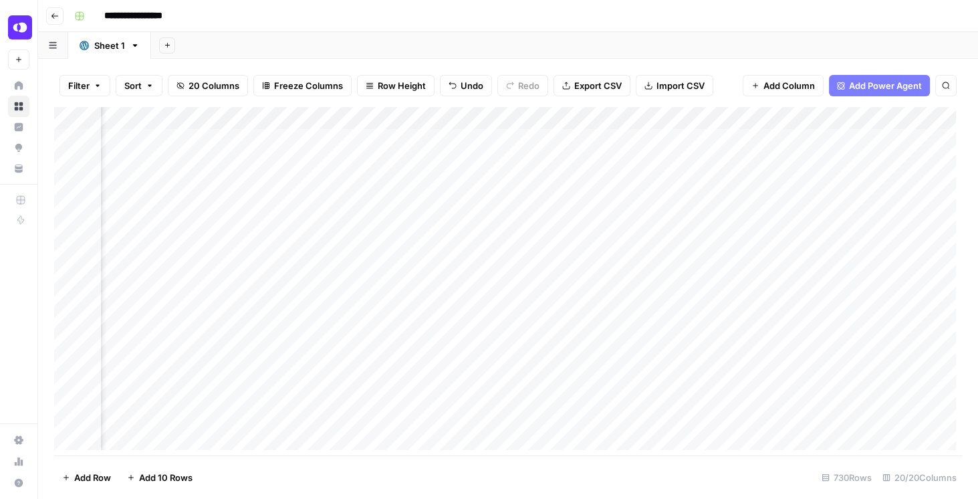
click at [724, 139] on div "Add Column" at bounding box center [508, 281] width 908 height 348
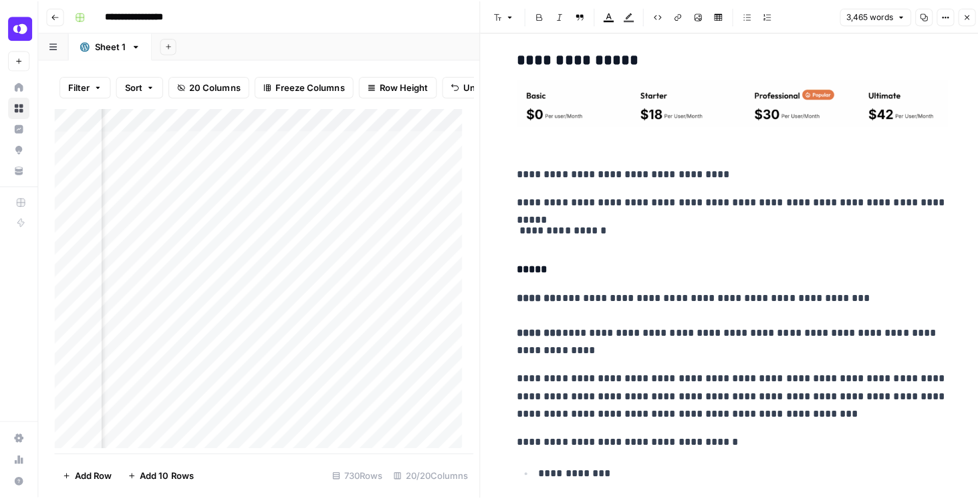
scroll to position [420, 0]
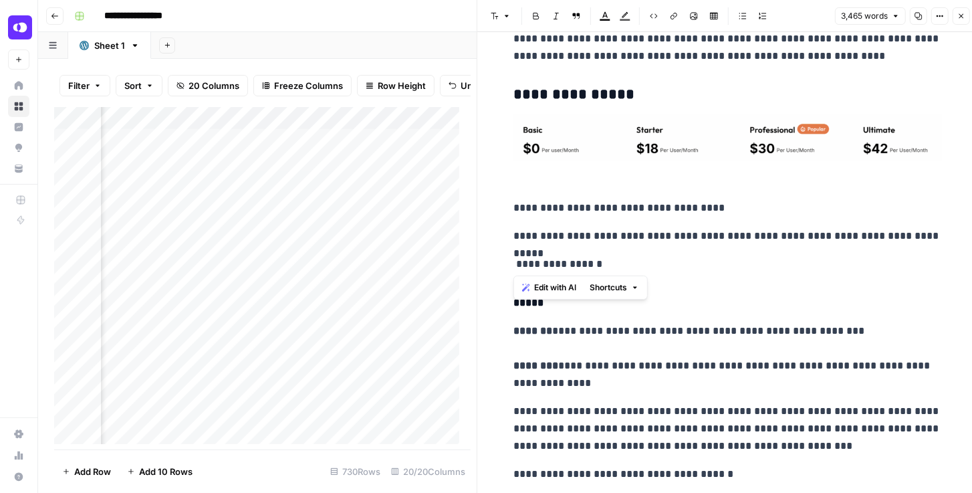
drag, startPoint x: 599, startPoint y: 264, endPoint x: 512, endPoint y: 264, distance: 87.6
click at [514, 264] on p "**********" at bounding box center [728, 263] width 428 height 17
click at [956, 13] on button "Close" at bounding box center [961, 15] width 17 height 17
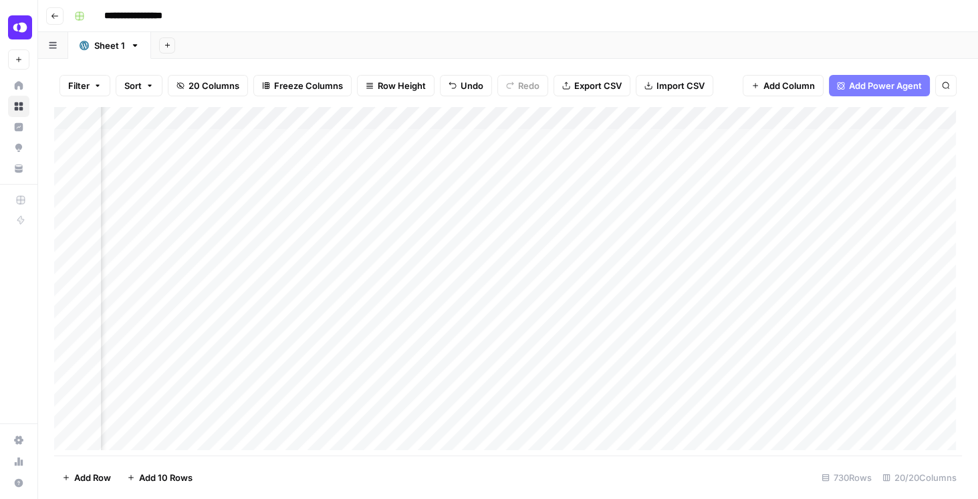
scroll to position [0, 632]
click at [537, 140] on div "Add Column" at bounding box center [508, 281] width 908 height 348
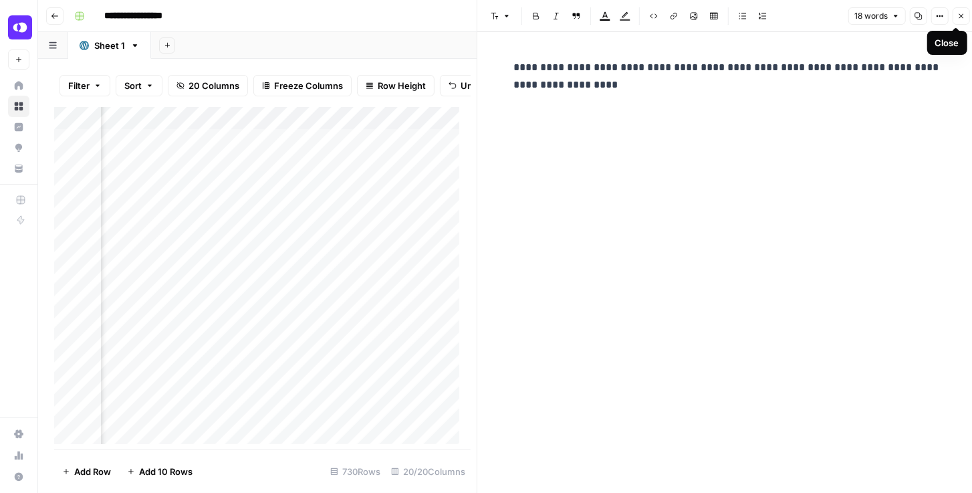
click at [960, 17] on icon "button" at bounding box center [962, 16] width 8 height 8
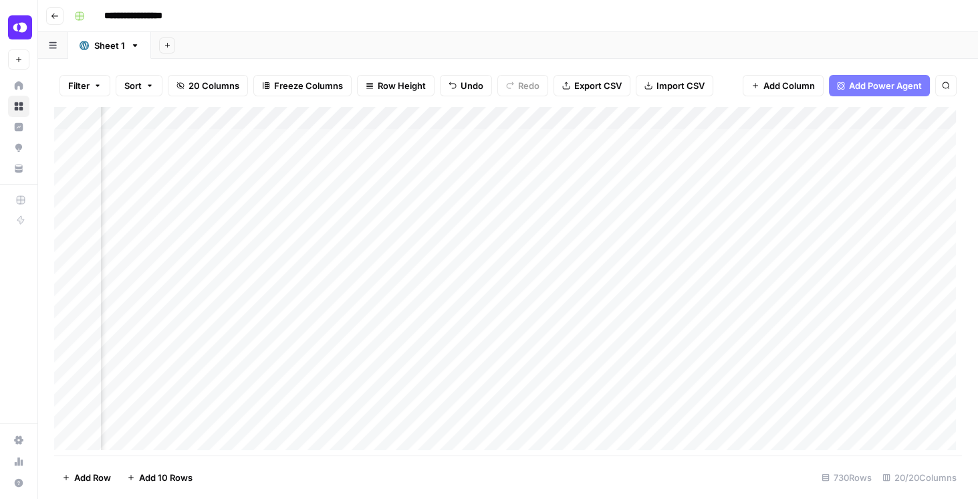
scroll to position [0, 1391]
click at [707, 138] on div "Add Column" at bounding box center [508, 281] width 908 height 348
click at [774, 140] on div "Add Column" at bounding box center [508, 281] width 908 height 348
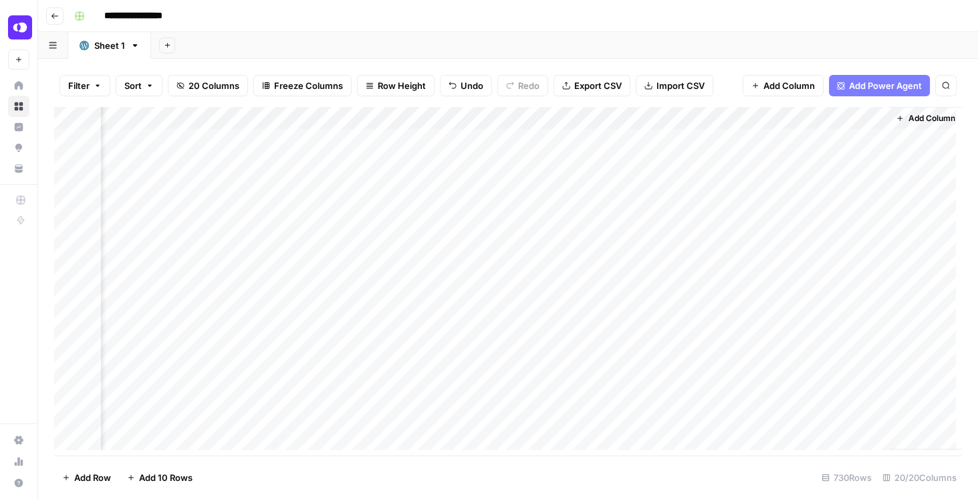
click at [774, 140] on div "Add Column" at bounding box center [508, 281] width 908 height 348
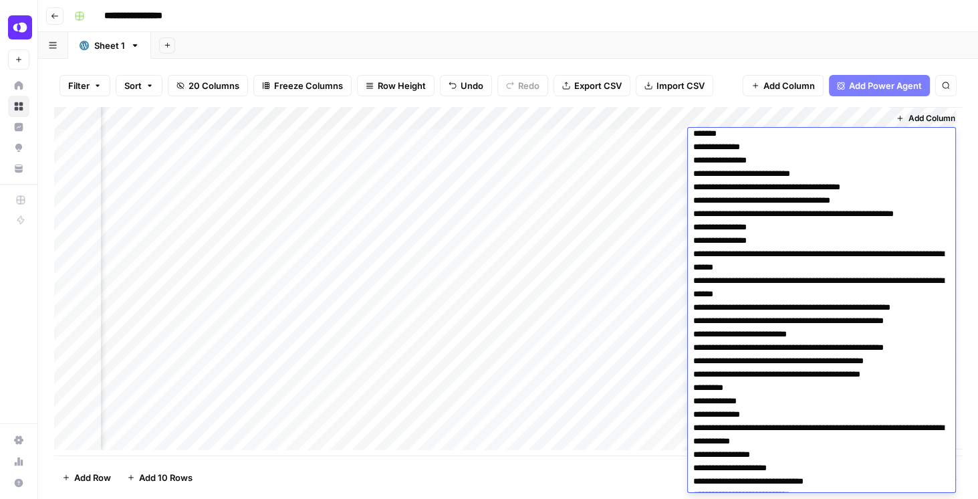
scroll to position [0, 0]
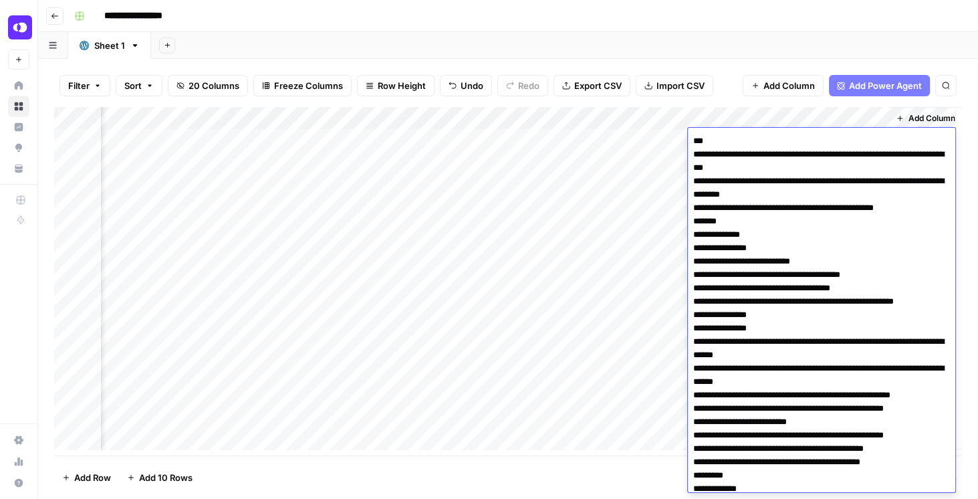
click at [653, 139] on div "Add Column" at bounding box center [508, 281] width 908 height 348
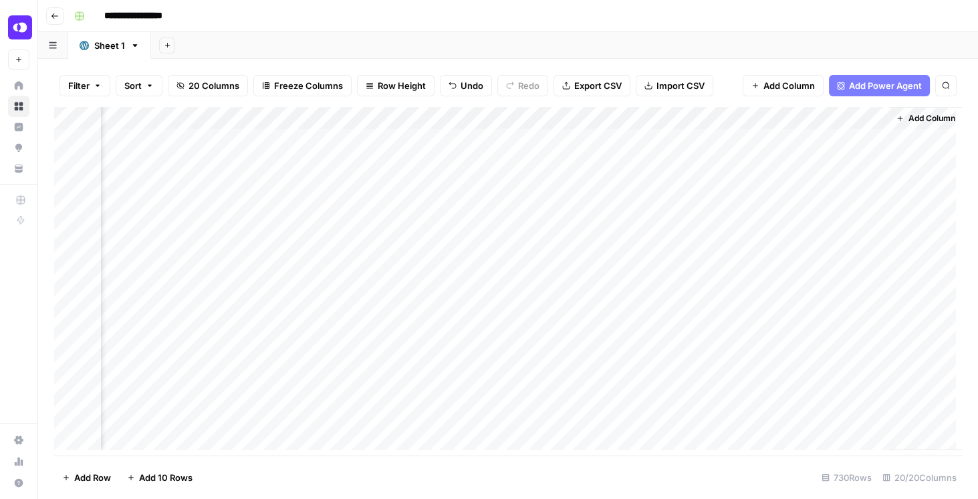
click at [653, 139] on div "Add Column" at bounding box center [508, 281] width 908 height 348
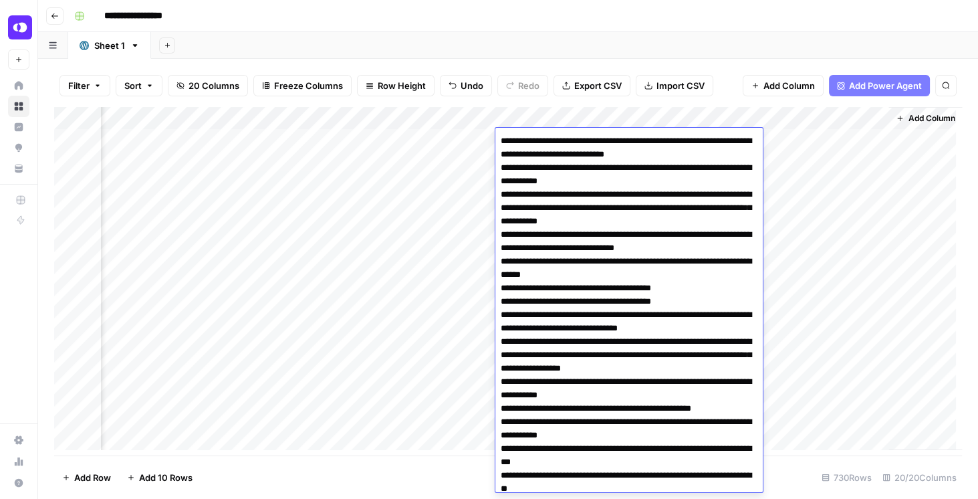
click at [809, 465] on footer "Add Row Add 10 Rows 730 Rows 20/20 Columns" at bounding box center [508, 476] width 908 height 43
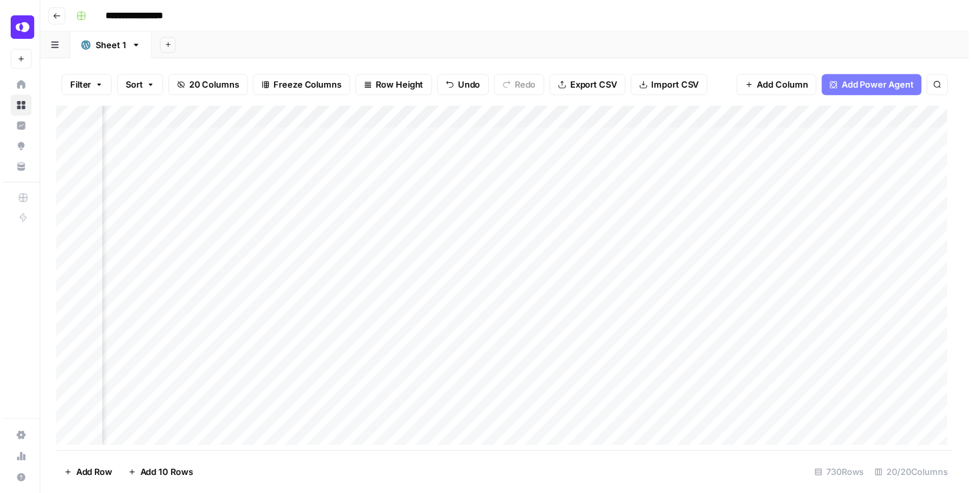
scroll to position [0, 639]
click at [347, 136] on div "Add Column" at bounding box center [508, 281] width 908 height 348
click at [344, 136] on div "Add Column" at bounding box center [508, 281] width 908 height 348
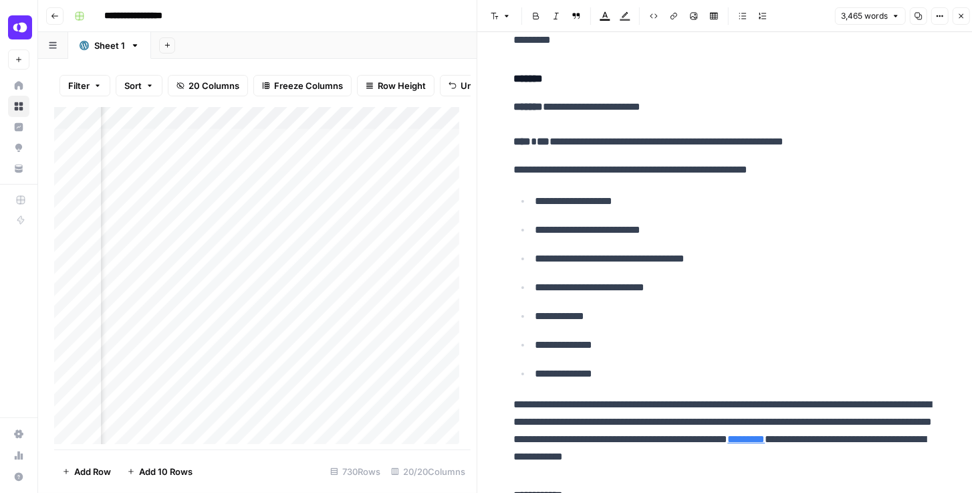
scroll to position [0, 345]
click at [436, 145] on div "Add Column" at bounding box center [259, 278] width 411 height 343
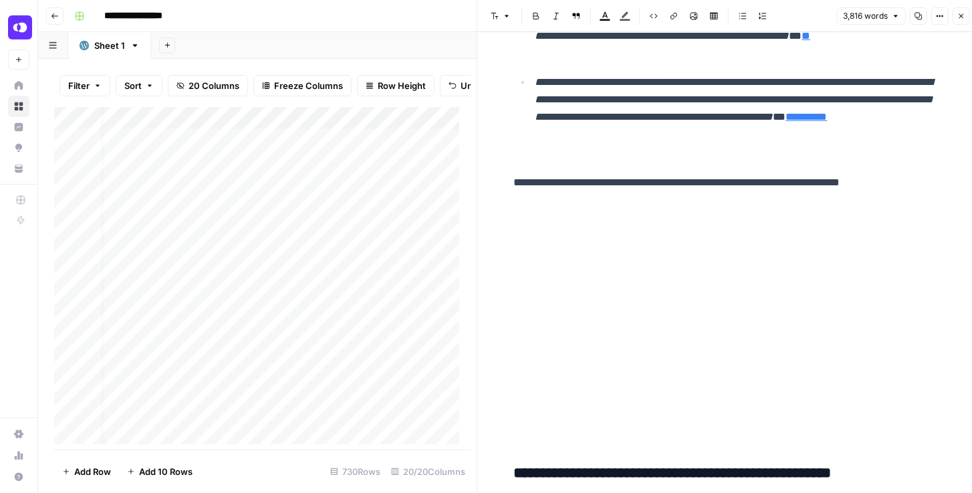
scroll to position [0, 24]
click at [962, 18] on icon "button" at bounding box center [962, 16] width 8 height 8
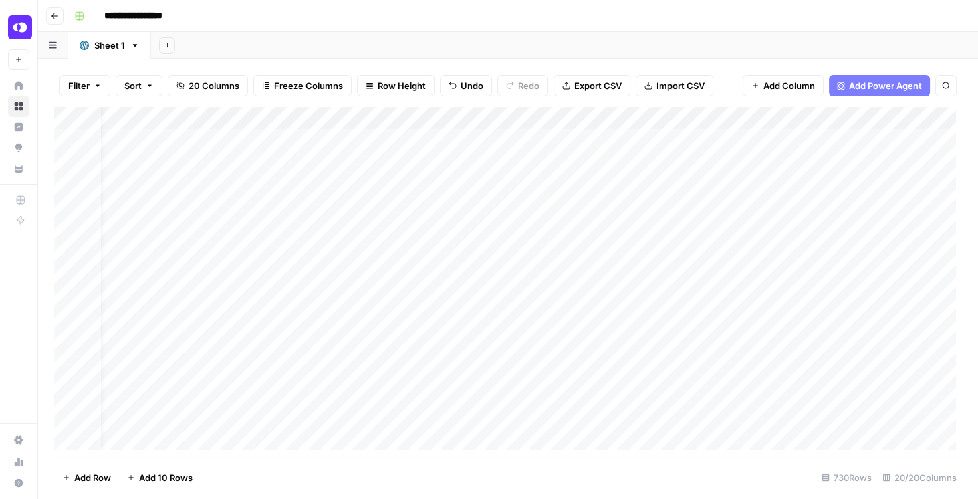
click at [506, 167] on div "Add Column" at bounding box center [508, 281] width 908 height 348
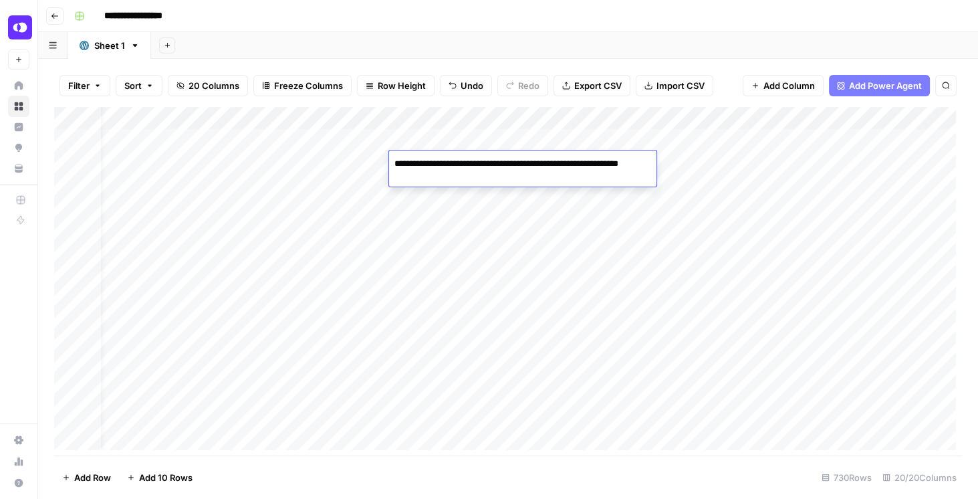
click at [690, 159] on div "Add Column" at bounding box center [508, 281] width 908 height 348
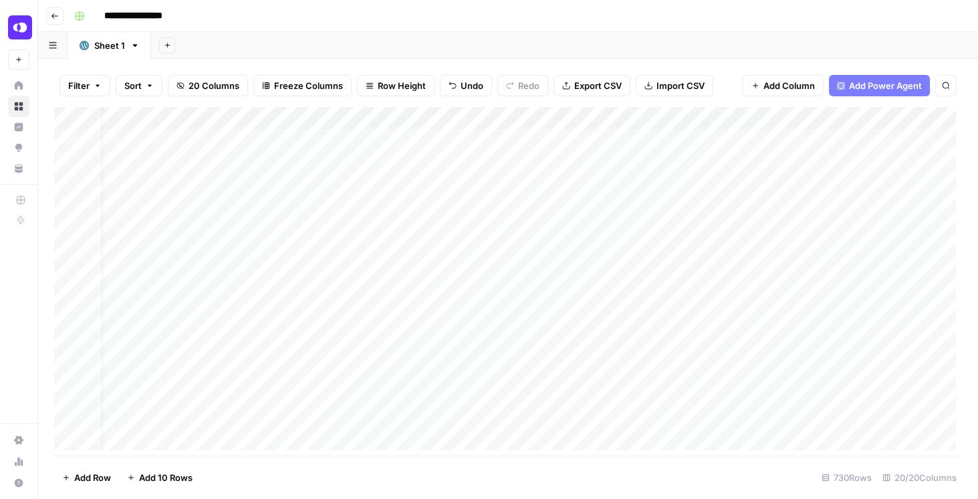
click at [690, 159] on div "Add Column" at bounding box center [508, 281] width 908 height 348
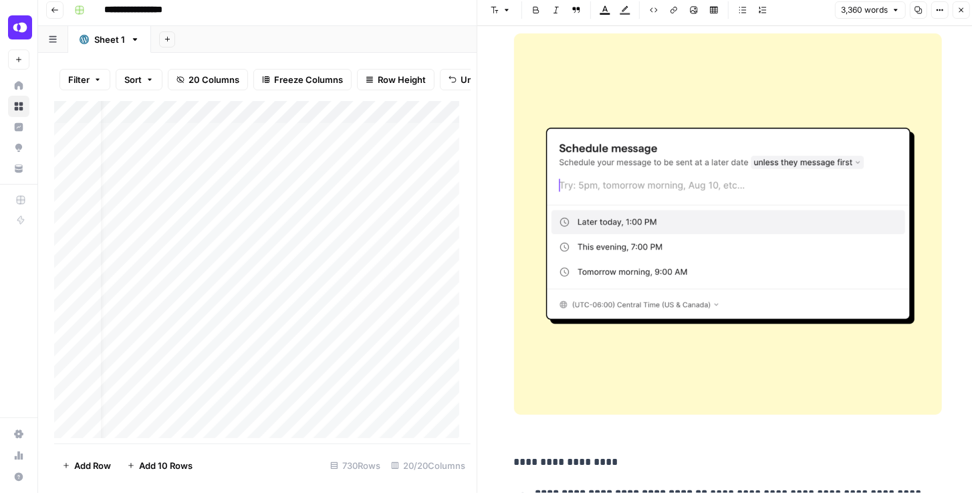
scroll to position [8064, 0]
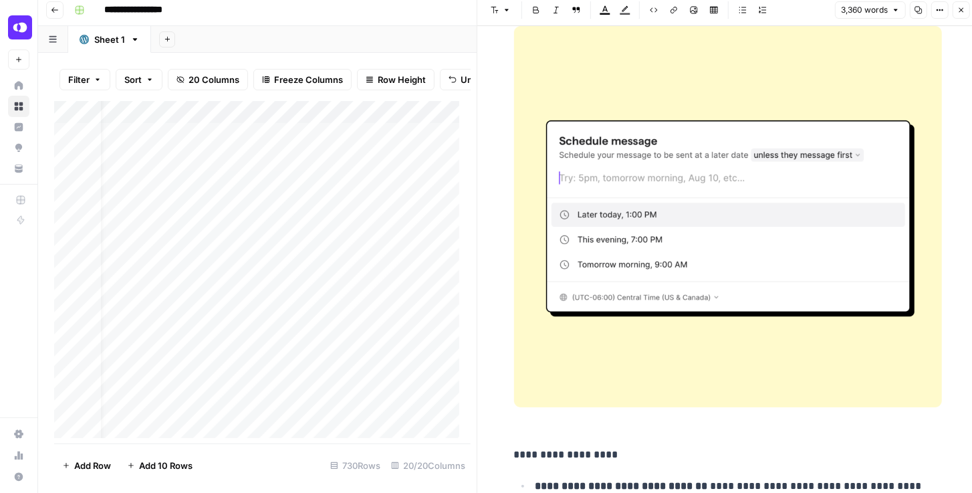
click at [956, 12] on button "Close" at bounding box center [961, 9] width 17 height 17
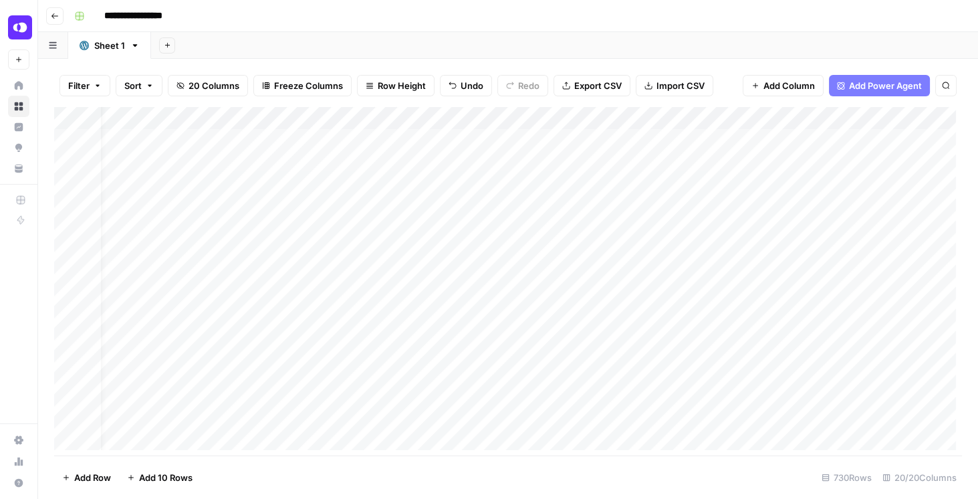
click at [950, 161] on div "Add Column" at bounding box center [508, 281] width 908 height 348
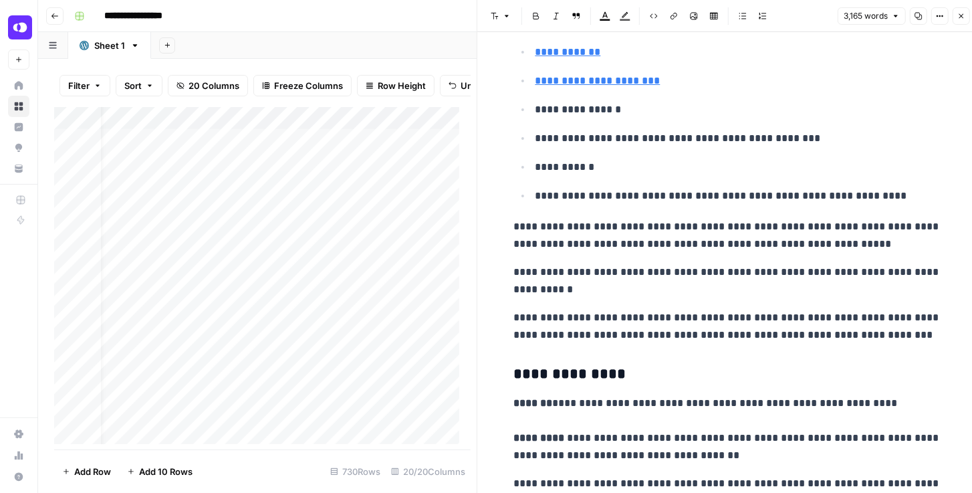
scroll to position [764, 0]
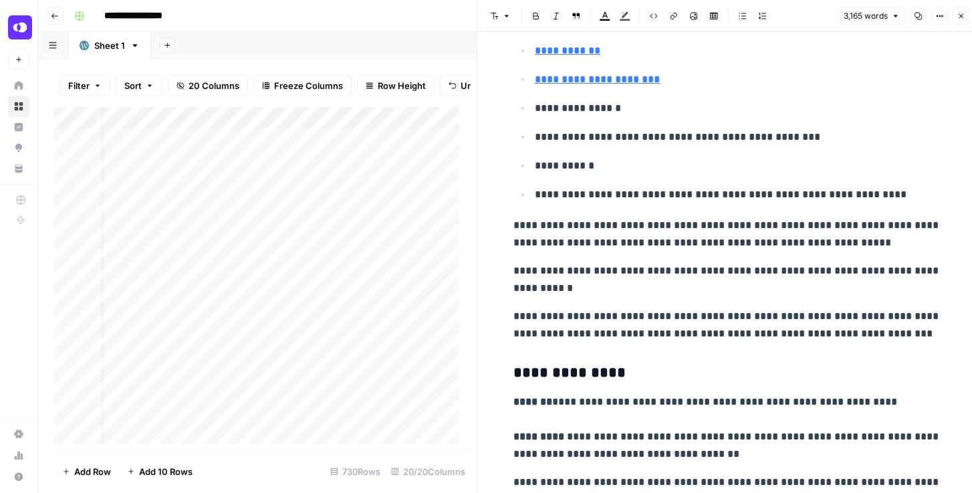
click at [960, 17] on icon "button" at bounding box center [962, 16] width 5 height 5
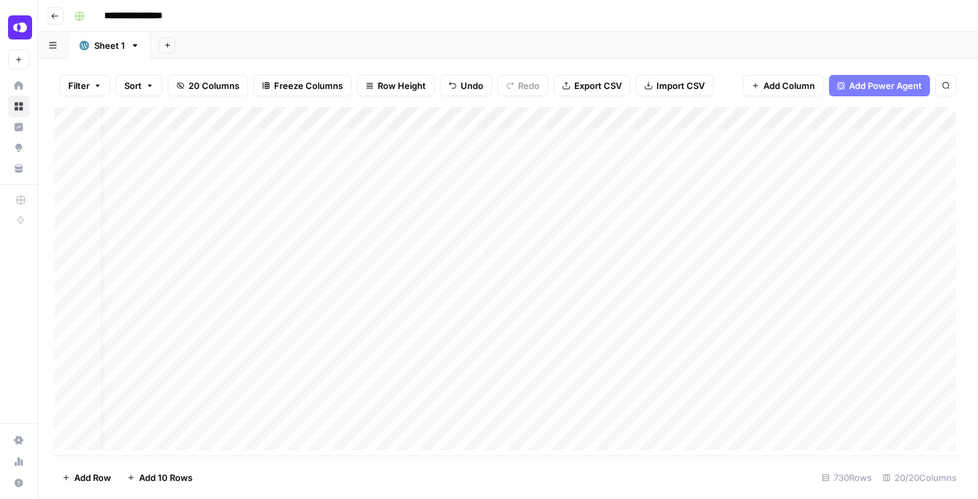
click at [758, 162] on div "Add Column" at bounding box center [508, 281] width 908 height 348
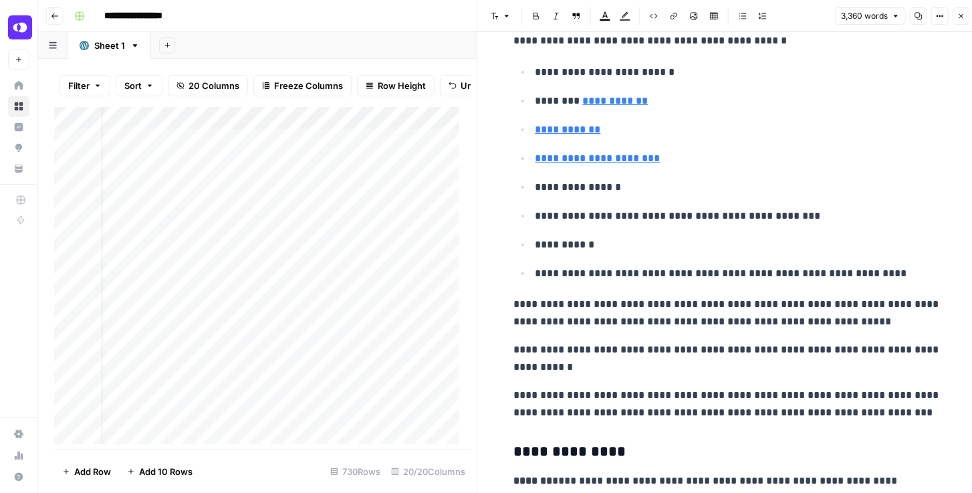
scroll to position [1070, 0]
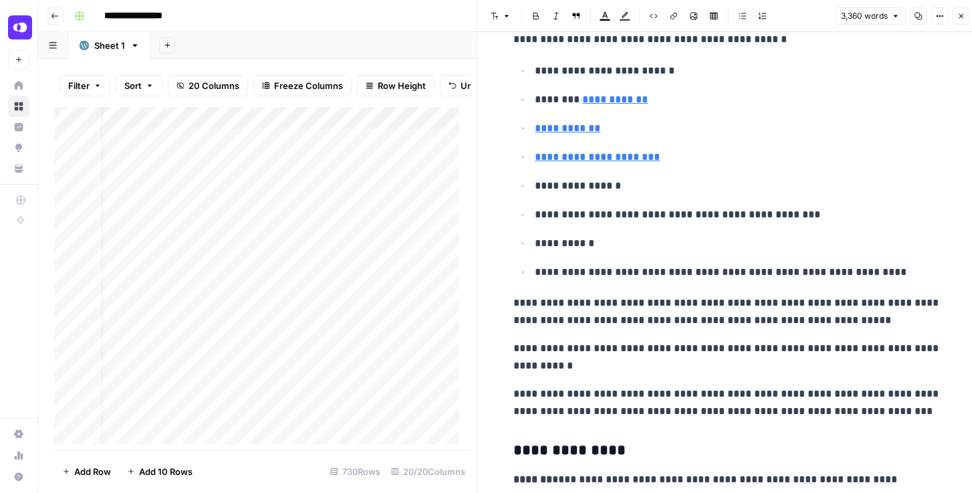
click at [964, 17] on icon "button" at bounding box center [962, 16] width 8 height 8
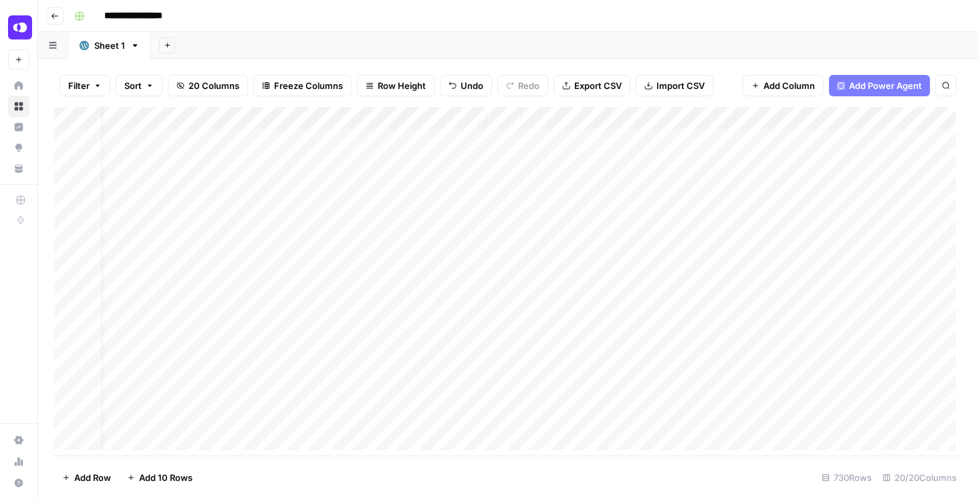
click at [952, 161] on div "Add Column" at bounding box center [508, 281] width 908 height 348
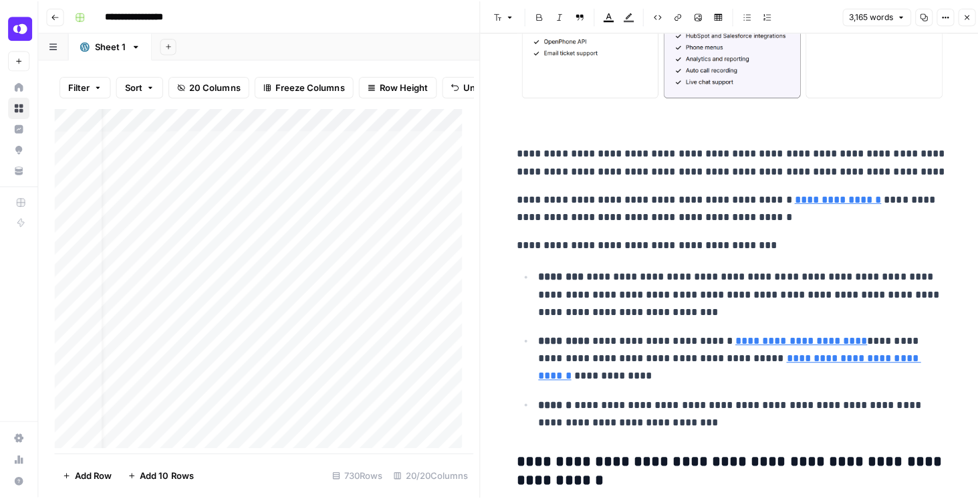
scroll to position [5273, 0]
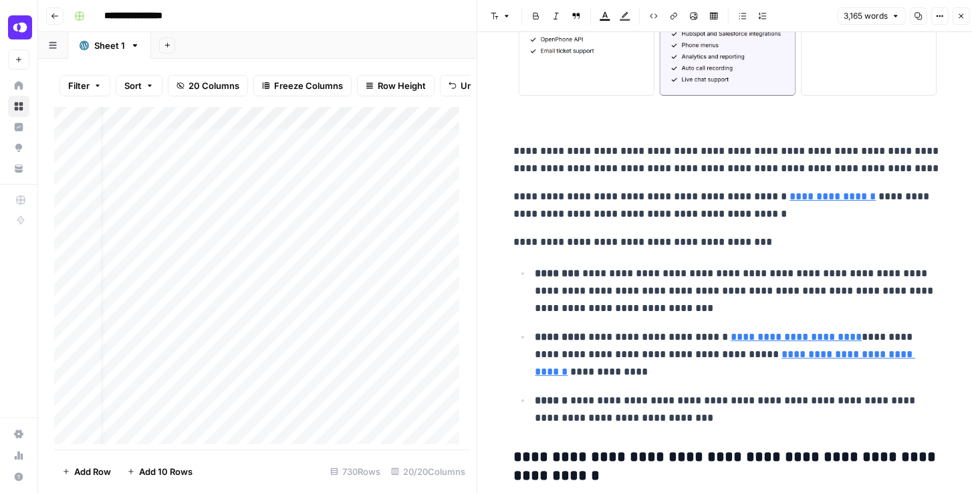
click at [959, 18] on icon "button" at bounding box center [962, 16] width 8 height 8
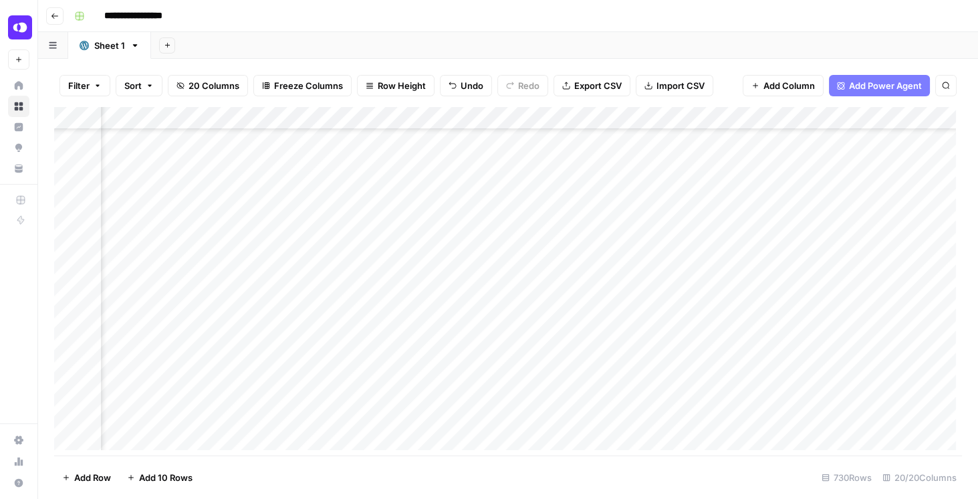
scroll to position [0, 1291]
click at [754, 143] on div "Add Column" at bounding box center [508, 281] width 908 height 348
click at [728, 216] on div "Add Column" at bounding box center [508, 281] width 908 height 348
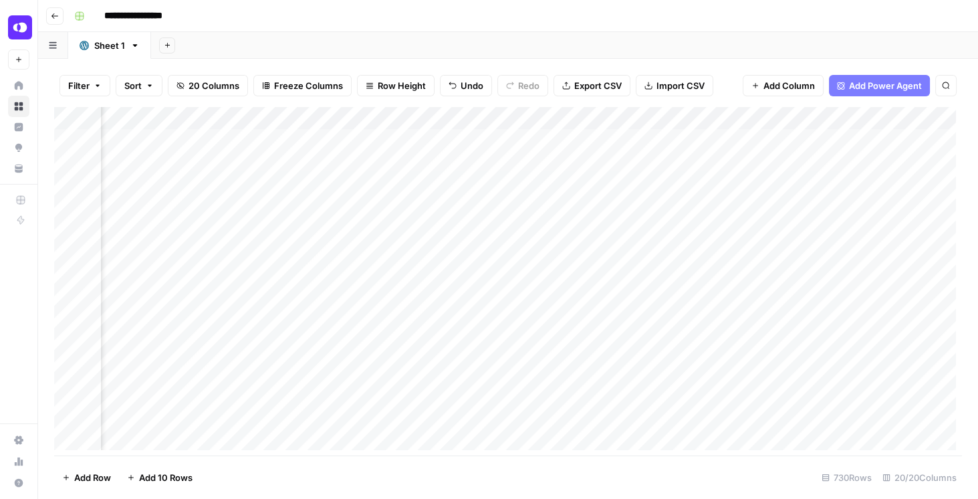
click at [645, 190] on div "Add Column" at bounding box center [508, 281] width 908 height 348
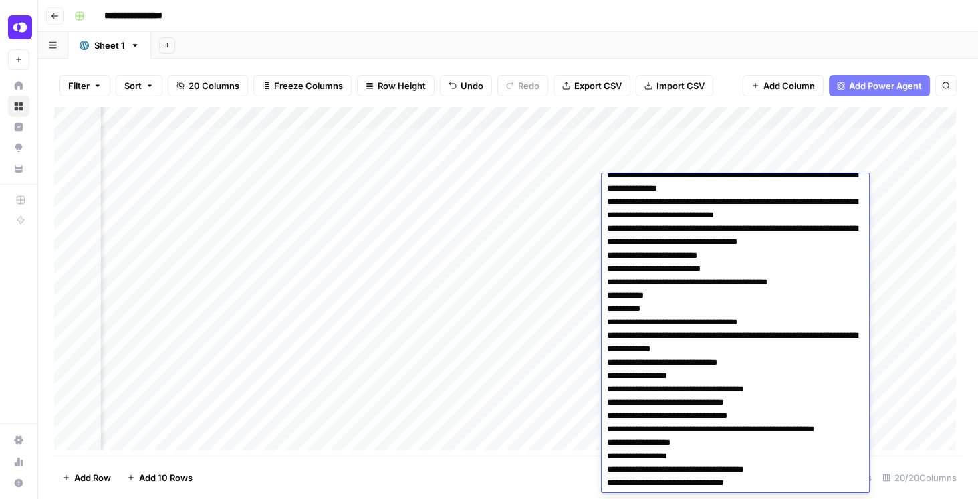
scroll to position [1987, 0]
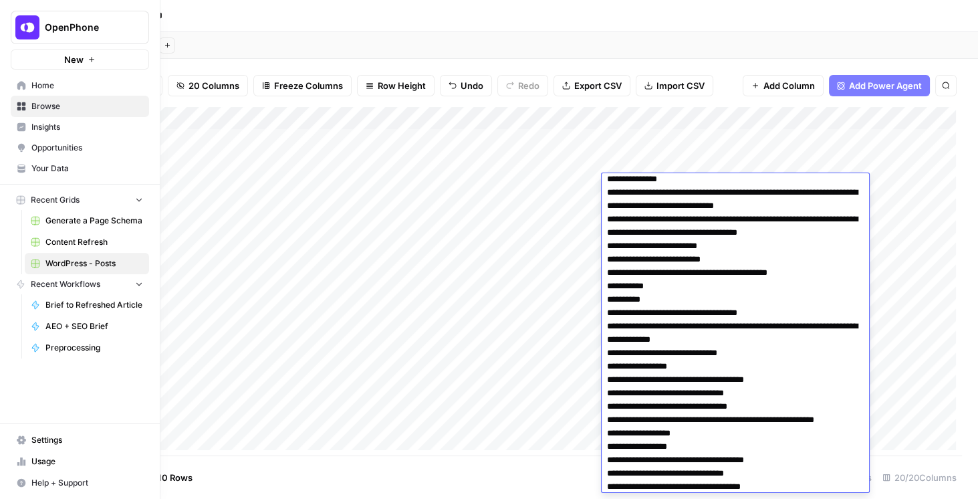
click at [65, 170] on span "Your Data" at bounding box center [87, 169] width 112 height 12
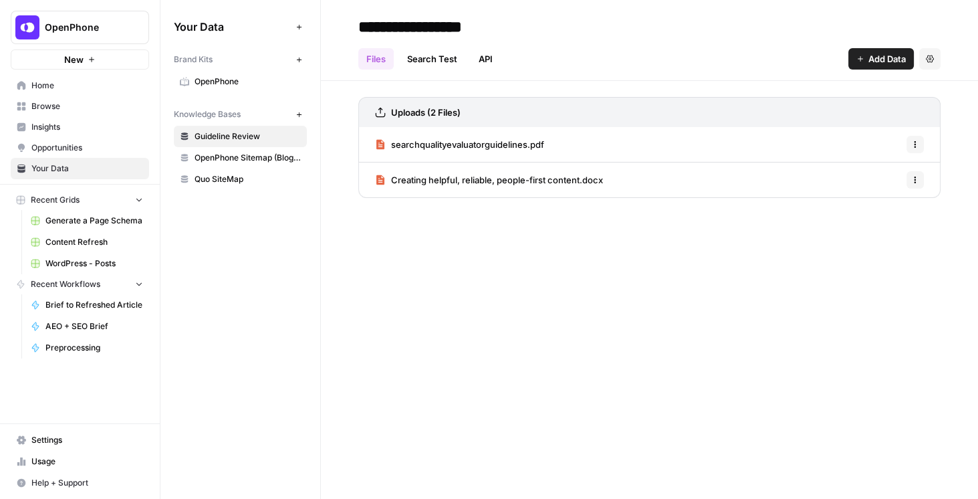
click at [270, 158] on span "OpenPhone Sitemap (Blogs + NonBlogs)" at bounding box center [248, 158] width 106 height 12
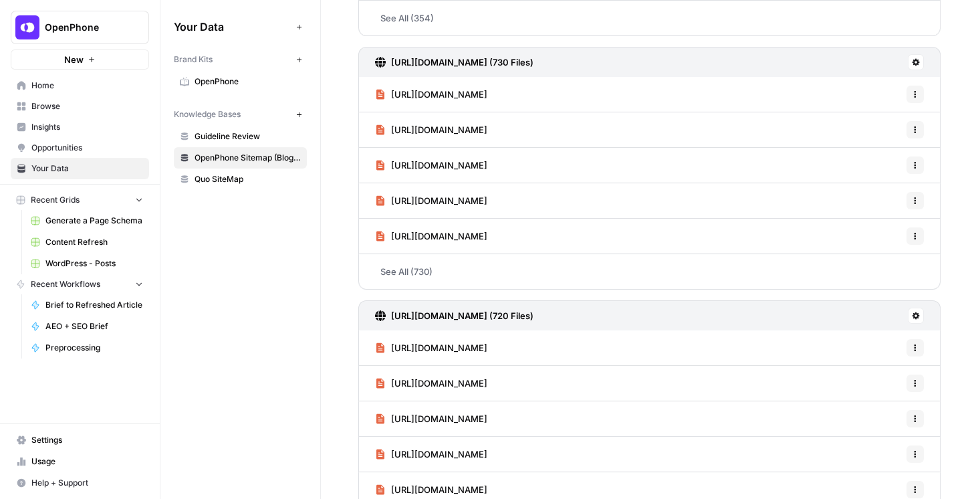
scroll to position [306, 0]
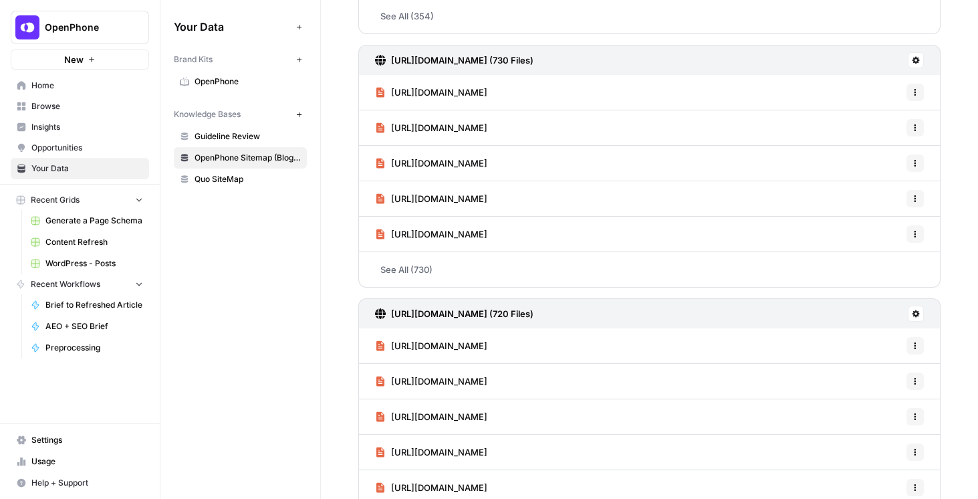
click at [74, 239] on span "Content Refresh" at bounding box center [94, 242] width 98 height 12
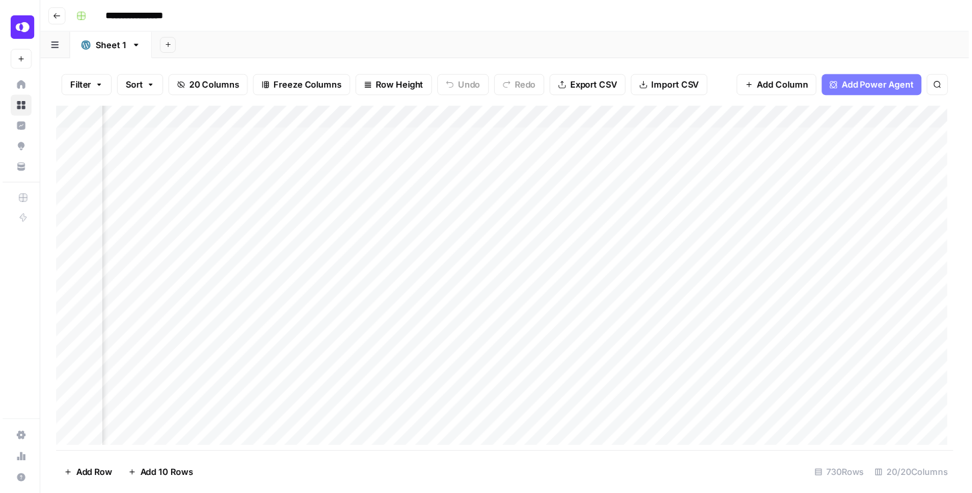
scroll to position [0, 289]
click at [494, 139] on div "Add Column" at bounding box center [508, 281] width 908 height 348
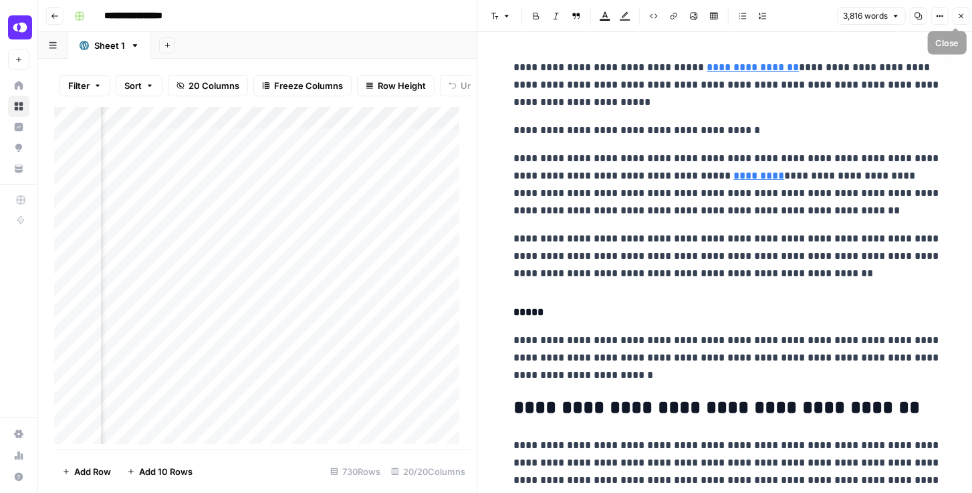
click at [958, 19] on button "Close" at bounding box center [961, 15] width 17 height 17
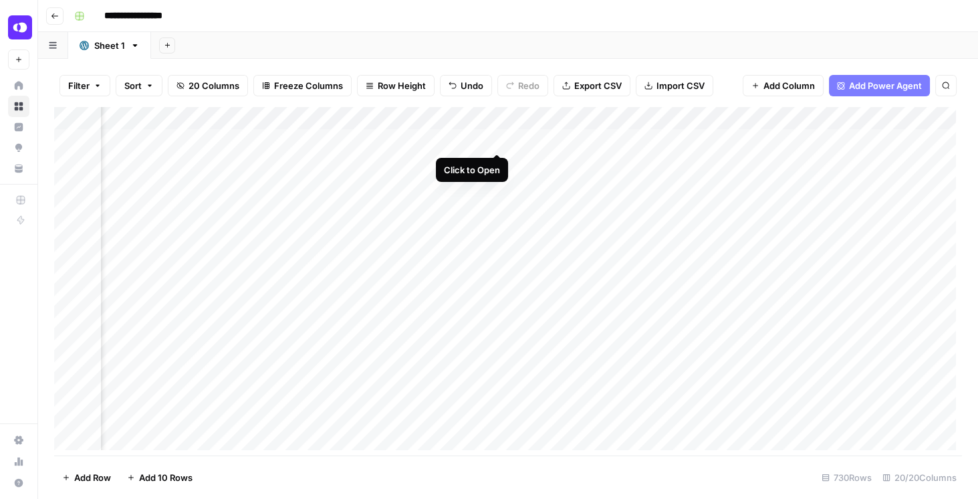
click at [499, 141] on div "Add Column" at bounding box center [508, 281] width 908 height 348
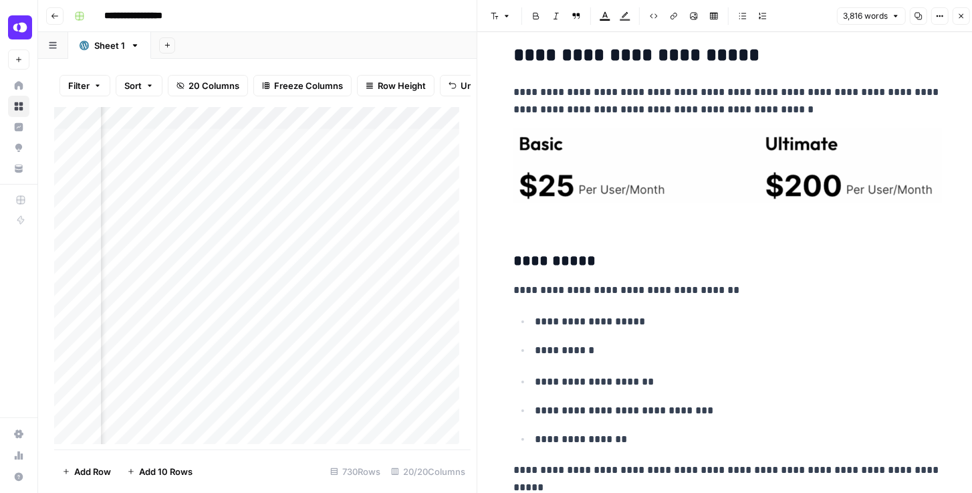
scroll to position [5618, 0]
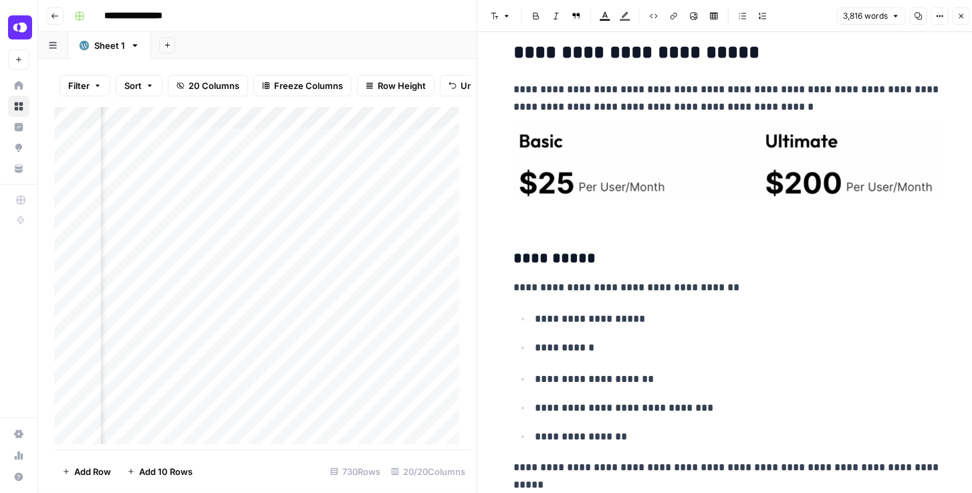
click at [959, 20] on button "Close" at bounding box center [961, 15] width 17 height 17
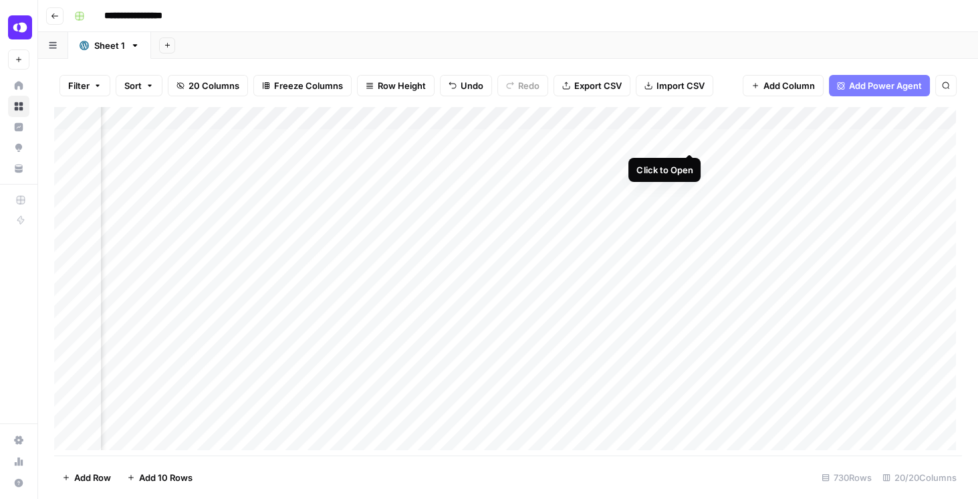
click at [688, 140] on div "Add Column" at bounding box center [508, 281] width 908 height 348
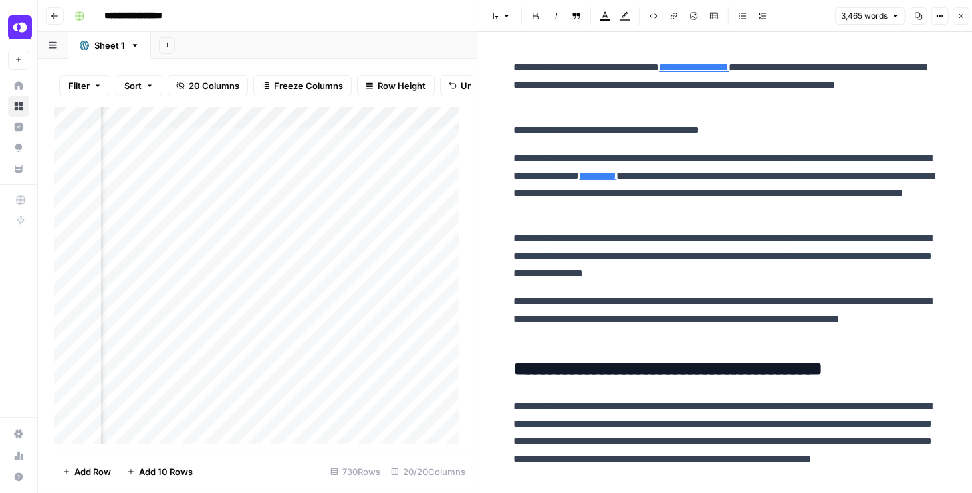
scroll to position [0, 2813]
click at [302, 144] on div "Add Column" at bounding box center [259, 278] width 411 height 343
click at [303, 143] on div "Add Column" at bounding box center [259, 278] width 411 height 343
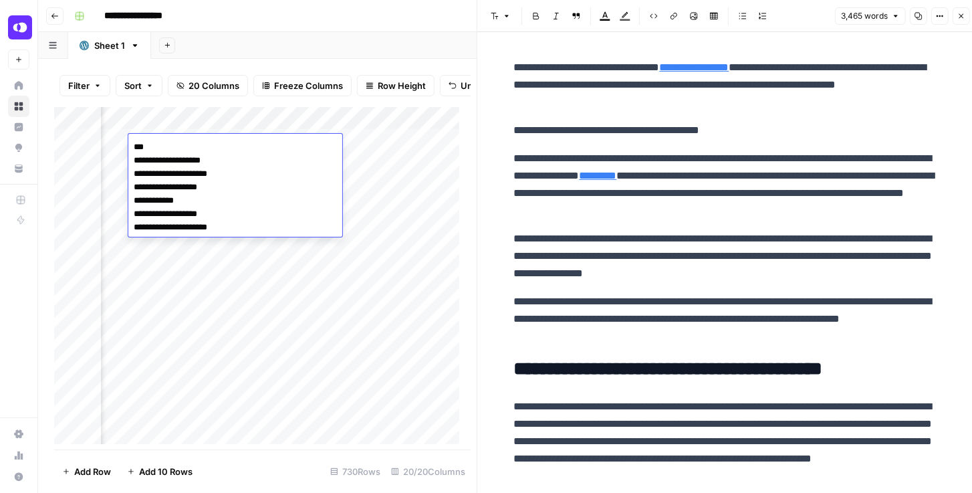
click at [378, 144] on div "Add Column" at bounding box center [259, 278] width 411 height 343
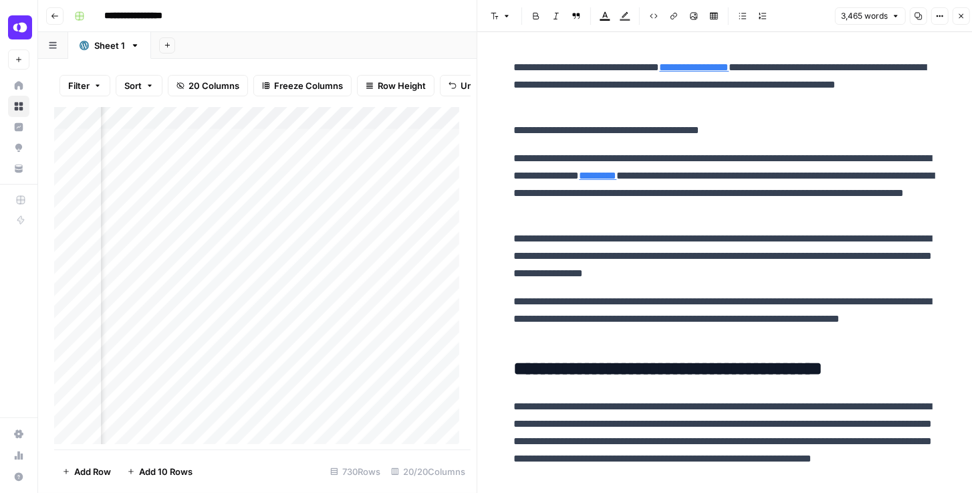
click at [378, 144] on div "Add Column" at bounding box center [259, 278] width 411 height 343
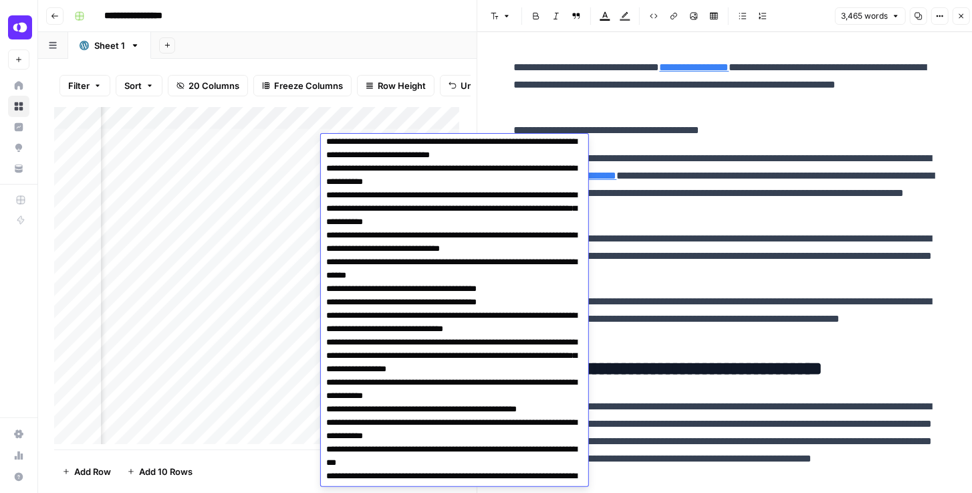
scroll to position [0, 0]
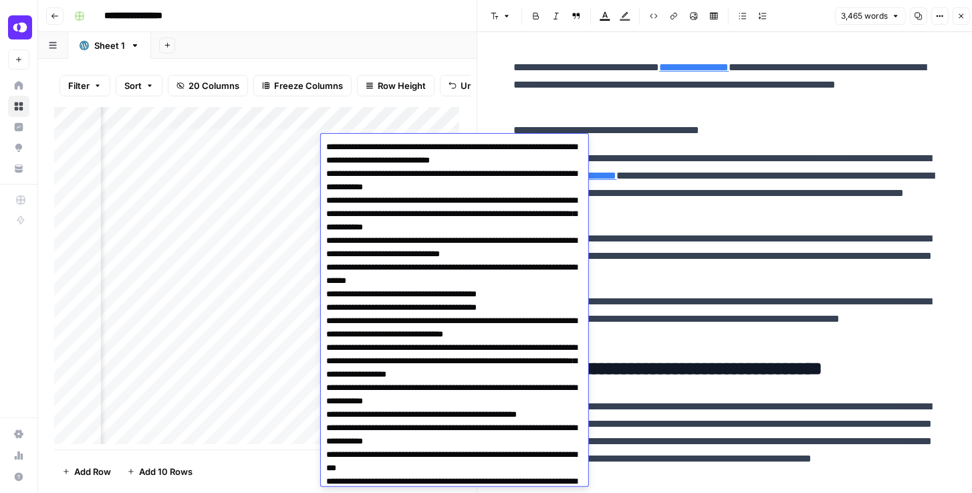
click at [268, 154] on div "Add Column" at bounding box center [259, 278] width 411 height 343
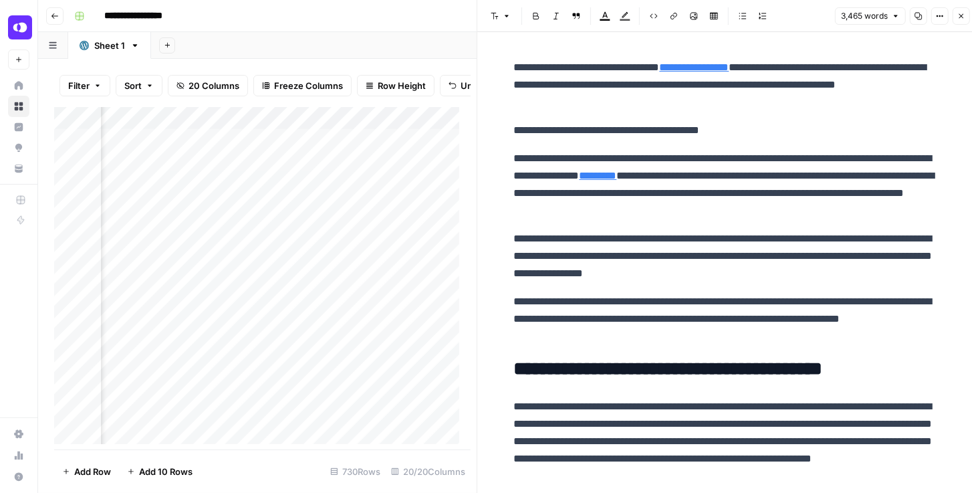
scroll to position [0, 3061]
click at [340, 145] on div "Add Column" at bounding box center [259, 278] width 411 height 343
click at [959, 14] on icon "button" at bounding box center [962, 16] width 8 height 8
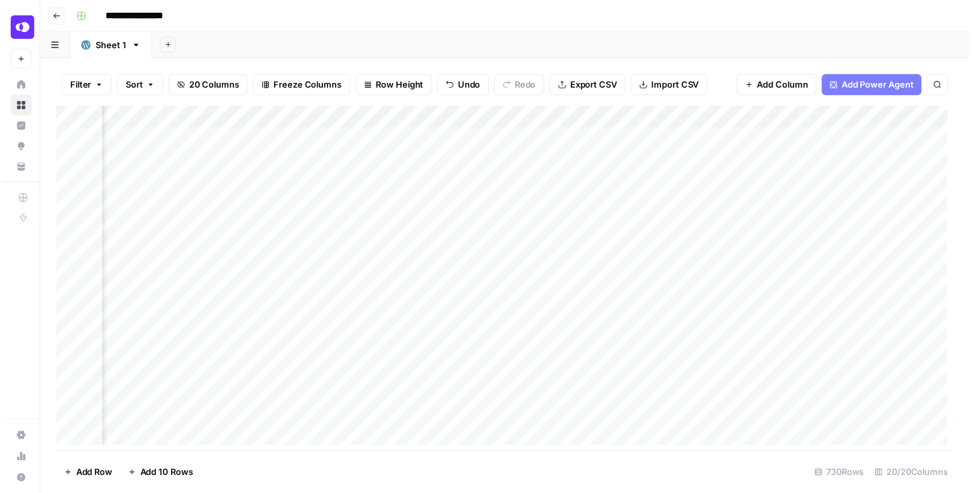
scroll to position [0, 251]
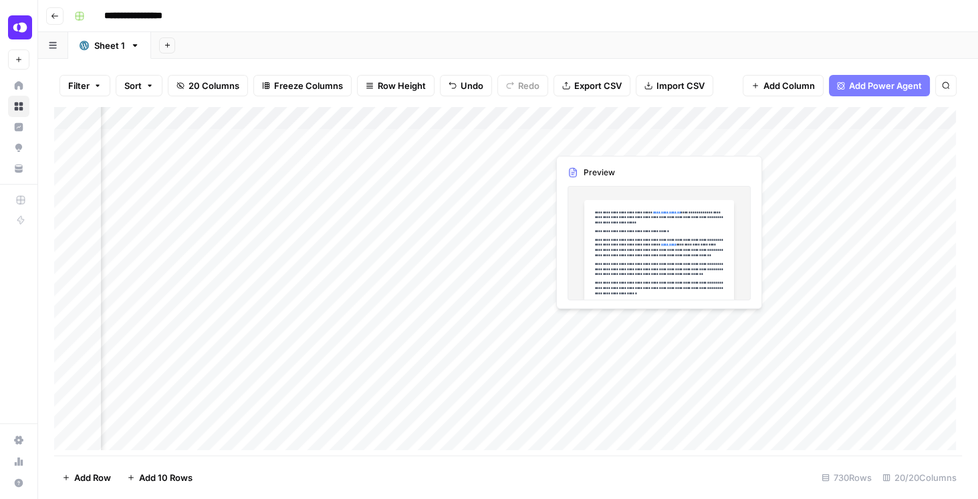
click at [661, 140] on div "Add Column" at bounding box center [508, 281] width 908 height 348
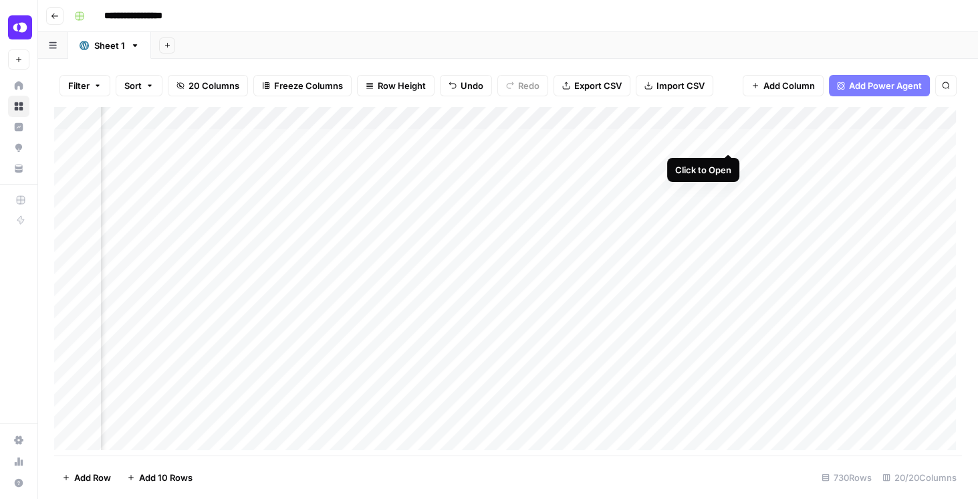
click at [726, 138] on div "Add Column" at bounding box center [508, 281] width 908 height 348
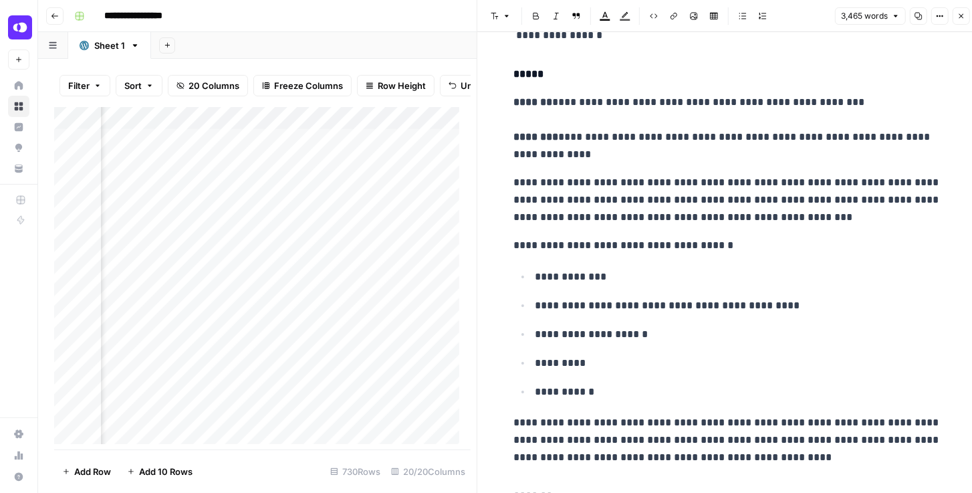
scroll to position [649, 0]
click at [962, 20] on button "Close" at bounding box center [961, 15] width 17 height 17
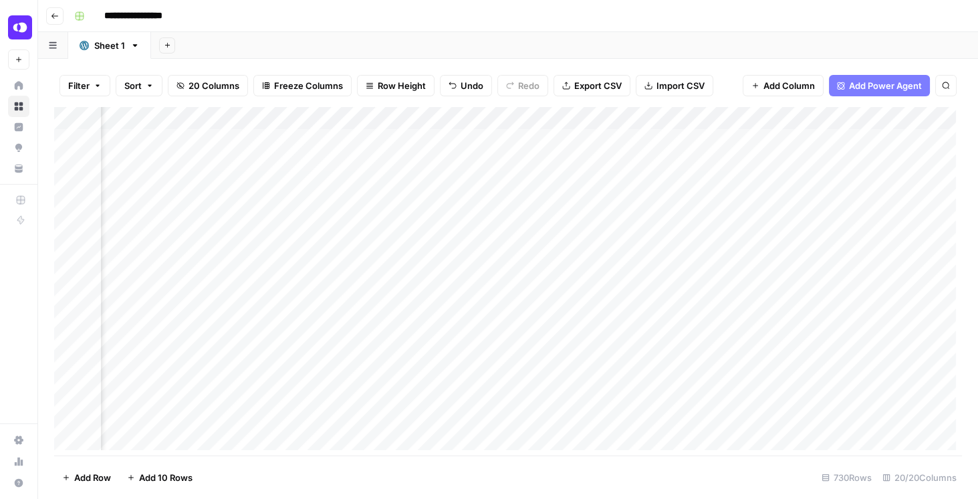
click at [533, 136] on div "Add Column" at bounding box center [508, 281] width 908 height 348
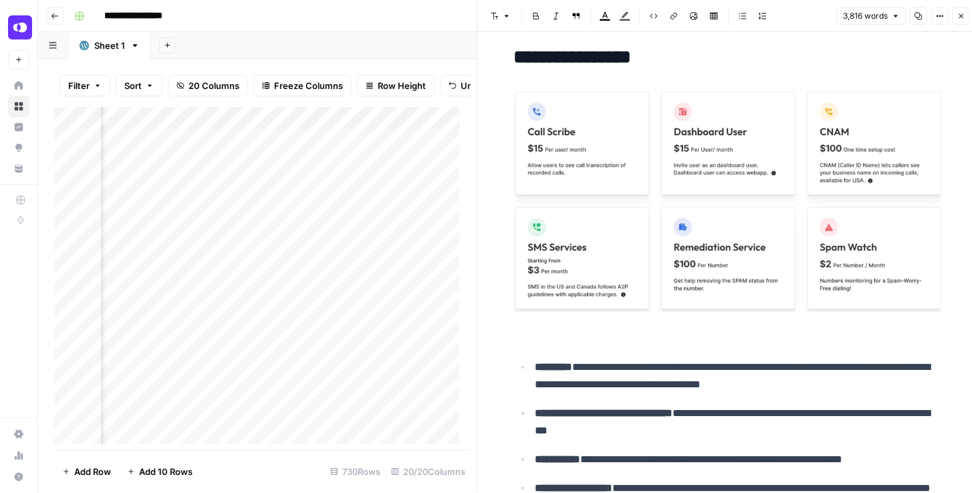
scroll to position [0, 1573]
click at [348, 144] on div "Add Column" at bounding box center [259, 278] width 411 height 343
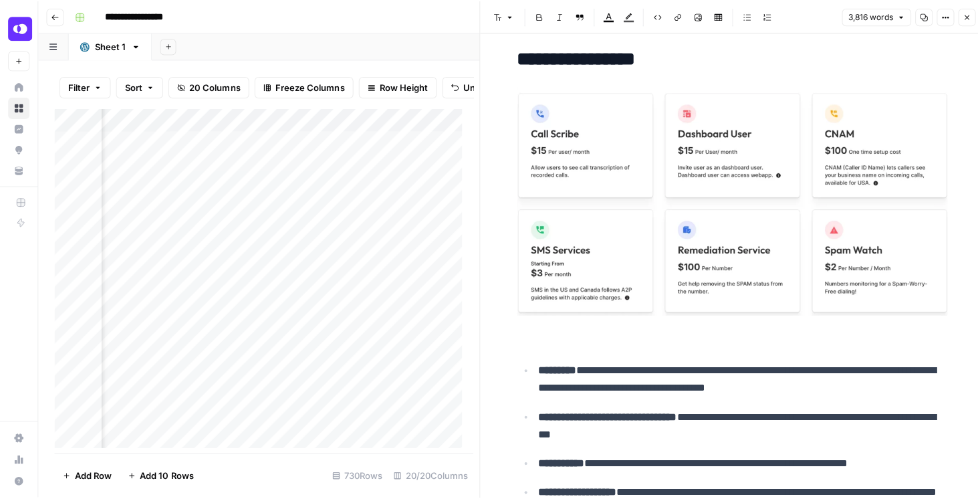
scroll to position [0, 0]
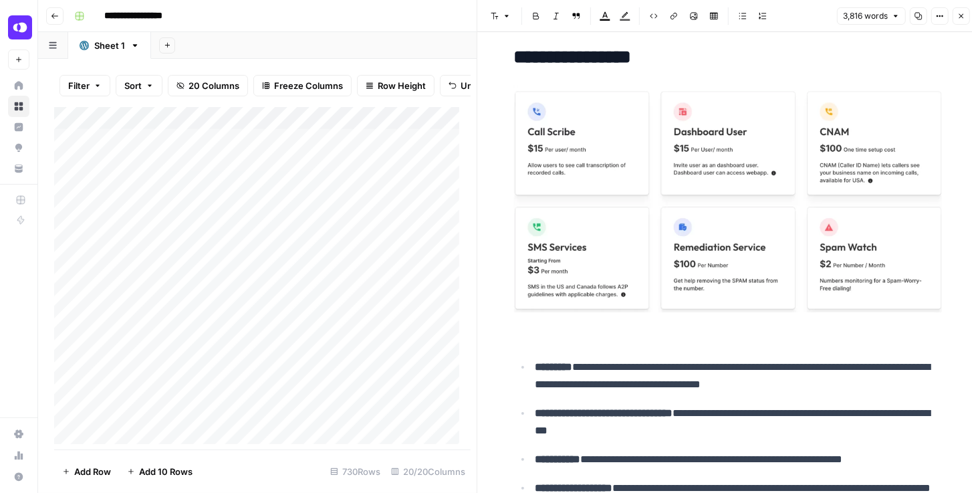
click at [958, 21] on button "Close" at bounding box center [961, 15] width 17 height 17
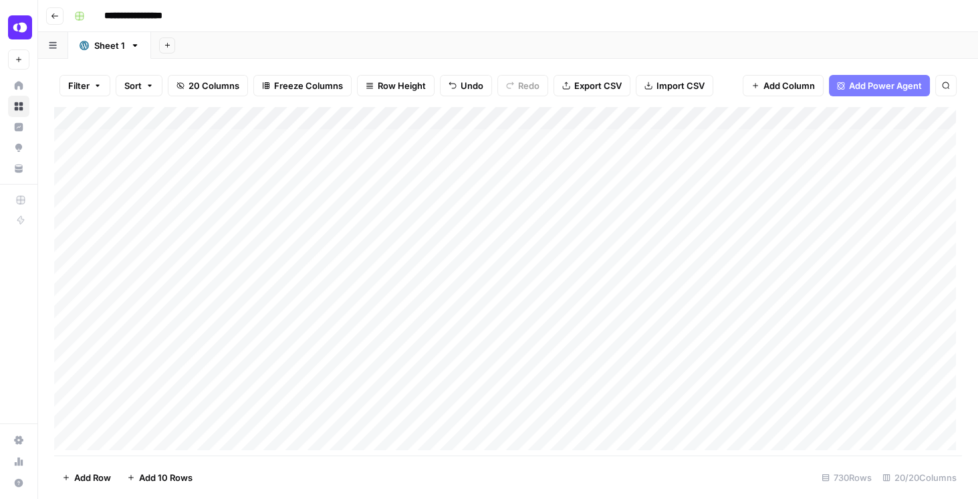
click at [493, 102] on div "Filter Sort 20 Columns Freeze Columns Row Height Undo Redo Export CSV Import CS…" at bounding box center [508, 85] width 908 height 43
type input "**********"
click at [520, 308] on div "Add Column" at bounding box center [508, 281] width 908 height 348
click at [660, 311] on div "Add Column" at bounding box center [508, 281] width 908 height 348
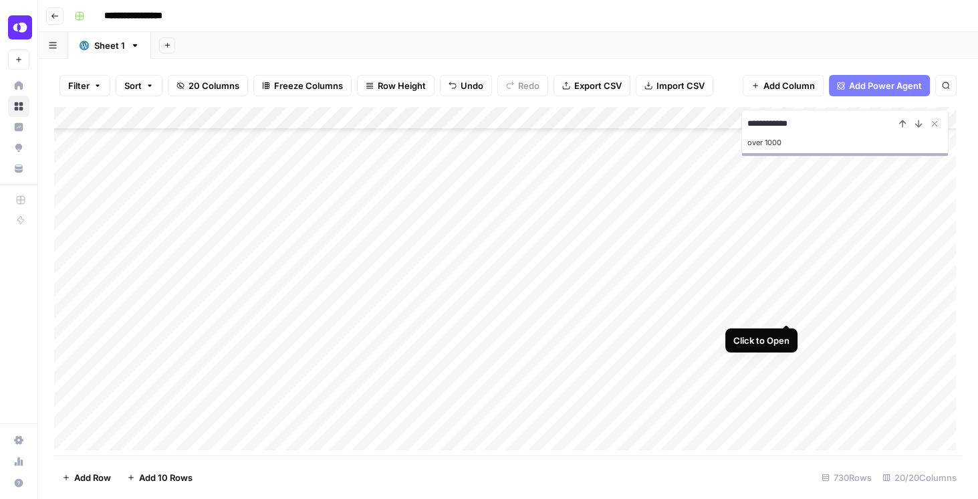
click at [787, 310] on div "Add Column" at bounding box center [508, 281] width 908 height 348
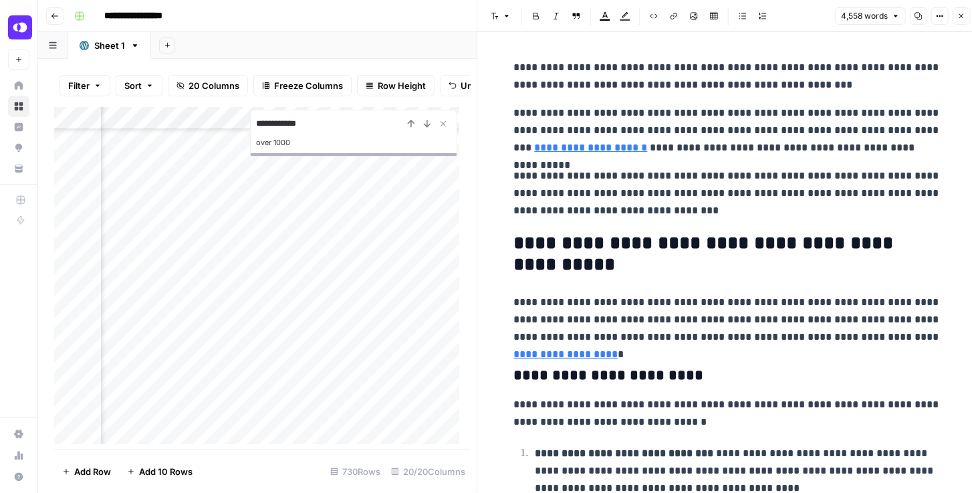
scroll to position [420, 552]
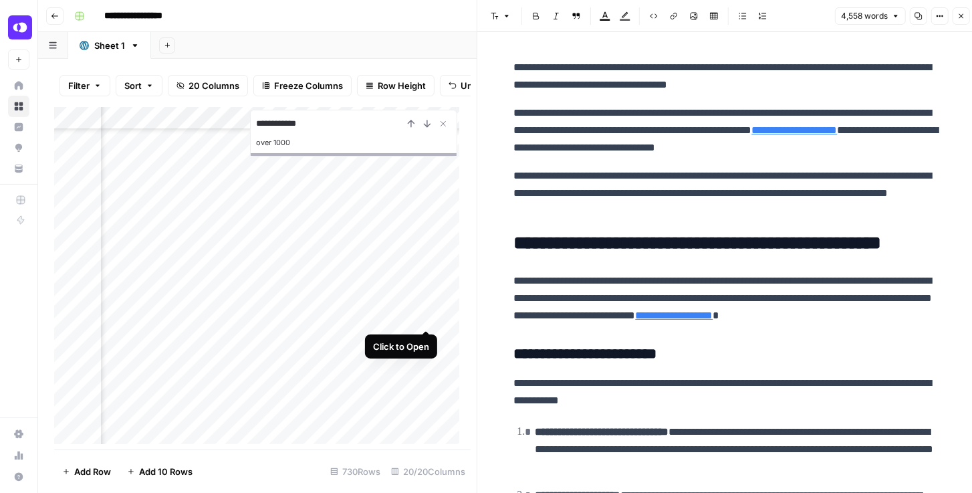
click at [427, 313] on div "Add Column" at bounding box center [259, 278] width 411 height 343
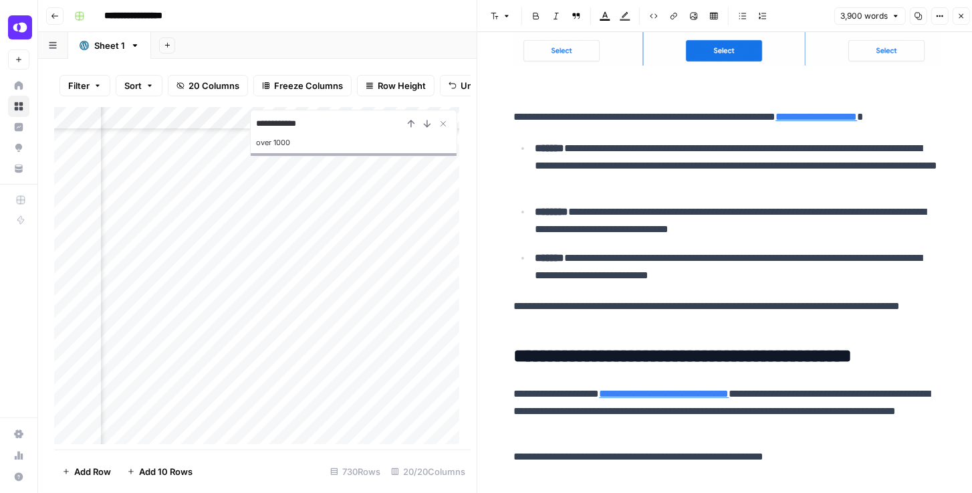
scroll to position [841, 0]
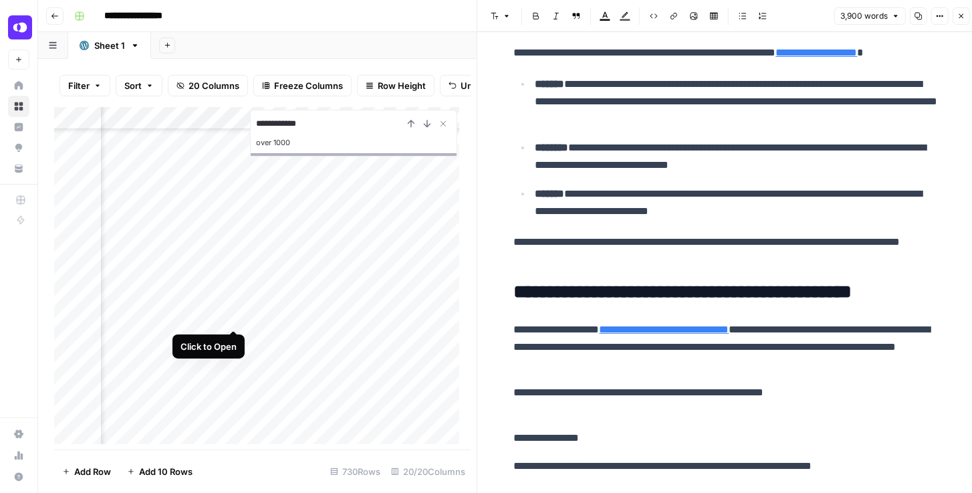
click at [229, 316] on div "Add Column" at bounding box center [259, 278] width 411 height 343
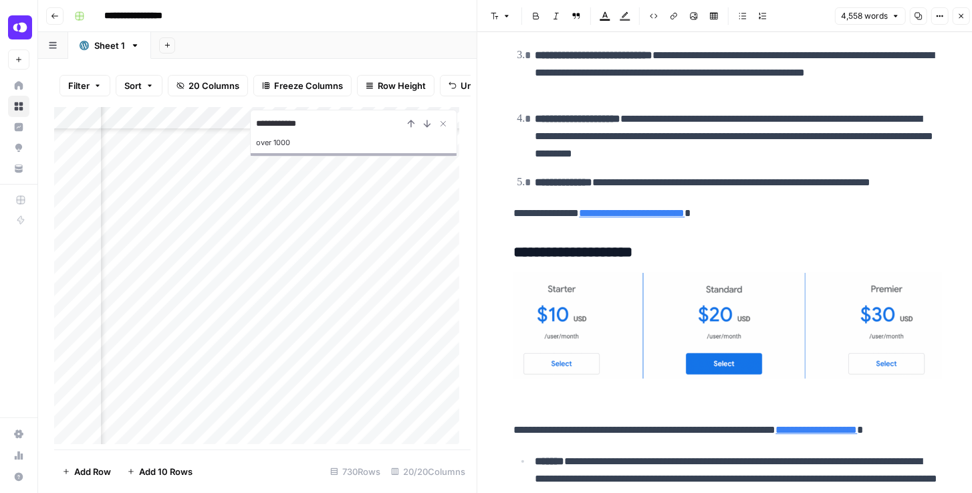
scroll to position [496, 0]
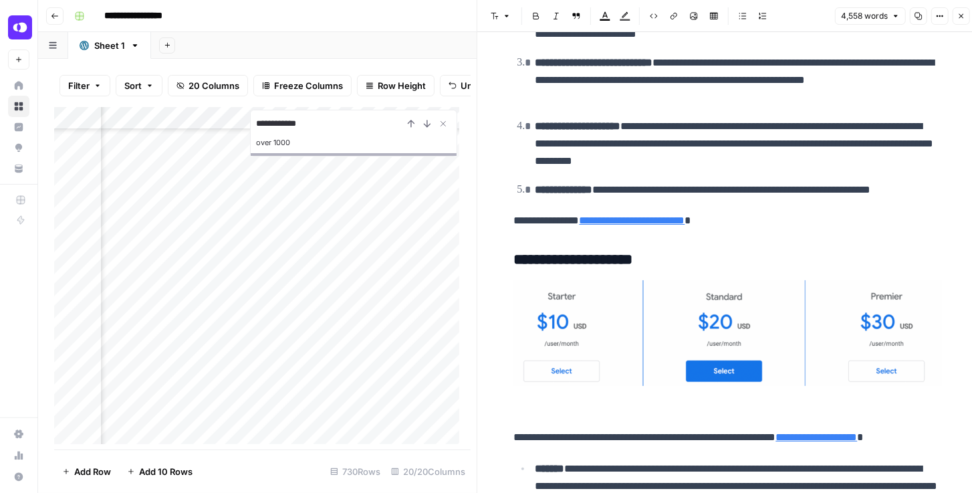
click at [425, 316] on div "Add Column" at bounding box center [259, 278] width 411 height 343
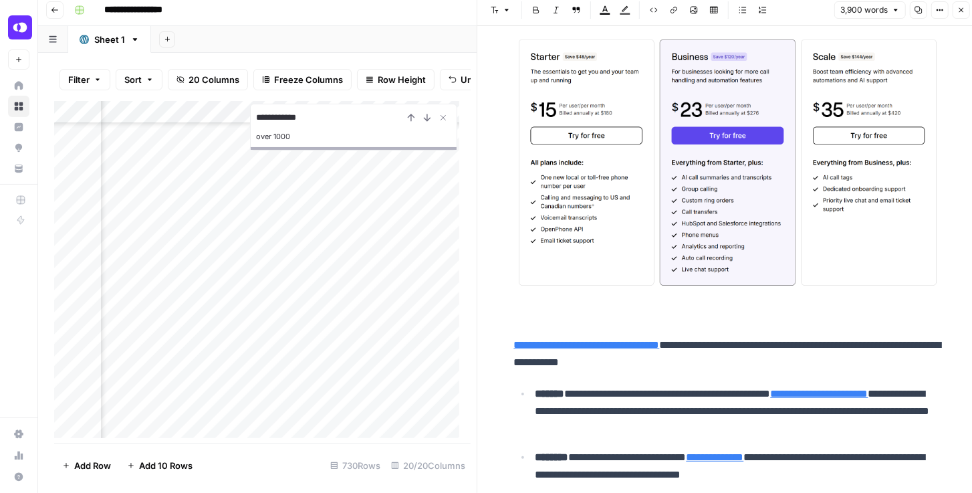
scroll to position [2255, 0]
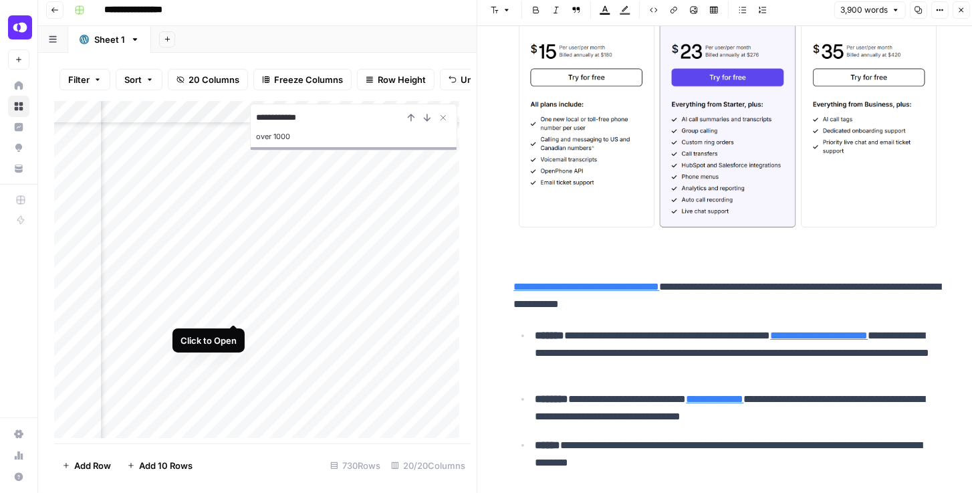
click at [231, 306] on div "Add Column" at bounding box center [259, 272] width 411 height 343
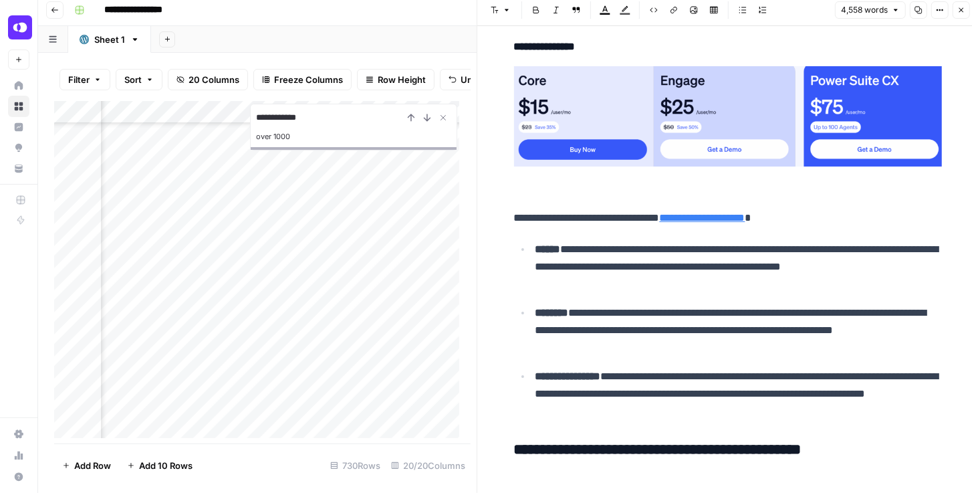
scroll to position [420, 2883]
click at [229, 308] on div "Add Column" at bounding box center [259, 272] width 411 height 343
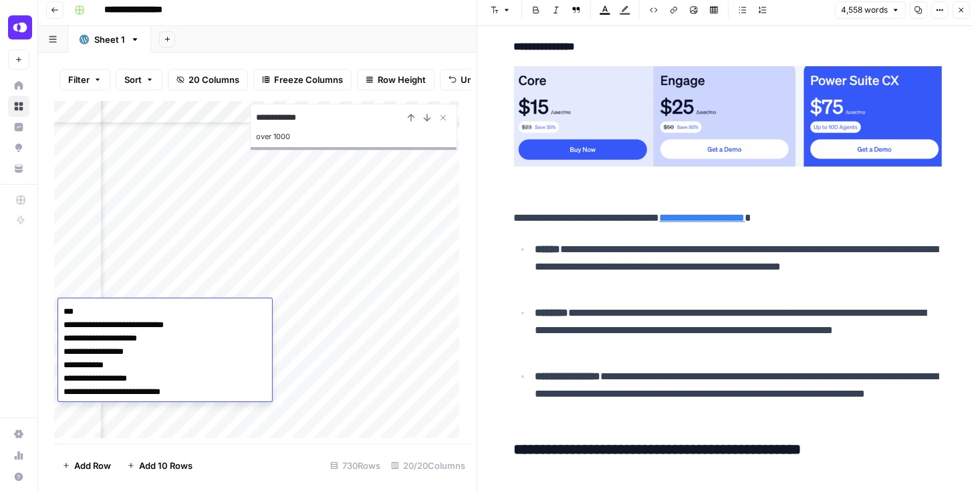
click at [372, 309] on div "Add Column" at bounding box center [259, 272] width 411 height 343
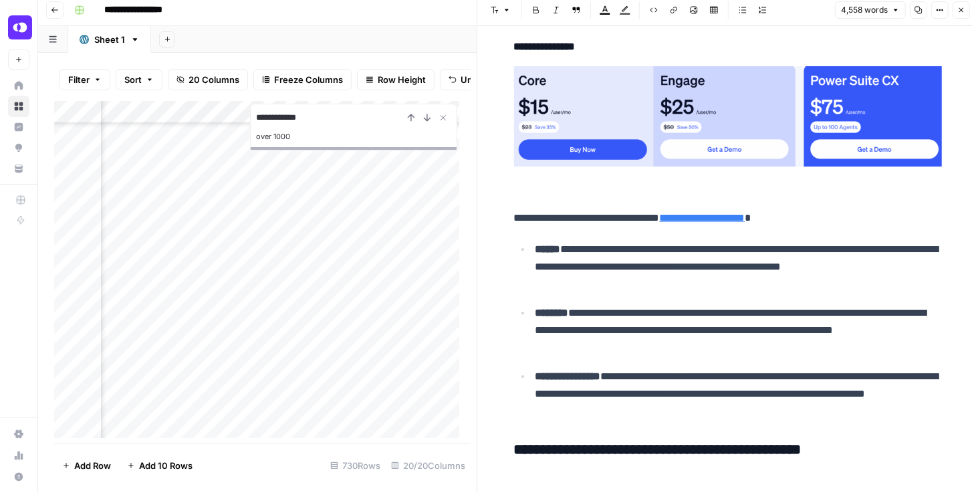
click at [372, 309] on div "Add Column" at bounding box center [259, 272] width 411 height 343
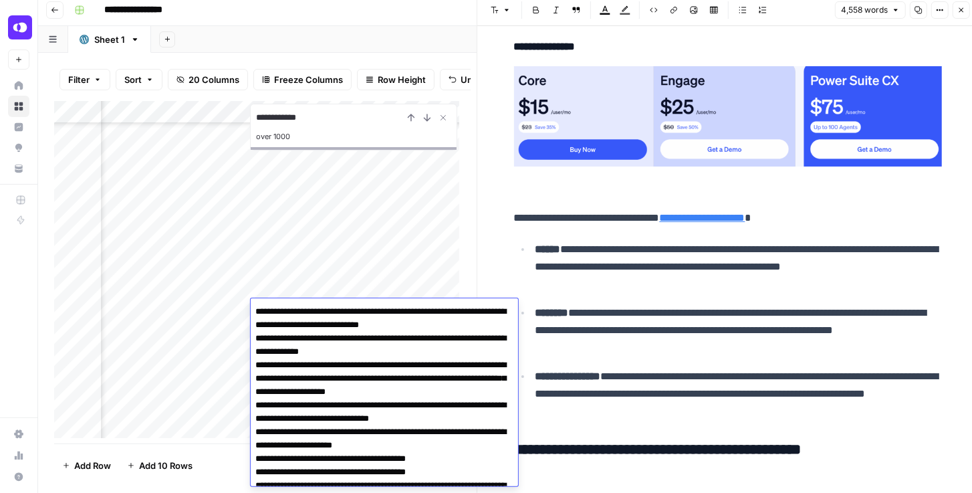
click at [333, 193] on div "Add Column" at bounding box center [259, 272] width 411 height 343
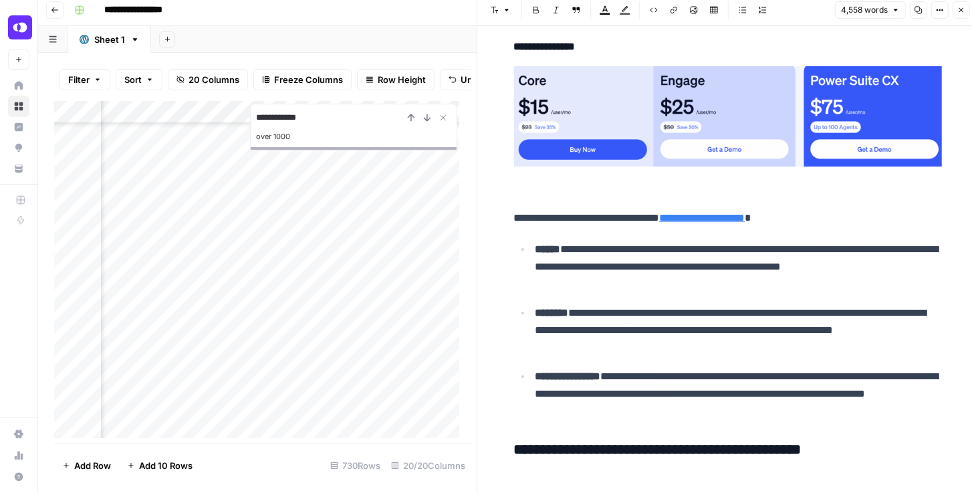
scroll to position [420, 646]
click at [966, 13] on button "Close" at bounding box center [961, 9] width 17 height 17
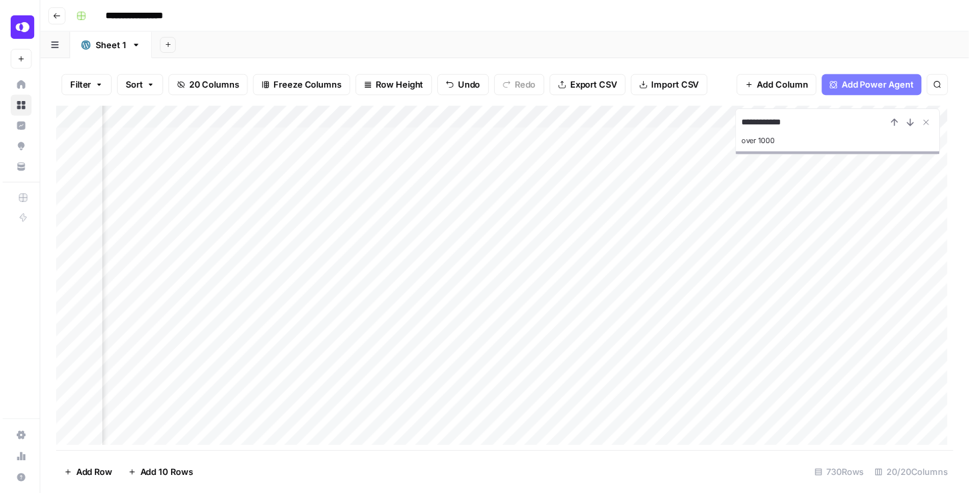
scroll to position [0, 205]
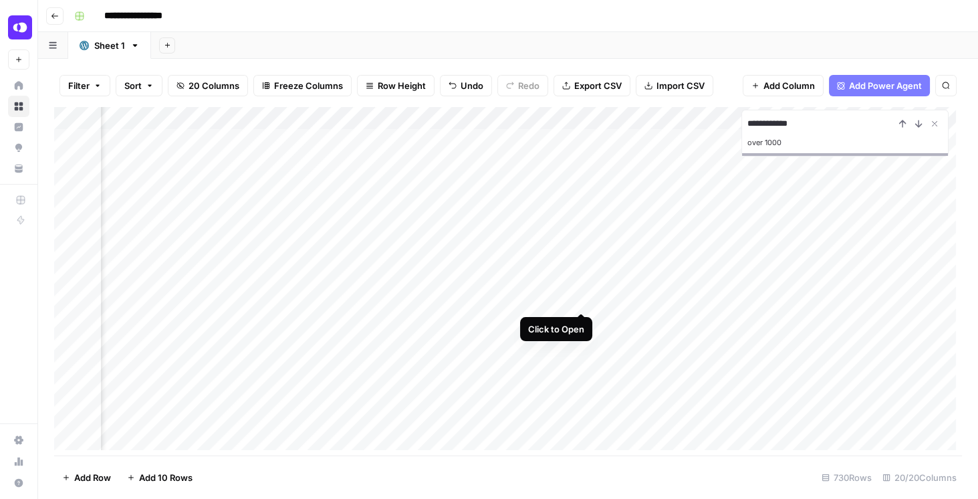
click at [579, 298] on div "Add Column" at bounding box center [508, 281] width 908 height 348
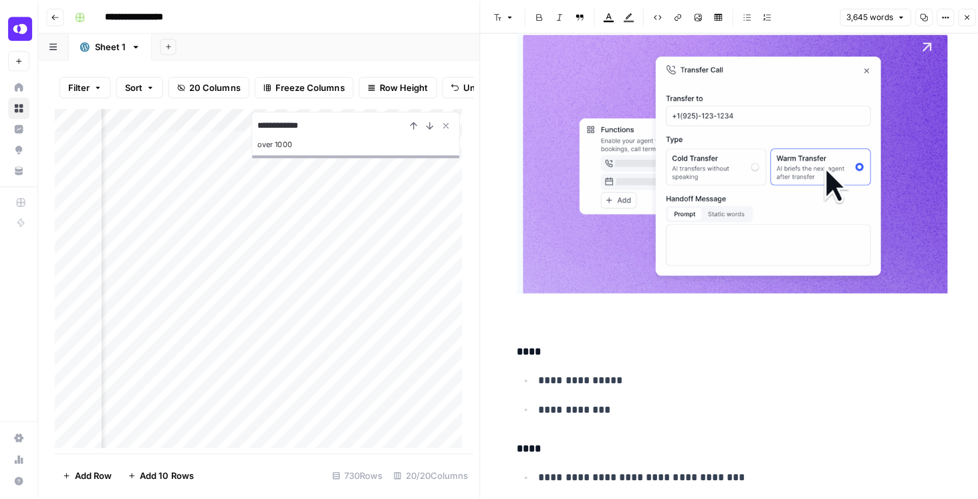
scroll to position [7758, 0]
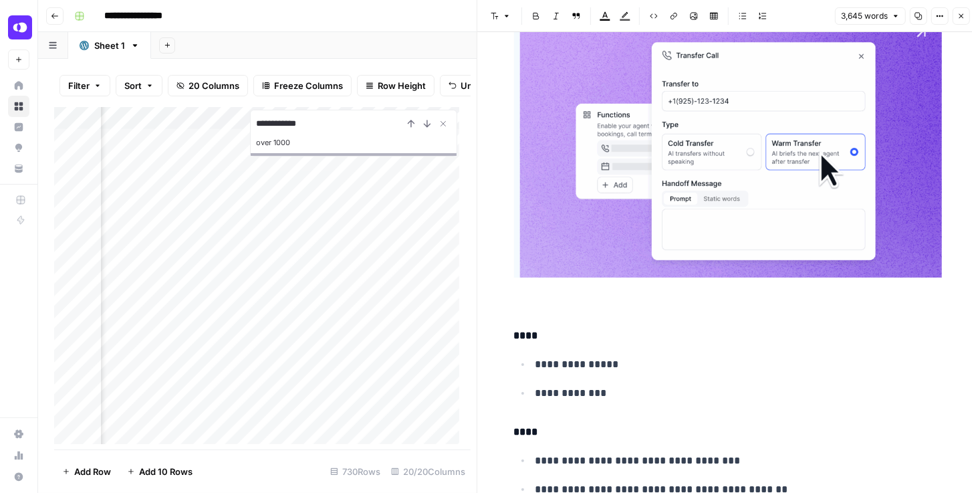
click at [960, 12] on icon "button" at bounding box center [962, 16] width 8 height 8
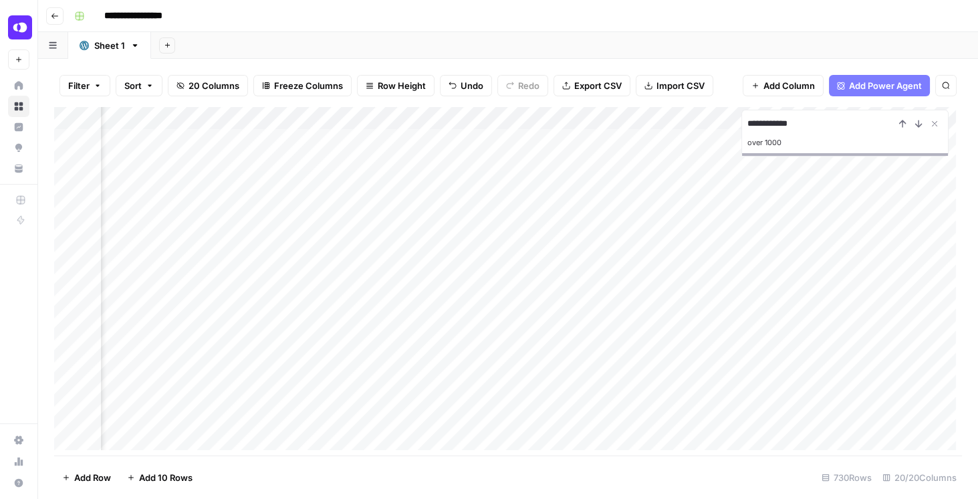
scroll to position [0, 2638]
click at [468, 271] on div "Add Column" at bounding box center [508, 281] width 908 height 348
click at [473, 274] on div "Add Column" at bounding box center [508, 281] width 908 height 348
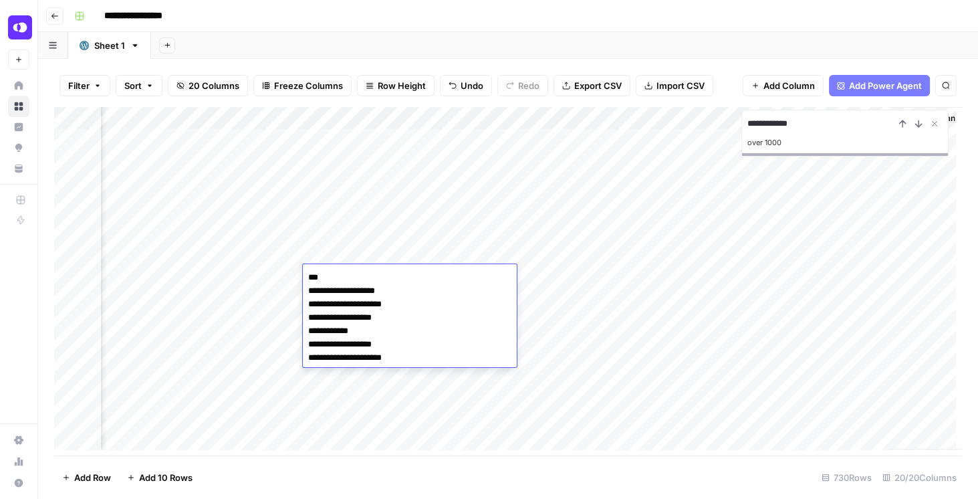
click at [572, 142] on div "Add Column" at bounding box center [508, 281] width 908 height 348
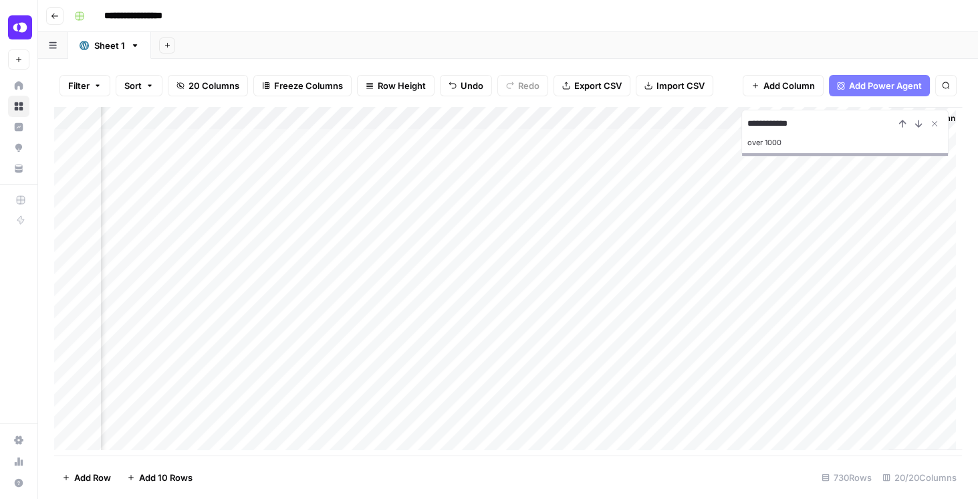
click at [572, 142] on div "Add Column" at bounding box center [508, 281] width 908 height 348
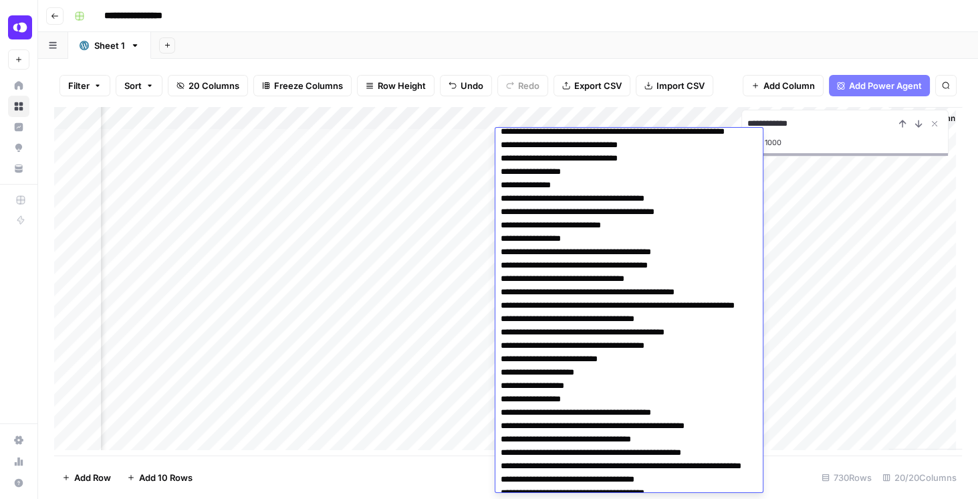
scroll to position [2899, 0]
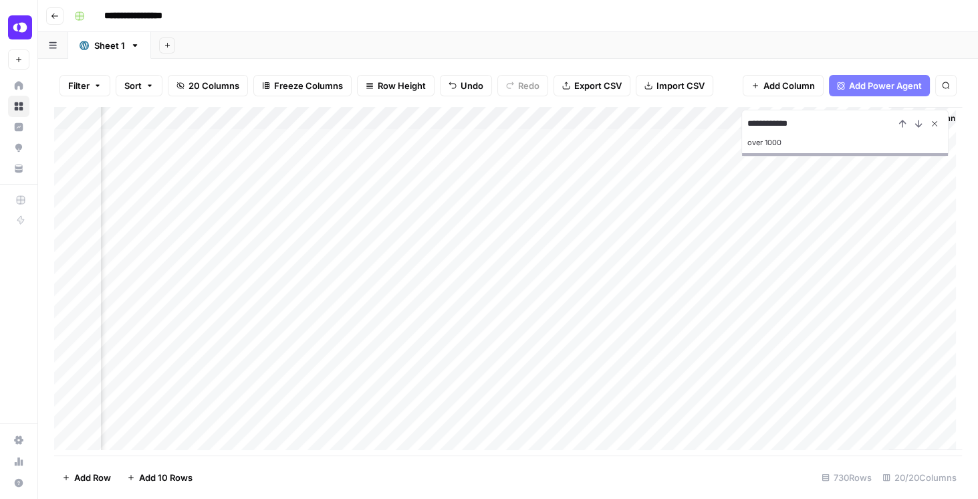
click at [935, 126] on icon "Close Search" at bounding box center [935, 123] width 11 height 11
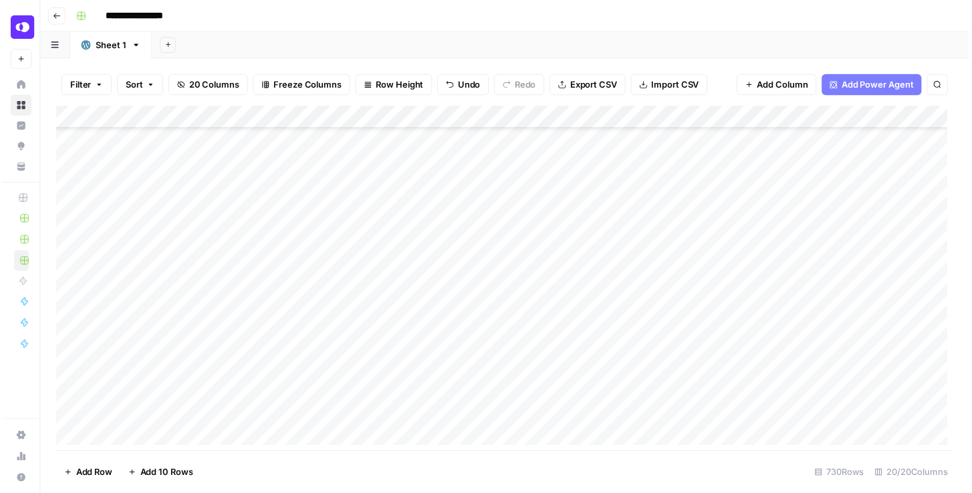
scroll to position [114, 0]
click at [511, 235] on div "Add Column" at bounding box center [508, 281] width 908 height 348
click at [651, 231] on div "Add Column" at bounding box center [508, 281] width 908 height 348
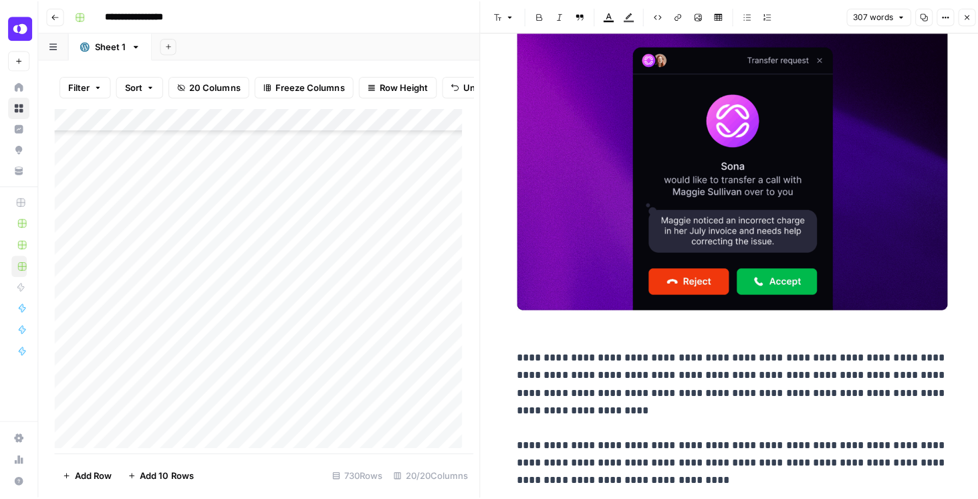
scroll to position [1655, 0]
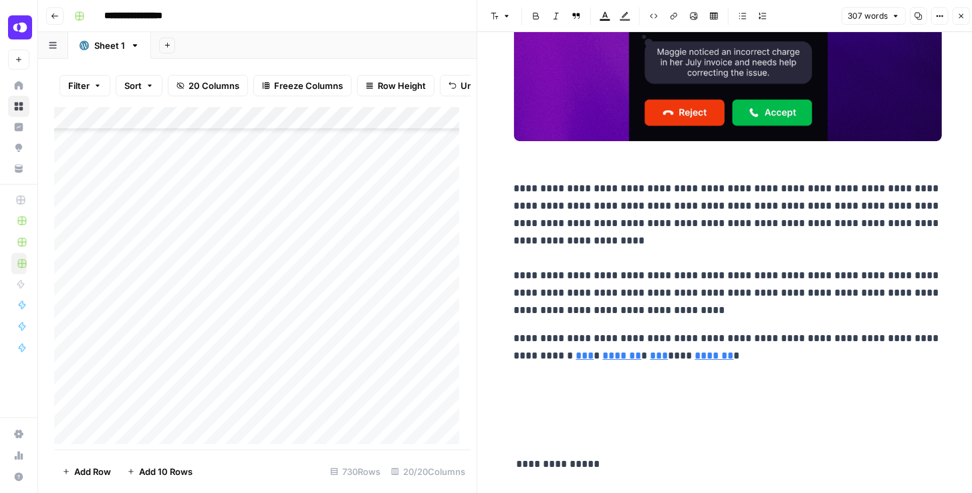
click at [957, 19] on button "Close" at bounding box center [961, 15] width 17 height 17
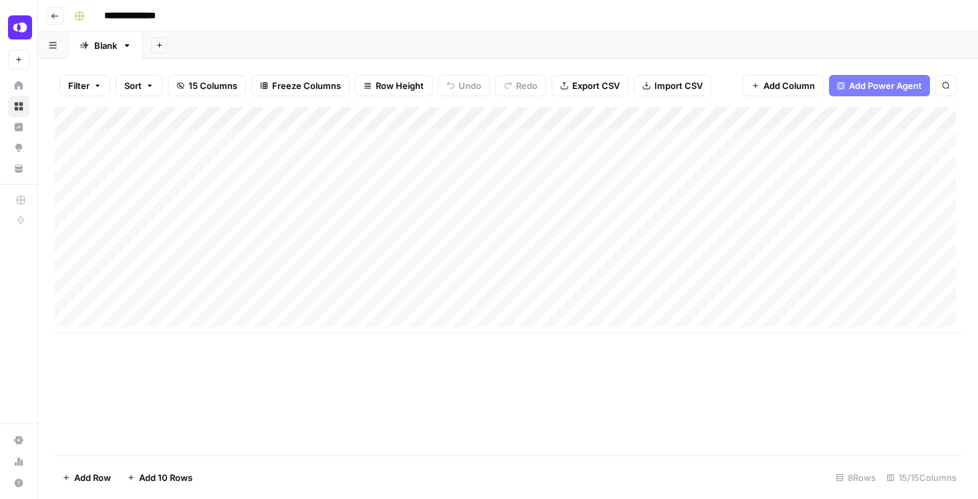
click at [400, 139] on div "Add Column" at bounding box center [508, 220] width 908 height 226
